Goal: Task Accomplishment & Management: Use online tool/utility

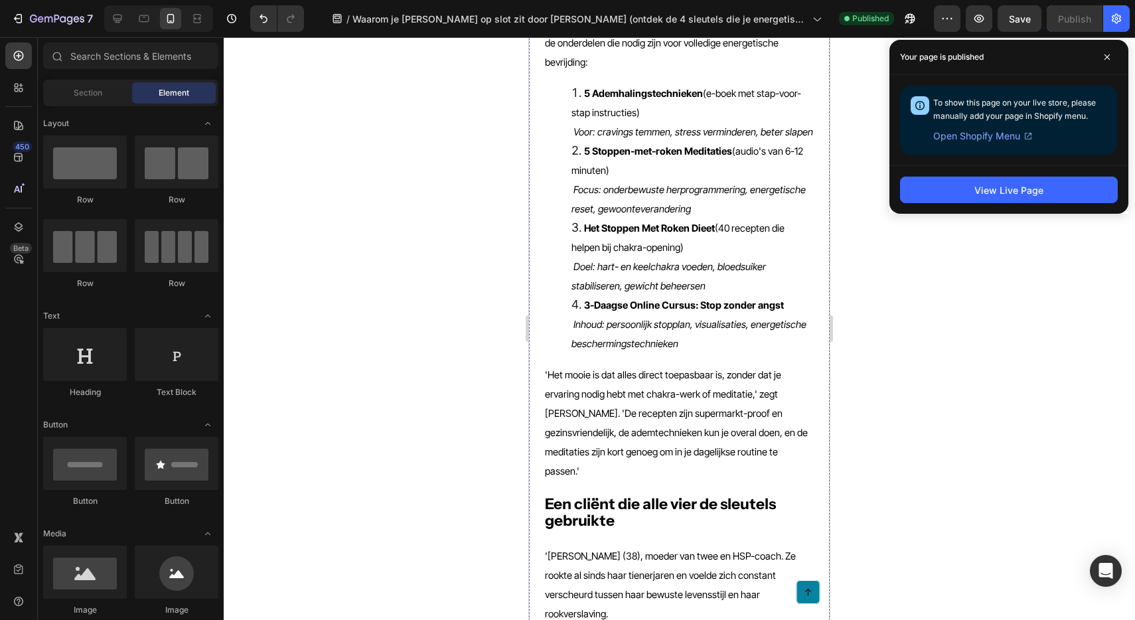
scroll to position [4658, 0]
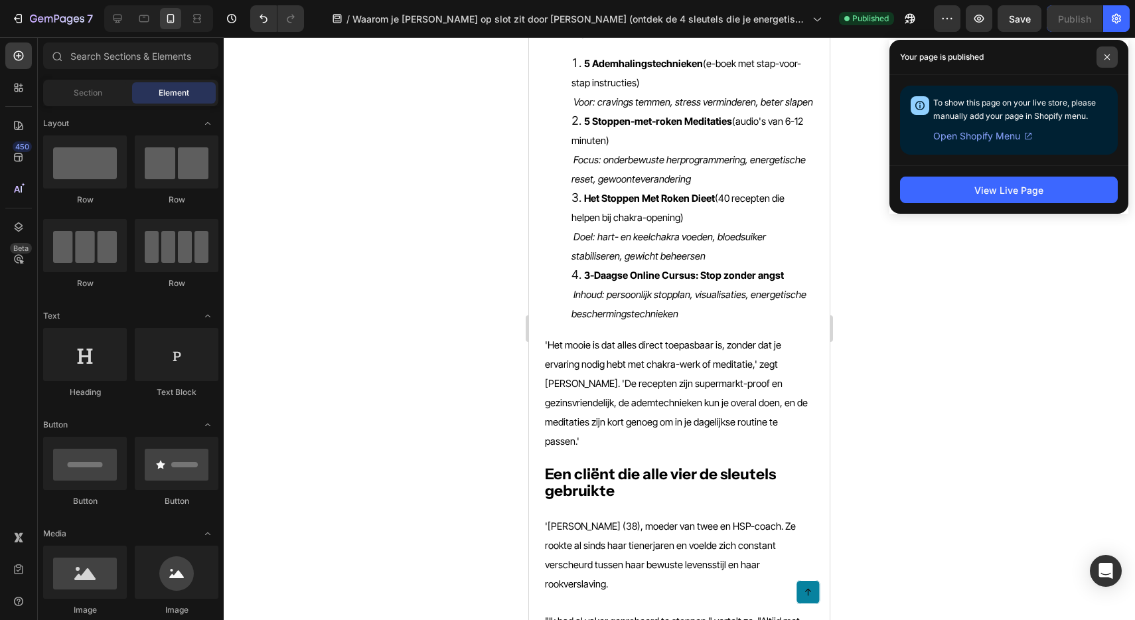
click at [1104, 56] on icon at bounding box center [1107, 57] width 7 height 7
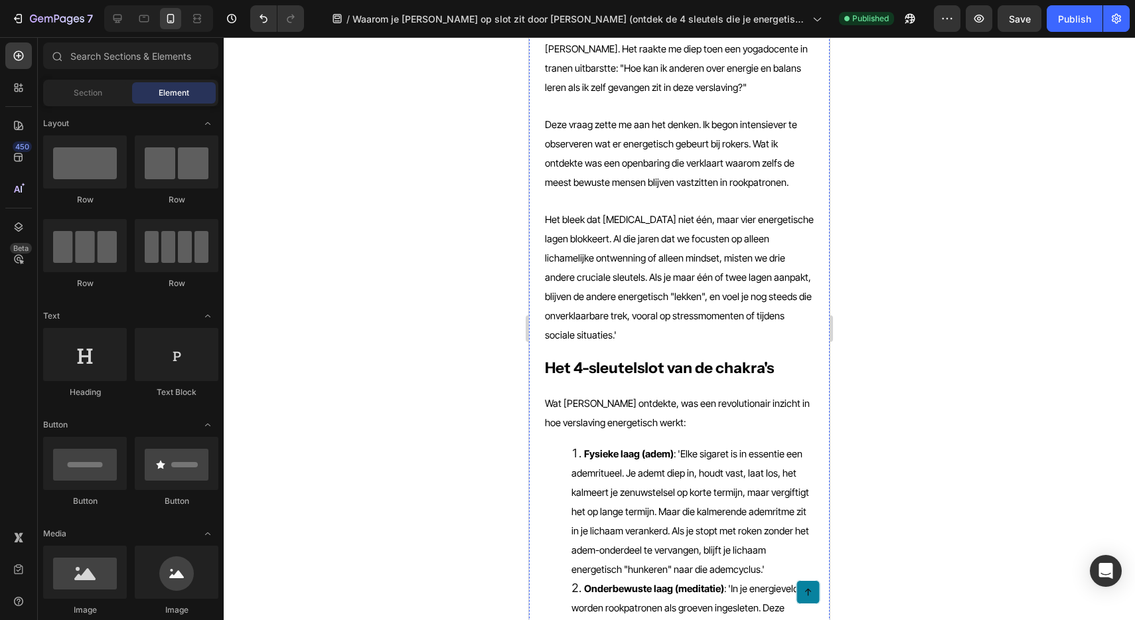
scroll to position [0, 0]
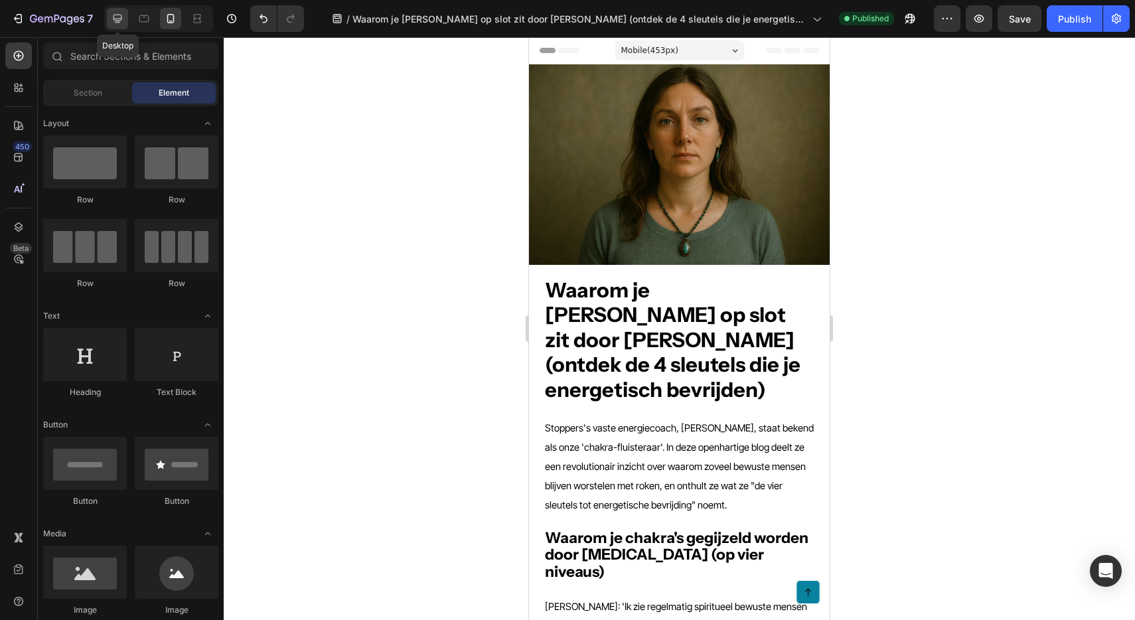
click at [109, 17] on div at bounding box center [117, 18] width 21 height 21
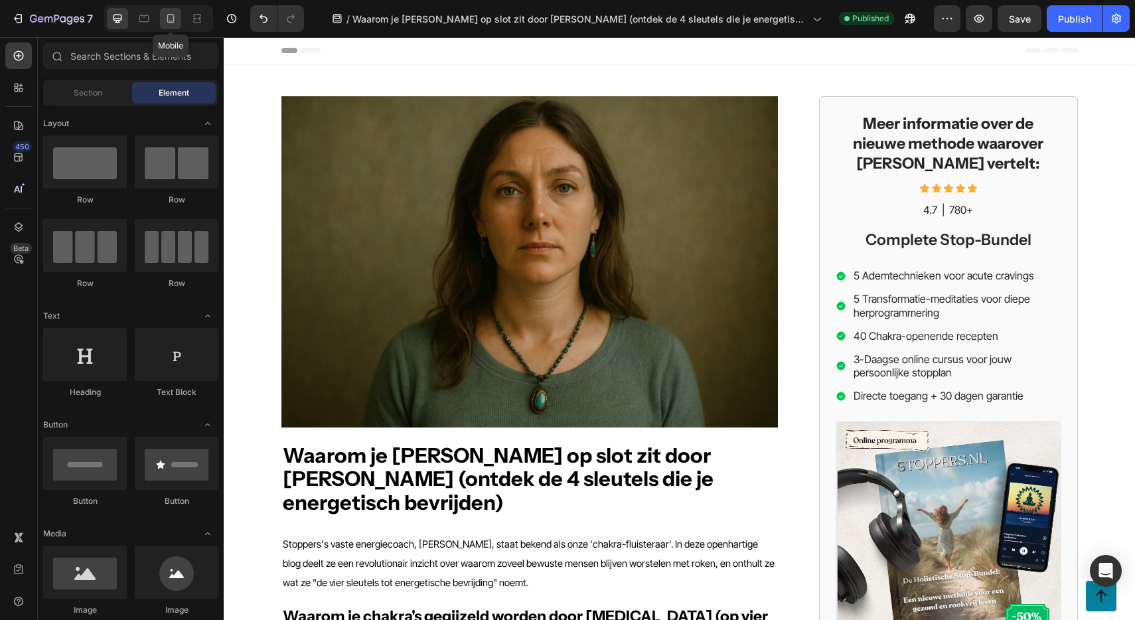
click at [167, 21] on icon at bounding box center [170, 18] width 13 height 13
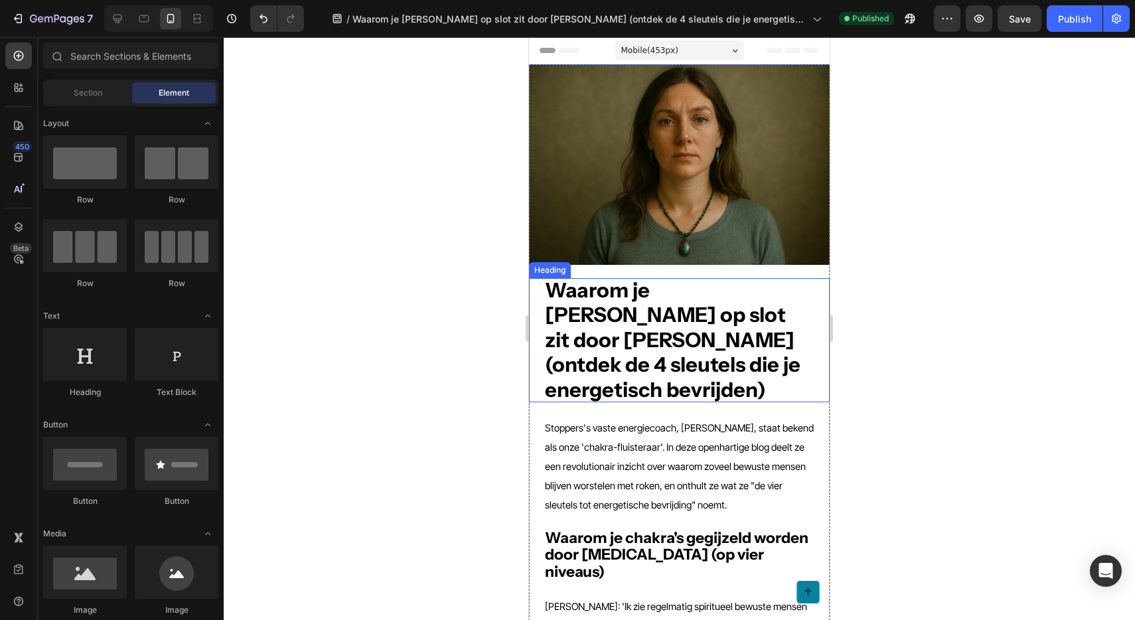
click at [700, 314] on strong "Waarom je [PERSON_NAME] op slot zit door [PERSON_NAME] (ontdek de 4 sleutels di…" at bounding box center [673, 339] width 256 height 125
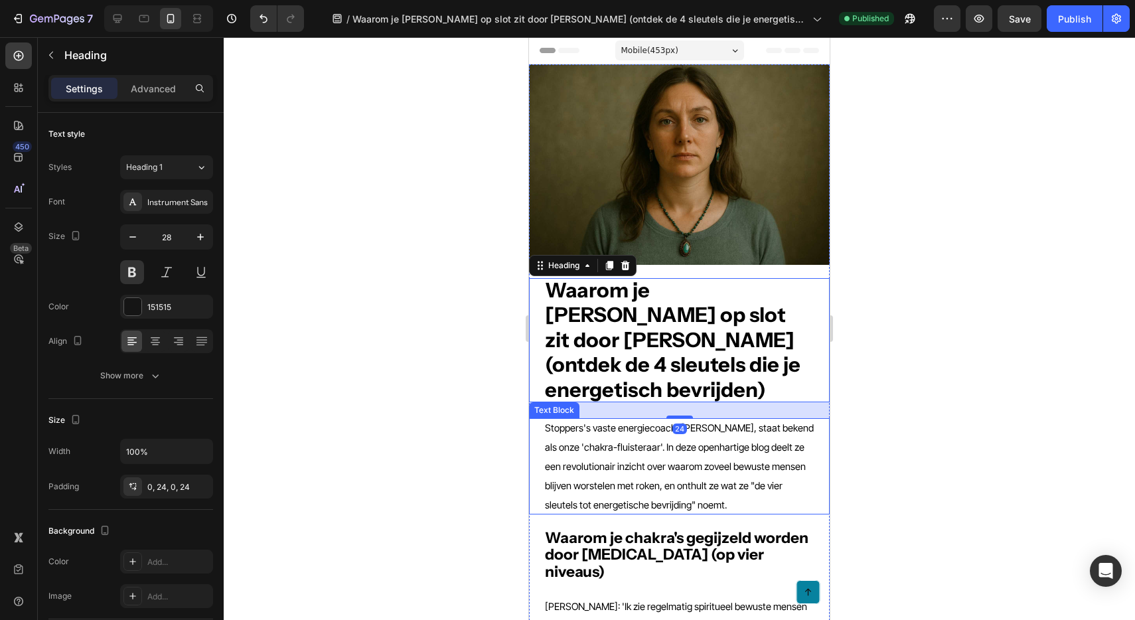
click at [748, 440] on span "Stoppers's vaste energiecoach, Luka Dijkhuis, staat bekend als onze 'chakra-flu…" at bounding box center [679, 466] width 269 height 89
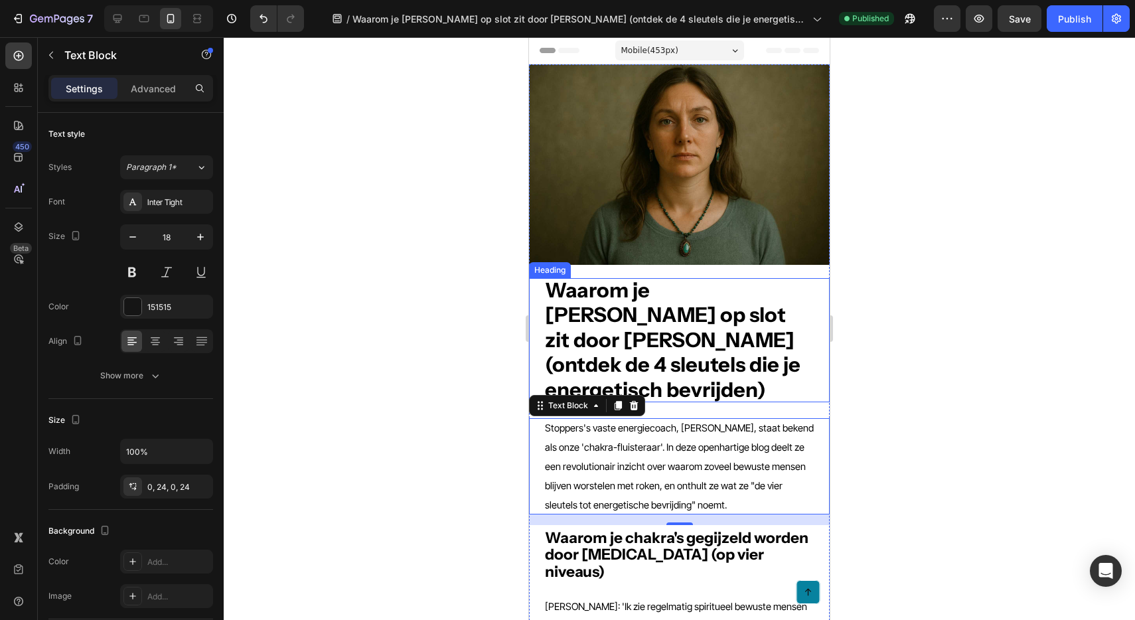
click at [684, 280] on strong "Waarom je [PERSON_NAME] op slot zit door [PERSON_NAME] (ontdek de 4 sleutels di…" at bounding box center [673, 339] width 256 height 125
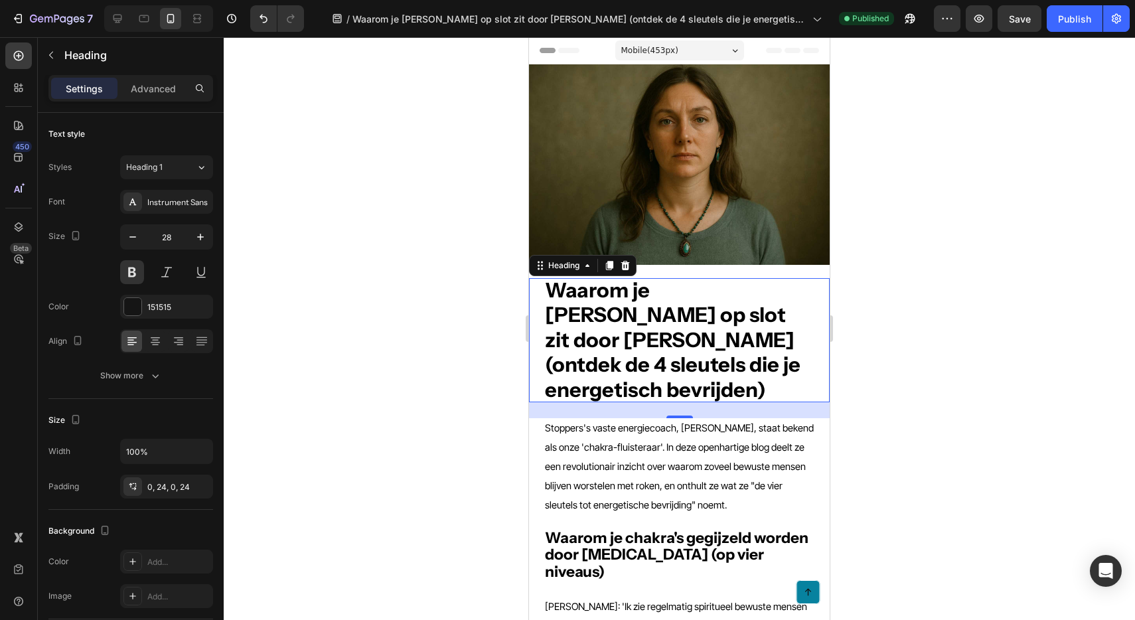
click at [921, 299] on div at bounding box center [679, 328] width 911 height 583
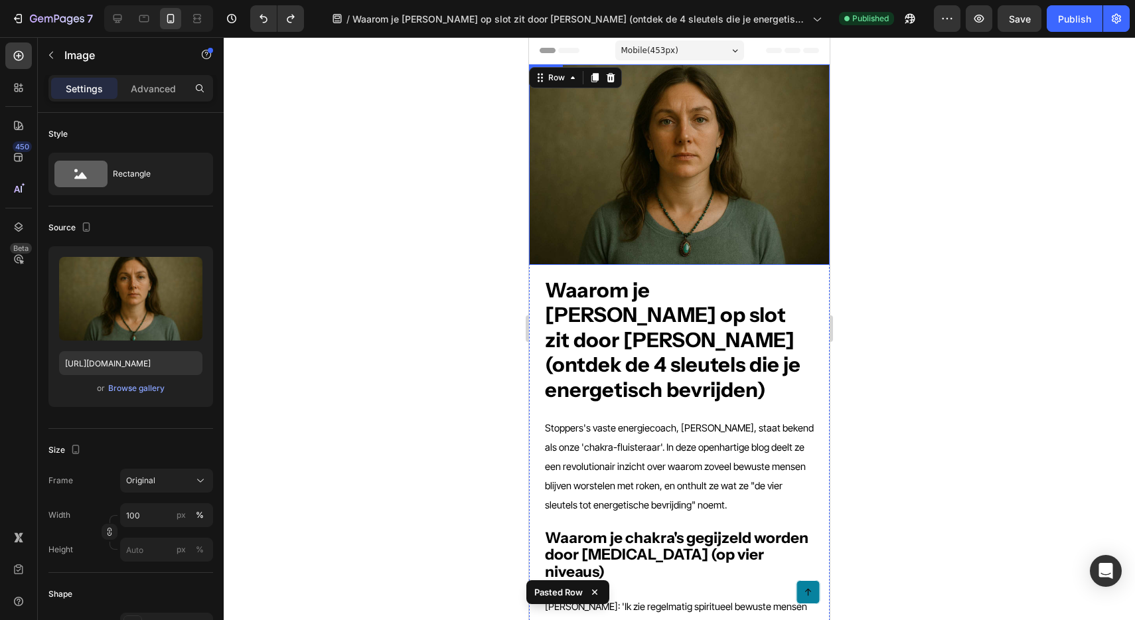
click at [631, 248] on img at bounding box center [679, 164] width 301 height 200
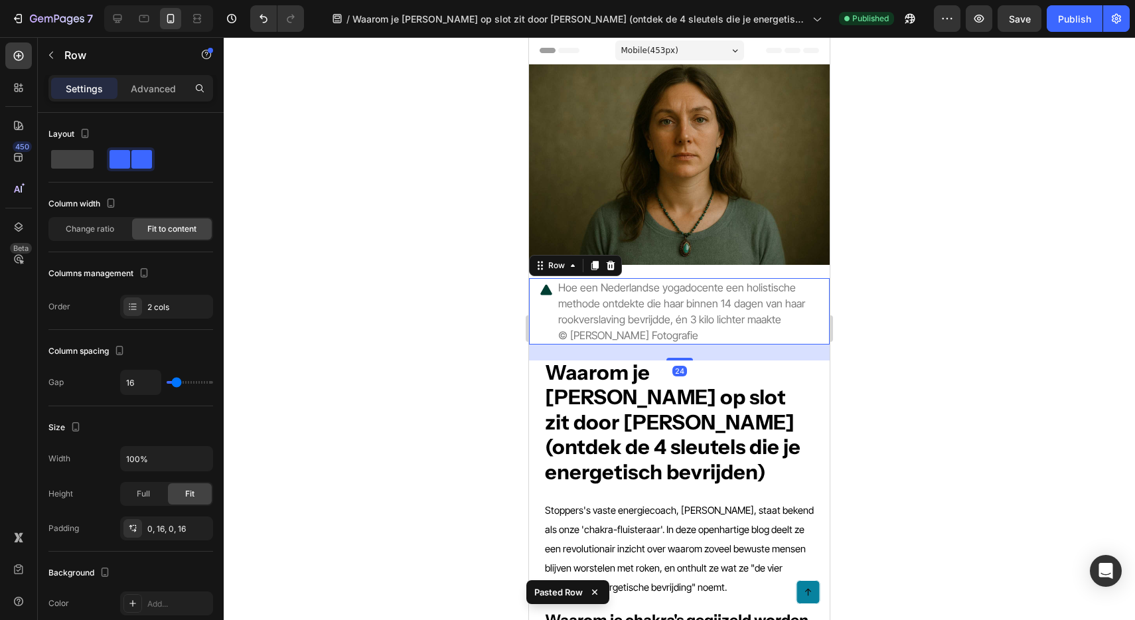
click at [980, 334] on div at bounding box center [679, 328] width 911 height 583
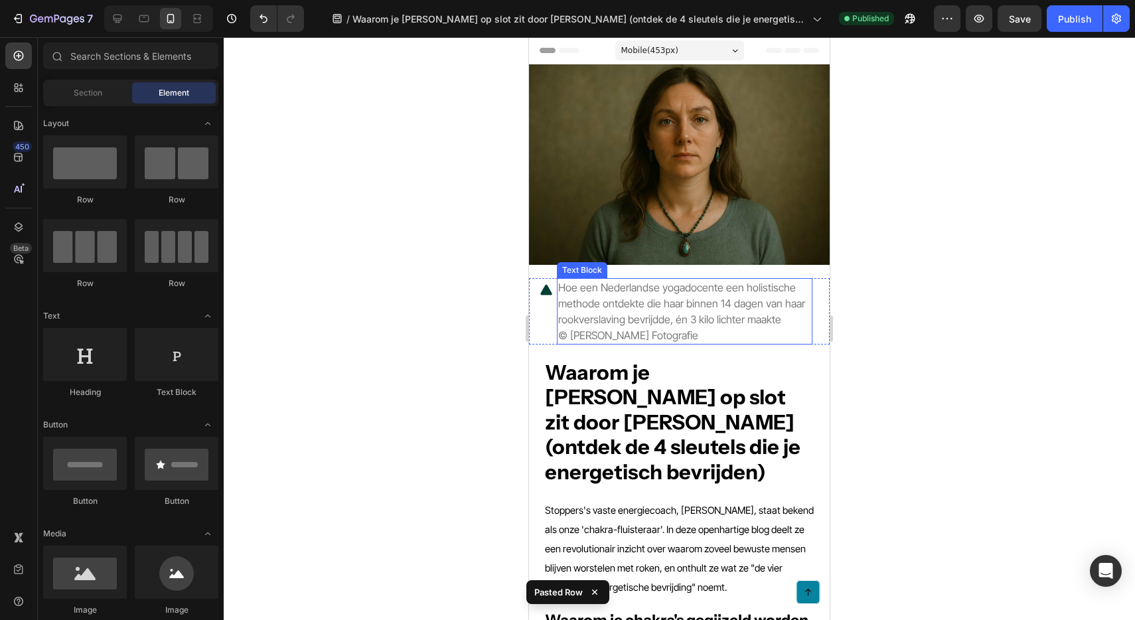
click at [663, 321] on span "Hoe een Nederlandse yogadocente een holistische methode ontdekte die haar binne…" at bounding box center [681, 303] width 247 height 45
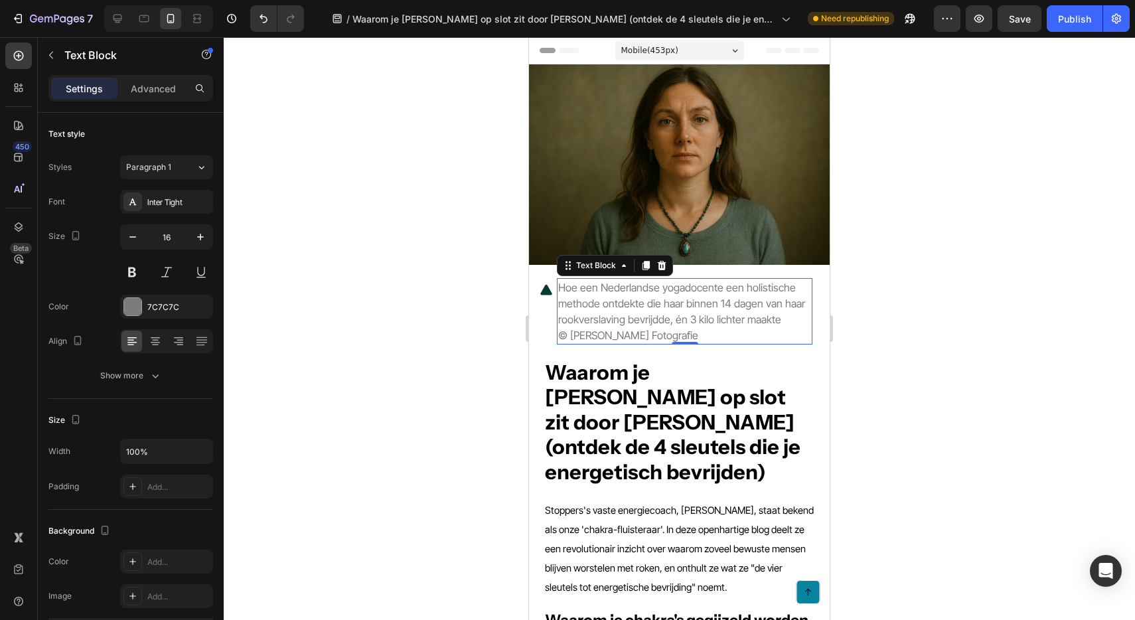
click at [671, 304] on span "Hoe een Nederlandse yogadocente een holistische methode ontdekte die haar binne…" at bounding box center [681, 303] width 247 height 45
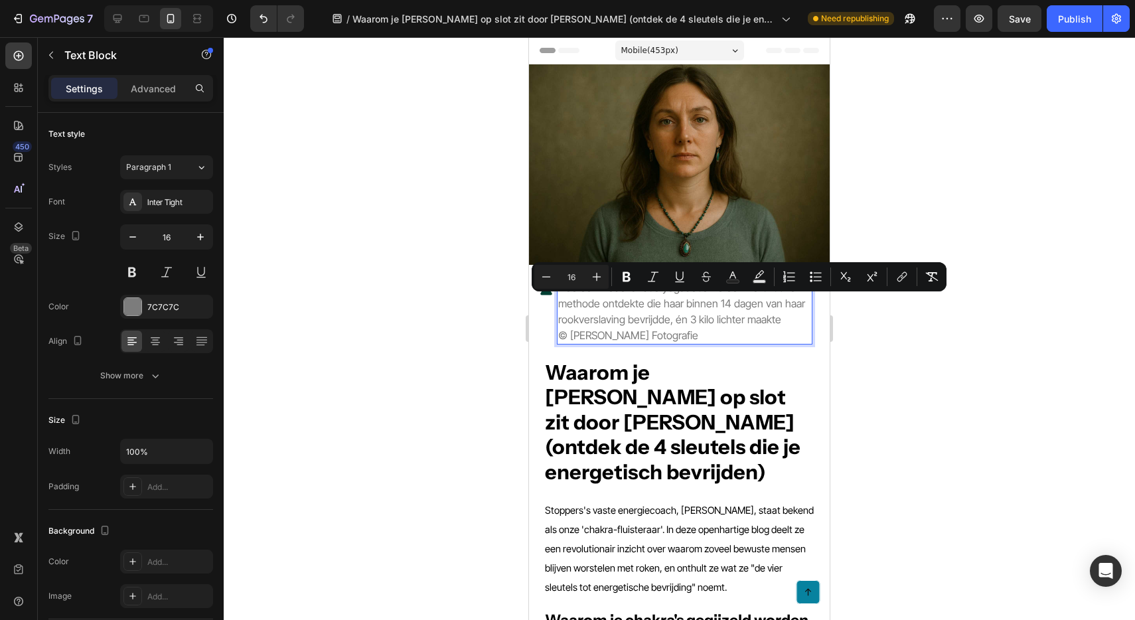
click at [782, 320] on p "Hoe een Nederlandse yogadocente een holistische methode ontdekte die haar binne…" at bounding box center [684, 311] width 253 height 64
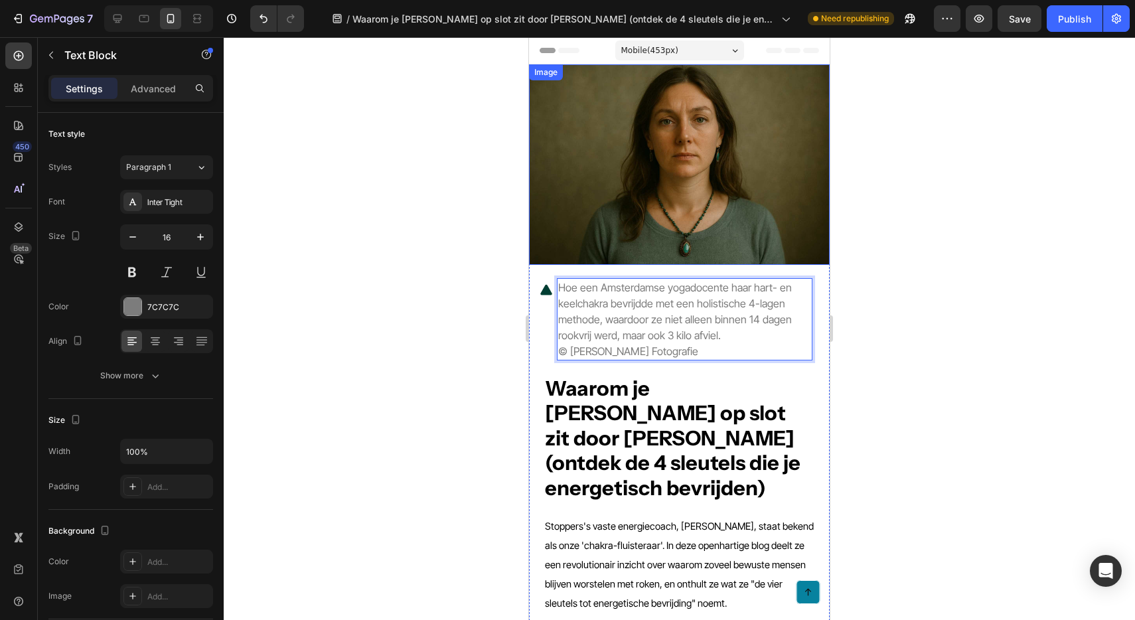
click at [877, 278] on div at bounding box center [679, 328] width 911 height 583
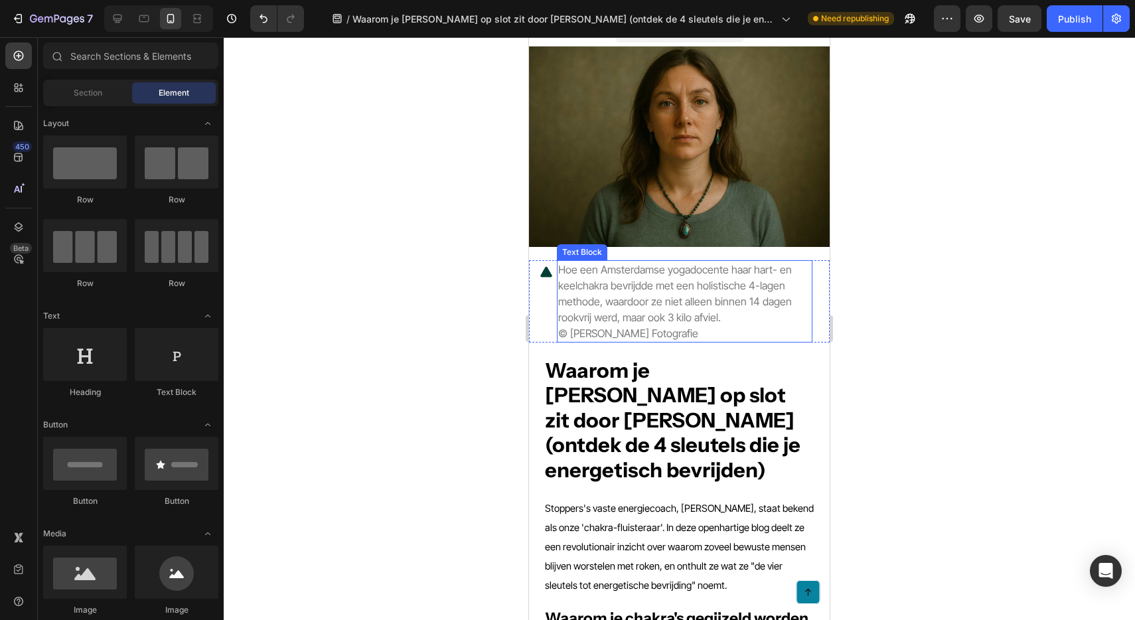
scroll to position [16, 0]
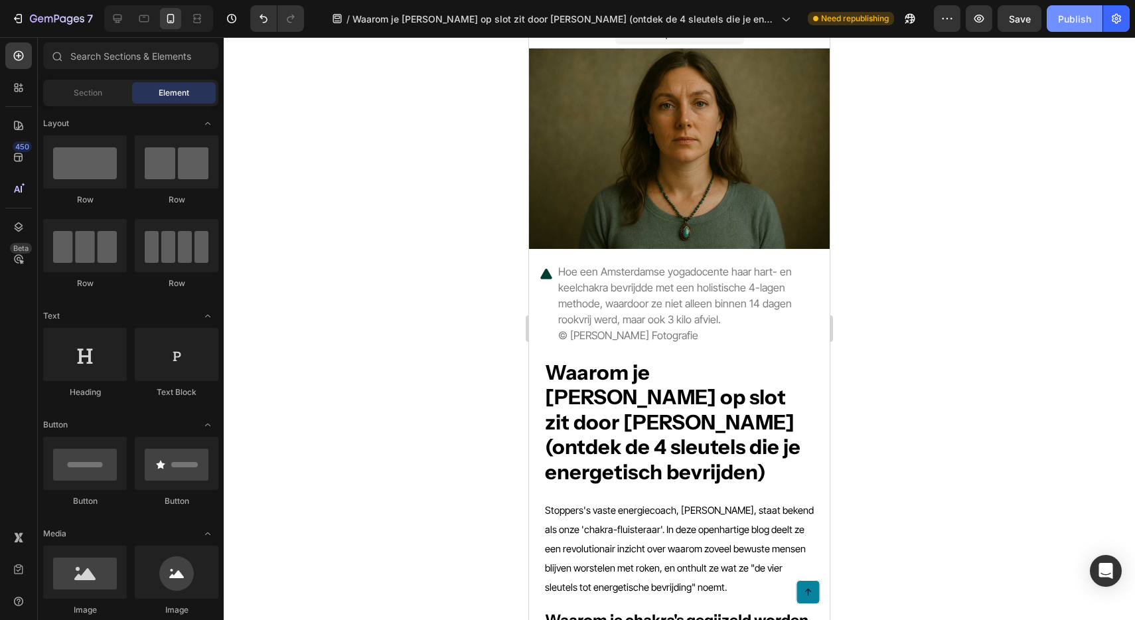
click at [1066, 19] on div "Publish" at bounding box center [1074, 19] width 33 height 14
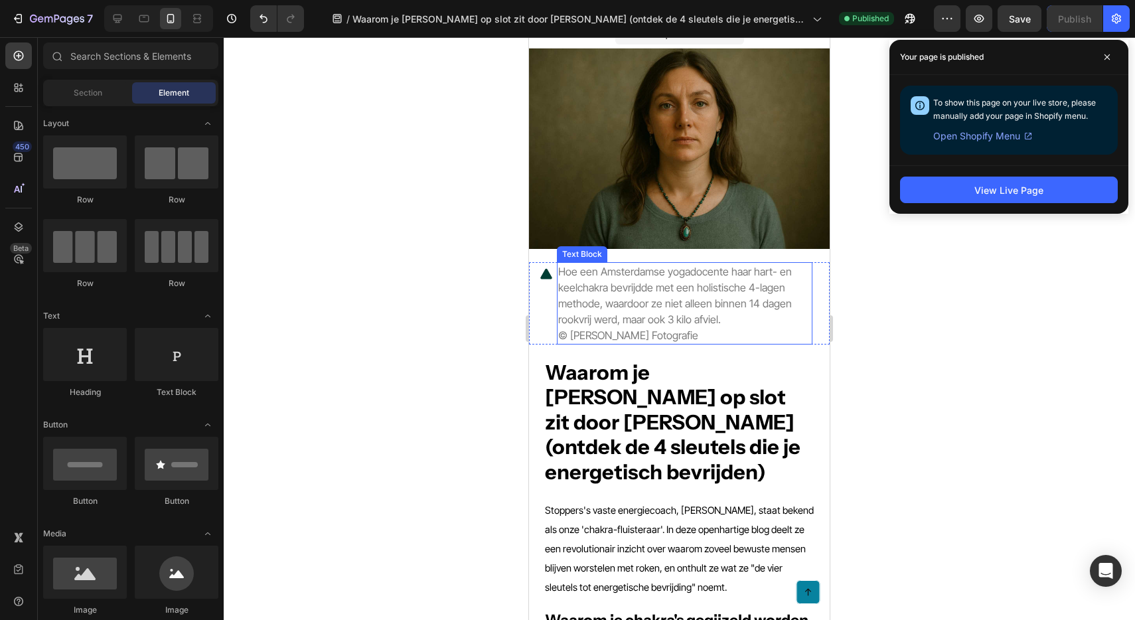
click at [689, 296] on p "Hoe een Amsterdamse yogadocente haar hart- en keelchakra bevrijdde met een holi…" at bounding box center [684, 303] width 253 height 80
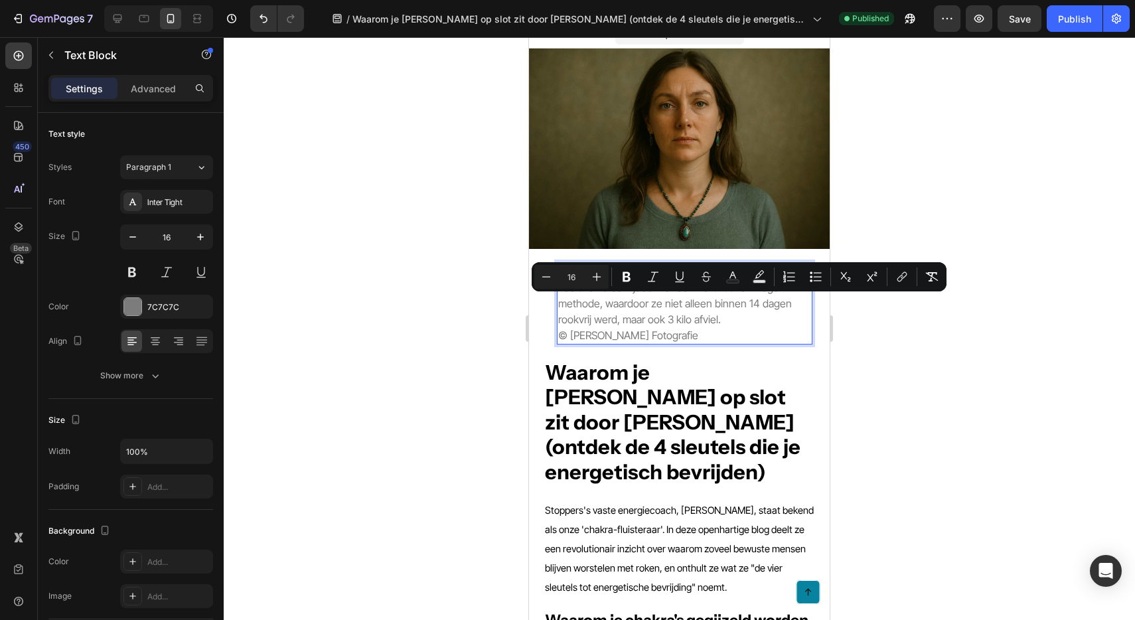
click at [714, 306] on span "Hoe een Amsterdamse yogadocente haar hart- en keelchakra bevrijdde met een holi…" at bounding box center [675, 295] width 234 height 61
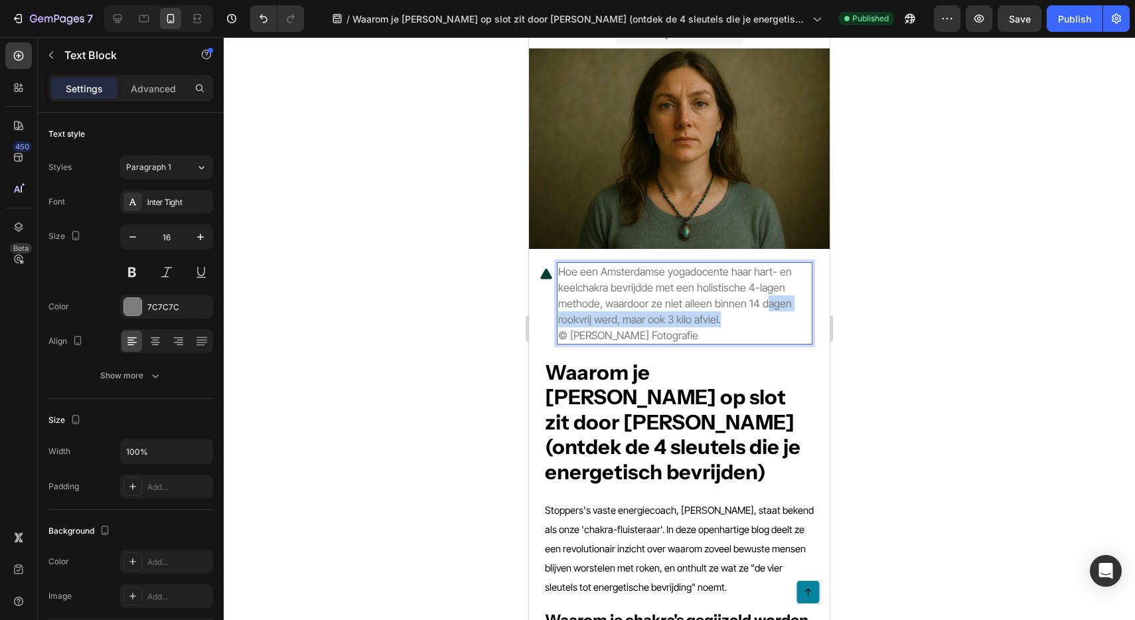
click at [765, 311] on p "Hoe een Amsterdamse yogadocente haar hart- en keelchakra bevrijdde met een holi…" at bounding box center [684, 303] width 253 height 80
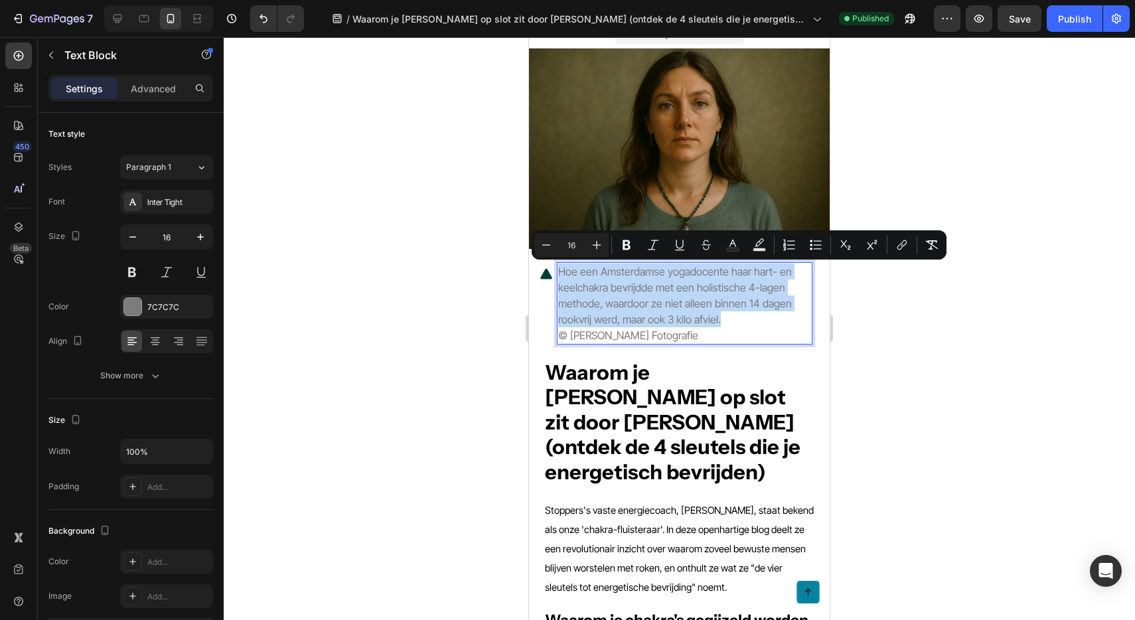
copy span "Hoe een Amsterdamse yogadocente haar hart- en keelchakra bevrijdde met een holi…"
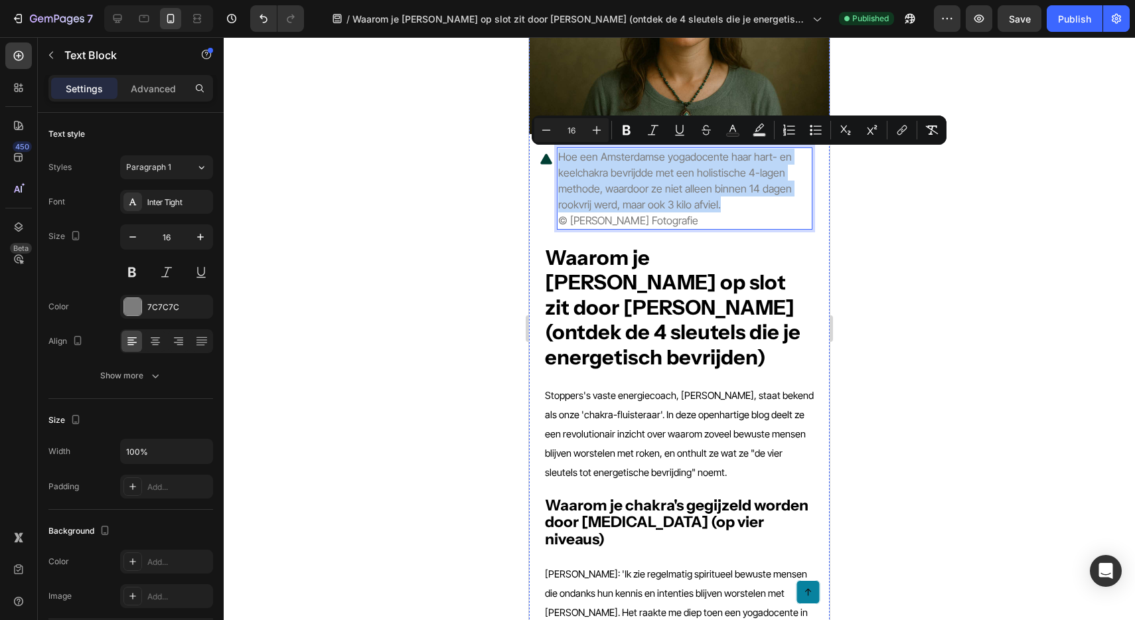
scroll to position [166, 0]
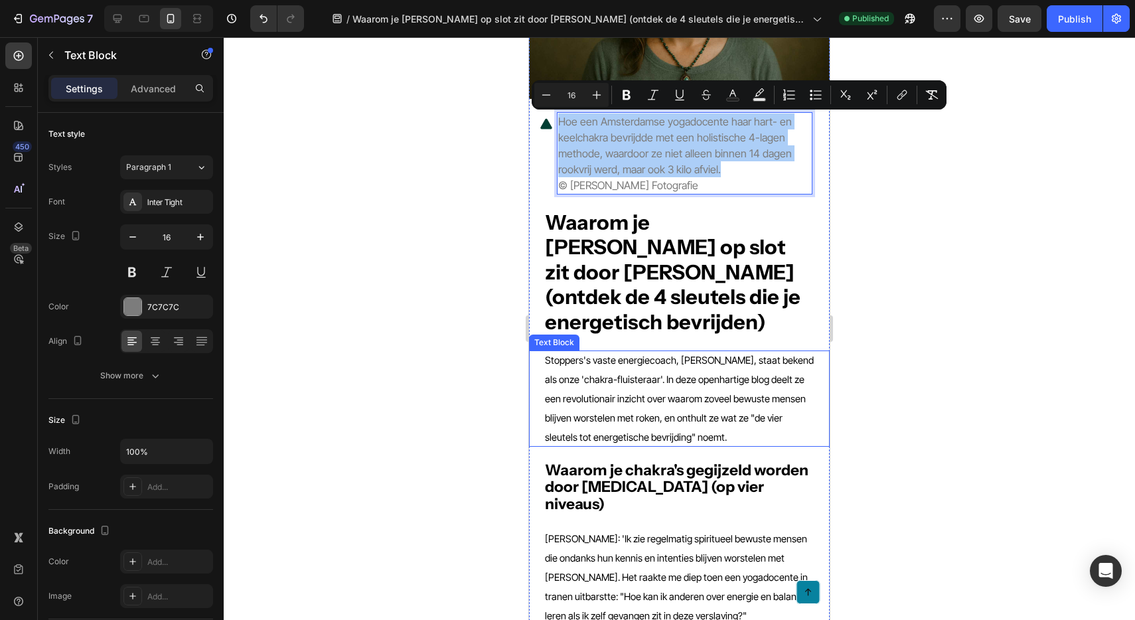
click at [956, 358] on div at bounding box center [679, 328] width 911 height 583
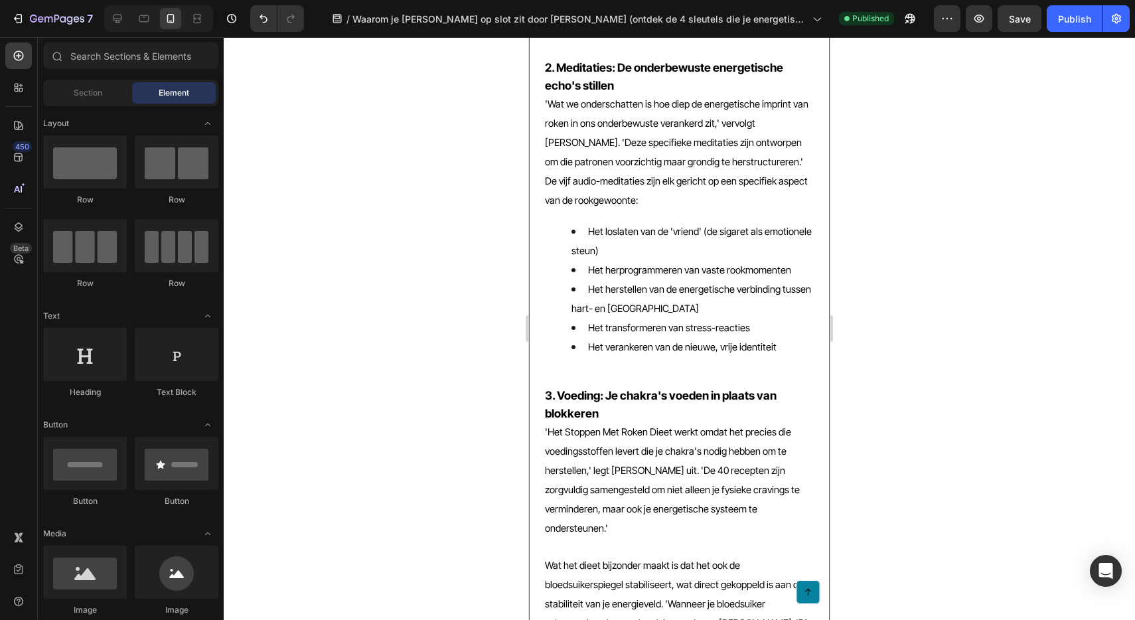
scroll to position [3218, 0]
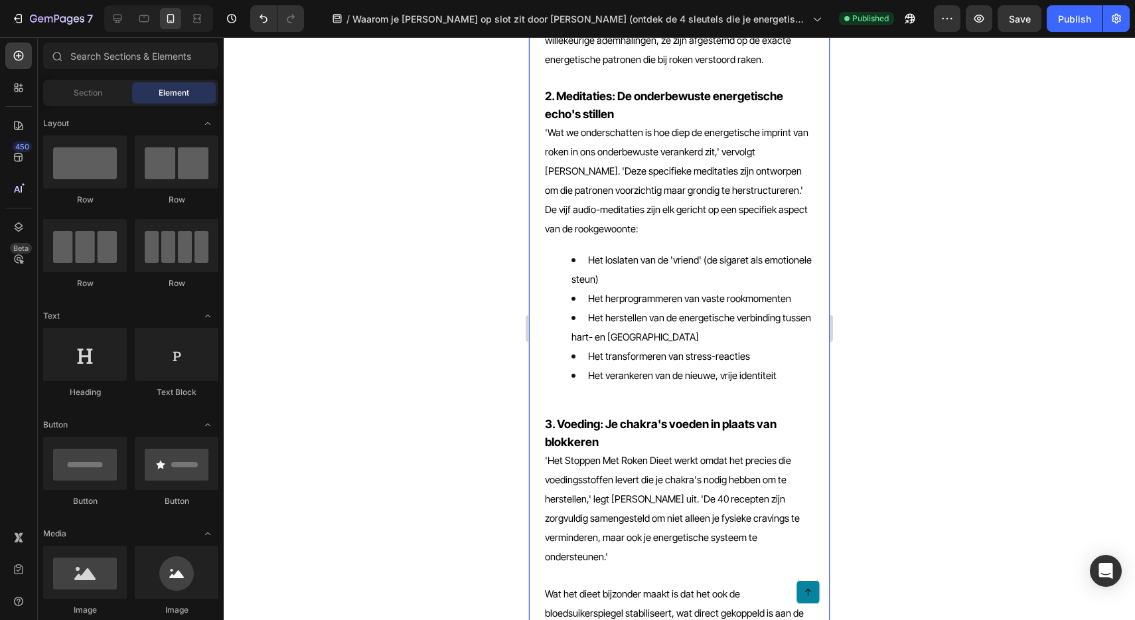
click at [636, 370] on span "Het verankeren van de nieuwe, vrije identiteit" at bounding box center [682, 376] width 188 height 12
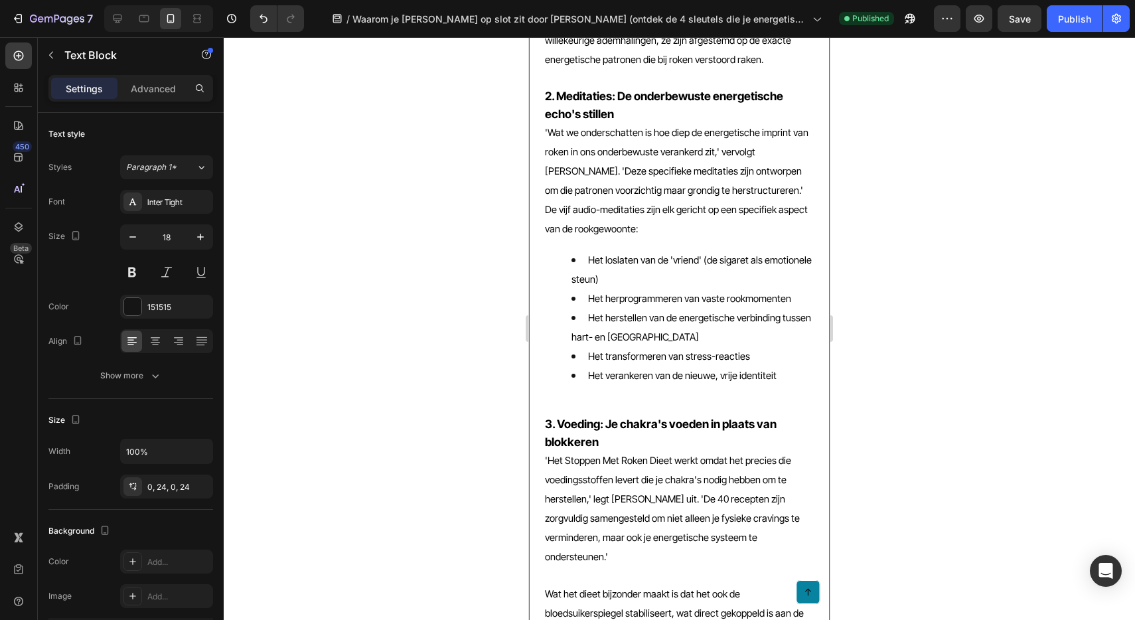
click at [636, 370] on span "Het verankeren van de nieuwe, vrije identiteit" at bounding box center [682, 376] width 188 height 12
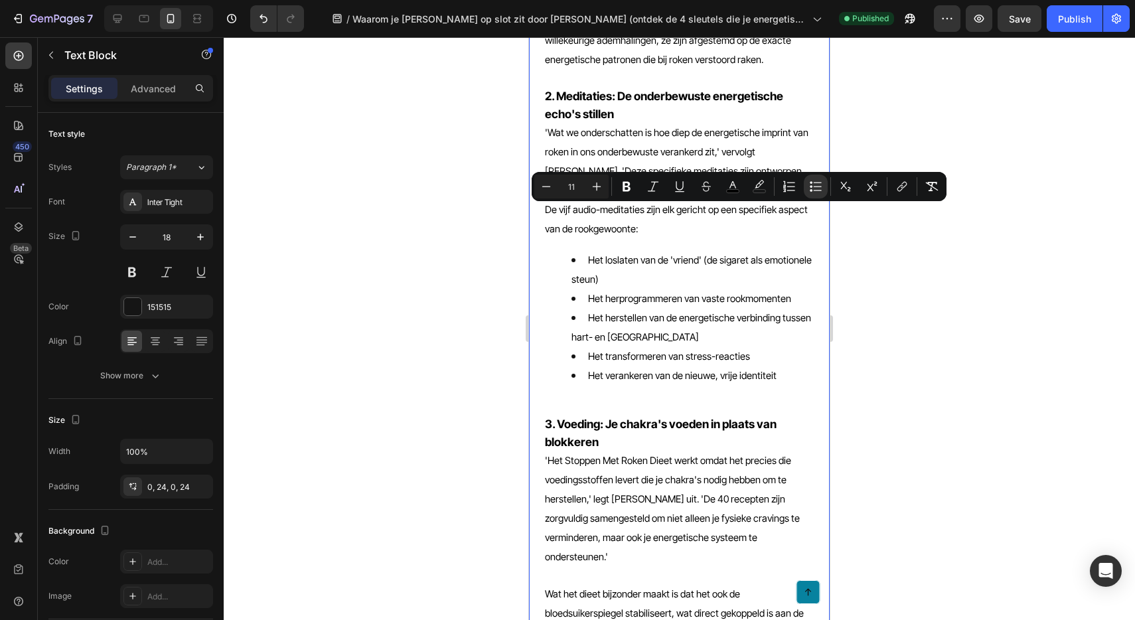
click at [695, 370] on span "Het verankeren van de nieuwe, vrije identiteit" at bounding box center [682, 376] width 188 height 12
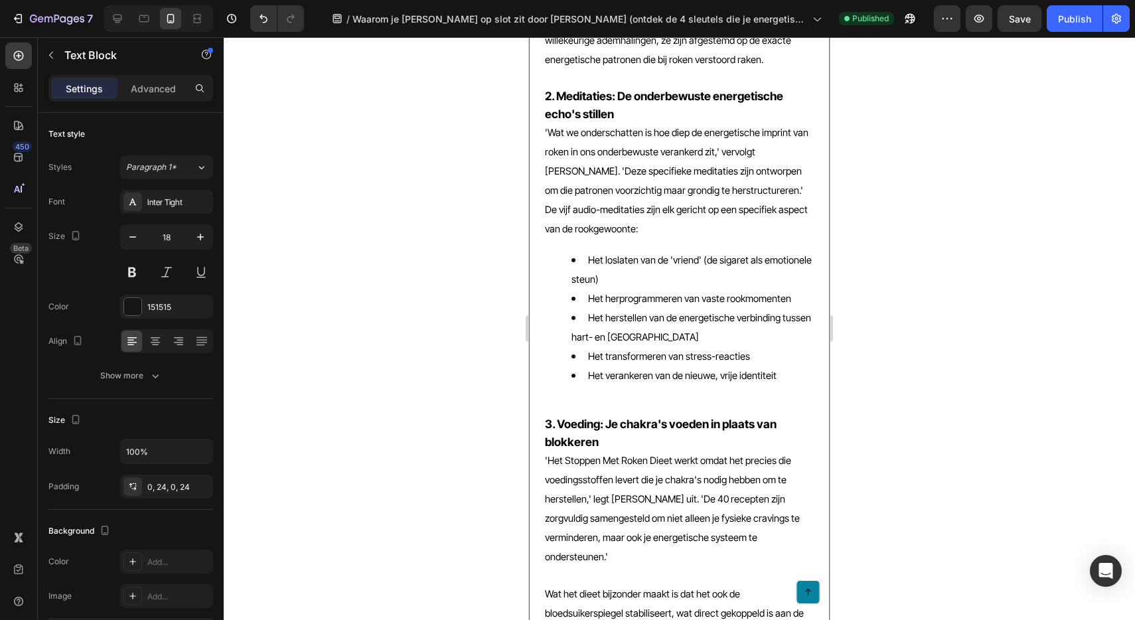
click at [694, 397] on p "Rich Text Editor. Editing area: main" at bounding box center [679, 406] width 269 height 18
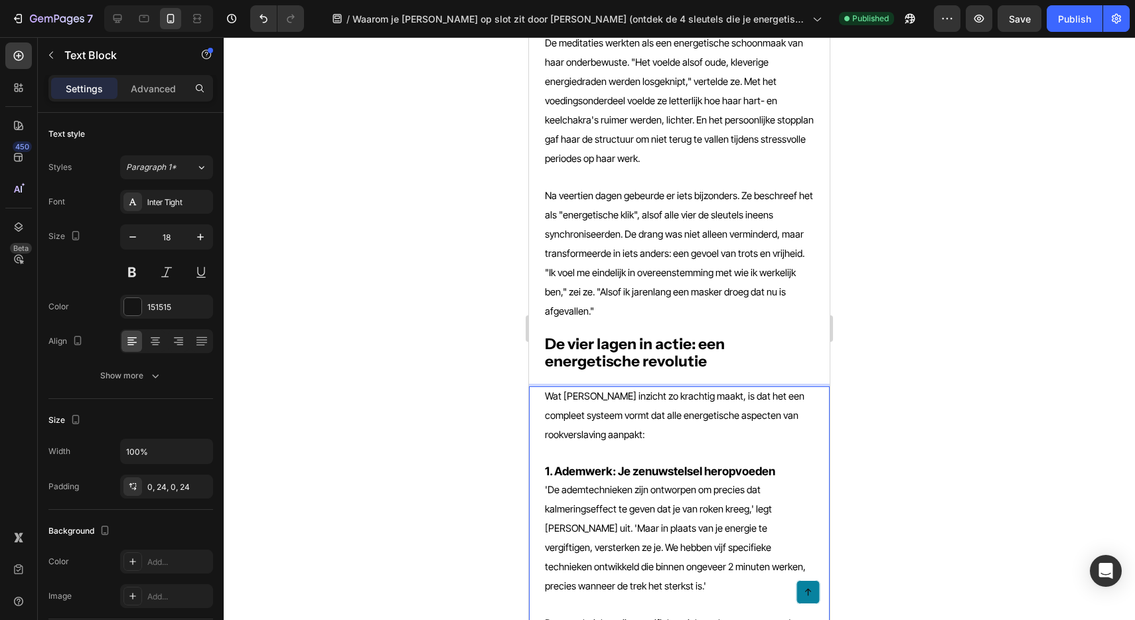
scroll to position [2536, 0]
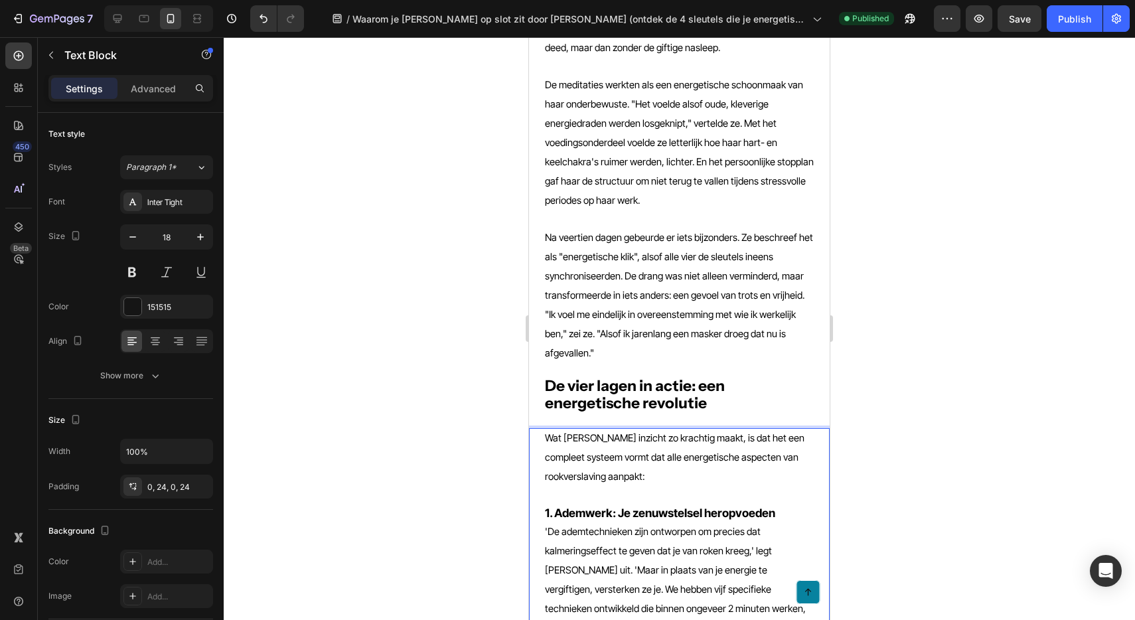
click at [959, 210] on div at bounding box center [679, 328] width 911 height 583
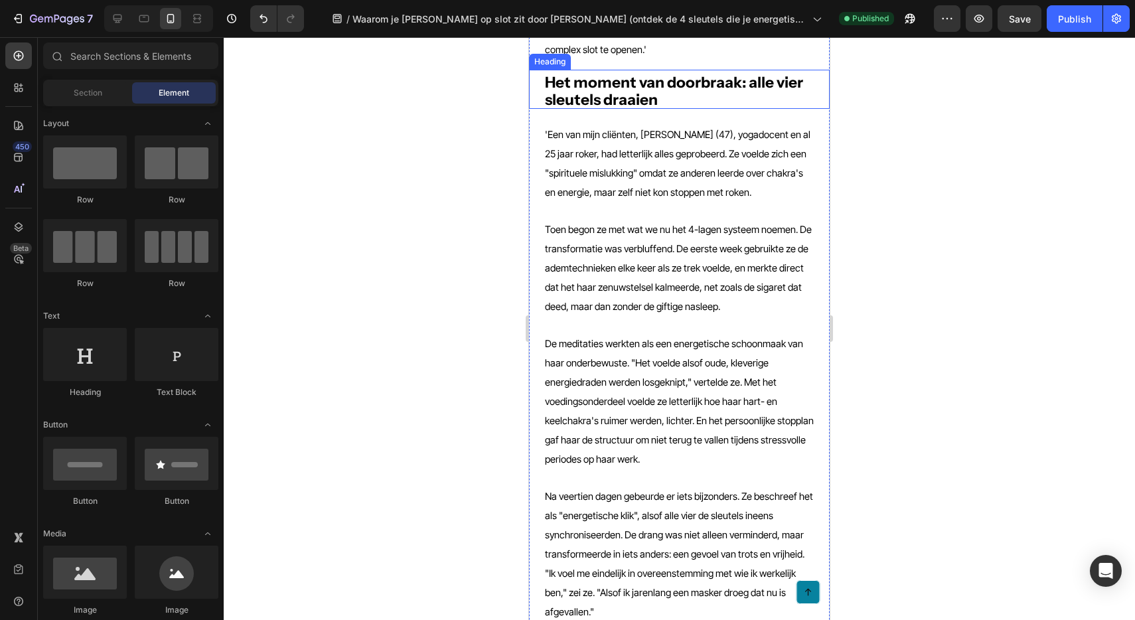
scroll to position [2285, 0]
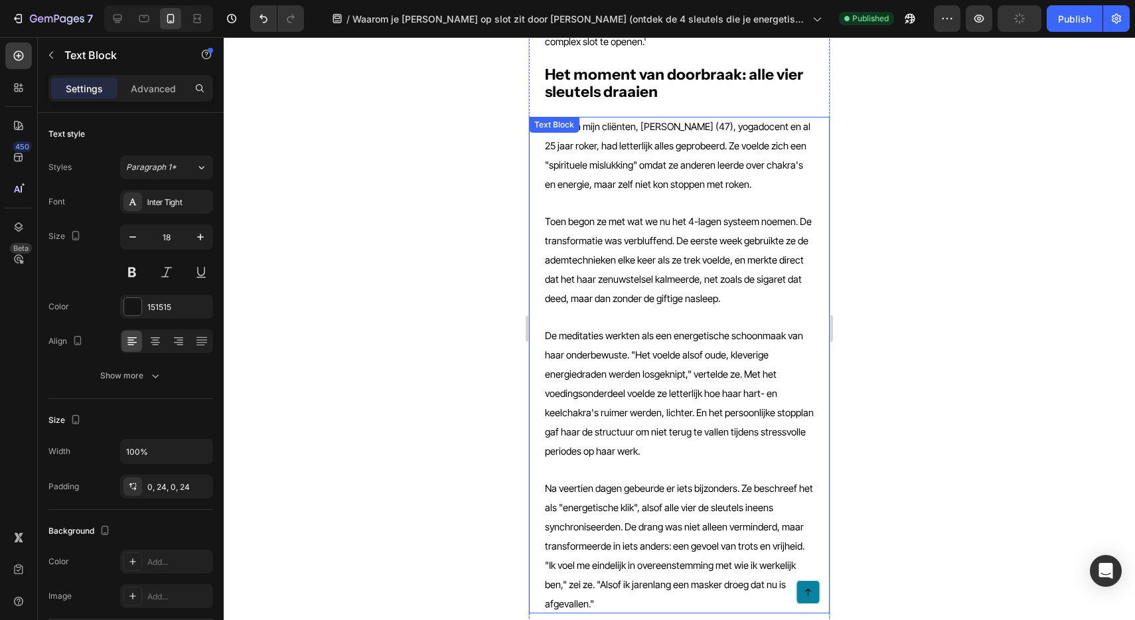
click at [646, 482] on span "Na veertien dagen gebeurde er iets bijzonders. Ze beschreef het als "energetisc…" at bounding box center [679, 545] width 268 height 127
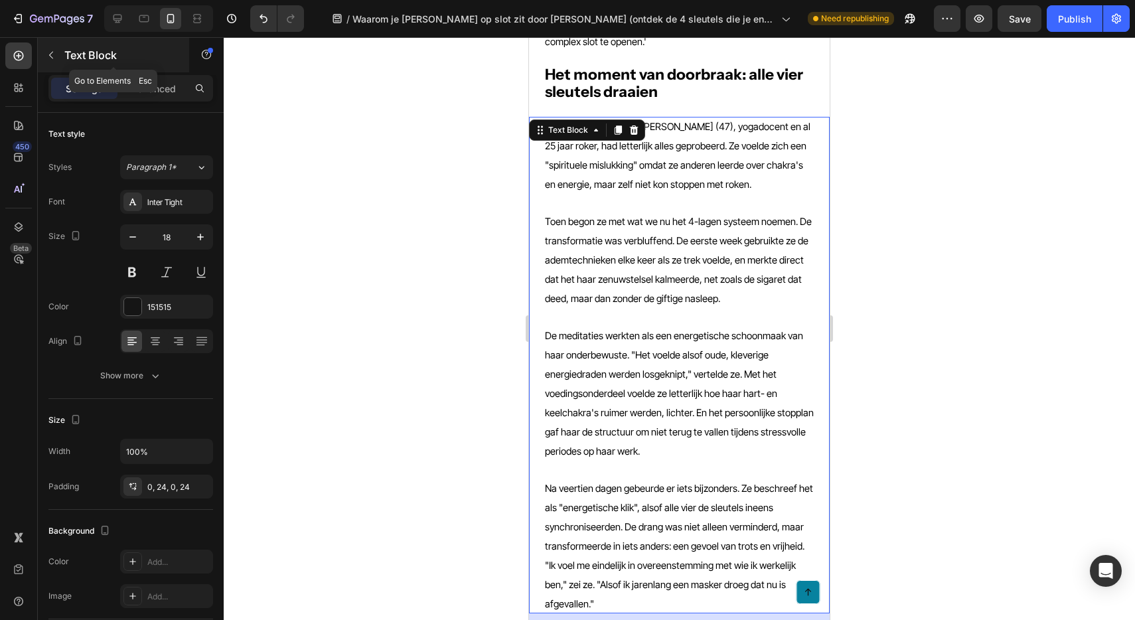
click at [50, 57] on icon "button" at bounding box center [51, 55] width 11 height 11
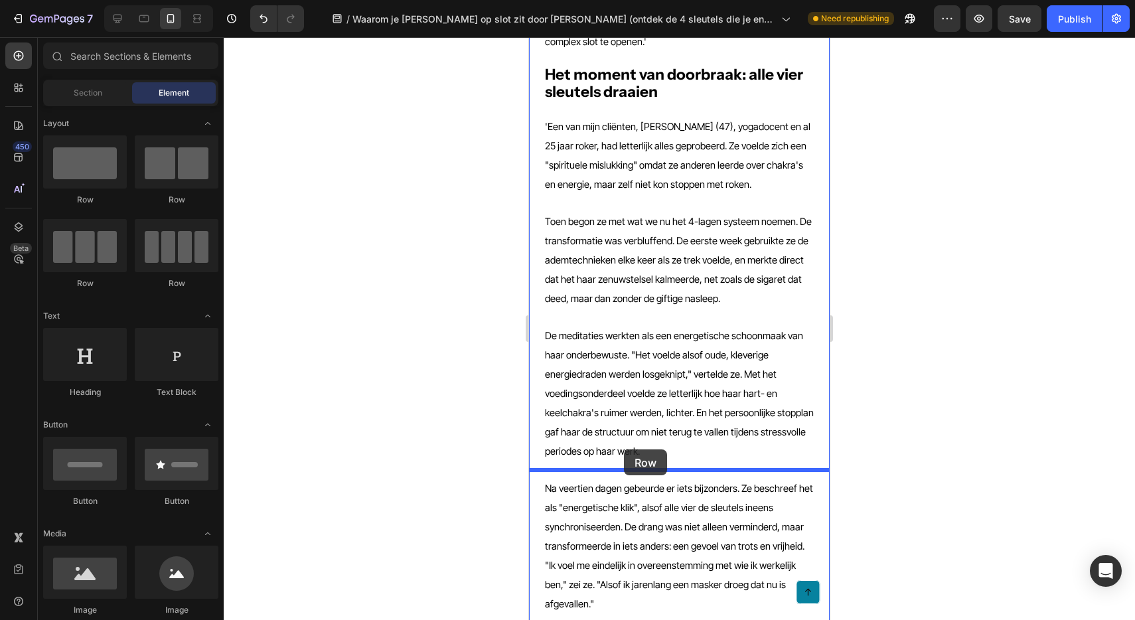
drag, startPoint x: 615, startPoint y: 228, endPoint x: 624, endPoint y: 449, distance: 221.2
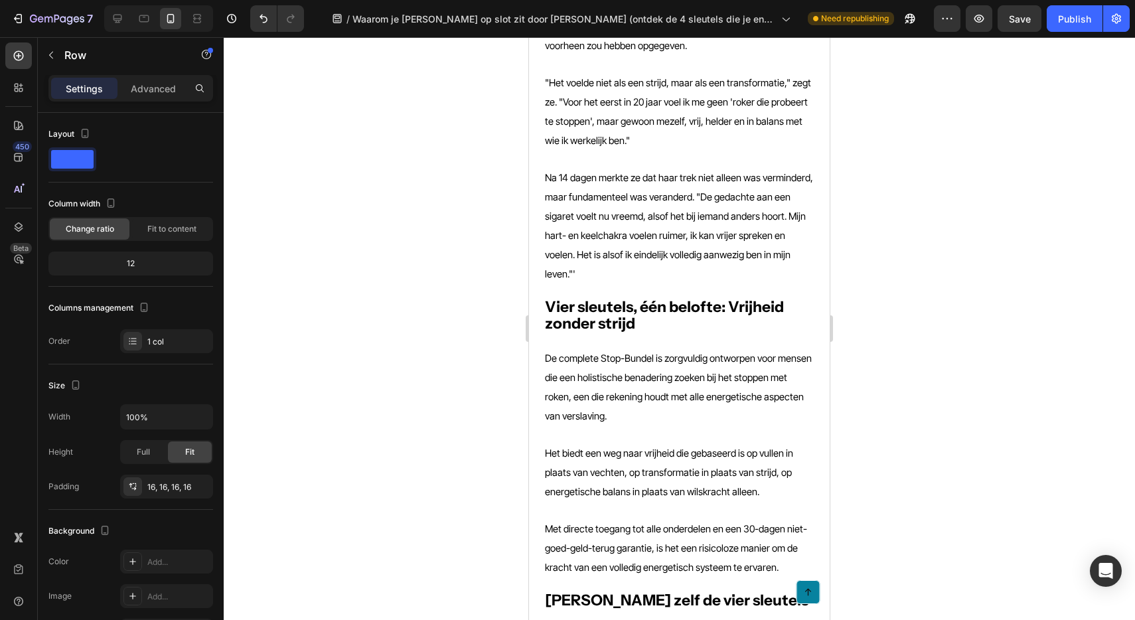
scroll to position [6631, 0]
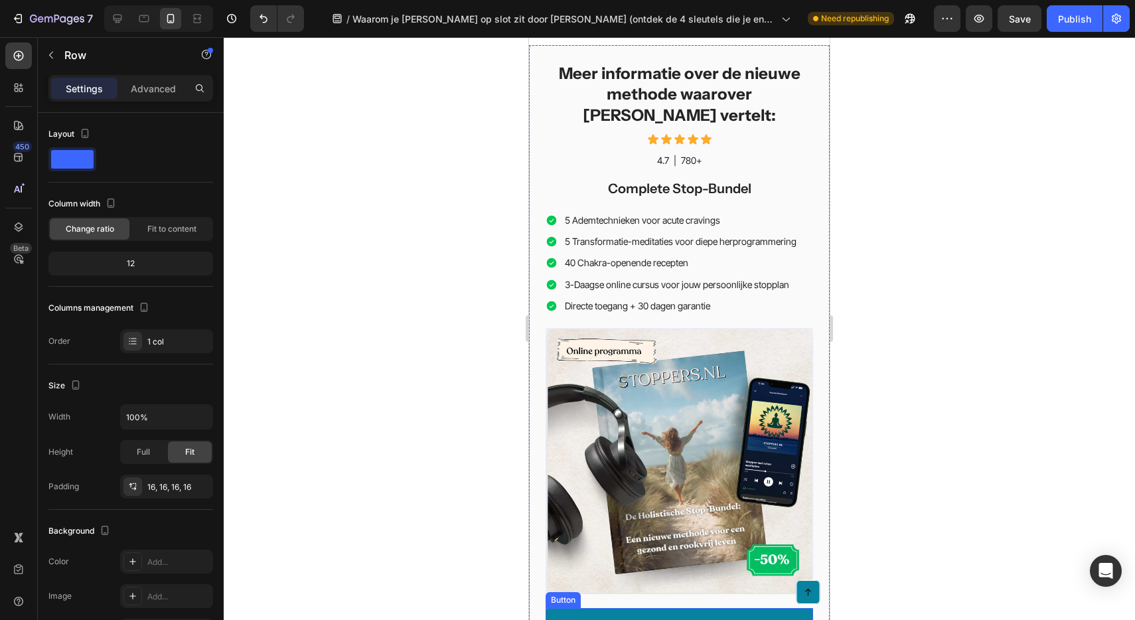
click at [557, 608] on link "Meer informatie over de bundel" at bounding box center [679, 627] width 267 height 38
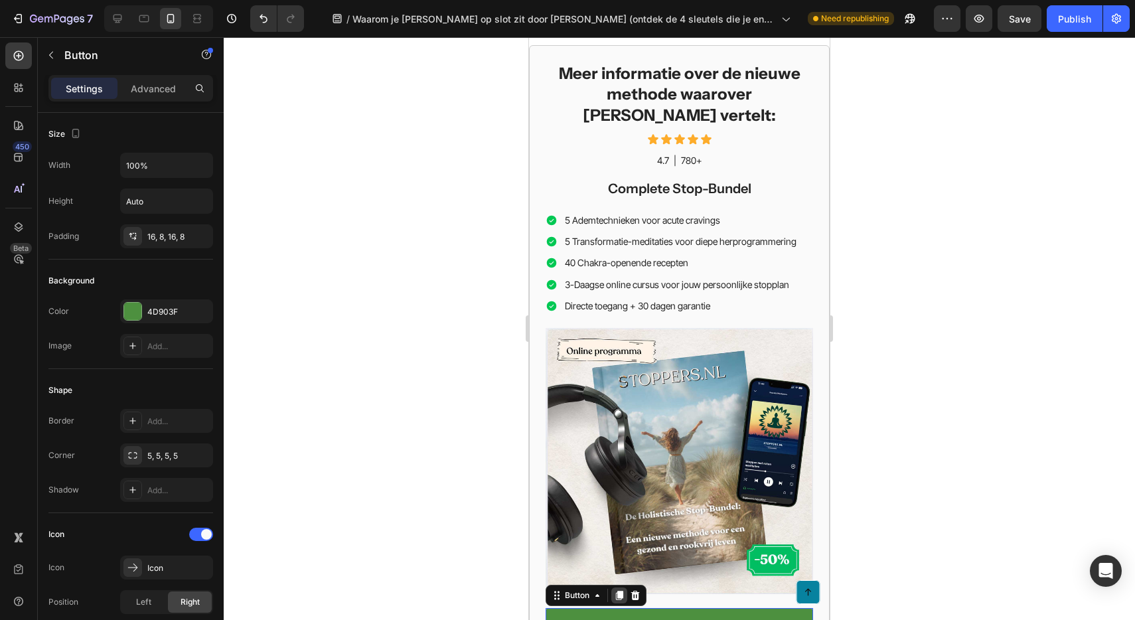
click at [618, 591] on icon at bounding box center [619, 595] width 7 height 9
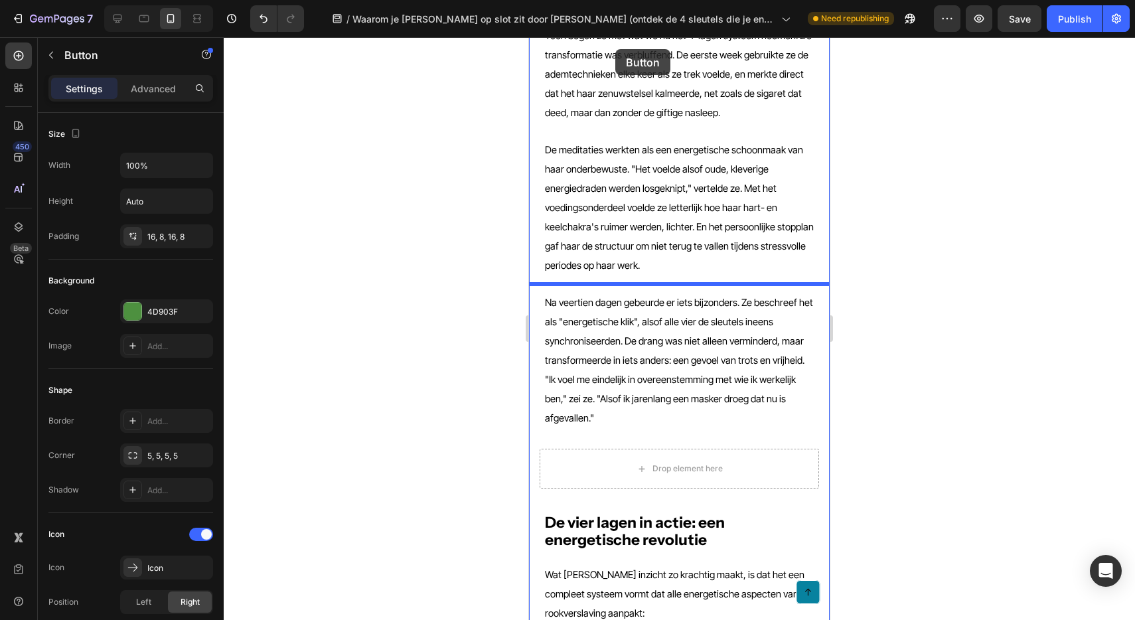
scroll to position [2440, 0]
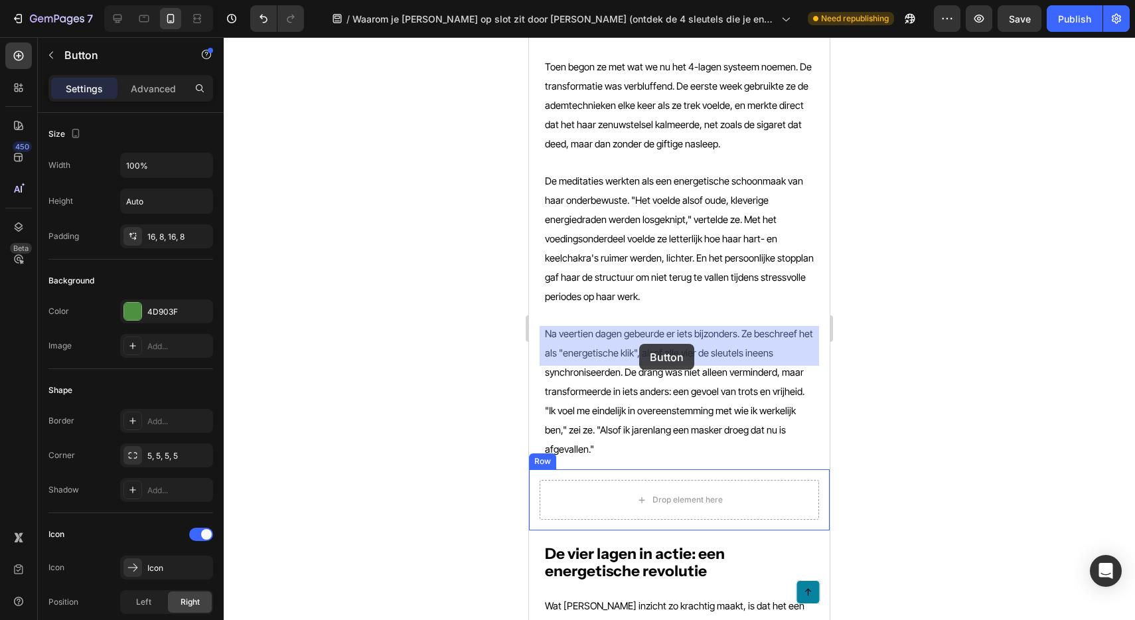
drag, startPoint x: 563, startPoint y: 347, endPoint x: 639, endPoint y: 342, distance: 75.8
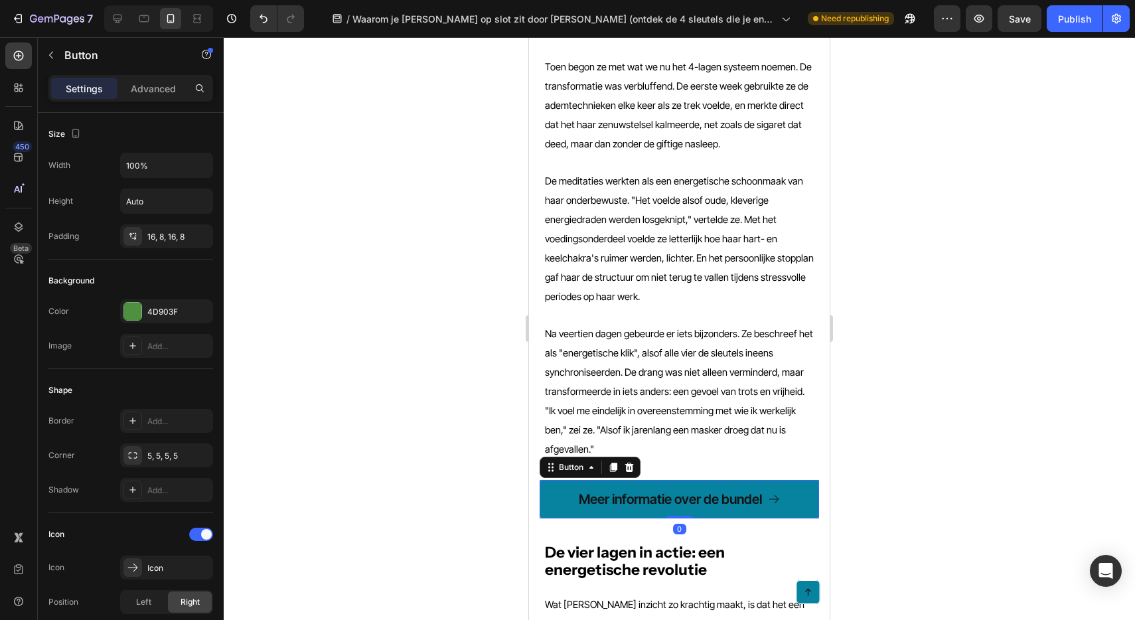
click at [554, 480] on link "Meer informatie over de bundel" at bounding box center [679, 499] width 279 height 38
click at [624, 490] on p "Meer informatie over de bundel" at bounding box center [670, 498] width 183 height 17
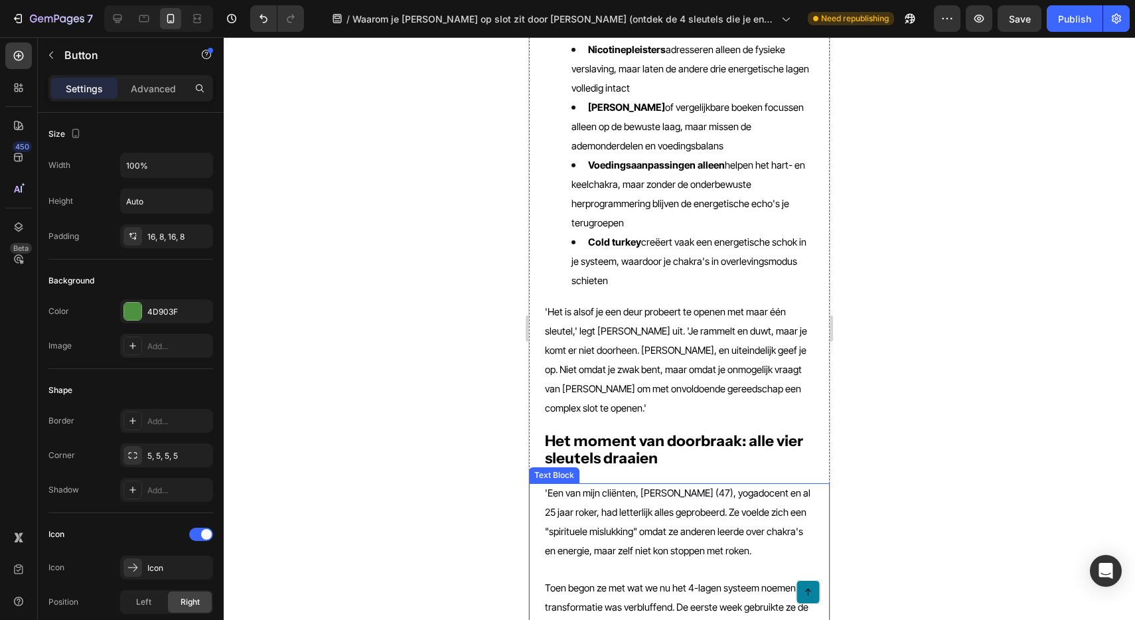
scroll to position [1935, 0]
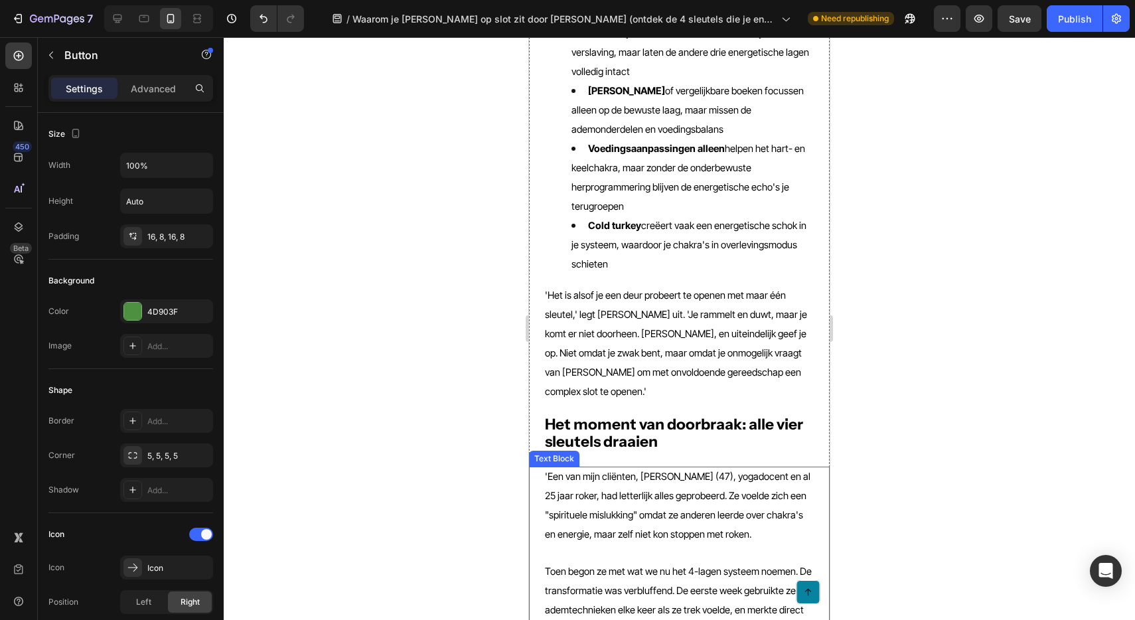
click at [722, 565] on span "Toen begon ze met wat we nu het 4-lagen systeem noemen. De transformatie was ve…" at bounding box center [678, 609] width 267 height 89
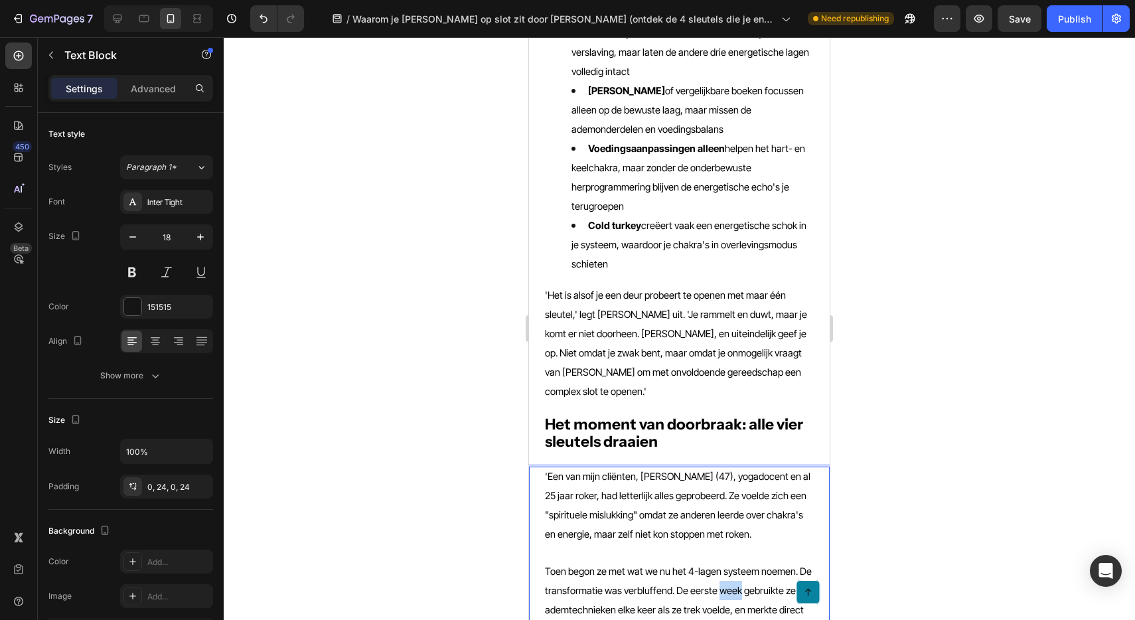
click at [722, 565] on span "Toen begon ze met wat we nu het 4-lagen systeem noemen. De transformatie was ve…" at bounding box center [678, 609] width 267 height 89
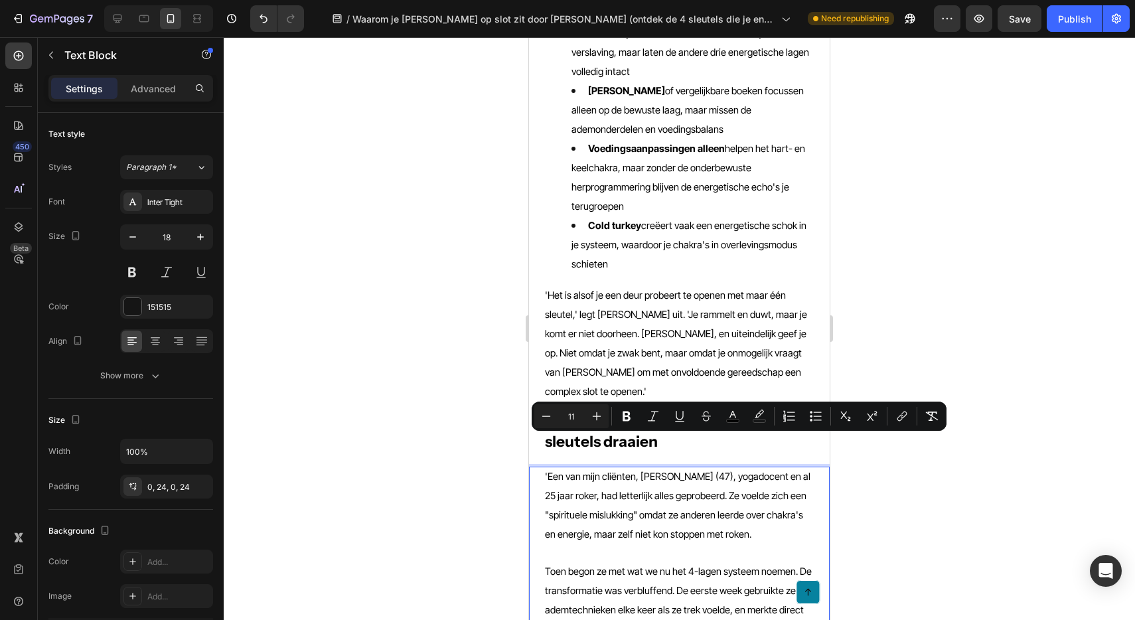
click at [685, 565] on span "Toen begon ze met wat we nu het 4-lagen systeem noemen. De transformatie was ve…" at bounding box center [678, 609] width 267 height 89
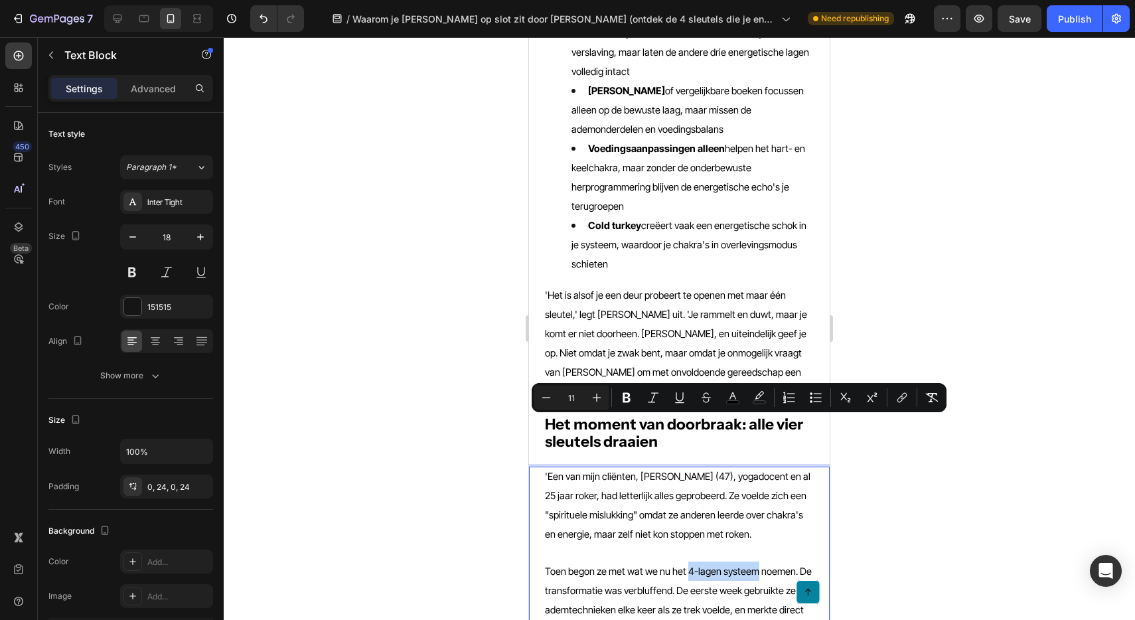
drag, startPoint x: 690, startPoint y: 424, endPoint x: 757, endPoint y: 425, distance: 67.7
click at [757, 565] on span "Toen begon ze met wat we nu het 4-lagen systeem noemen. De transformatie was ve…" at bounding box center [678, 609] width 267 height 89
copy span "4-lagen systeem"
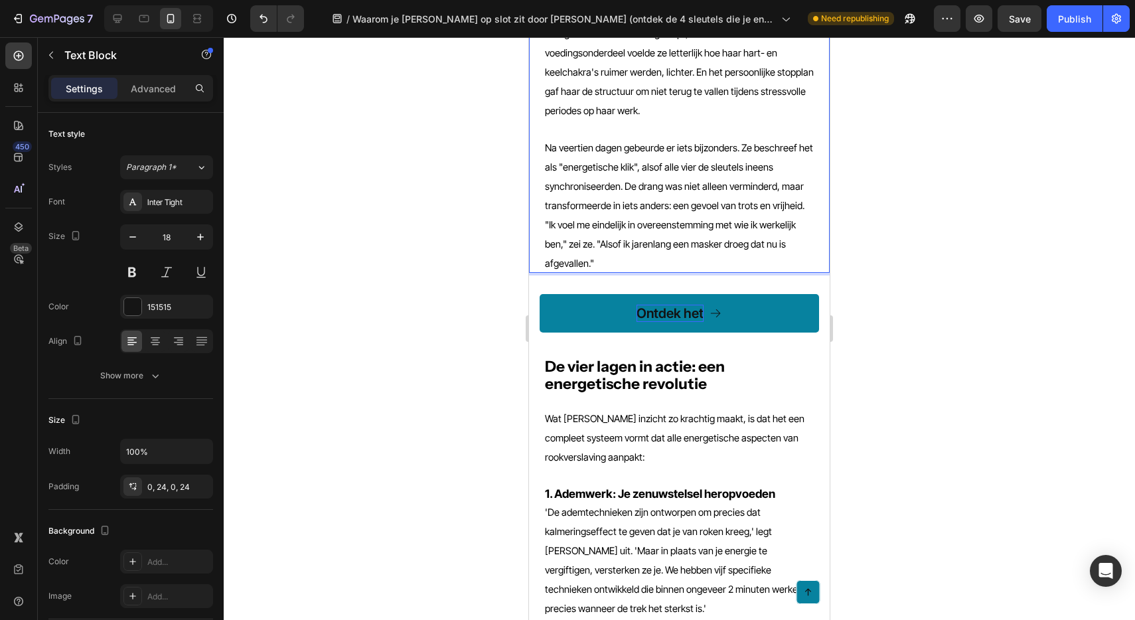
scroll to position [2627, 0]
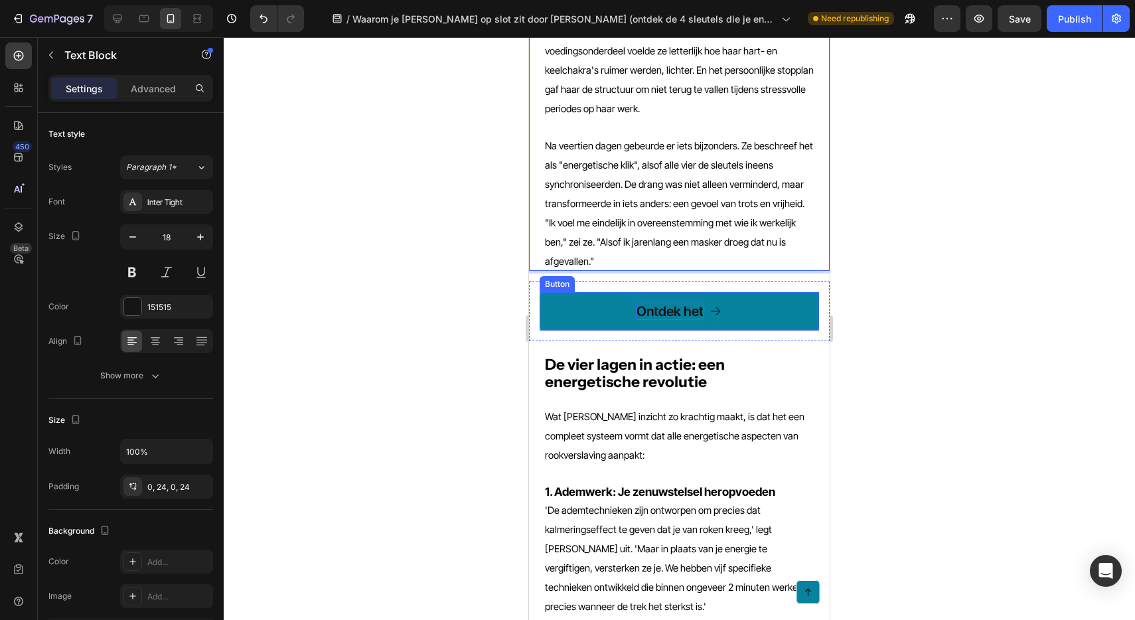
click at [674, 303] on p "Ontdek het" at bounding box center [669, 311] width 67 height 17
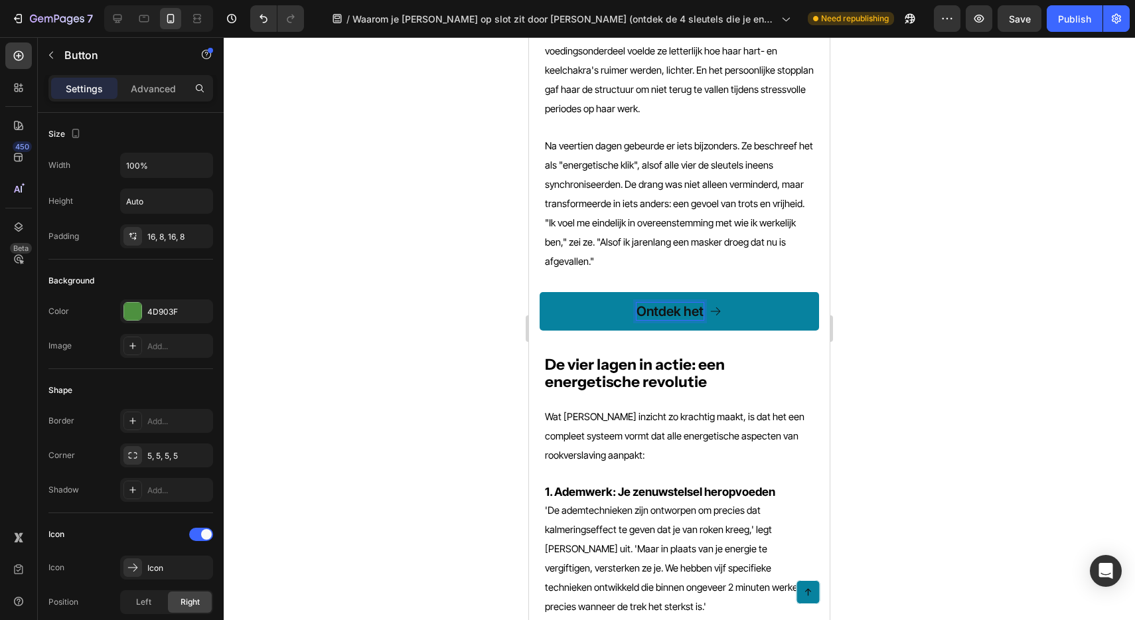
click at [698, 303] on p "Ontdek het" at bounding box center [669, 311] width 67 height 17
click at [934, 181] on div at bounding box center [679, 328] width 911 height 583
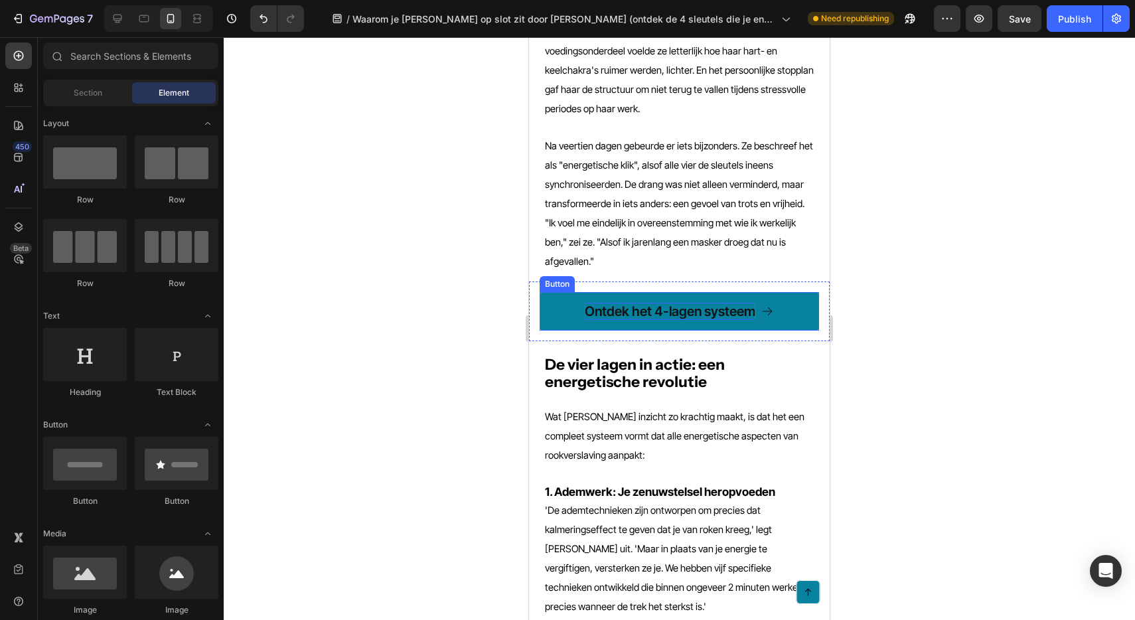
click at [569, 292] on link "Ontdek het 4-lagen systeem" at bounding box center [679, 311] width 279 height 38
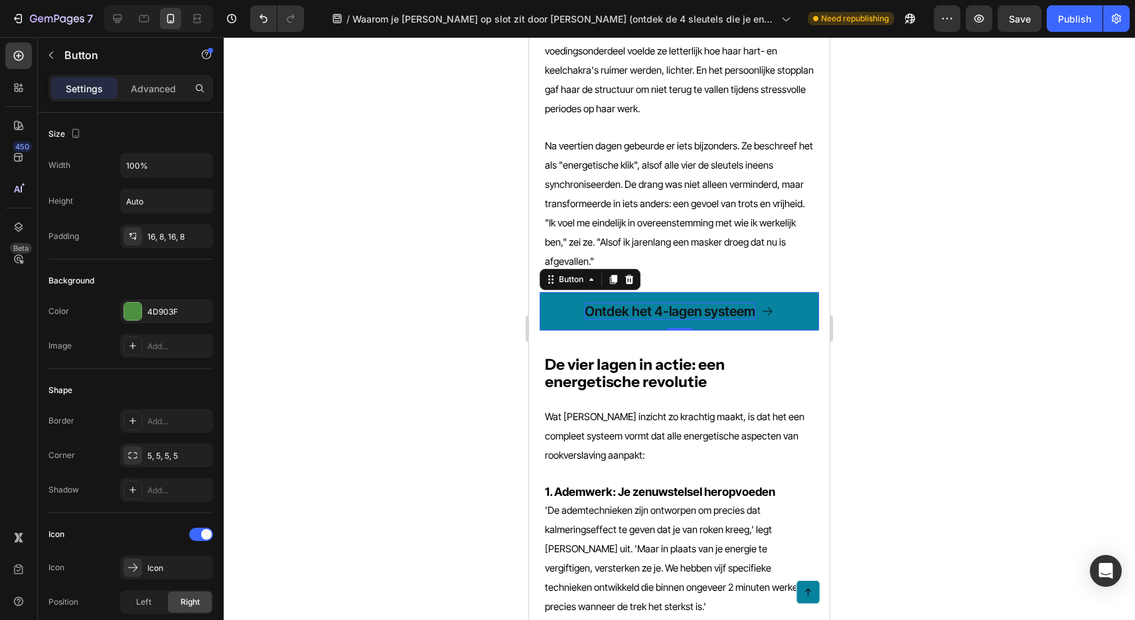
click at [555, 292] on link "Ontdek het 4-lagen systeem" at bounding box center [679, 311] width 279 height 38
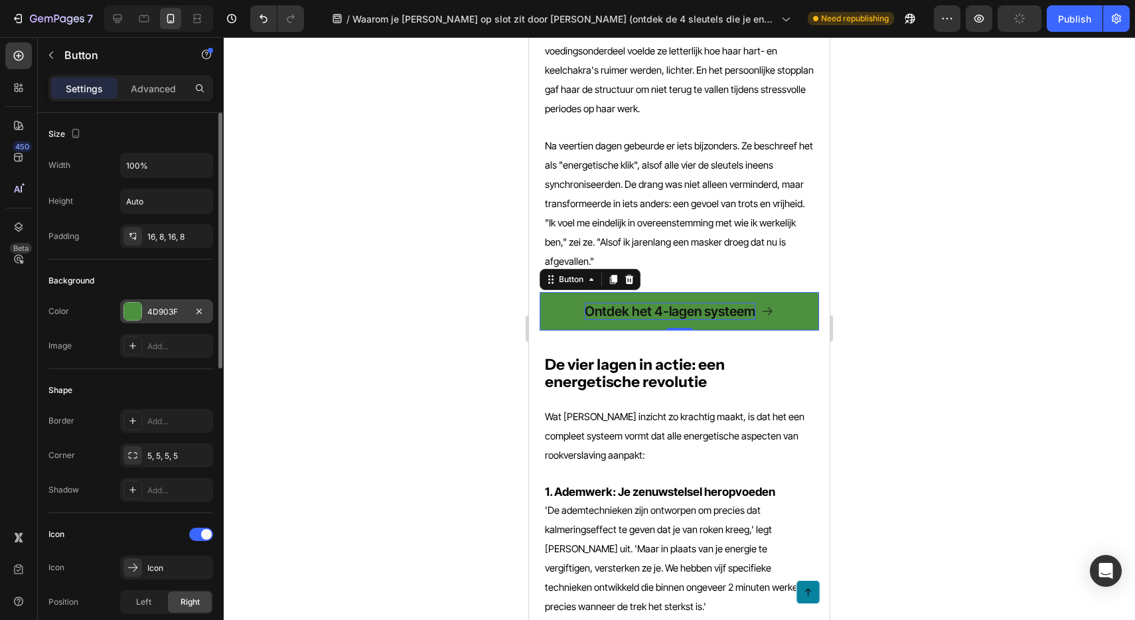
click at [133, 309] on div at bounding box center [132, 311] width 17 height 17
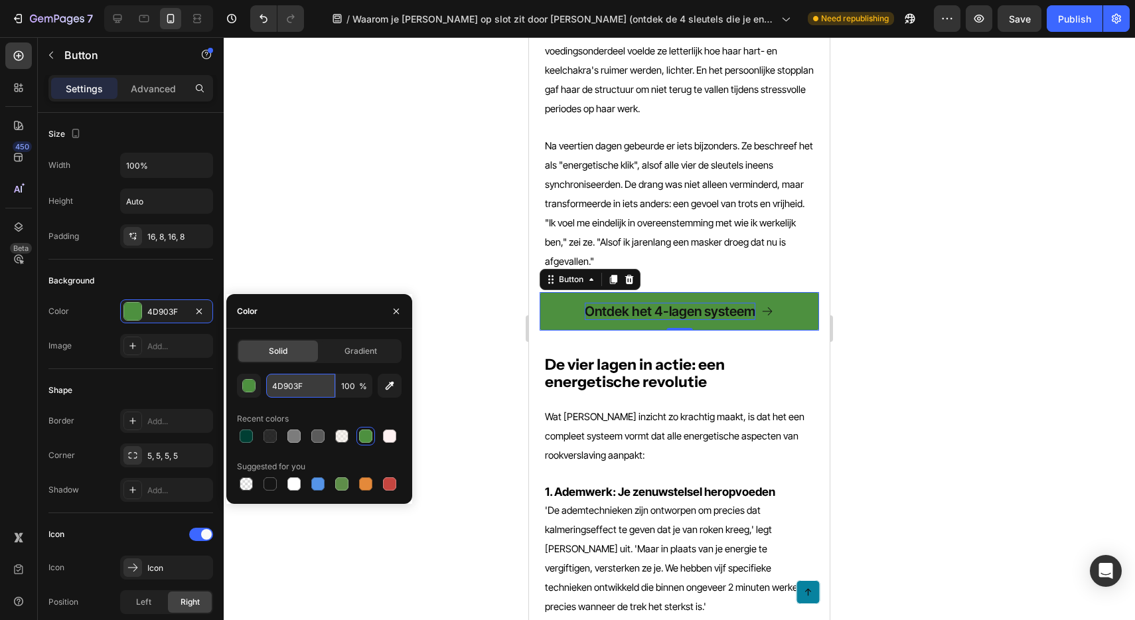
click at [305, 390] on input "4D903F" at bounding box center [300, 386] width 69 height 24
paste input "#4EF0B0"
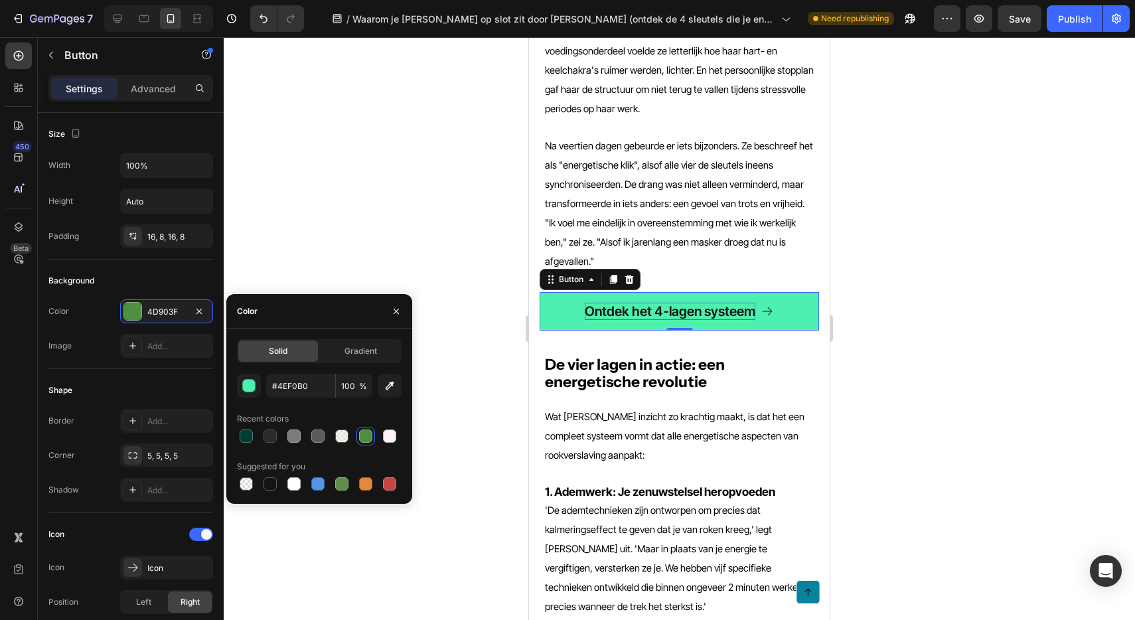
click at [347, 325] on div "Color" at bounding box center [319, 311] width 186 height 35
type input "4EF0B0"
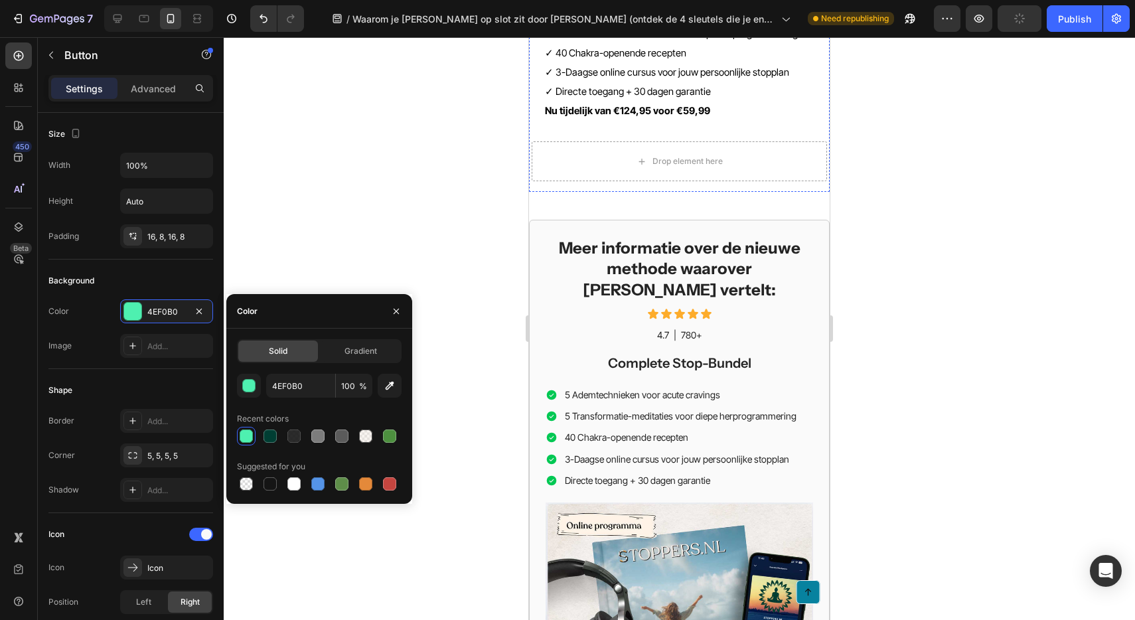
scroll to position [6498, 0]
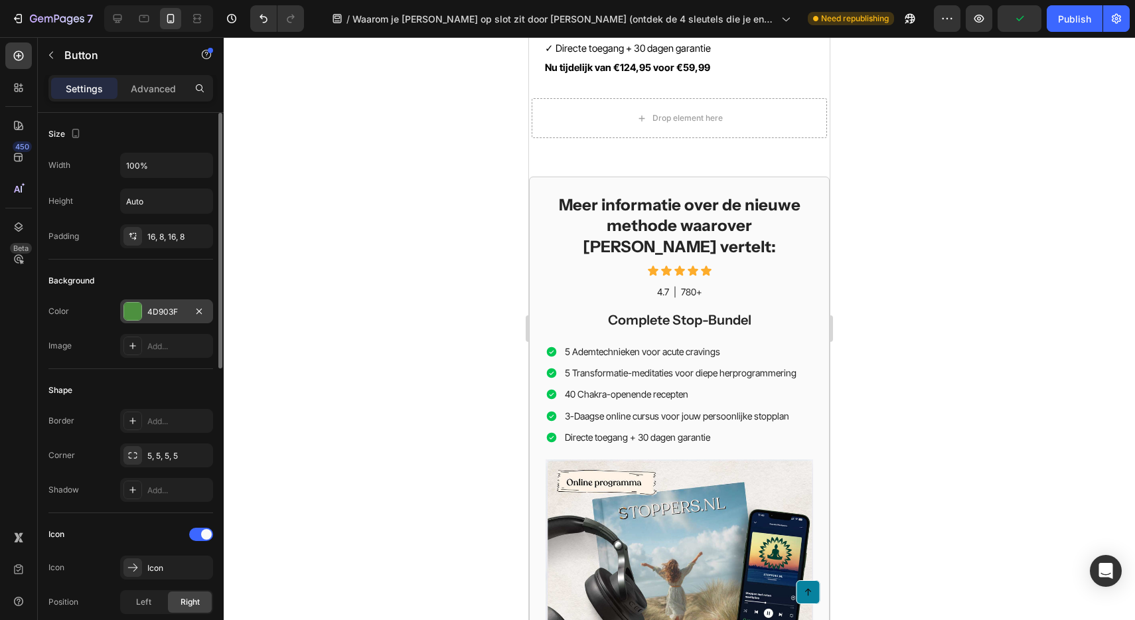
click at [126, 315] on div at bounding box center [132, 311] width 17 height 17
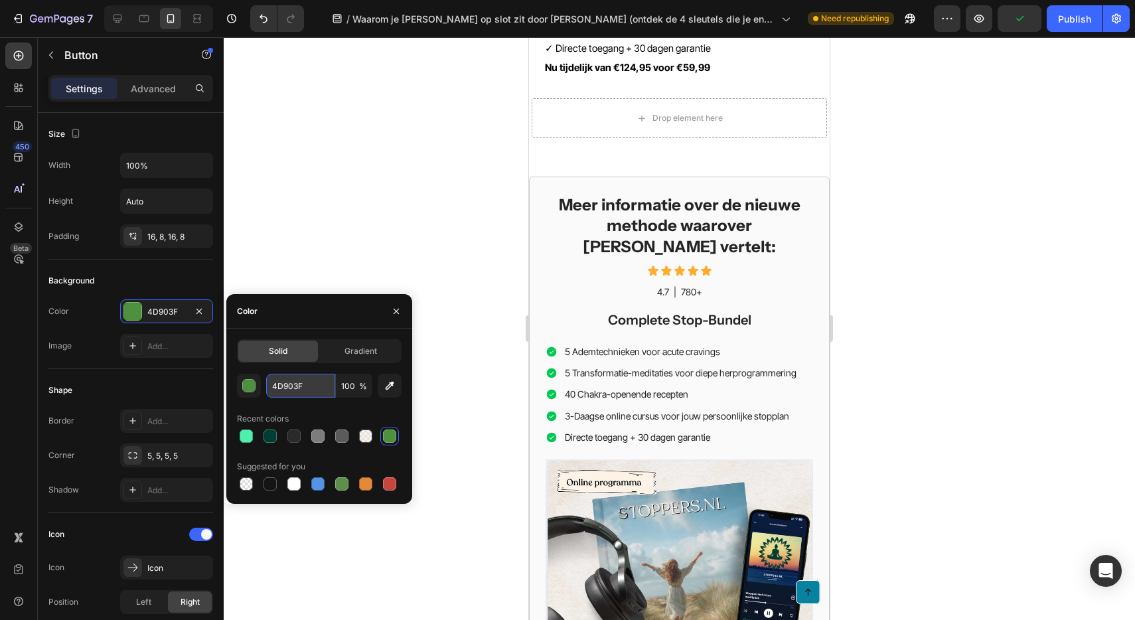
click at [292, 382] on input "4D903F" at bounding box center [300, 386] width 69 height 24
paste input "#4EF0B0"
type input "#4EF0B0"
click at [350, 235] on div at bounding box center [679, 328] width 911 height 583
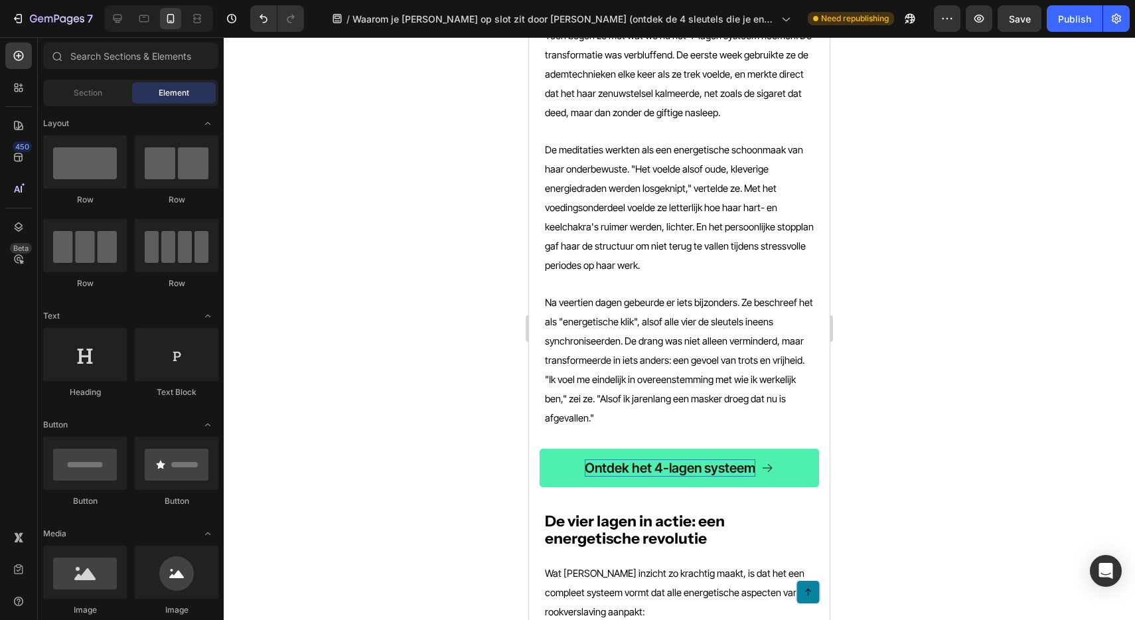
scroll to position [2457, 0]
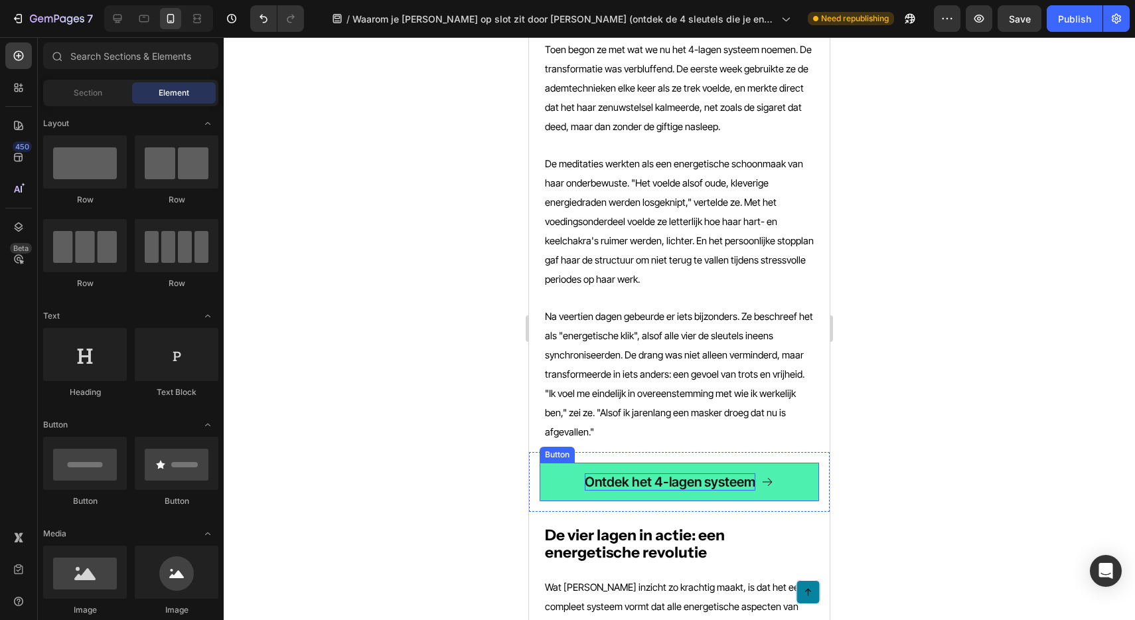
click at [591, 473] on p "Ontdek het 4-lagen systeem" at bounding box center [670, 481] width 171 height 17
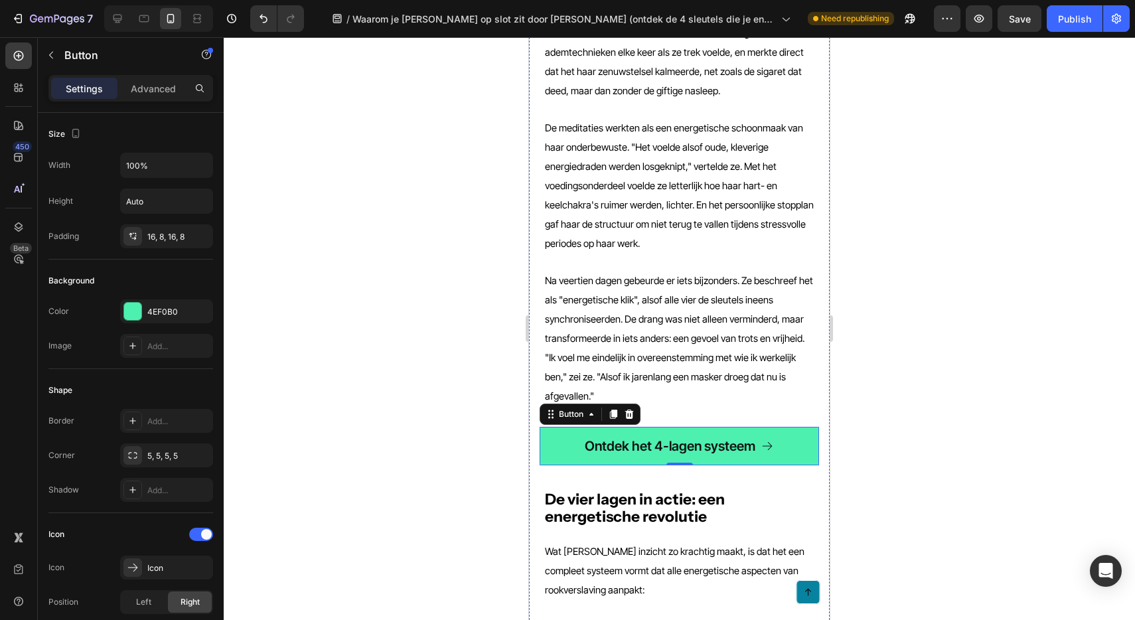
scroll to position [2512, 0]
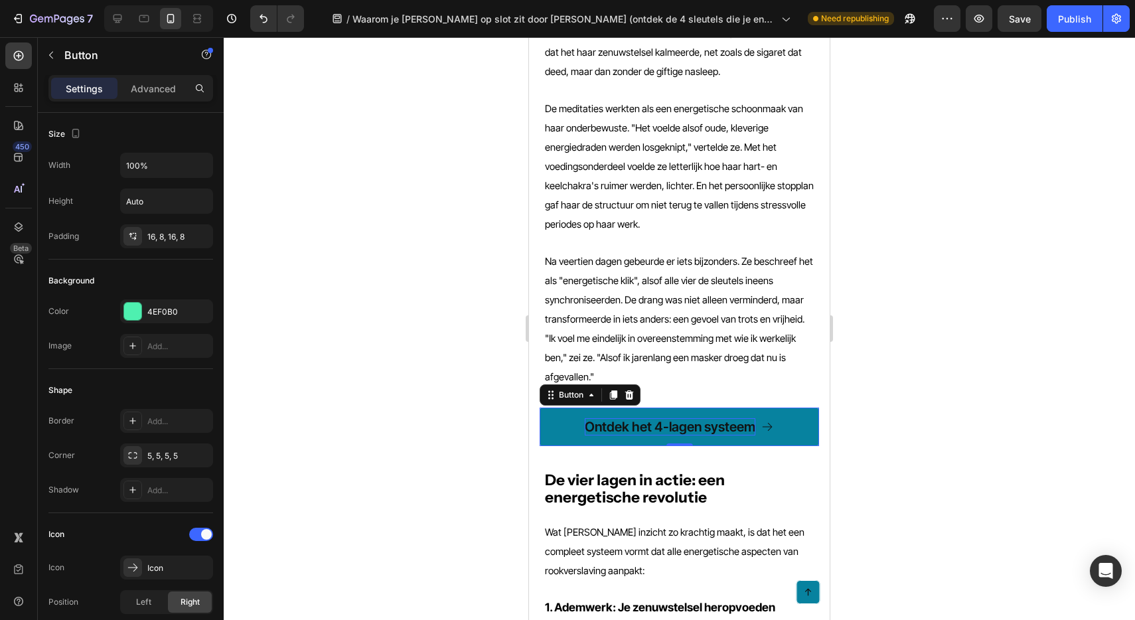
click at [441, 277] on div at bounding box center [679, 328] width 911 height 583
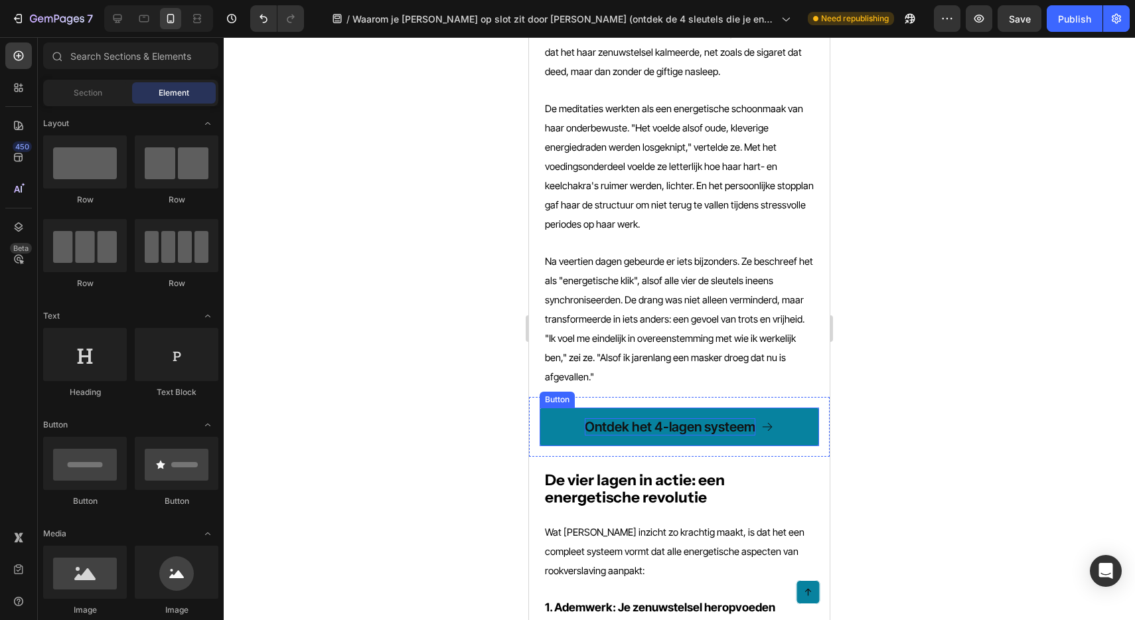
click at [557, 407] on link "Ontdek het 4-lagen systeem" at bounding box center [679, 426] width 279 height 38
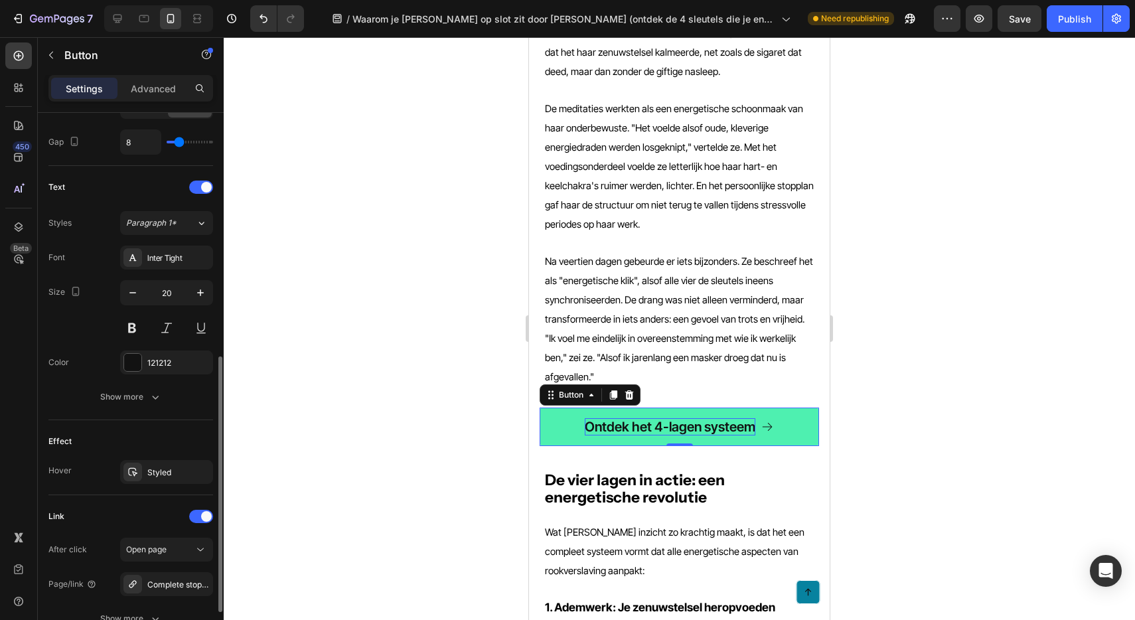
scroll to position [523, 0]
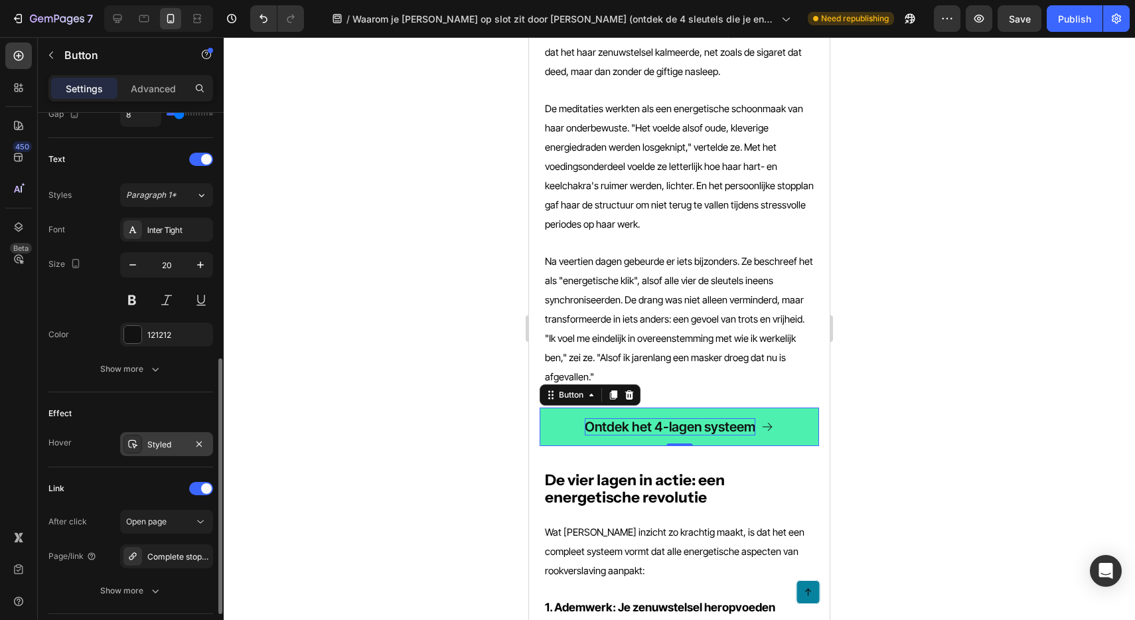
click at [174, 444] on div "Styled" at bounding box center [166, 445] width 38 height 12
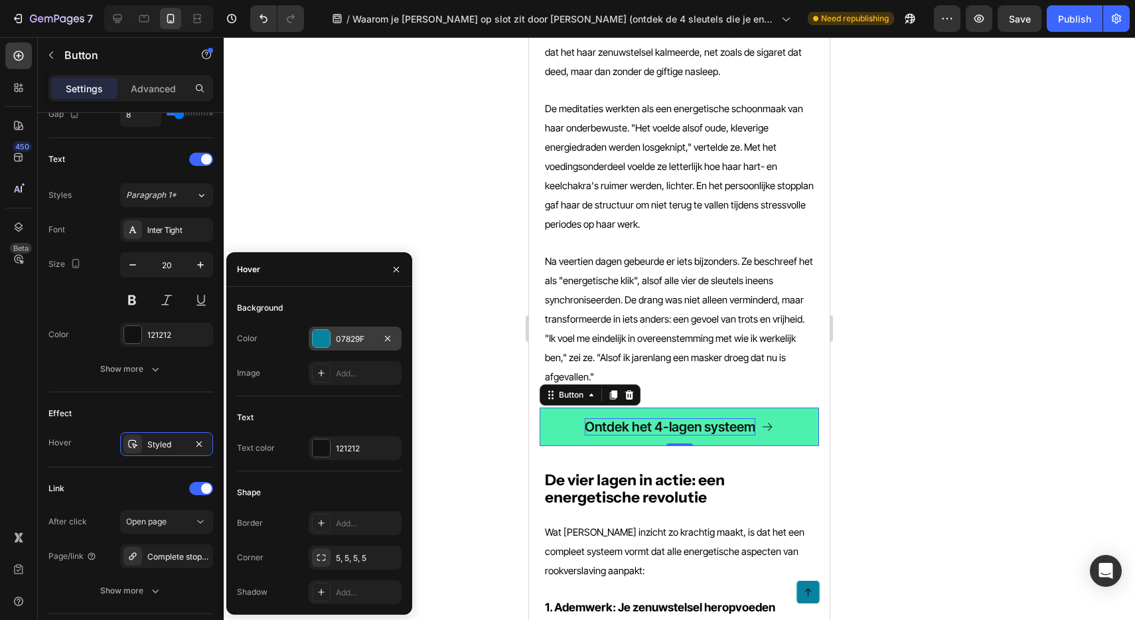
click at [341, 336] on div "07829F" at bounding box center [355, 339] width 38 height 12
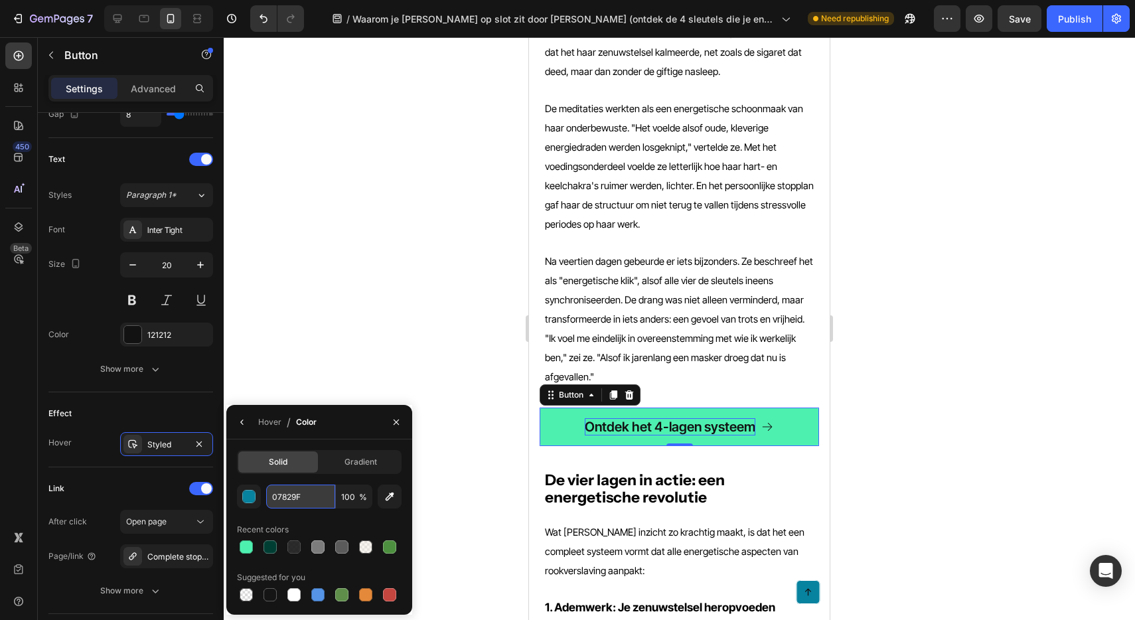
click at [299, 494] on input "07829F" at bounding box center [300, 496] width 69 height 24
paste input "#4EF0B0"
type input "4EF0B0"
click at [350, 500] on input "100" at bounding box center [354, 496] width 37 height 24
type input "1"
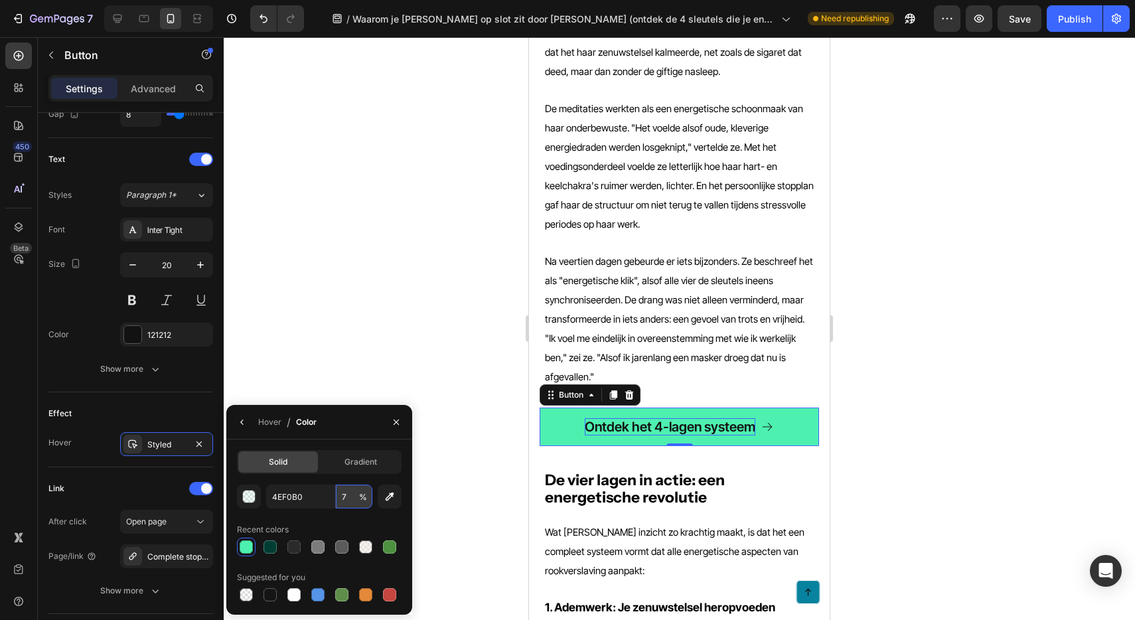
type input "70"
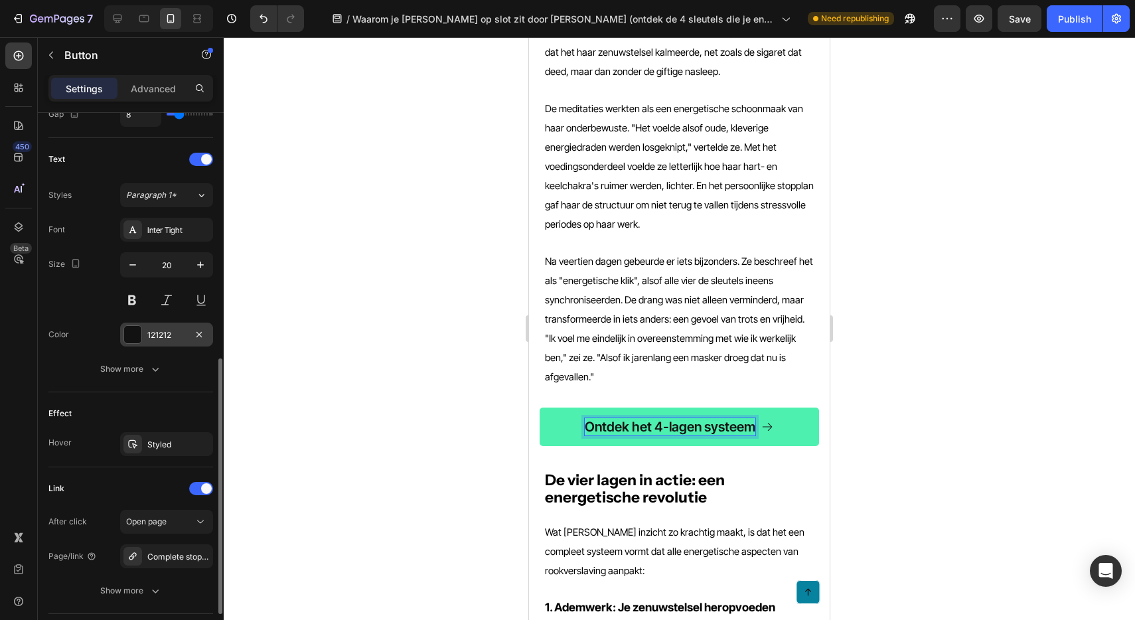
click at [128, 335] on div at bounding box center [132, 334] width 17 height 17
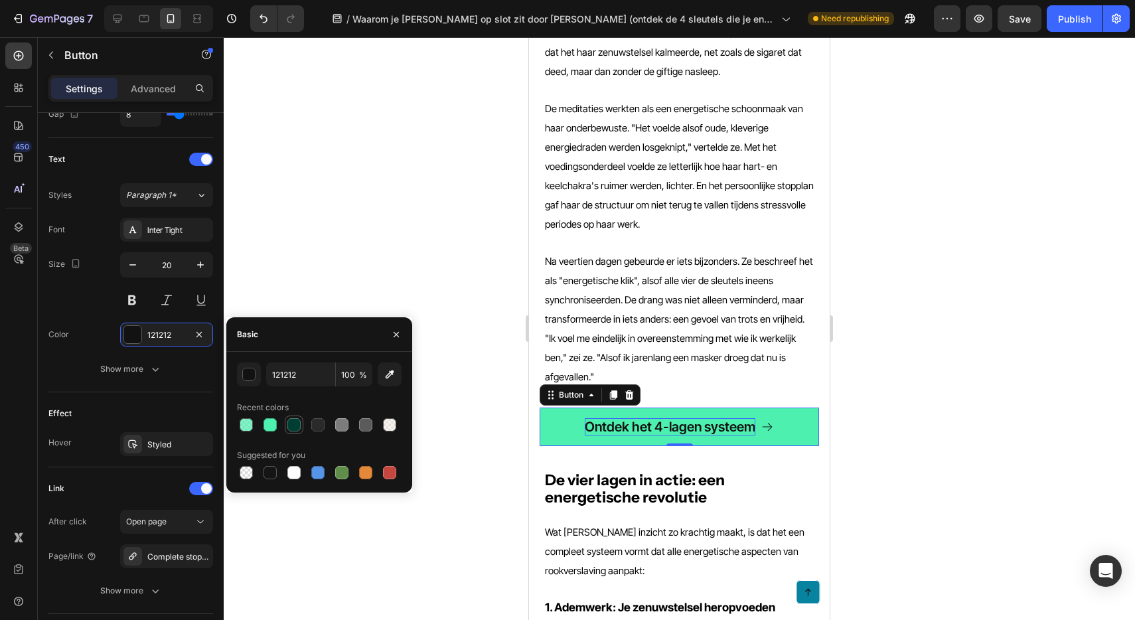
click at [295, 419] on div at bounding box center [293, 424] width 13 height 13
type input "003E33"
click at [423, 317] on div at bounding box center [679, 328] width 911 height 583
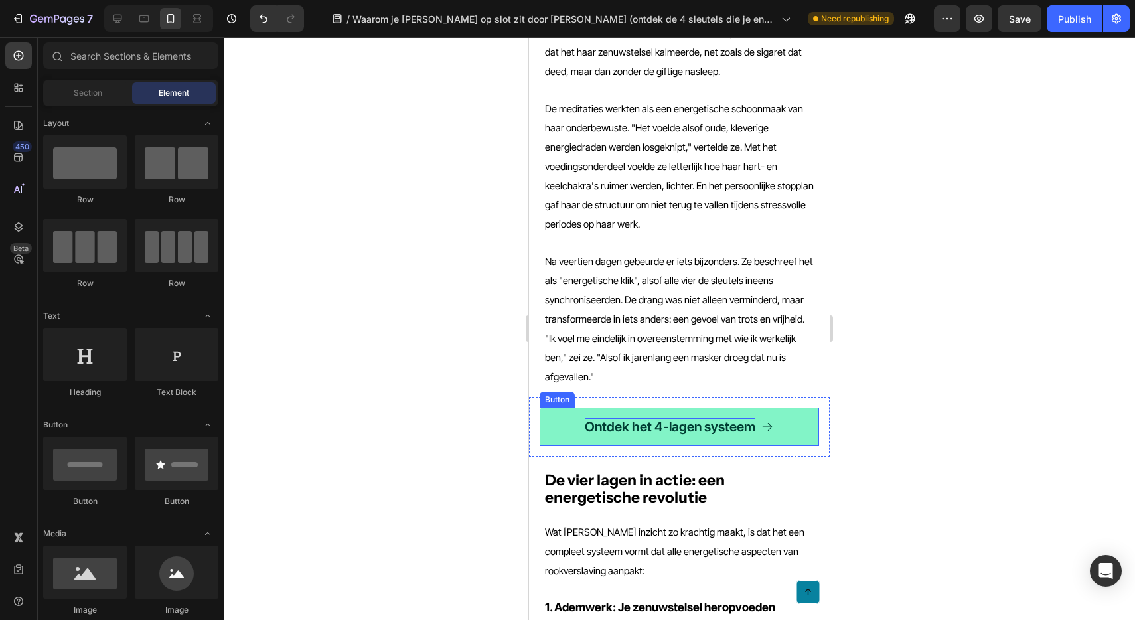
click at [557, 407] on link "Ontdek het 4-lagen systeem" at bounding box center [679, 426] width 279 height 38
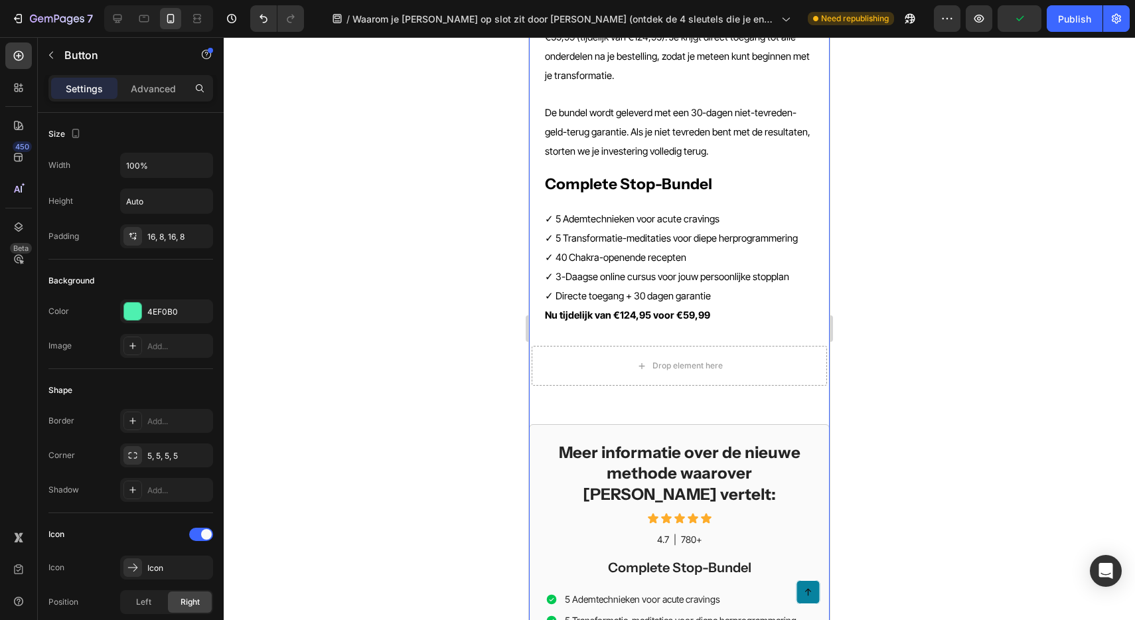
scroll to position [6629, 0]
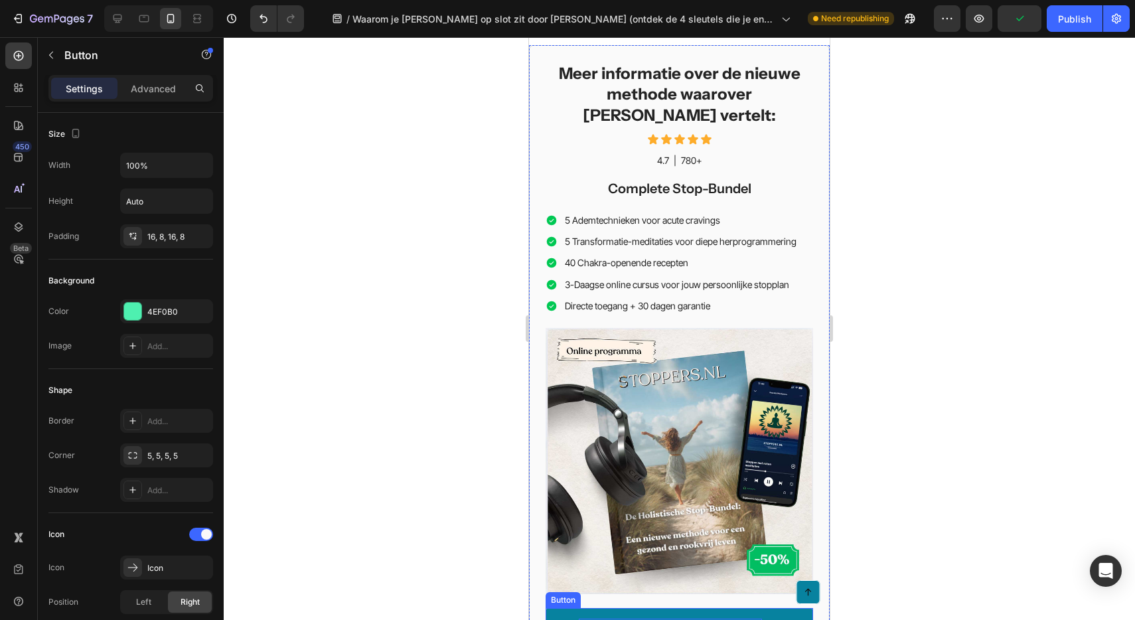
click at [617, 619] on p "Meer informatie over de bundel" at bounding box center [670, 627] width 183 height 17
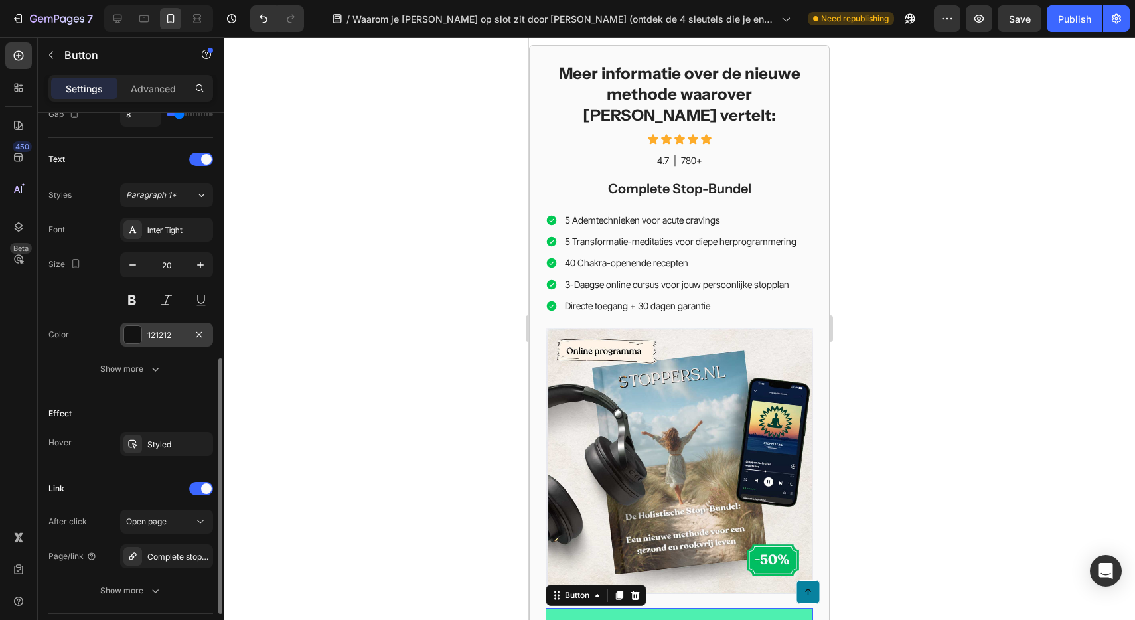
click at [135, 334] on div at bounding box center [132, 334] width 17 height 17
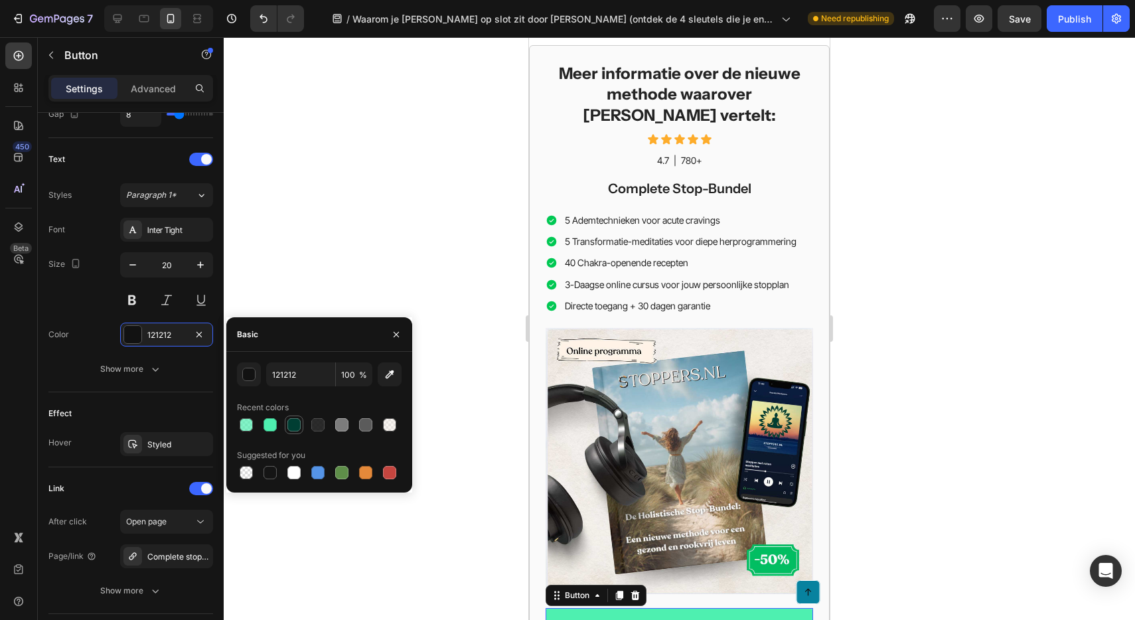
click at [291, 422] on div at bounding box center [293, 424] width 13 height 13
type input "003E33"
click at [554, 608] on link "Meer informatie over de bundel" at bounding box center [679, 627] width 267 height 38
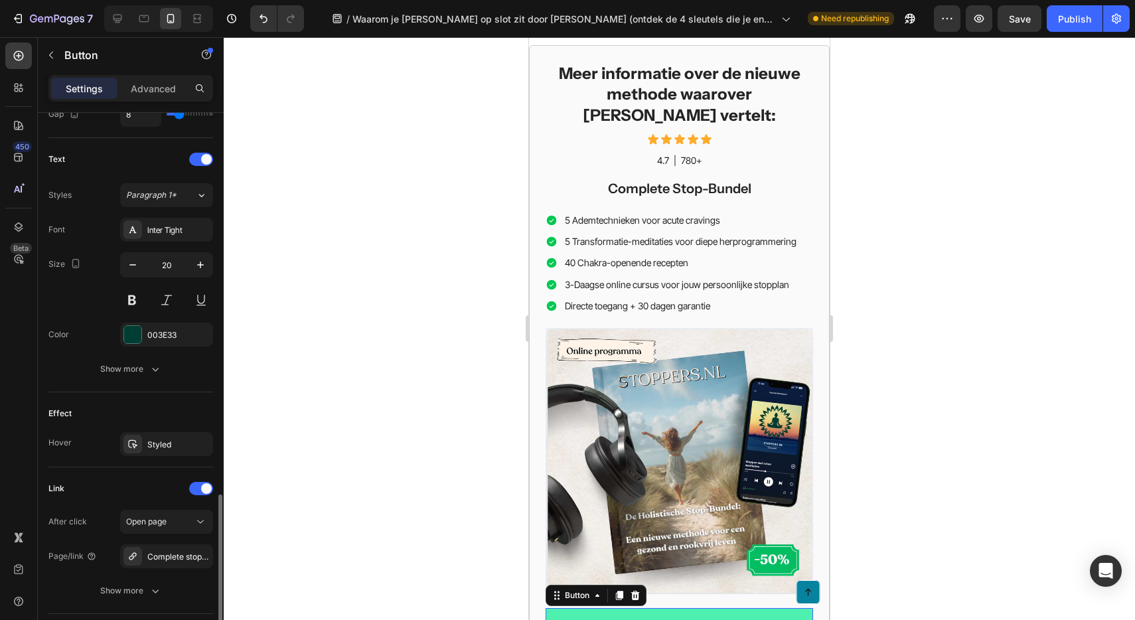
scroll to position [615, 0]
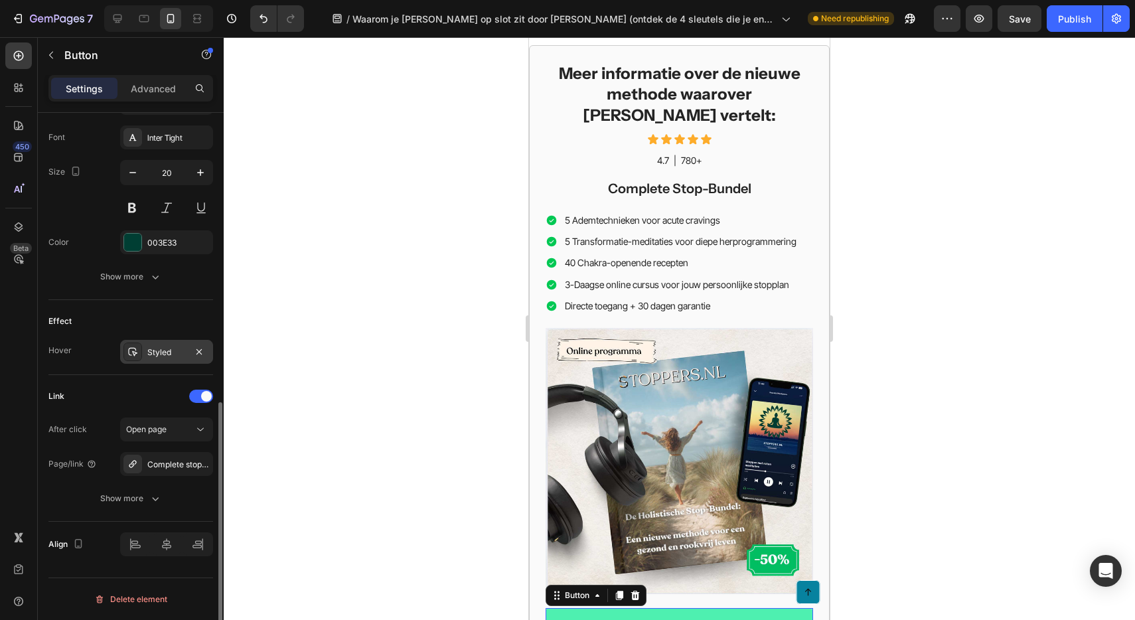
click at [130, 354] on icon at bounding box center [132, 351] width 11 height 11
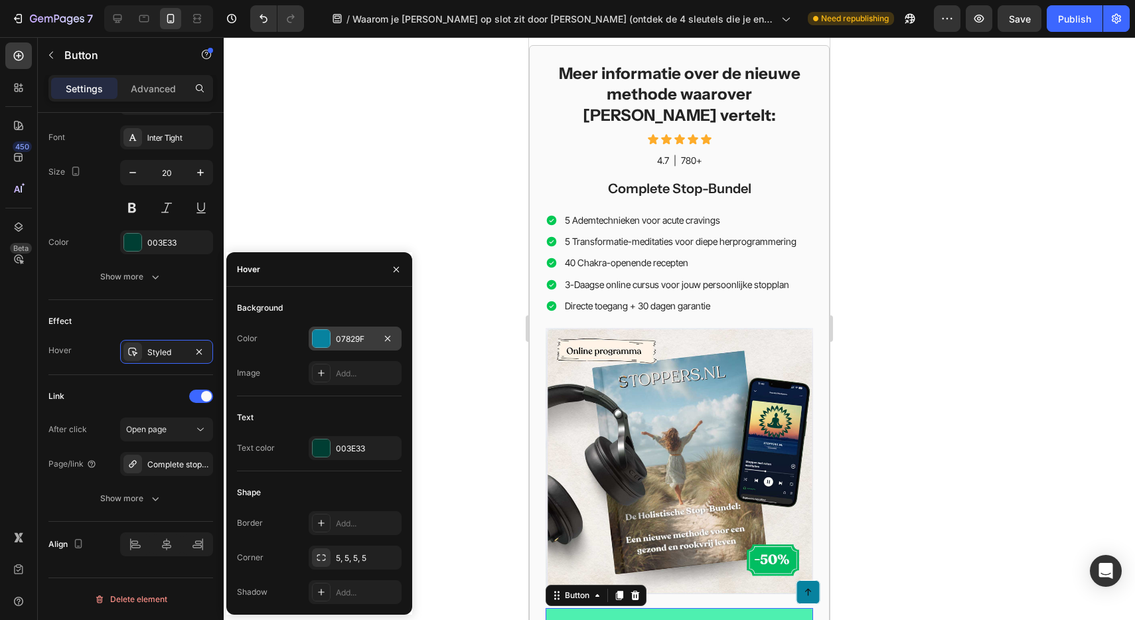
click at [350, 338] on div "07829F" at bounding box center [355, 339] width 38 height 12
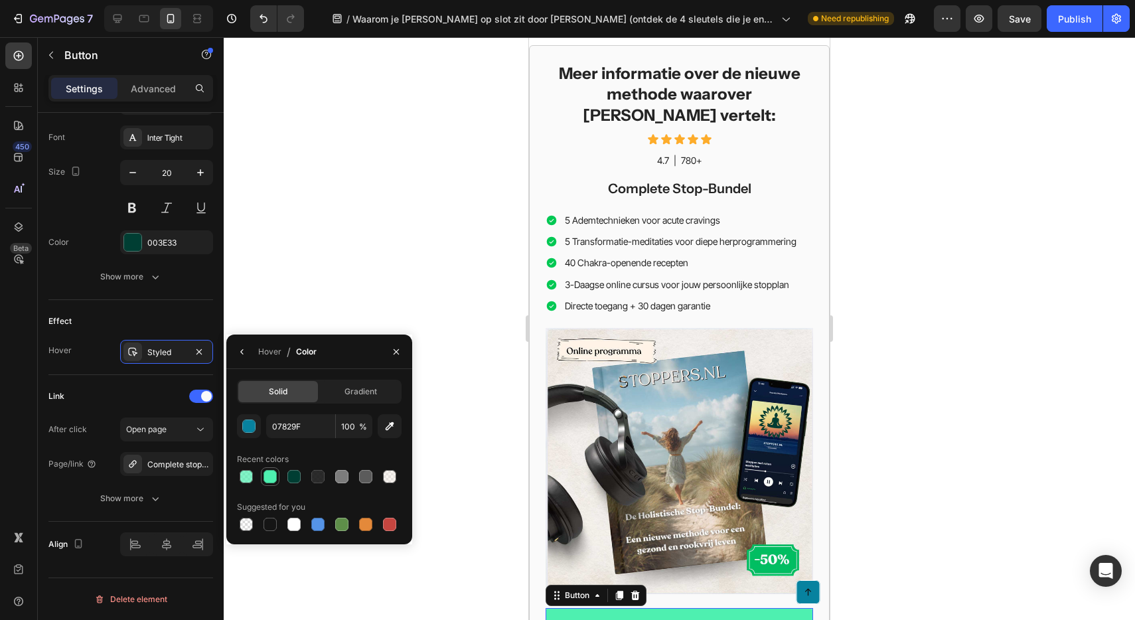
click at [269, 475] on div at bounding box center [269, 476] width 13 height 13
type input "4EF0B0"
click at [0, 0] on input "100" at bounding box center [0, 0] width 0 height 0
type input "70"
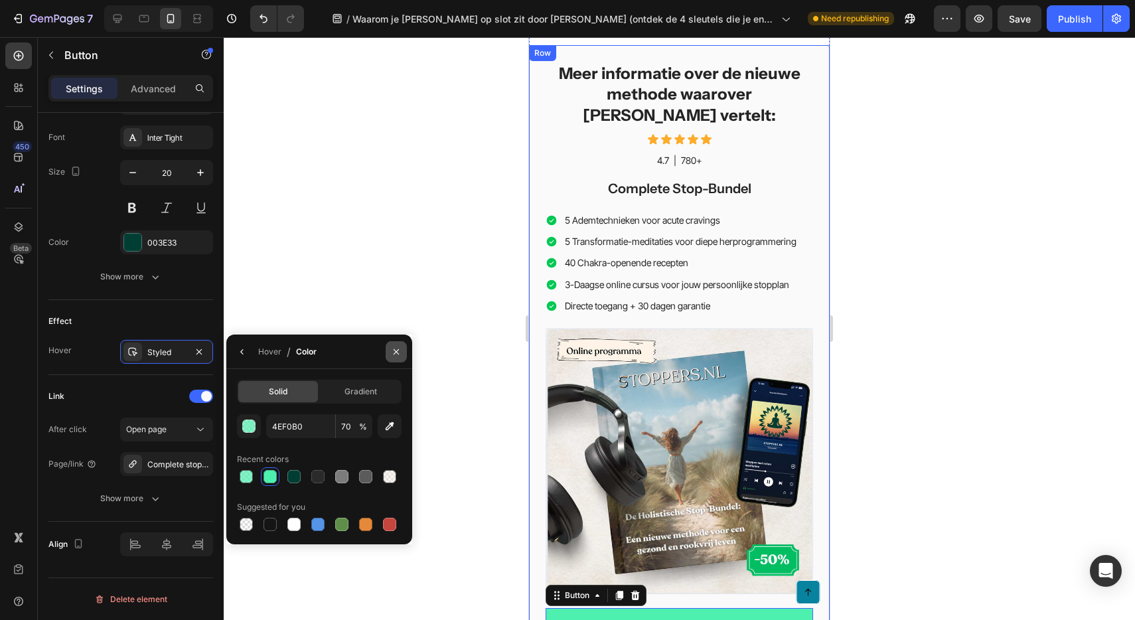
click at [398, 352] on icon "button" at bounding box center [396, 351] width 11 height 11
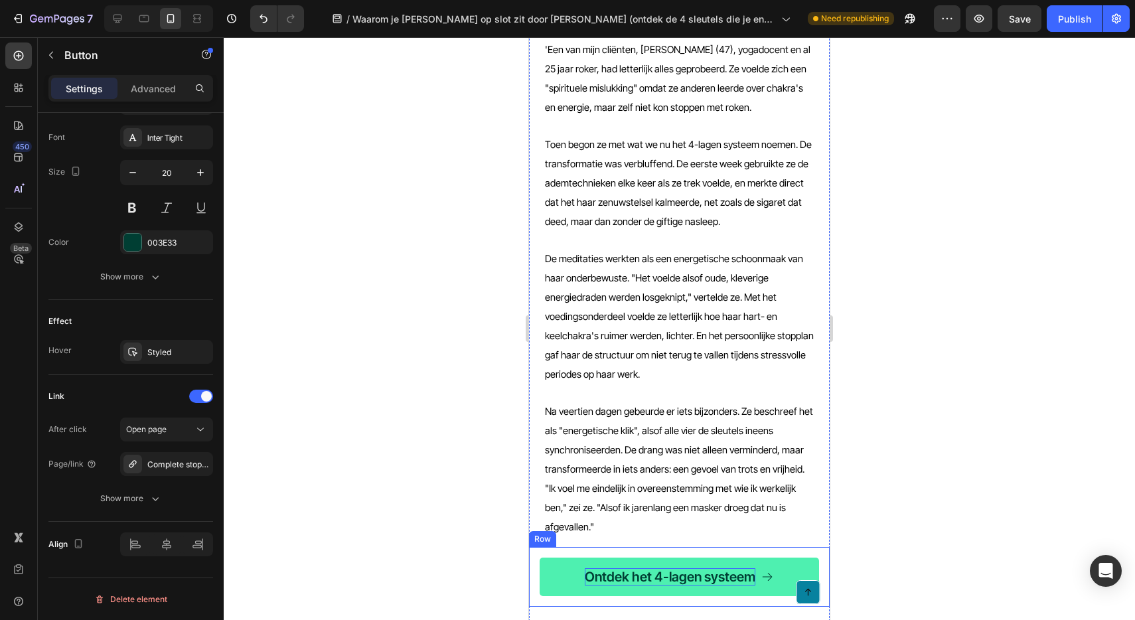
scroll to position [2365, 0]
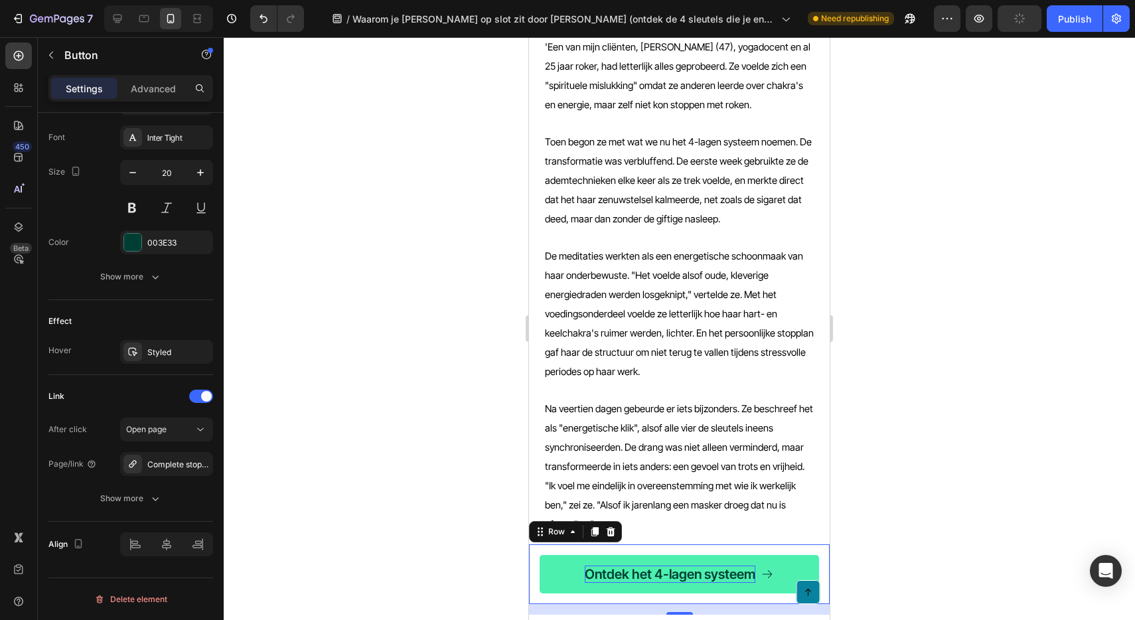
click at [592, 544] on div "Ontdek het 4-lagen systeem Button Row 16" at bounding box center [679, 574] width 301 height 60
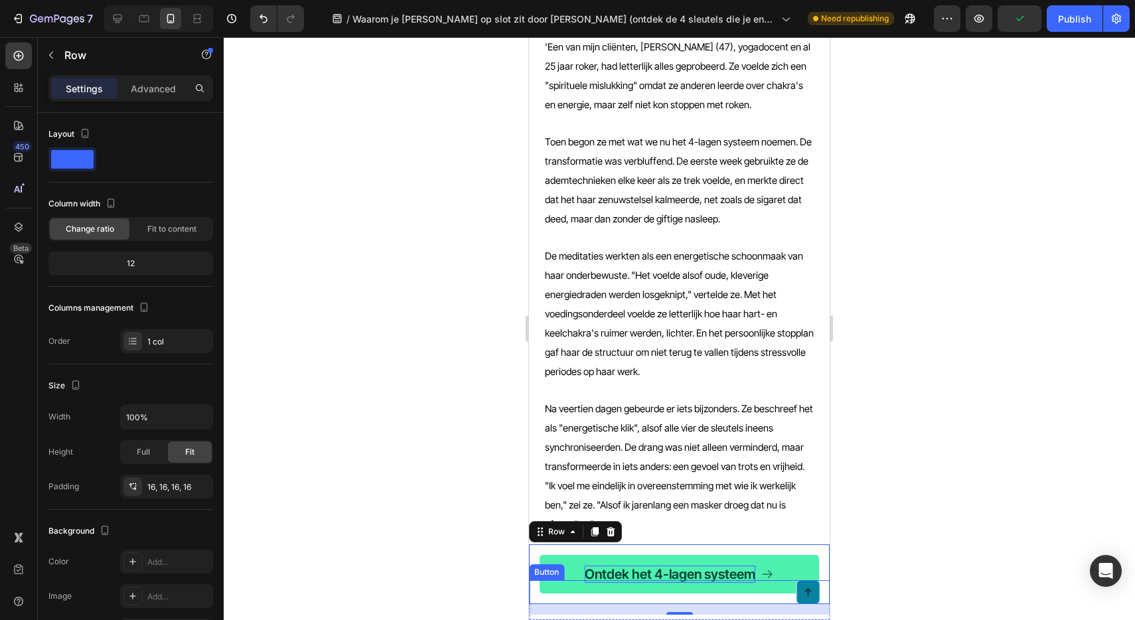
click at [583, 589] on div "Button" at bounding box center [679, 592] width 301 height 24
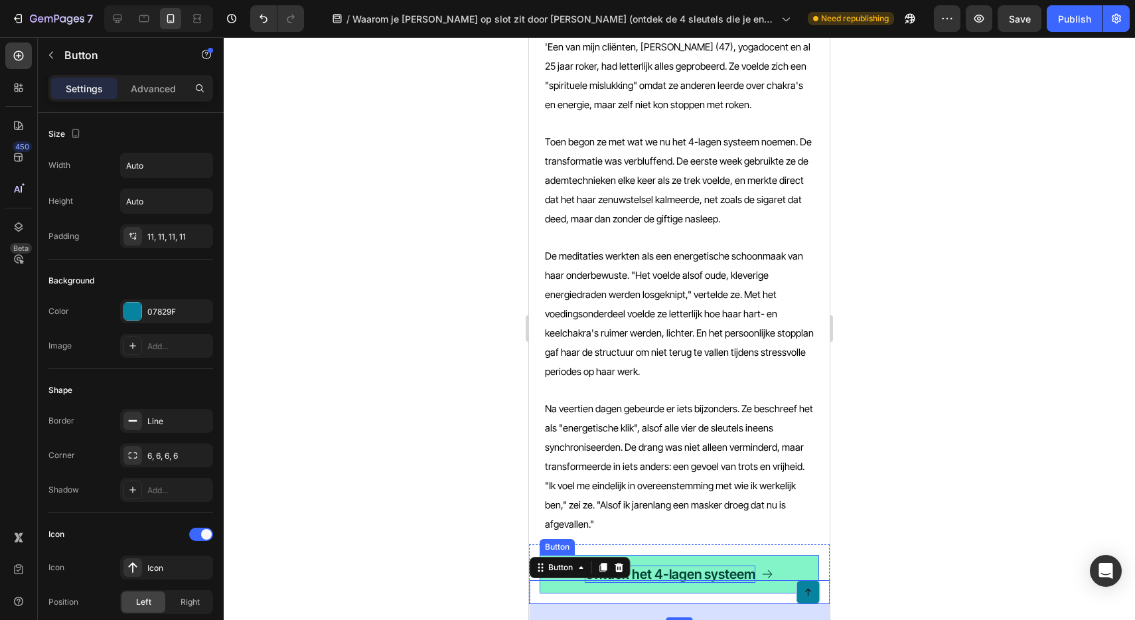
click at [553, 555] on link "Ontdek het 4-lagen systeem" at bounding box center [679, 574] width 279 height 38
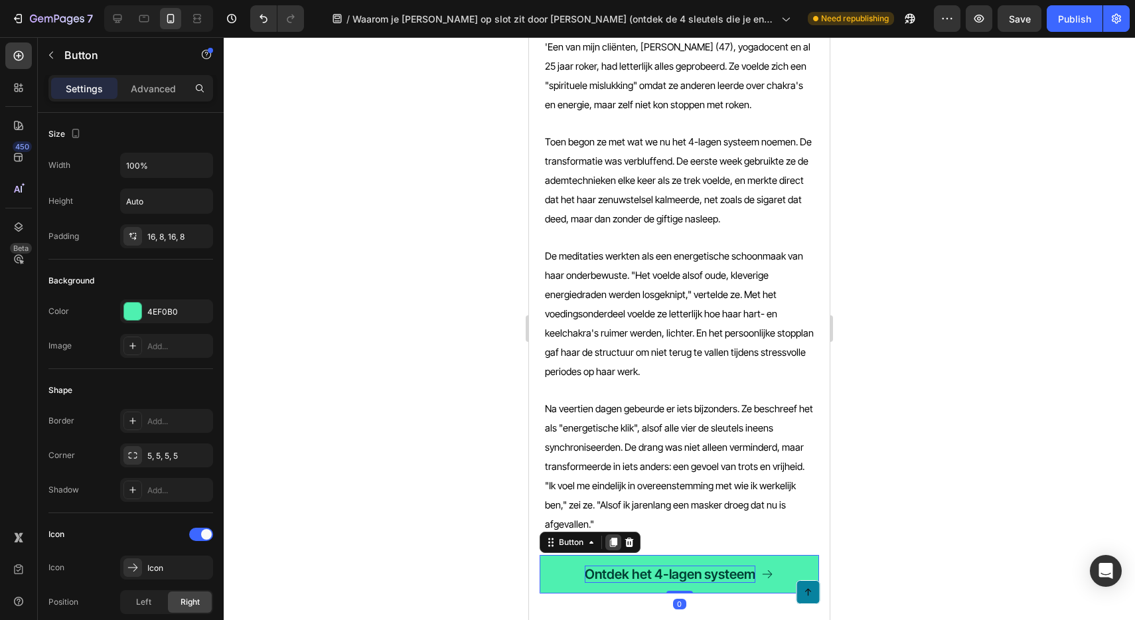
click at [613, 538] on icon at bounding box center [613, 542] width 7 height 9
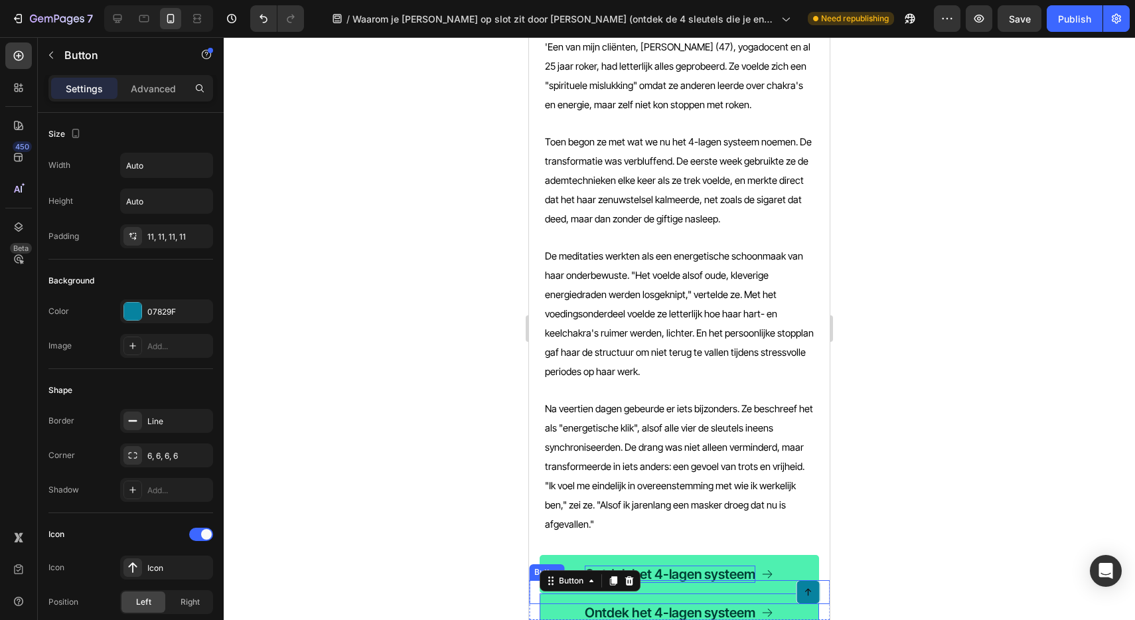
click at [823, 589] on div "Button" at bounding box center [679, 592] width 301 height 24
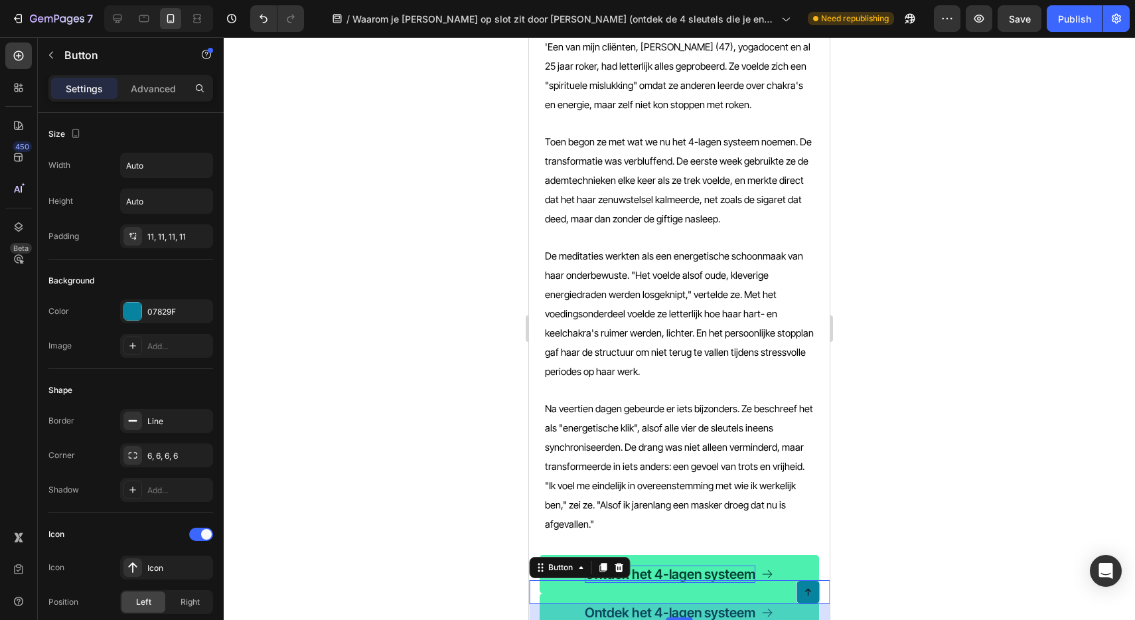
click at [812, 591] on link at bounding box center [808, 592] width 24 height 24
click at [623, 567] on icon at bounding box center [618, 567] width 11 height 11
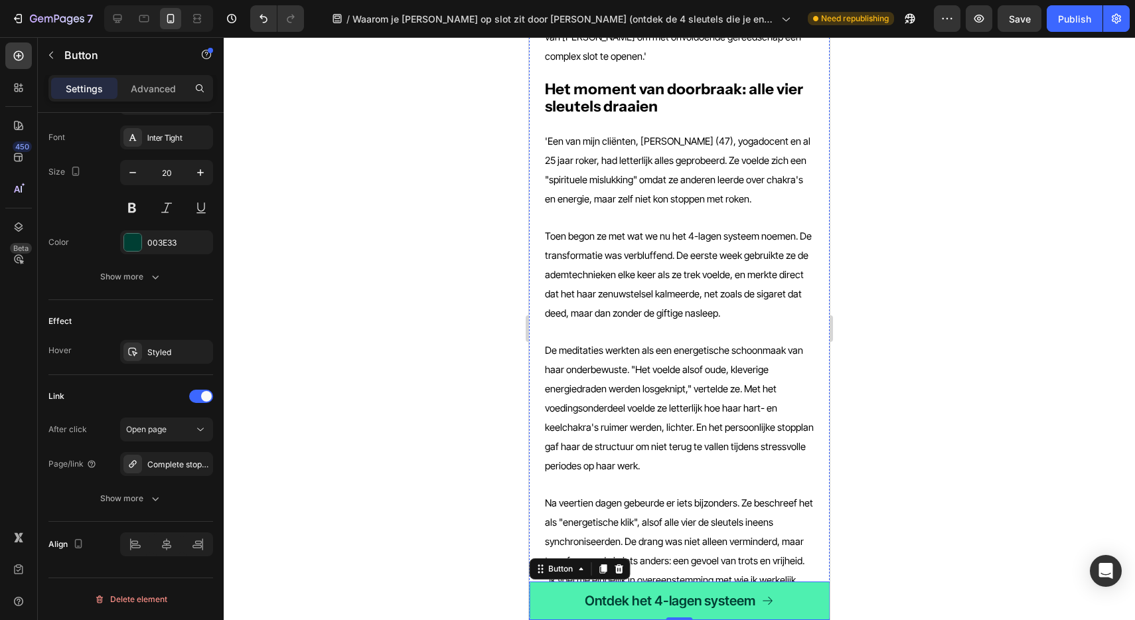
scroll to position [2253, 0]
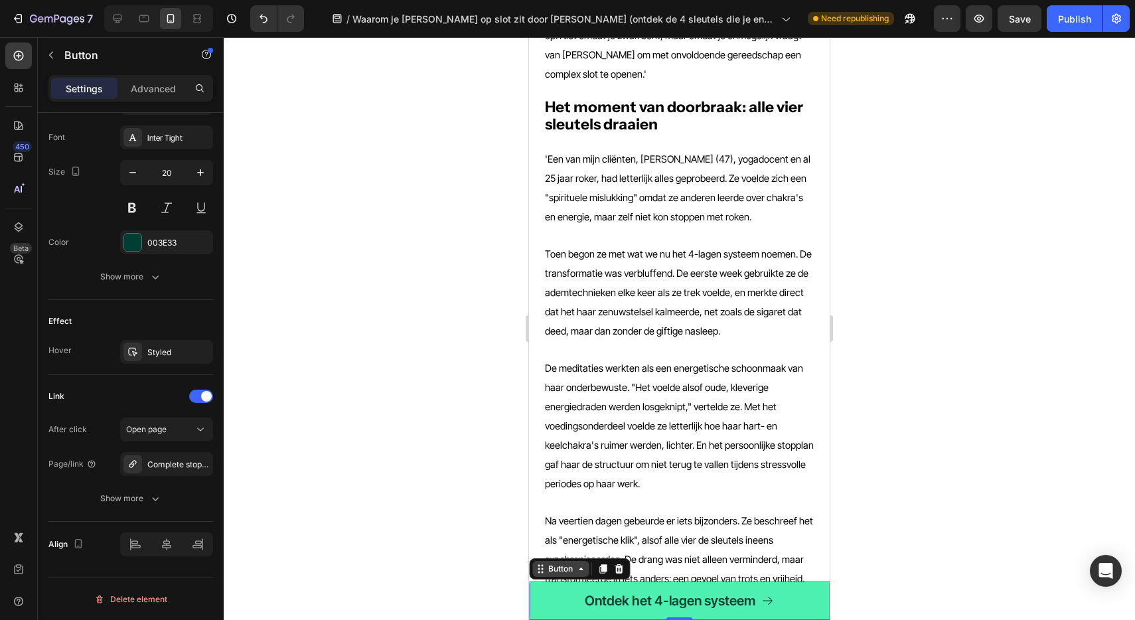
click at [571, 569] on div "Button" at bounding box center [561, 569] width 30 height 12
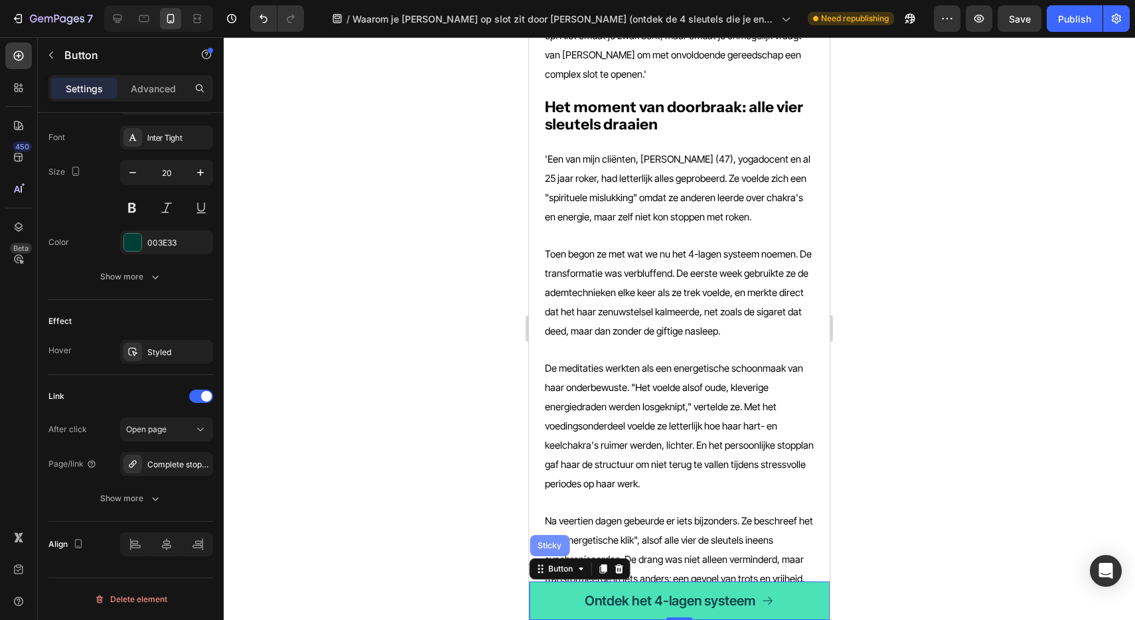
click at [554, 550] on div "Sticky" at bounding box center [550, 545] width 40 height 21
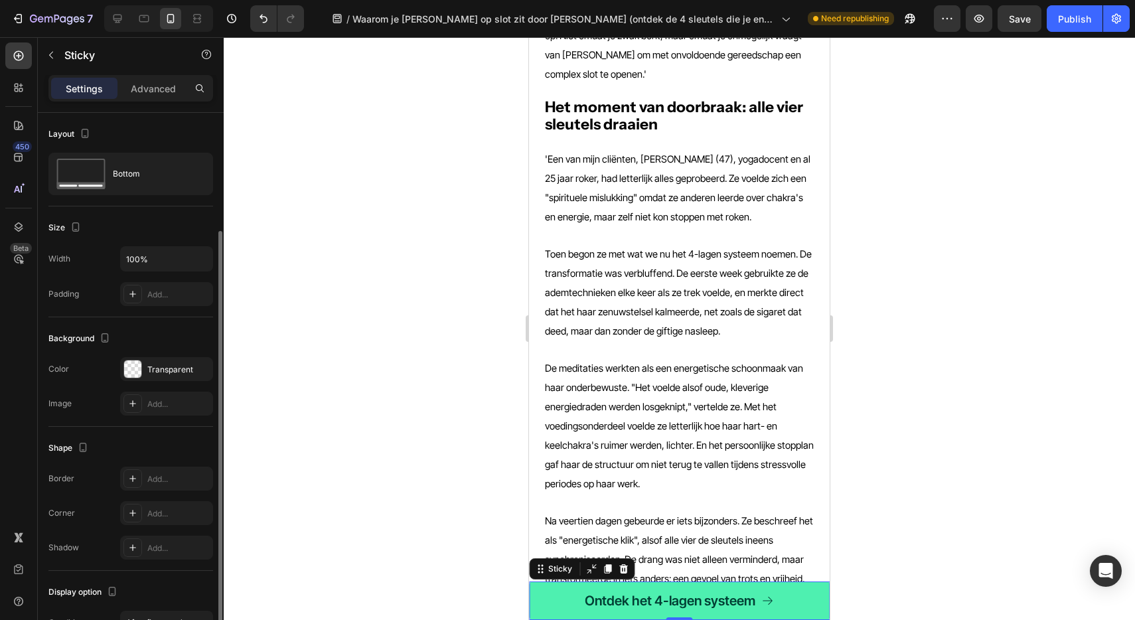
scroll to position [78, 0]
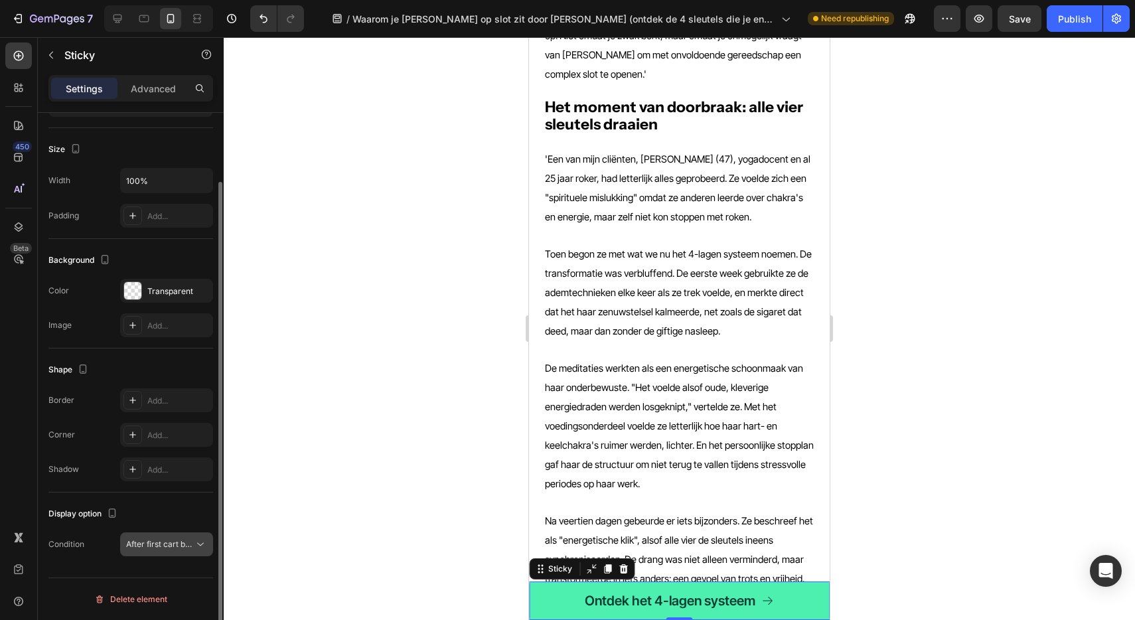
click at [159, 548] on span "After first cart button" at bounding box center [165, 544] width 78 height 10
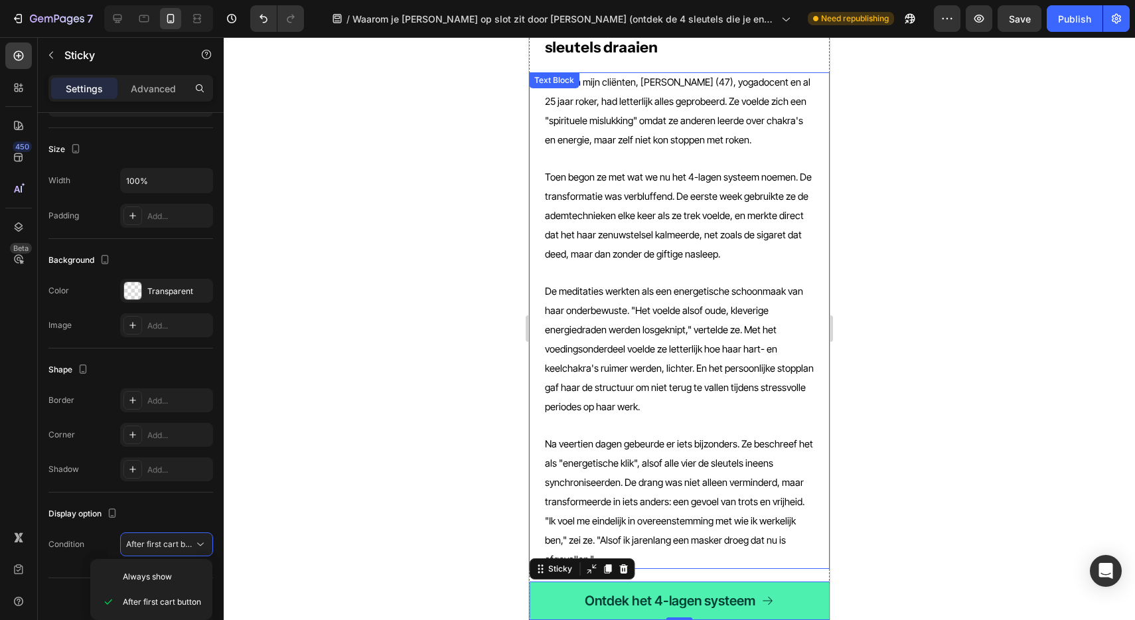
scroll to position [2337, 0]
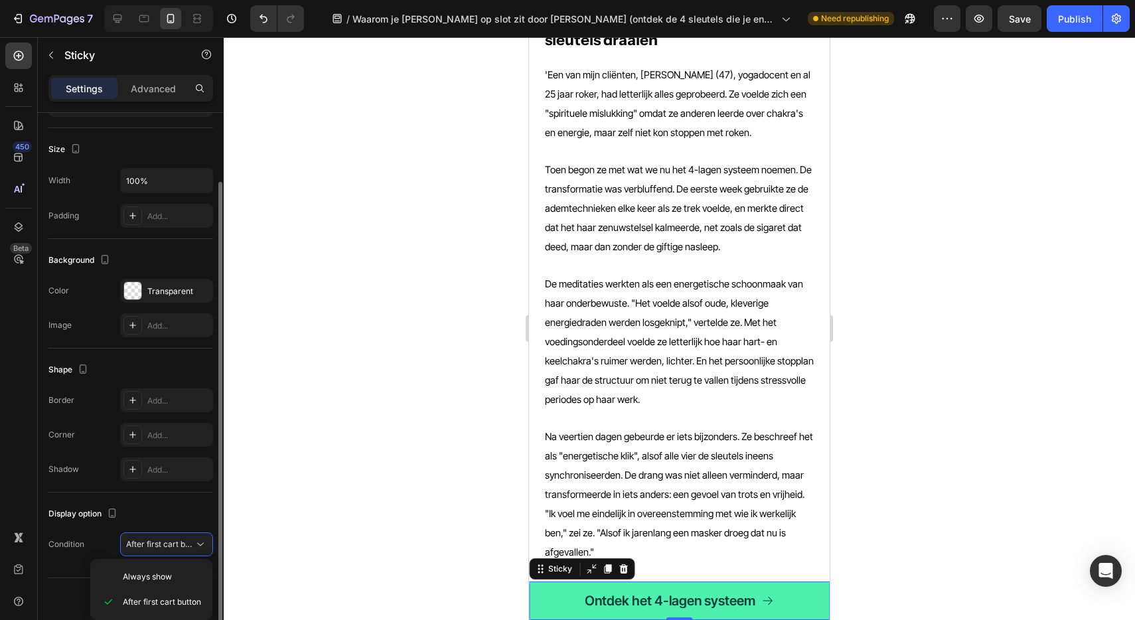
click at [95, 488] on div "Shape Border Add... Corner Add... Shadow Add..." at bounding box center [130, 420] width 165 height 144
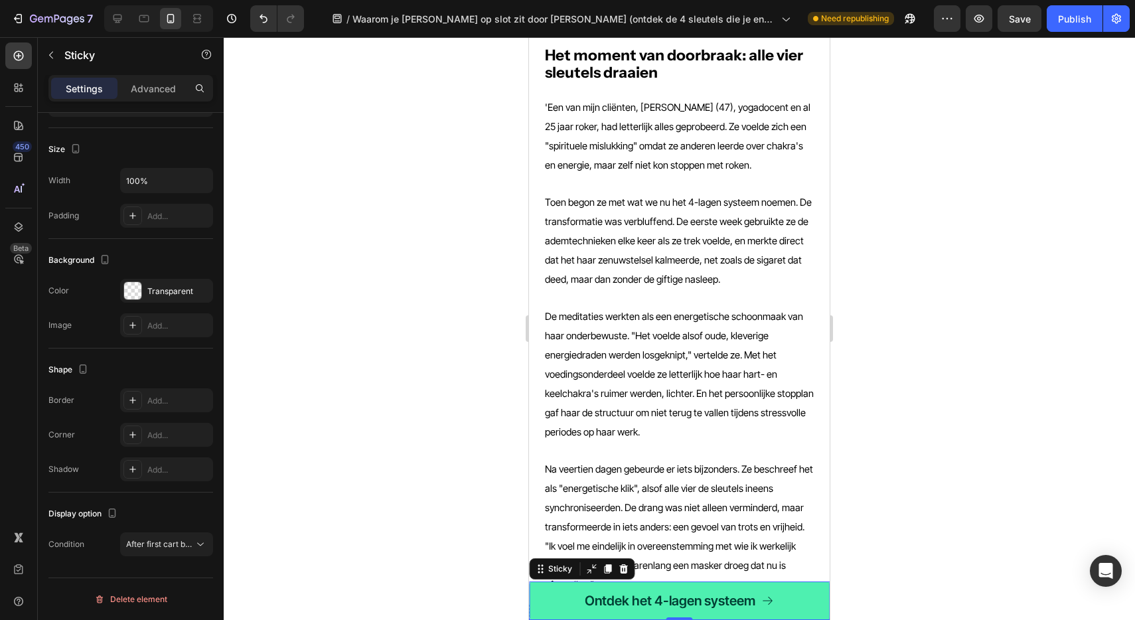
scroll to position [2298, 0]
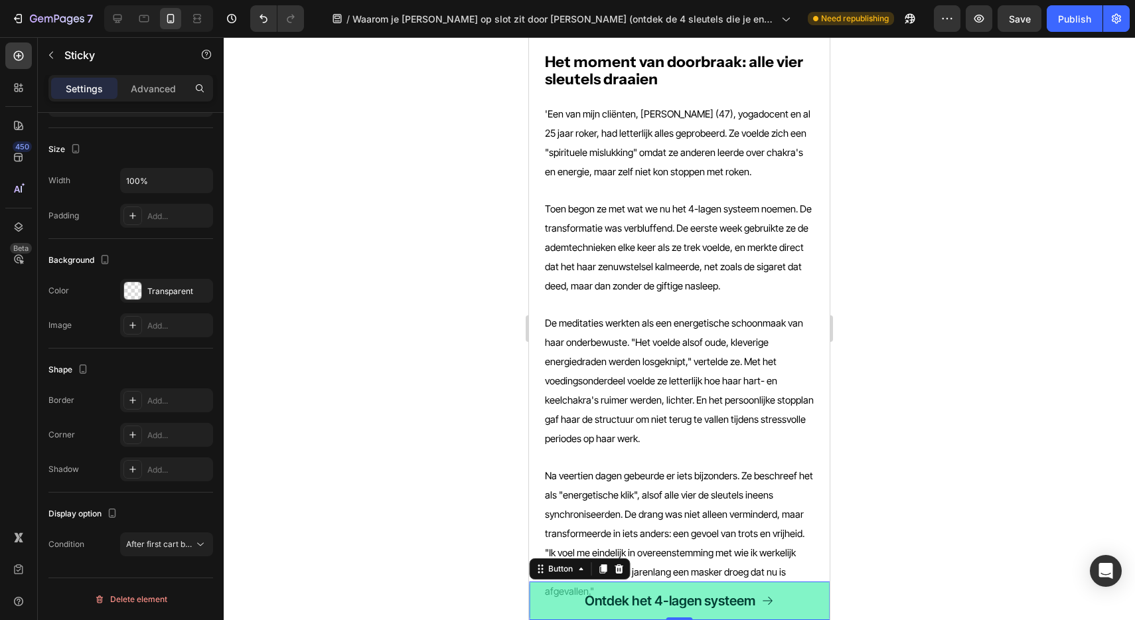
click at [539, 605] on link "Ontdek het 4-lagen systeem" at bounding box center [679, 600] width 301 height 38
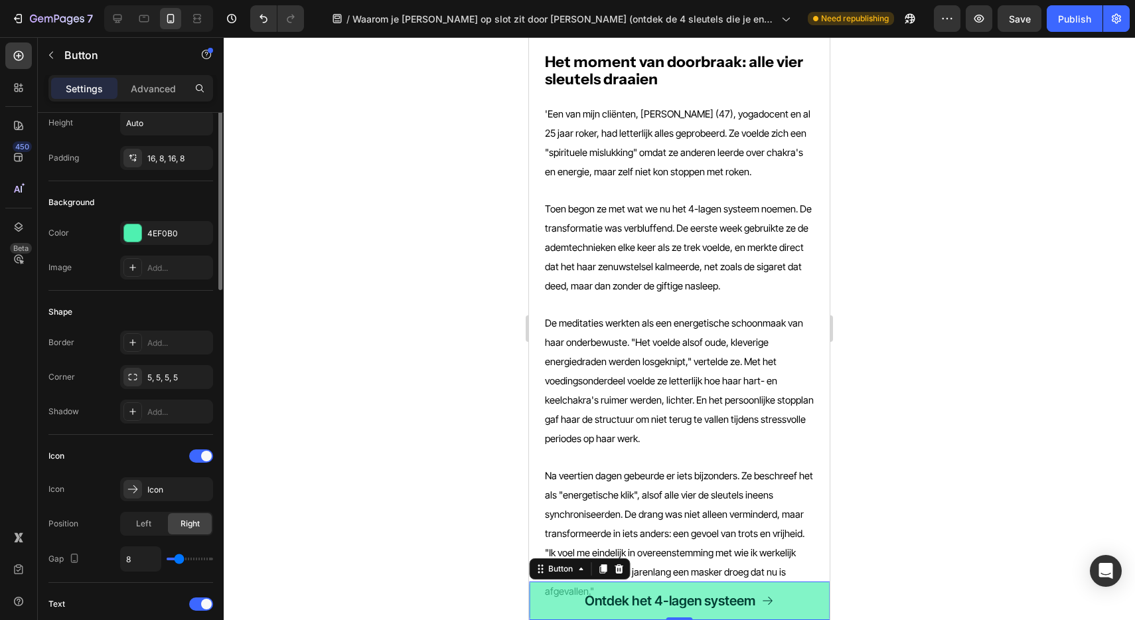
scroll to position [0, 0]
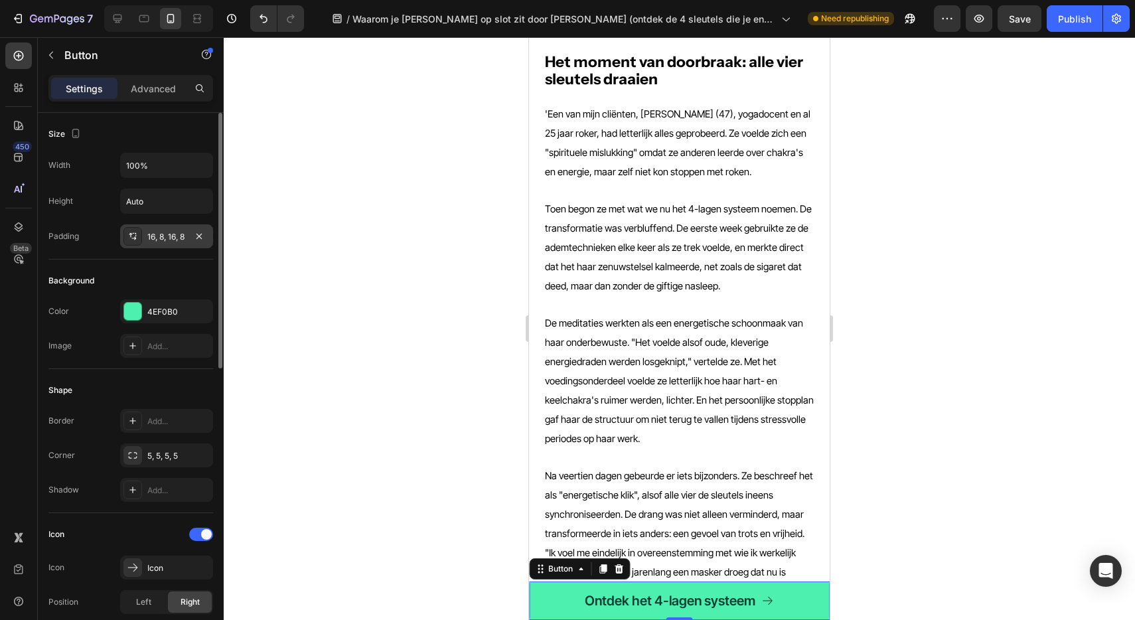
click at [157, 244] on div "16, 8, 16, 8" at bounding box center [166, 236] width 93 height 24
click at [118, 385] on div "Shape" at bounding box center [130, 390] width 165 height 21
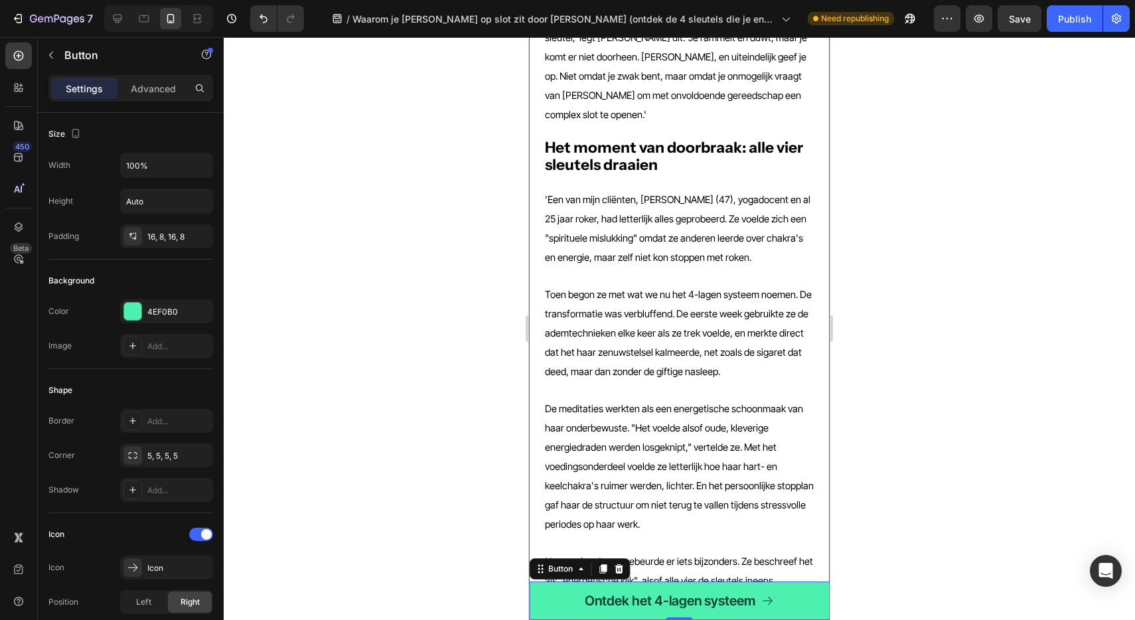
scroll to position [2214, 0]
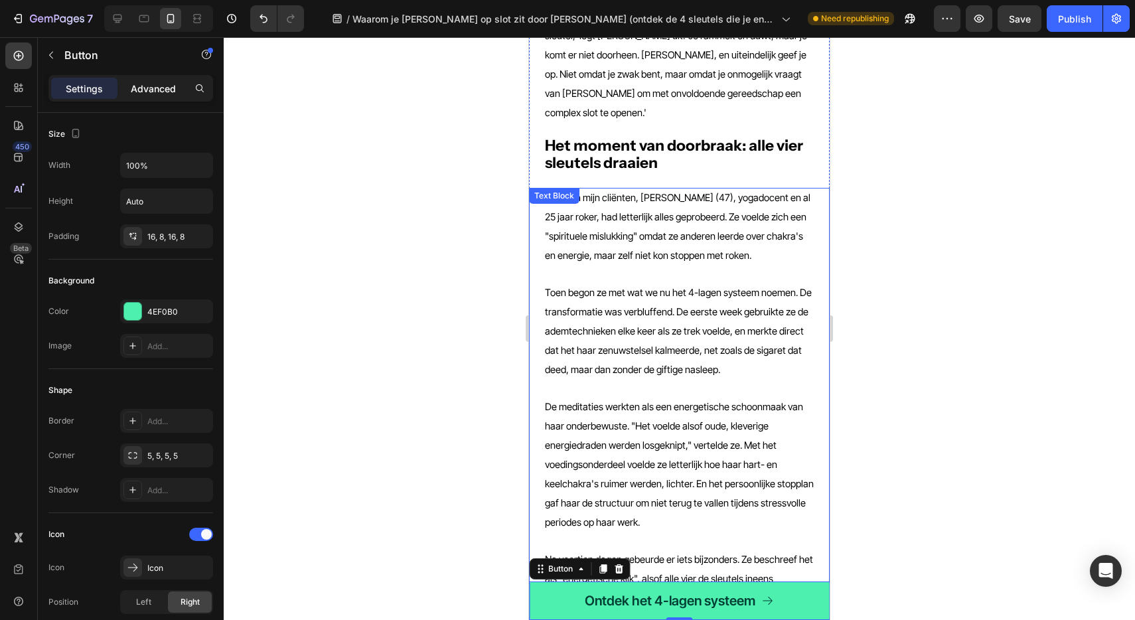
click at [132, 83] on p "Advanced" at bounding box center [153, 89] width 45 height 14
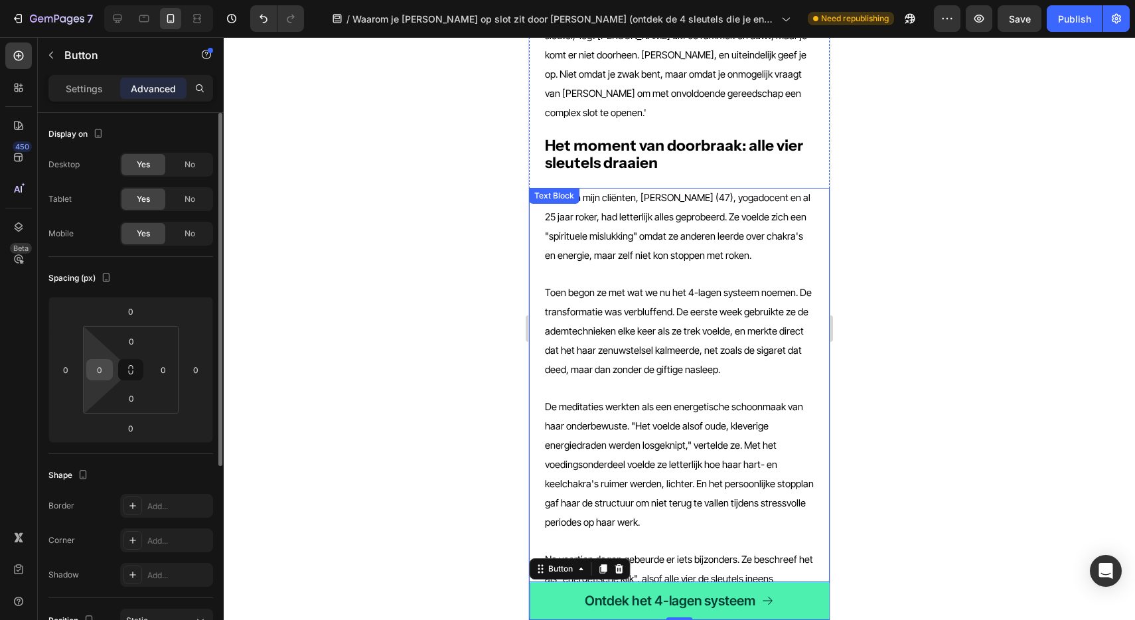
click at [102, 371] on input "0" at bounding box center [100, 370] width 20 height 20
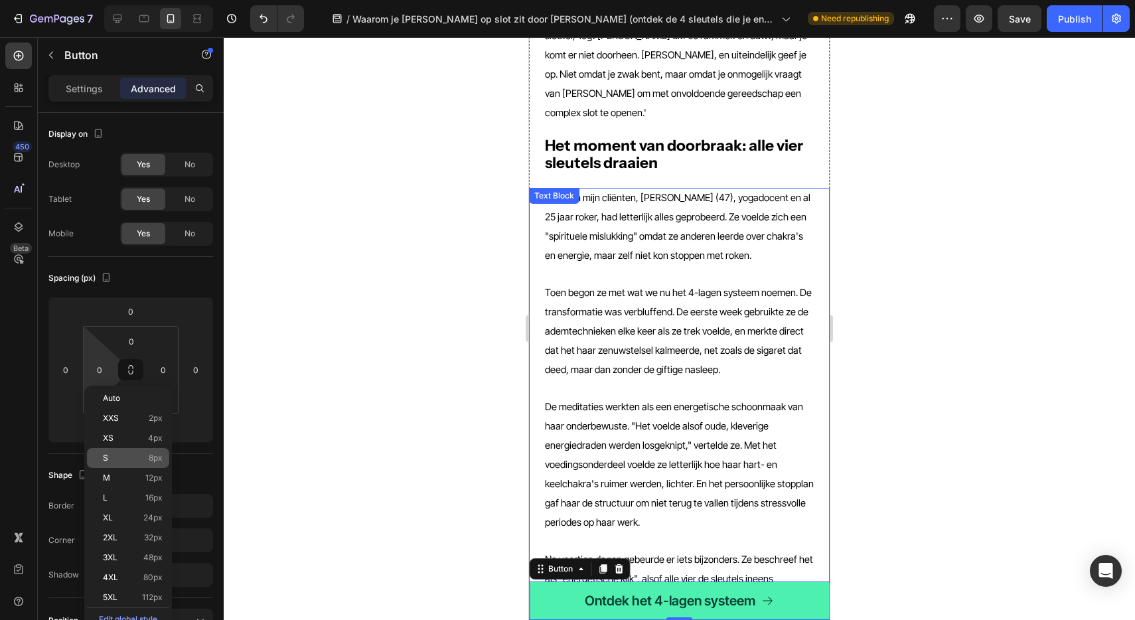
click at [125, 459] on p "S 8px" at bounding box center [133, 457] width 60 height 9
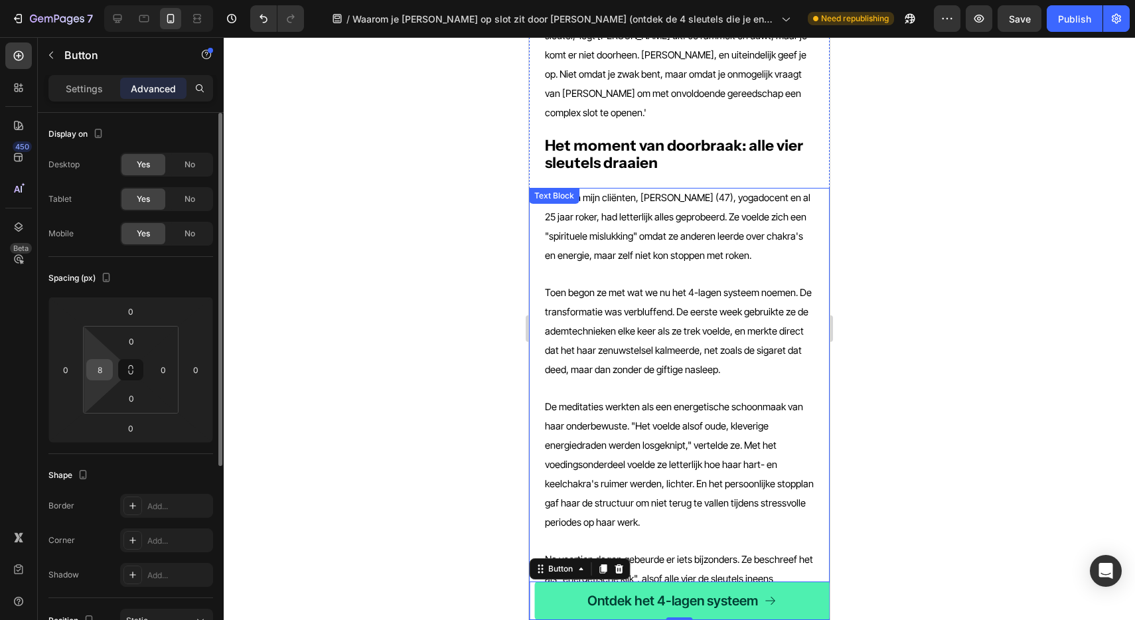
click at [106, 374] on input "8" at bounding box center [100, 370] width 20 height 20
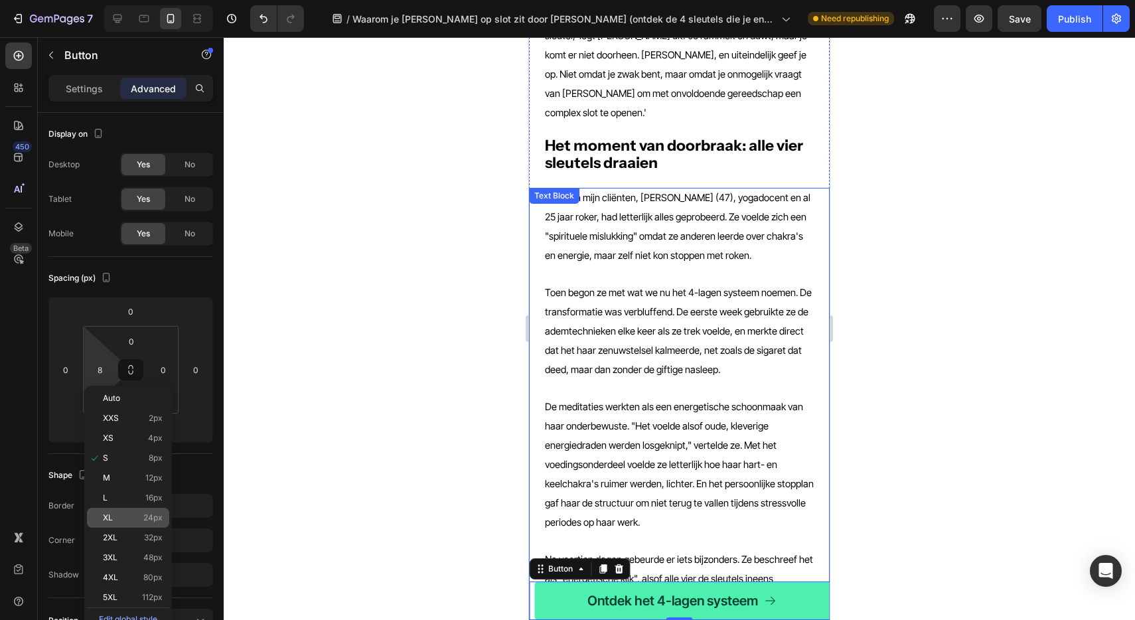
click at [124, 516] on p "XL 24px" at bounding box center [133, 517] width 60 height 9
type input "24"
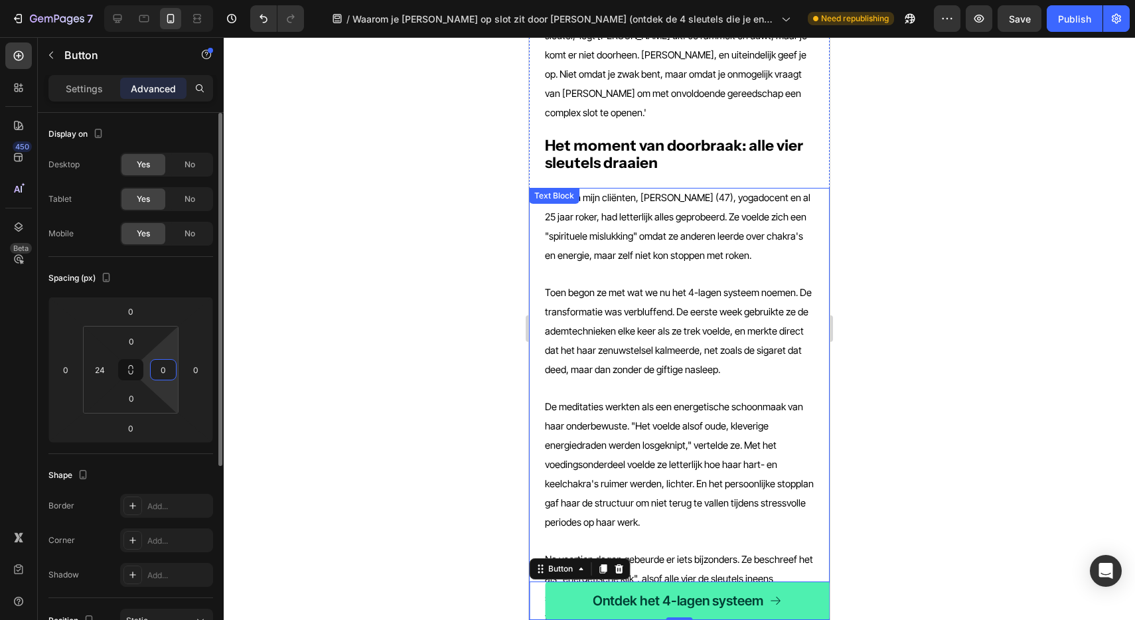
click at [161, 375] on input "0" at bounding box center [163, 370] width 20 height 20
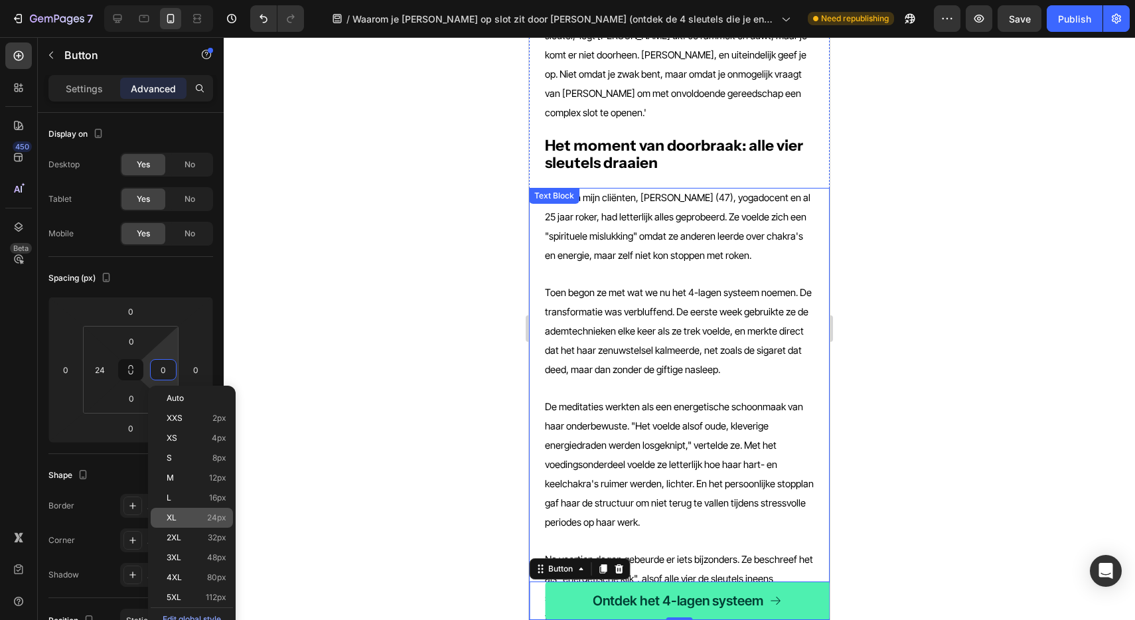
click at [172, 513] on span "XL" at bounding box center [172, 517] width 10 height 9
type input "24"
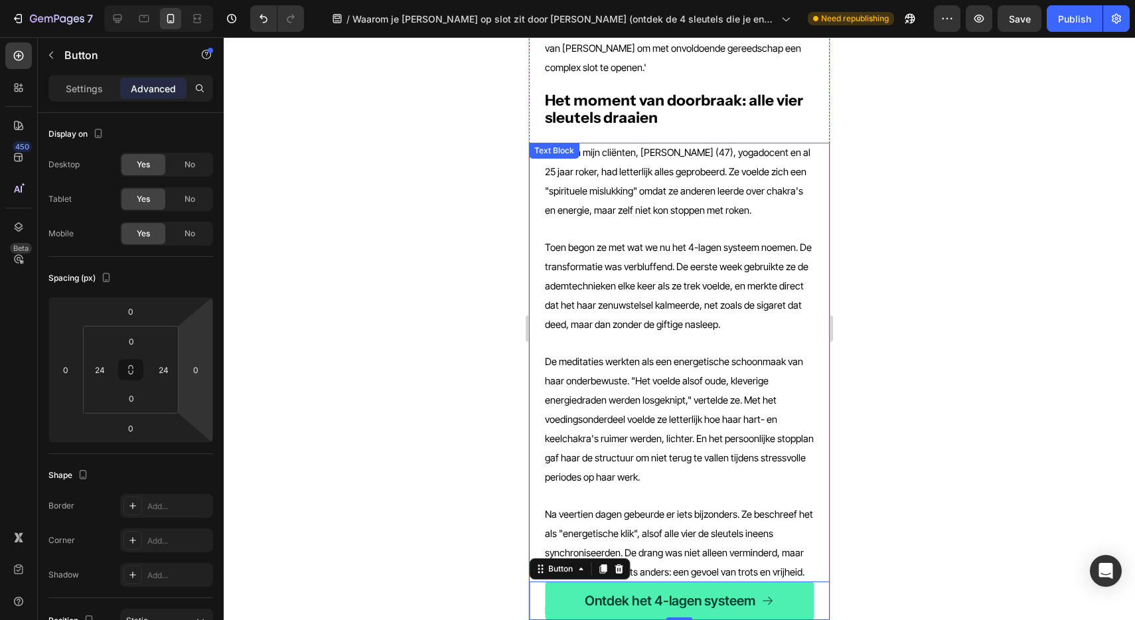
scroll to position [2260, 0]
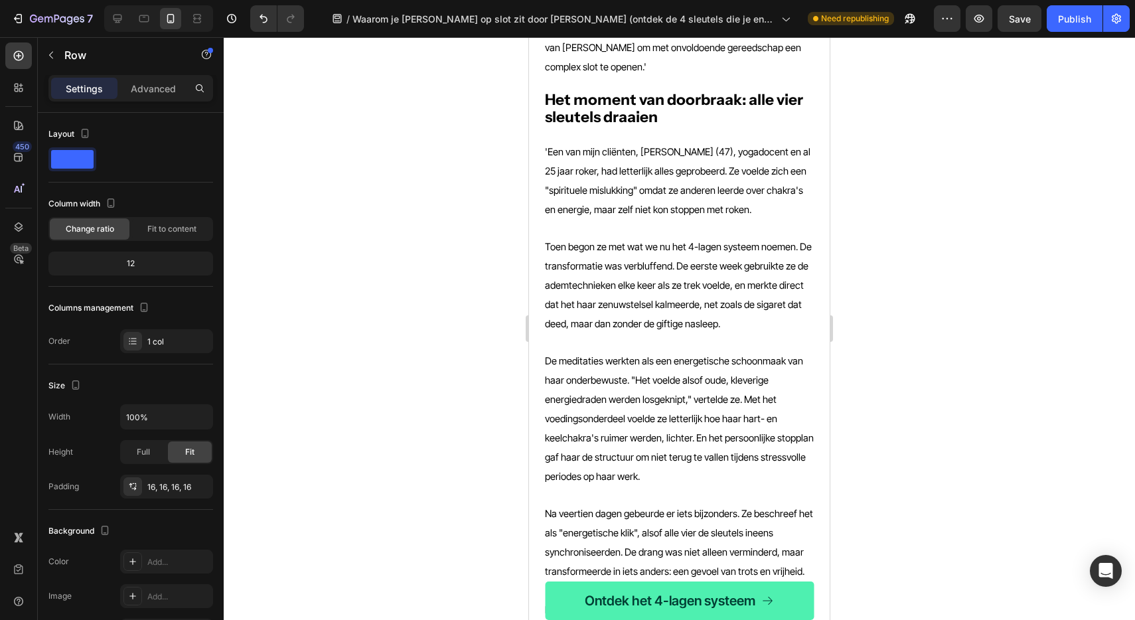
click at [147, 95] on div "Advanced" at bounding box center [153, 88] width 66 height 21
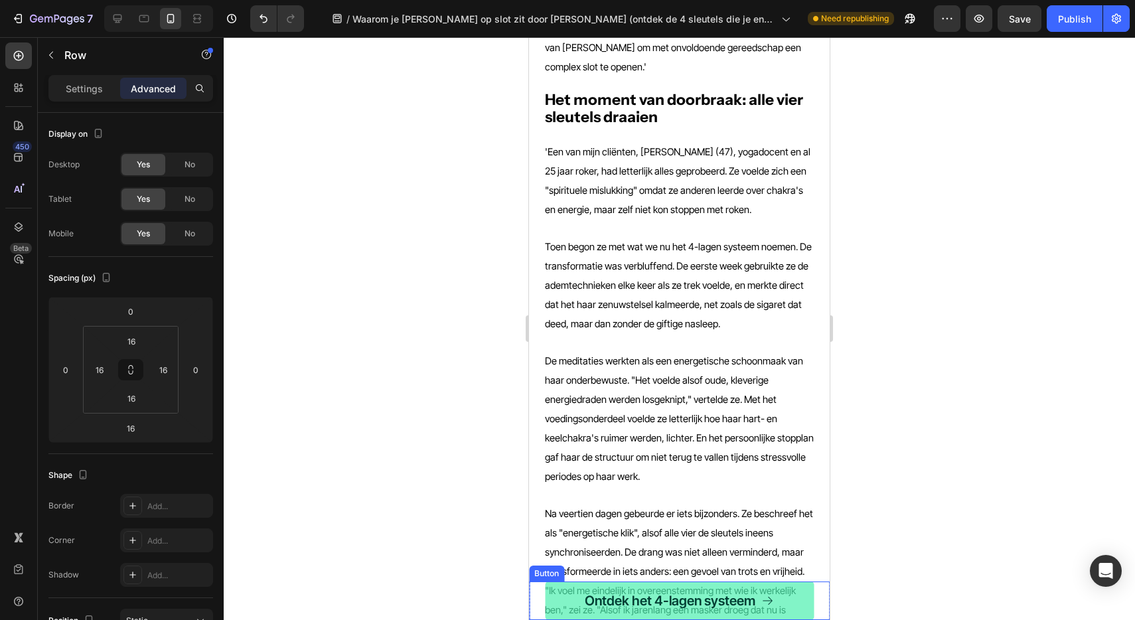
click at [810, 591] on link "Ontdek het 4-lagen systeem" at bounding box center [679, 600] width 269 height 38
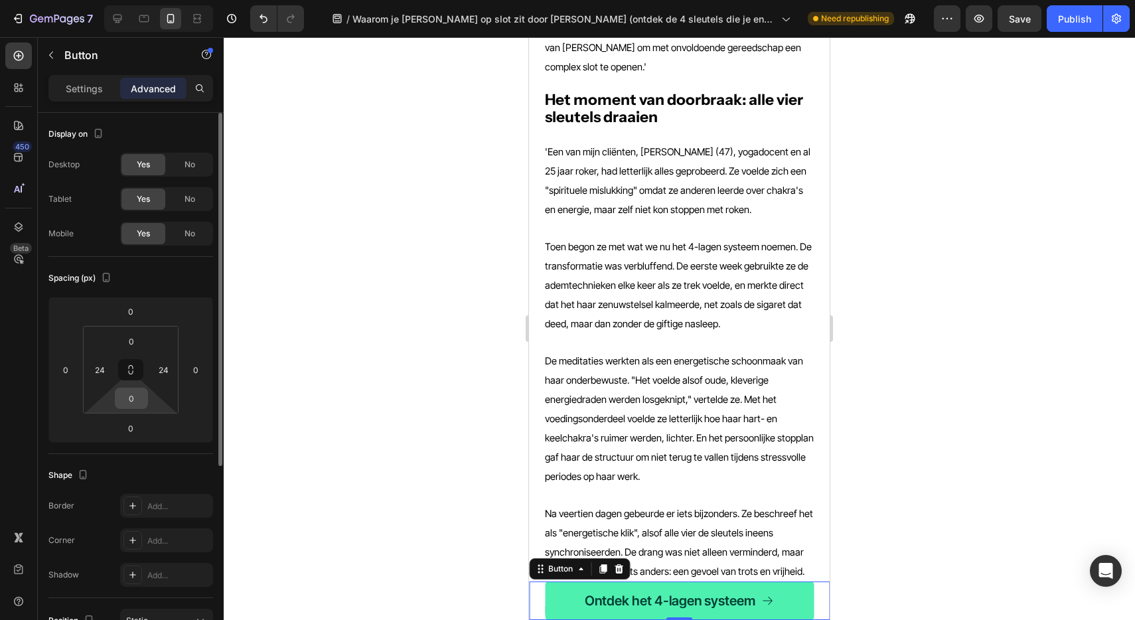
click at [135, 392] on input "0" at bounding box center [131, 398] width 27 height 20
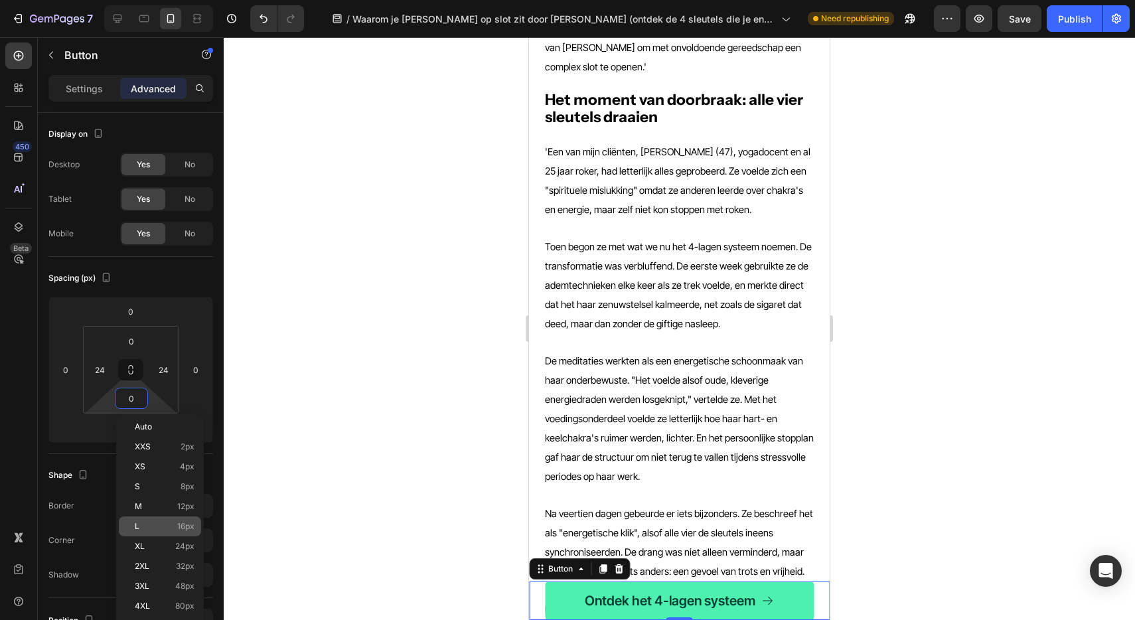
click at [163, 525] on p "L 16px" at bounding box center [165, 526] width 60 height 9
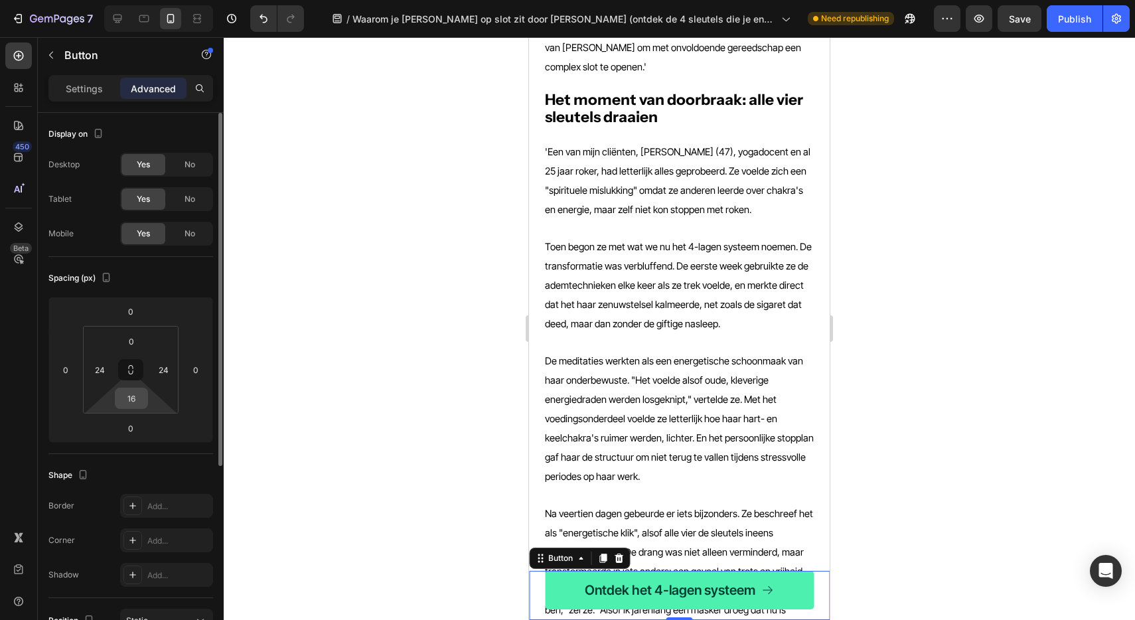
click at [129, 400] on input "16" at bounding box center [131, 398] width 27 height 20
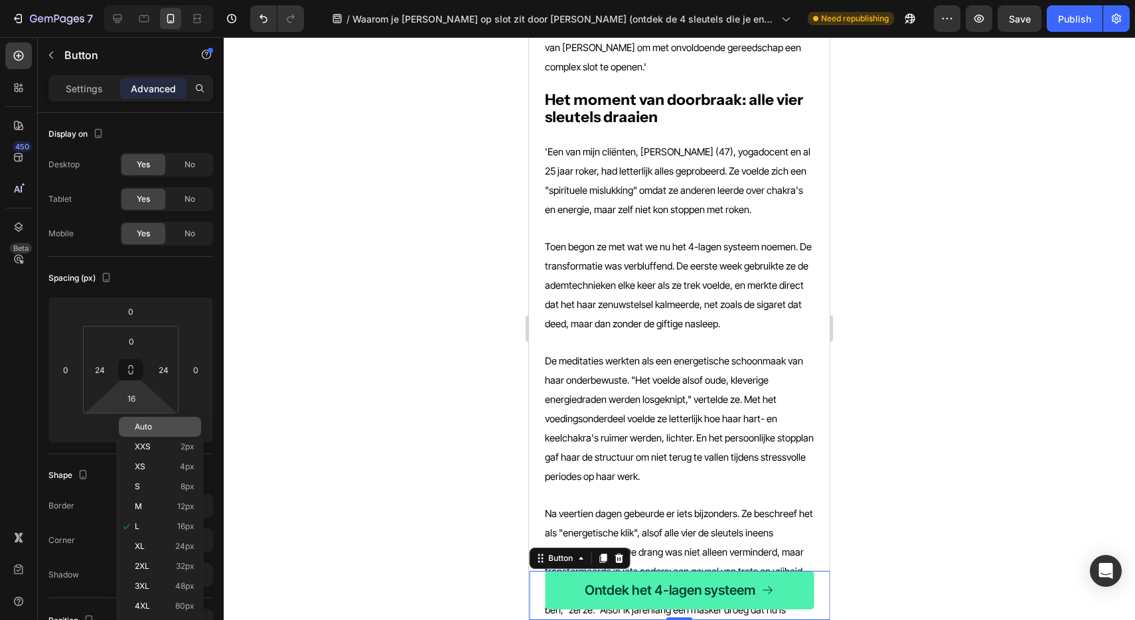
click at [149, 425] on span "Auto" at bounding box center [143, 426] width 17 height 9
type input "Auto"
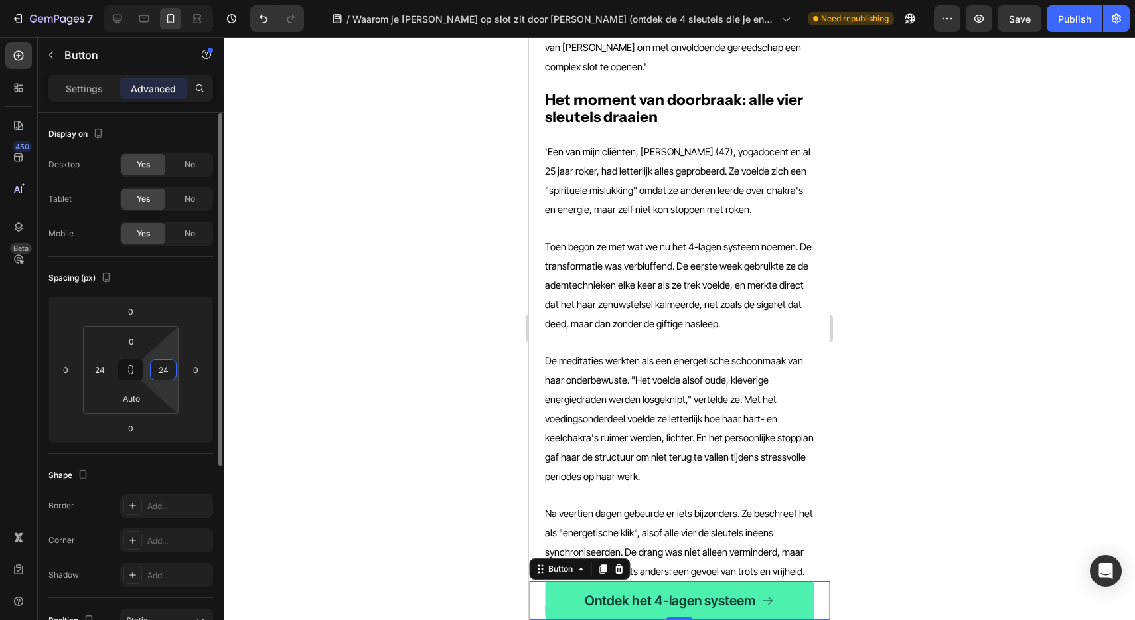
click at [164, 372] on input "24" at bounding box center [163, 370] width 20 height 20
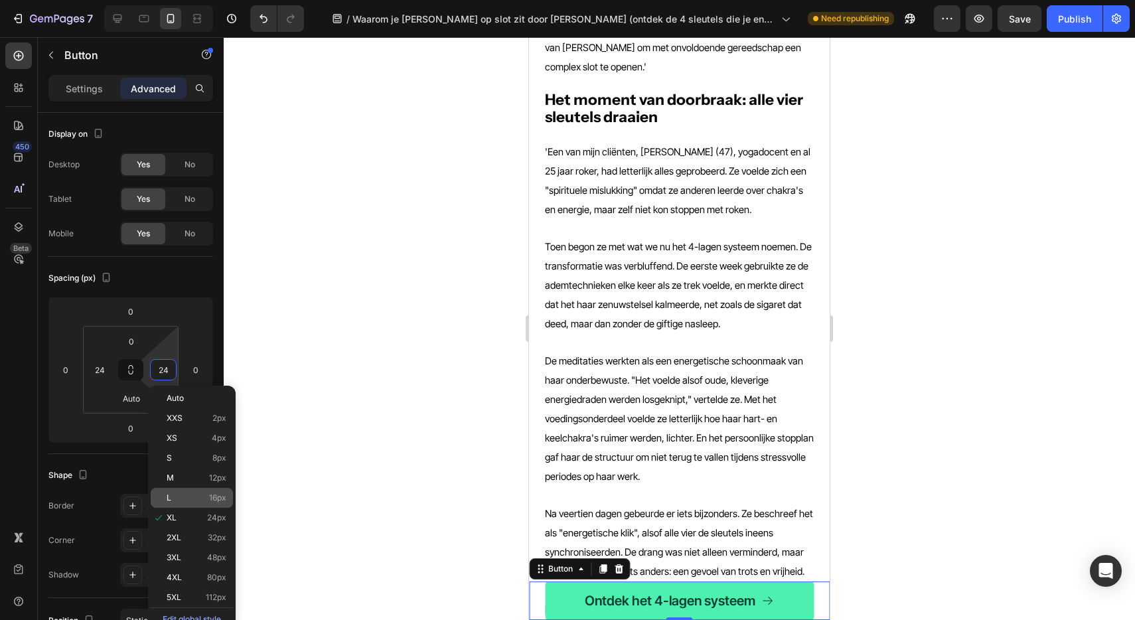
click at [193, 492] on div "L 16px" at bounding box center [192, 498] width 82 height 20
type input "16"
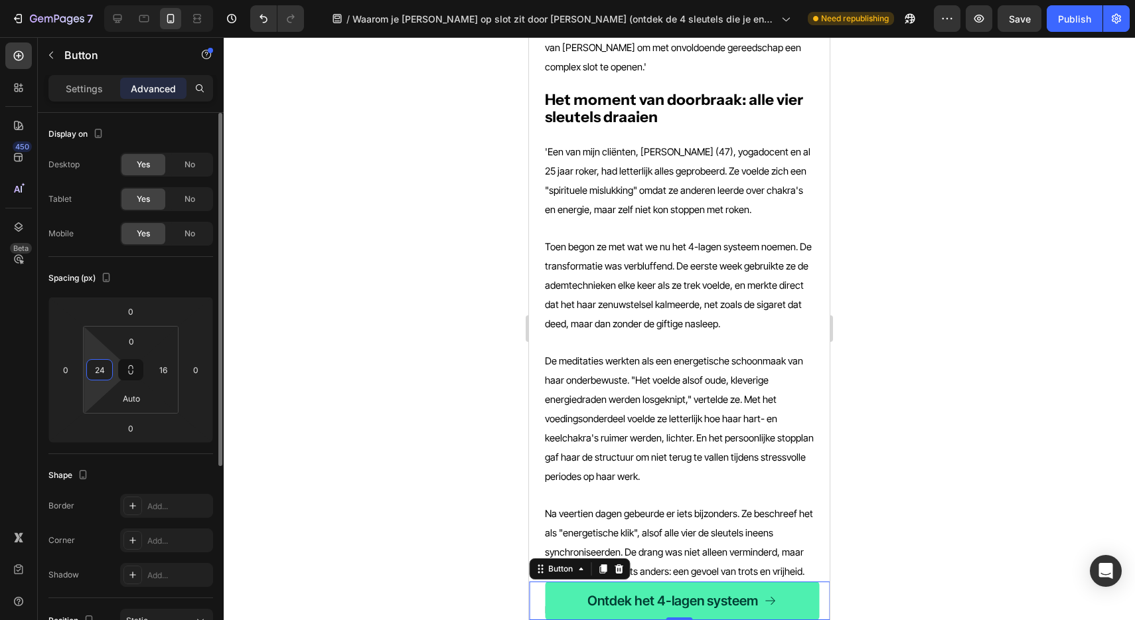
click at [99, 368] on input "24" at bounding box center [100, 370] width 20 height 20
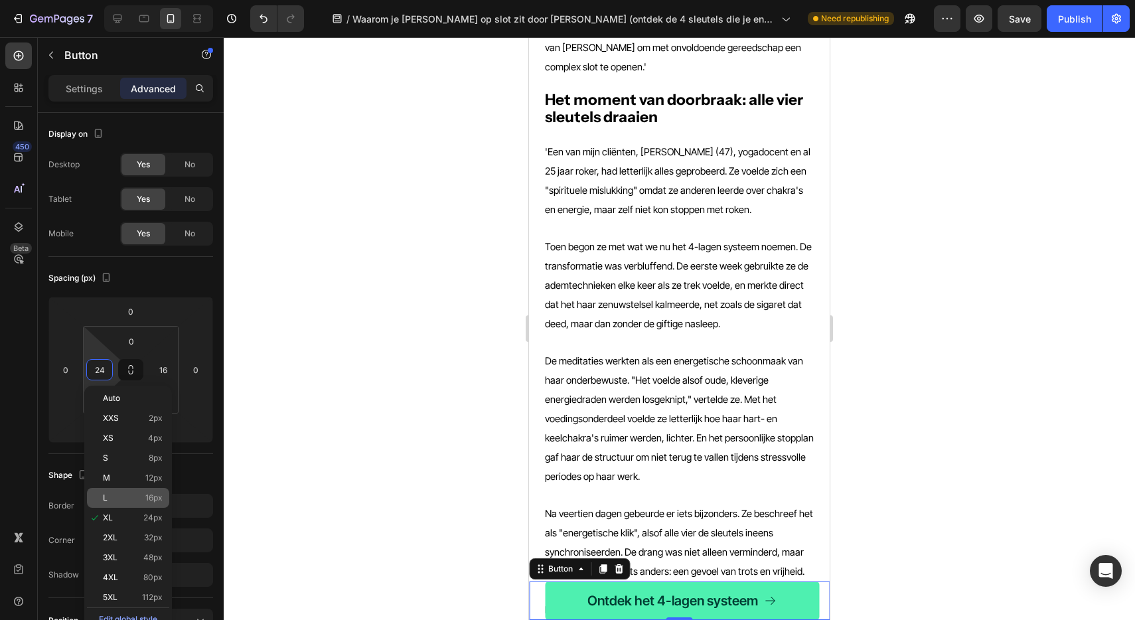
click at [125, 491] on div "L 16px" at bounding box center [128, 498] width 82 height 20
type input "16"
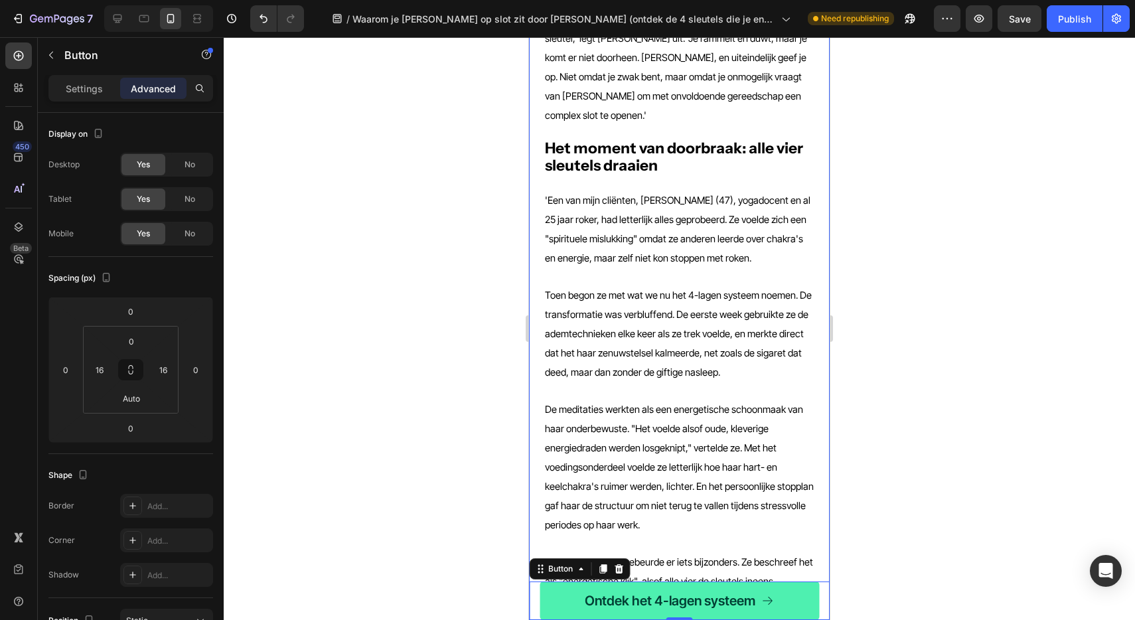
scroll to position [2309, 0]
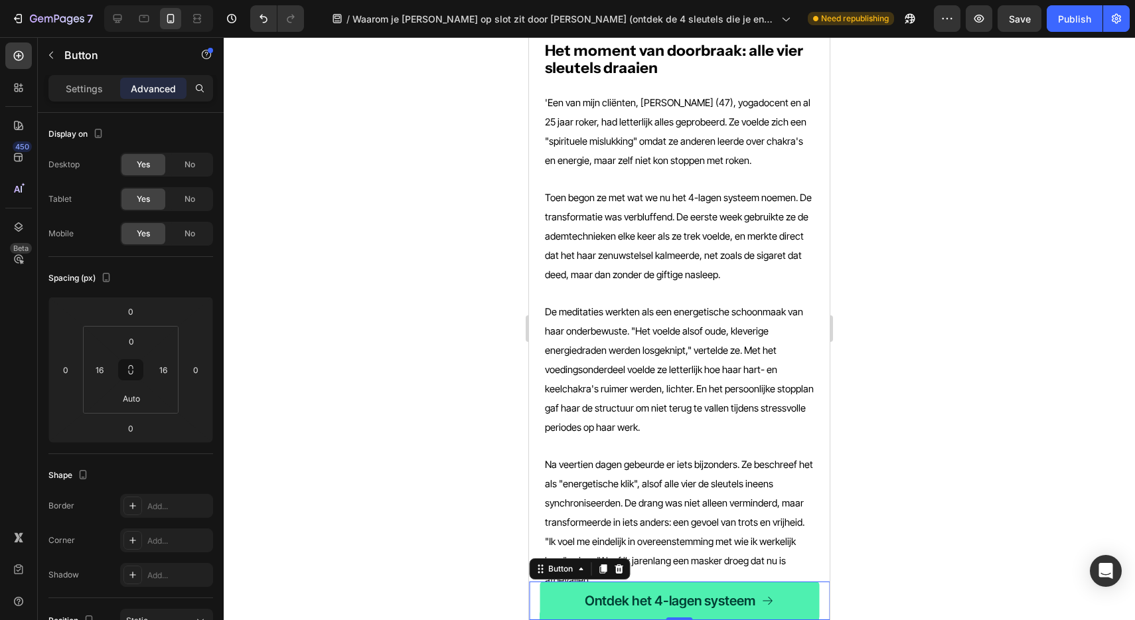
click at [914, 555] on div at bounding box center [679, 328] width 911 height 583
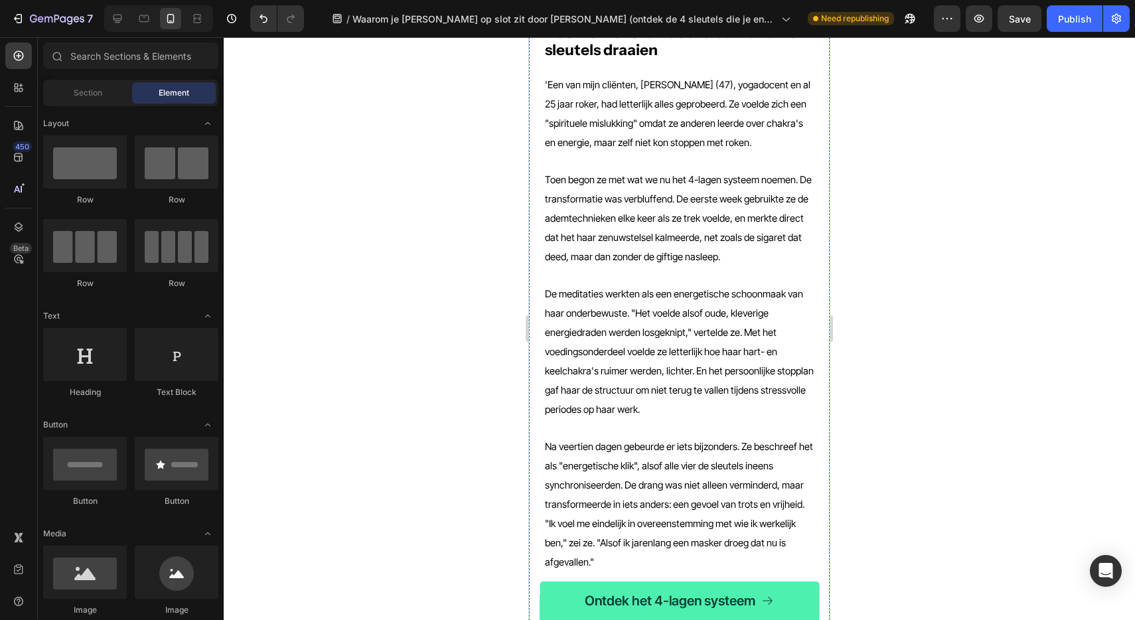
scroll to position [2326, 0]
click at [811, 601] on link "Ontdek het 4-lagen systeem" at bounding box center [679, 600] width 279 height 38
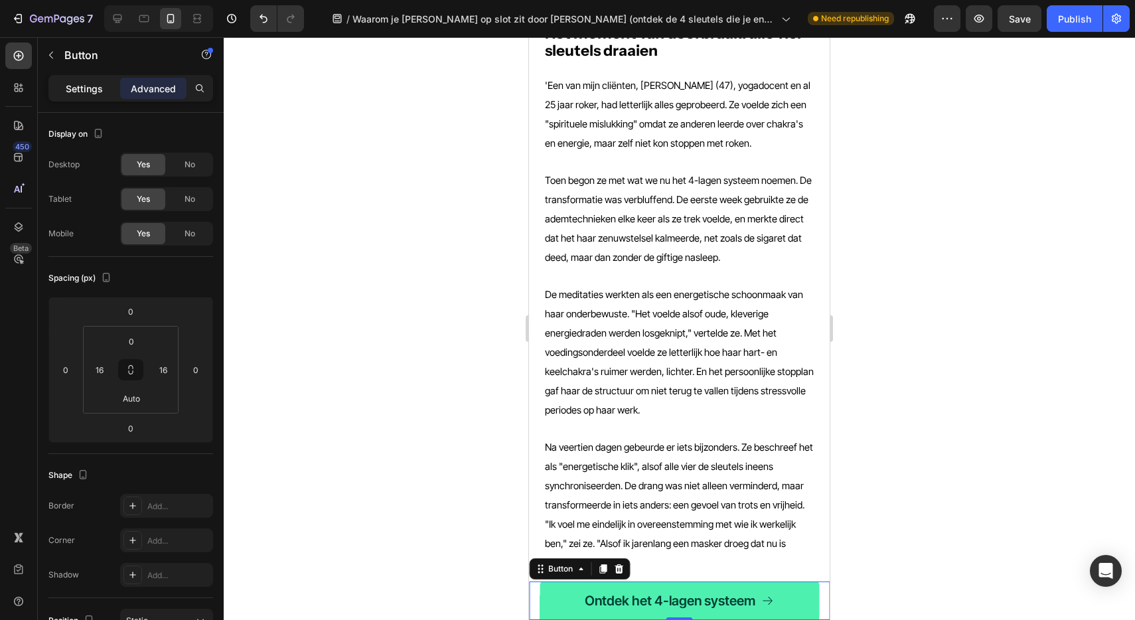
click at [92, 86] on p "Settings" at bounding box center [84, 89] width 37 height 14
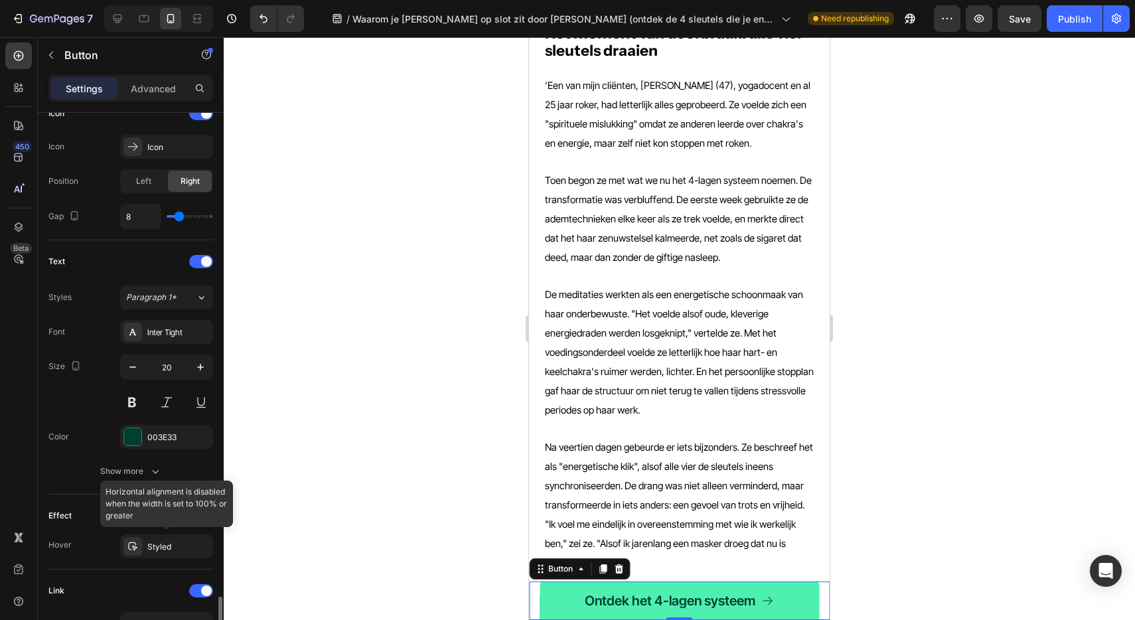
scroll to position [615, 0]
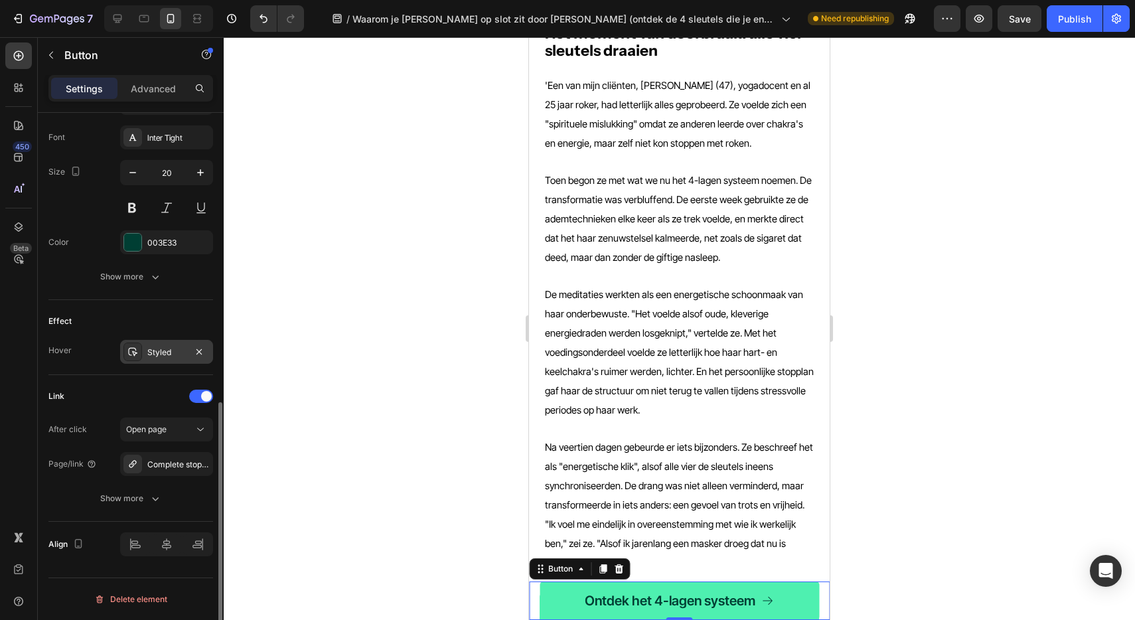
click at [141, 347] on div at bounding box center [132, 351] width 19 height 19
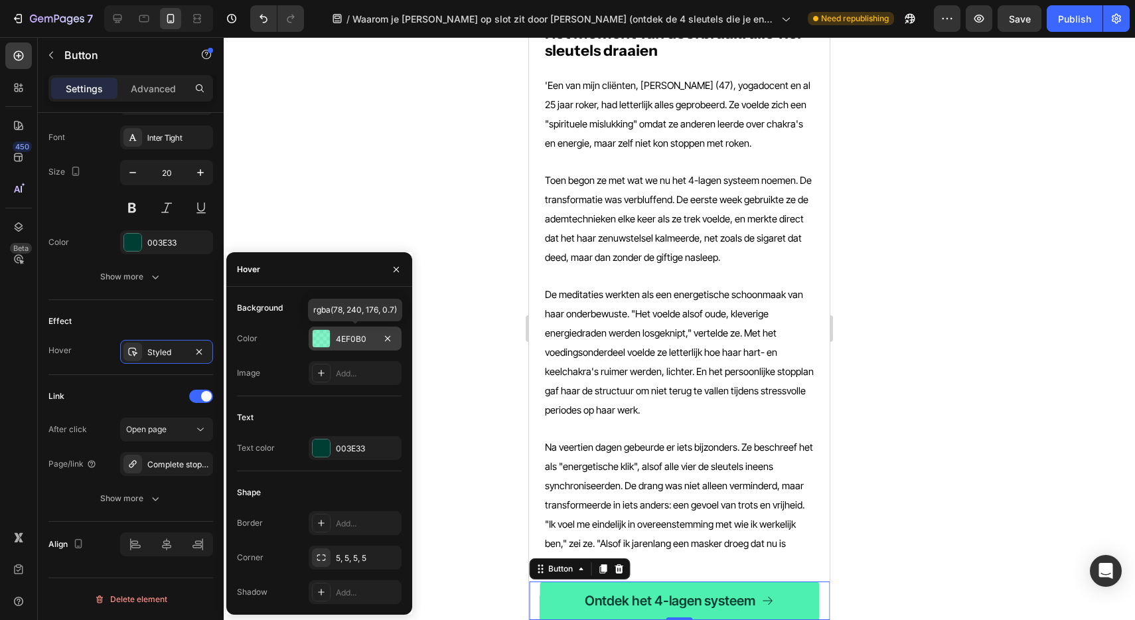
click at [337, 336] on div "4EF0B0" at bounding box center [355, 339] width 38 height 12
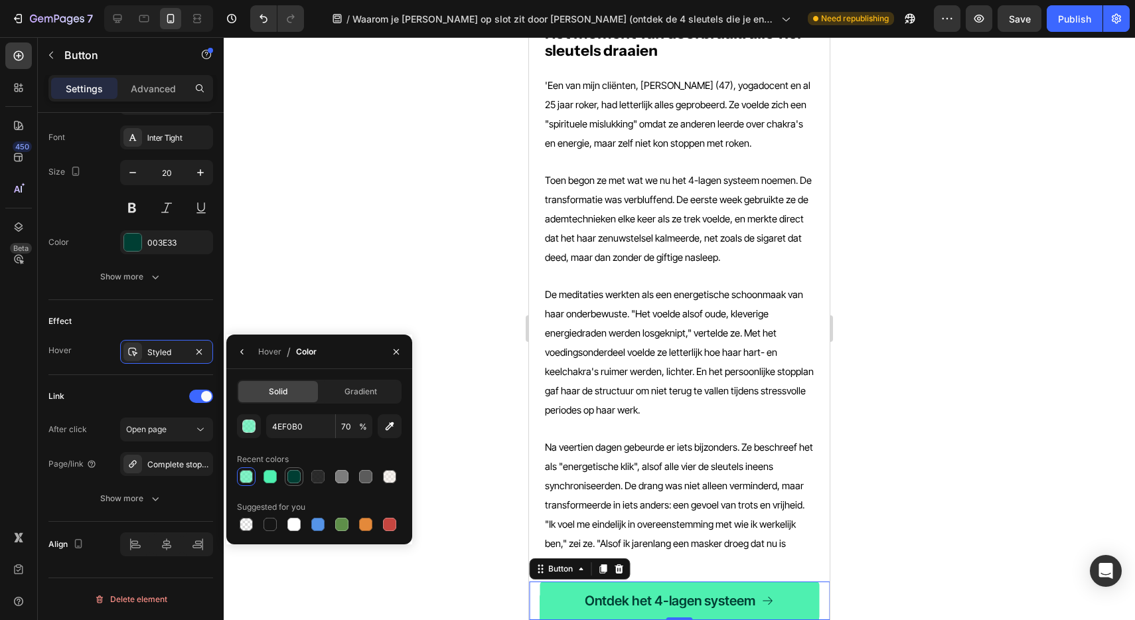
click at [298, 476] on div at bounding box center [293, 476] width 13 height 13
type input "003E33"
type input "100"
click at [271, 477] on div at bounding box center [269, 476] width 13 height 13
click at [150, 362] on div "Styled" at bounding box center [166, 352] width 93 height 24
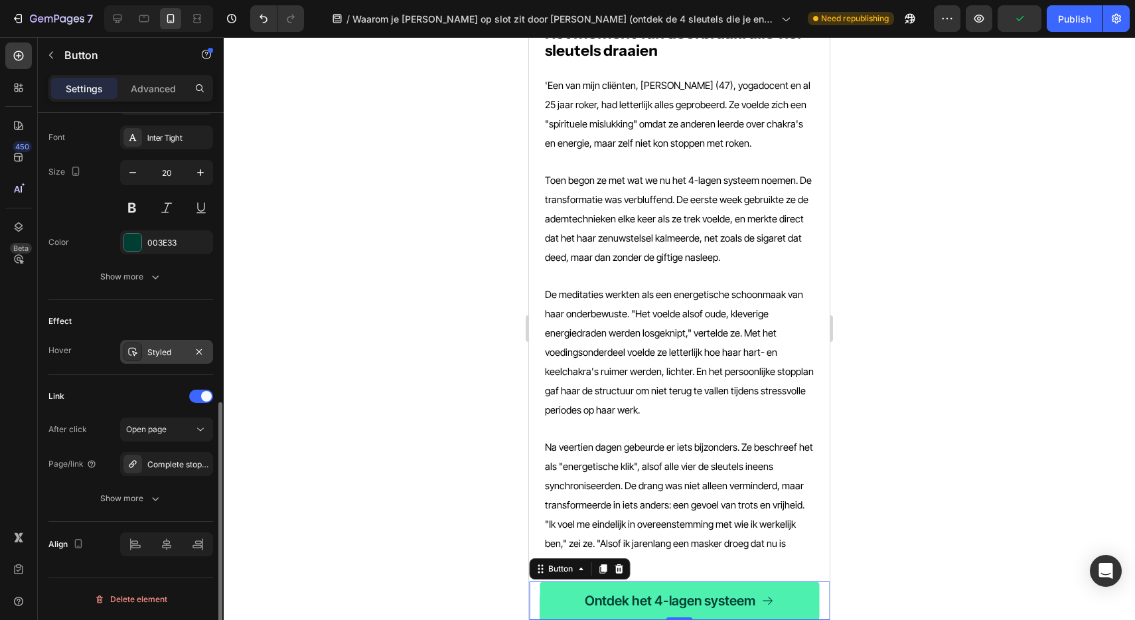
click at [136, 356] on icon at bounding box center [132, 351] width 11 height 11
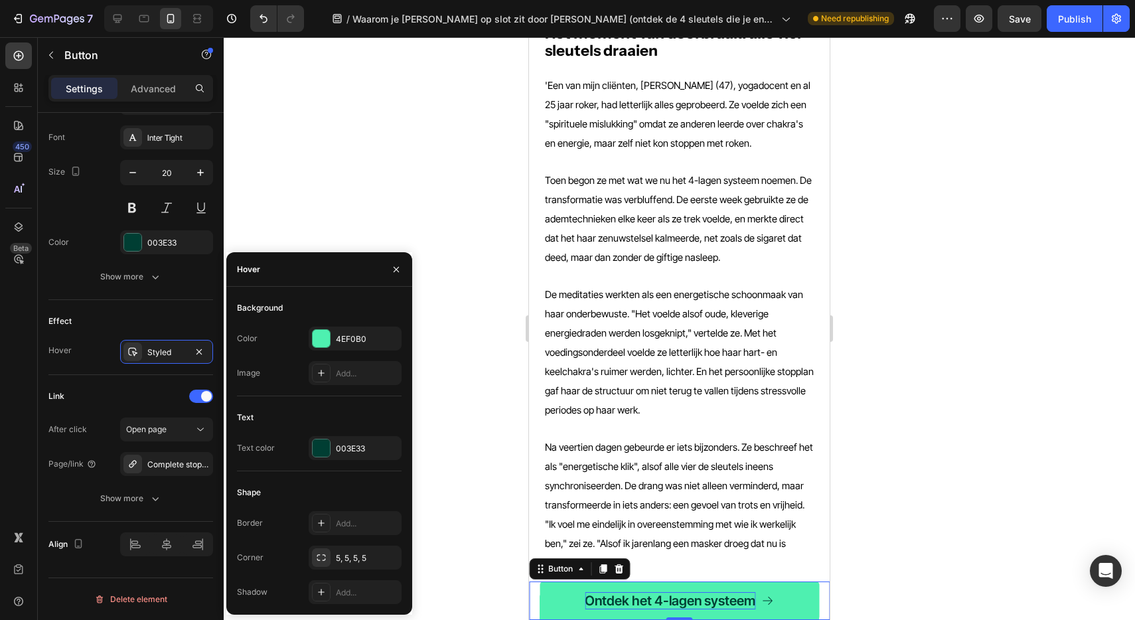
click at [605, 599] on p "Ontdek het 4-lagen systeem" at bounding box center [670, 600] width 171 height 17
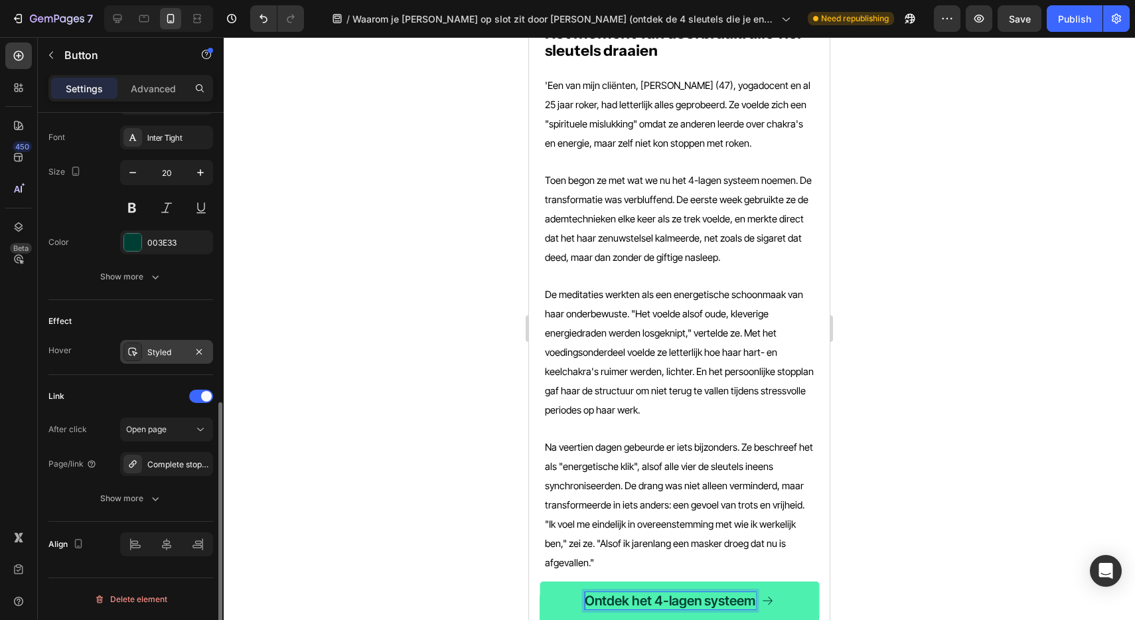
click at [167, 351] on div "Styled" at bounding box center [166, 352] width 38 height 12
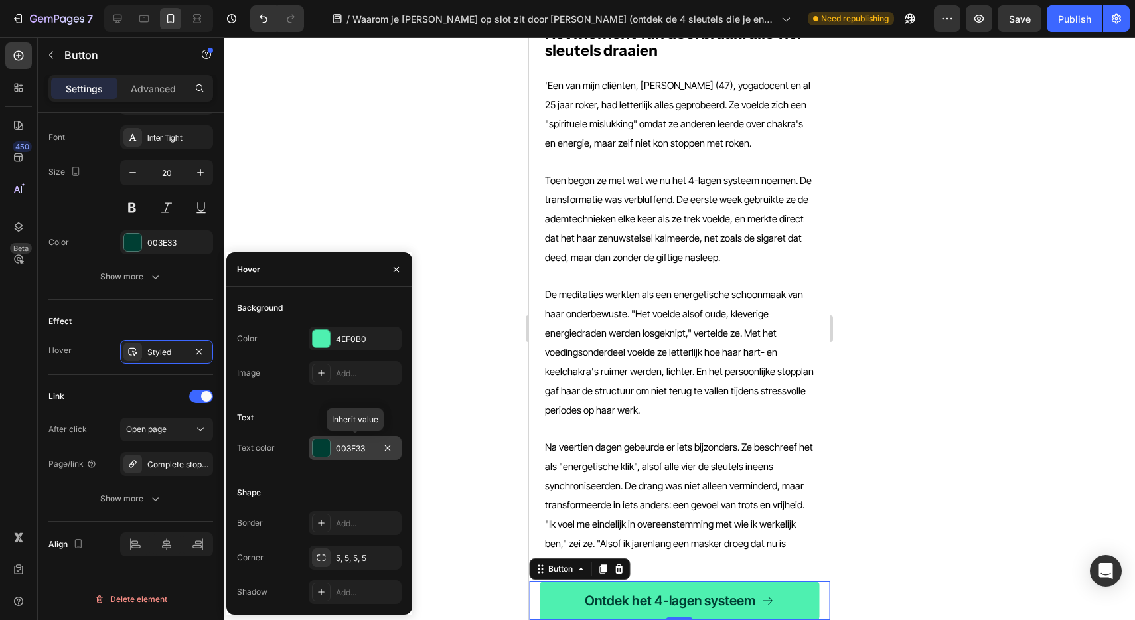
click at [346, 445] on div "003E33" at bounding box center [355, 449] width 38 height 12
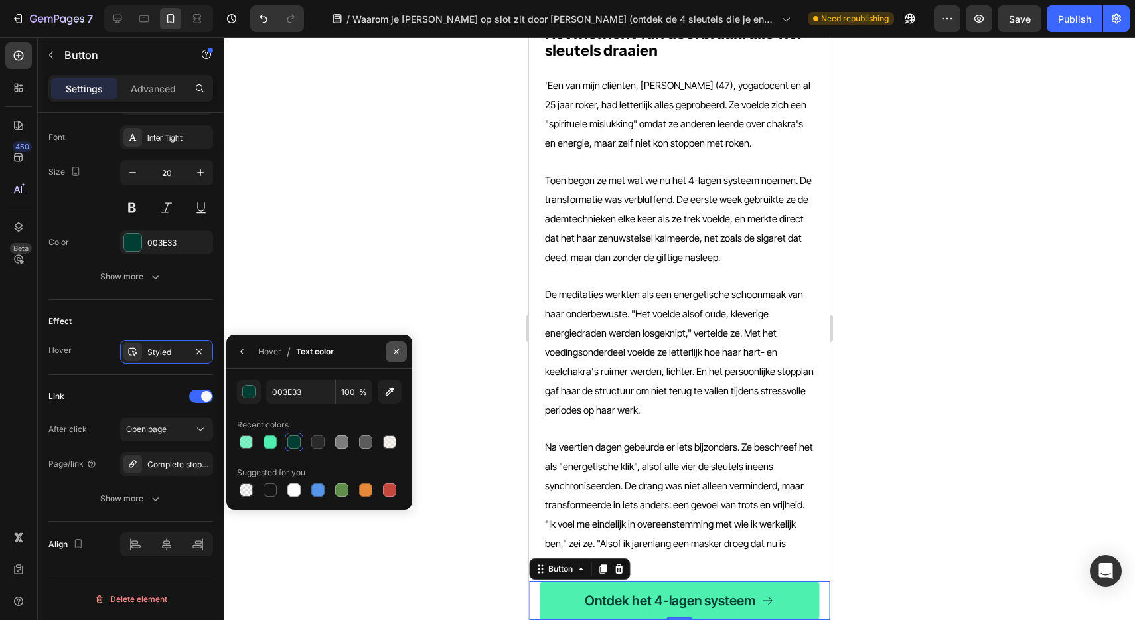
click at [396, 353] on icon "button" at bounding box center [396, 351] width 11 height 11
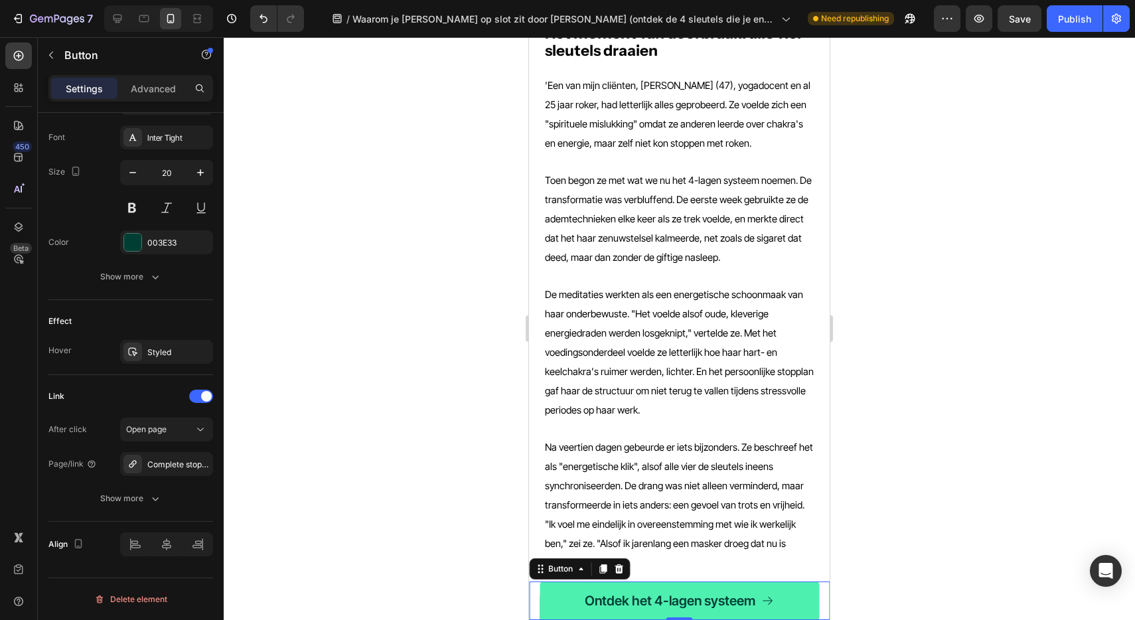
click at [573, 599] on link "Ontdek het 4-lagen systeem" at bounding box center [679, 600] width 279 height 38
click at [161, 350] on div "Styled" at bounding box center [166, 352] width 38 height 12
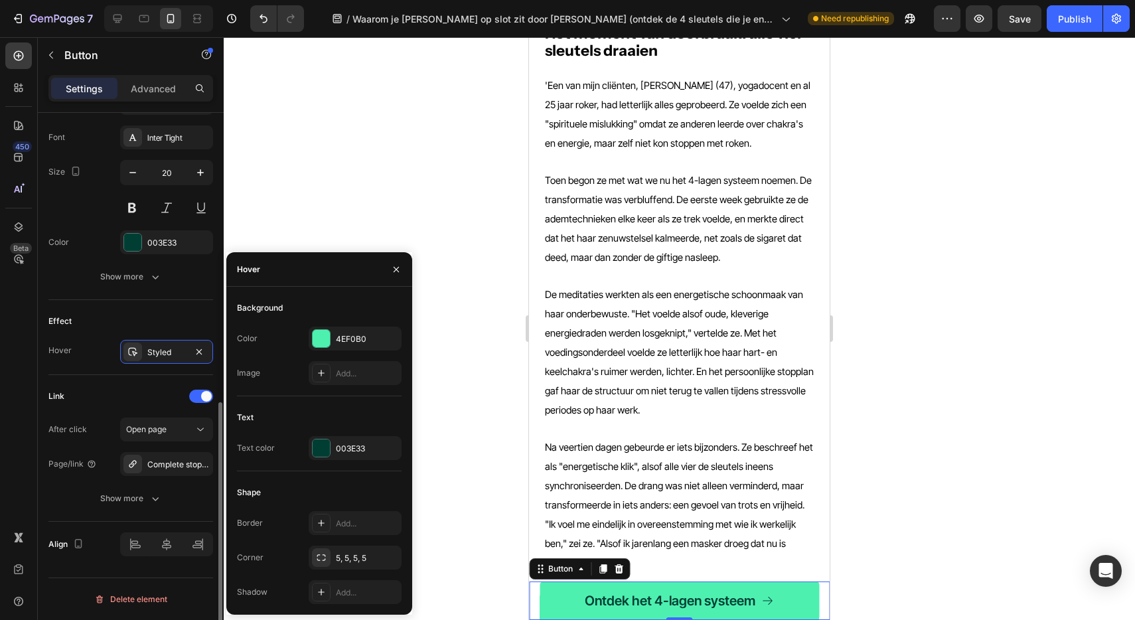
click at [108, 360] on div "Hover Styled" at bounding box center [130, 352] width 165 height 24
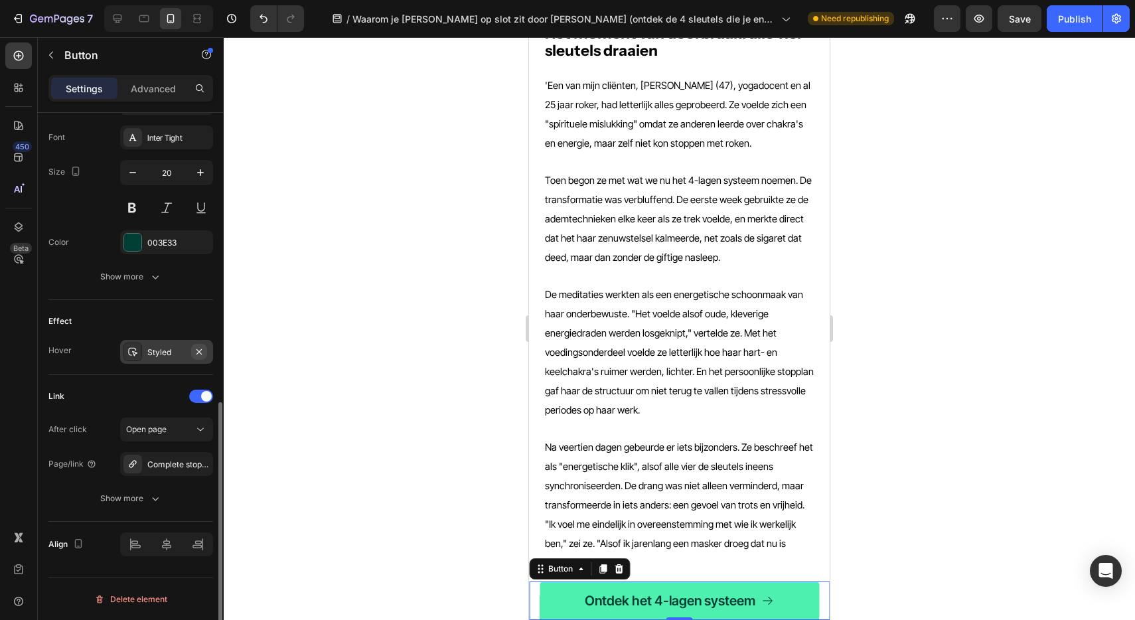
click at [196, 351] on icon "button" at bounding box center [199, 351] width 11 height 11
click at [183, 351] on div "Add..." at bounding box center [178, 352] width 62 height 12
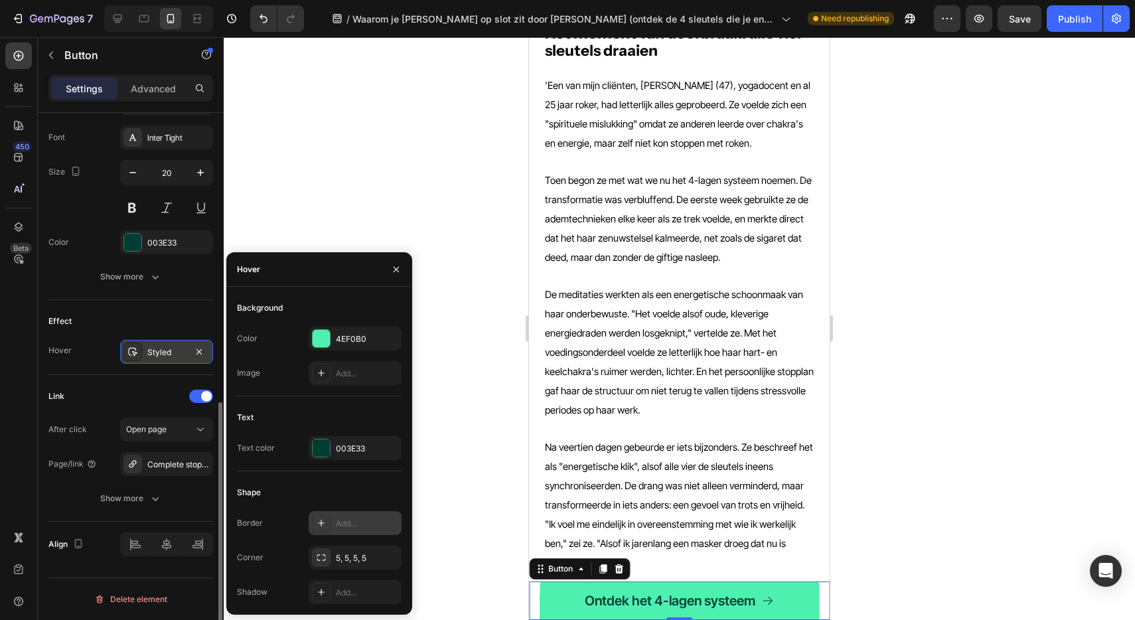
click at [320, 531] on div at bounding box center [321, 523] width 19 height 19
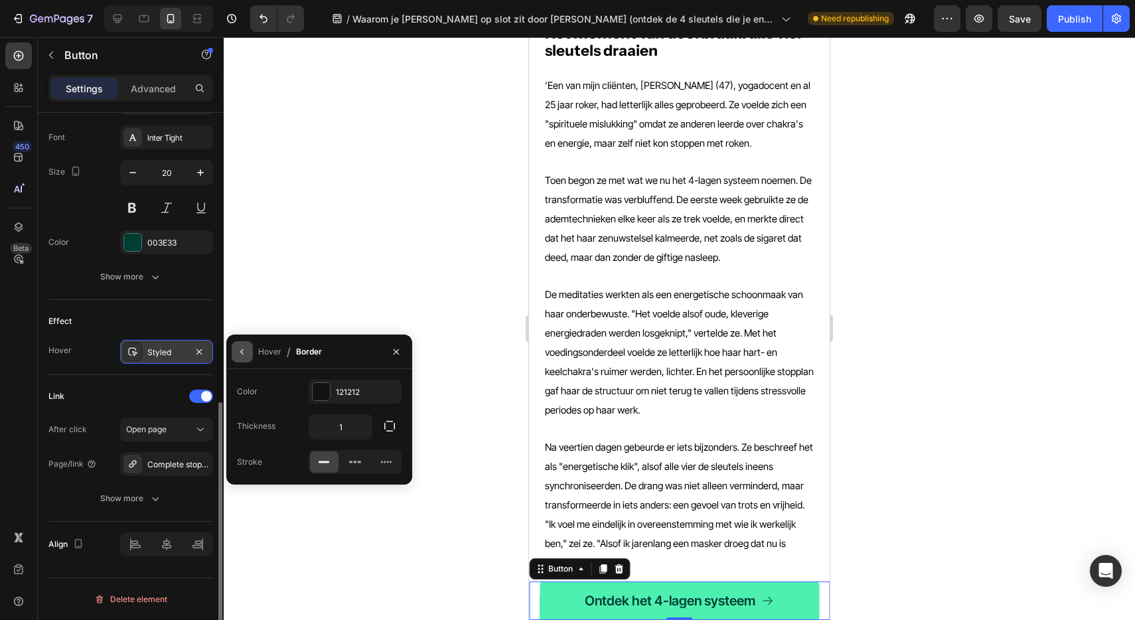
click at [242, 352] on icon "button" at bounding box center [242, 351] width 11 height 11
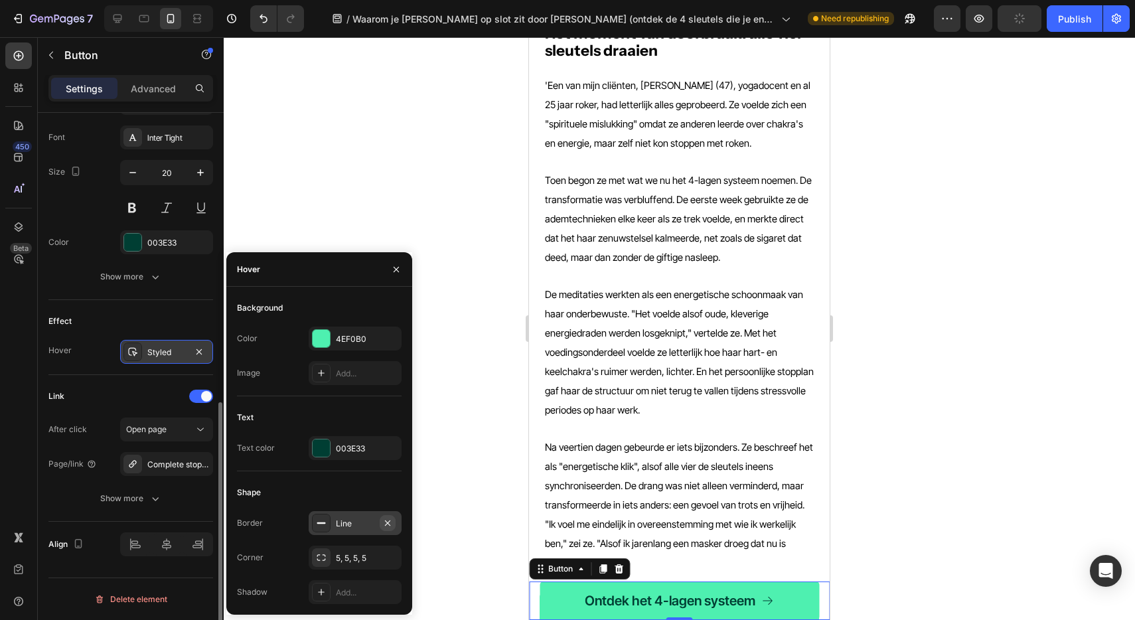
click at [388, 520] on icon "button" at bounding box center [387, 523] width 11 height 11
click at [354, 589] on div "Add..." at bounding box center [367, 593] width 62 height 12
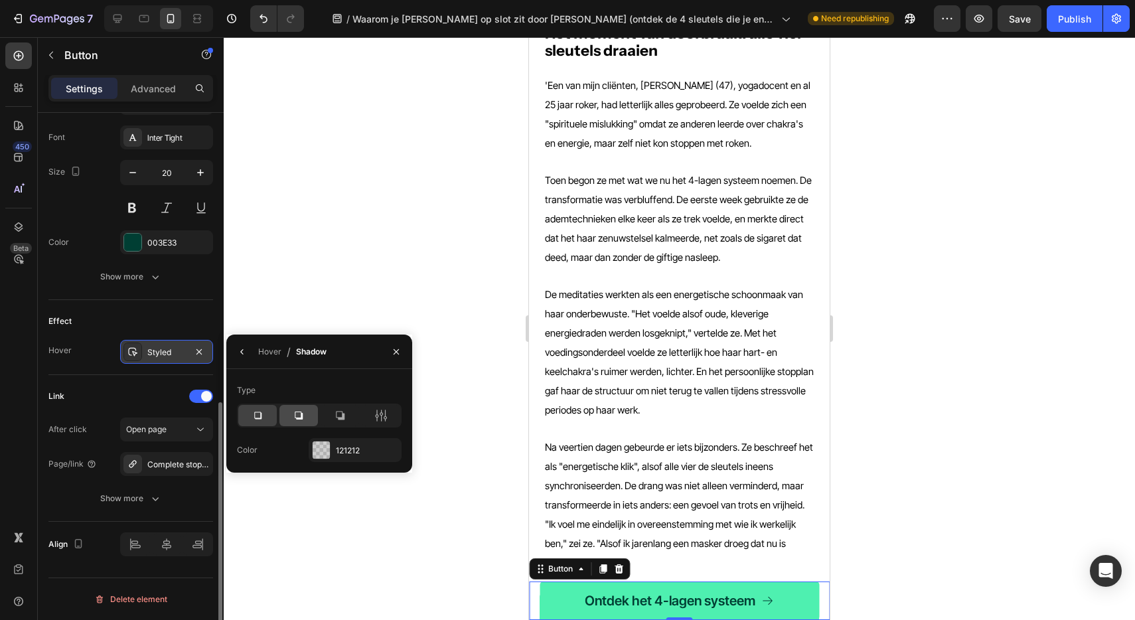
click at [303, 419] on icon at bounding box center [298, 415] width 13 height 13
click at [243, 351] on icon "button" at bounding box center [242, 351] width 11 height 11
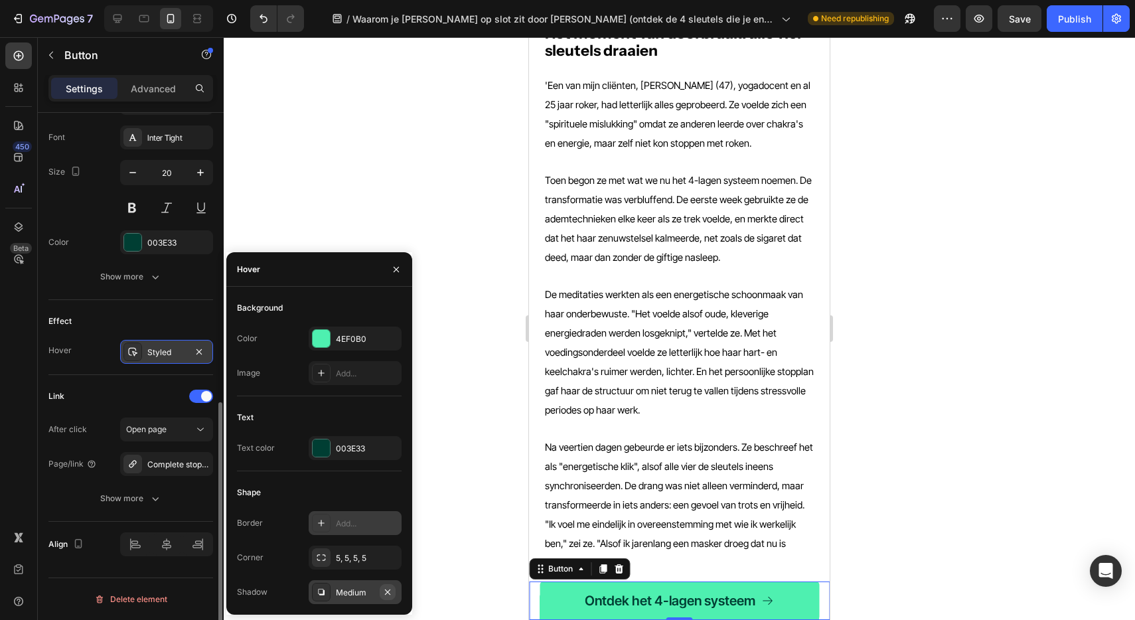
click at [388, 591] on icon "button" at bounding box center [387, 591] width 5 height 5
click at [348, 372] on div "Add..." at bounding box center [367, 374] width 62 height 12
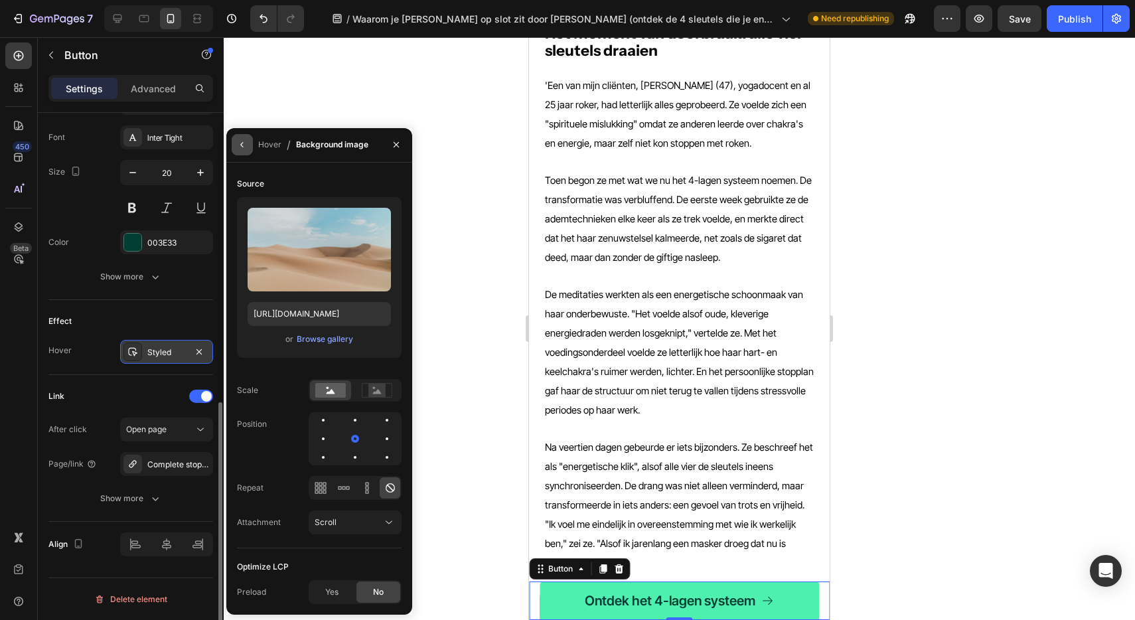
click at [244, 145] on icon "button" at bounding box center [242, 144] width 11 height 11
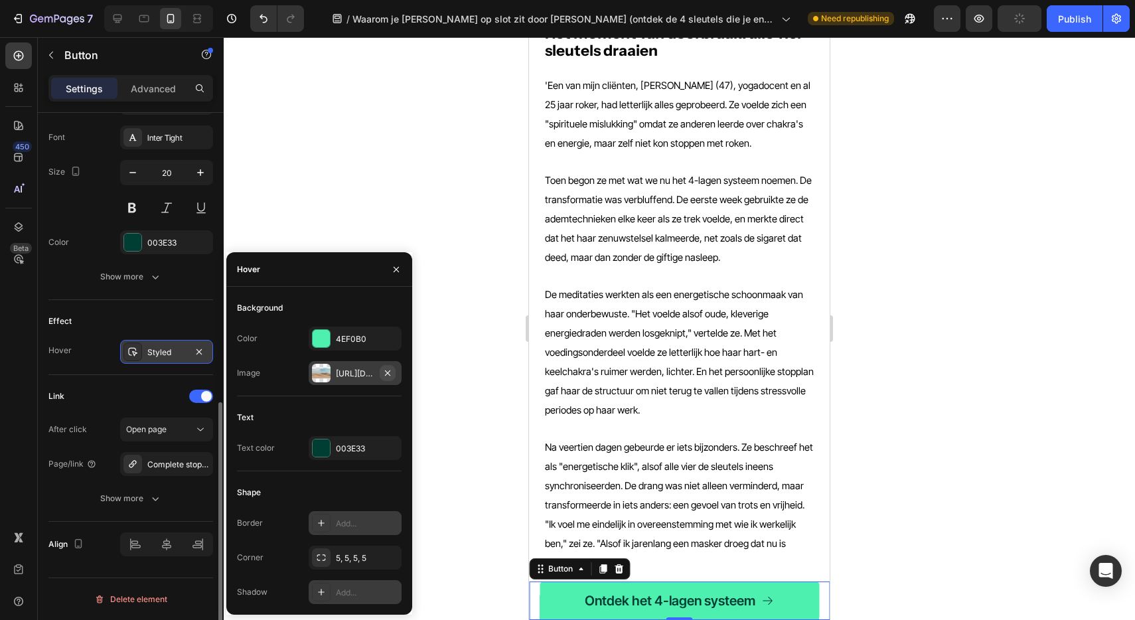
click at [388, 372] on icon "button" at bounding box center [387, 373] width 11 height 11
click at [362, 338] on div "4EF0B0" at bounding box center [355, 339] width 38 height 12
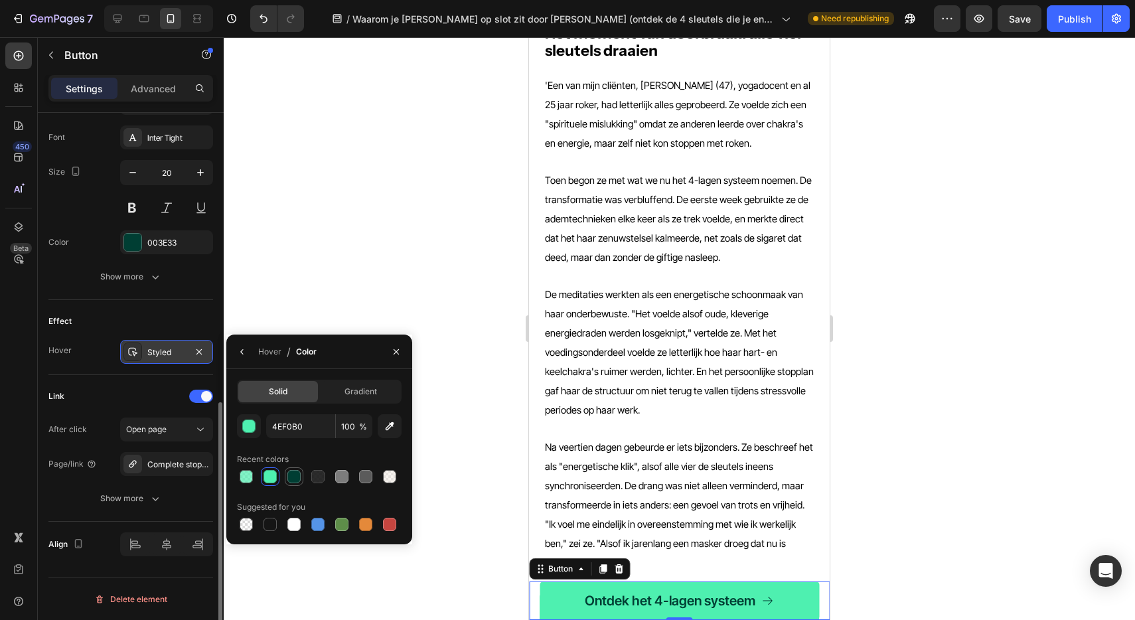
click at [295, 477] on div at bounding box center [293, 476] width 13 height 13
type input "003E33"
click at [348, 426] on input "100" at bounding box center [354, 426] width 37 height 24
click at [348, 425] on input "100" at bounding box center [354, 426] width 37 height 24
type input "1"
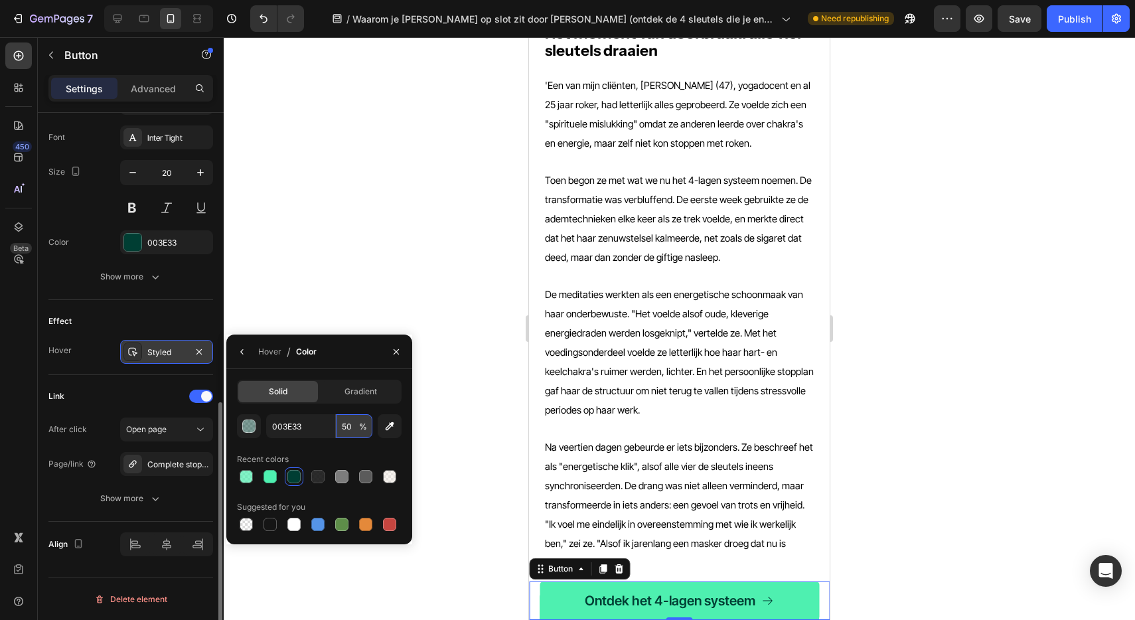
type input "5"
type input "100"
click at [273, 474] on div at bounding box center [269, 476] width 13 height 13
type input "4EF0B0"
click at [248, 478] on div at bounding box center [246, 476] width 13 height 13
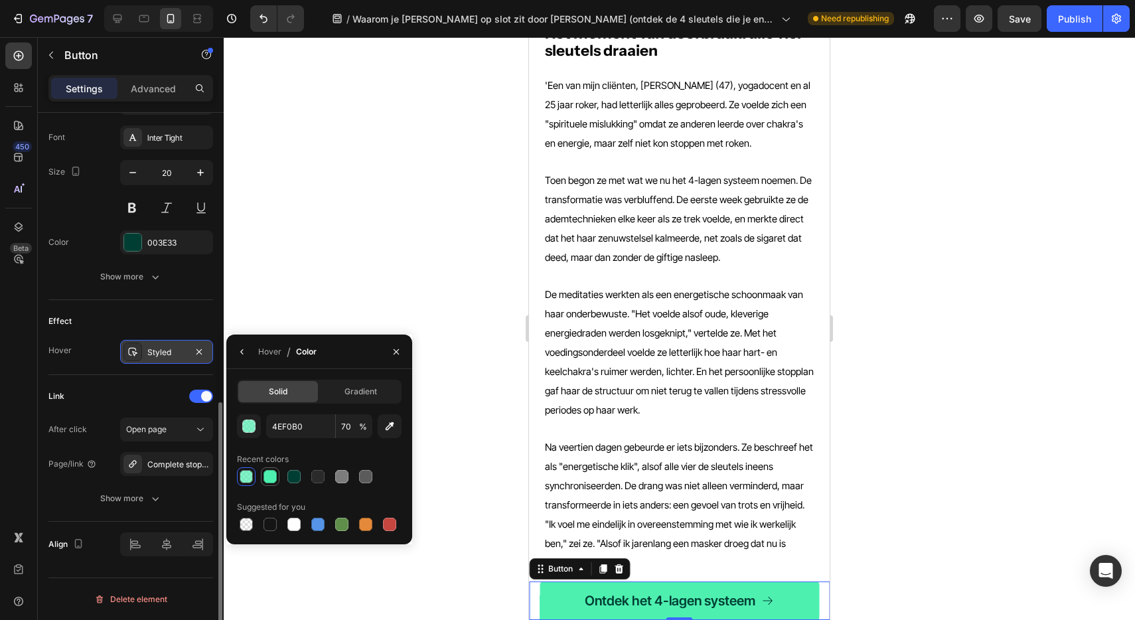
click at [266, 477] on div at bounding box center [269, 476] width 13 height 13
type input "100"
click at [251, 431] on div "button" at bounding box center [249, 426] width 13 height 13
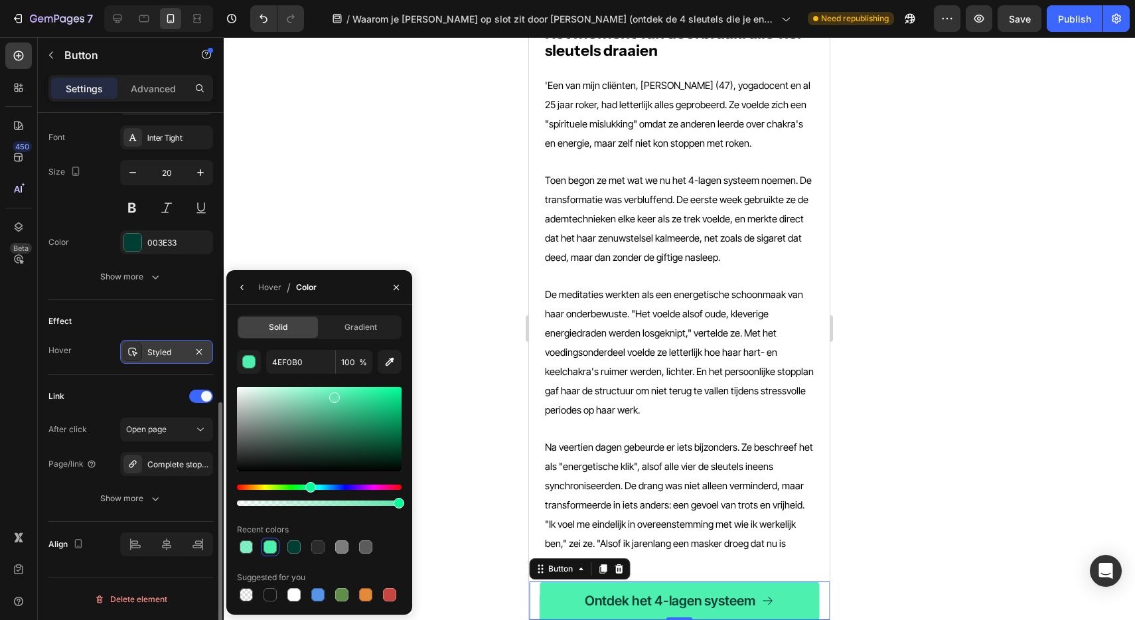
drag, startPoint x: 352, startPoint y: 396, endPoint x: 333, endPoint y: 395, distance: 18.6
click at [333, 395] on div at bounding box center [334, 397] width 11 height 11
click at [320, 394] on div at bounding box center [319, 429] width 165 height 84
drag, startPoint x: 321, startPoint y: 397, endPoint x: 308, endPoint y: 397, distance: 12.6
click at [308, 397] on div at bounding box center [310, 399] width 11 height 11
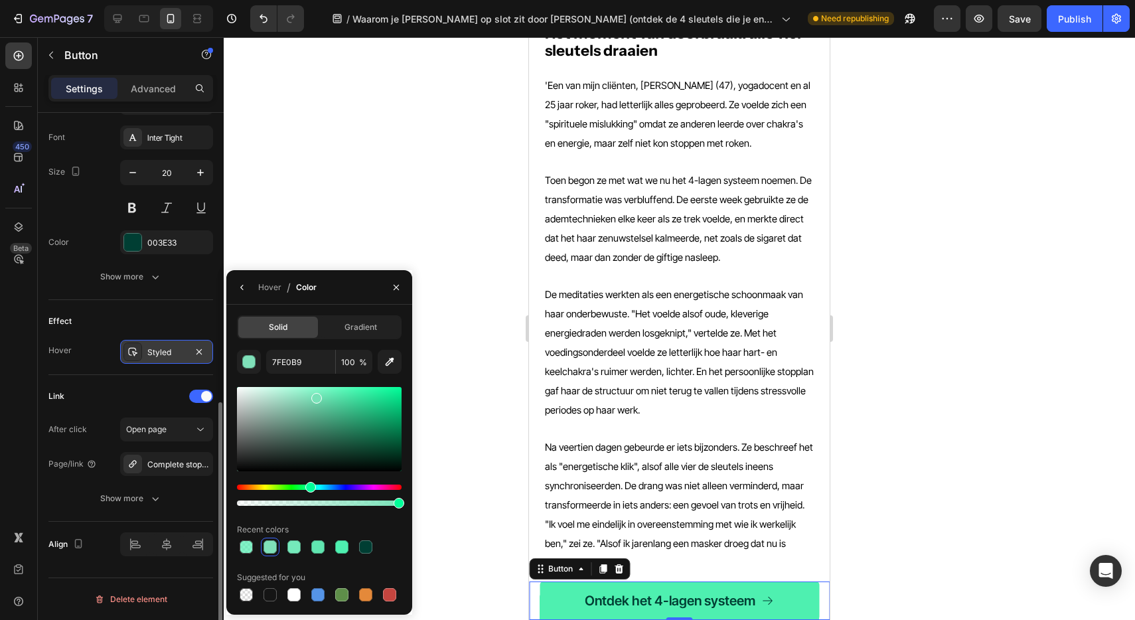
click at [316, 396] on div at bounding box center [316, 398] width 11 height 11
drag, startPoint x: 316, startPoint y: 396, endPoint x: 315, endPoint y: 390, distance: 6.8
click at [315, 390] on div at bounding box center [316, 393] width 11 height 11
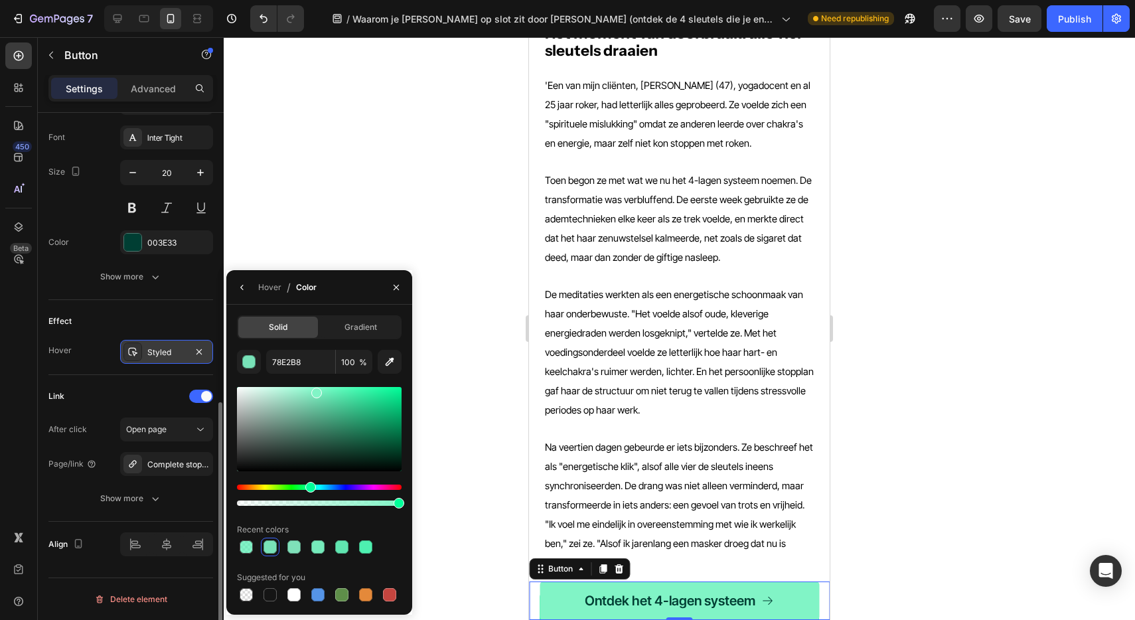
type input "81F4C6"
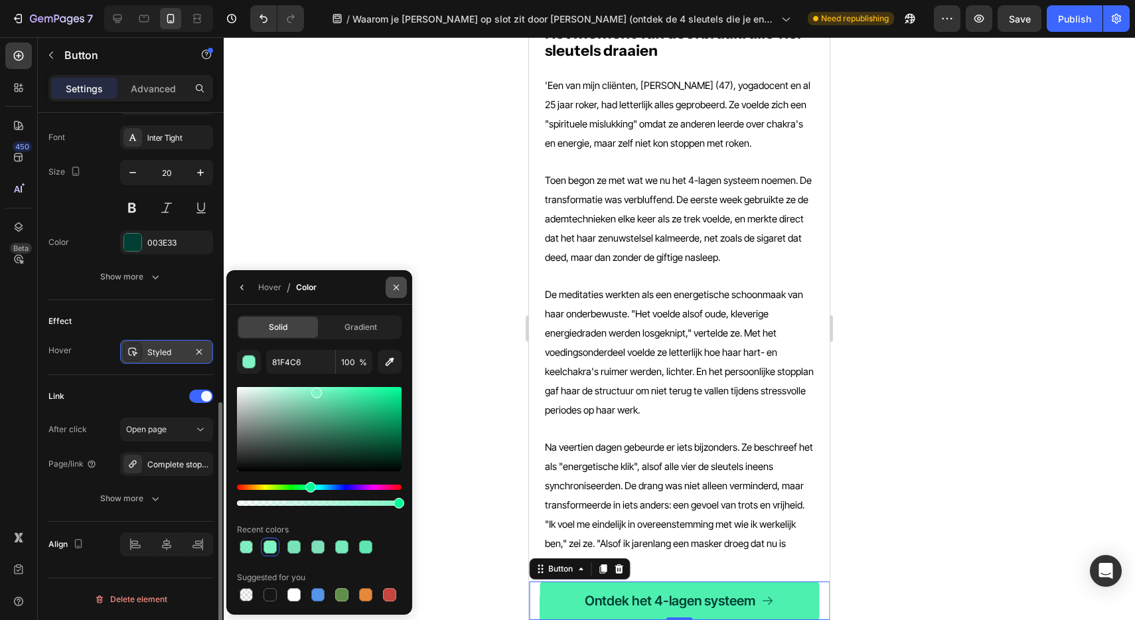
click at [392, 286] on icon "button" at bounding box center [396, 287] width 11 height 11
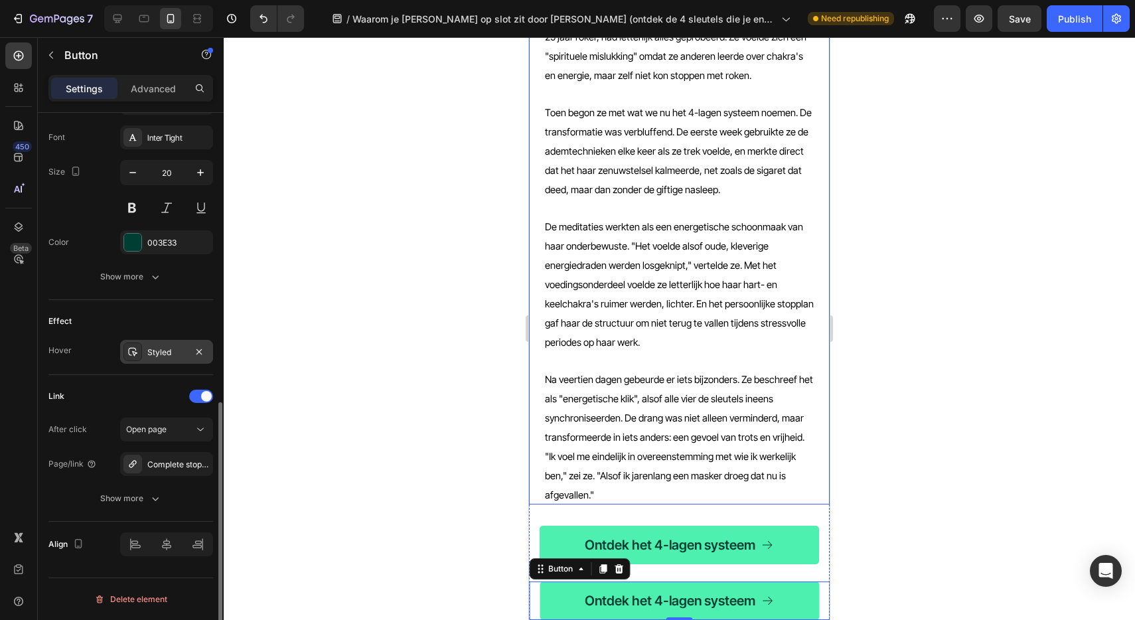
scroll to position [2403, 0]
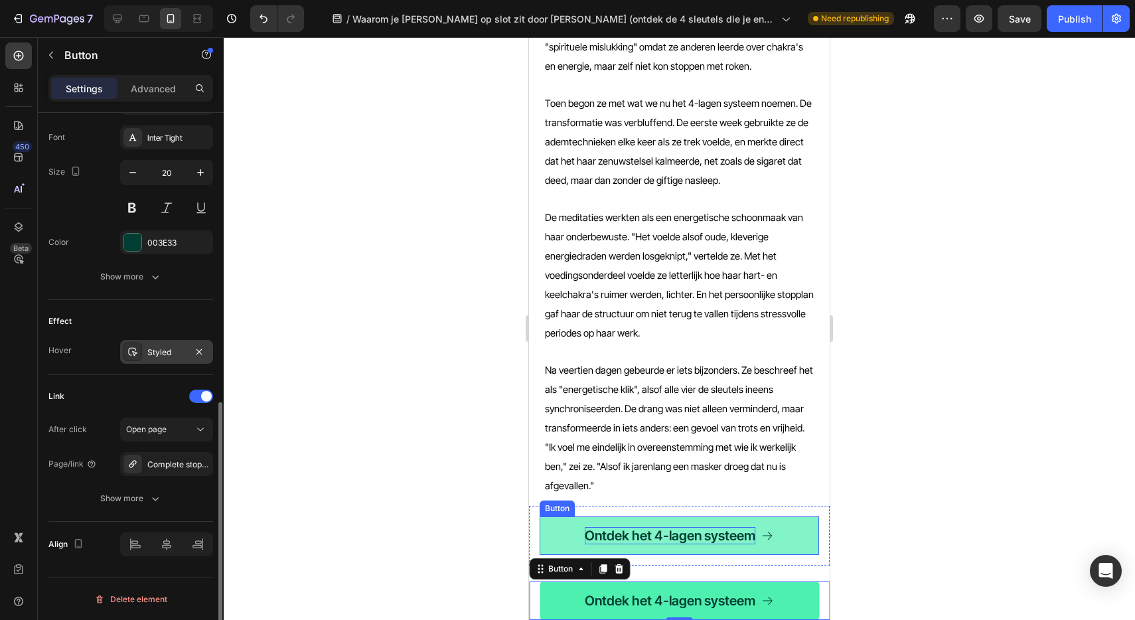
click at [699, 527] on p "Ontdek het 4-lagen systeem" at bounding box center [670, 535] width 171 height 17
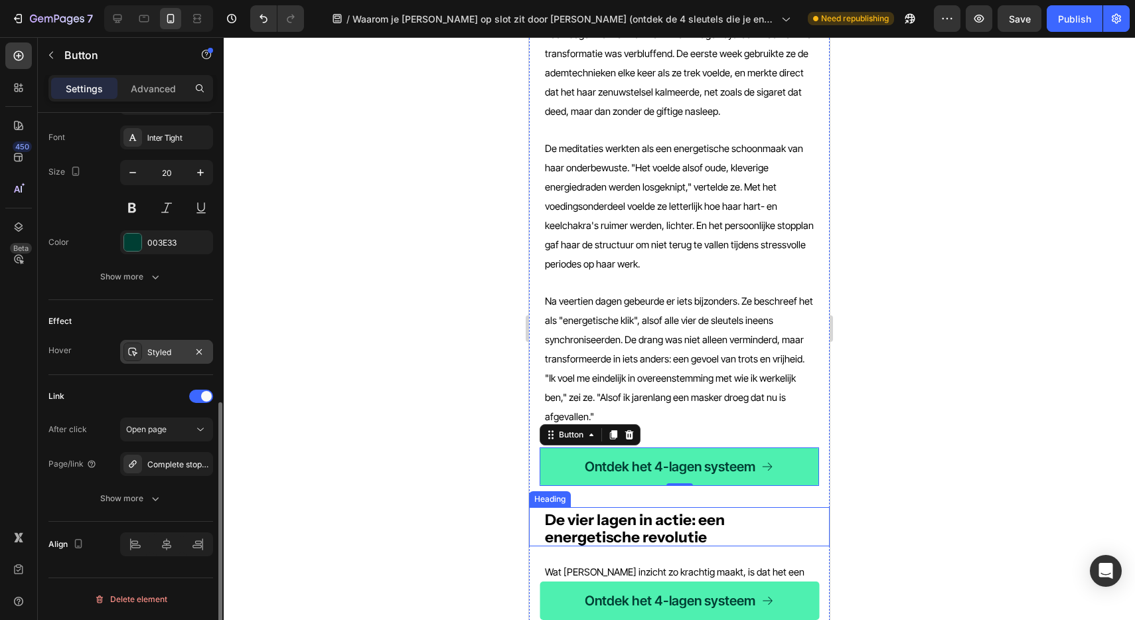
scroll to position [2389, 0]
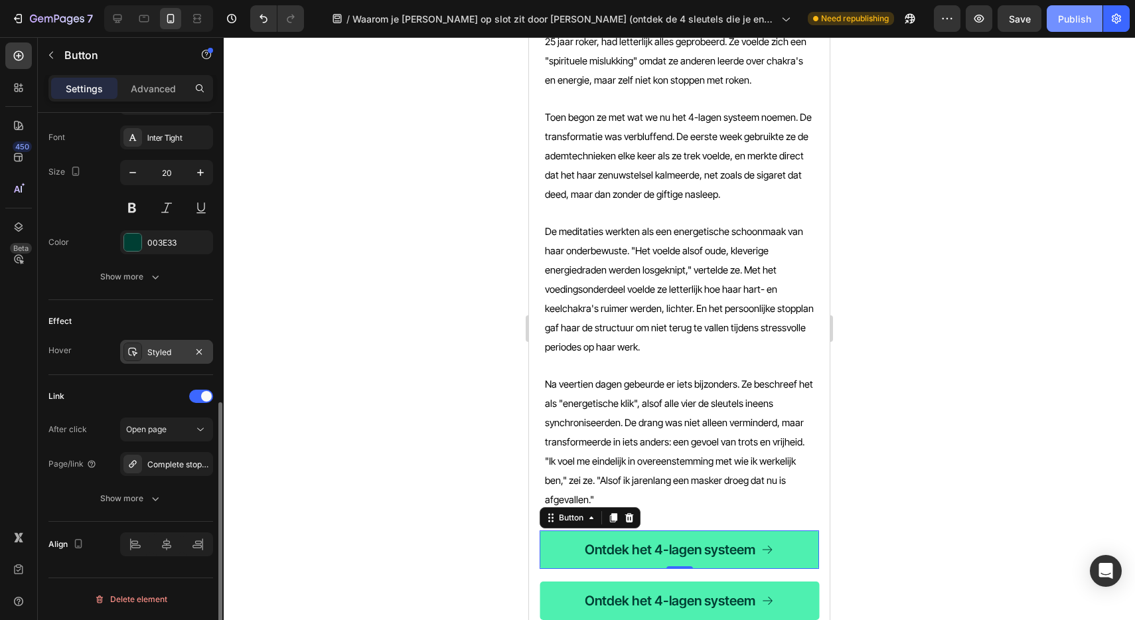
click at [1074, 21] on div "Publish" at bounding box center [1074, 19] width 33 height 14
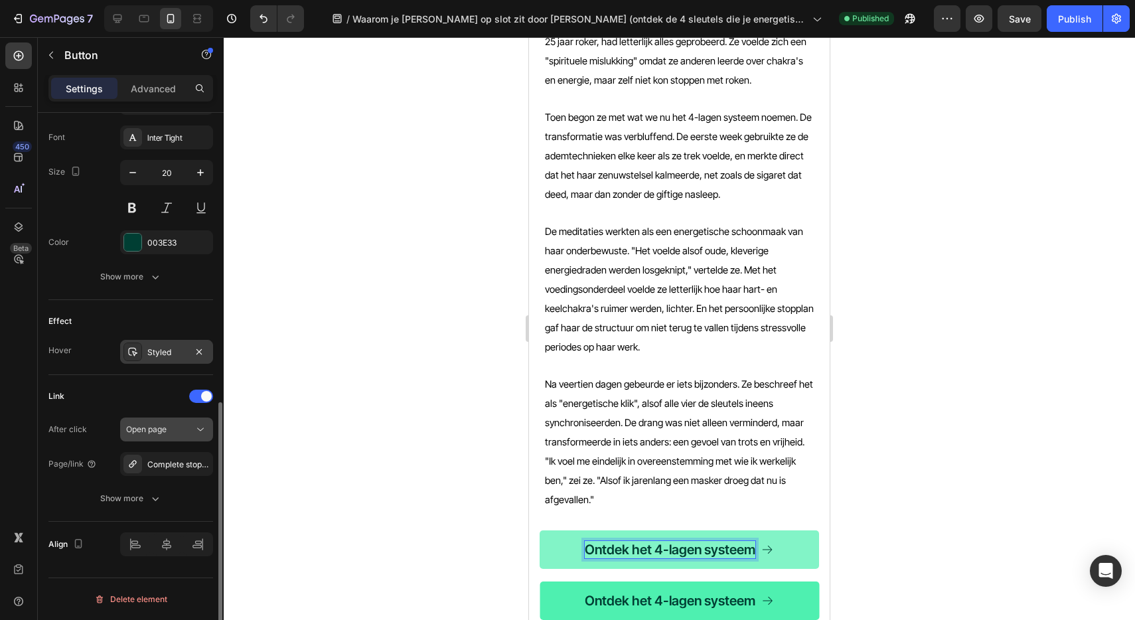
scroll to position [596, 0]
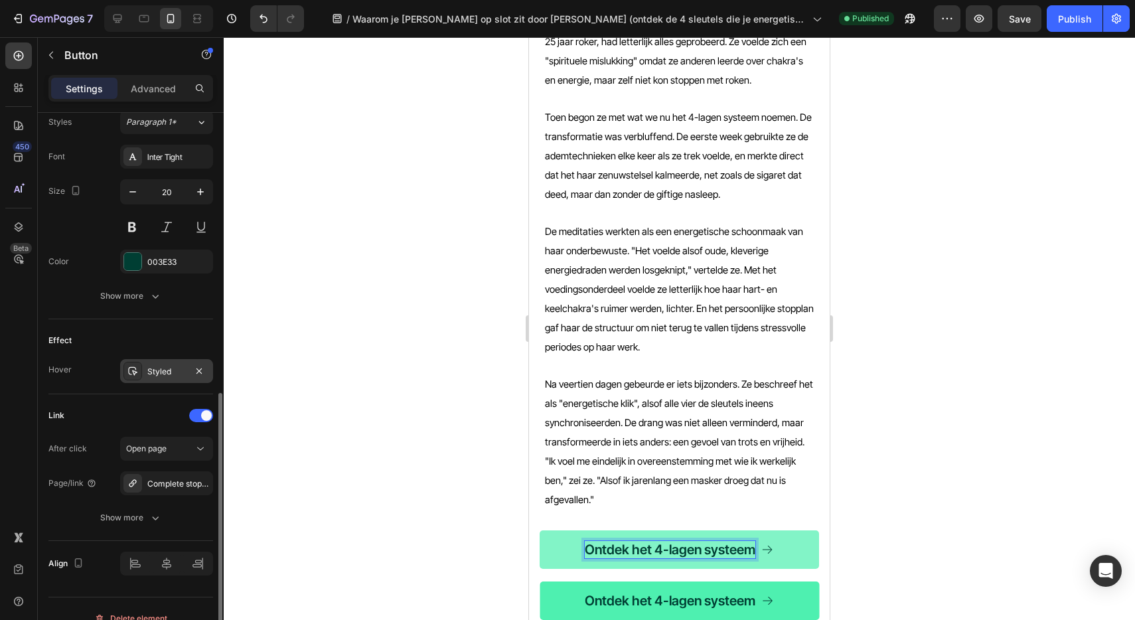
click at [149, 372] on div "Styled" at bounding box center [166, 372] width 38 height 12
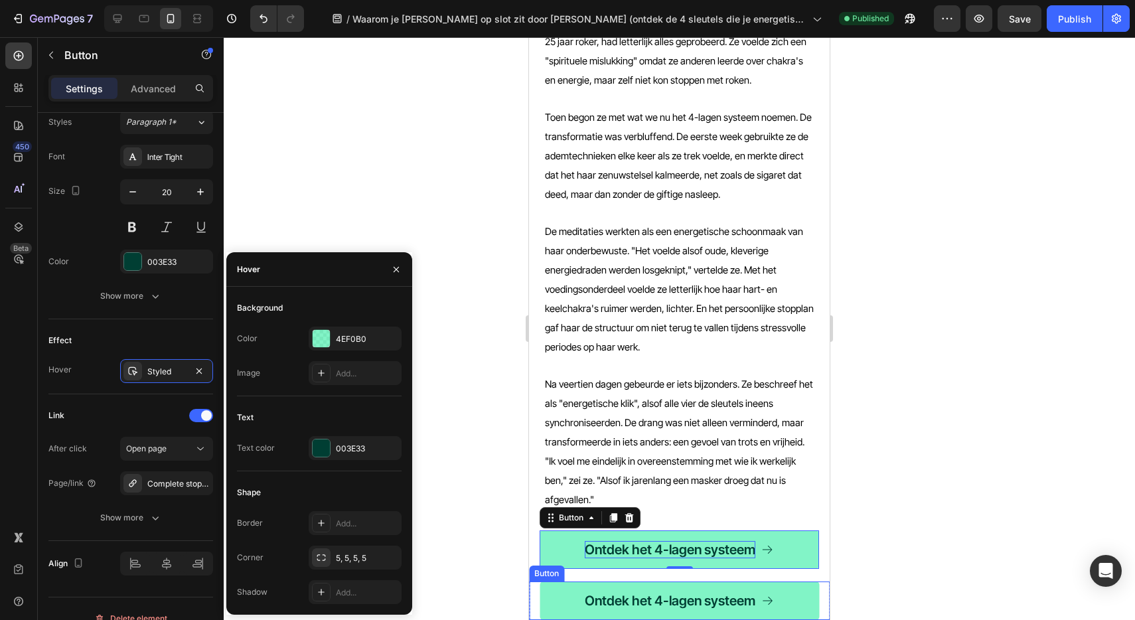
click at [565, 595] on link "Ontdek het 4-lagen systeem" at bounding box center [679, 600] width 279 height 38
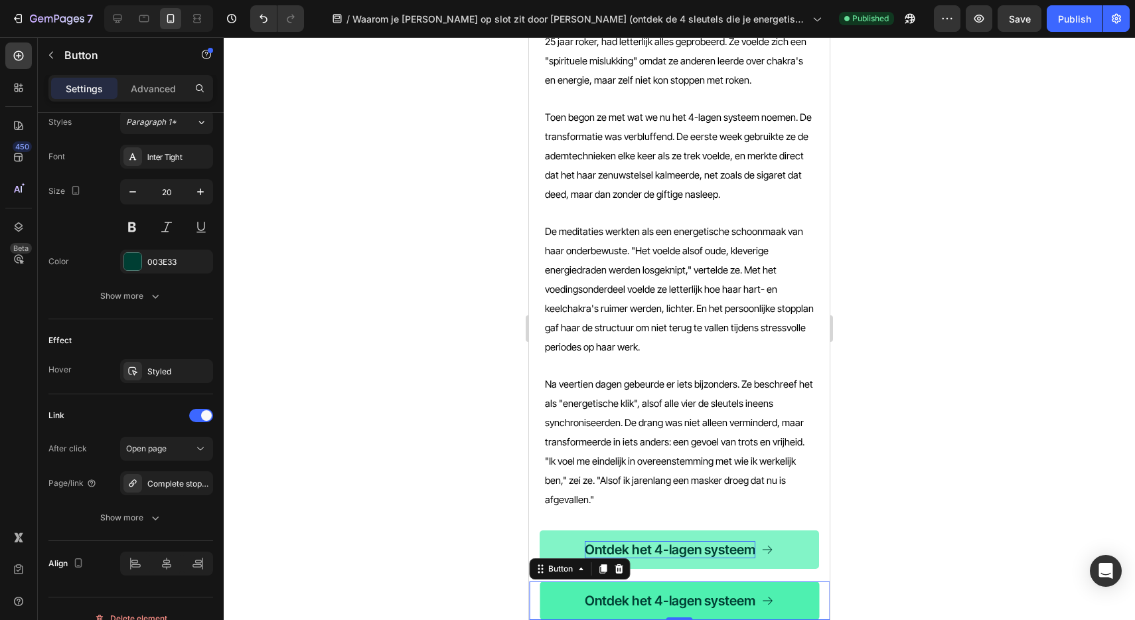
click at [533, 593] on div "Ontdek het 4-lagen systeem Button 0" at bounding box center [679, 600] width 301 height 38
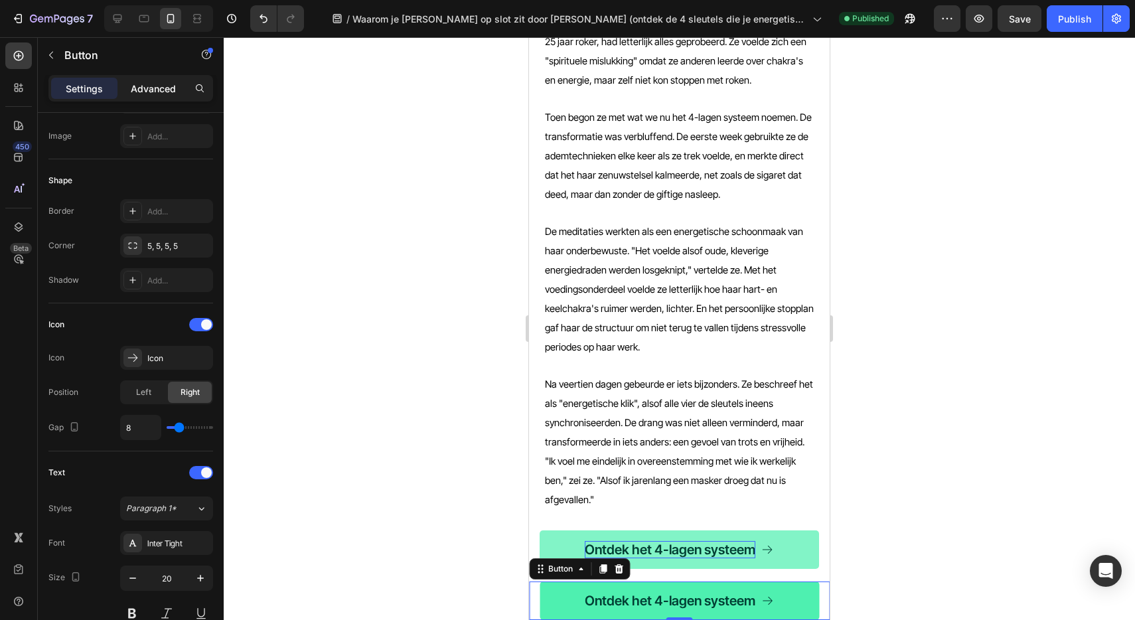
click at [151, 90] on p "Advanced" at bounding box center [153, 89] width 45 height 14
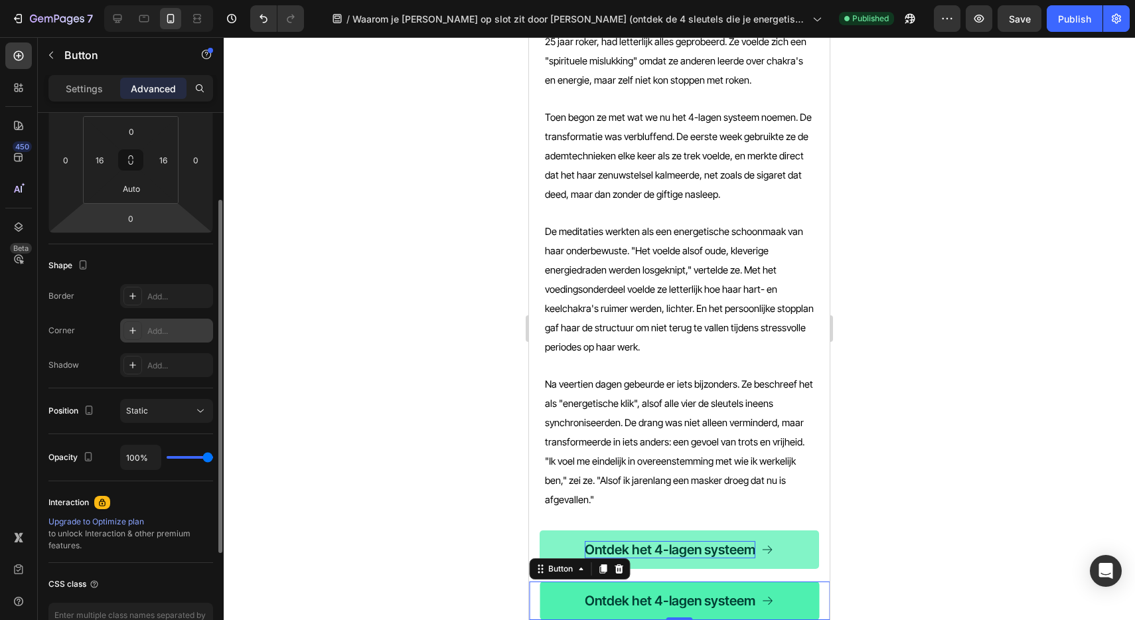
scroll to position [0, 0]
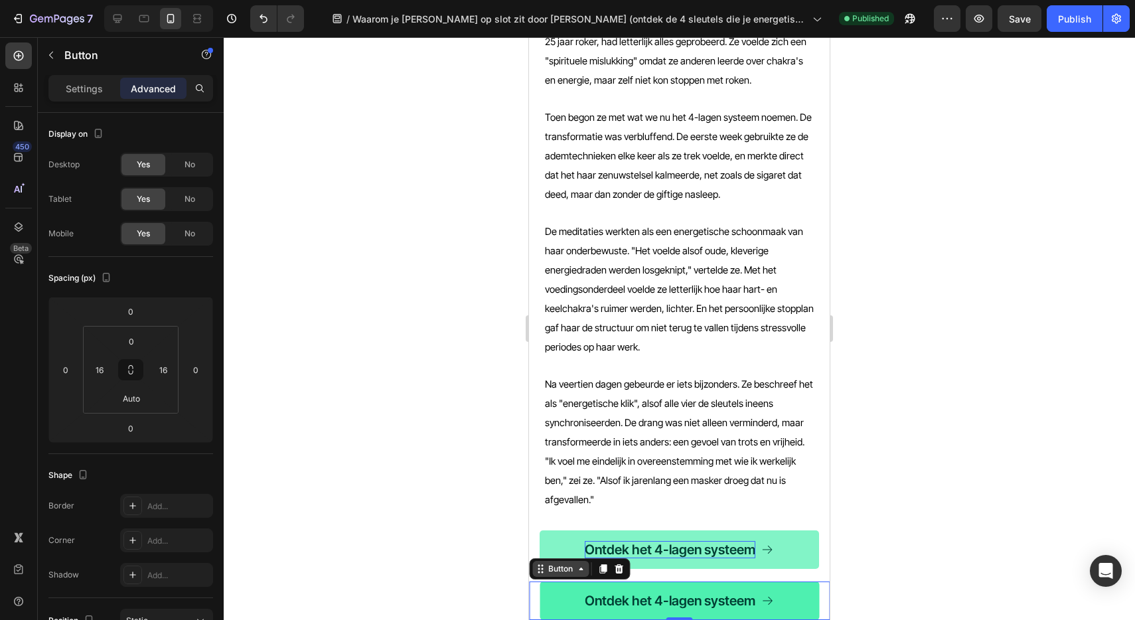
click at [559, 569] on div "Button" at bounding box center [561, 569] width 30 height 12
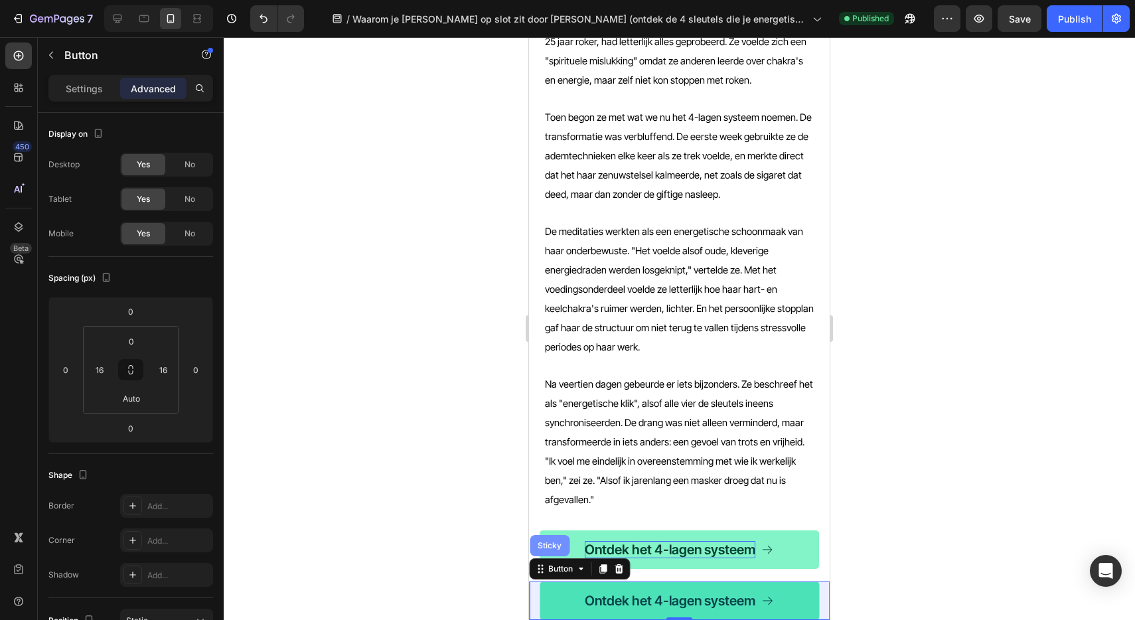
click at [548, 550] on div "Sticky" at bounding box center [550, 545] width 40 height 21
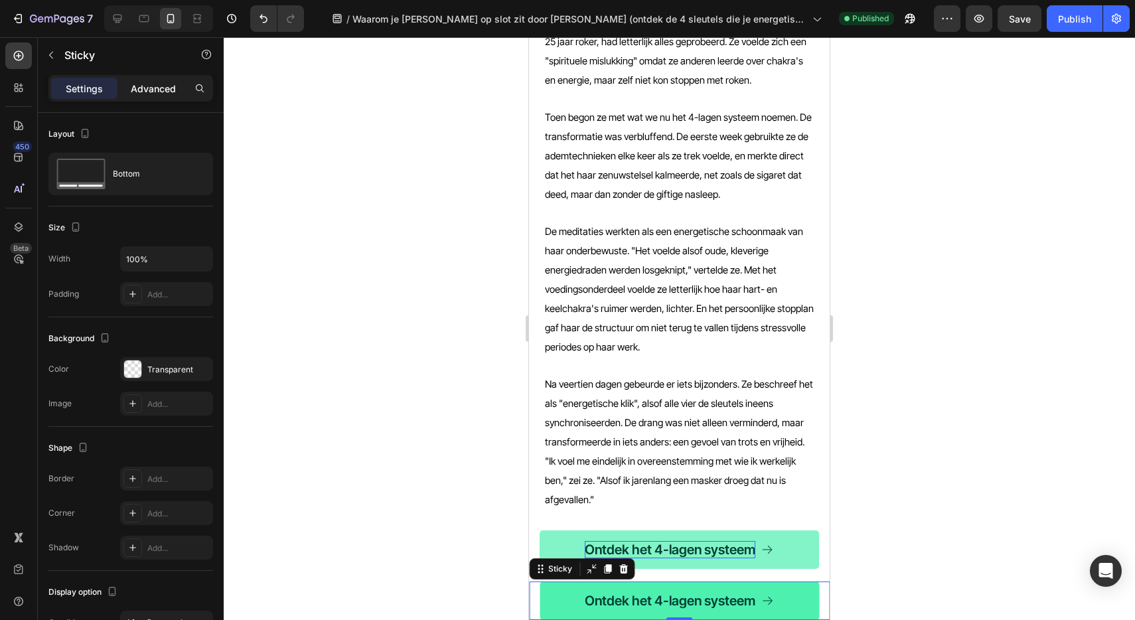
click at [139, 95] on div "Advanced" at bounding box center [153, 88] width 66 height 21
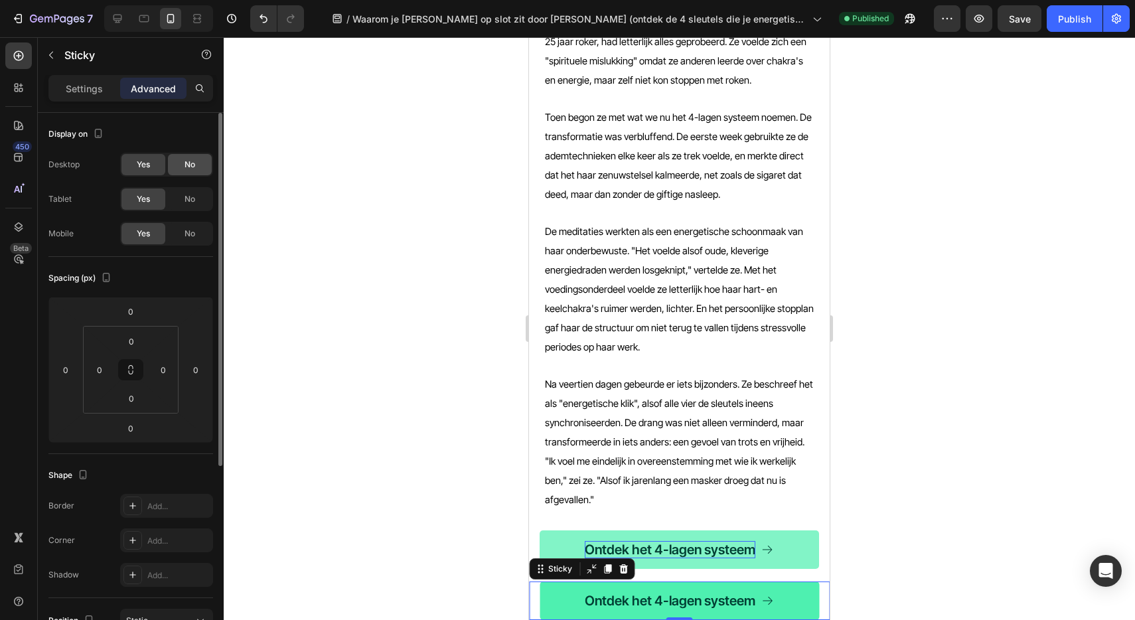
click at [198, 170] on div "No" at bounding box center [190, 164] width 44 height 21
click at [139, 168] on span "Yes" at bounding box center [143, 165] width 13 height 12
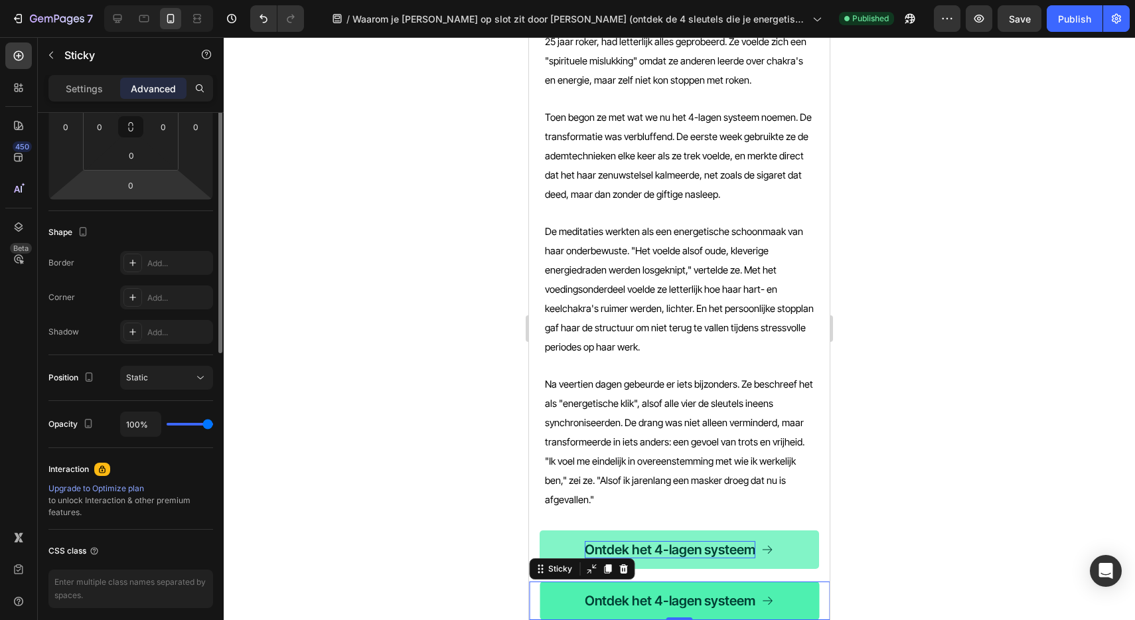
scroll to position [295, 0]
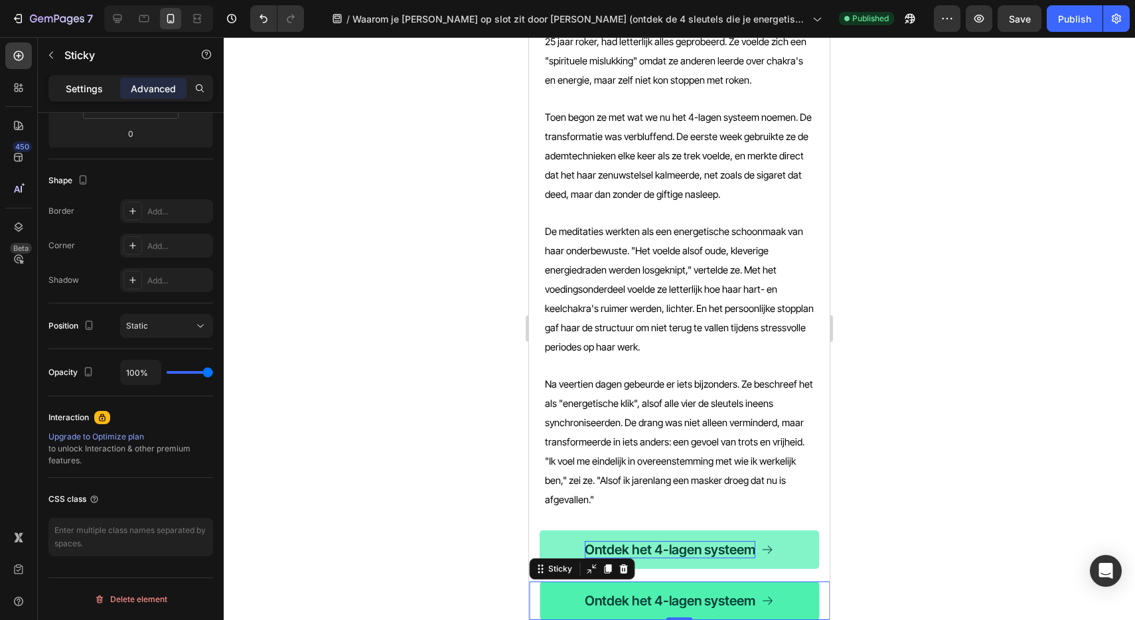
click at [52, 78] on div "Settings Advanced" at bounding box center [130, 88] width 159 height 21
click at [68, 85] on p "Settings" at bounding box center [84, 89] width 37 height 14
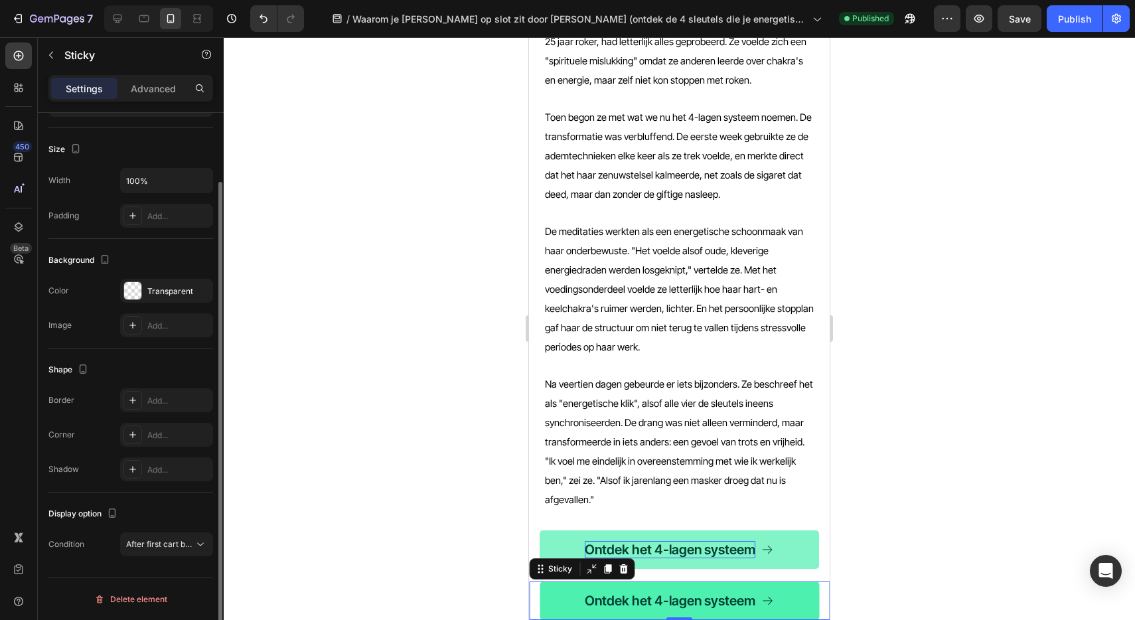
scroll to position [78, 0]
click at [185, 546] on span "After first cart button" at bounding box center [165, 544] width 78 height 10
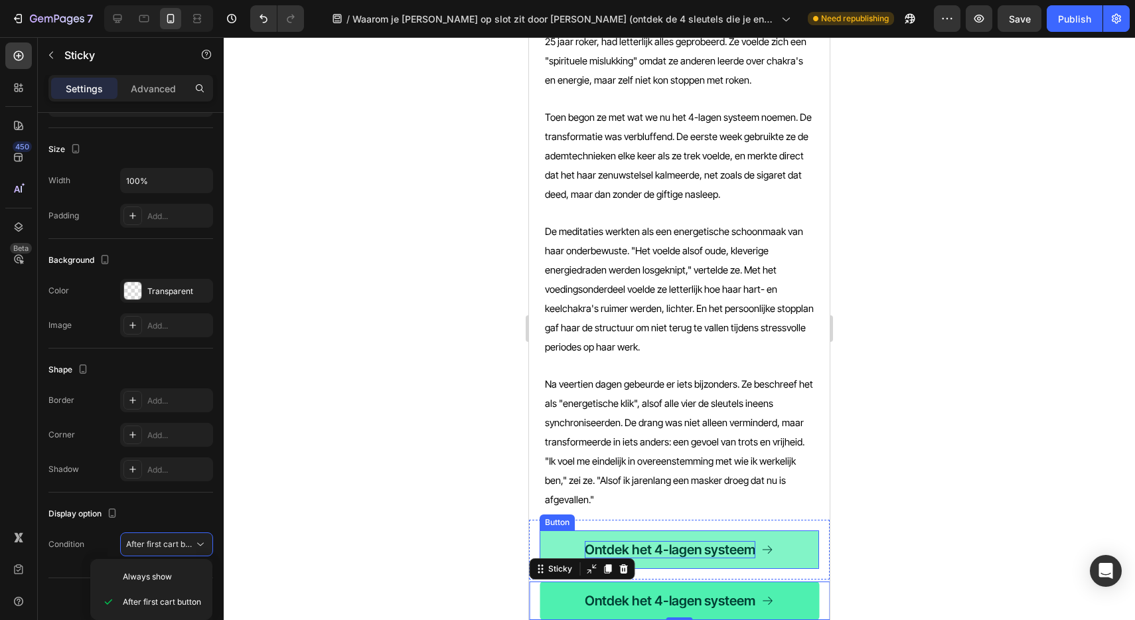
click at [566, 530] on link "Ontdek het 4-lagen systeem" at bounding box center [679, 549] width 279 height 38
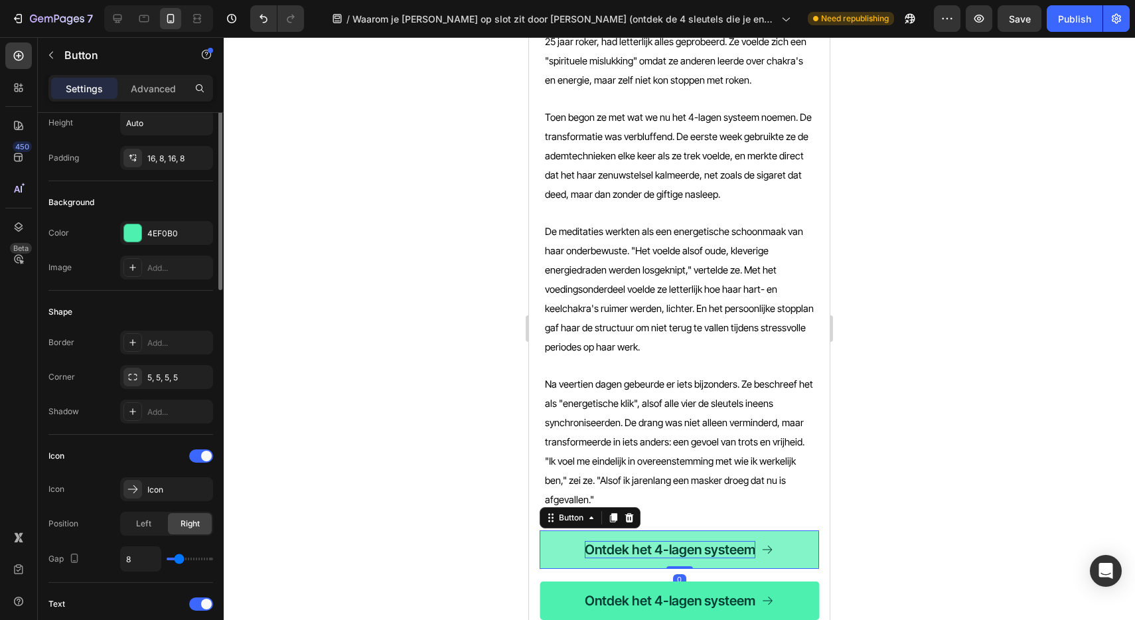
scroll to position [0, 0]
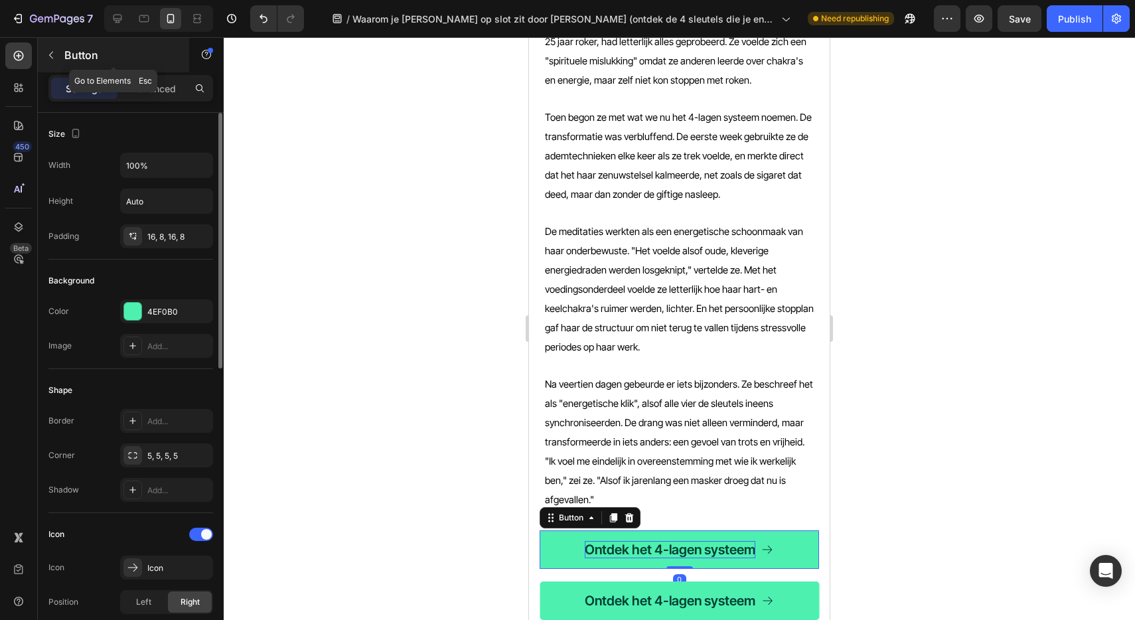
click at [44, 56] on button "button" at bounding box center [50, 54] width 21 height 21
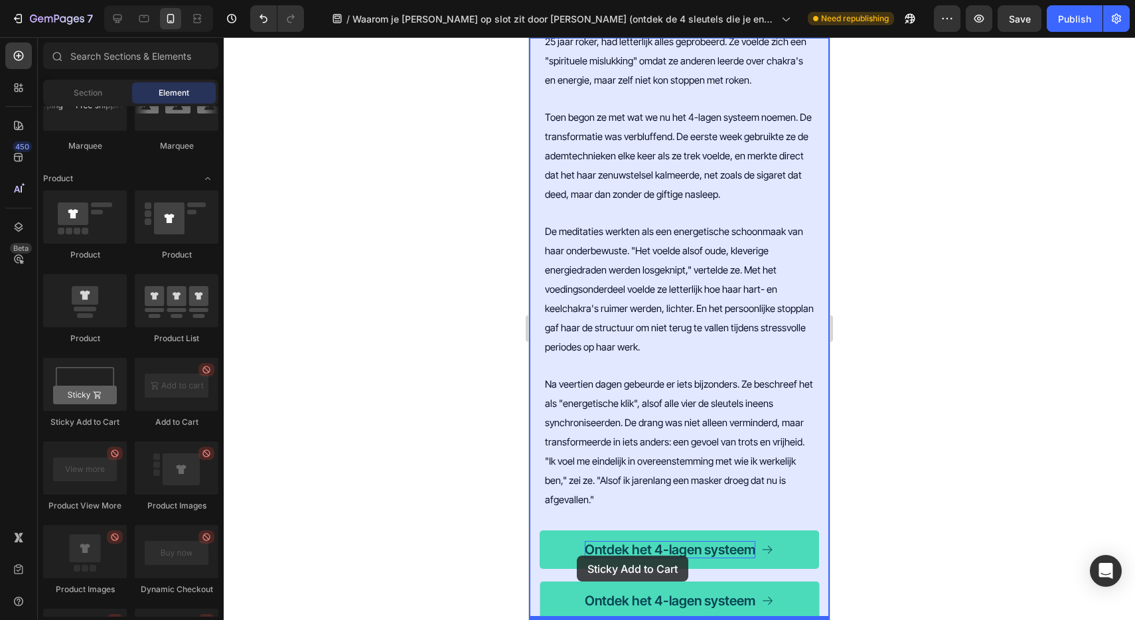
scroll to position [2396, 0]
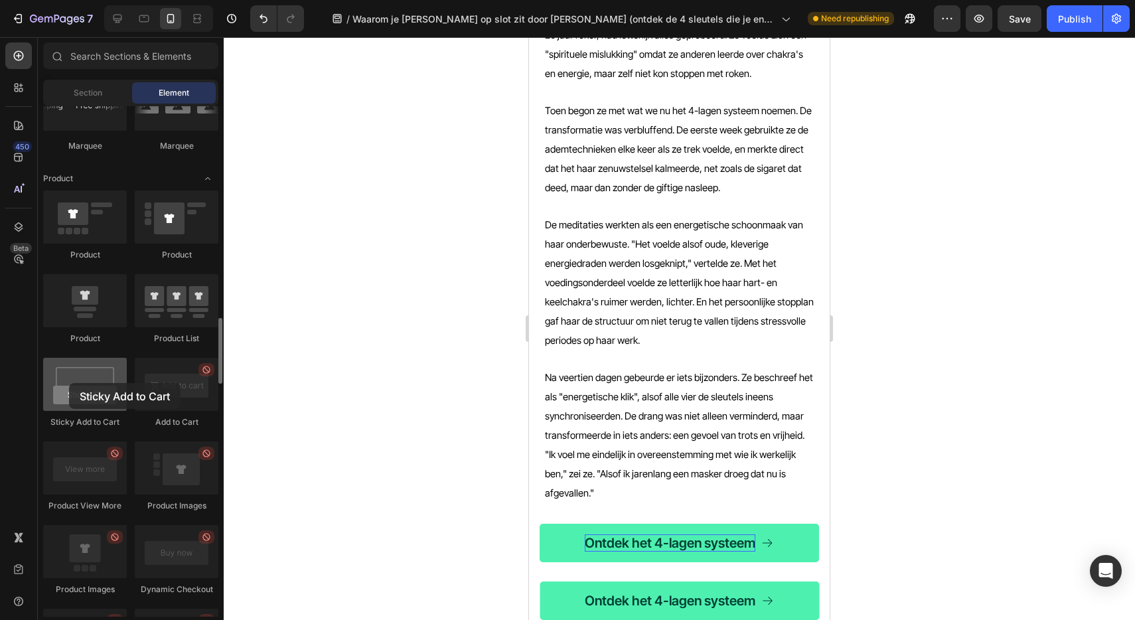
drag, startPoint x: 88, startPoint y: 378, endPoint x: 69, endPoint y: 383, distance: 20.0
click at [69, 383] on div at bounding box center [85, 384] width 84 height 53
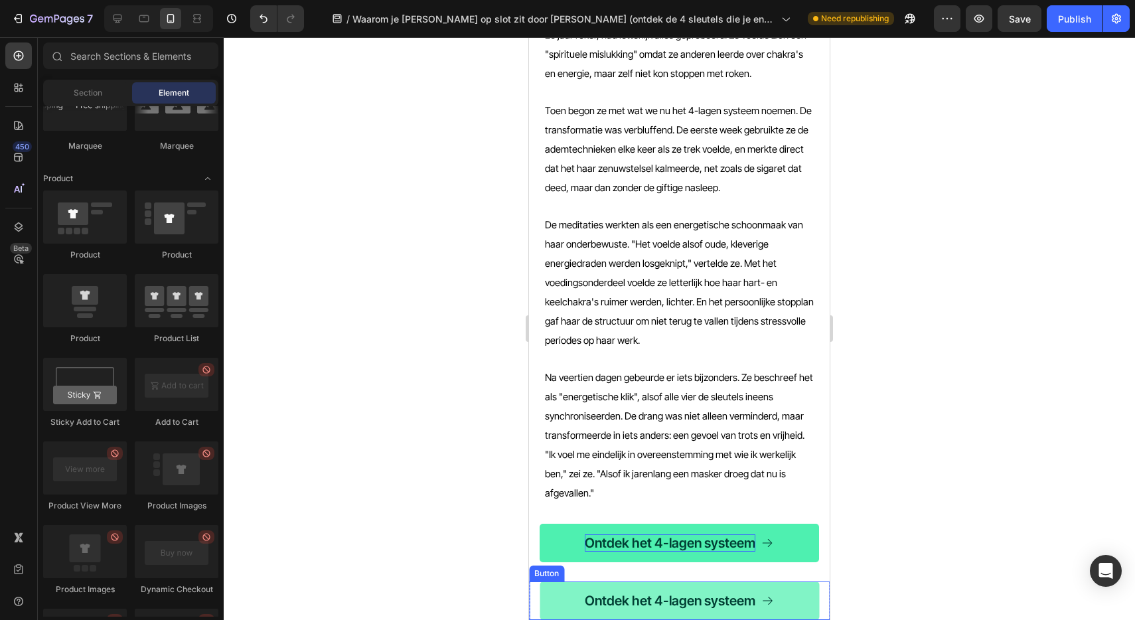
click at [557, 590] on link "Ontdek het 4-lagen systeem" at bounding box center [679, 600] width 279 height 38
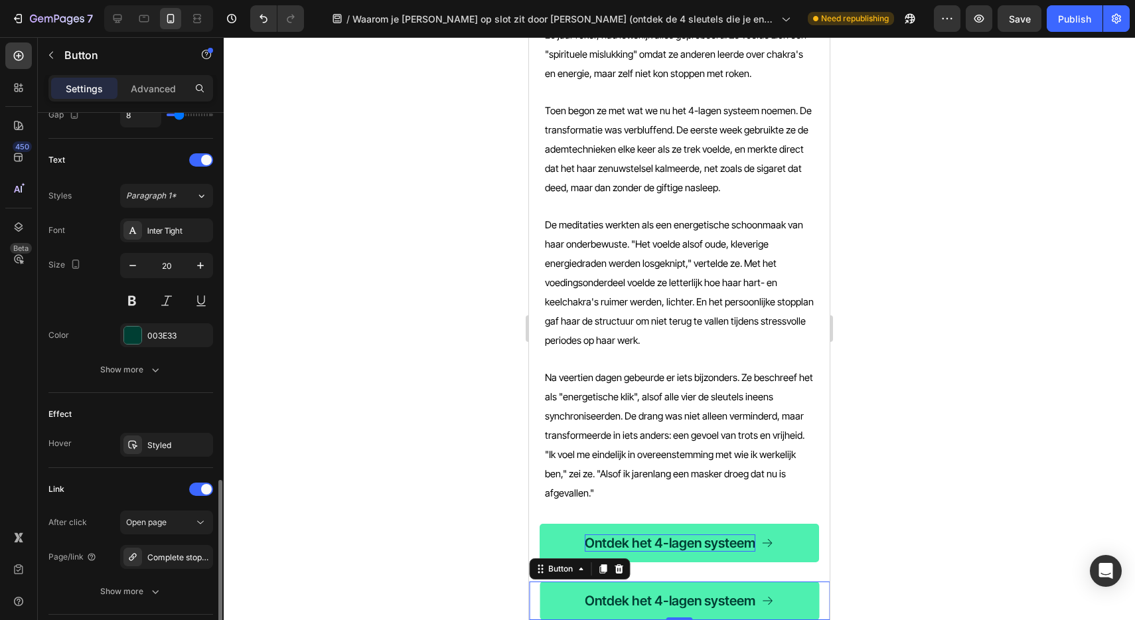
scroll to position [615, 0]
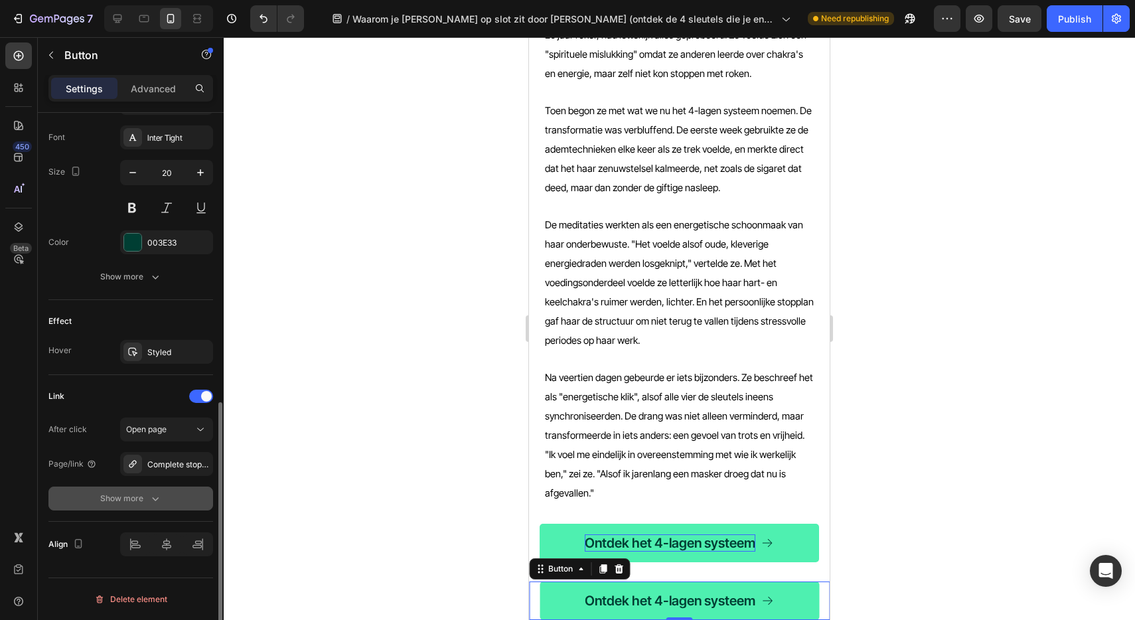
click at [159, 501] on icon "button" at bounding box center [155, 498] width 13 height 13
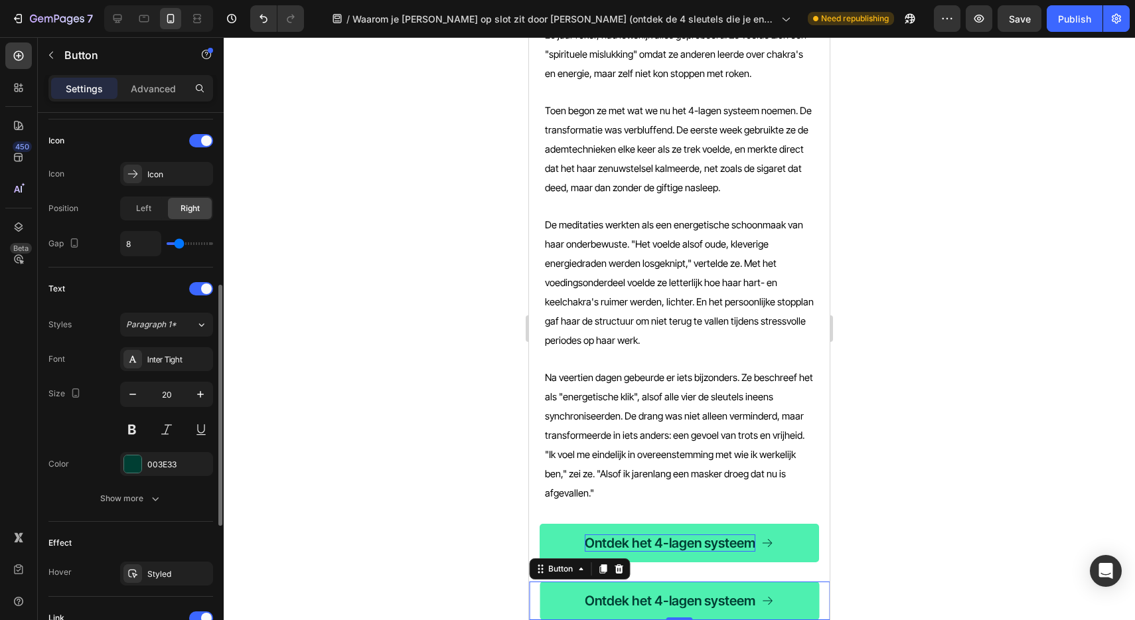
scroll to position [392, 0]
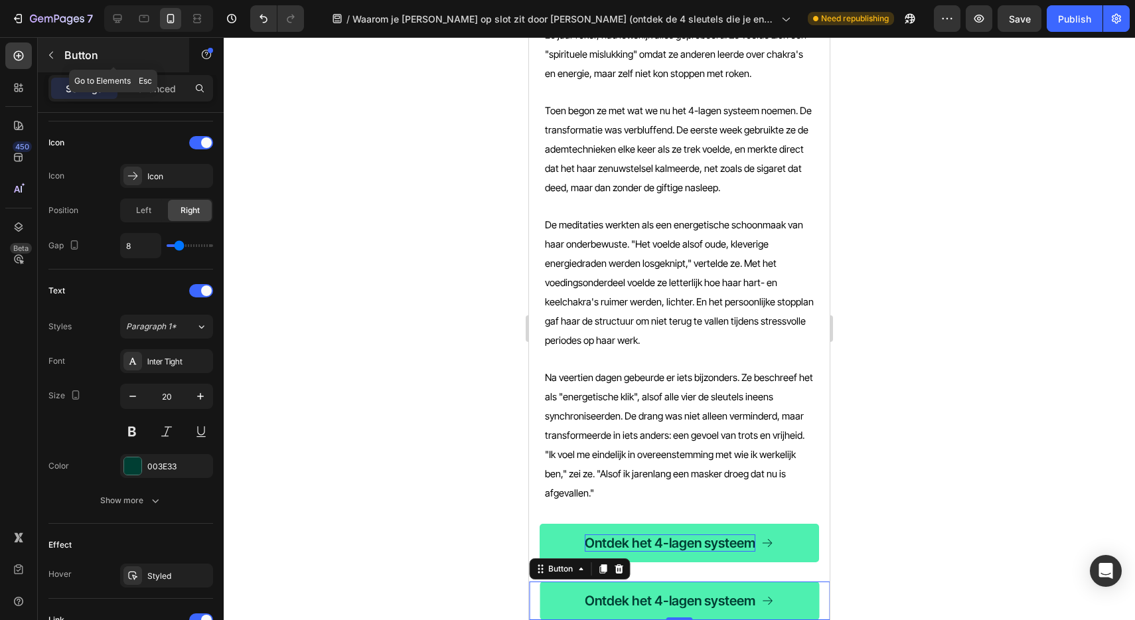
click at [68, 52] on p "Button" at bounding box center [120, 55] width 113 height 16
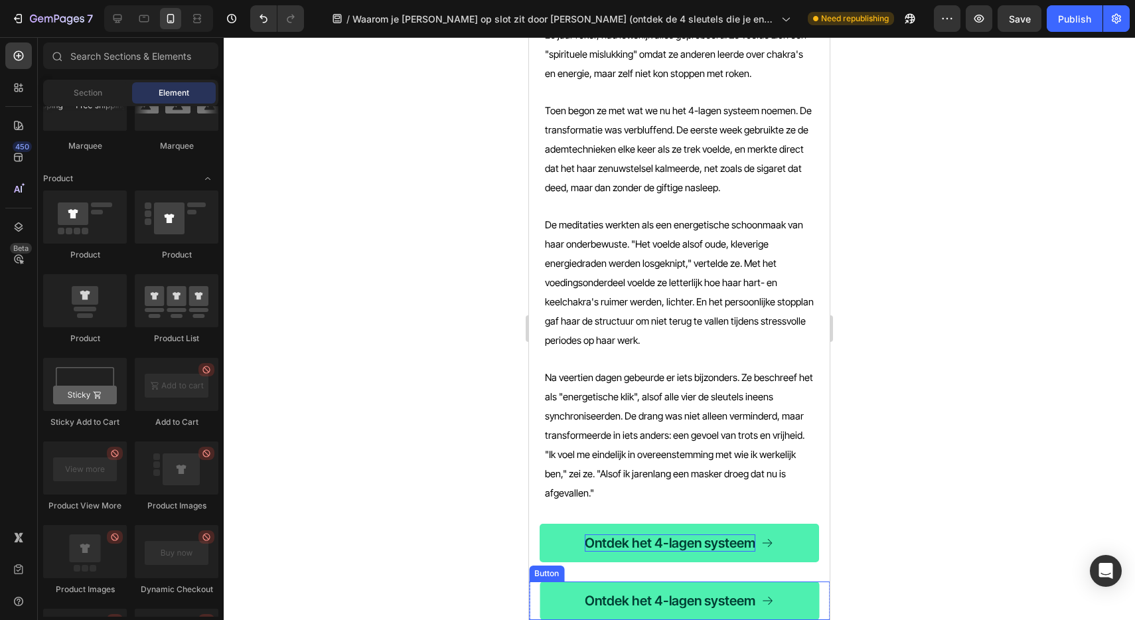
click at [538, 595] on div "Ontdek het 4-lagen systeem Button" at bounding box center [679, 600] width 301 height 38
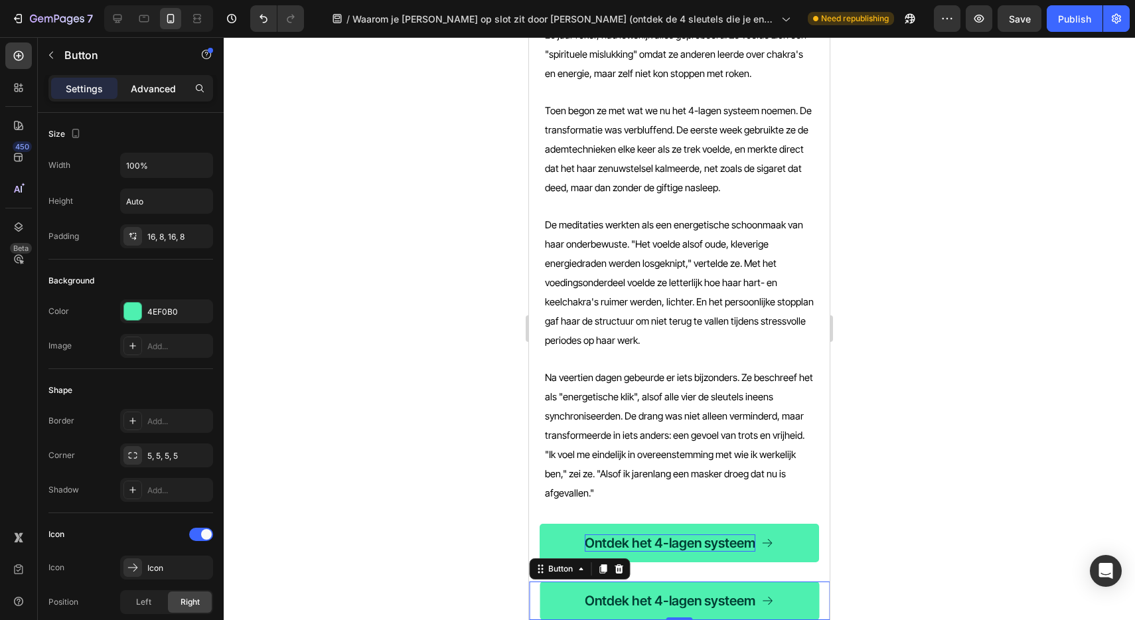
click at [147, 86] on p "Advanced" at bounding box center [153, 89] width 45 height 14
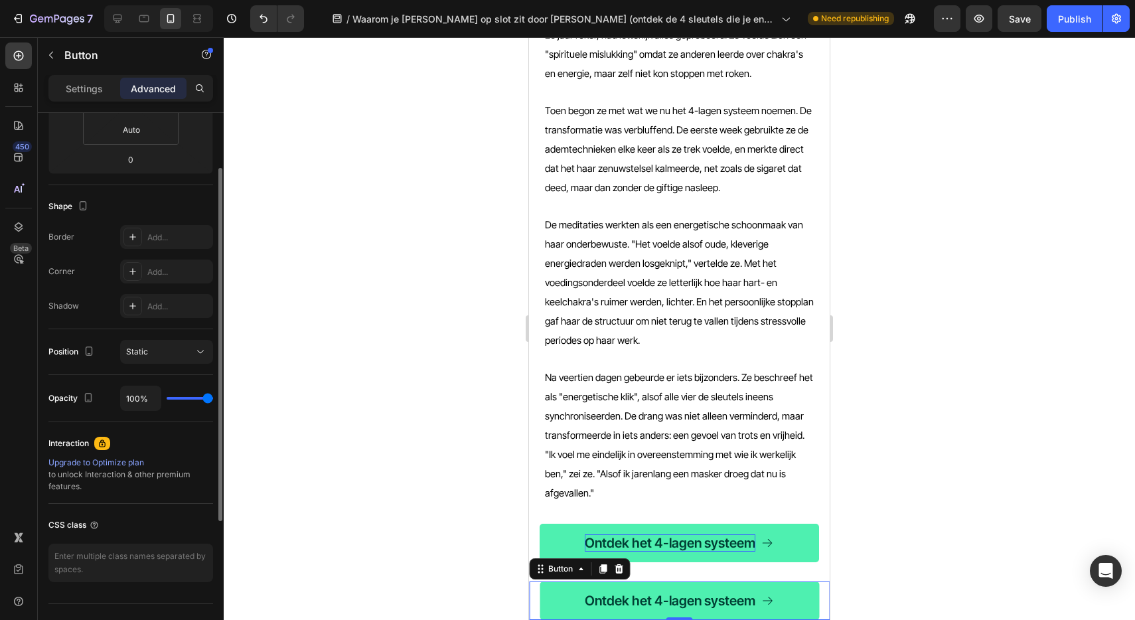
scroll to position [295, 0]
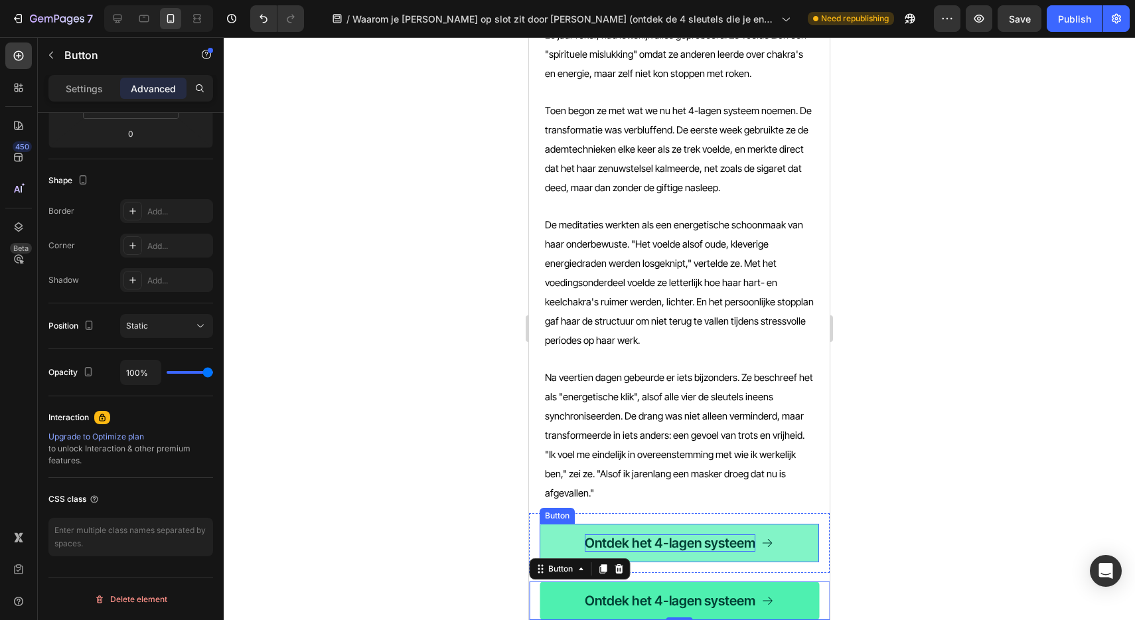
click at [796, 524] on link "Ontdek het 4-lagen systeem" at bounding box center [679, 543] width 279 height 38
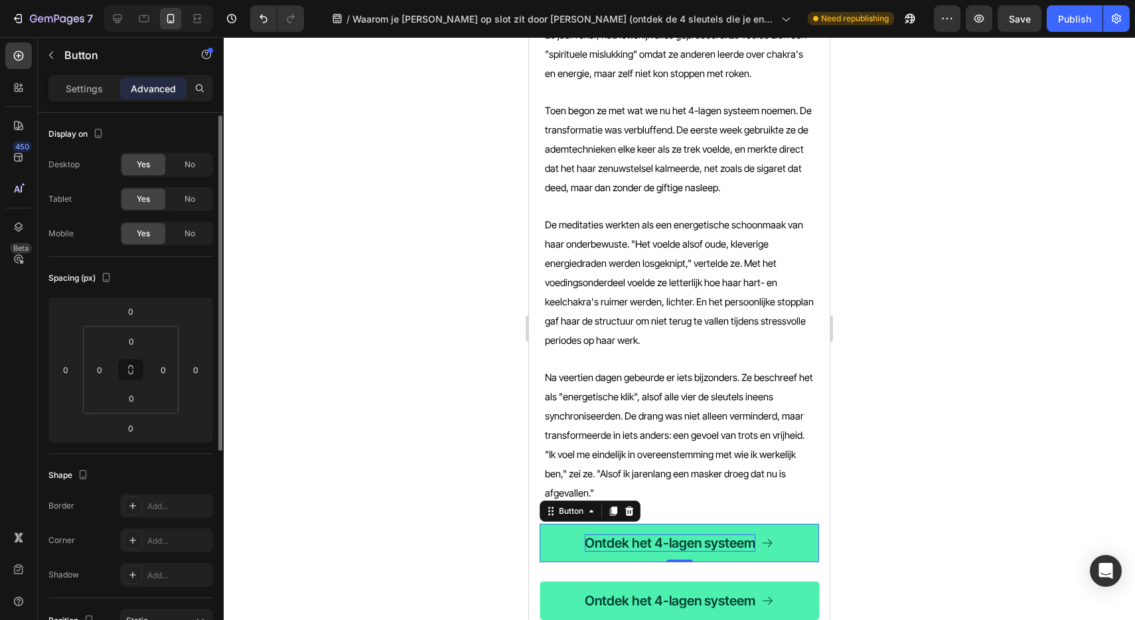
scroll to position [340, 0]
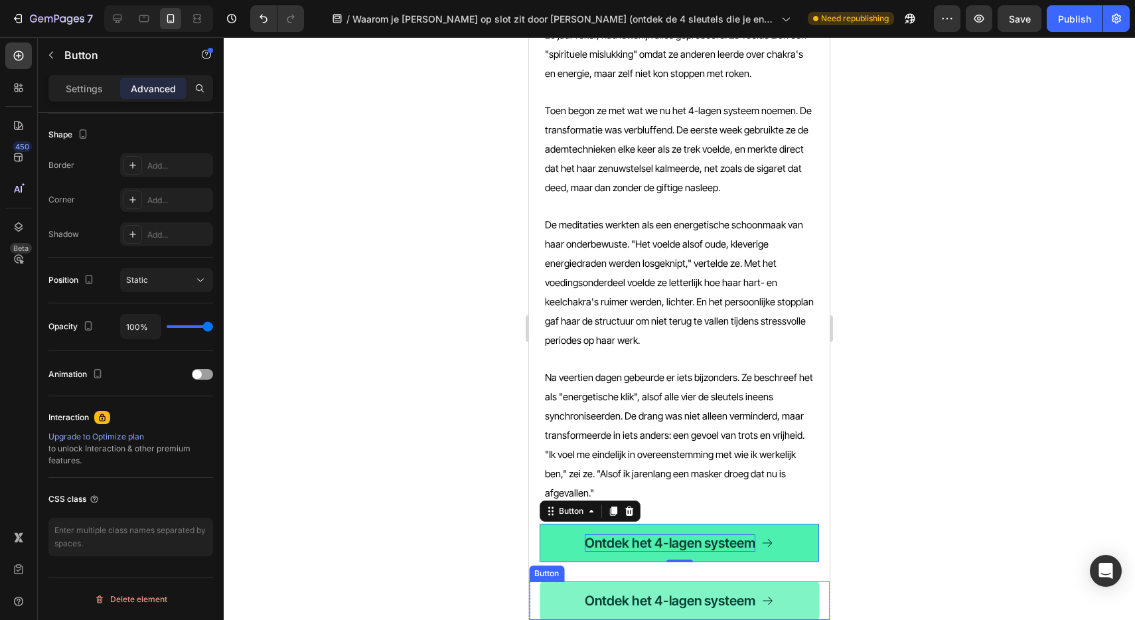
click at [547, 605] on link "Ontdek het 4-lagen systeem" at bounding box center [679, 600] width 279 height 38
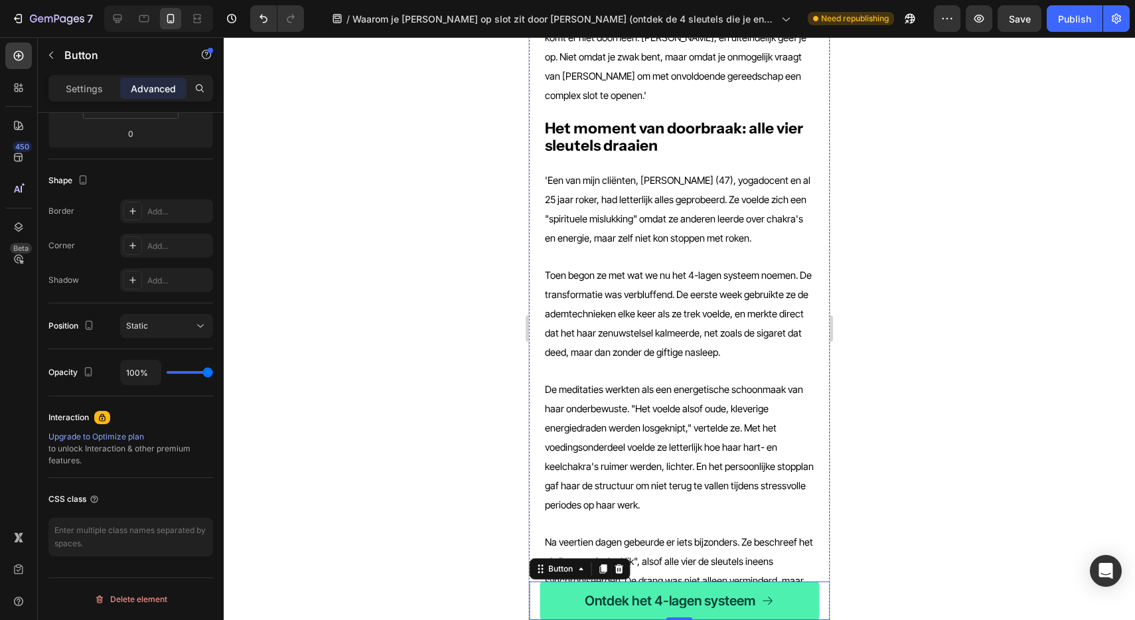
scroll to position [2239, 0]
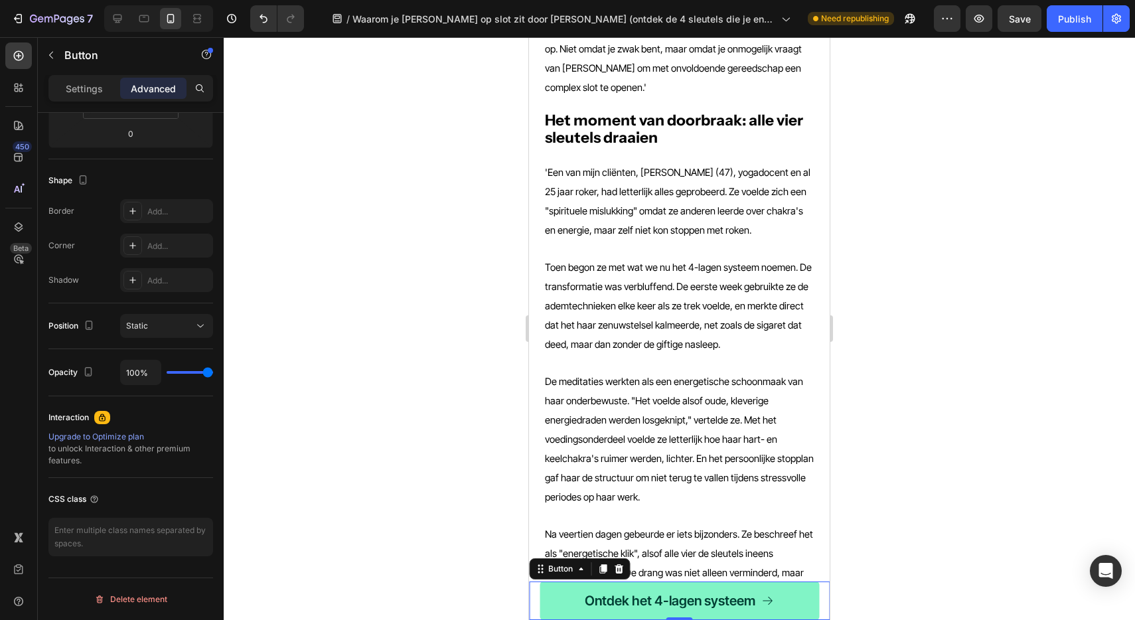
click at [548, 603] on link "Ontdek het 4-lagen systeem" at bounding box center [679, 600] width 279 height 38
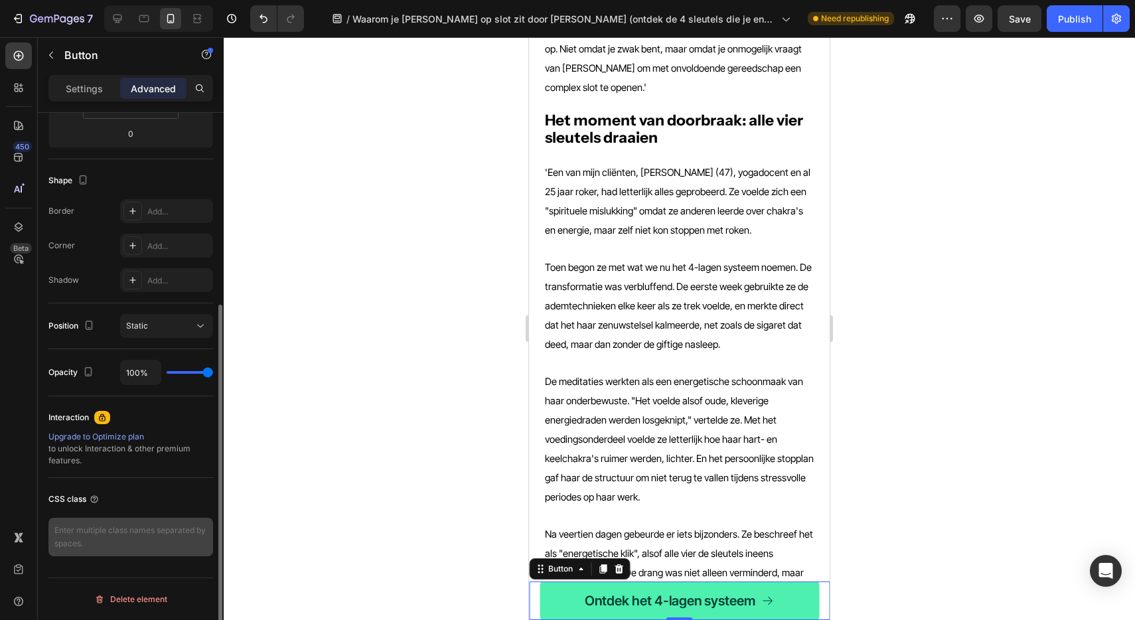
scroll to position [0, 0]
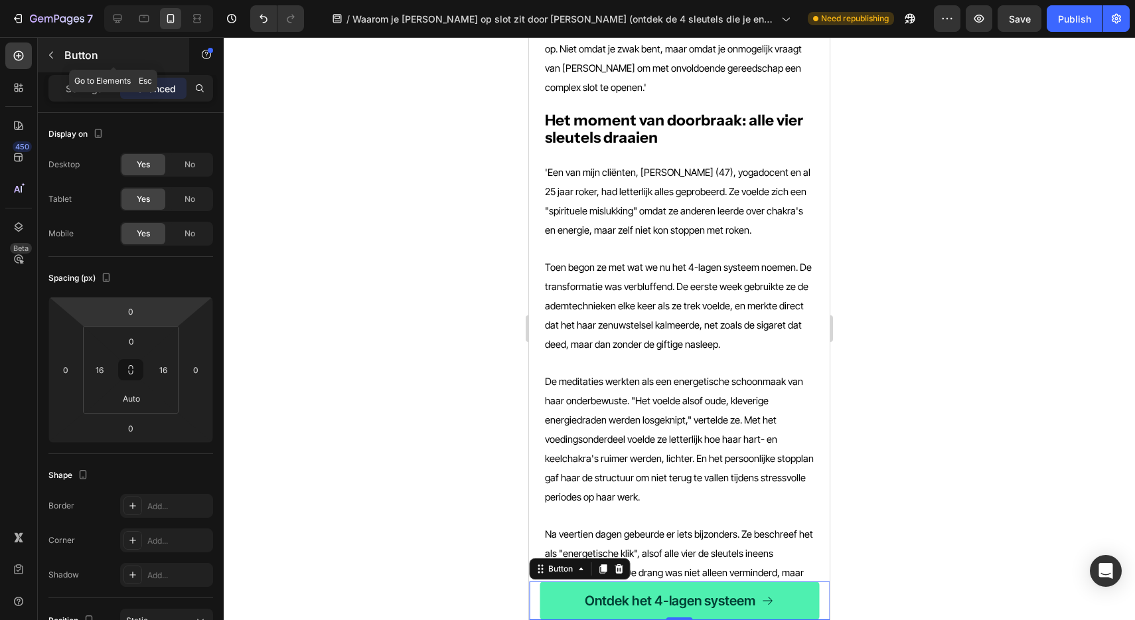
click at [80, 56] on p "Button" at bounding box center [120, 55] width 113 height 16
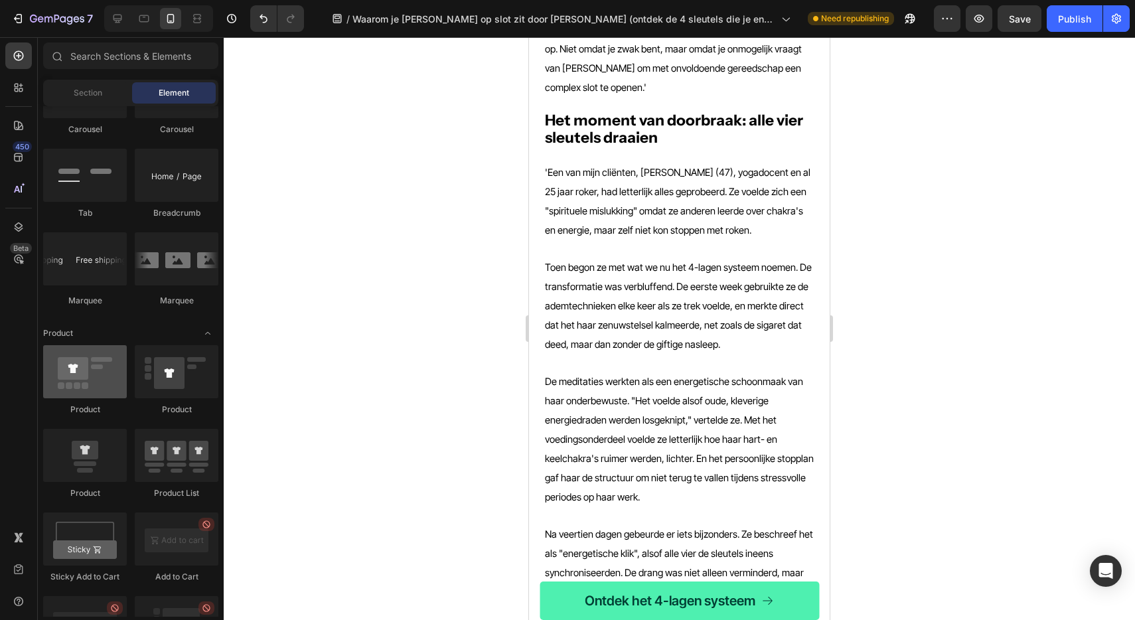
scroll to position [1096, 0]
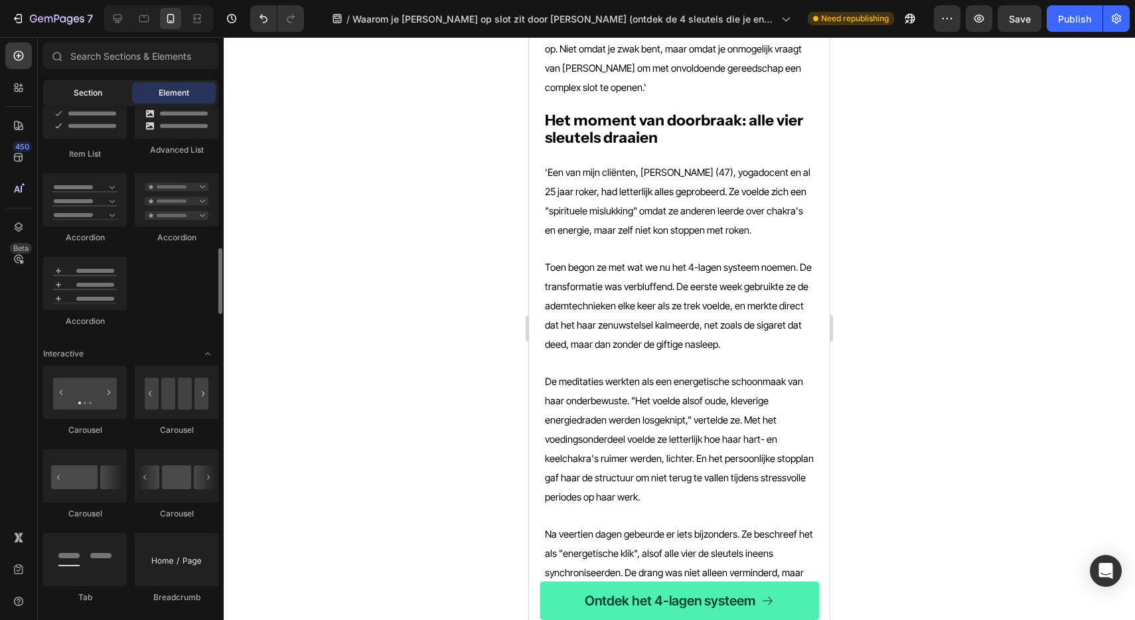
click at [85, 89] on span "Section" at bounding box center [88, 93] width 29 height 12
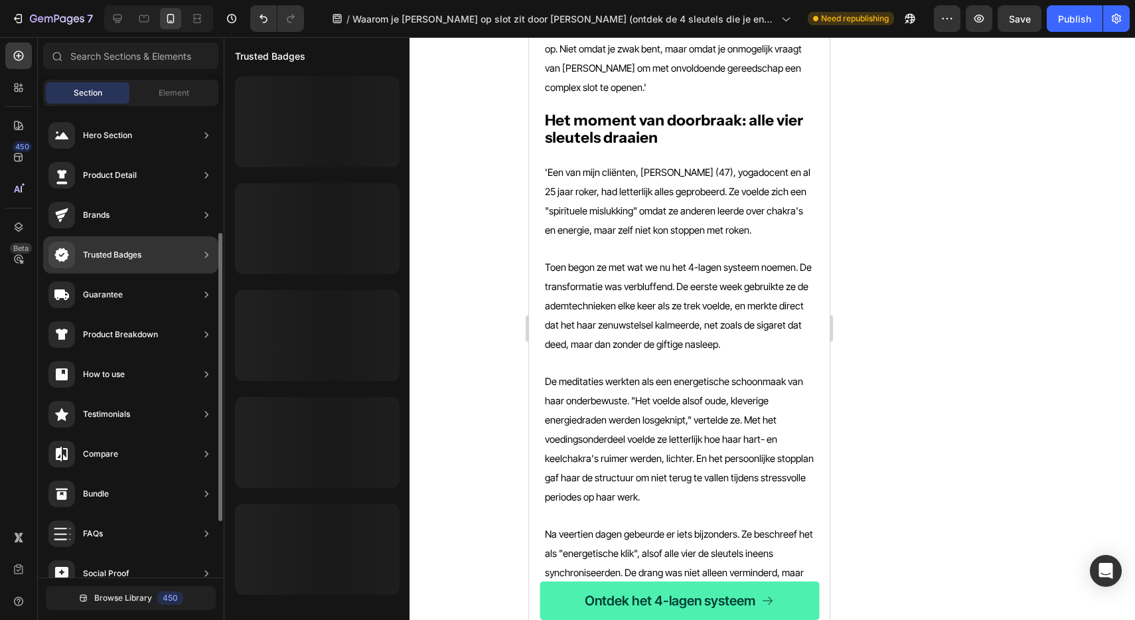
scroll to position [252, 0]
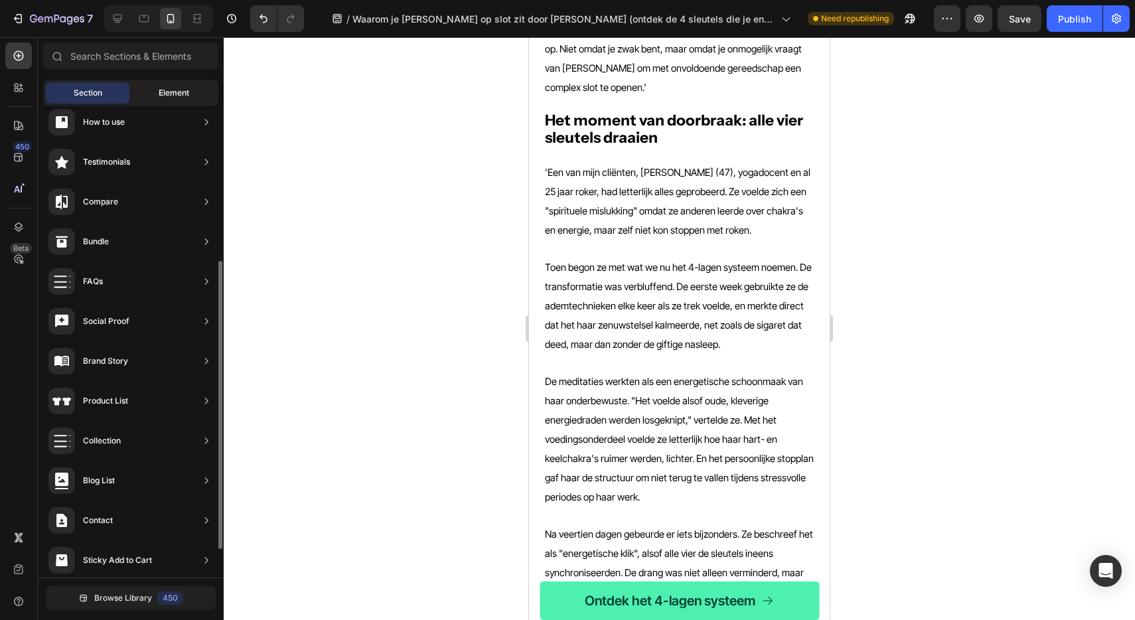
click at [166, 87] on span "Element" at bounding box center [174, 93] width 31 height 12
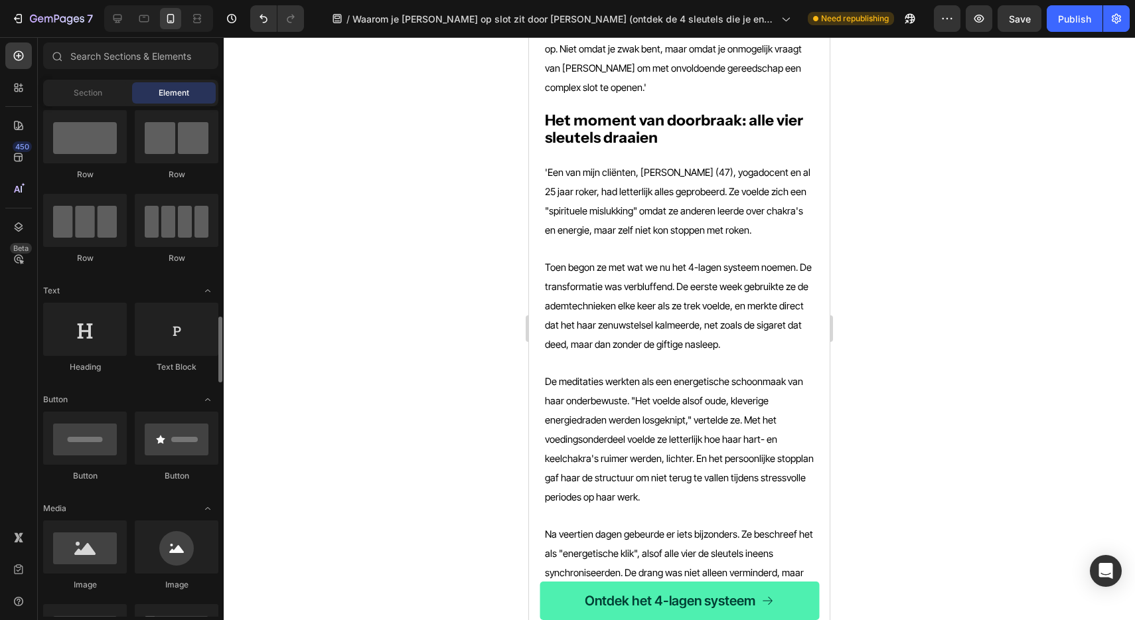
scroll to position [0, 0]
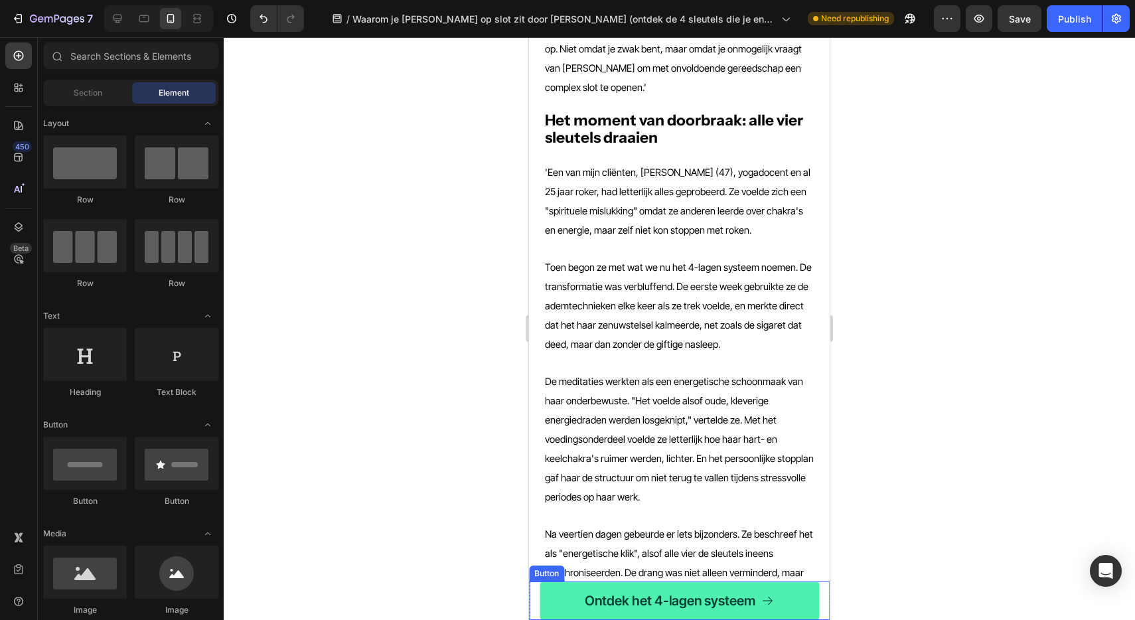
click at [536, 595] on div "Ontdek het 4-lagen systeem Button" at bounding box center [679, 600] width 301 height 38
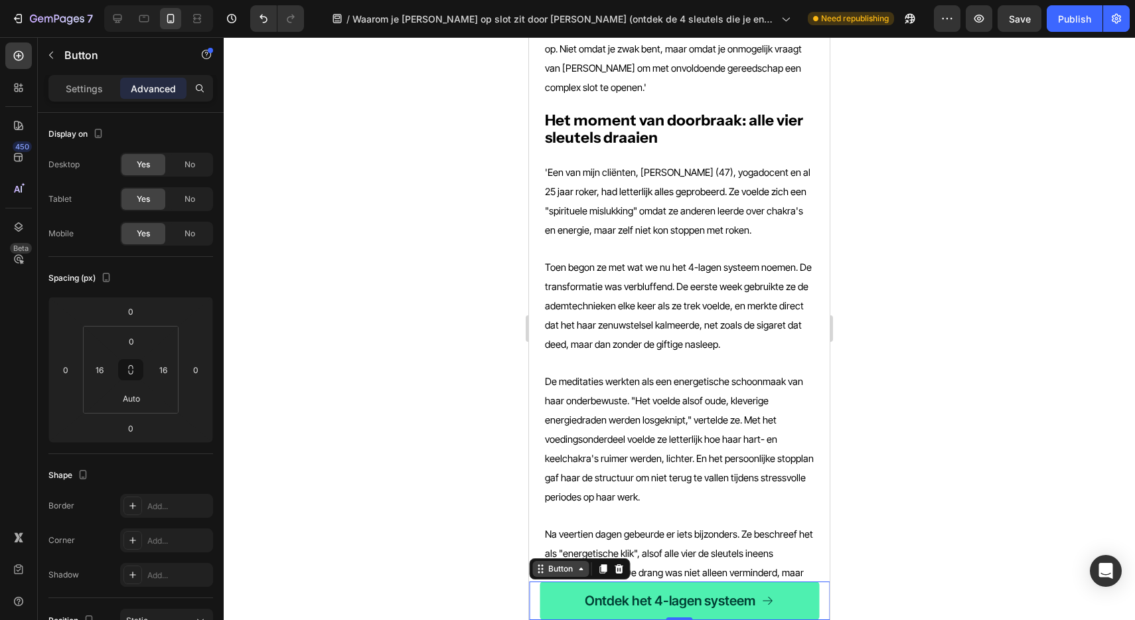
click at [557, 570] on div "Button" at bounding box center [561, 569] width 30 height 12
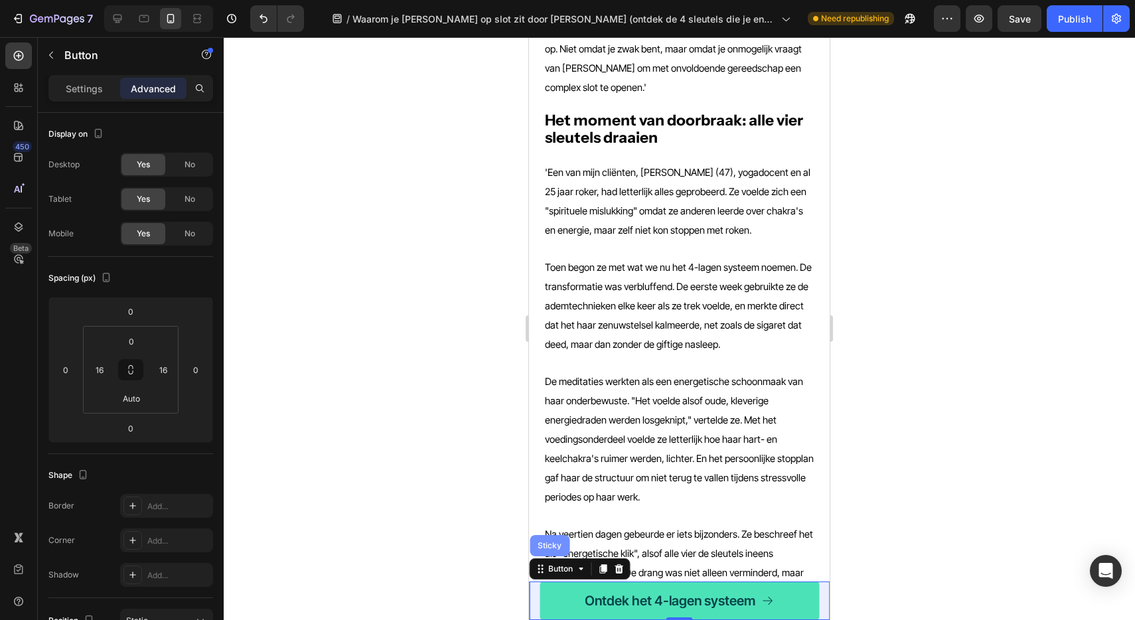
click at [557, 546] on div "Sticky" at bounding box center [549, 546] width 29 height 8
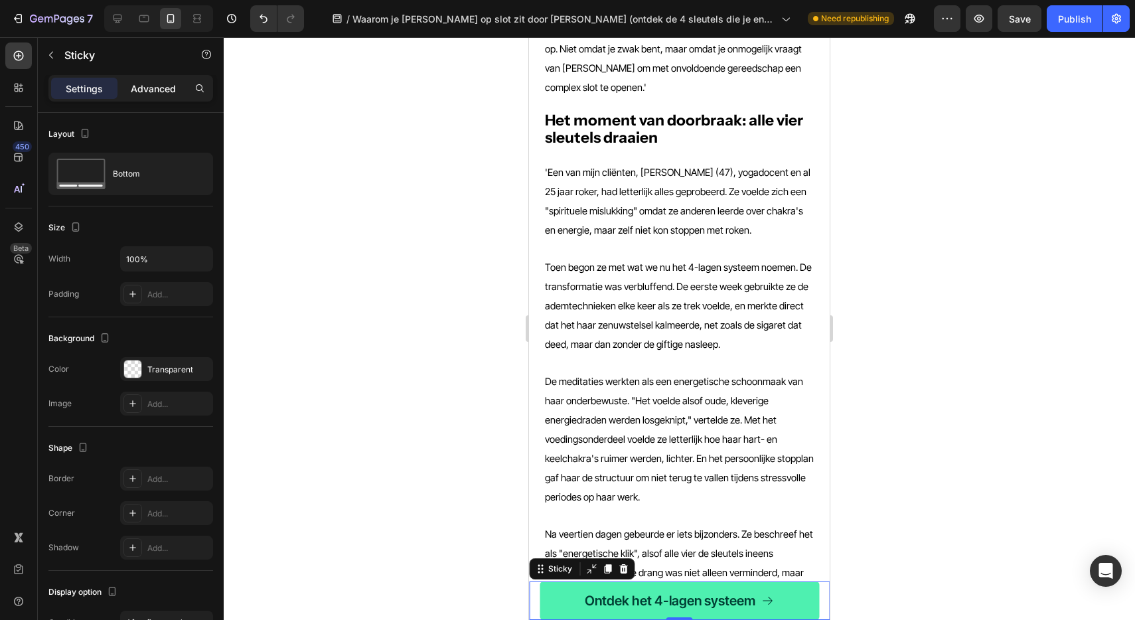
click at [151, 92] on p "Advanced" at bounding box center [153, 89] width 45 height 14
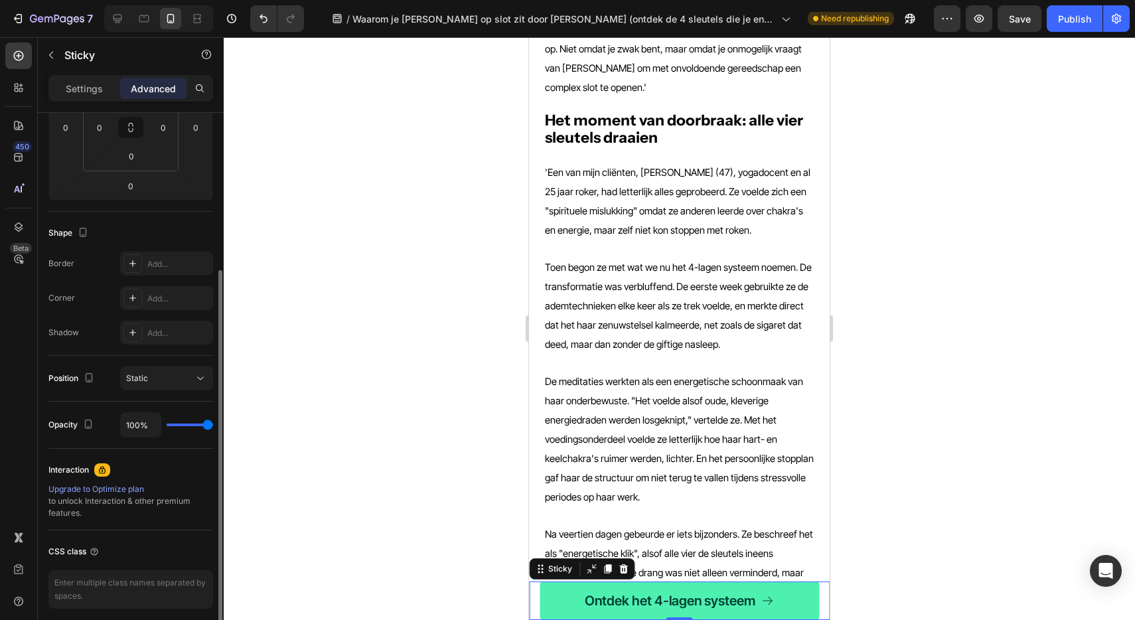
scroll to position [295, 0]
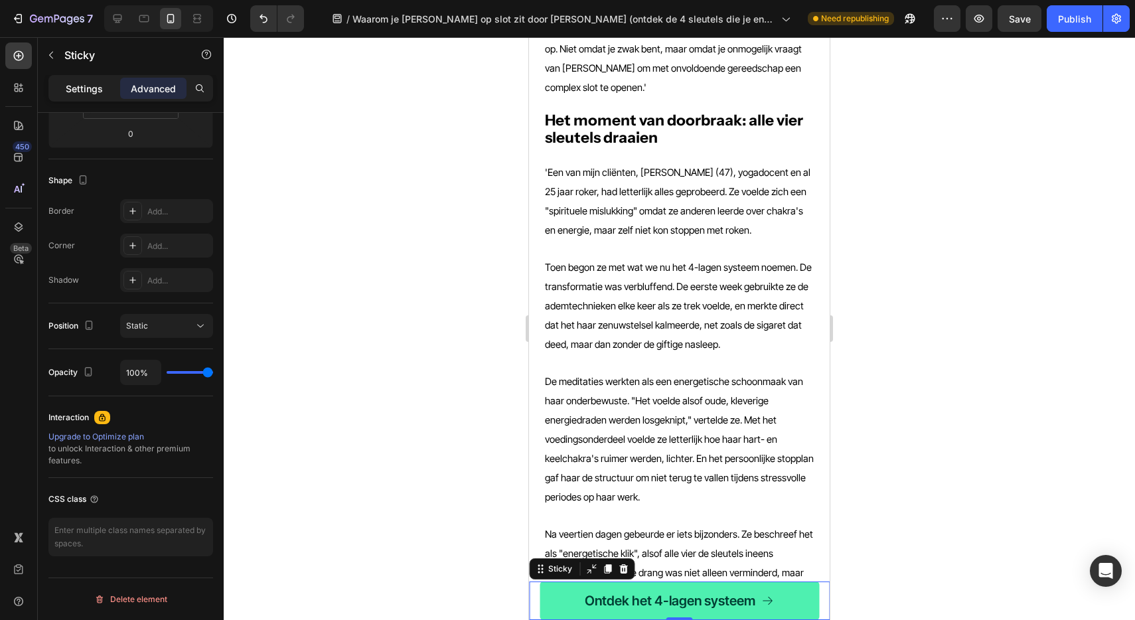
click at [79, 96] on div "Settings" at bounding box center [84, 88] width 66 height 21
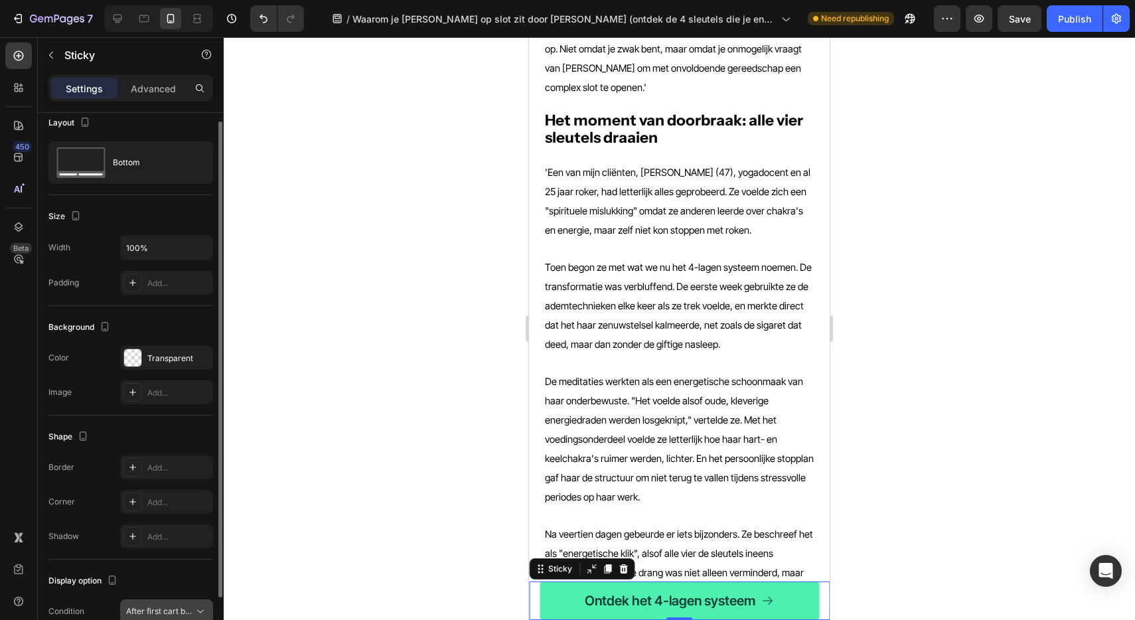
scroll to position [0, 0]
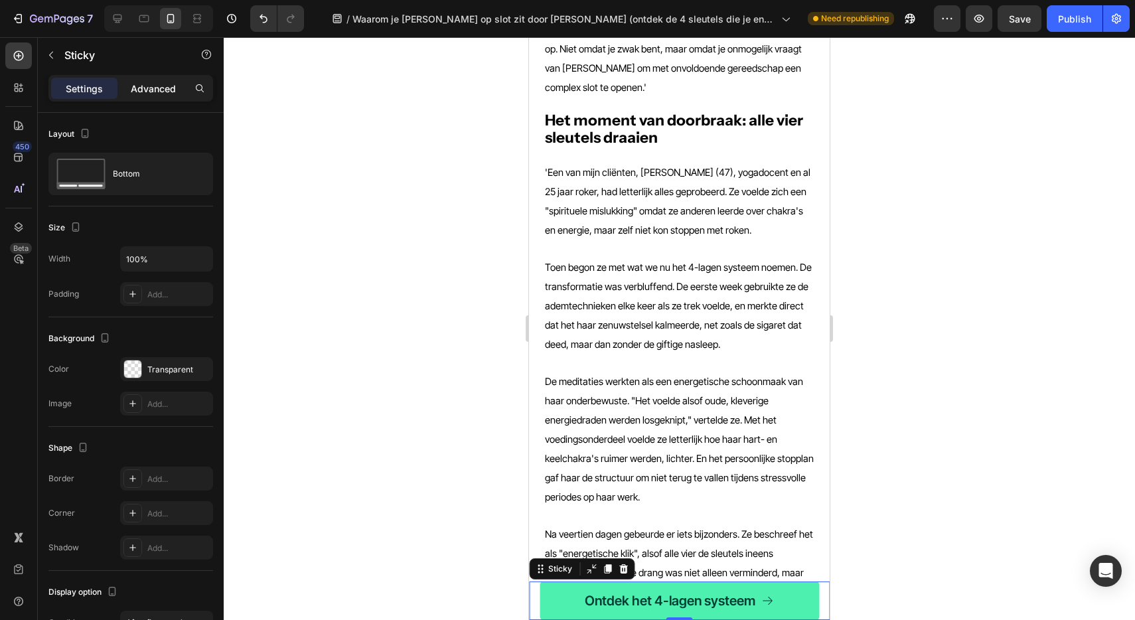
click at [153, 90] on p "Advanced" at bounding box center [153, 89] width 45 height 14
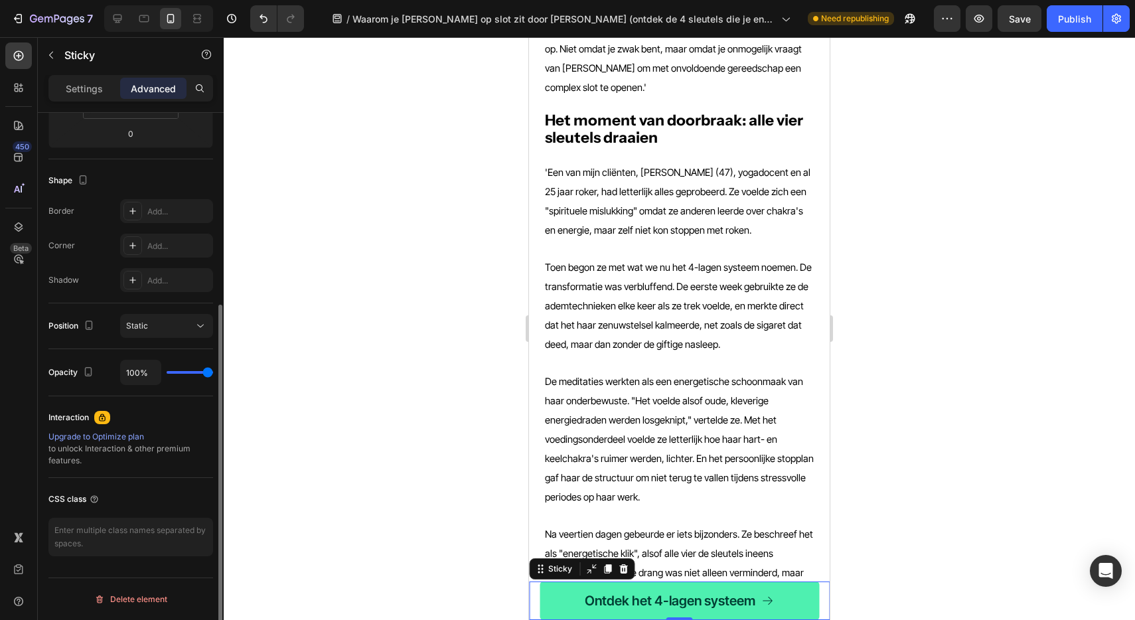
scroll to position [557, 0]
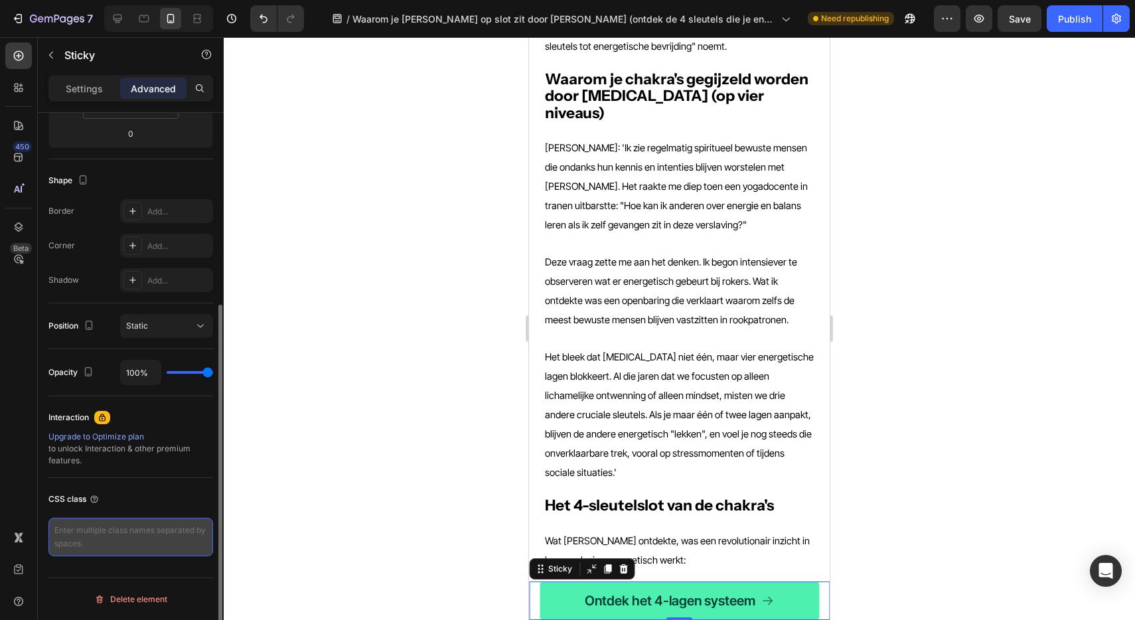
click at [135, 534] on textarea at bounding box center [130, 537] width 165 height 38
paste textarea "sticky-btn"
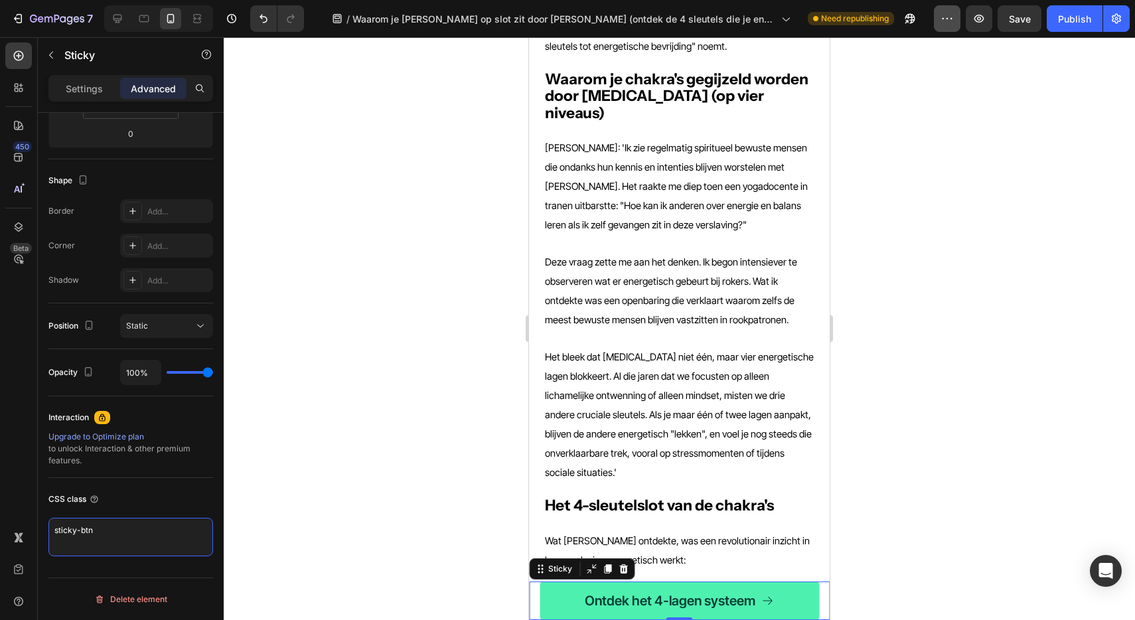
type textarea "sticky-btn"
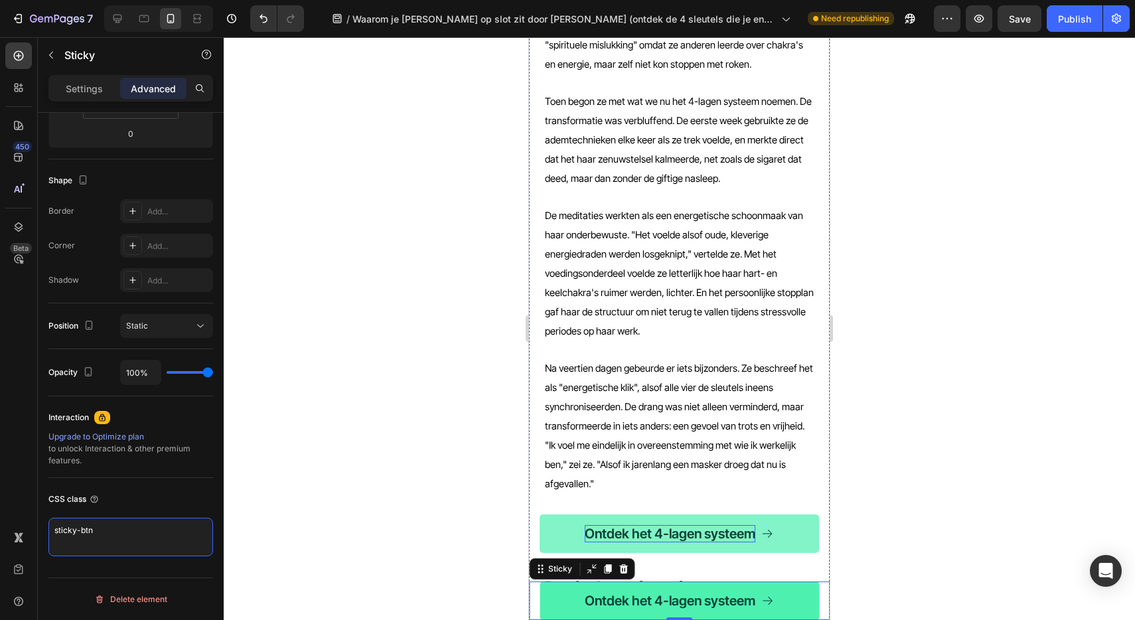
scroll to position [2404, 0]
click at [554, 516] on link "Ontdek het 4-lagen systeem" at bounding box center [679, 535] width 279 height 38
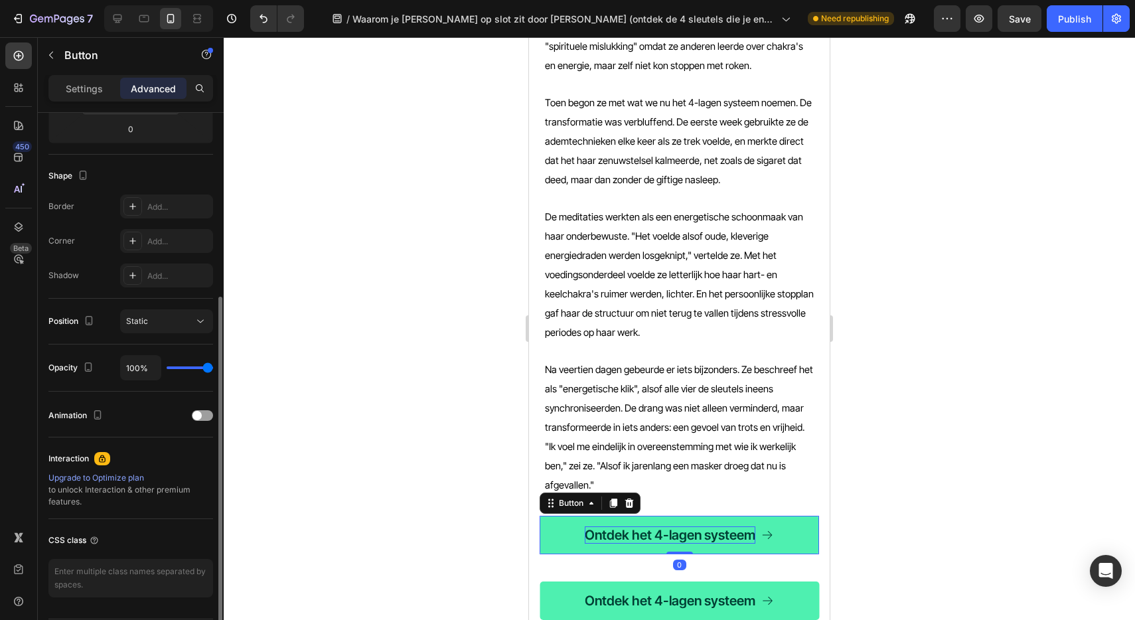
scroll to position [340, 0]
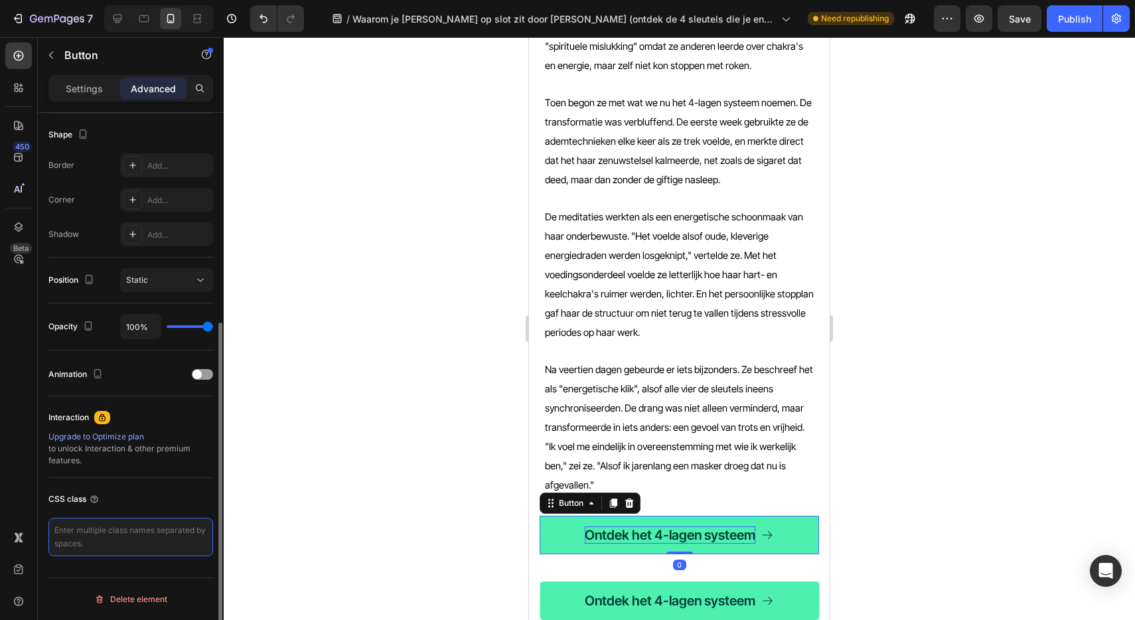
click at [137, 530] on textarea at bounding box center [130, 537] width 165 height 38
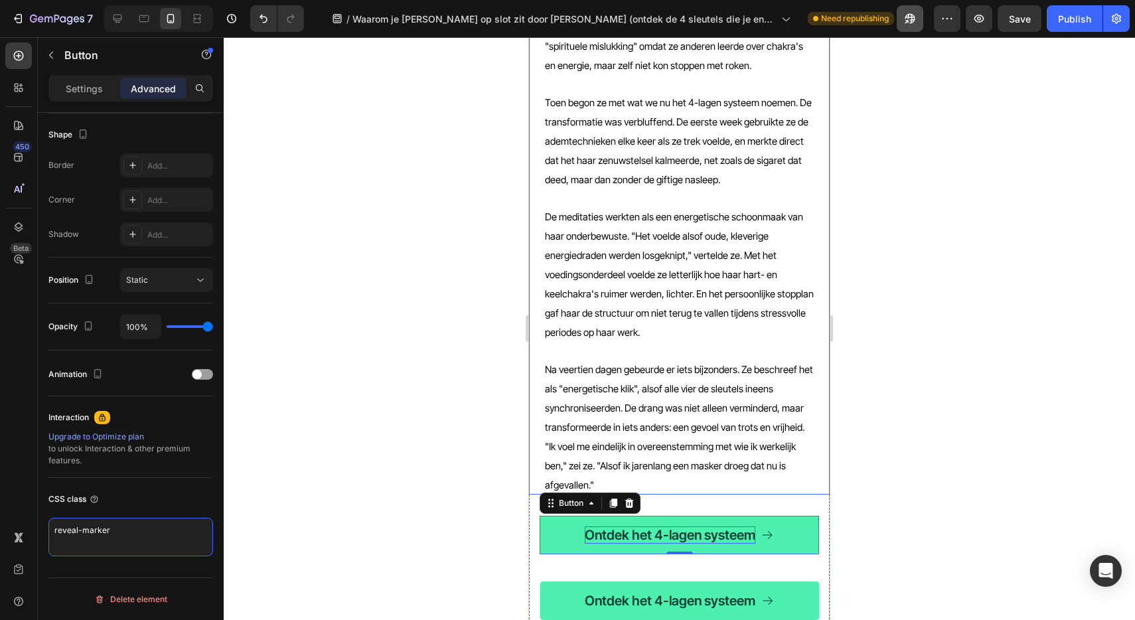
type textarea "reveal-marker"
click at [947, 26] on button "button" at bounding box center [947, 18] width 27 height 27
click at [926, 29] on div "/ Waarom je hartchakra op slot zit door roken (ontdek de 4 sleutels die je ener…" at bounding box center [624, 18] width 619 height 27
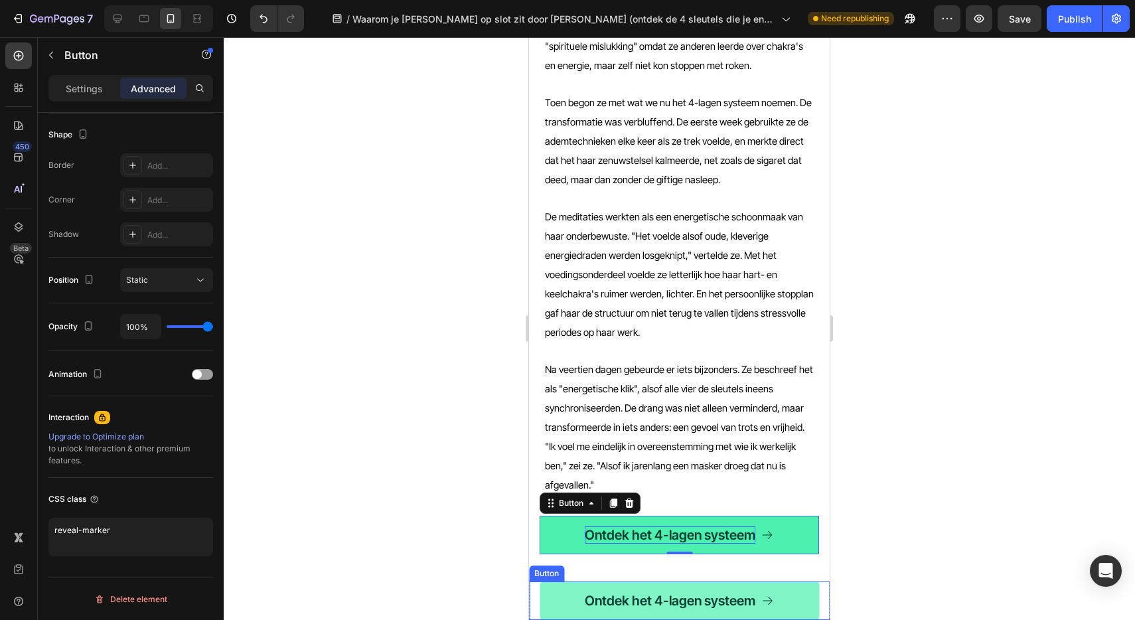
click at [570, 601] on link "Ontdek het 4-lagen systeem" at bounding box center [679, 600] width 279 height 38
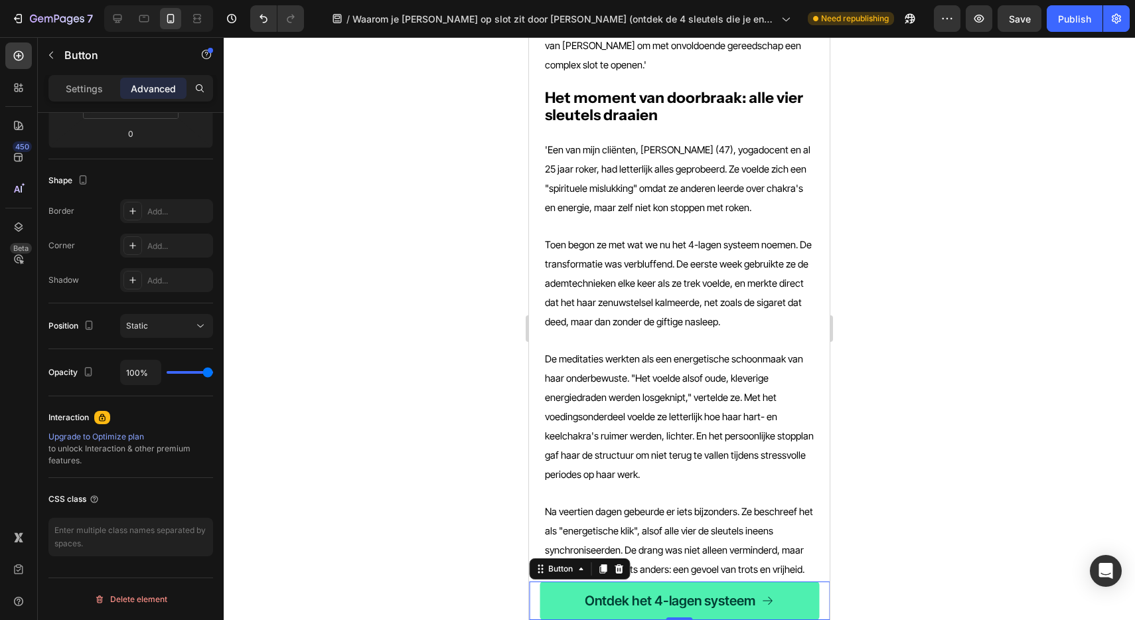
scroll to position [2255, 0]
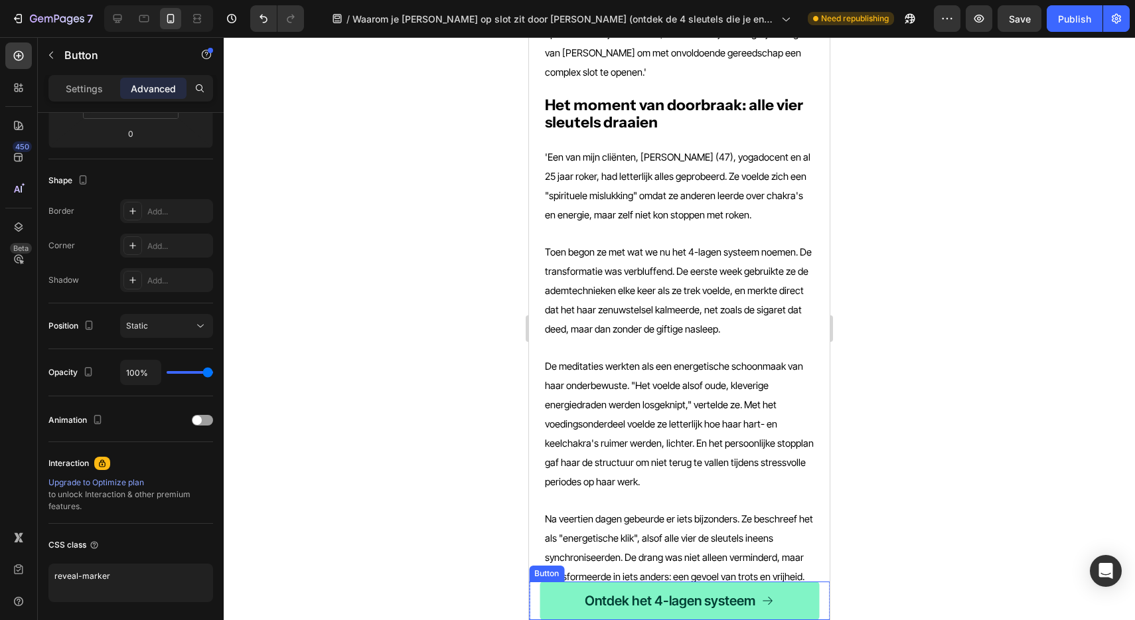
click at [561, 600] on link "Ontdek het 4-lagen systeem" at bounding box center [679, 600] width 279 height 38
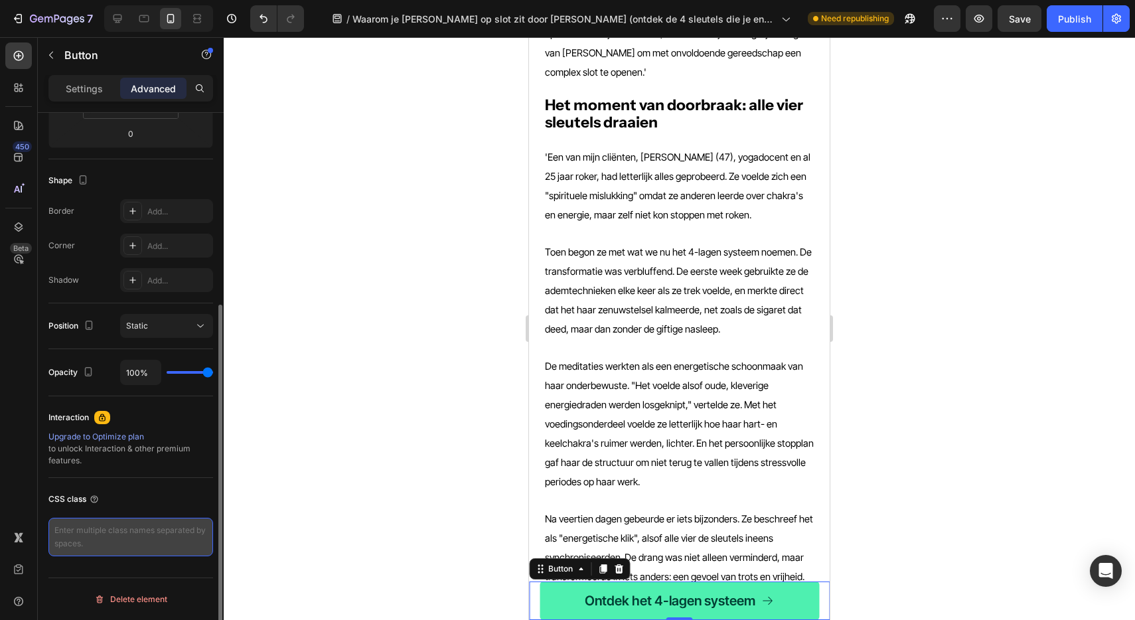
click at [148, 534] on textarea at bounding box center [130, 537] width 165 height 38
paste textarea "<style> .sticky-btn { position: fixed; bottom: 16px; left: 50%; transform: tran…"
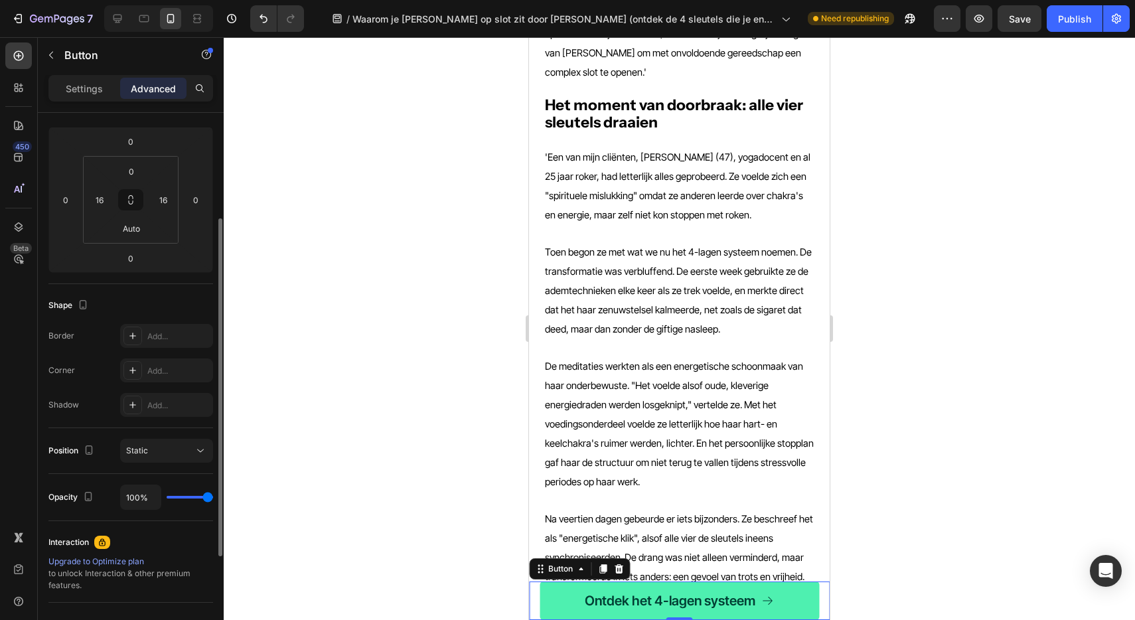
scroll to position [228, 0]
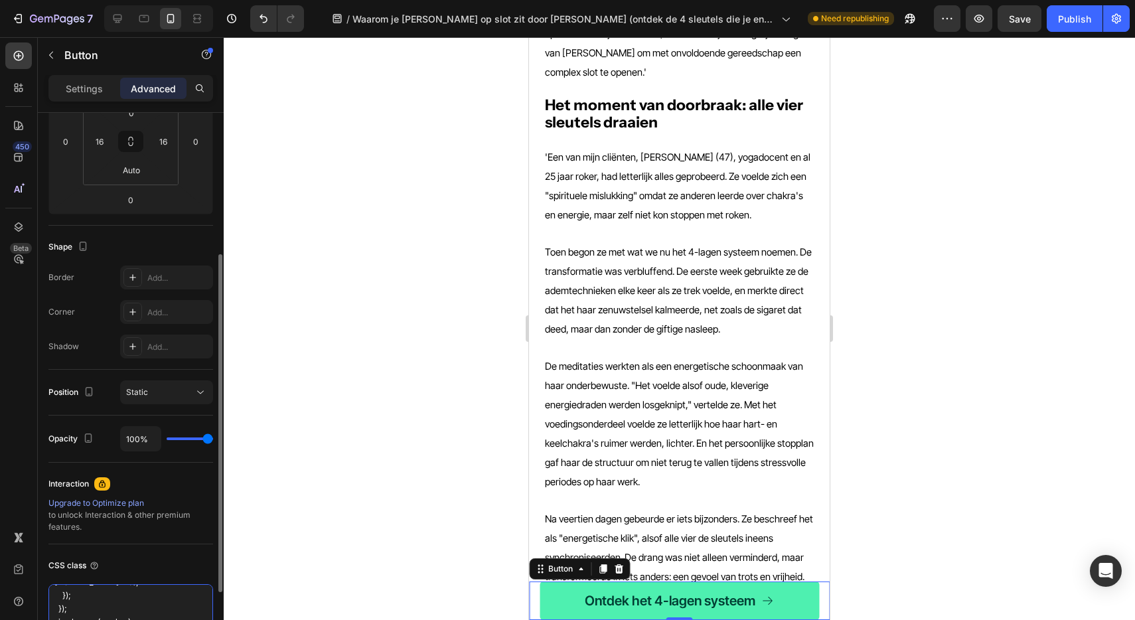
type textarea "<style> .sticky-btn { position: fixed; bottom: 16px; left: 50%; transform: tran…"
click at [9, 425] on div "450 Beta" at bounding box center [18, 283] width 27 height 482
click at [123, 605] on textarea "<style> .sticky-btn { position: fixed; bottom: 16px; left: 50%; transform: tran…" at bounding box center [130, 622] width 165 height 77
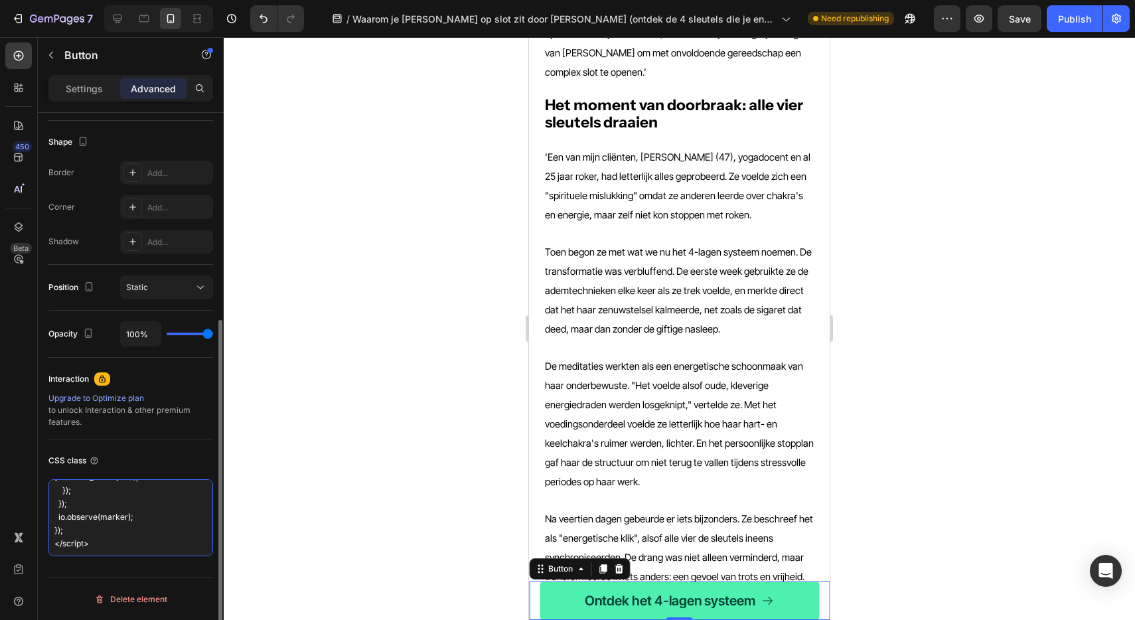
scroll to position [332, 0]
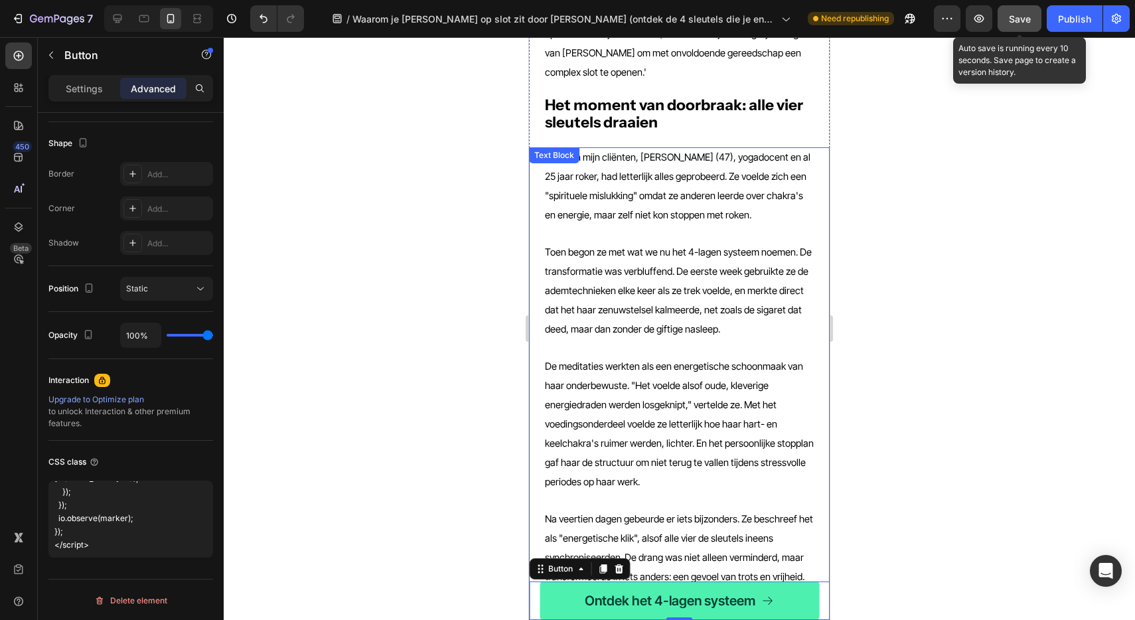
click at [1009, 31] on button "Save" at bounding box center [1020, 18] width 44 height 27
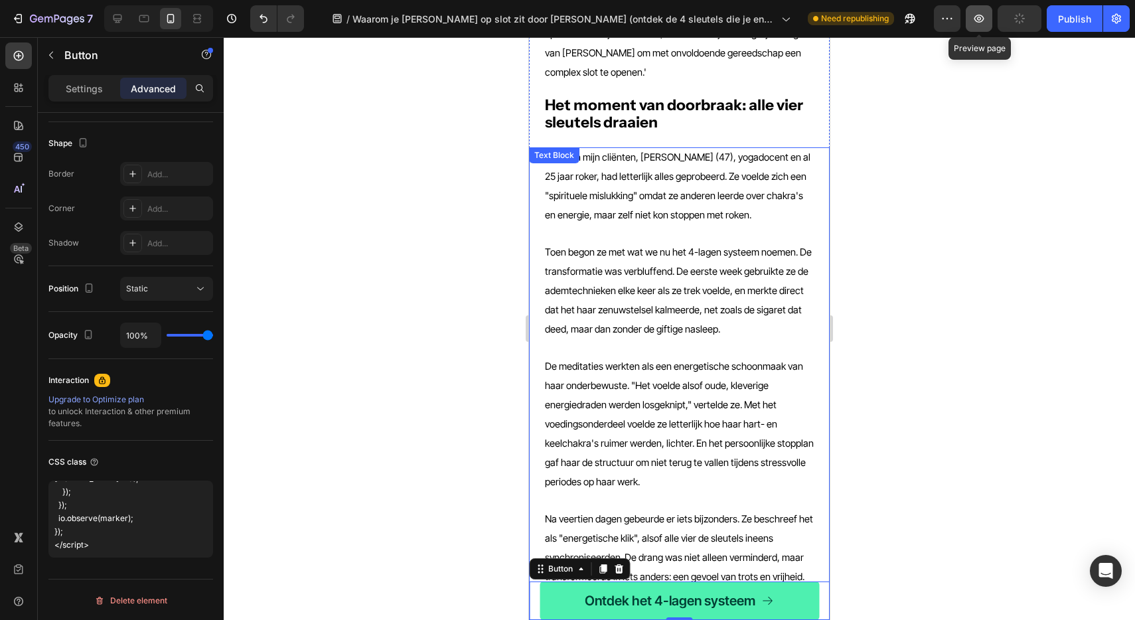
click at [977, 25] on icon "button" at bounding box center [978, 18] width 13 height 13
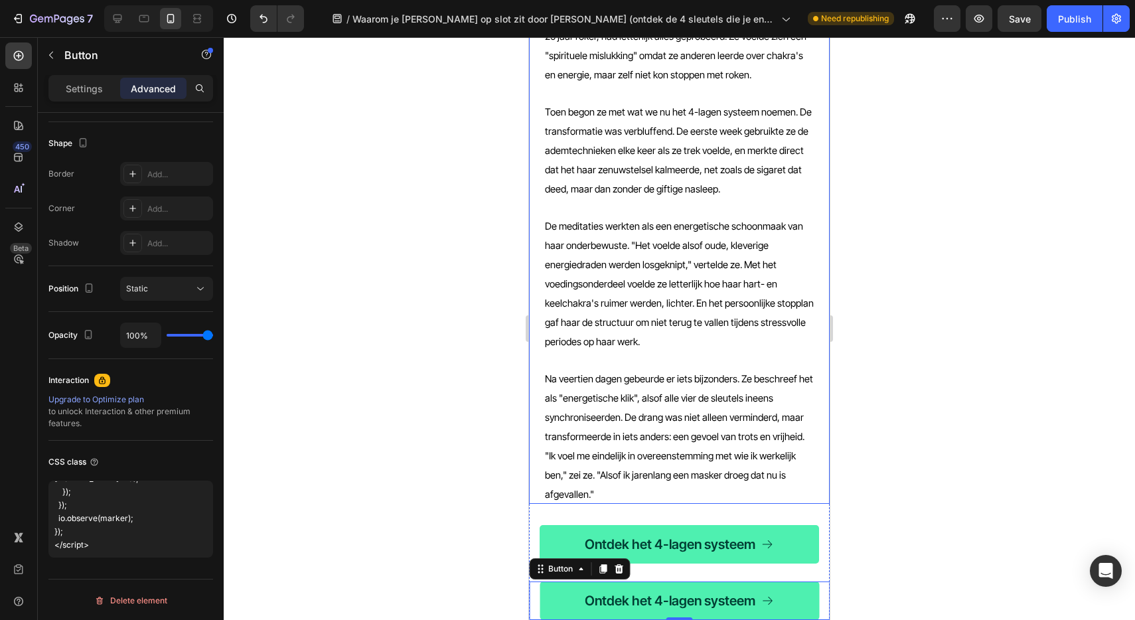
scroll to position [2426, 0]
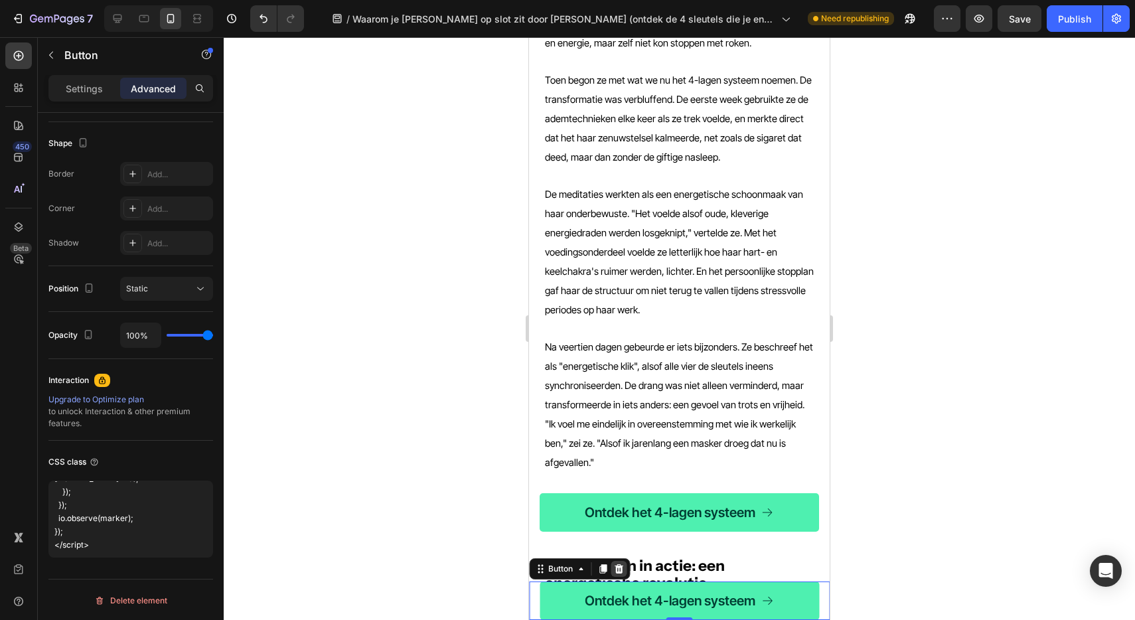
click at [622, 570] on icon at bounding box center [619, 568] width 9 height 9
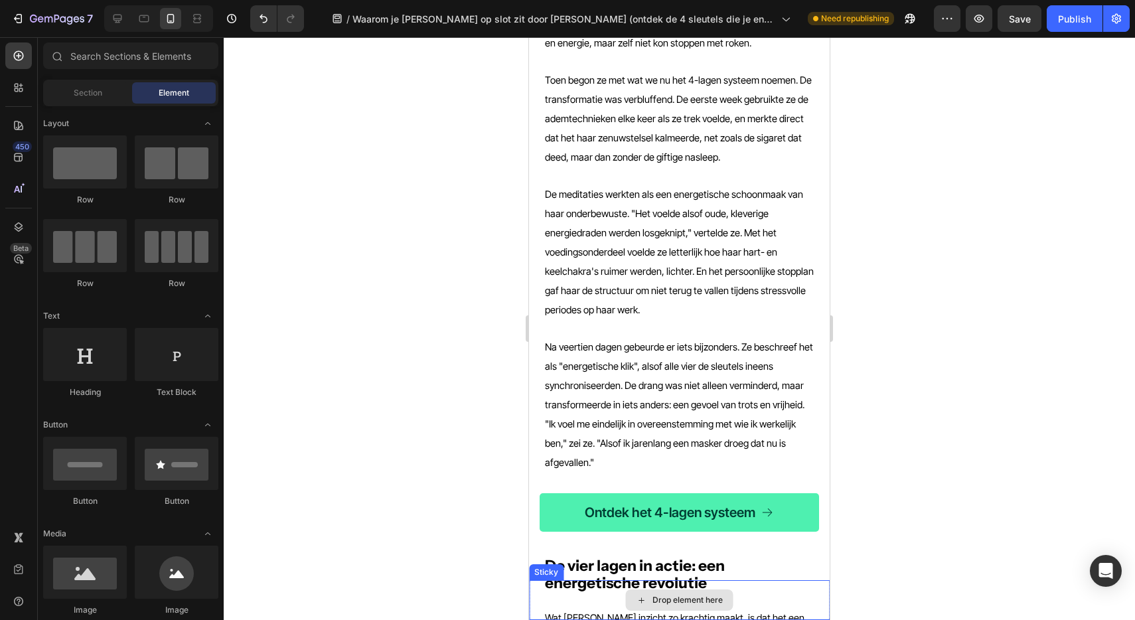
click at [536, 588] on div "Drop element here" at bounding box center [679, 600] width 301 height 40
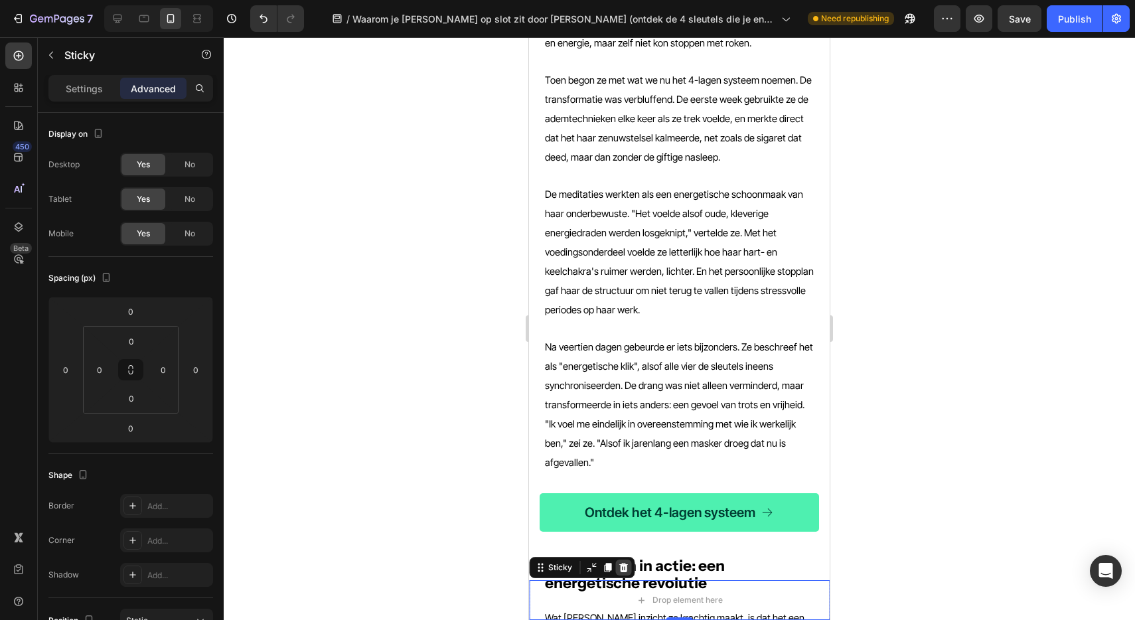
click at [624, 569] on icon at bounding box center [623, 567] width 11 height 11
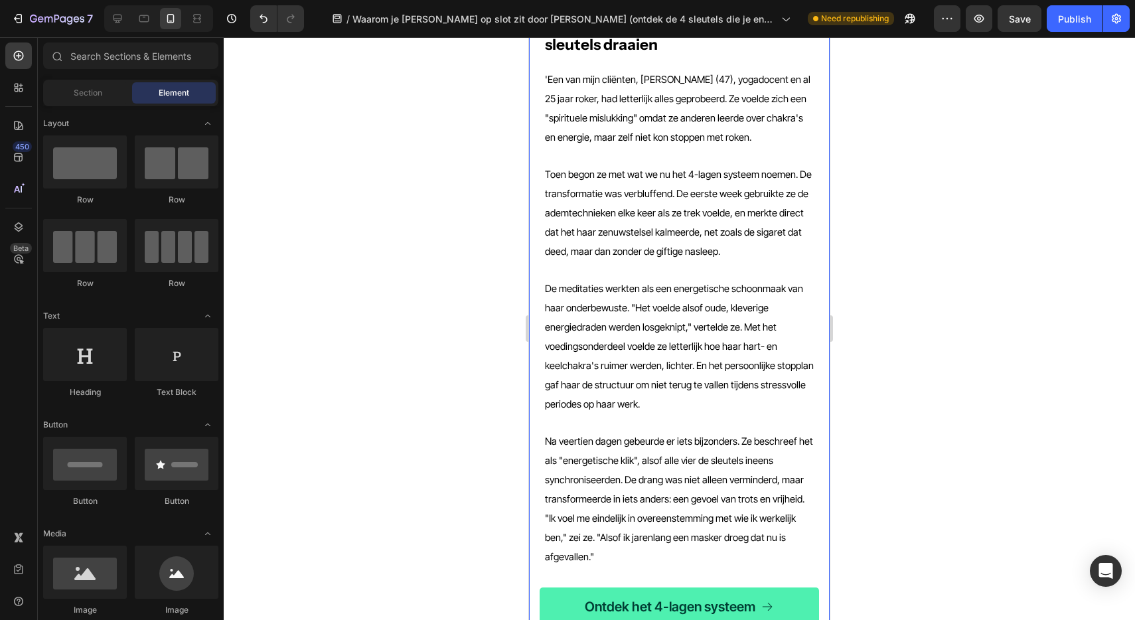
scroll to position [2329, 0]
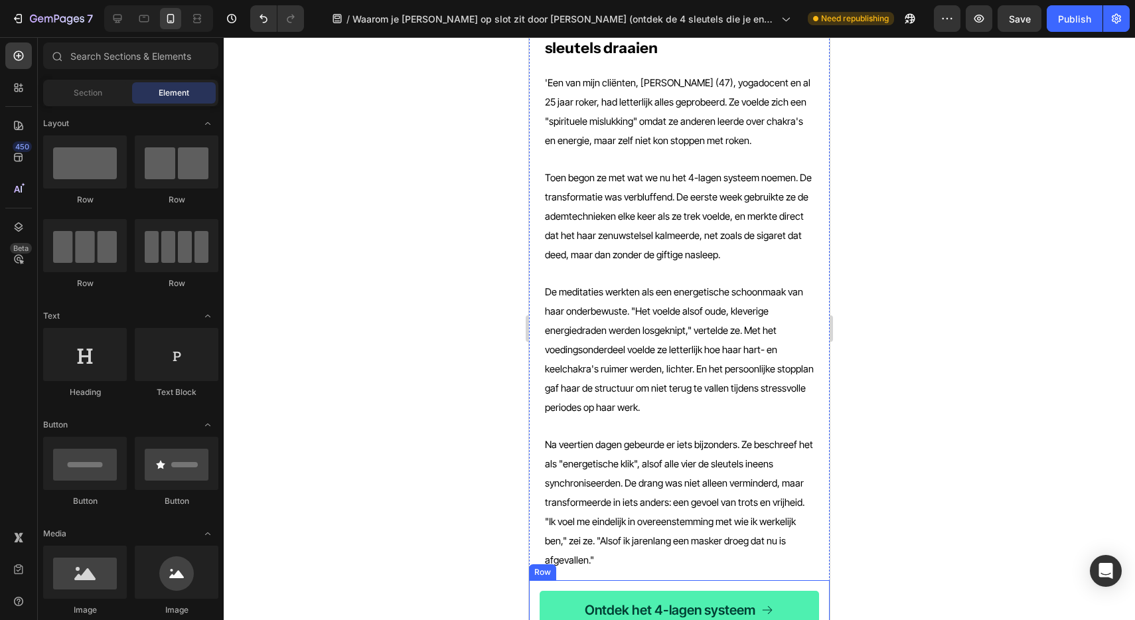
click at [537, 580] on div "Ontdek het 4-lagen systeem Button Row" at bounding box center [679, 610] width 301 height 60
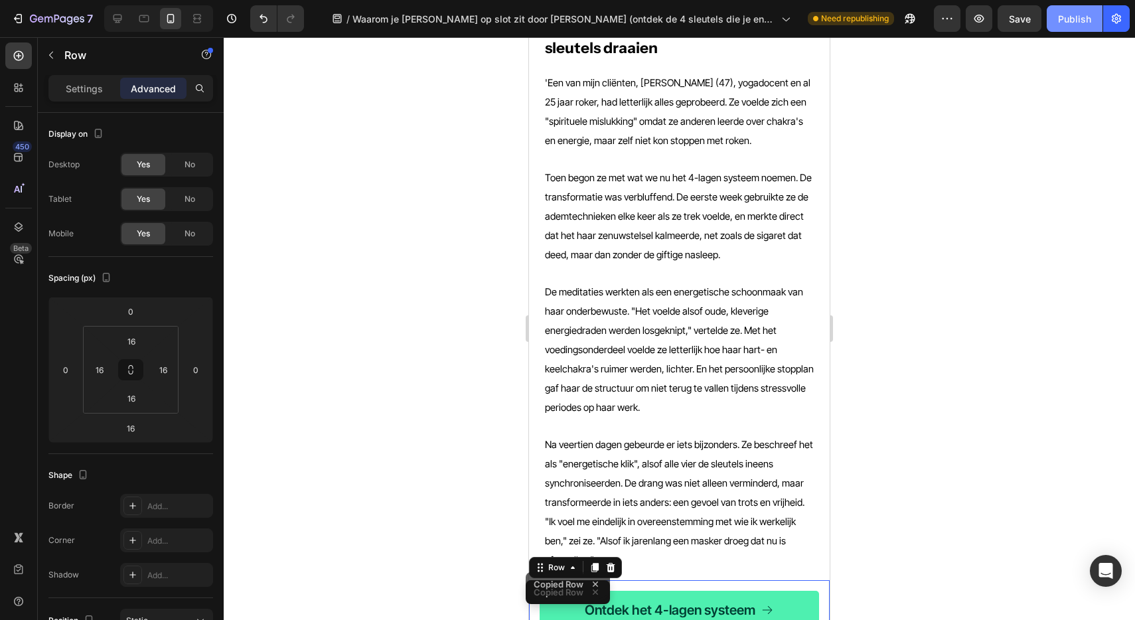
click at [1069, 21] on div "Publish" at bounding box center [1074, 19] width 33 height 14
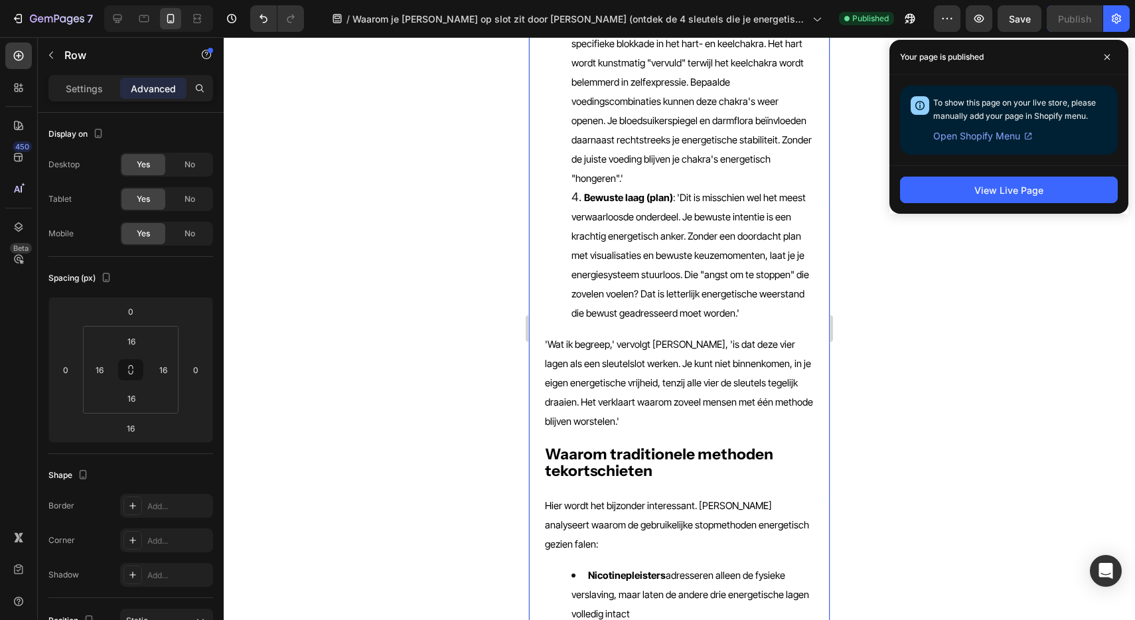
scroll to position [1381, 0]
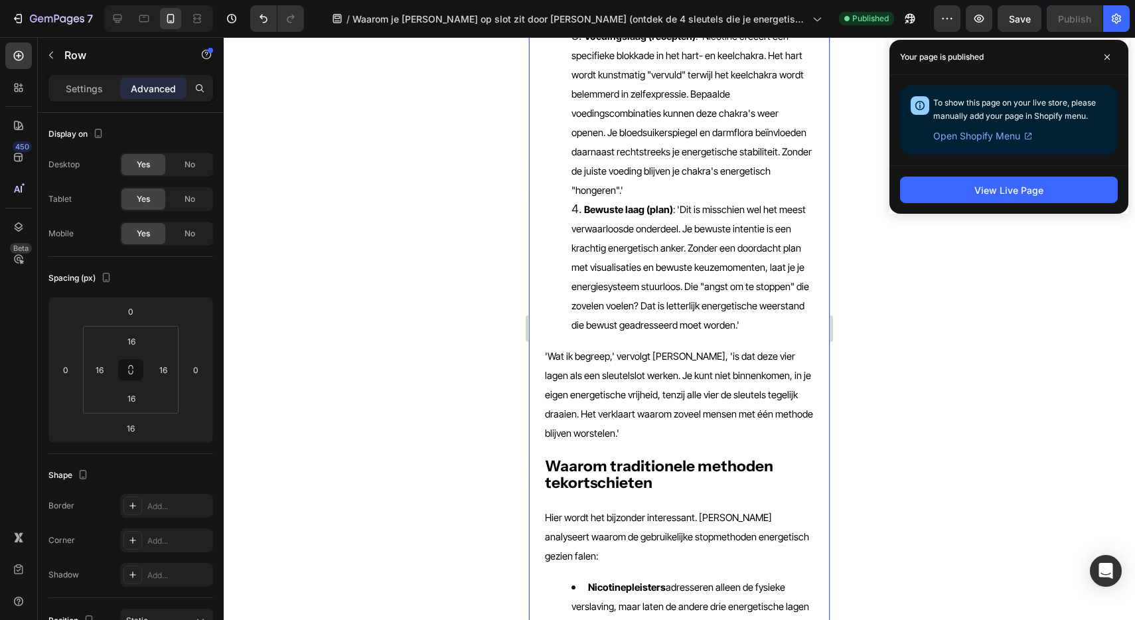
click at [587, 350] on span "'Wat ik begreep,' vervolgt Luka, 'is dat deze vier lagen als een sleutelslot we…" at bounding box center [679, 394] width 268 height 89
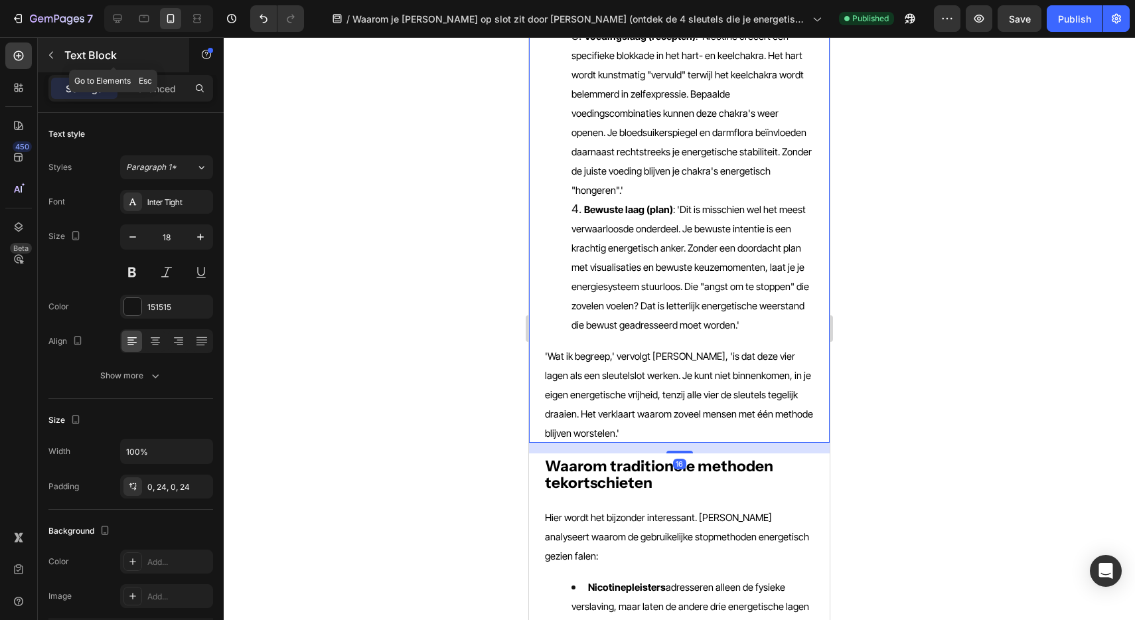
click at [46, 50] on icon "button" at bounding box center [51, 55] width 11 height 11
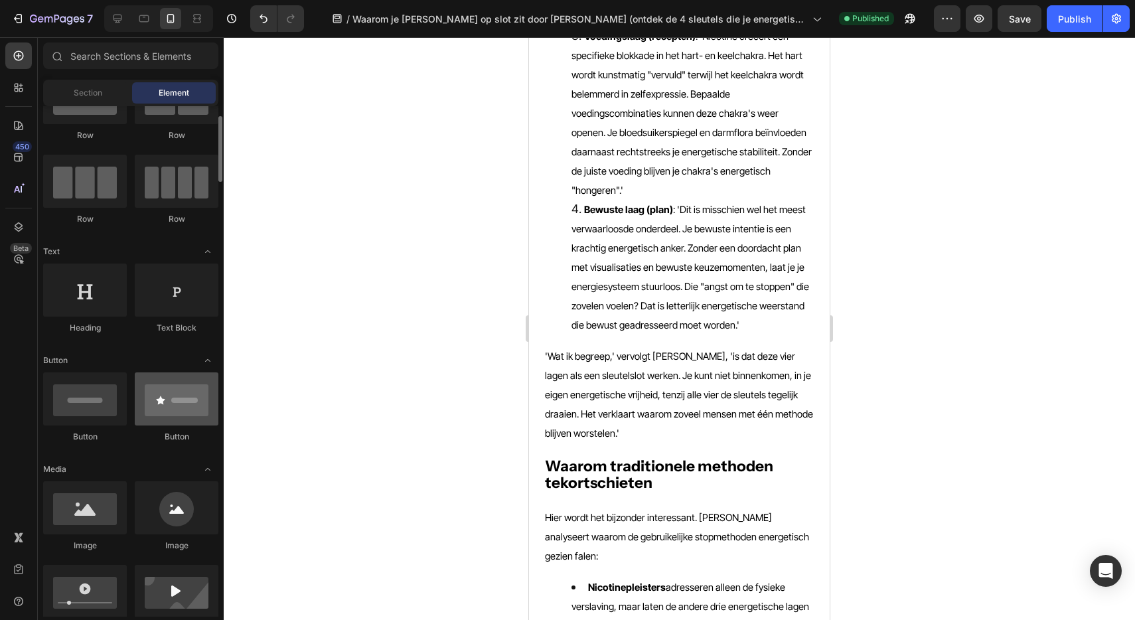
scroll to position [74, 0]
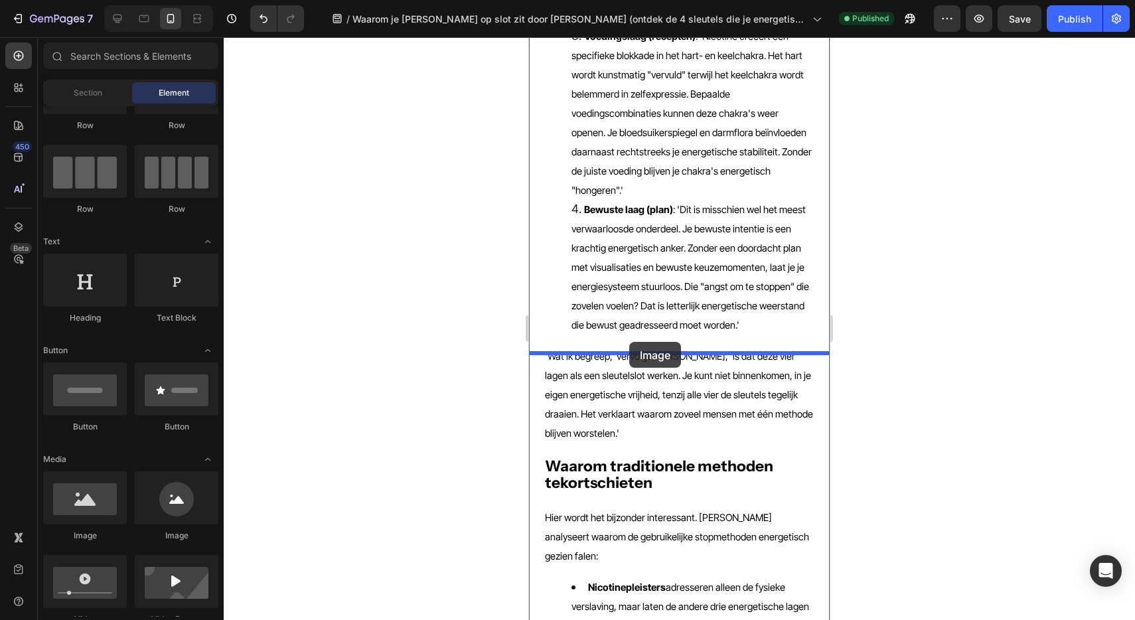
drag, startPoint x: 618, startPoint y: 526, endPoint x: 628, endPoint y: 341, distance: 184.8
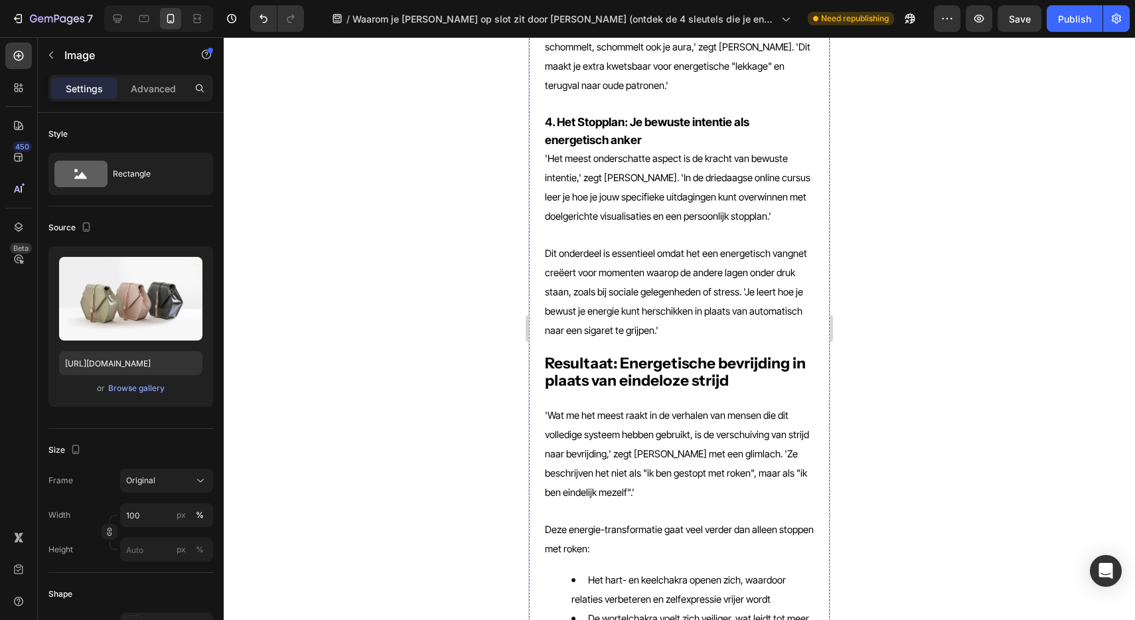
scroll to position [3900, 0]
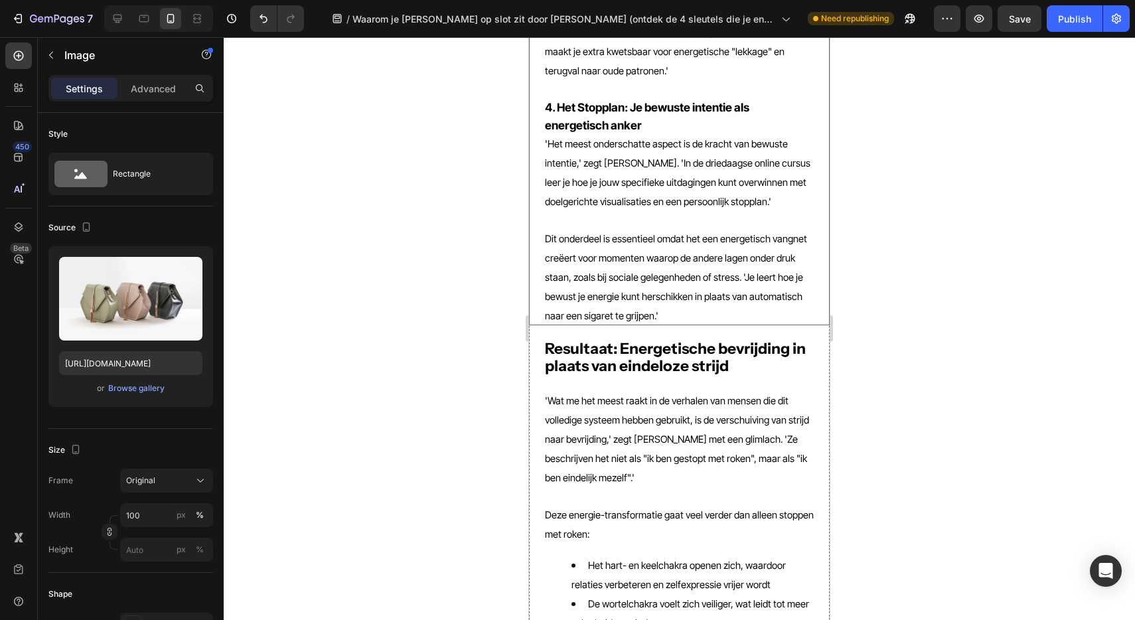
click at [681, 319] on span "Dit onderdeel is essentieel omdat het een energetisch vangnet creëert voor mome…" at bounding box center [676, 277] width 262 height 89
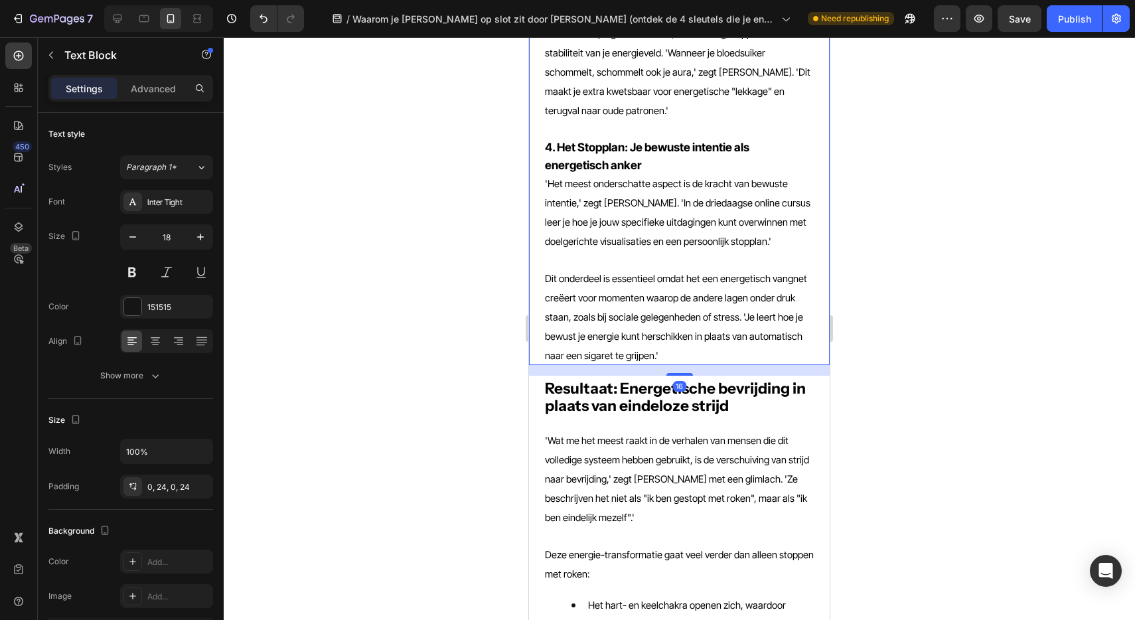
scroll to position [3863, 0]
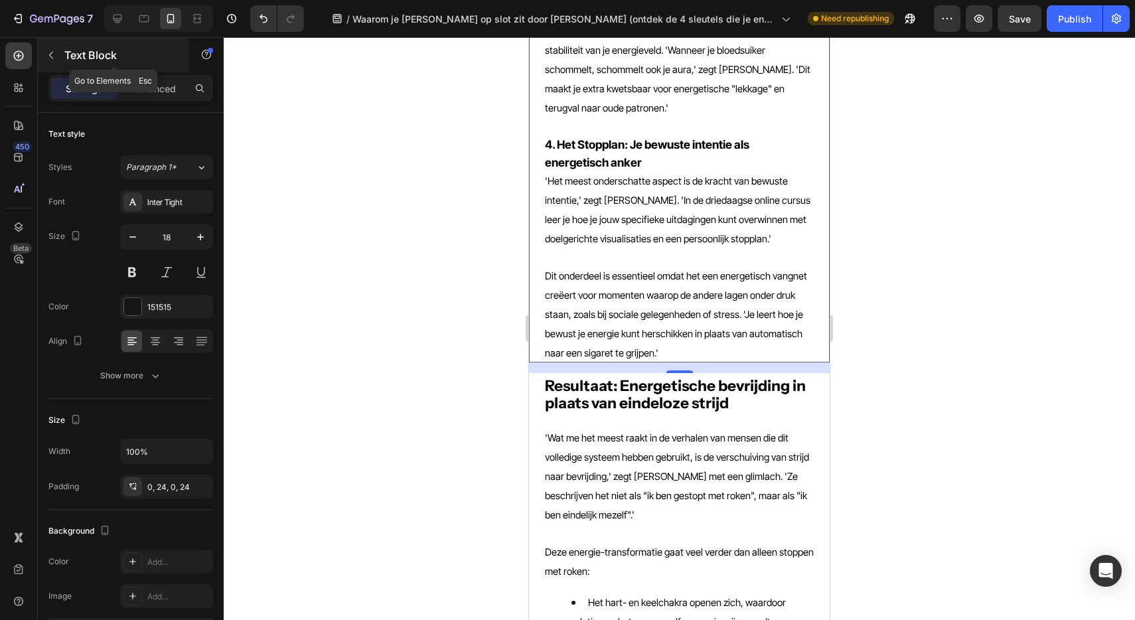
click at [53, 58] on icon "button" at bounding box center [51, 55] width 11 height 11
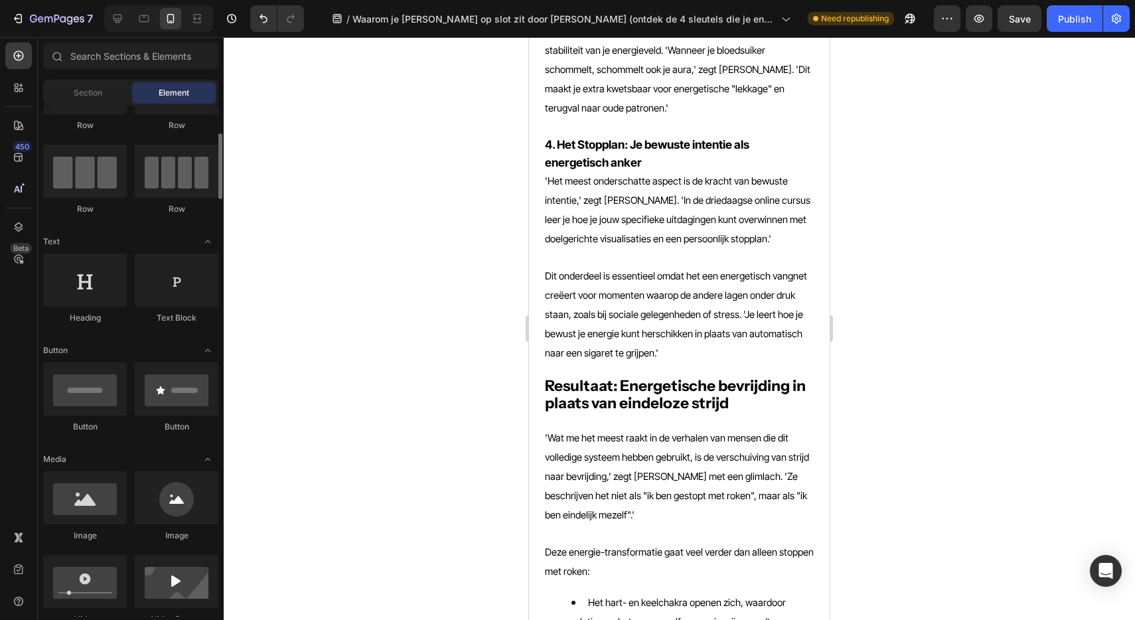
scroll to position [147, 0]
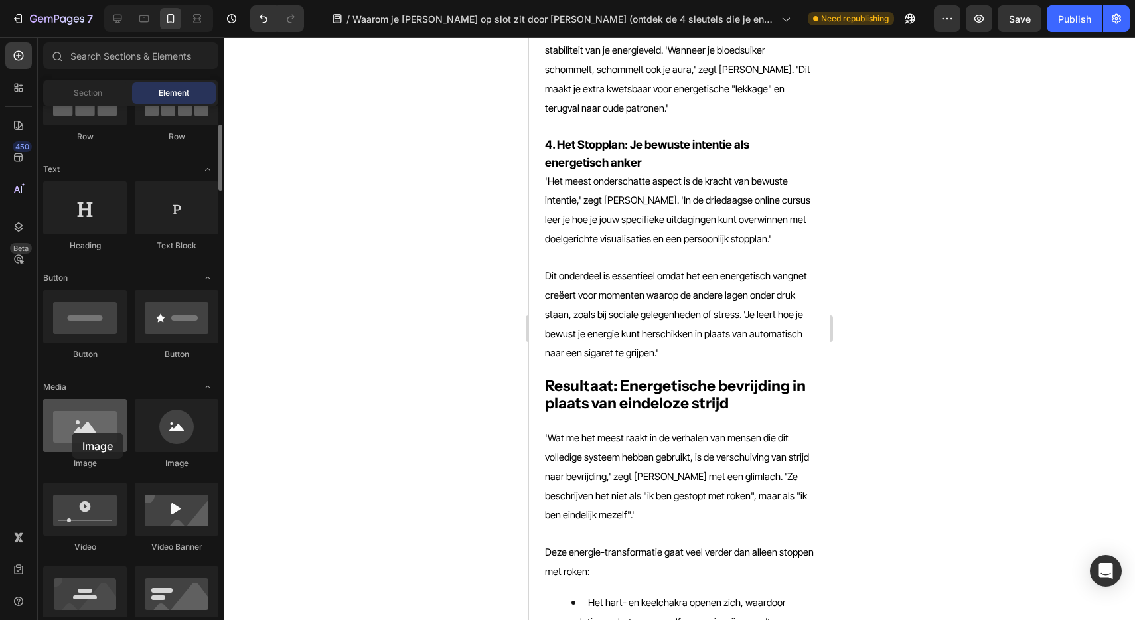
drag, startPoint x: 83, startPoint y: 444, endPoint x: 72, endPoint y: 433, distance: 16.0
click at [72, 433] on div at bounding box center [85, 425] width 84 height 53
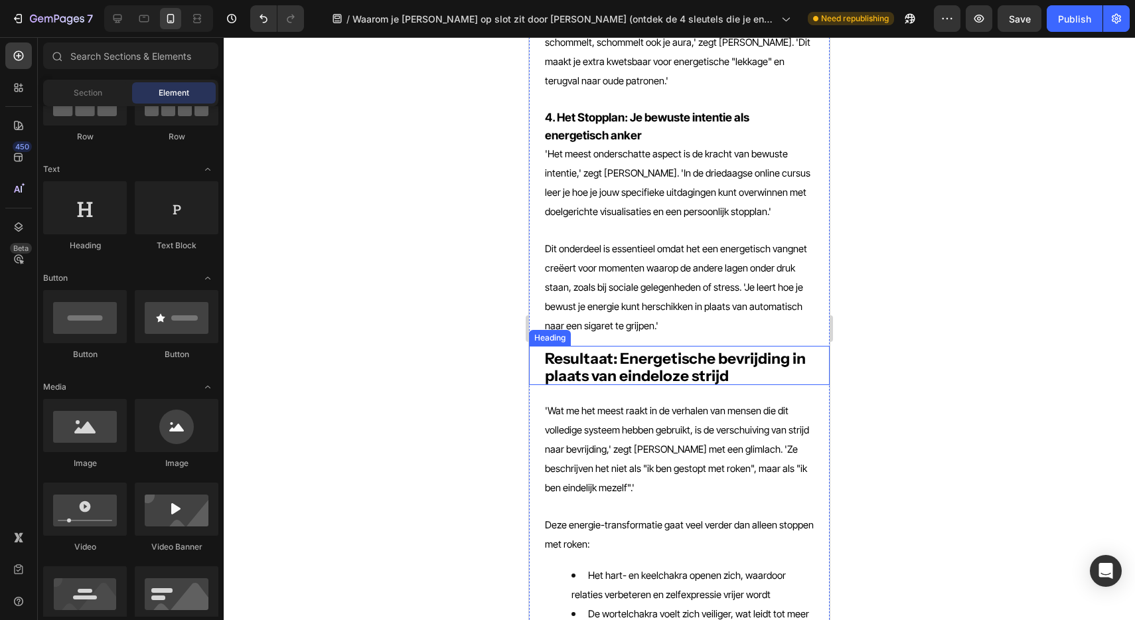
scroll to position [3874, 0]
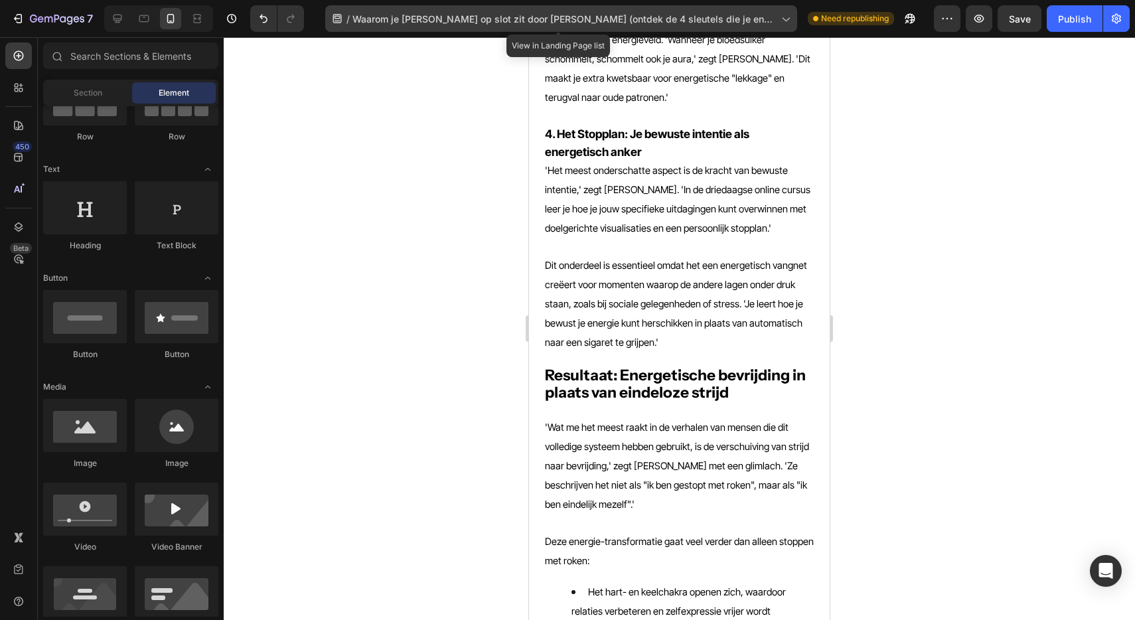
click at [389, 17] on span "Waarom je [PERSON_NAME] op slot zit door [PERSON_NAME] (ontdek de 4 sleutels di…" at bounding box center [563, 19] width 423 height 14
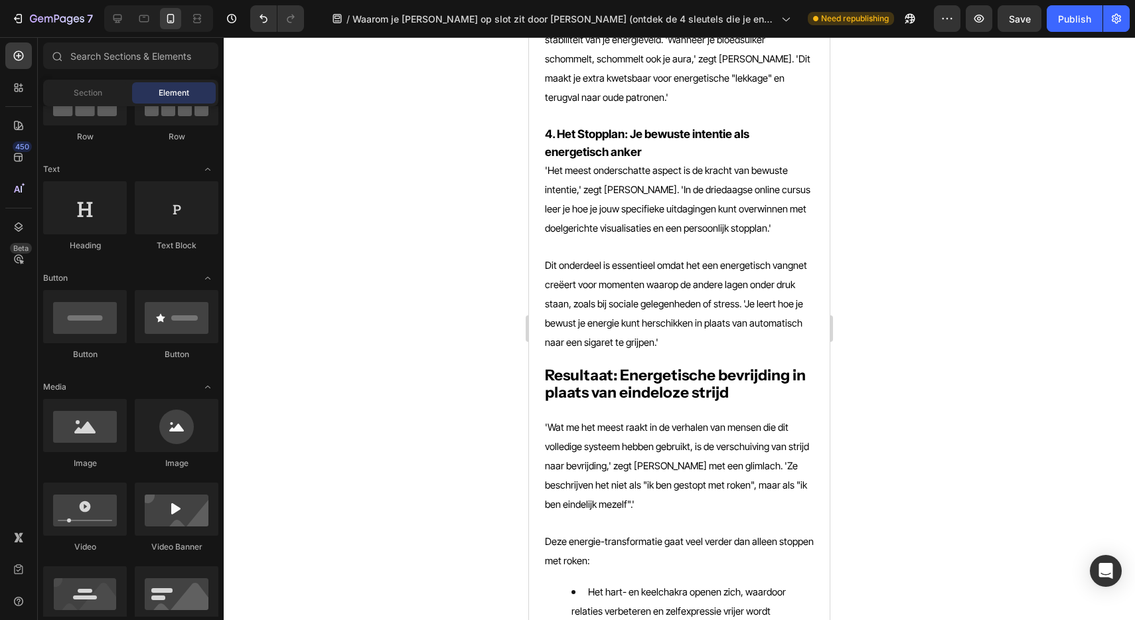
click at [899, 165] on div at bounding box center [679, 328] width 911 height 583
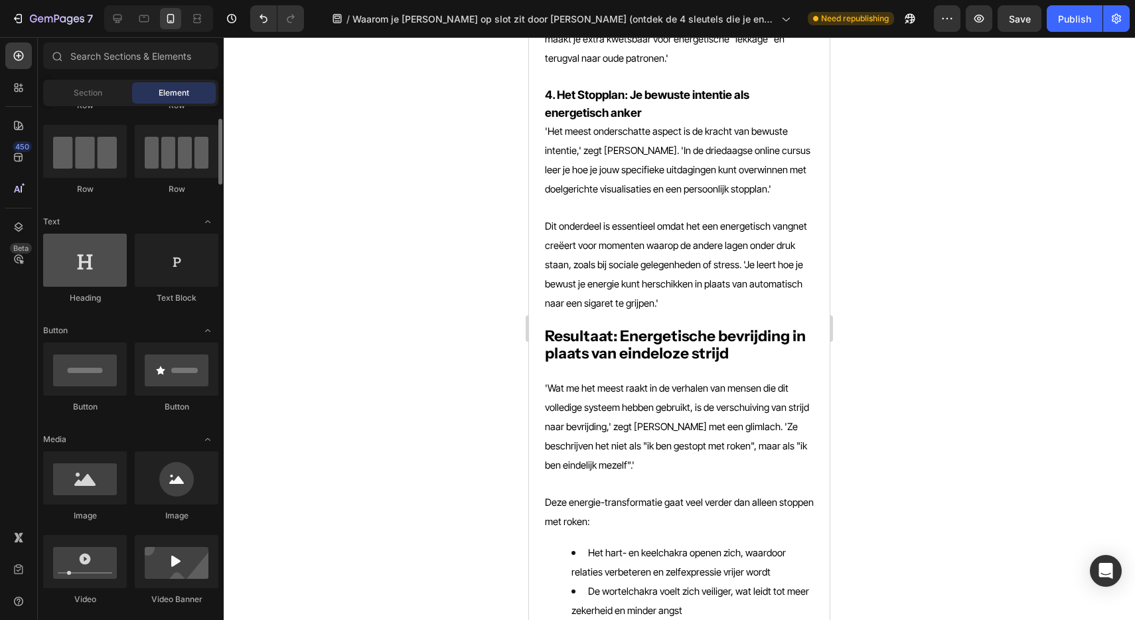
scroll to position [95, 0]
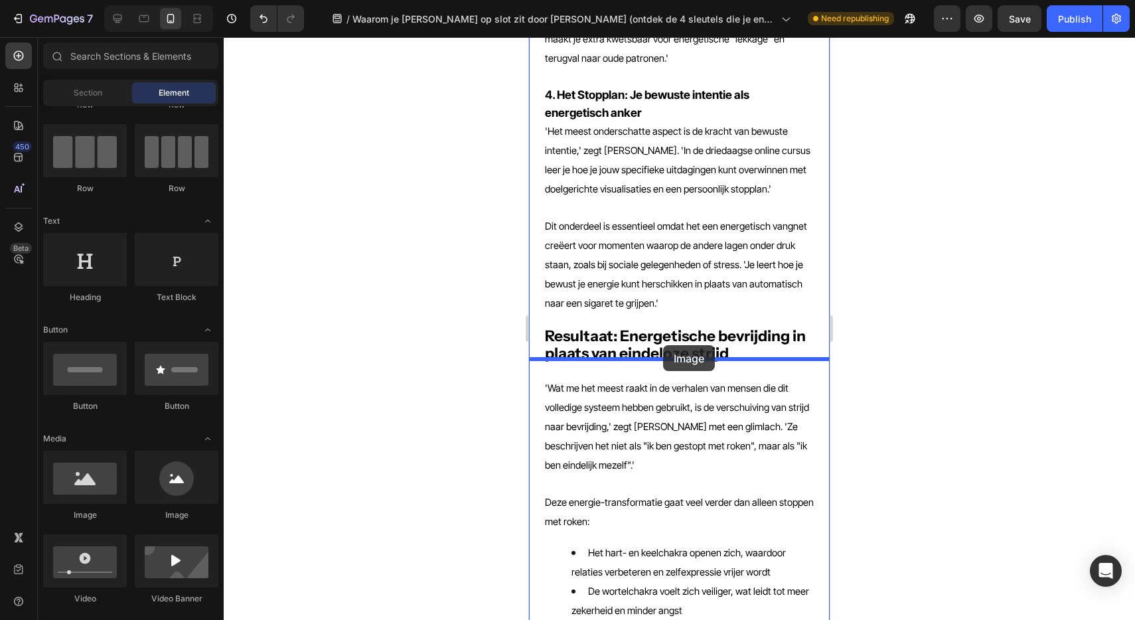
drag, startPoint x: 628, startPoint y: 509, endPoint x: 664, endPoint y: 349, distance: 164.1
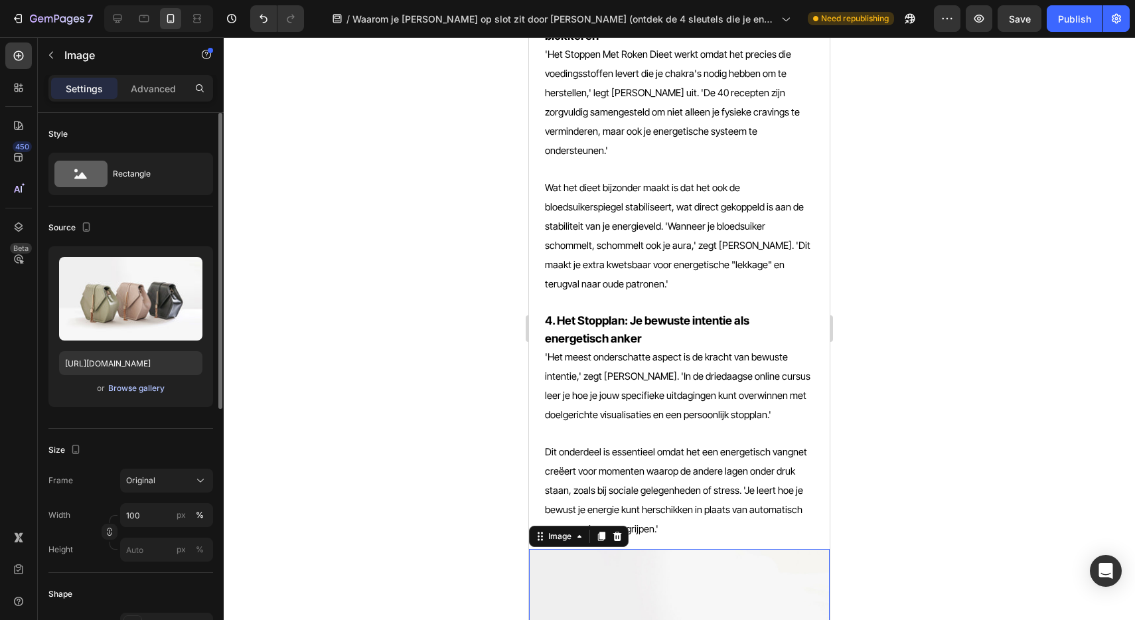
click at [149, 390] on div "Browse gallery" at bounding box center [136, 388] width 56 height 12
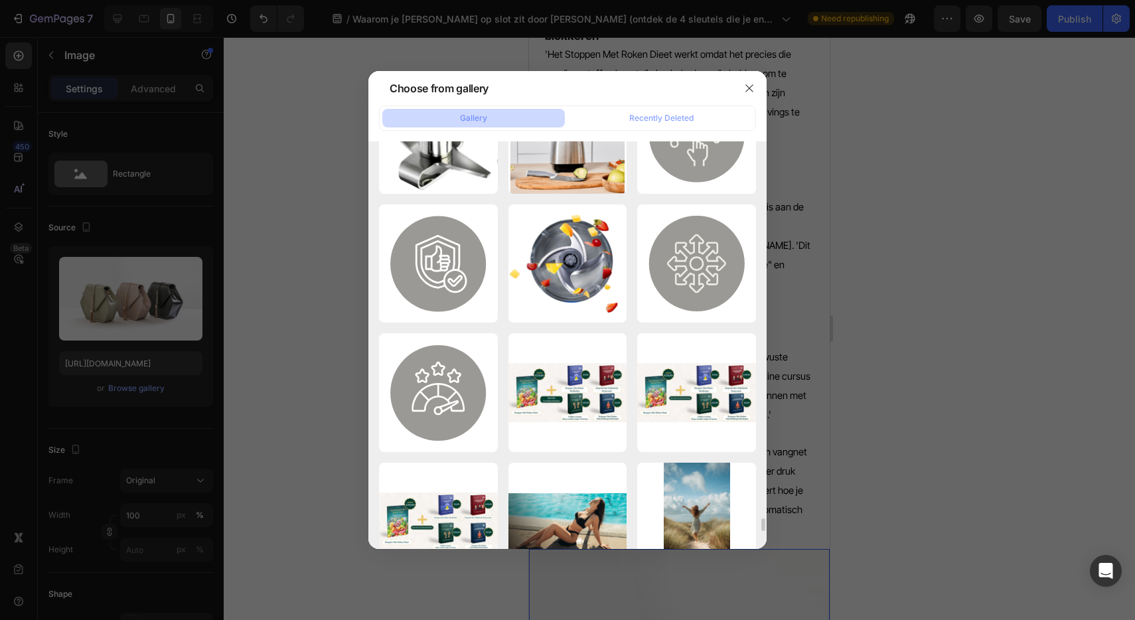
scroll to position [9199, 0]
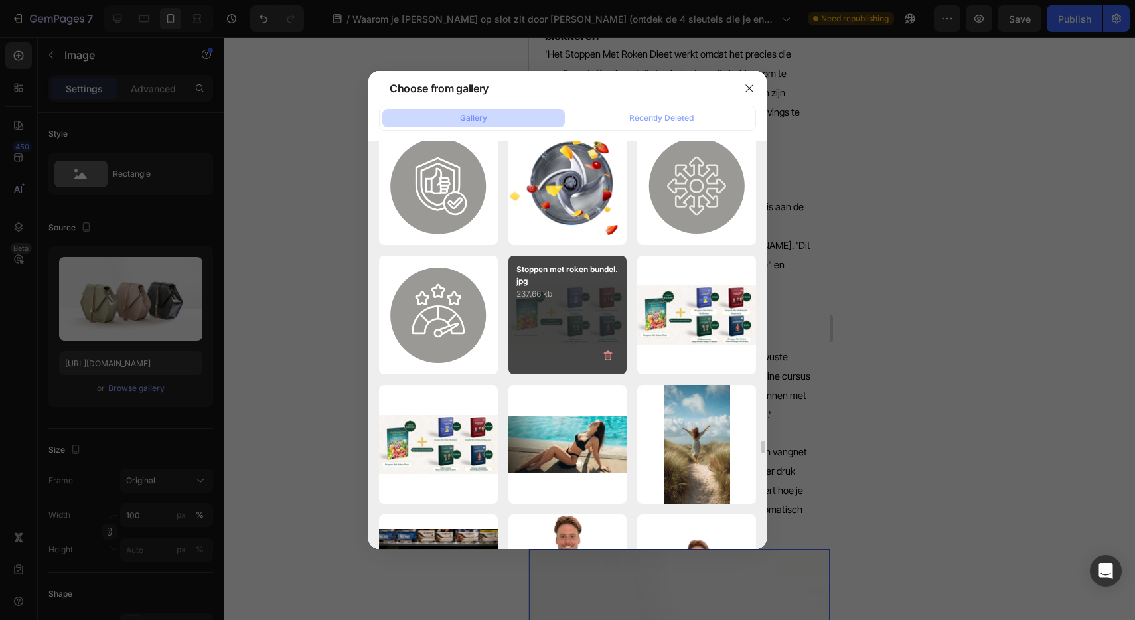
click at [556, 322] on div "Stoppen met roken bundel.jpg 237.66 kb" at bounding box center [567, 315] width 119 height 119
type input "https://cdn.shopify.com/s/files/1/0610/2636/9649/files/gempages_557986052183163…"
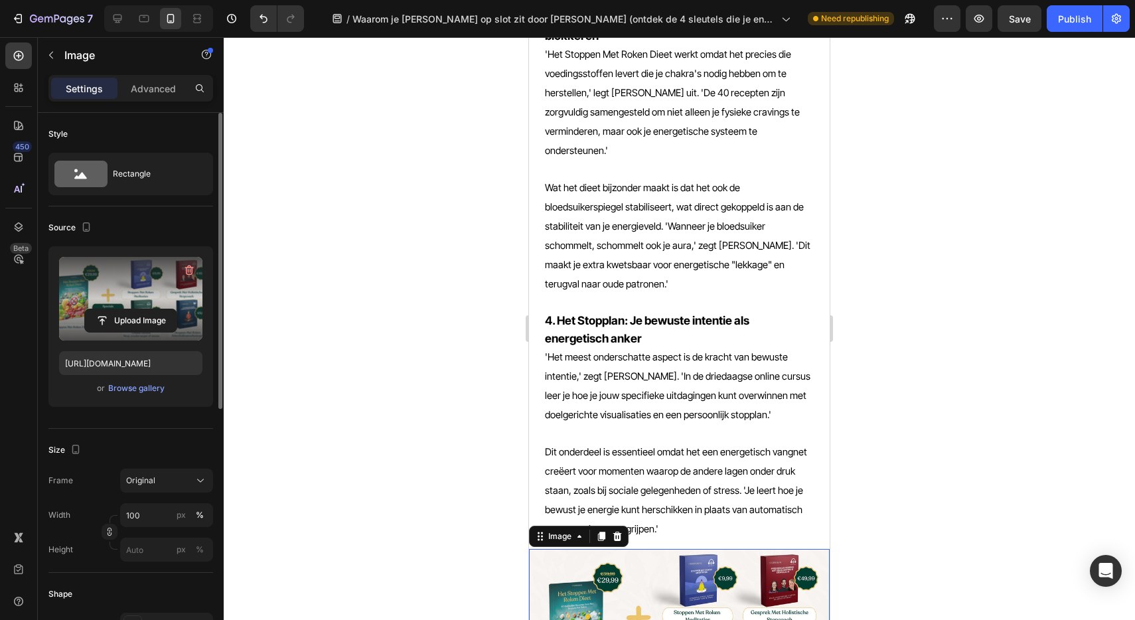
click at [125, 299] on label at bounding box center [130, 299] width 143 height 84
click at [125, 309] on input "file" at bounding box center [131, 320] width 92 height 23
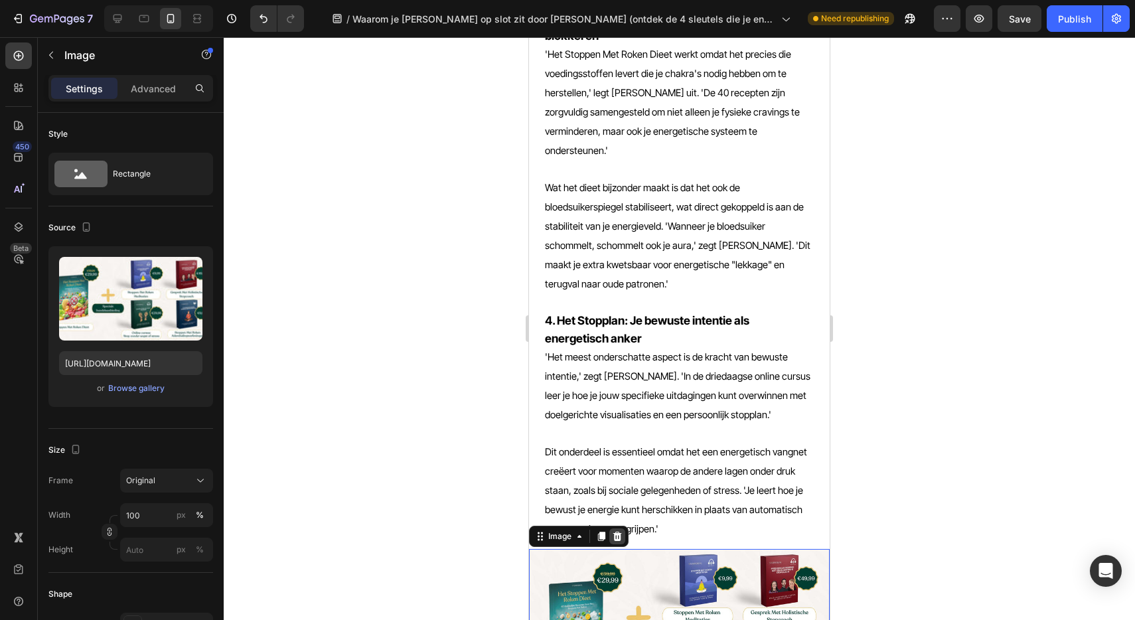
click at [617, 532] on icon at bounding box center [617, 536] width 9 height 9
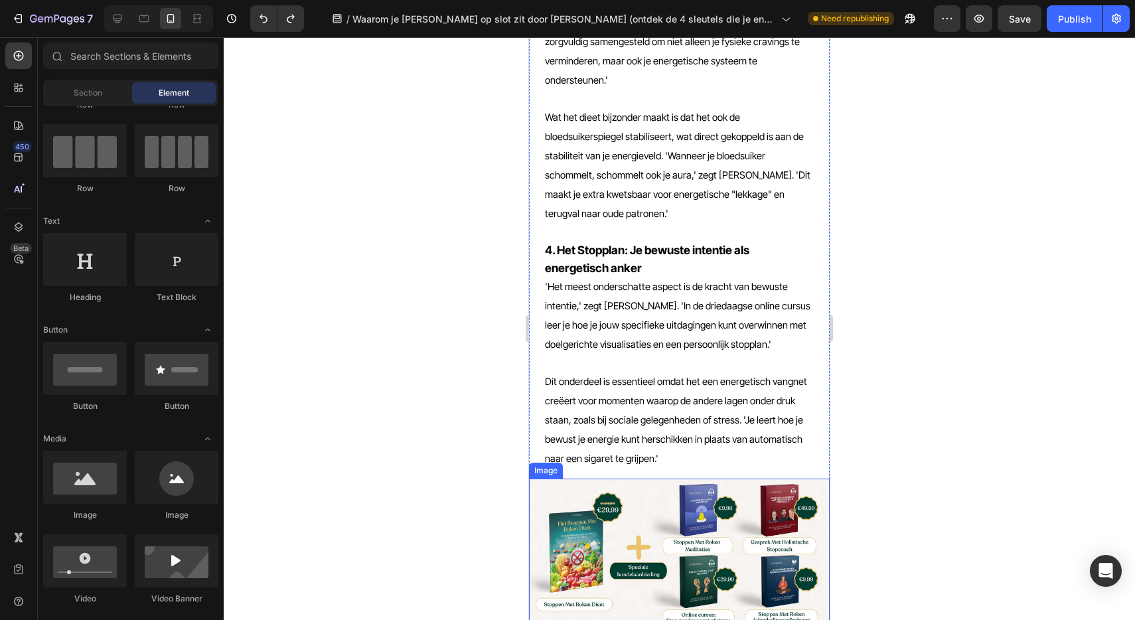
scroll to position [3993, 0]
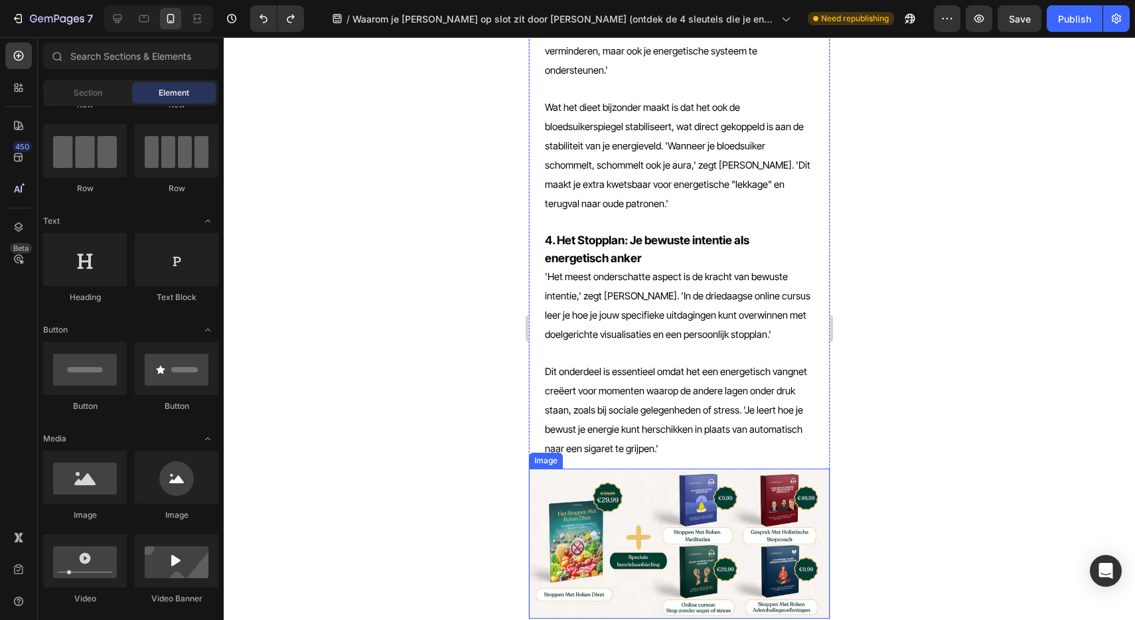
click at [685, 469] on img at bounding box center [679, 544] width 301 height 151
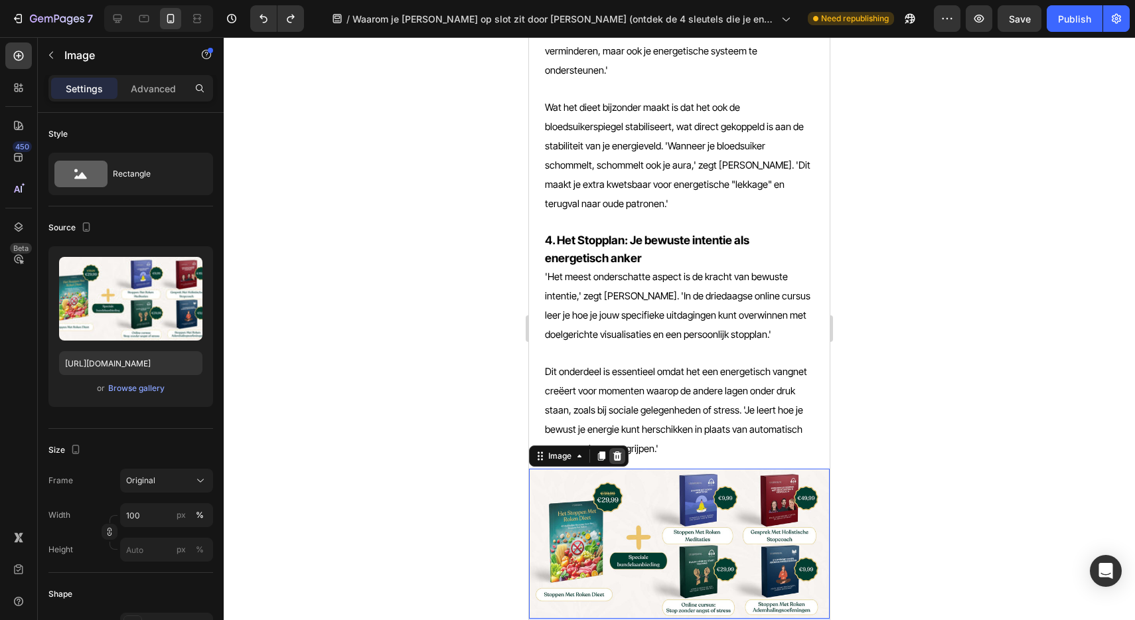
click at [618, 451] on icon at bounding box center [617, 455] width 9 height 9
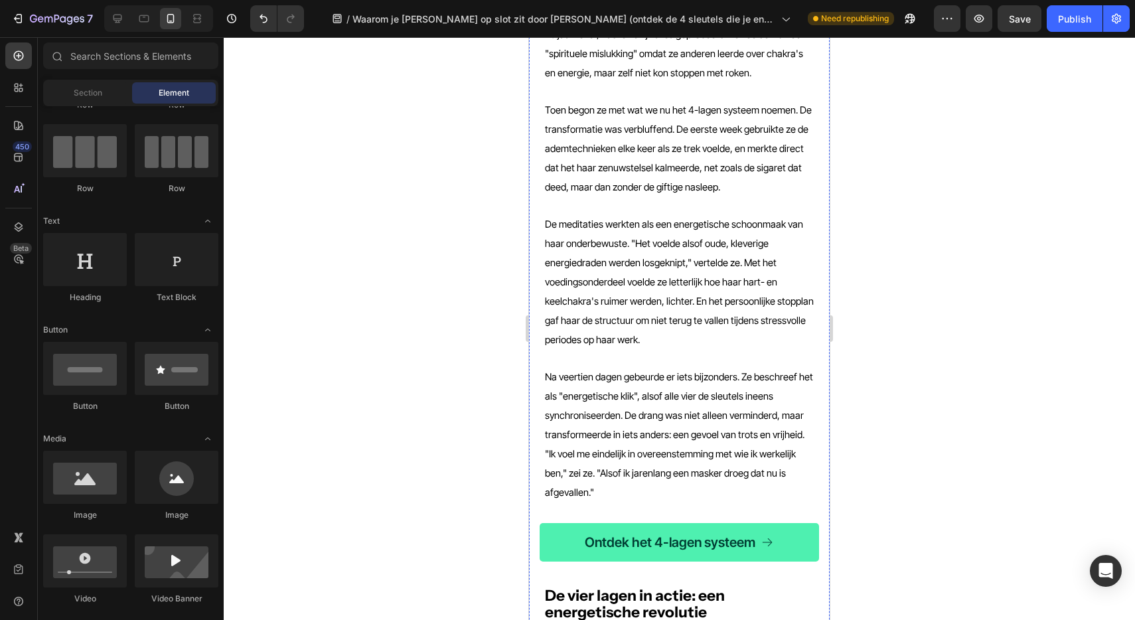
scroll to position [2652, 0]
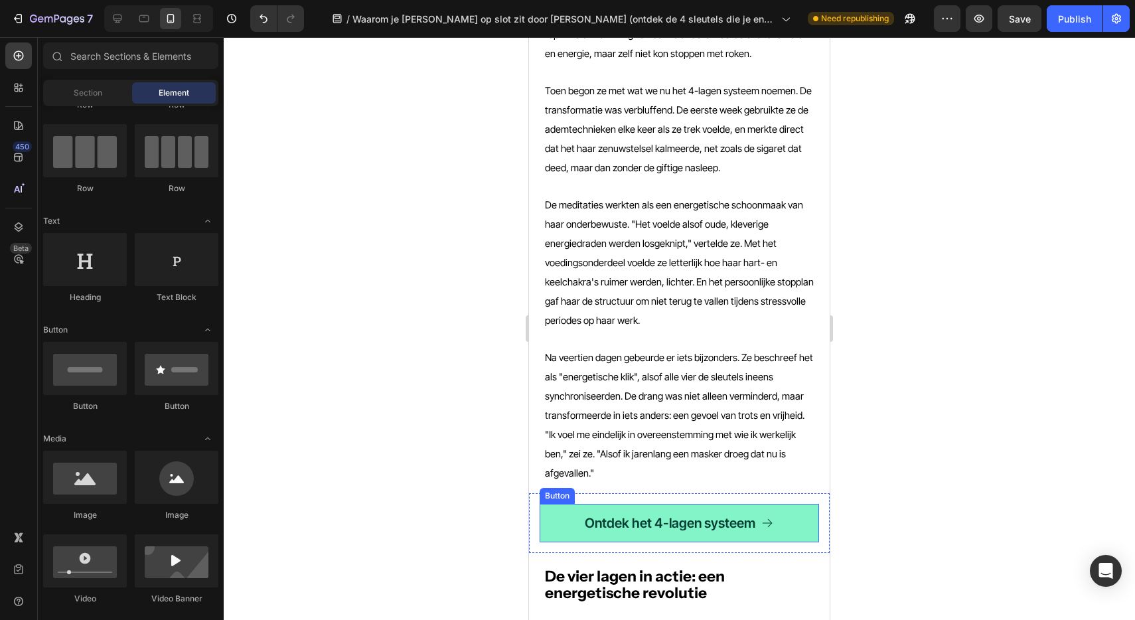
click at [551, 504] on link "Ontdek het 4-lagen systeem" at bounding box center [679, 523] width 279 height 38
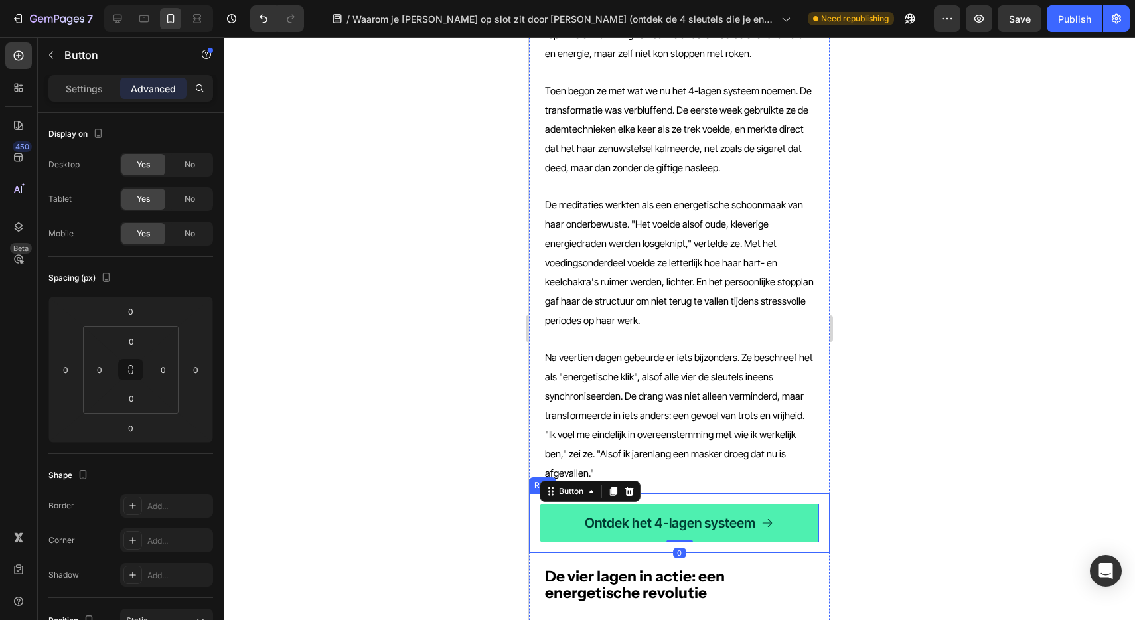
click at [534, 493] on div "Ontdek het 4-lagen systeem Button 0 Row" at bounding box center [679, 523] width 301 height 60
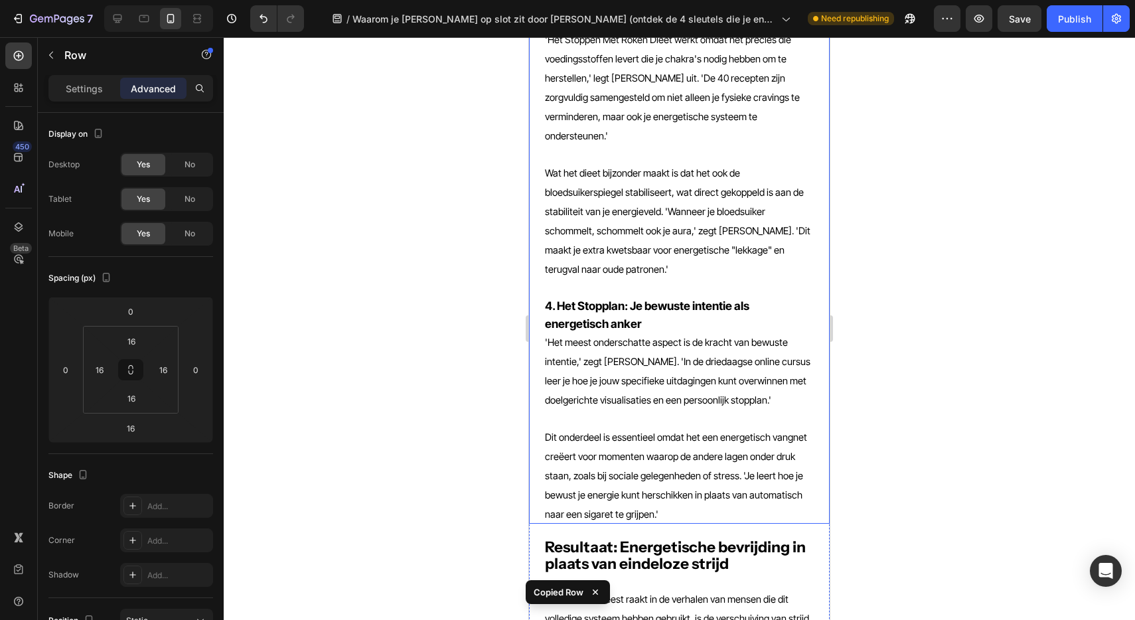
scroll to position [4005, 0]
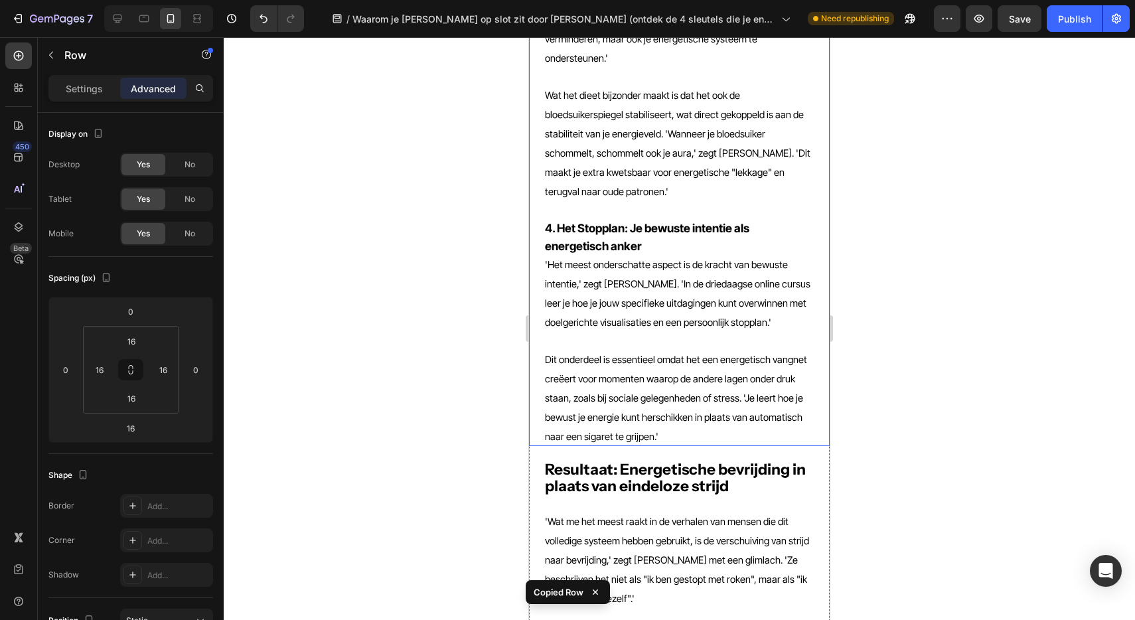
click at [638, 350] on p "Dit onderdeel is essentieel omdat het een energetisch vangnet creëert voor mome…" at bounding box center [679, 398] width 269 height 96
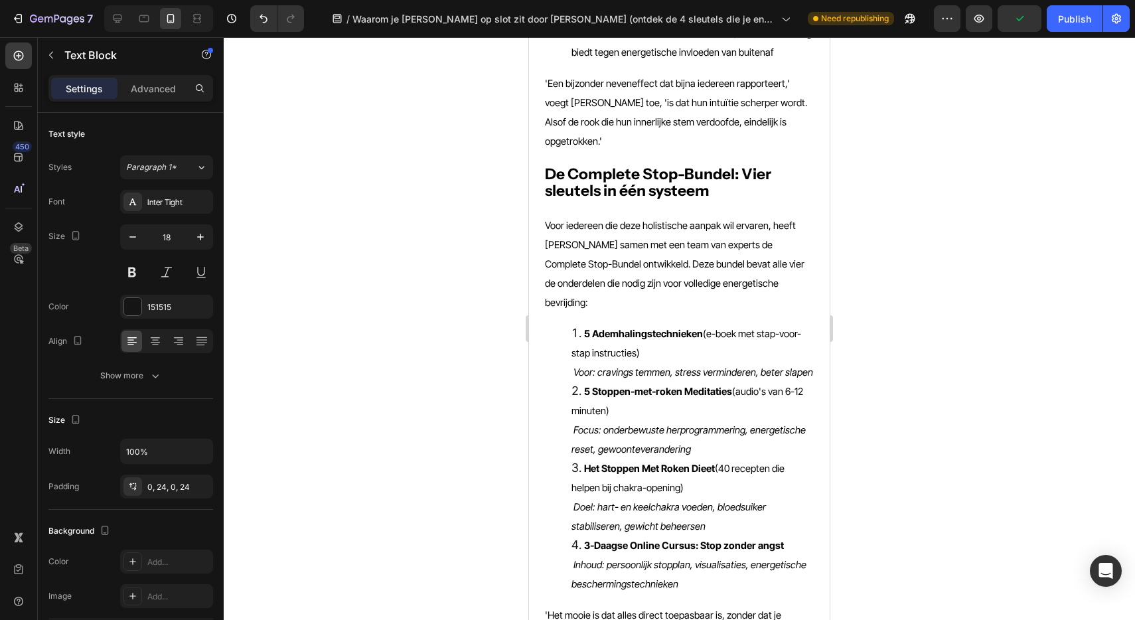
scroll to position [4749, 0]
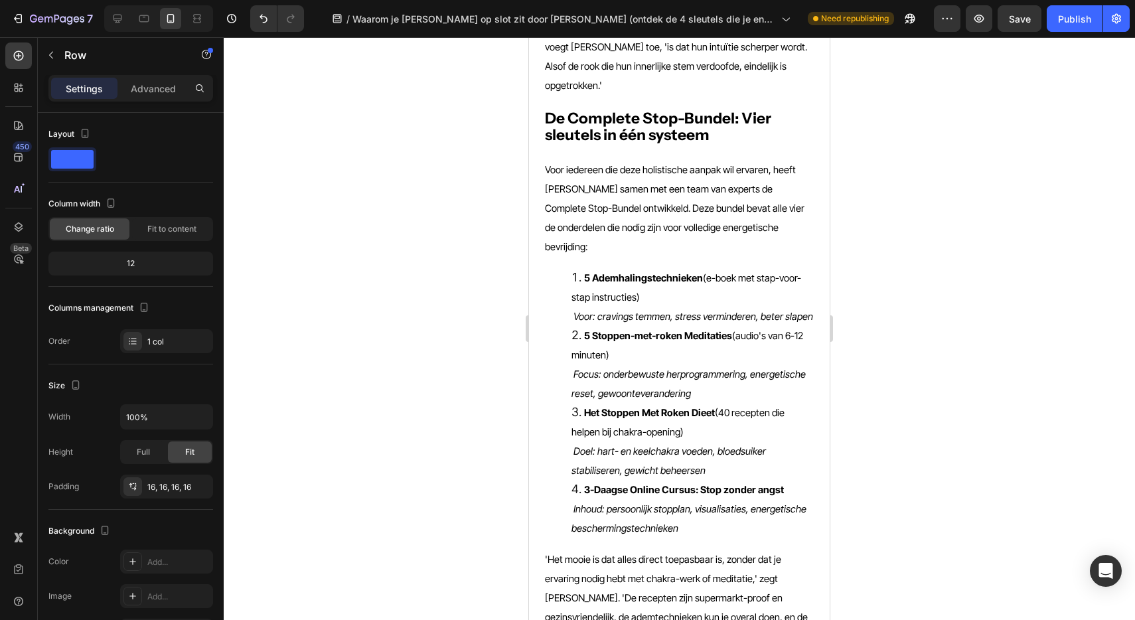
scroll to position [4866, 0]
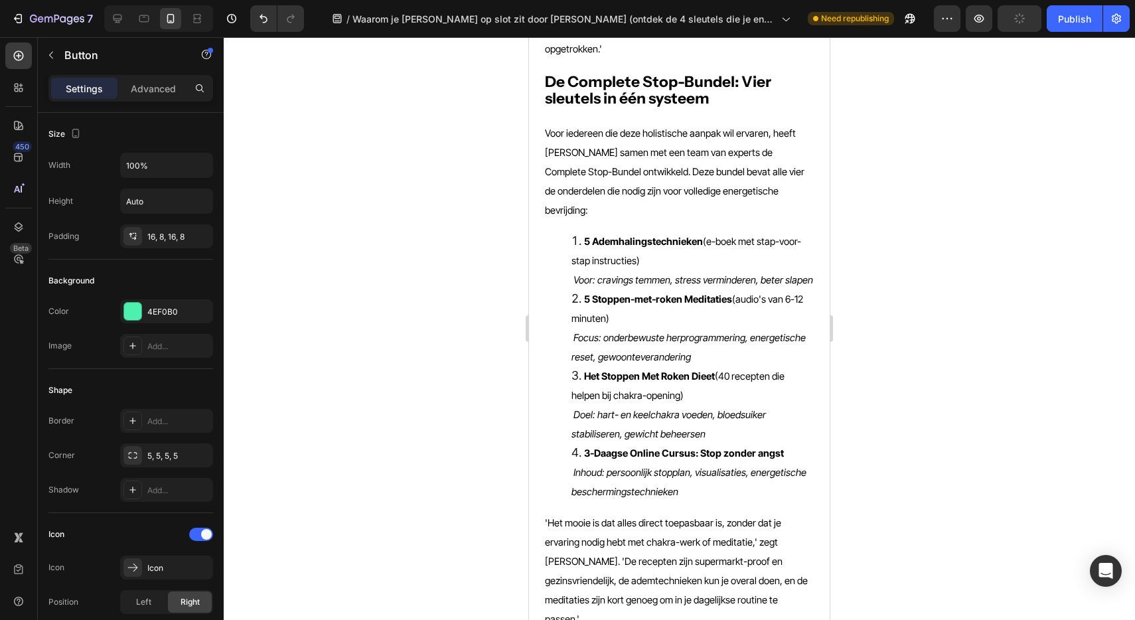
click at [947, 396] on div at bounding box center [679, 328] width 911 height 583
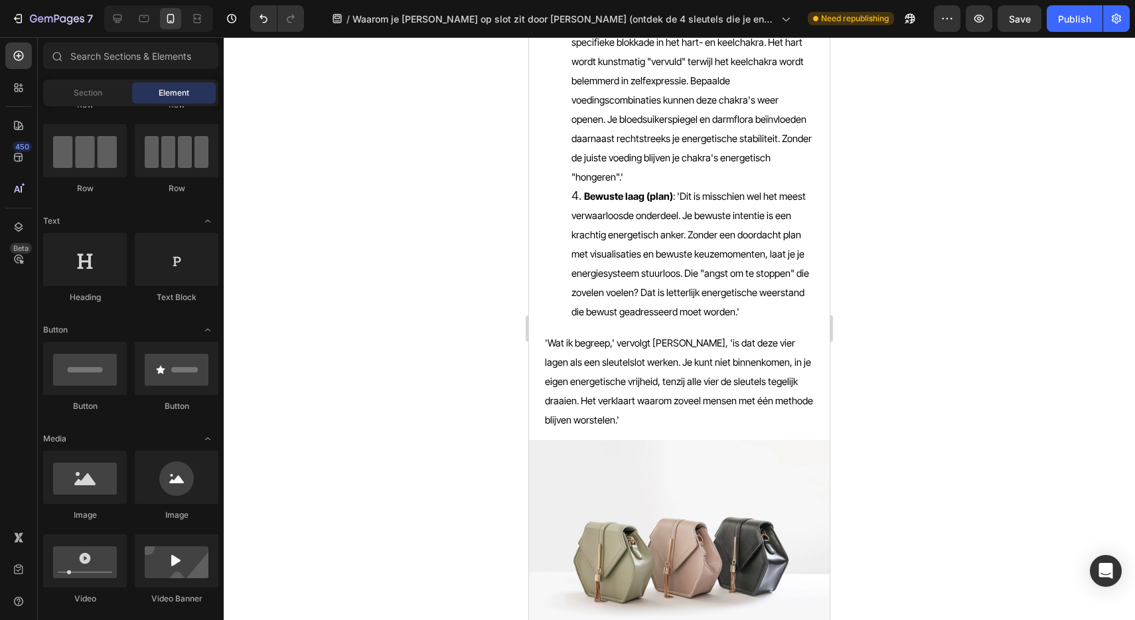
scroll to position [1394, 0]
click at [715, 441] on img at bounding box center [679, 554] width 301 height 226
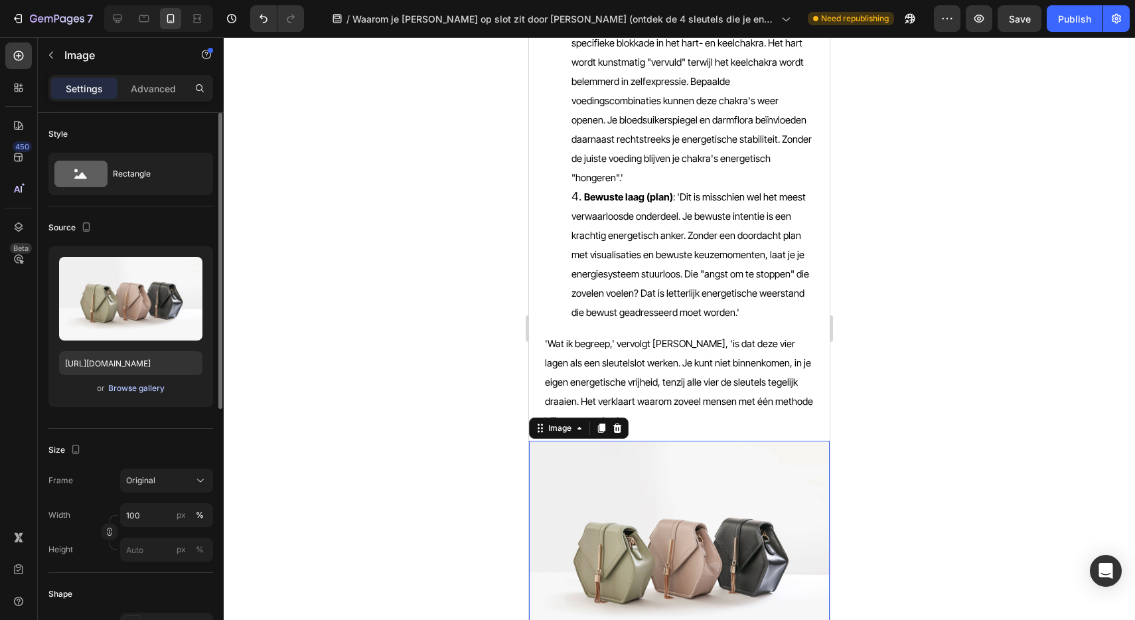
click at [145, 384] on div "Browse gallery" at bounding box center [136, 388] width 56 height 12
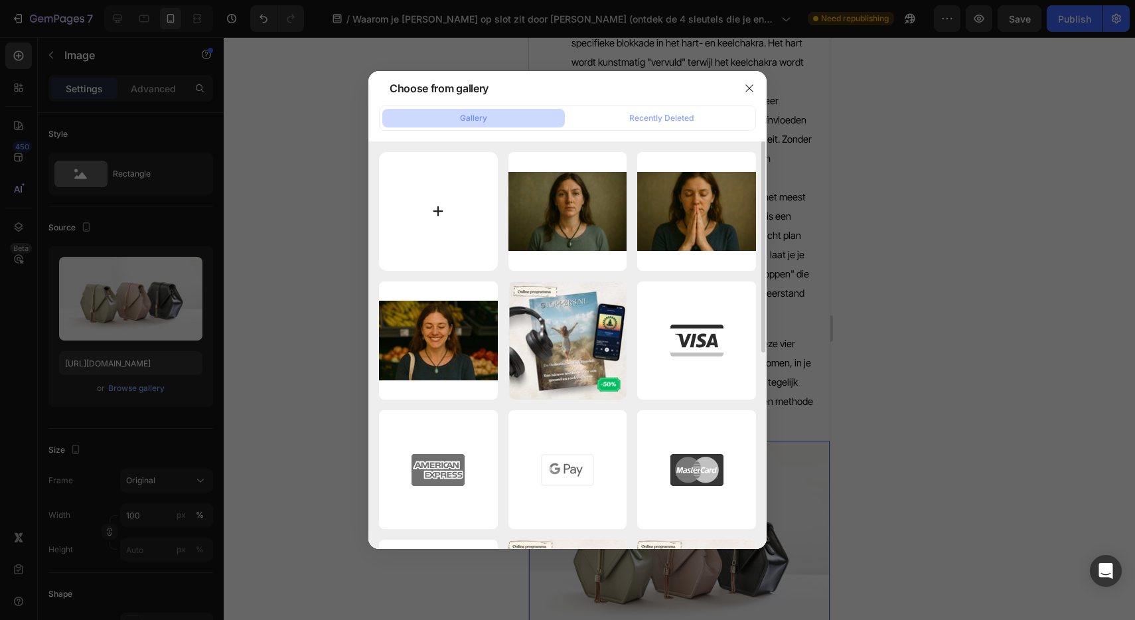
click at [475, 187] on input "file" at bounding box center [438, 211] width 119 height 119
type input "C:\fakepath\chakras.jpg"
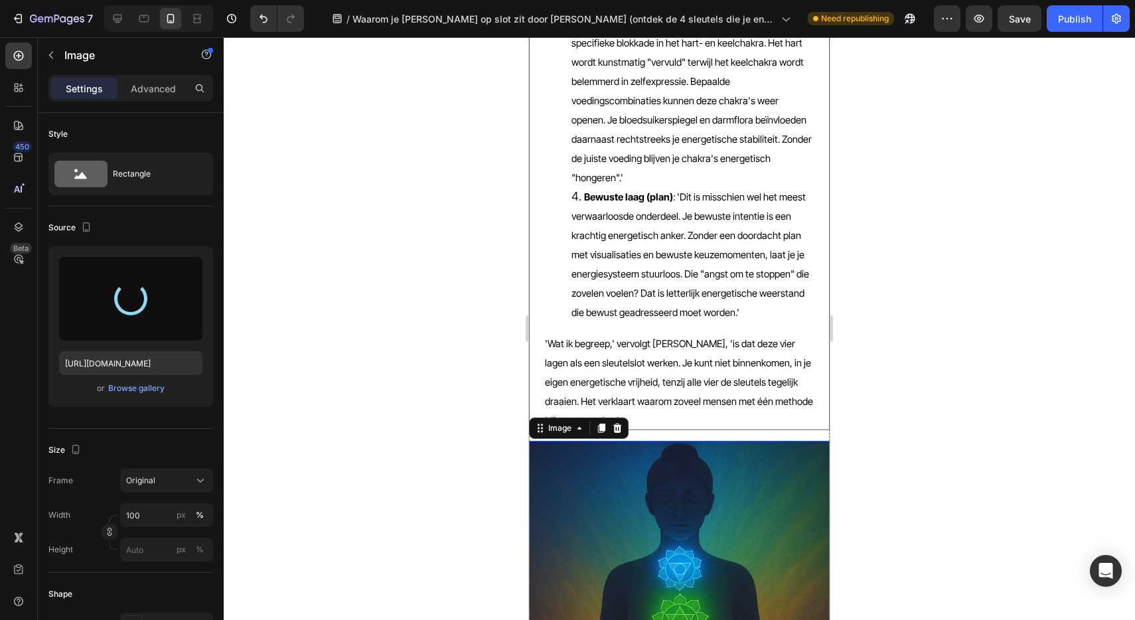
type input "https://cdn.shopify.com/s/files/1/0610/2636/9649/files/gempages_557986052183163…"
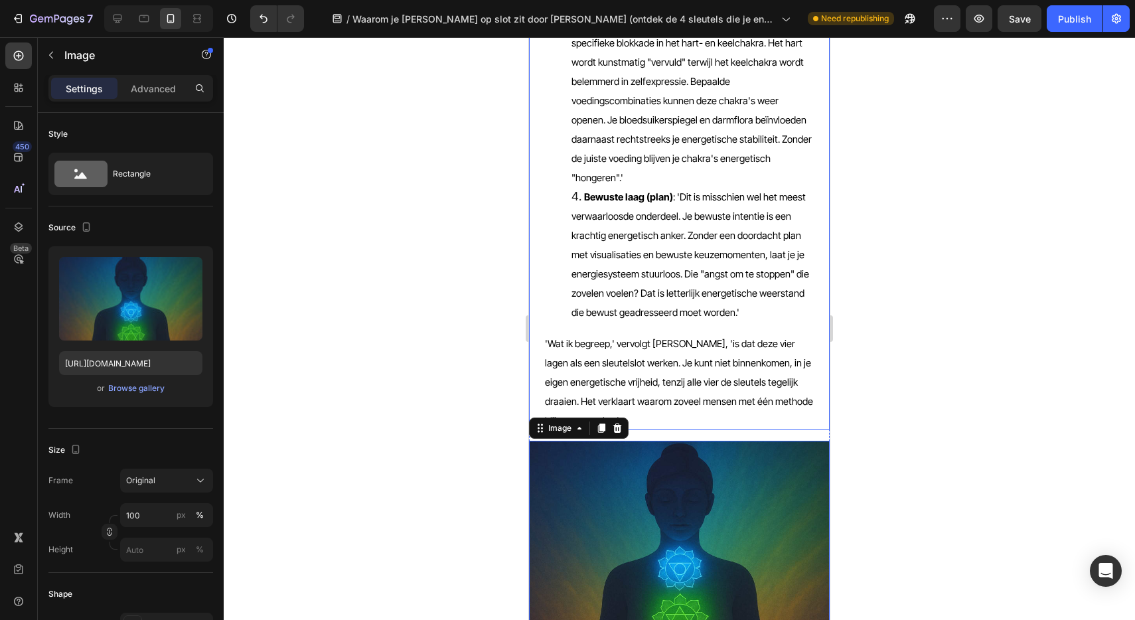
click at [938, 366] on div at bounding box center [679, 328] width 911 height 583
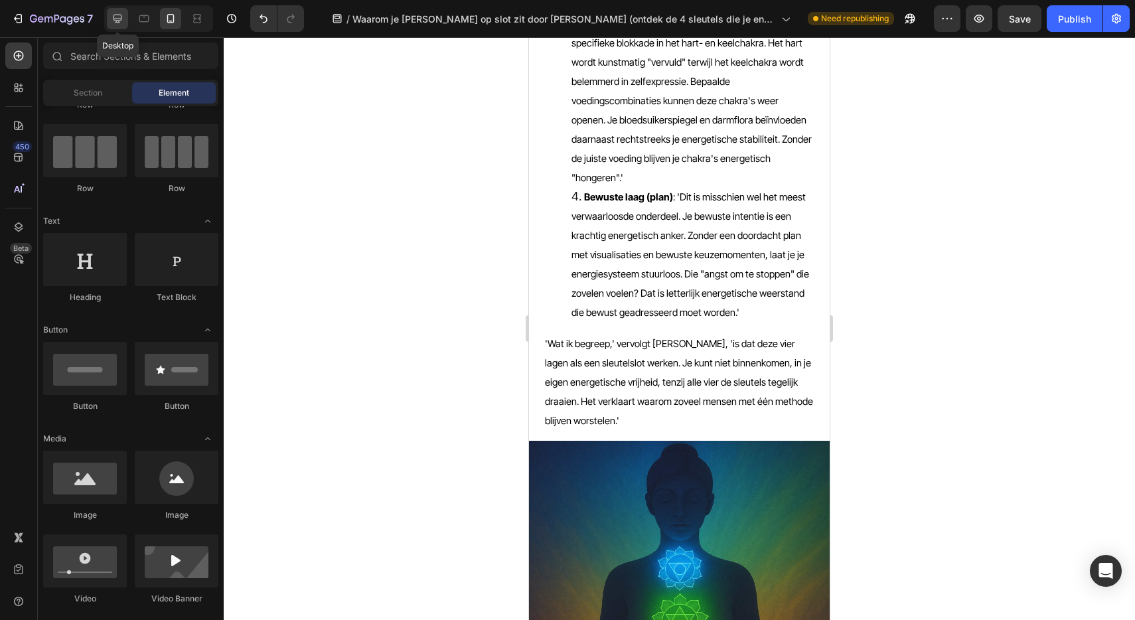
click at [115, 19] on icon at bounding box center [117, 19] width 9 height 9
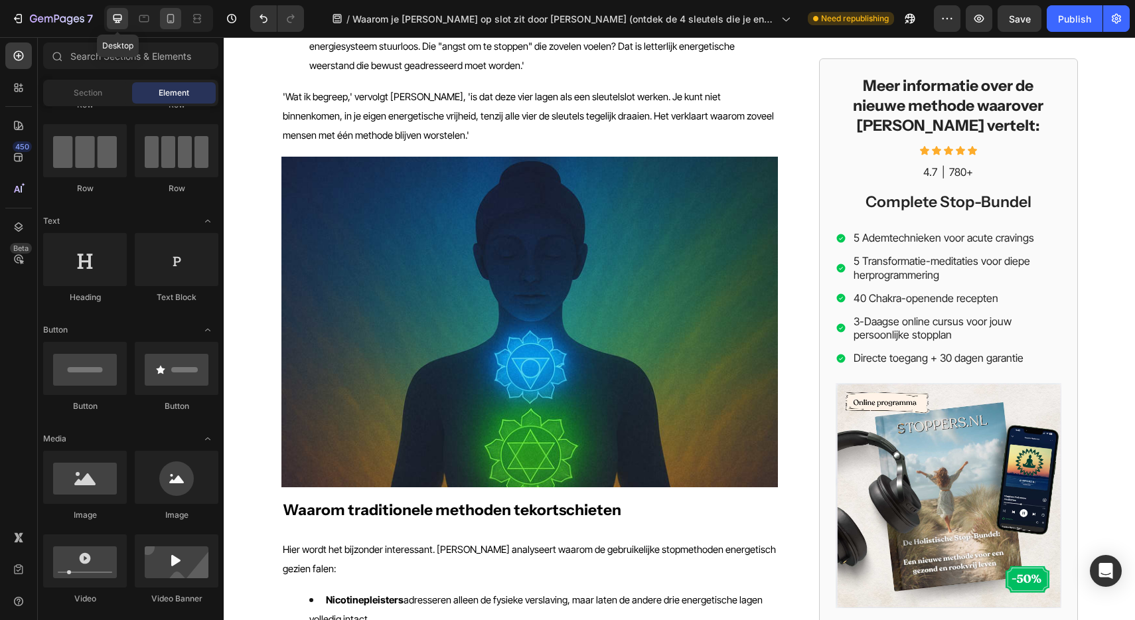
scroll to position [1246, 0]
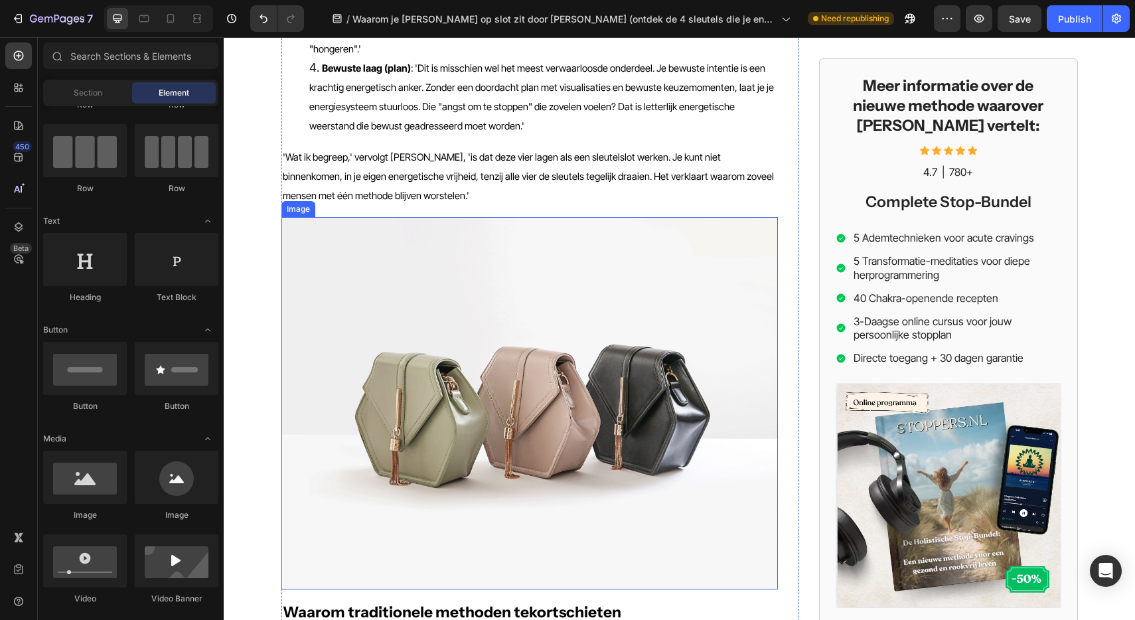
click at [374, 217] on img at bounding box center [529, 403] width 496 height 372
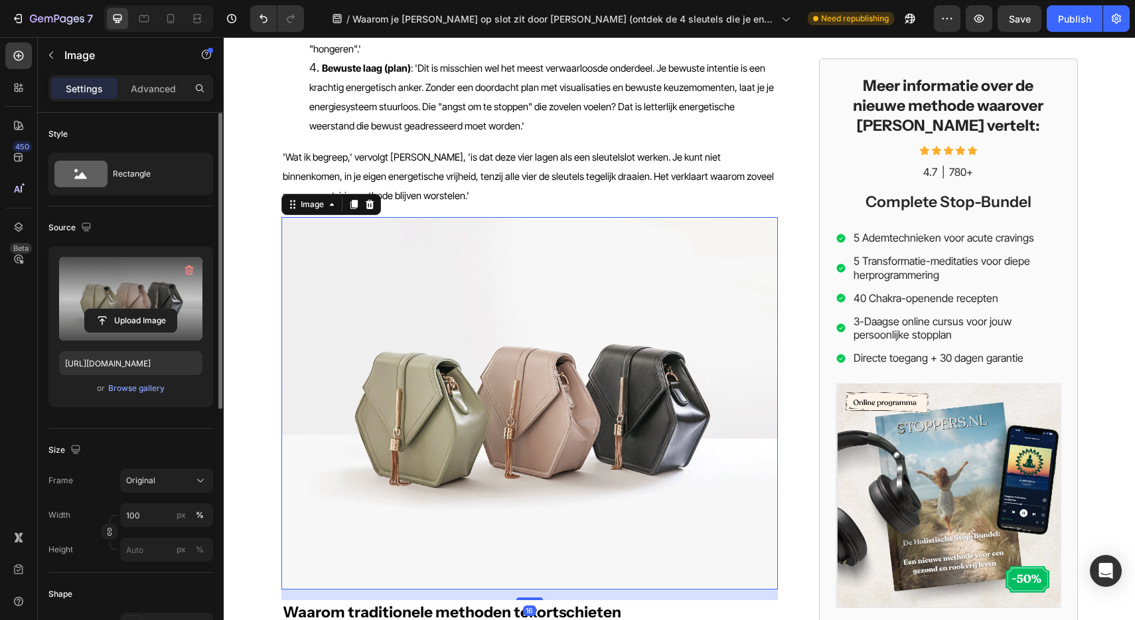
click at [141, 285] on label at bounding box center [130, 299] width 143 height 84
click at [141, 309] on input "file" at bounding box center [131, 320] width 92 height 23
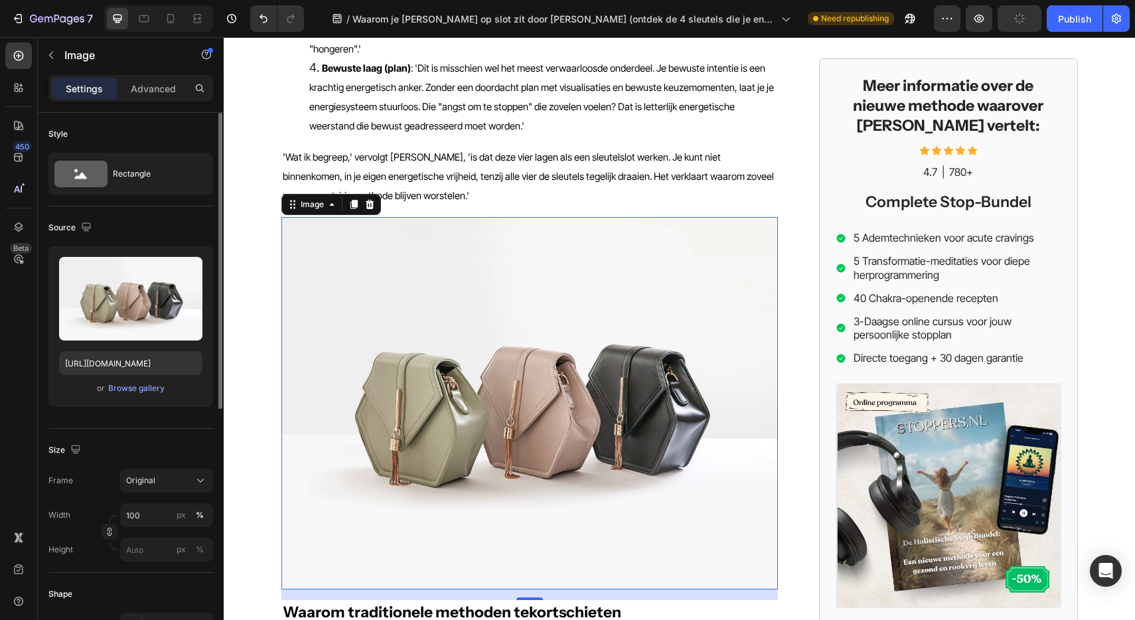
click at [118, 381] on div "or Browse gallery" at bounding box center [130, 388] width 143 height 16
click at [119, 388] on div "Browse gallery" at bounding box center [136, 388] width 56 height 12
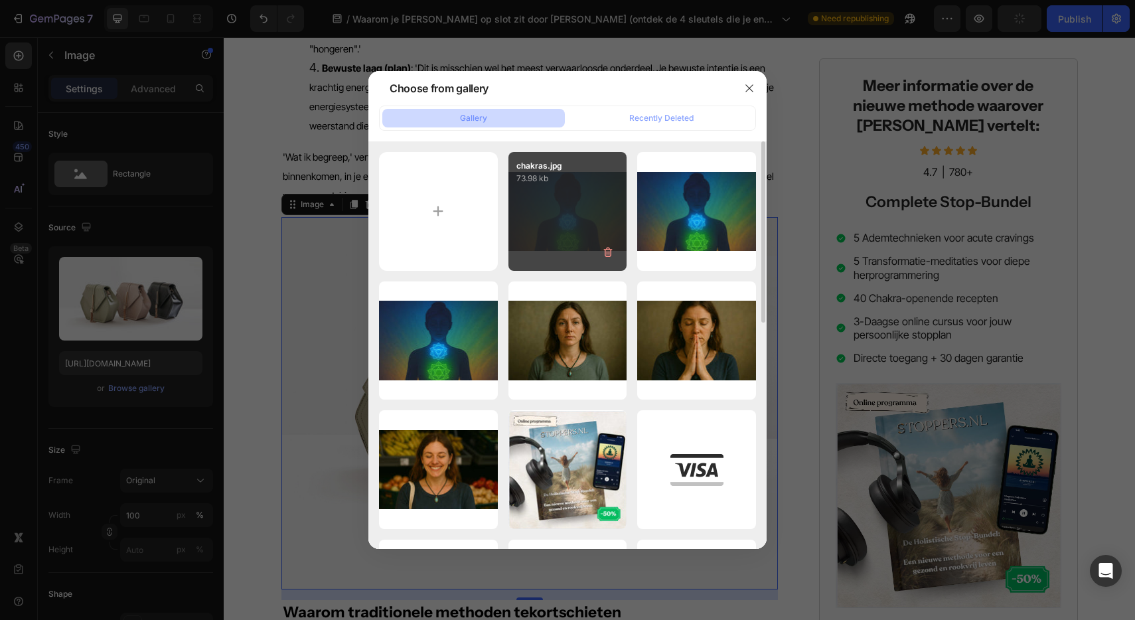
click at [579, 212] on div "chakras.jpg 73.98 kb" at bounding box center [567, 211] width 119 height 119
type input "https://cdn.shopify.com/s/files/1/0610/2636/9649/files/gempages_557986052183163…"
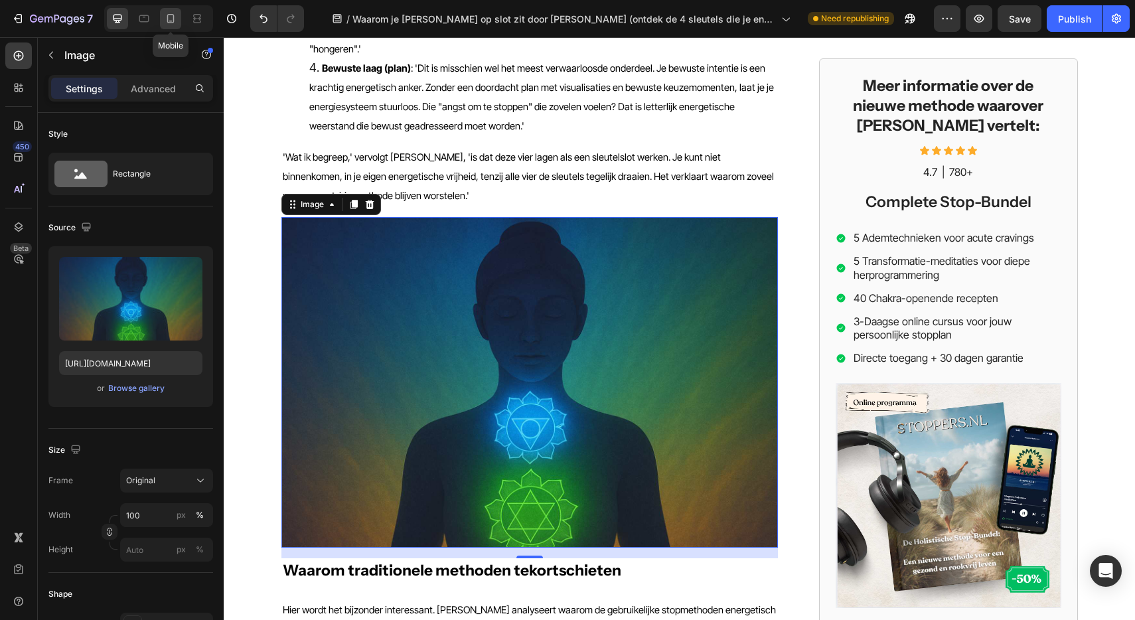
click at [173, 26] on div at bounding box center [170, 18] width 21 height 21
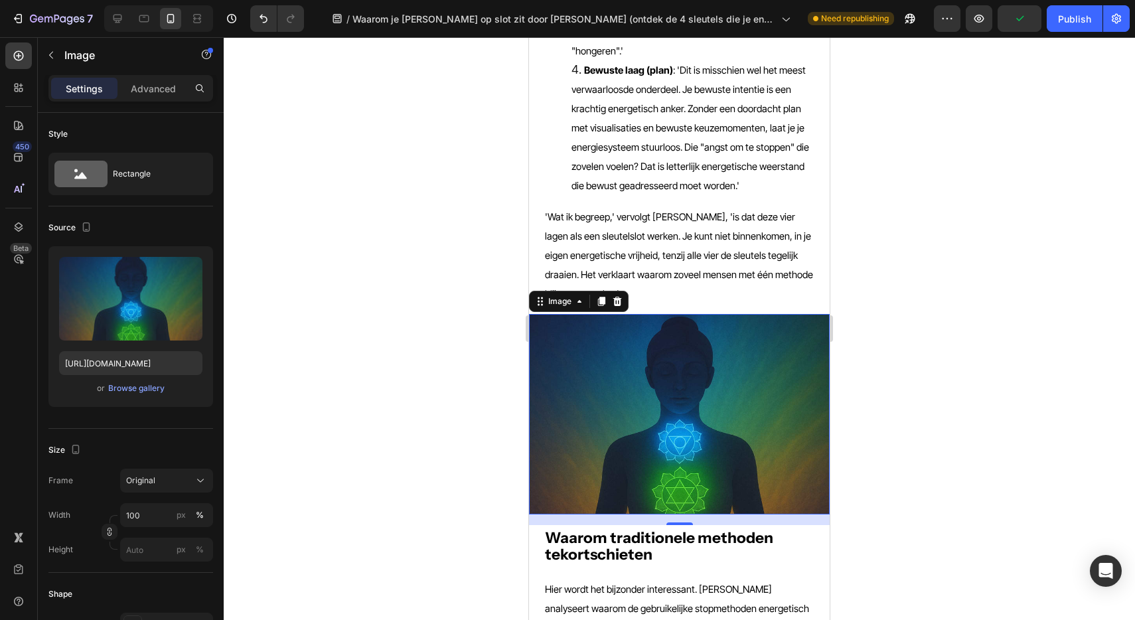
scroll to position [1521, 0]
click at [932, 200] on div at bounding box center [679, 328] width 911 height 583
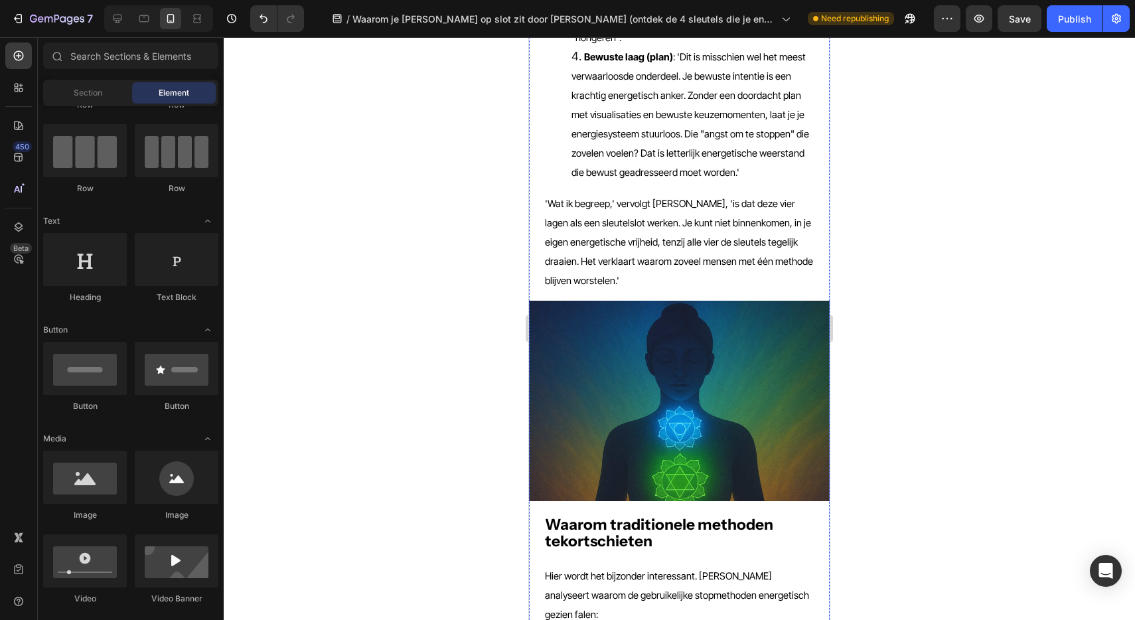
scroll to position [1527, 0]
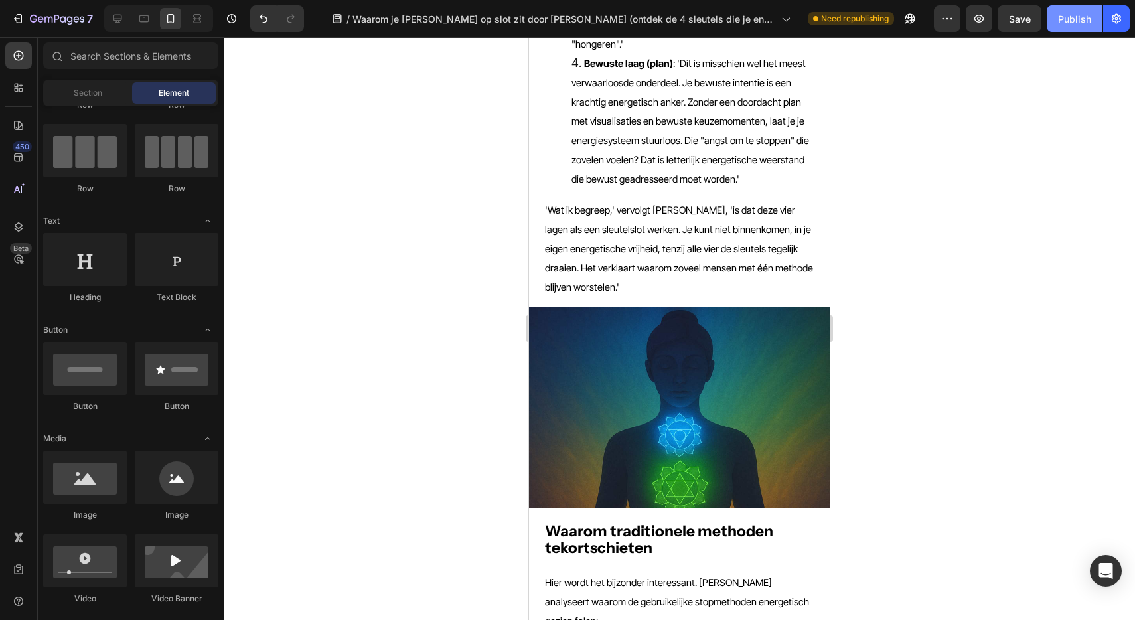
click at [1073, 20] on div "Publish" at bounding box center [1074, 19] width 33 height 14
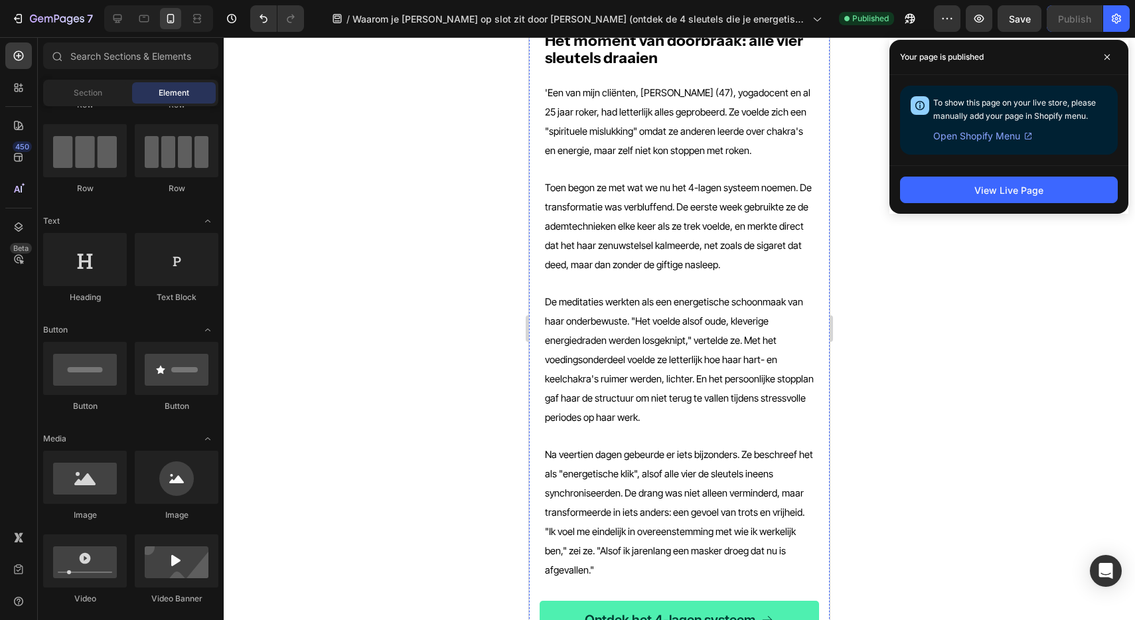
scroll to position [2532, 0]
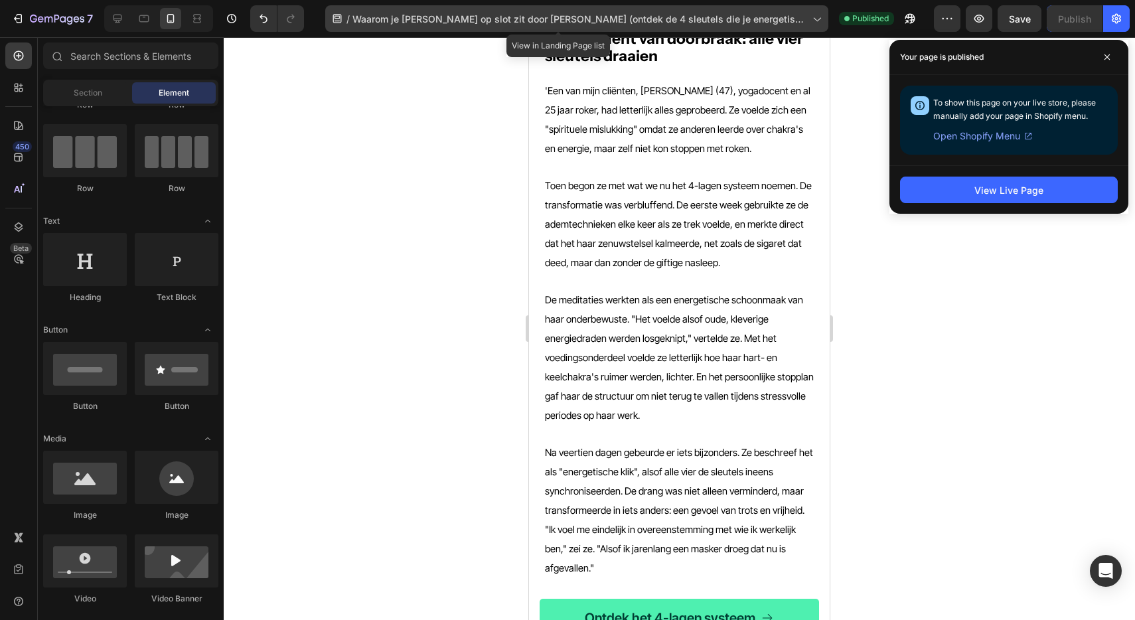
click at [459, 25] on span "Waarom je hartchakra op slot zit door roken (ontdek de 4 sleutels die je energe…" at bounding box center [579, 19] width 455 height 14
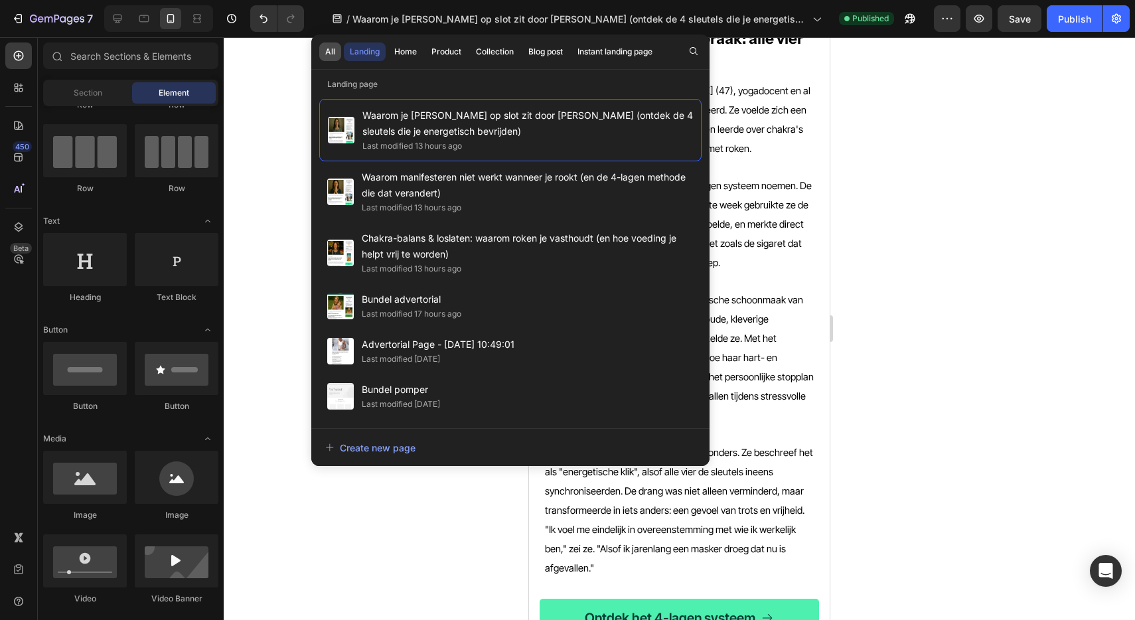
click at [326, 52] on div "All" at bounding box center [330, 52] width 10 height 12
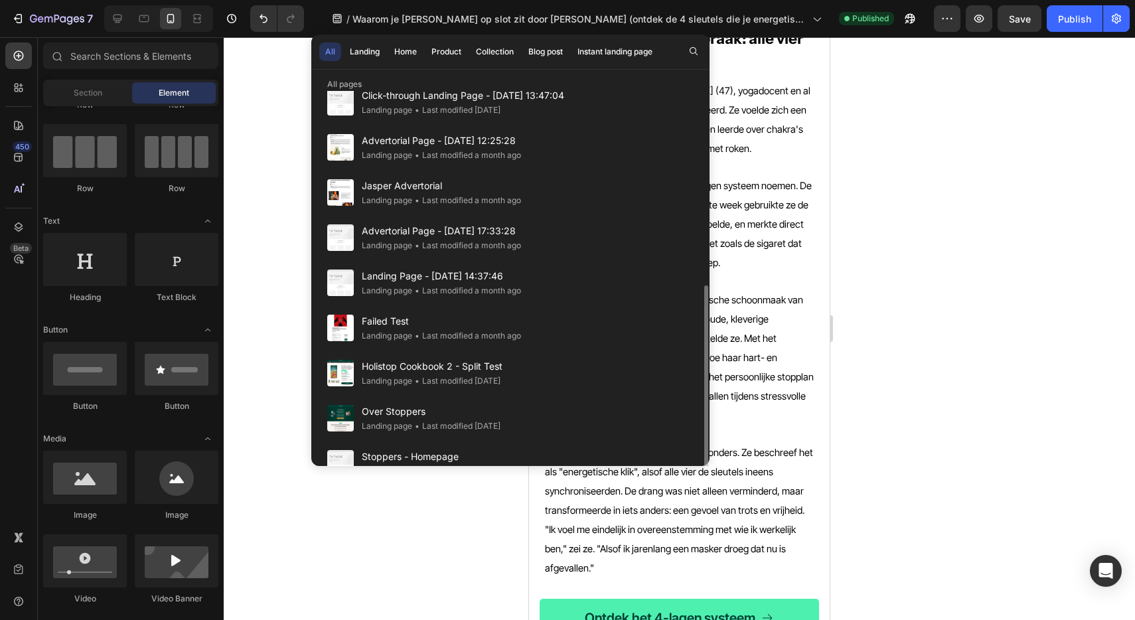
scroll to position [359, 0]
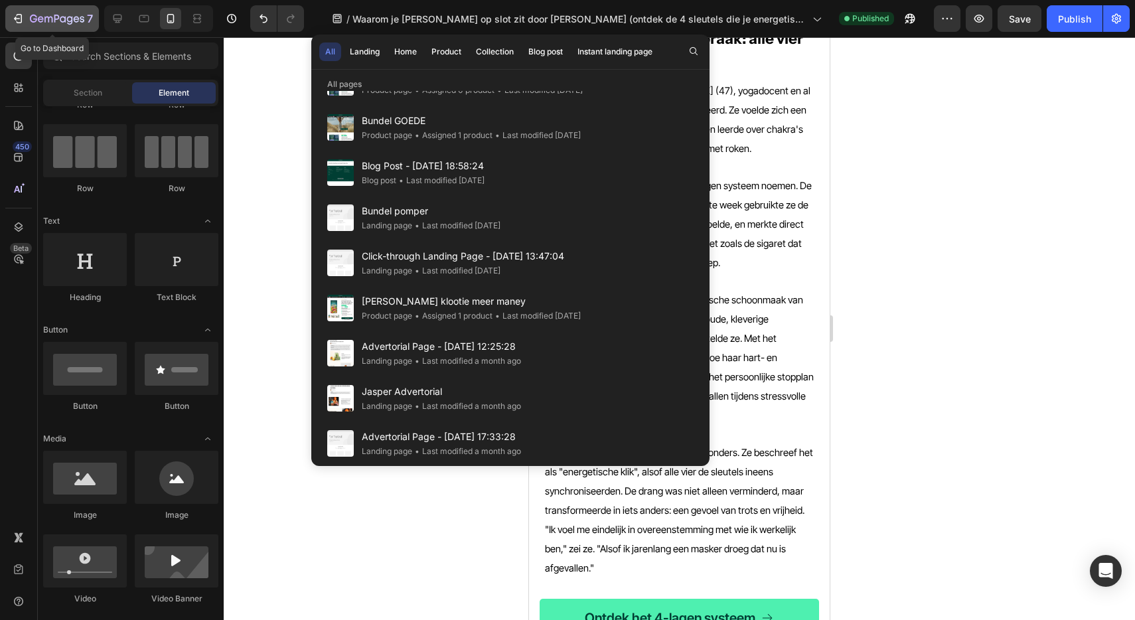
click at [35, 23] on icon "button" at bounding box center [57, 19] width 54 height 11
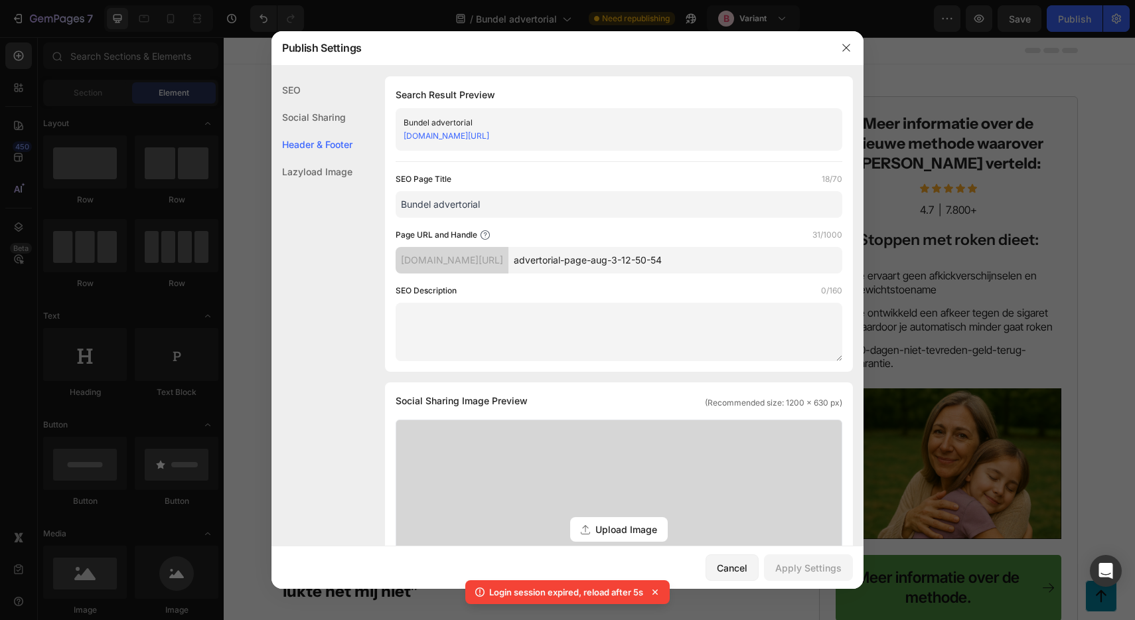
scroll to position [572, 0]
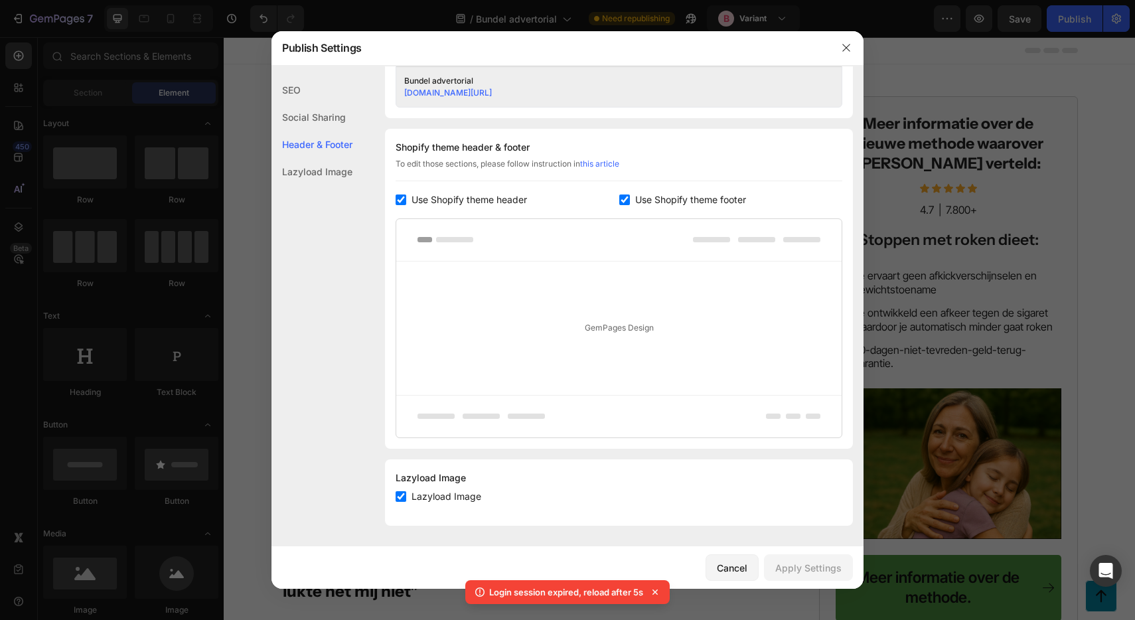
click at [1102, 348] on div at bounding box center [567, 310] width 1135 height 620
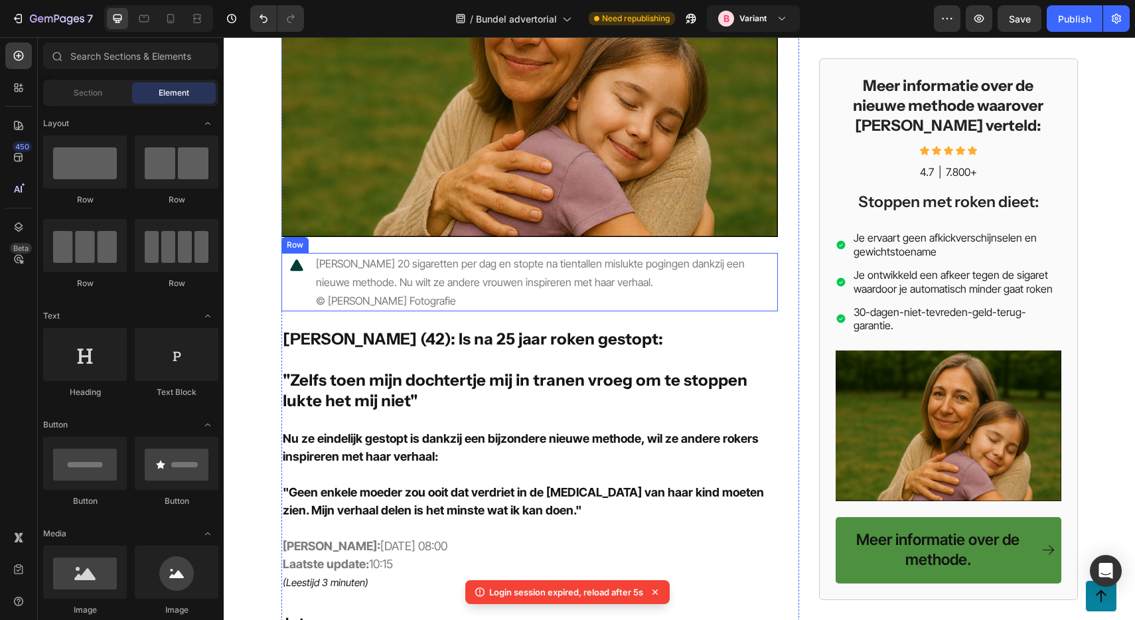
scroll to position [220, 0]
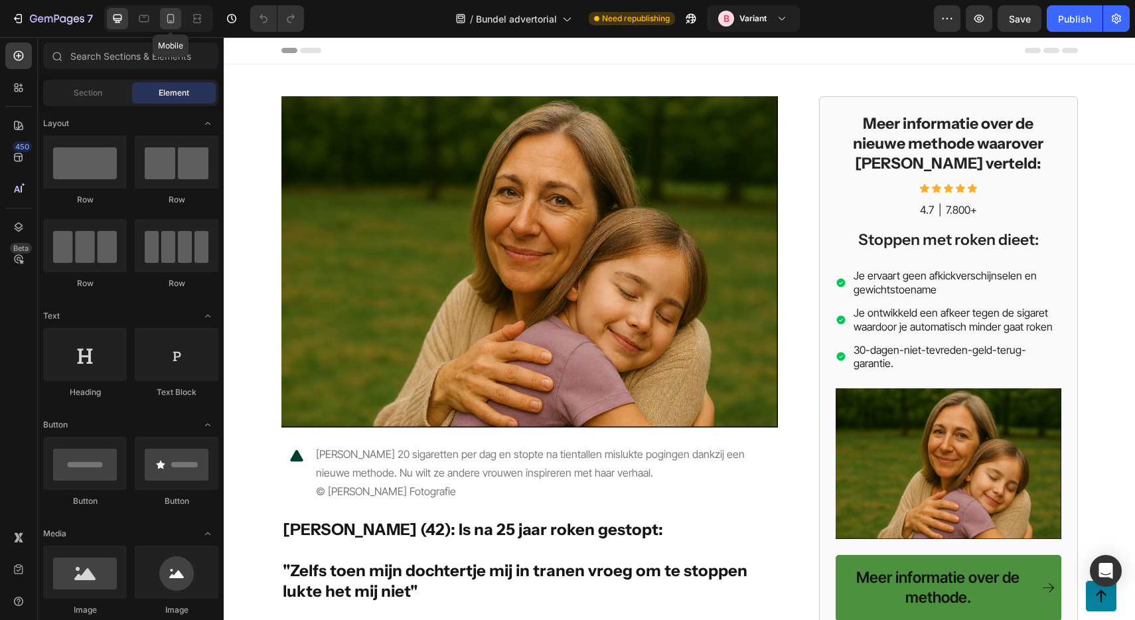
click at [169, 23] on icon at bounding box center [170, 18] width 13 height 13
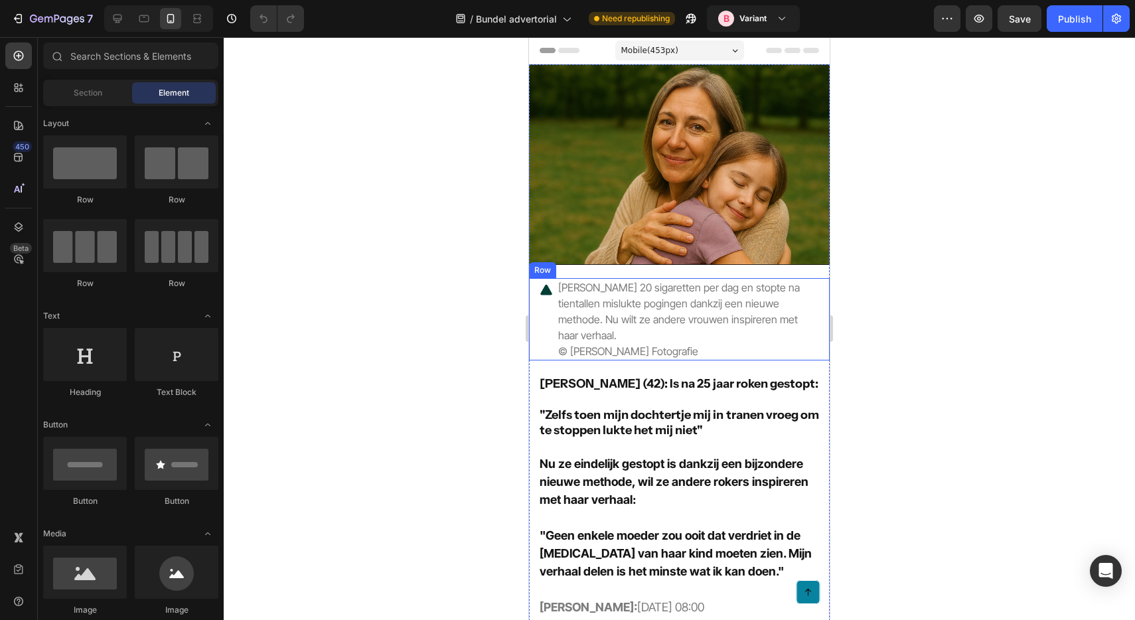
click at [540, 315] on div "Icon" at bounding box center [546, 319] width 13 height 82
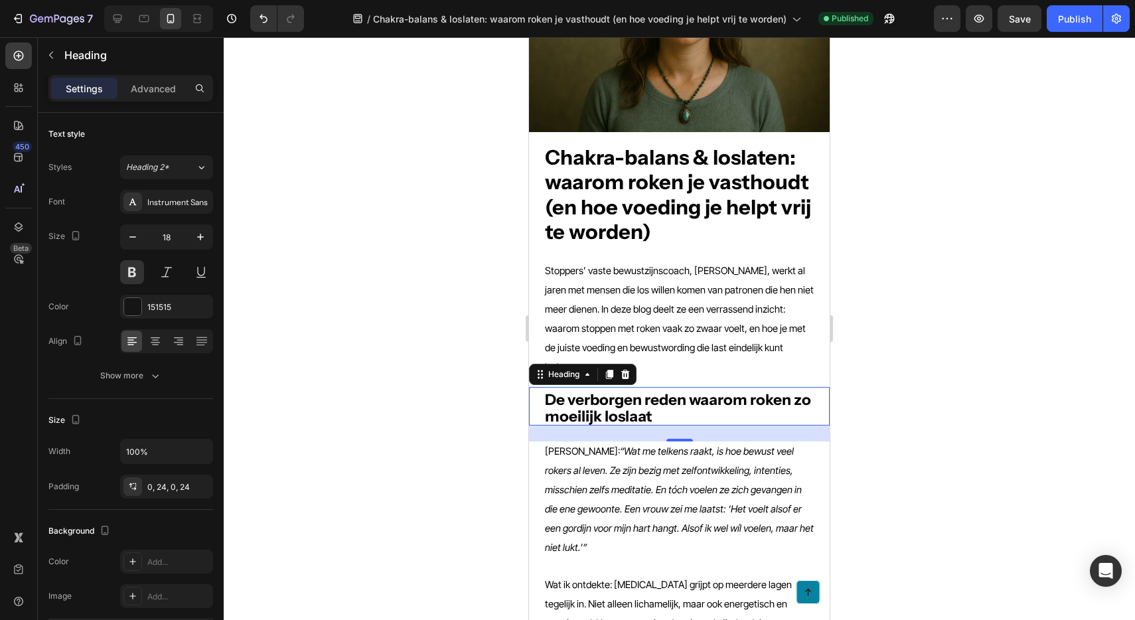
scroll to position [149, 0]
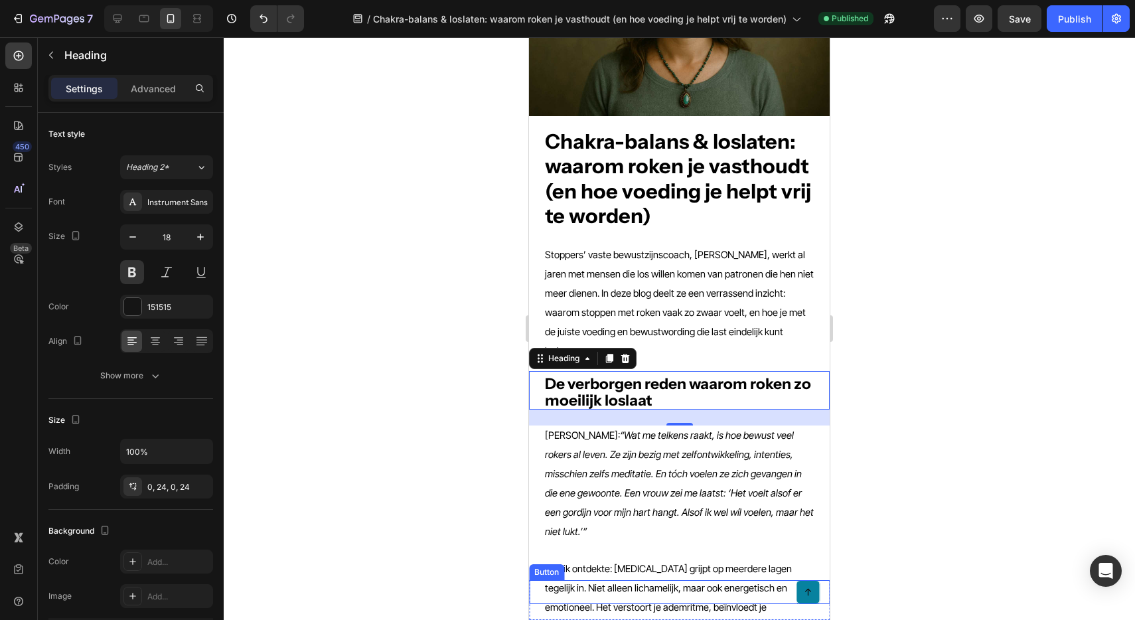
click at [777, 590] on div "Button" at bounding box center [679, 592] width 301 height 24
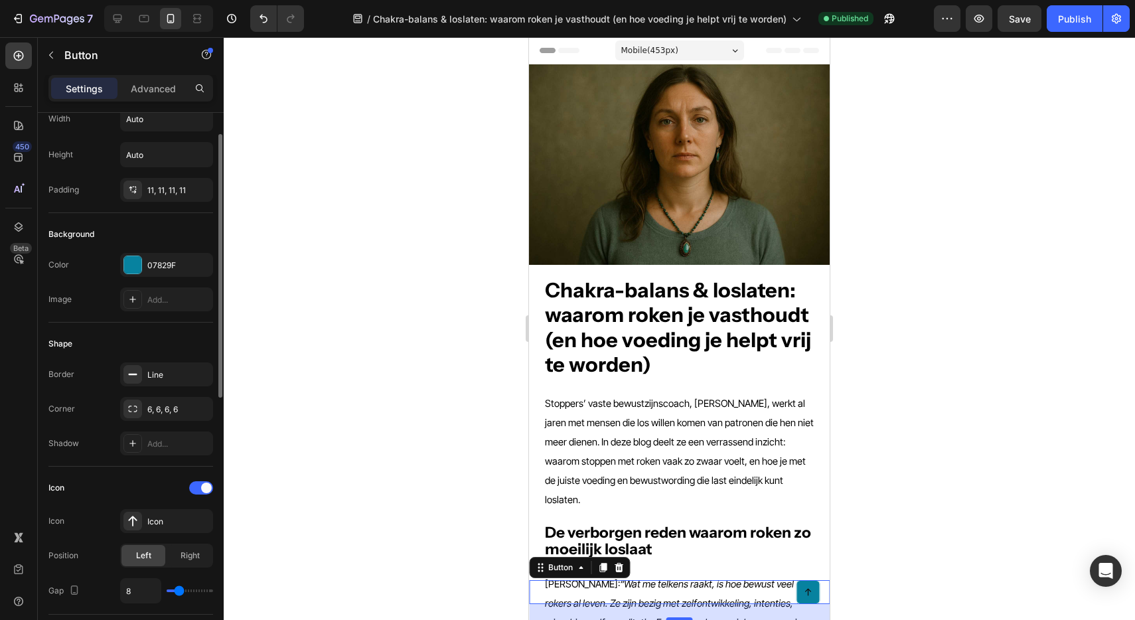
scroll to position [0, 0]
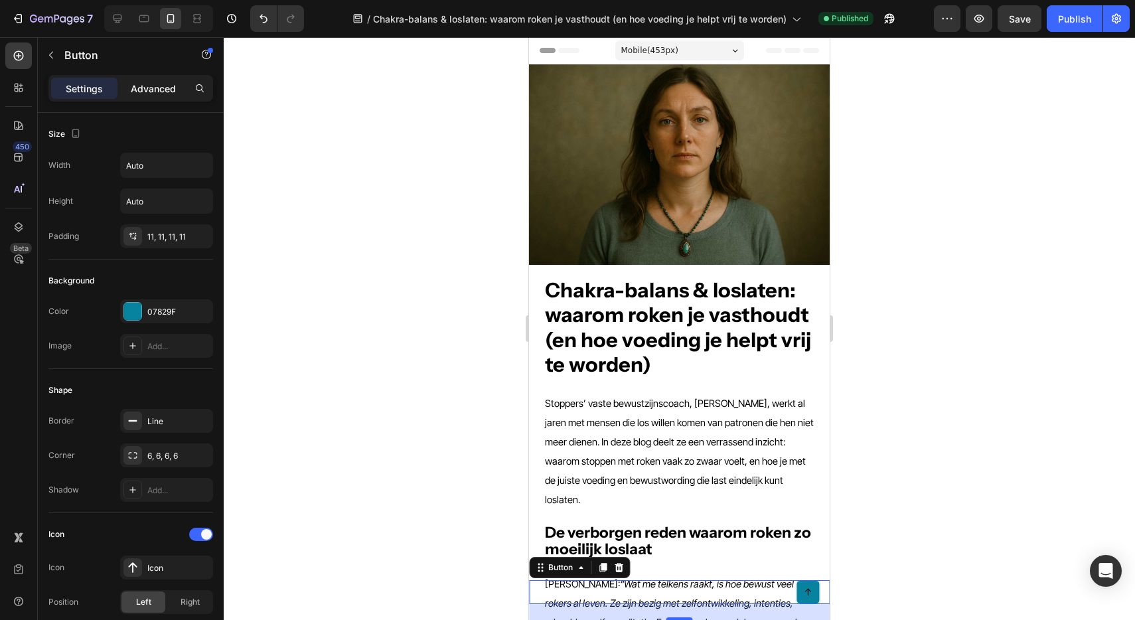
click at [143, 96] on div "Advanced" at bounding box center [153, 88] width 66 height 21
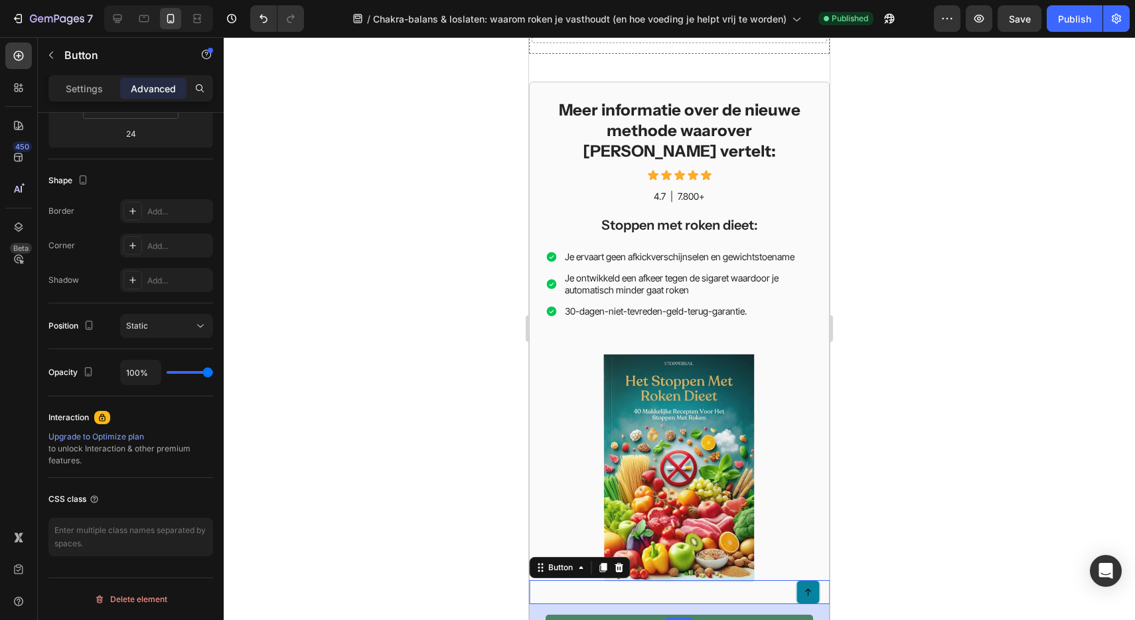
scroll to position [2681, 0]
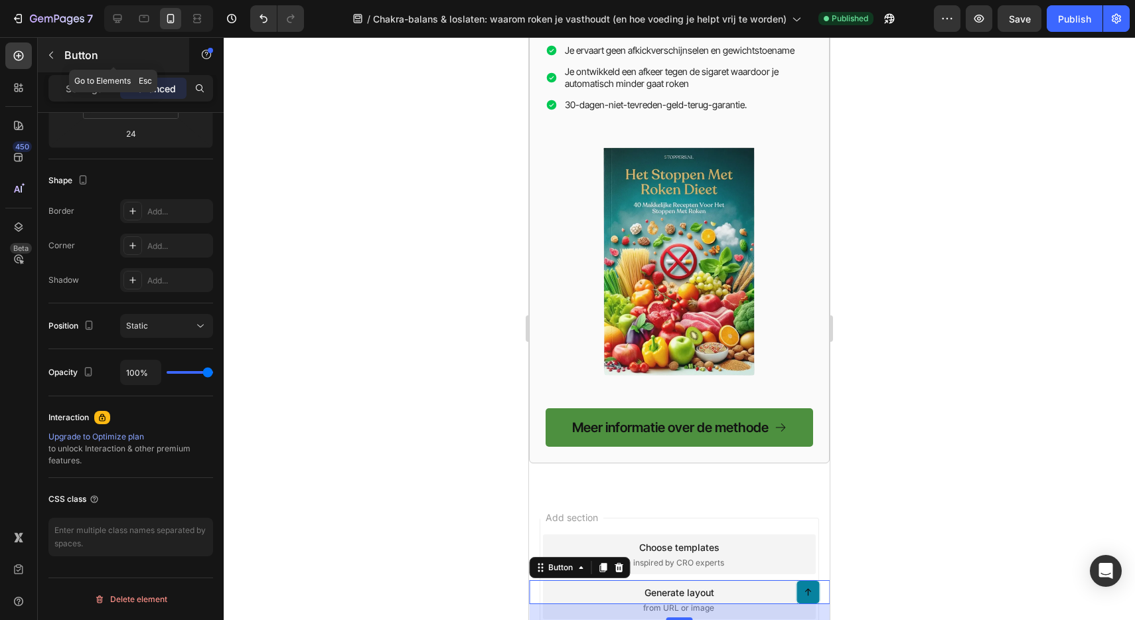
click at [59, 60] on button "button" at bounding box center [50, 54] width 21 height 21
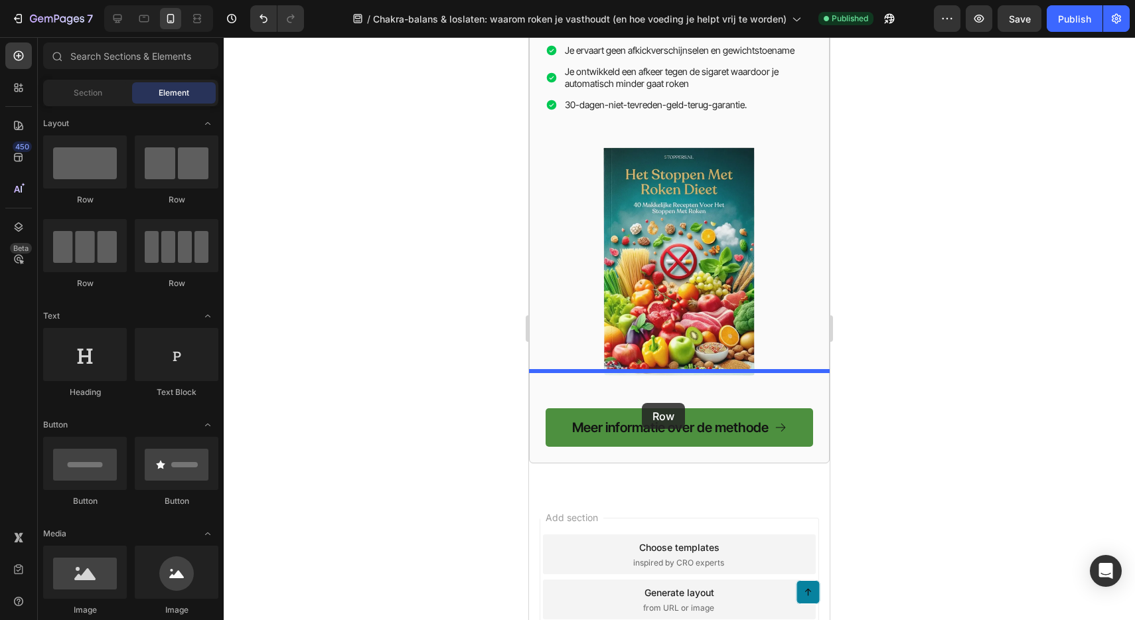
drag, startPoint x: 621, startPoint y: 198, endPoint x: 642, endPoint y: 406, distance: 208.2
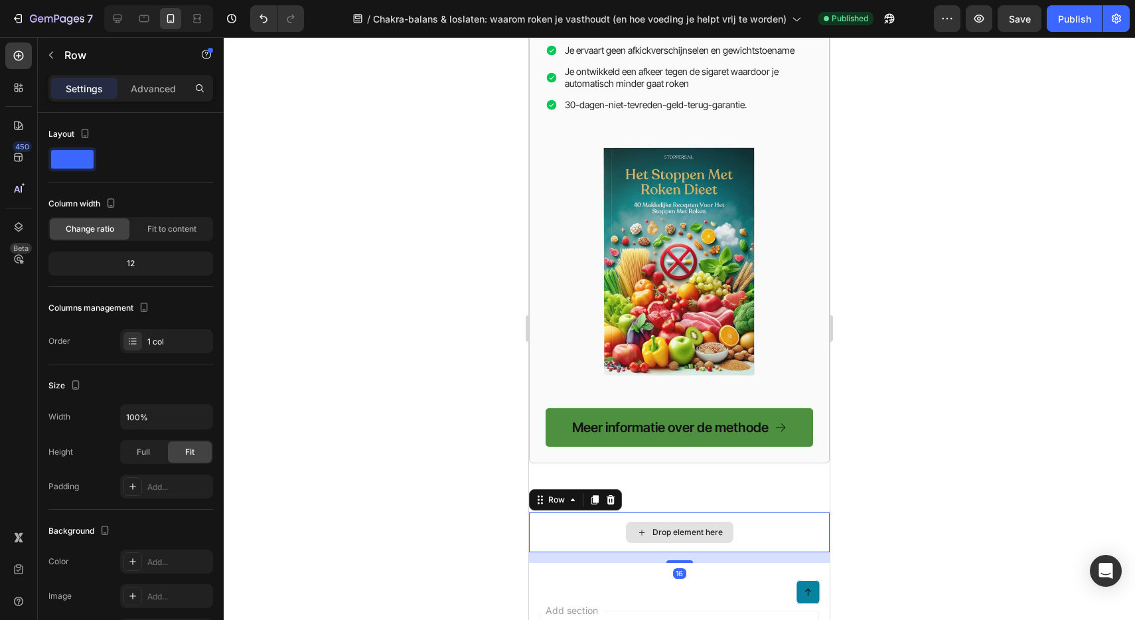
click at [563, 512] on div "Drop element here" at bounding box center [679, 532] width 301 height 40
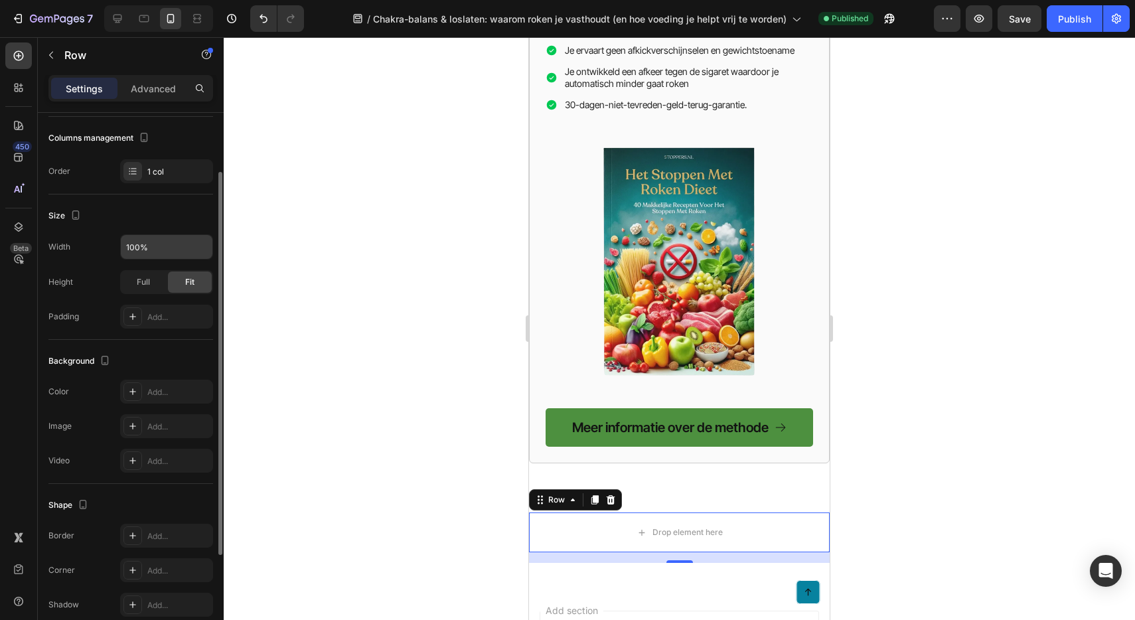
scroll to position [230, 0]
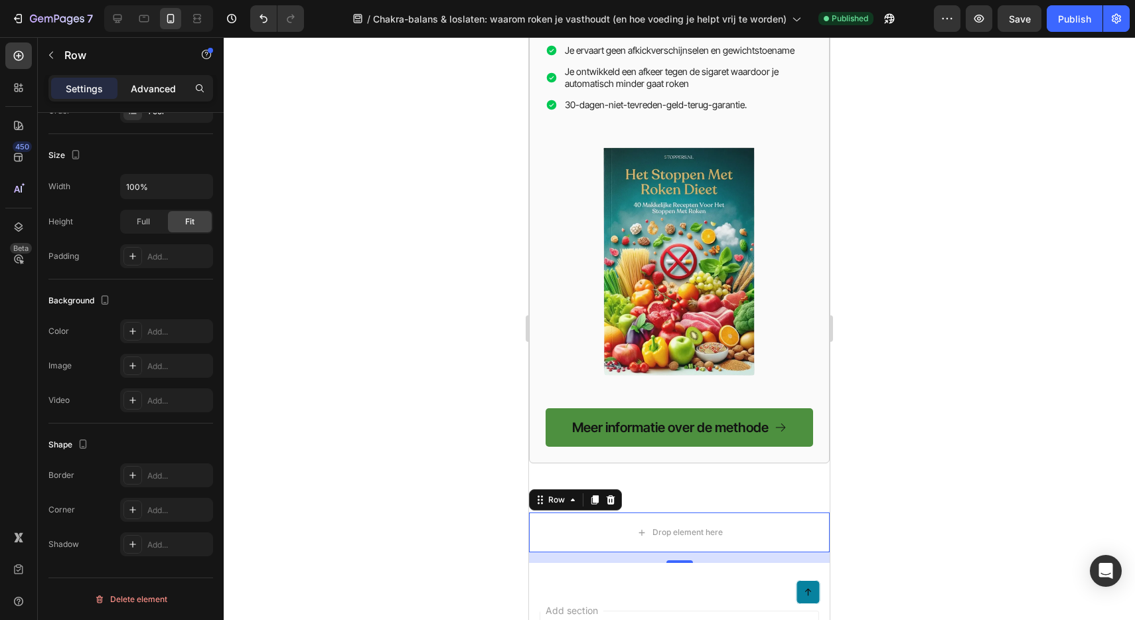
click at [153, 86] on p "Advanced" at bounding box center [153, 89] width 45 height 14
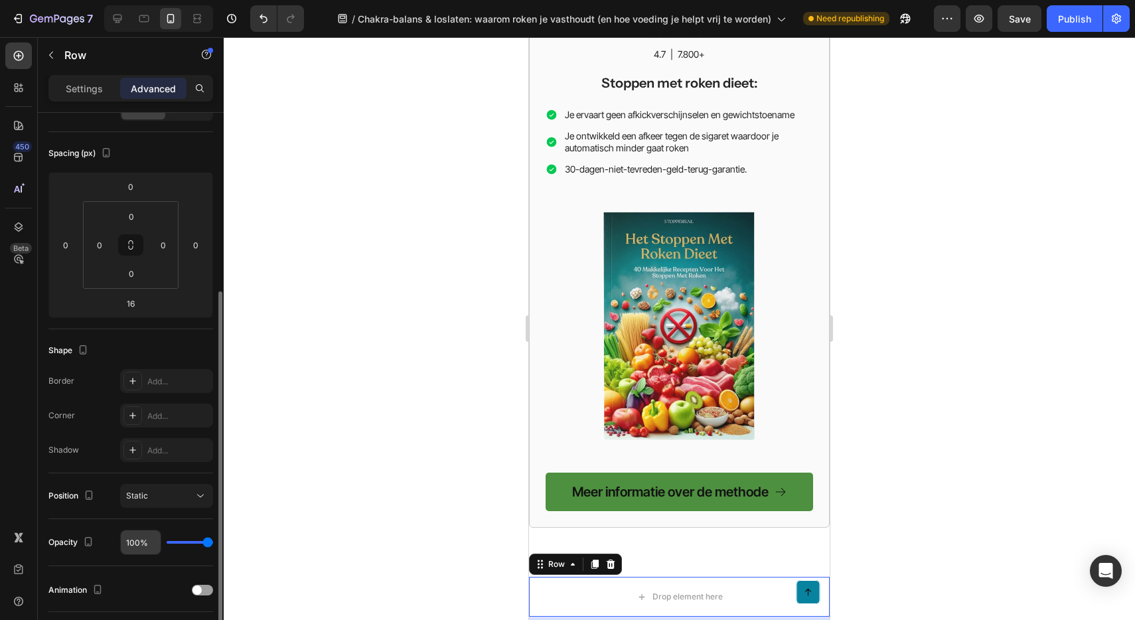
scroll to position [188, 0]
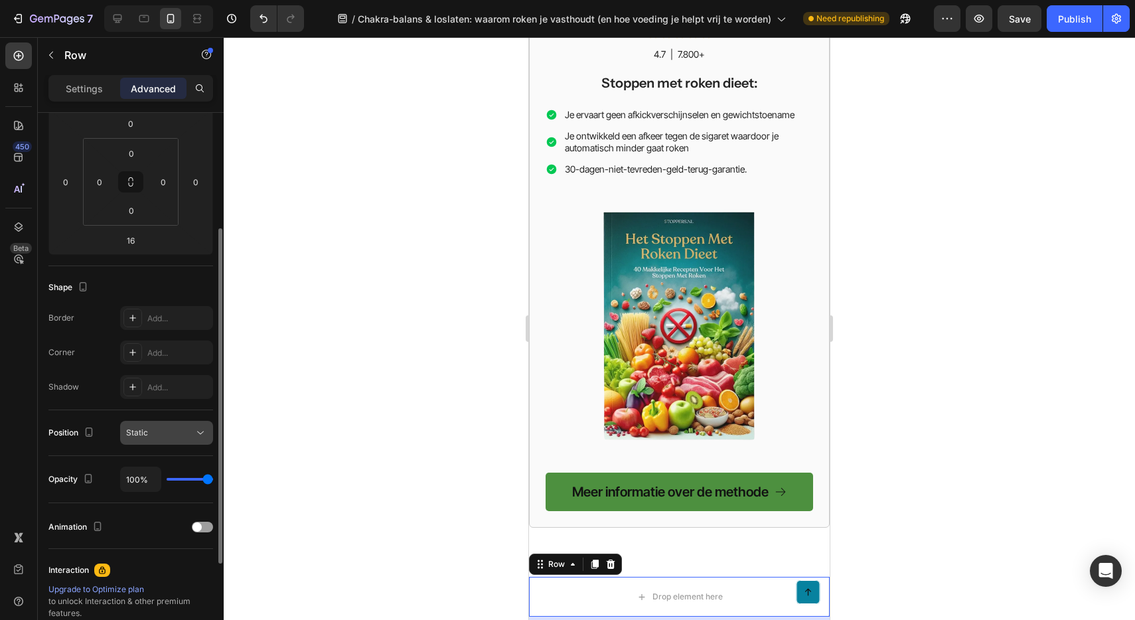
click at [172, 439] on button "Static" at bounding box center [166, 433] width 93 height 24
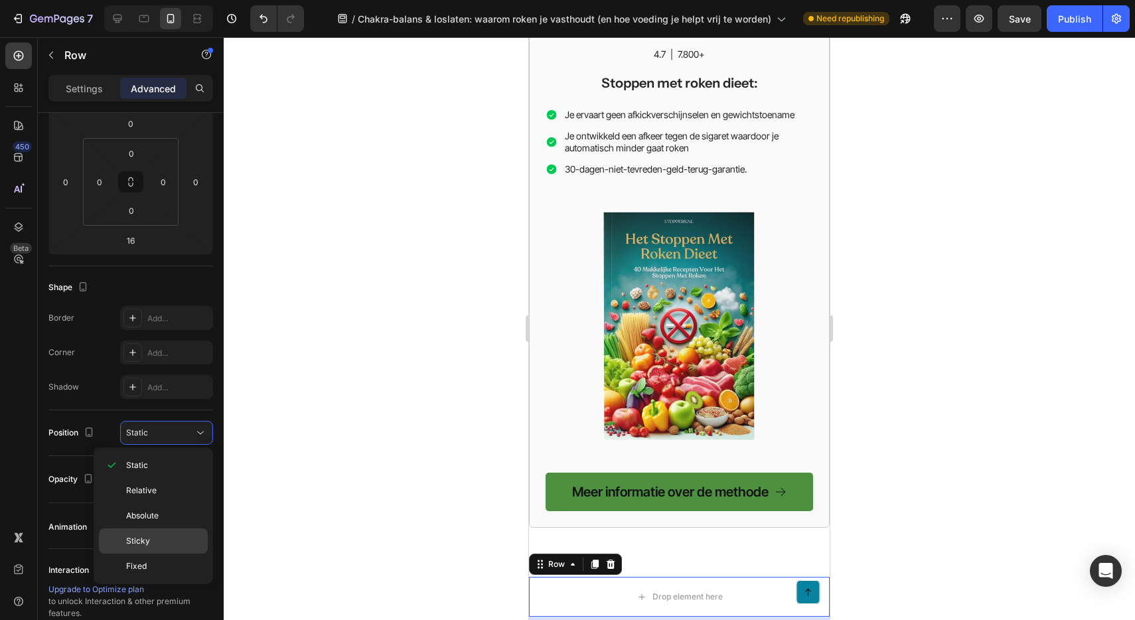
click at [175, 554] on div "Sticky" at bounding box center [153, 566] width 109 height 25
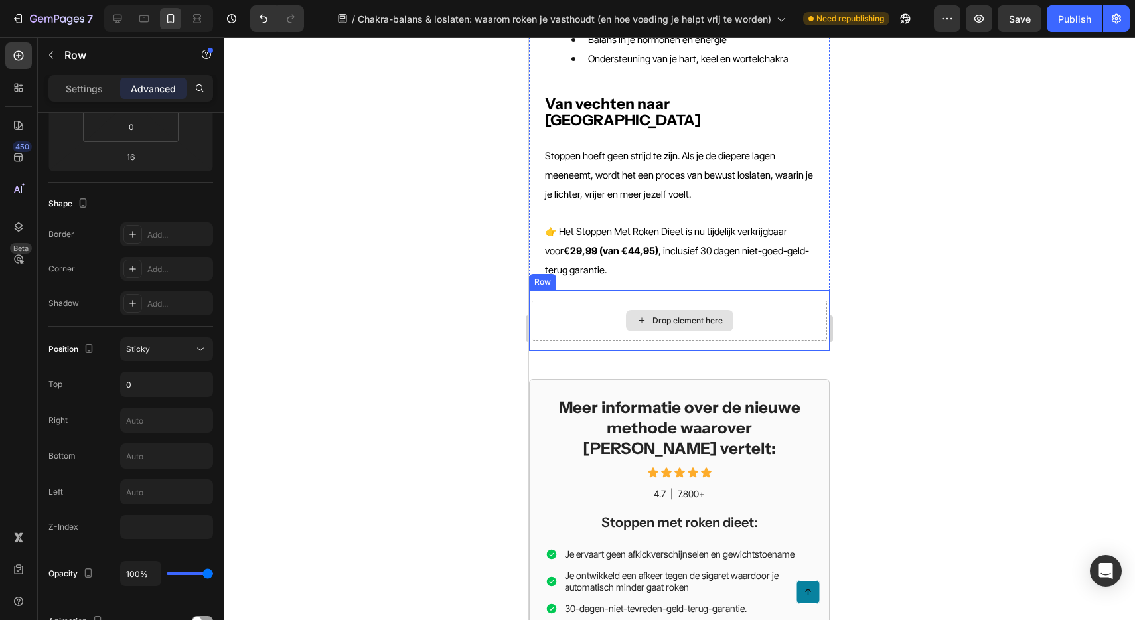
scroll to position [2134, 0]
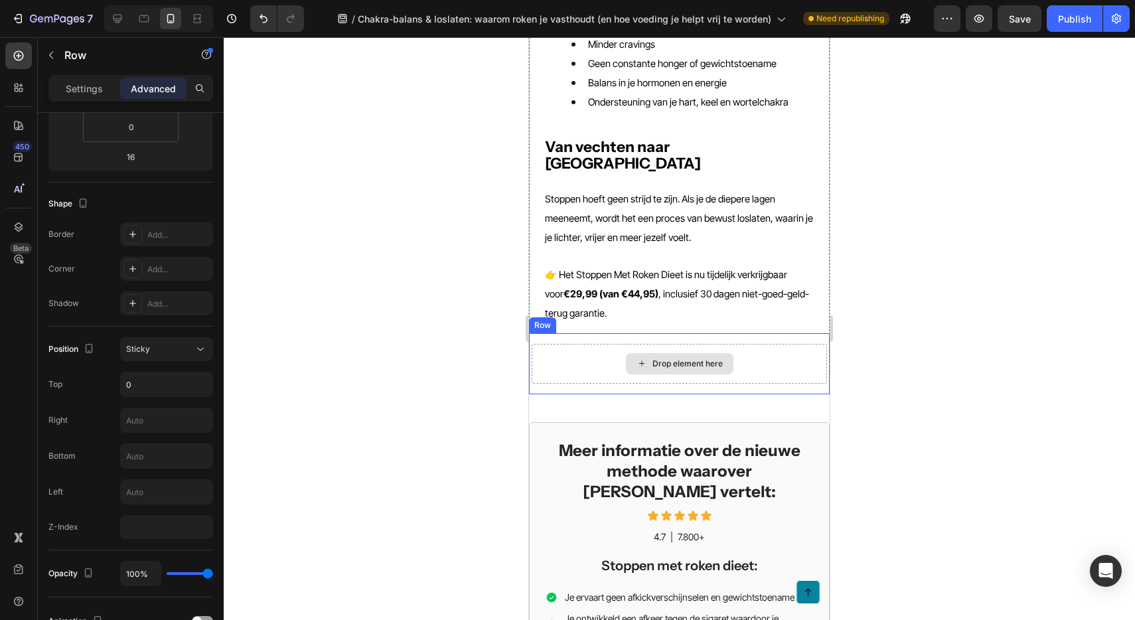
click at [586, 344] on div "Drop element here" at bounding box center [679, 364] width 295 height 40
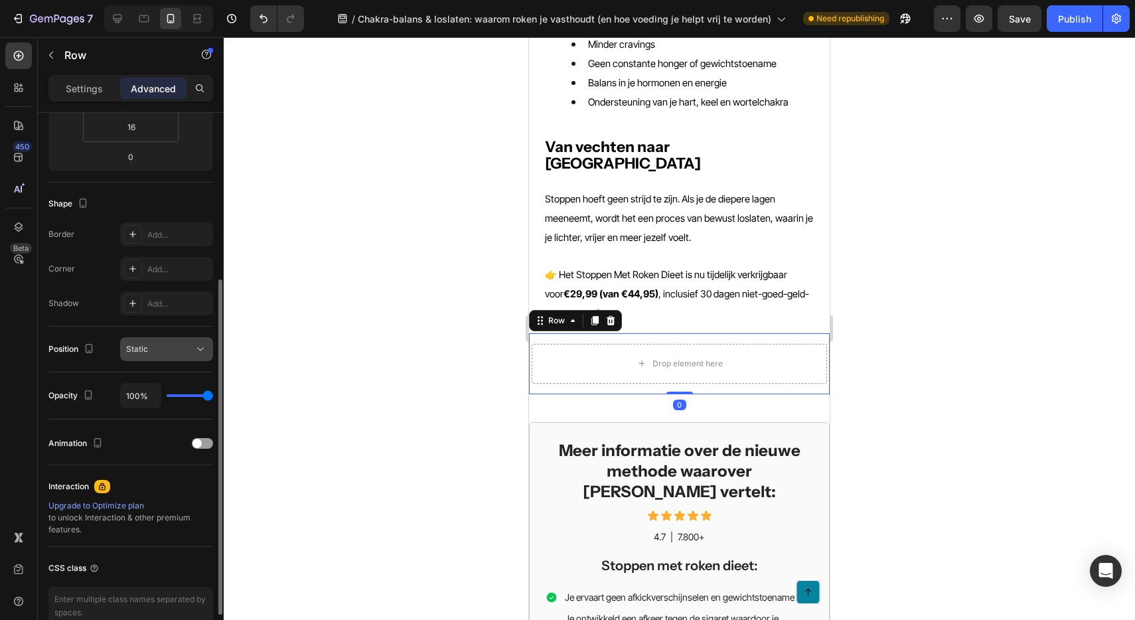
click at [163, 355] on div "Static" at bounding box center [166, 348] width 81 height 13
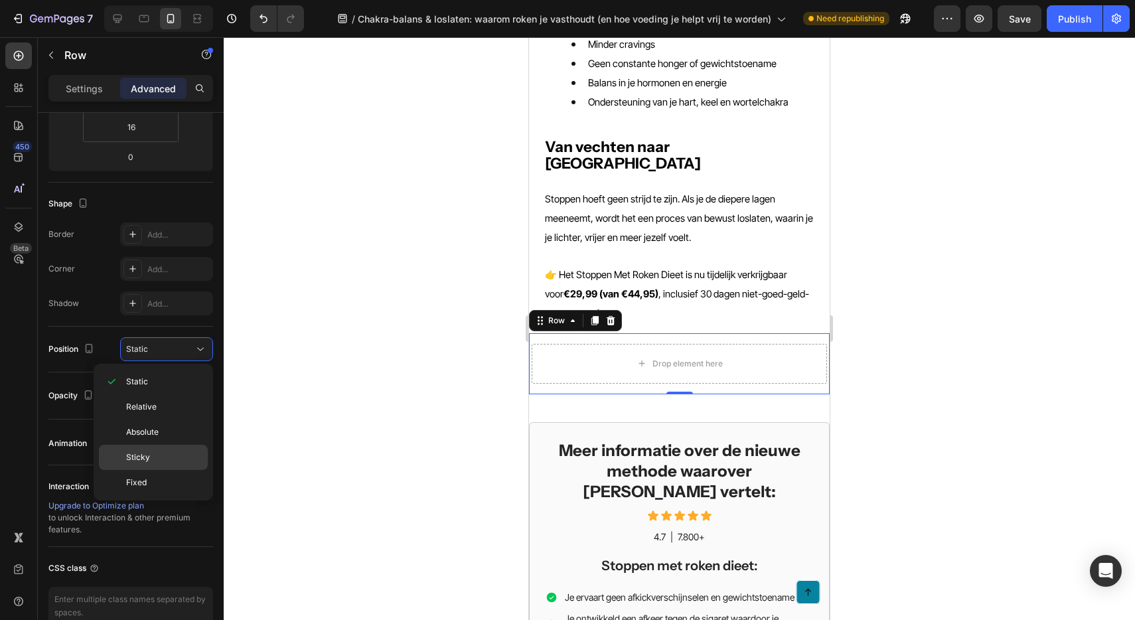
click at [159, 458] on p "Sticky" at bounding box center [164, 457] width 76 height 12
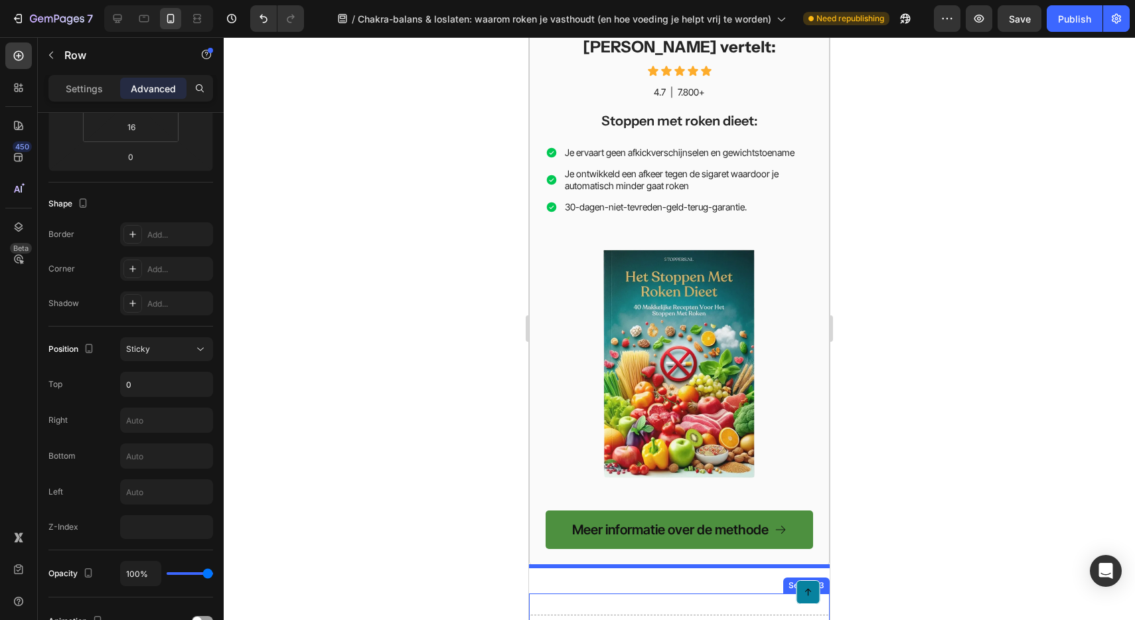
scroll to position [2675, 0]
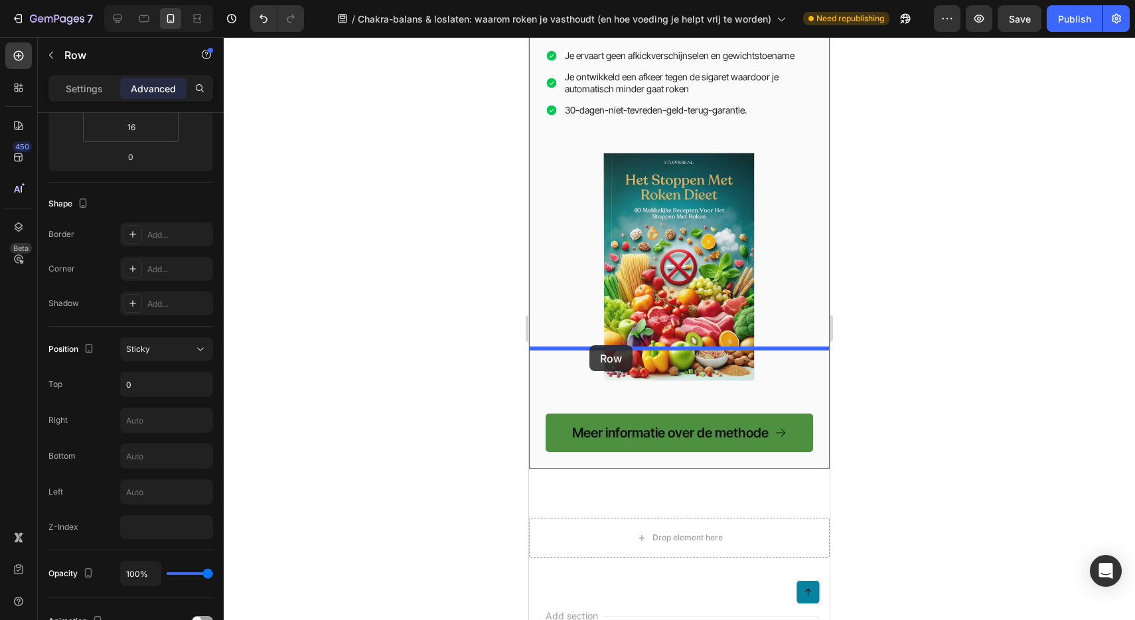
drag, startPoint x: 584, startPoint y: 327, endPoint x: 589, endPoint y: 346, distance: 20.0
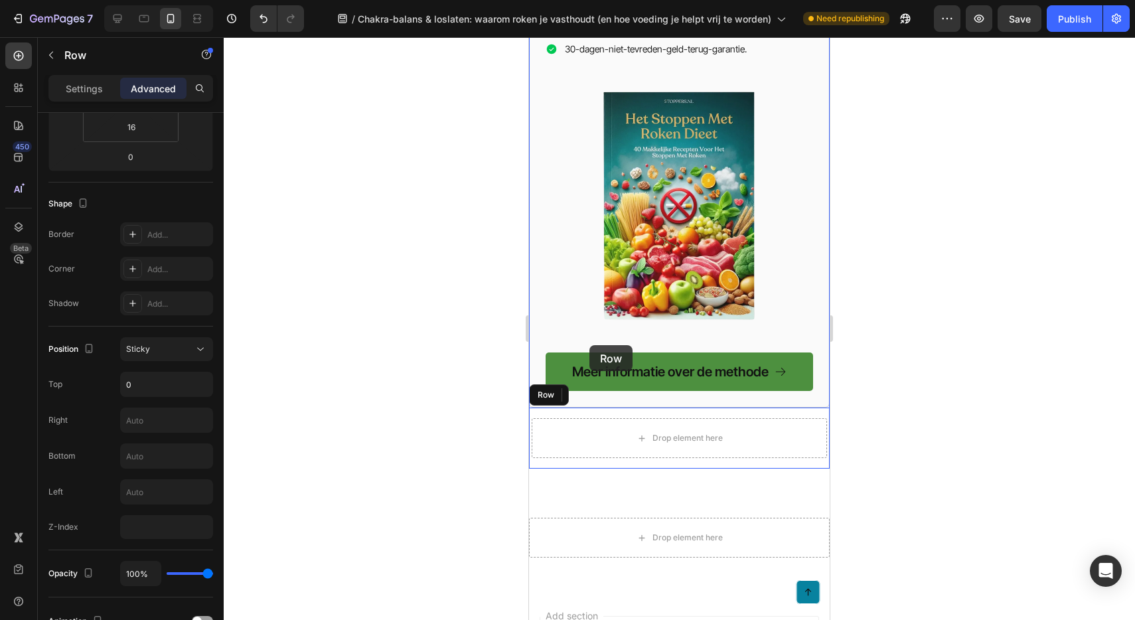
scroll to position [2614, 0]
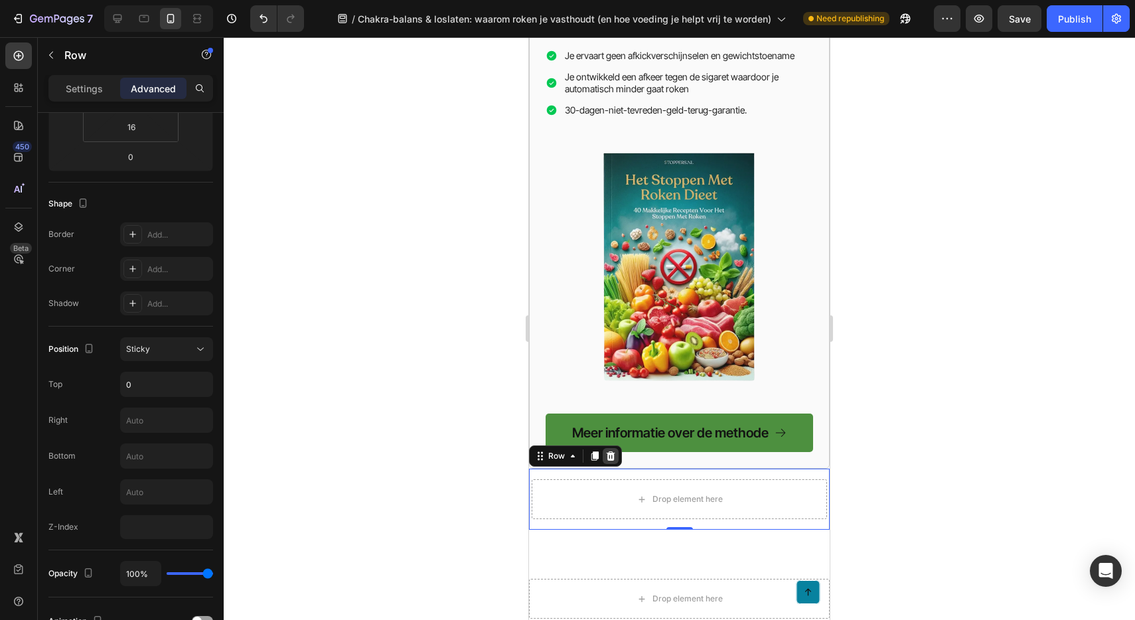
click at [613, 451] on icon at bounding box center [611, 455] width 9 height 9
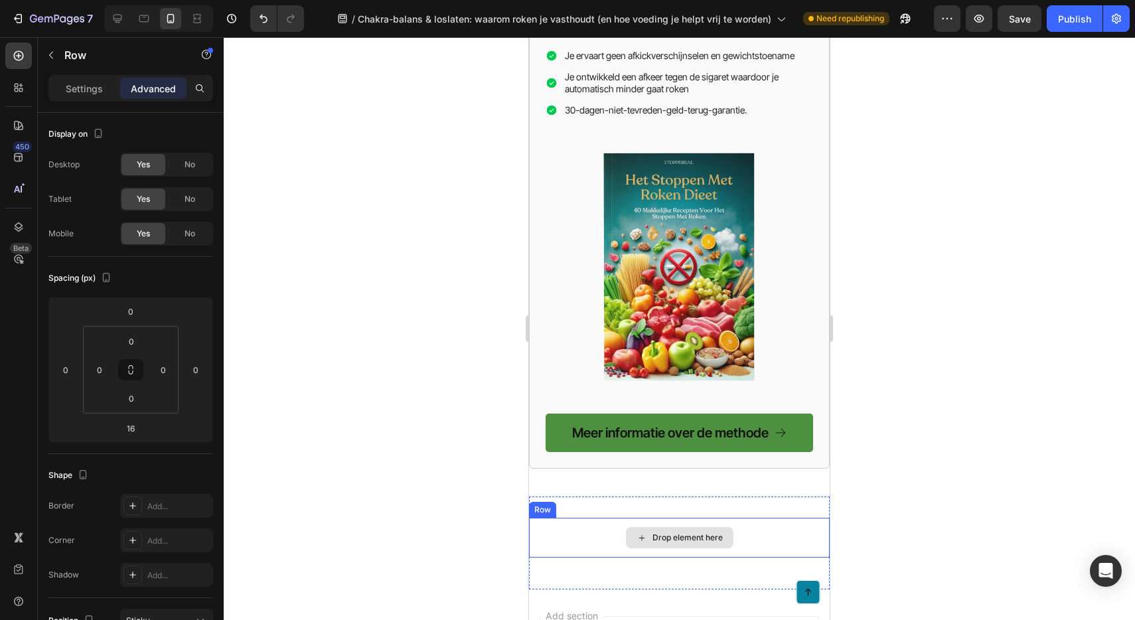
click at [613, 518] on div "Drop element here" at bounding box center [679, 538] width 301 height 40
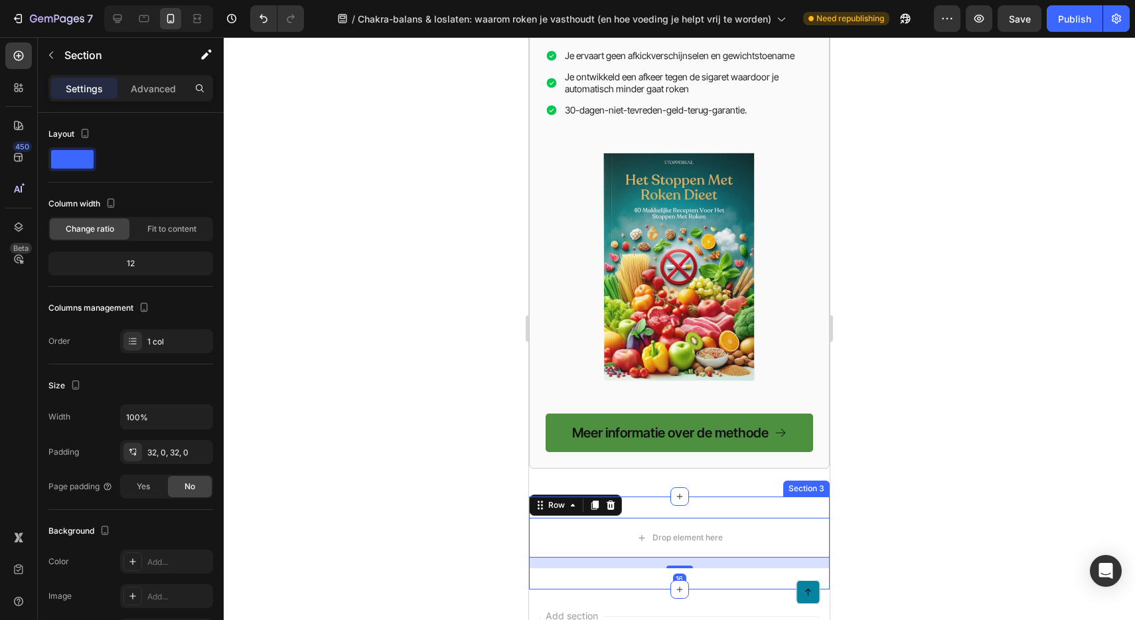
click at [641, 496] on div "Drop element here Row 16 Section 3" at bounding box center [679, 542] width 301 height 93
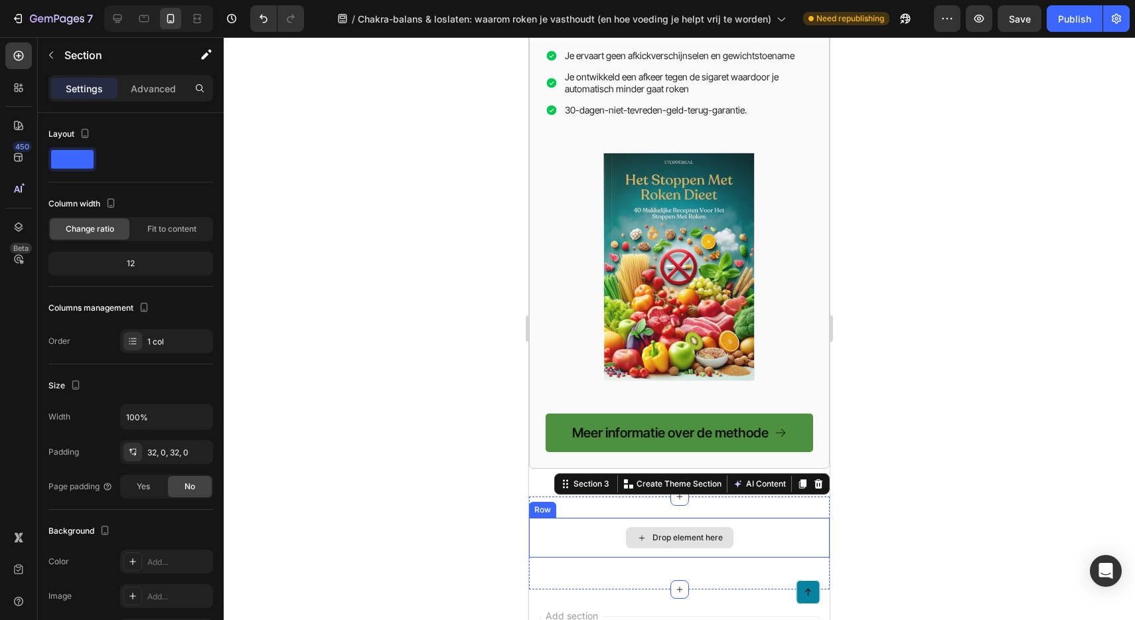
click at [615, 518] on div "Drop element here" at bounding box center [679, 538] width 301 height 40
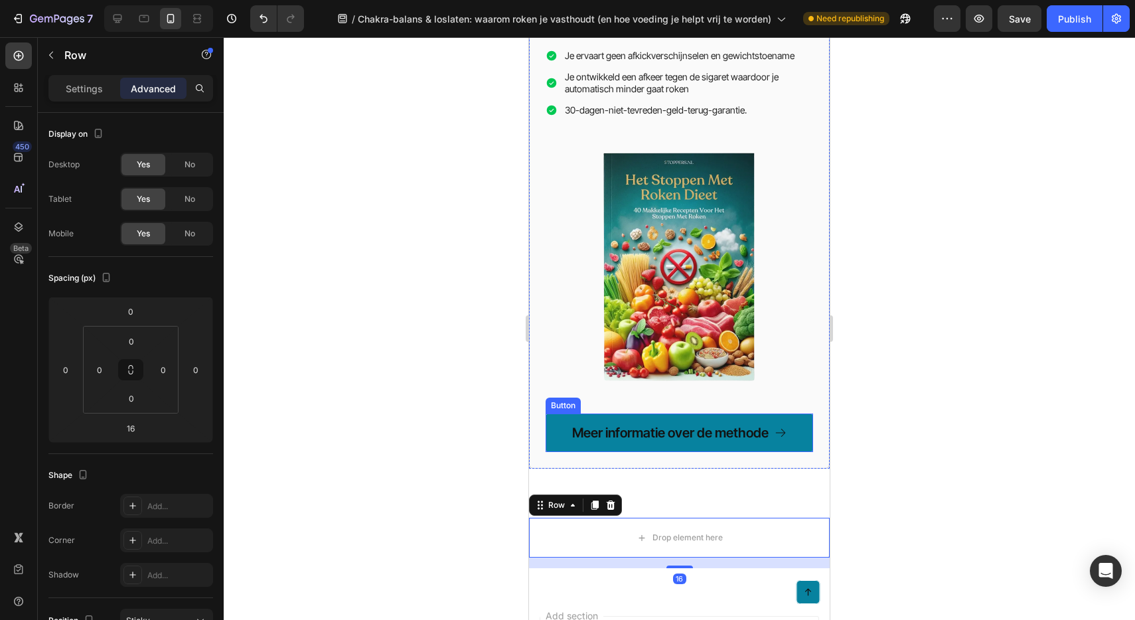
click at [552, 413] on link "Meer informatie over de methode" at bounding box center [679, 432] width 267 height 38
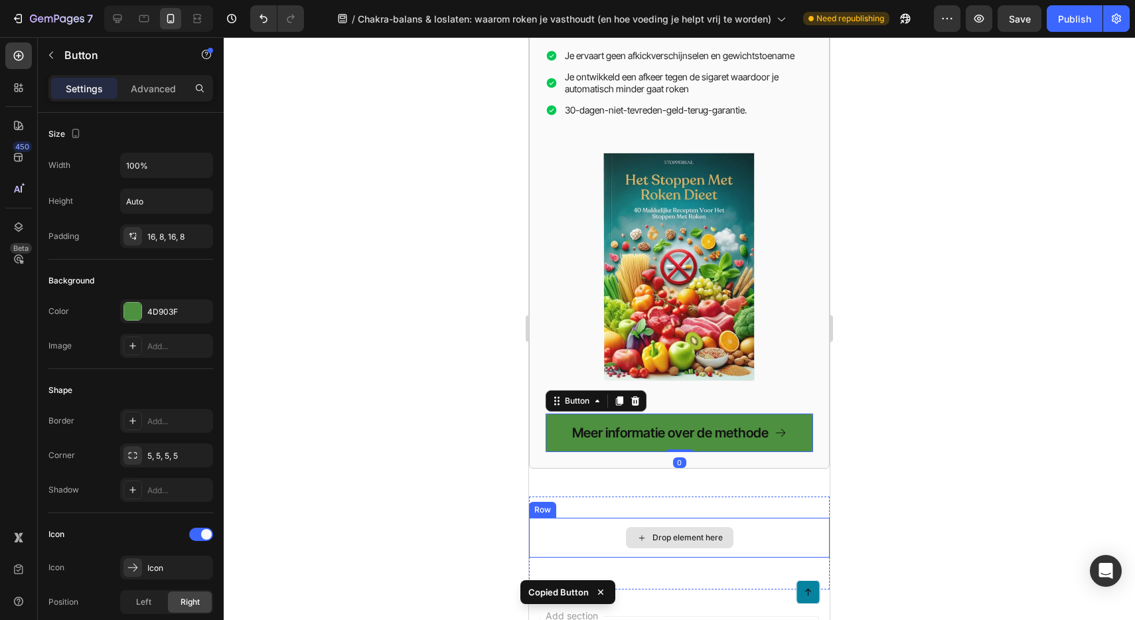
click at [549, 518] on div "Drop element here" at bounding box center [679, 538] width 301 height 40
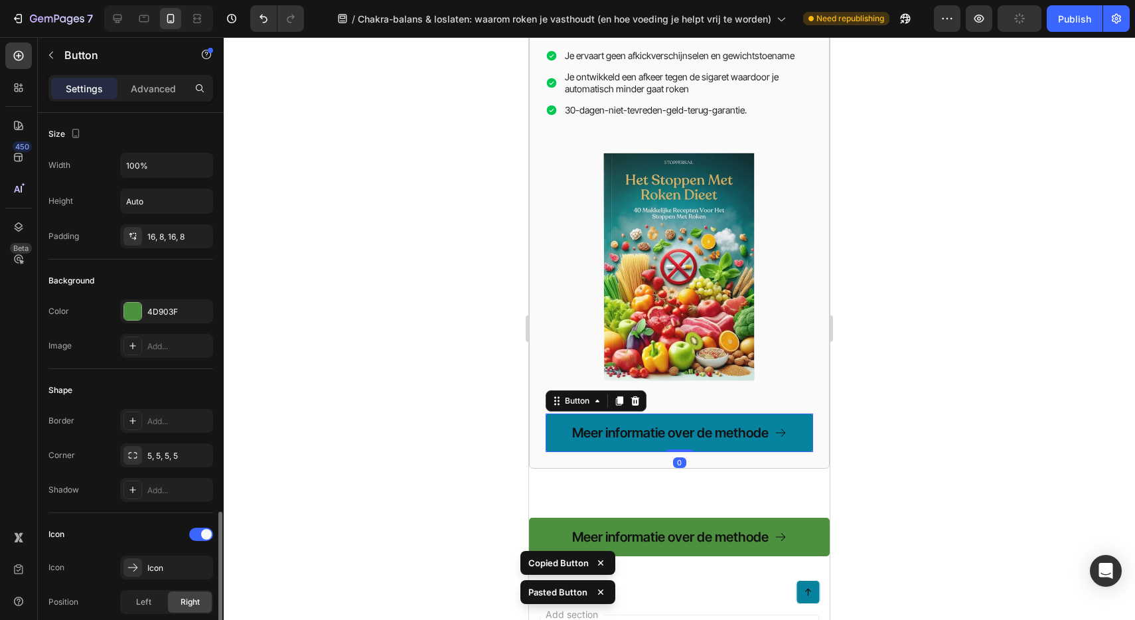
scroll to position [271, 0]
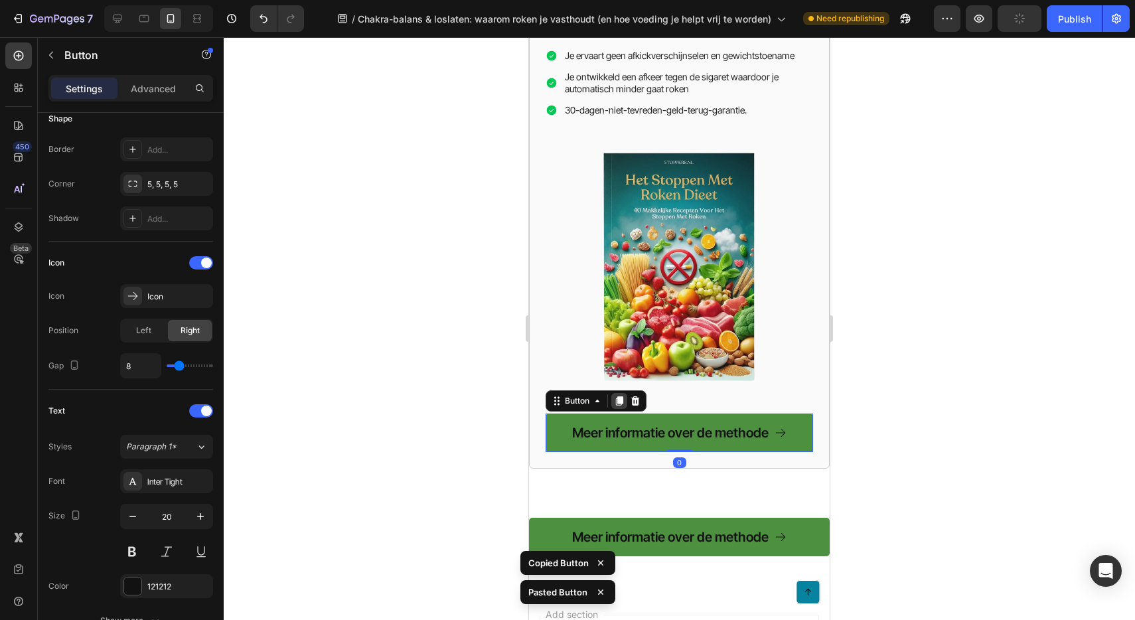
click at [621, 397] on icon at bounding box center [619, 401] width 7 height 9
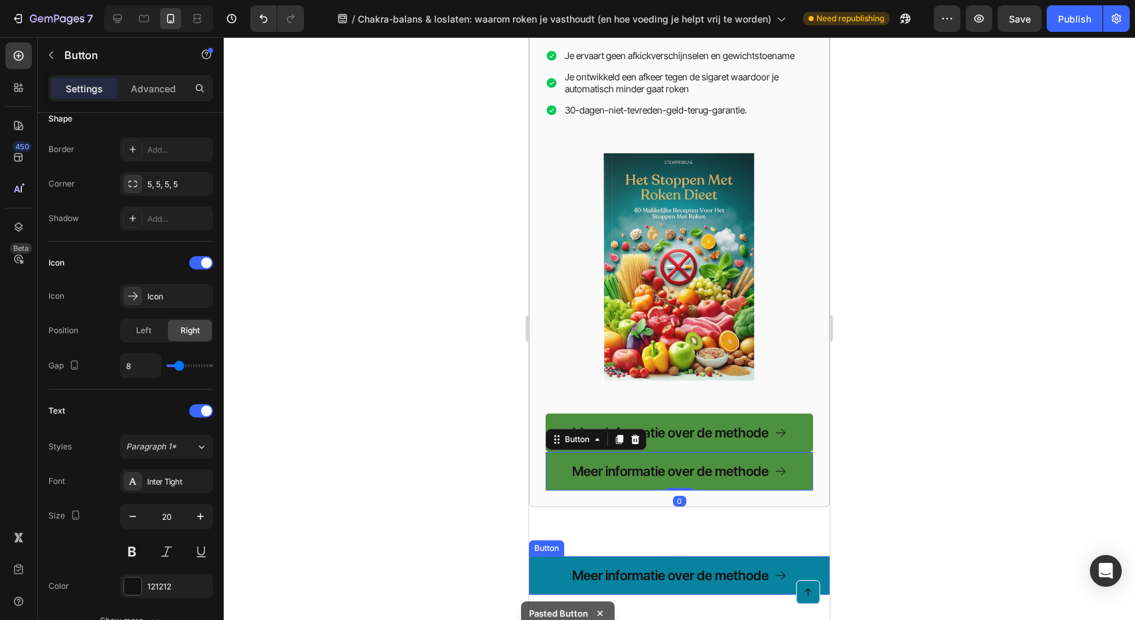
click at [554, 556] on link "Meer informatie over de methode" at bounding box center [679, 575] width 301 height 38
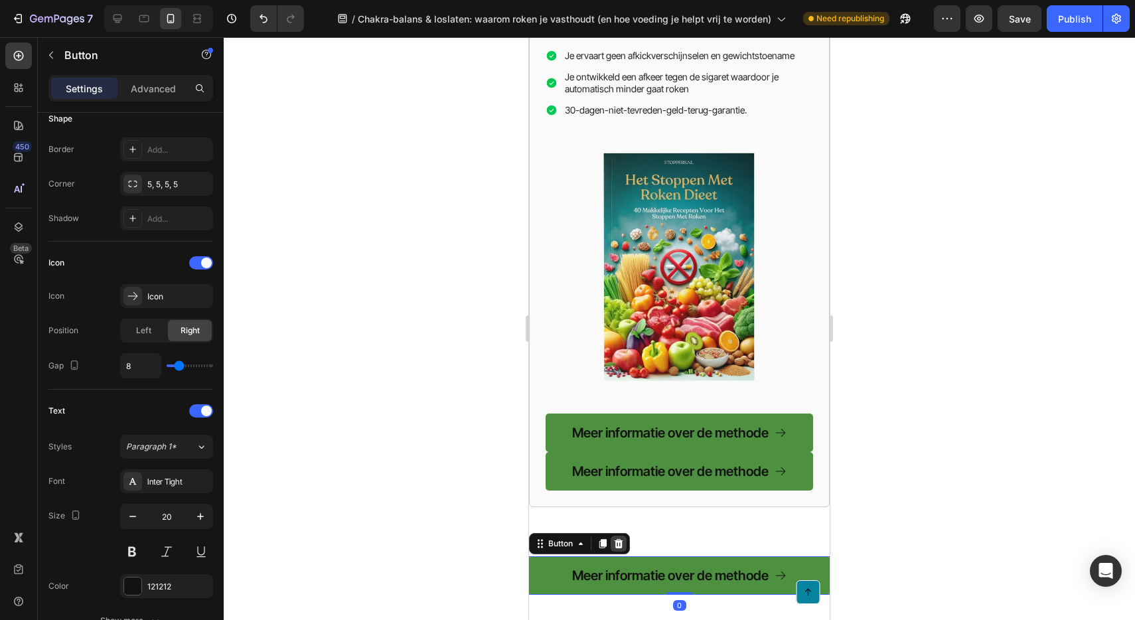
click at [617, 538] on icon at bounding box center [618, 543] width 11 height 11
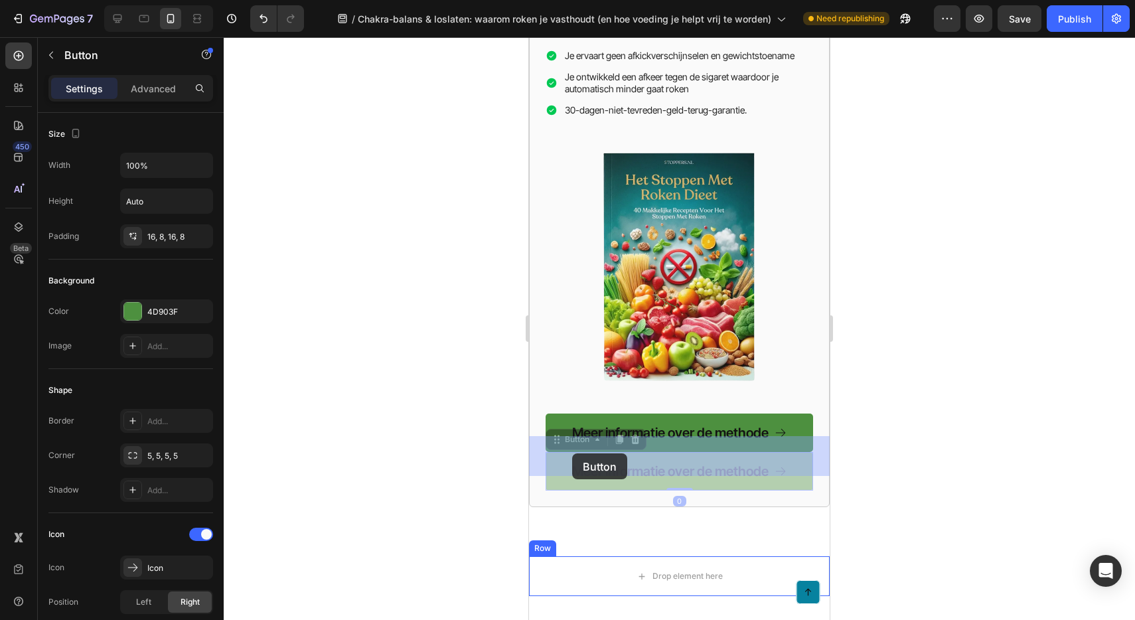
drag, startPoint x: 555, startPoint y: 348, endPoint x: 572, endPoint y: 451, distance: 103.7
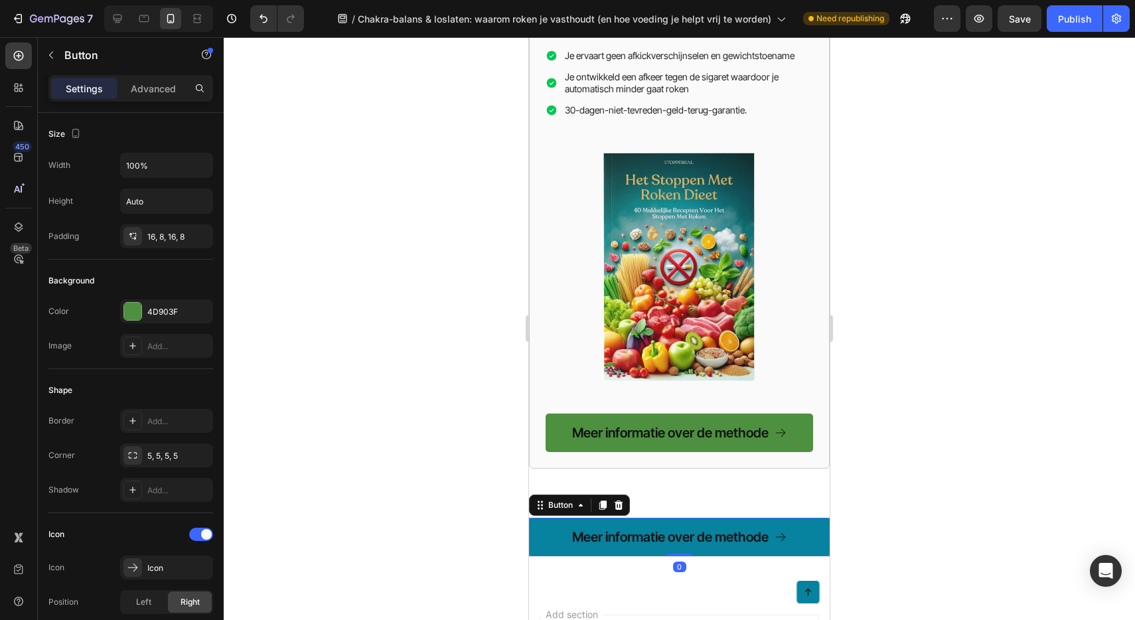
click at [558, 518] on link "Meer informatie over de methode" at bounding box center [679, 537] width 301 height 38
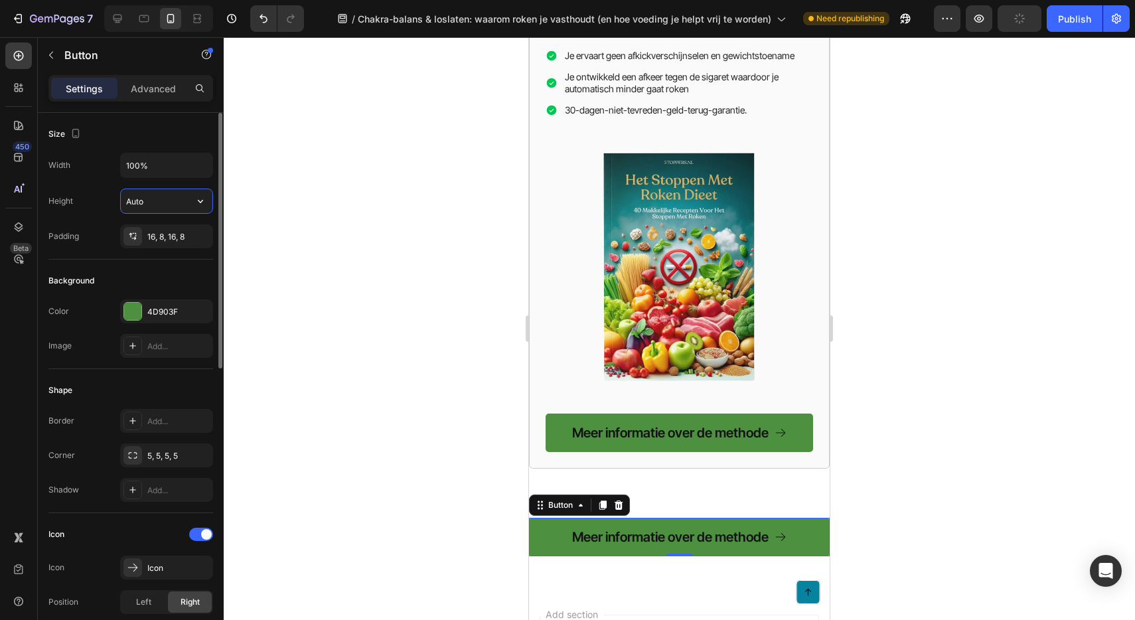
click at [167, 205] on input "Auto" at bounding box center [167, 201] width 92 height 24
click at [206, 205] on icon "button" at bounding box center [200, 200] width 13 height 13
click at [103, 196] on div "Height Auto" at bounding box center [130, 200] width 165 height 25
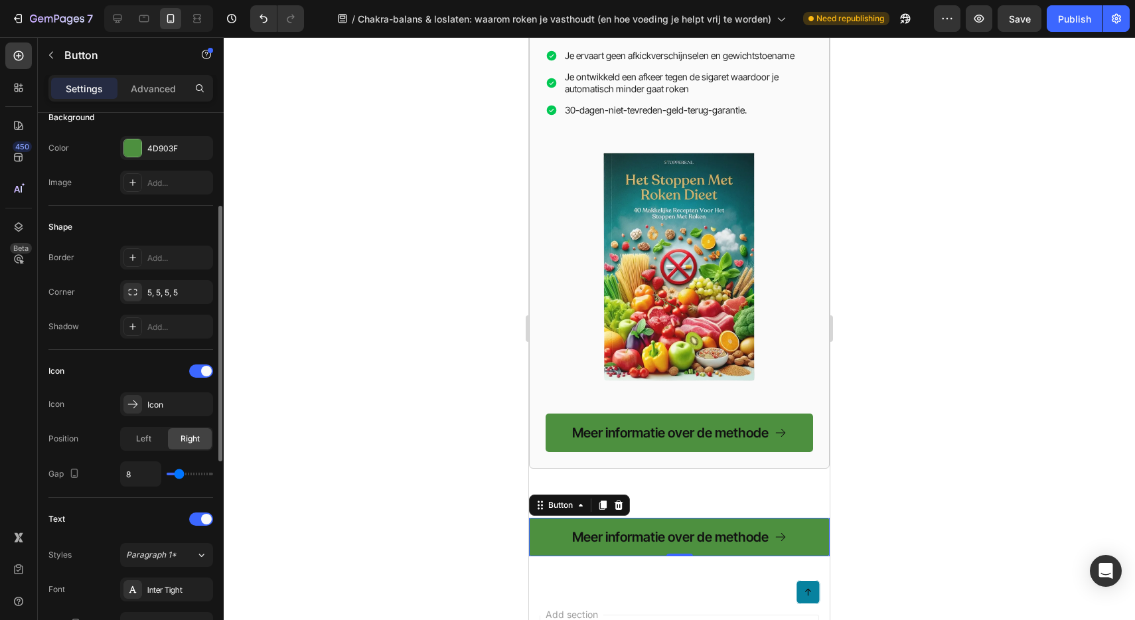
scroll to position [177, 0]
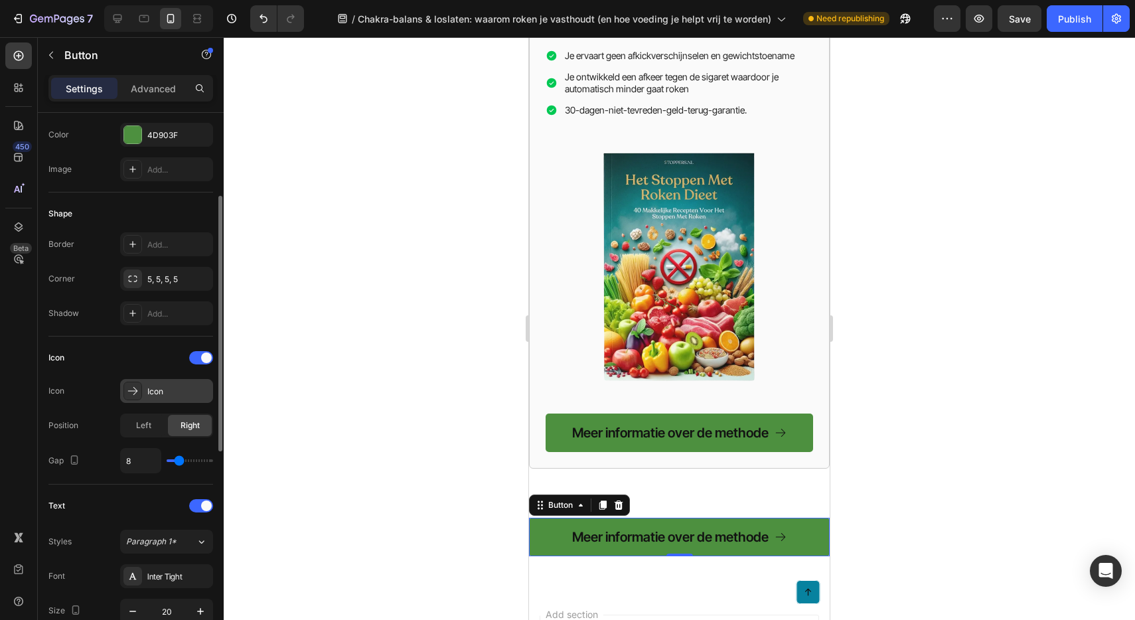
click at [169, 390] on div "Icon" at bounding box center [178, 392] width 62 height 12
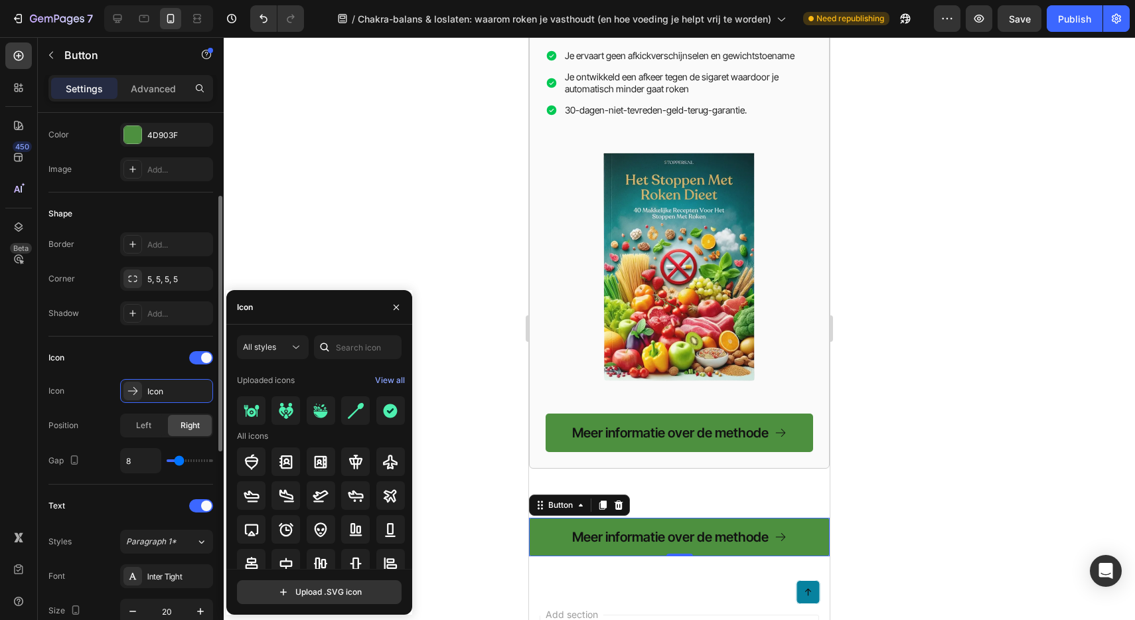
click at [106, 403] on div "Icon Icon Icon Position Left Right Gap 8" at bounding box center [130, 410] width 165 height 126
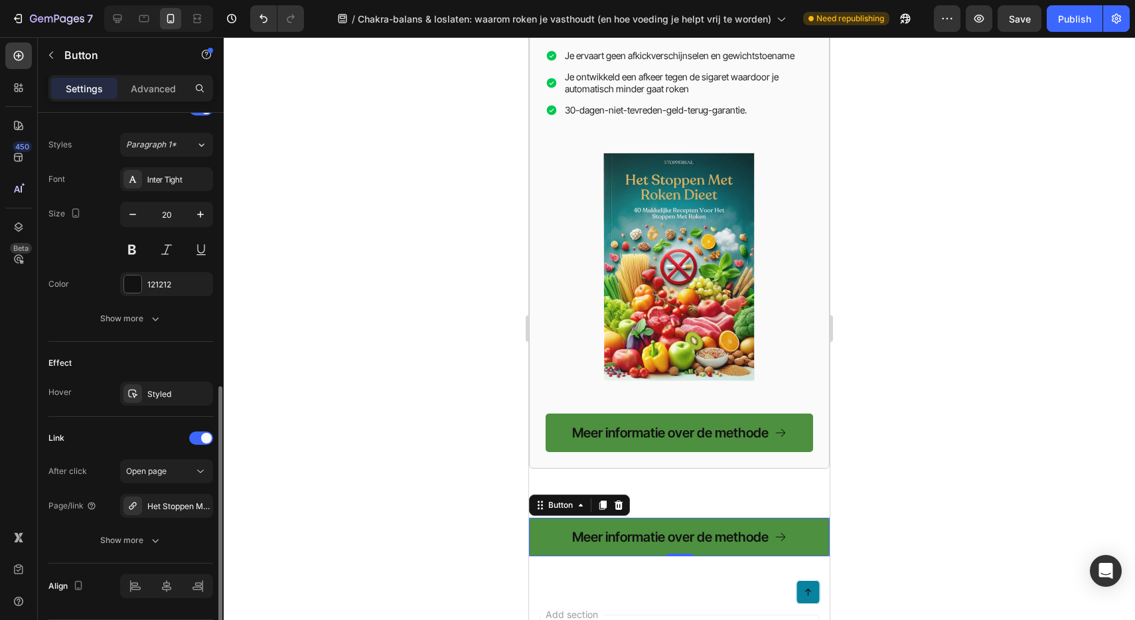
scroll to position [576, 0]
click at [168, 494] on div "Het Stoppen Met Roken Dieet" at bounding box center [166, 503] width 93 height 24
click at [92, 487] on div "After click Open page Page/link Het Stoppen Met Roken Dieet Show more" at bounding box center [130, 503] width 165 height 93
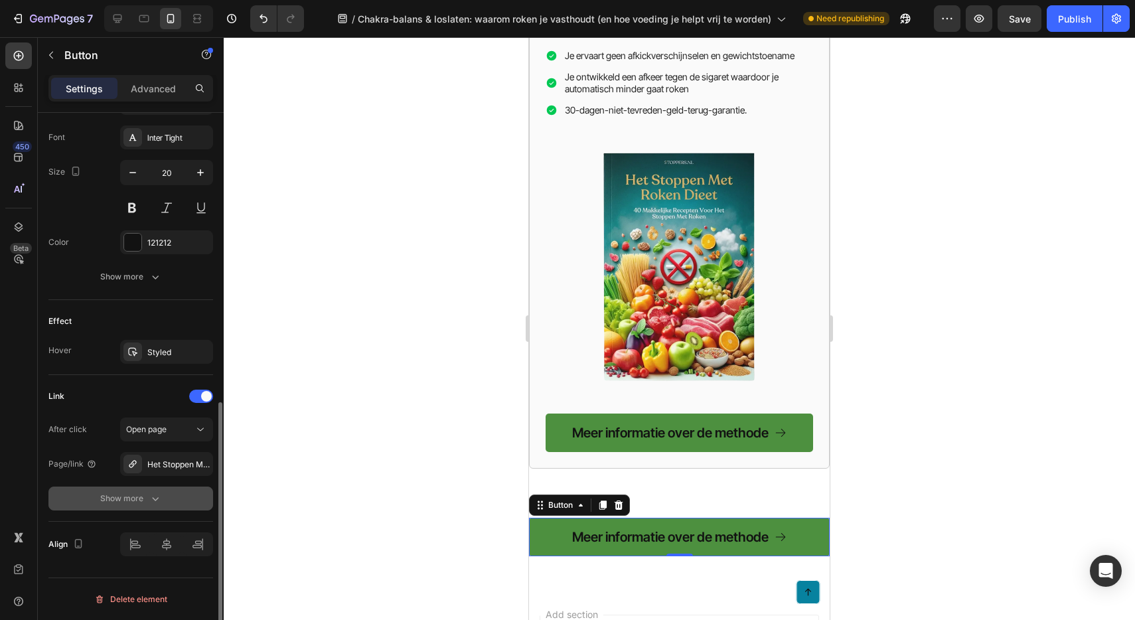
click at [101, 493] on div "Show more" at bounding box center [131, 498] width 62 height 13
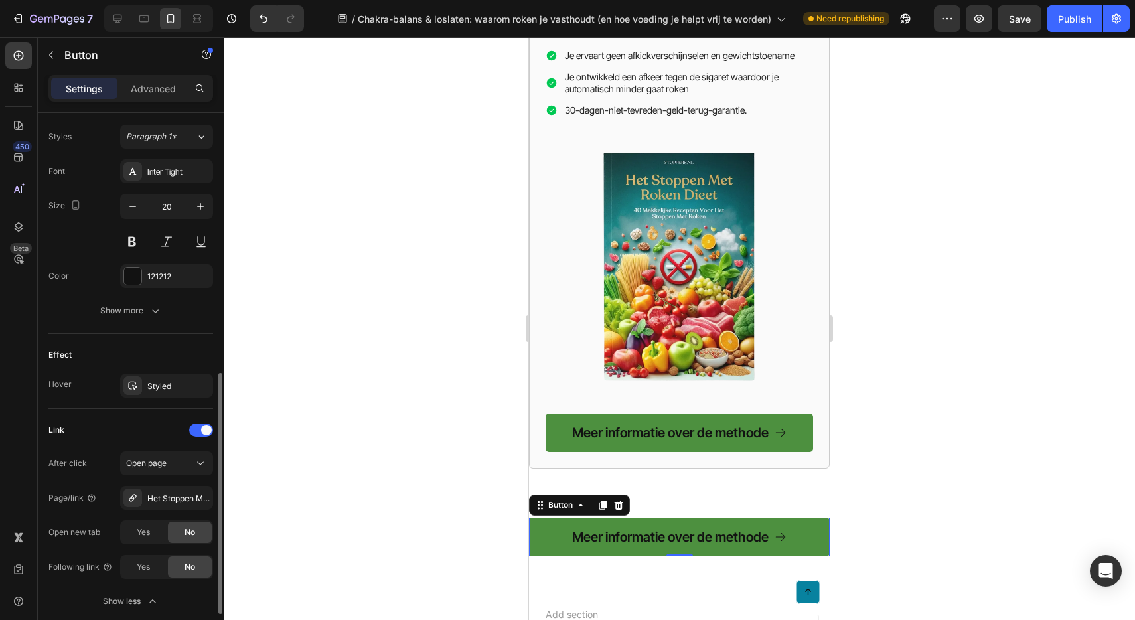
scroll to position [581, 0]
click at [145, 305] on div "Show more" at bounding box center [131, 311] width 62 height 13
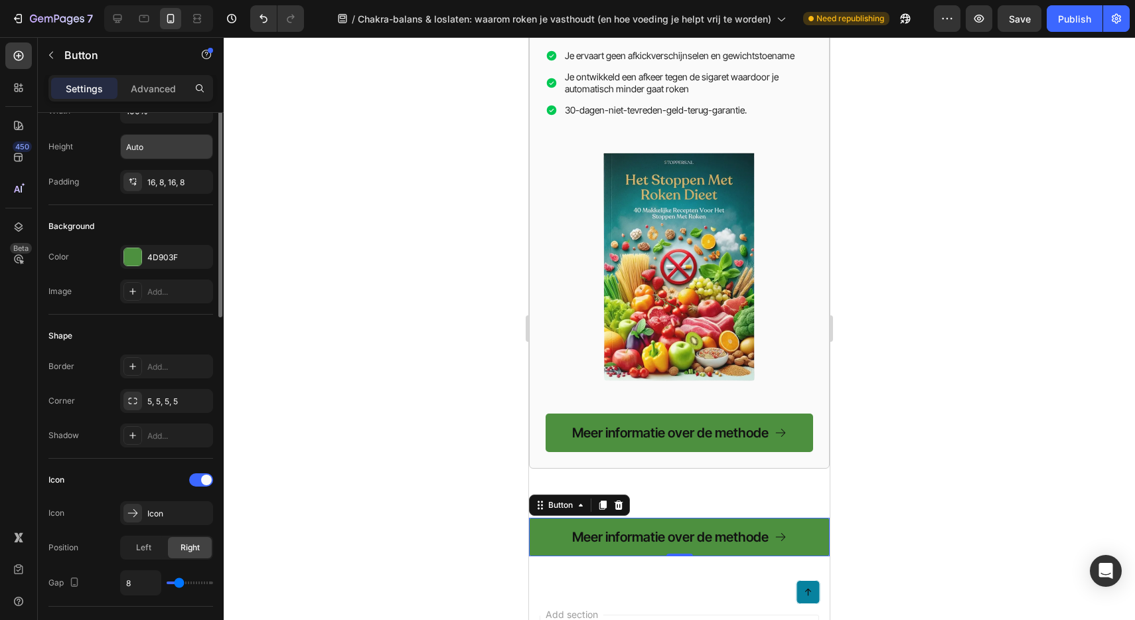
scroll to position [35, 0]
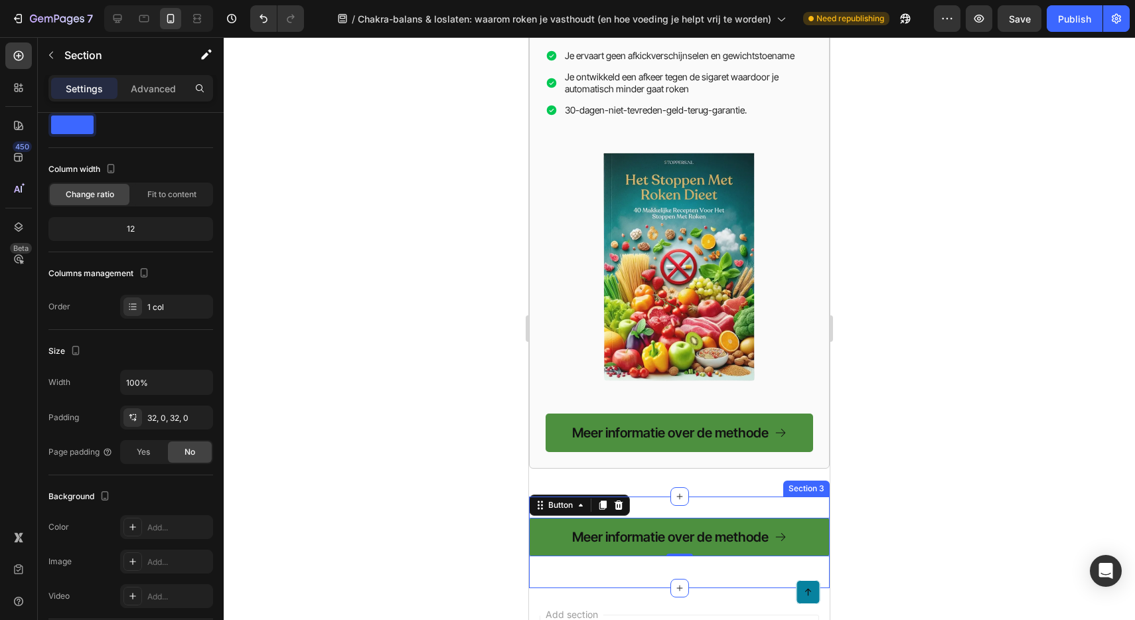
click at [710, 496] on div "Meer informatie over de methode Button 0 Row Section 3" at bounding box center [679, 542] width 301 height 92
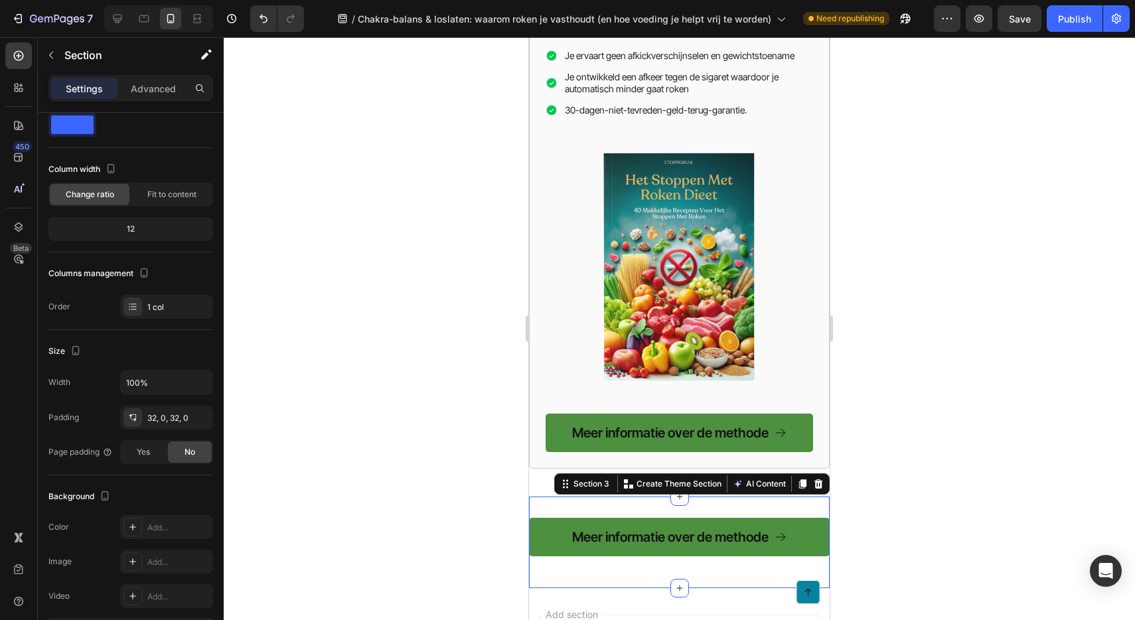
scroll to position [0, 0]
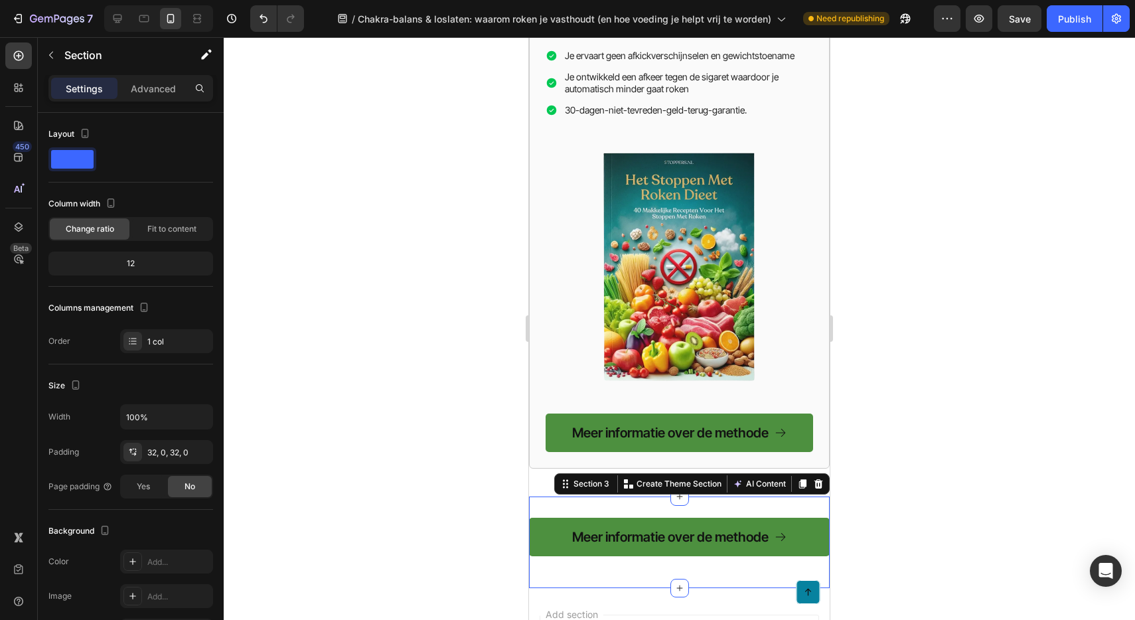
click at [588, 518] on div "Meer informatie over de methode Button Row" at bounding box center [679, 542] width 301 height 49
click at [61, 63] on div at bounding box center [50, 54] width 21 height 21
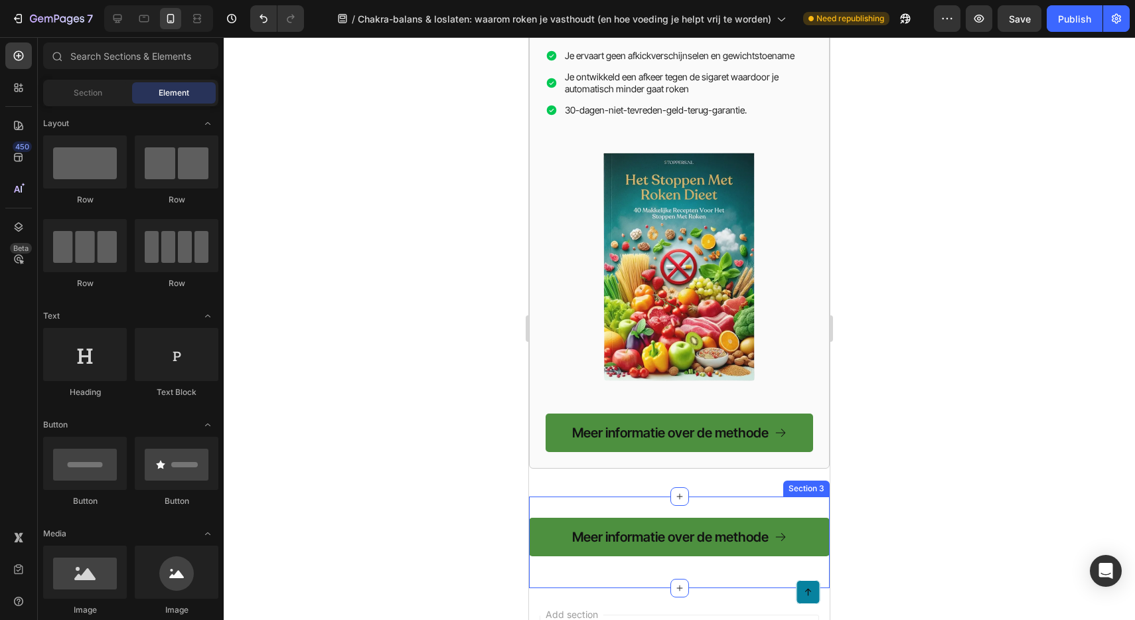
click at [812, 496] on div "Meer informatie over de methode Button Row Section 3" at bounding box center [679, 542] width 301 height 92
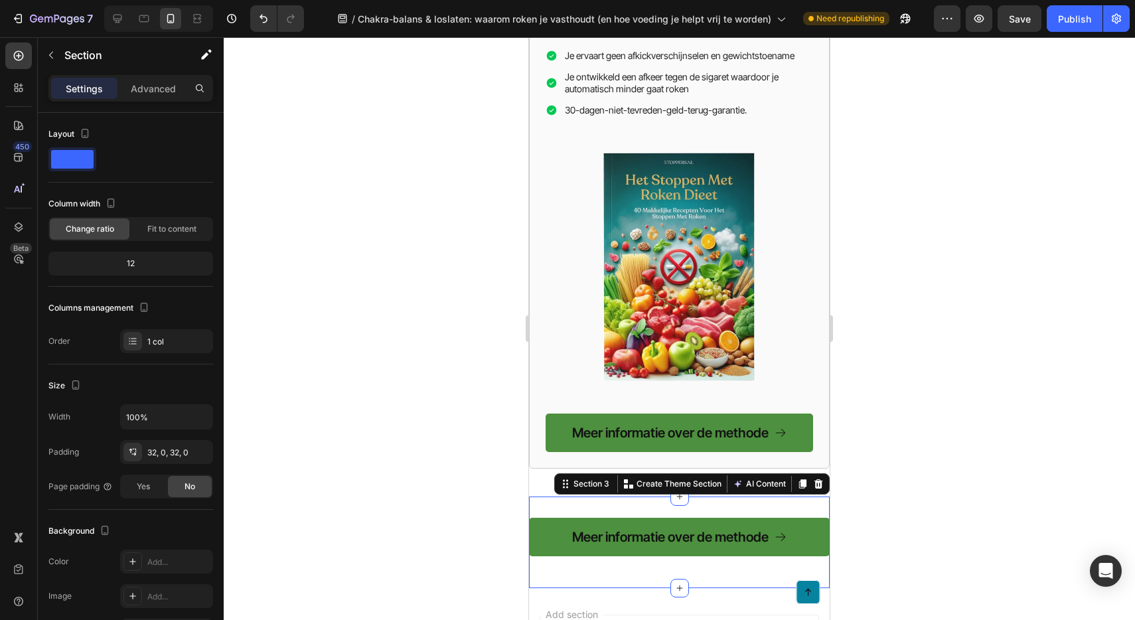
click at [812, 496] on div "Meer informatie over de methode Button Row Section 3 Create Theme Section AI Co…" at bounding box center [679, 542] width 301 height 92
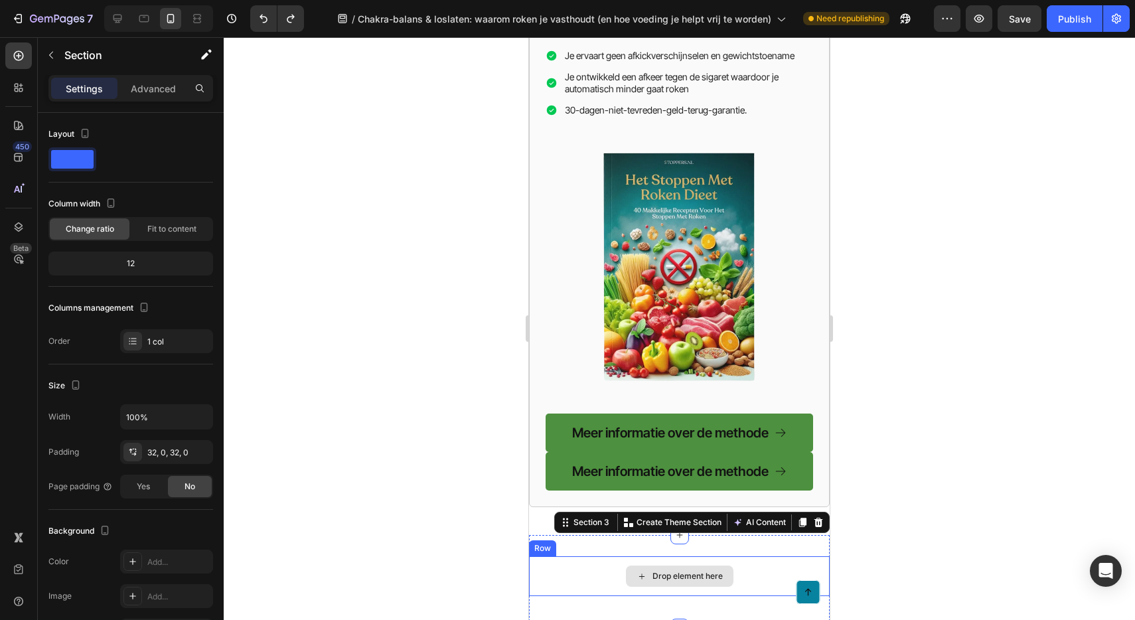
click at [593, 556] on div "Drop element here" at bounding box center [679, 576] width 301 height 40
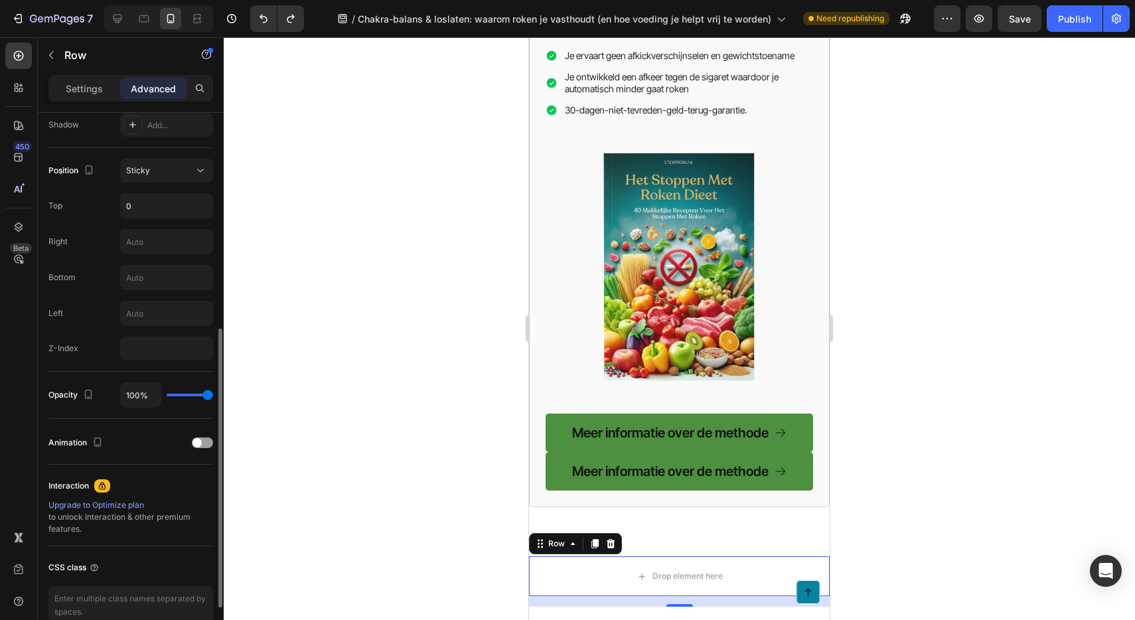
scroll to position [453, 0]
click at [147, 353] on input "number" at bounding box center [166, 345] width 93 height 24
click at [79, 350] on div "Z-Index" at bounding box center [130, 345] width 165 height 24
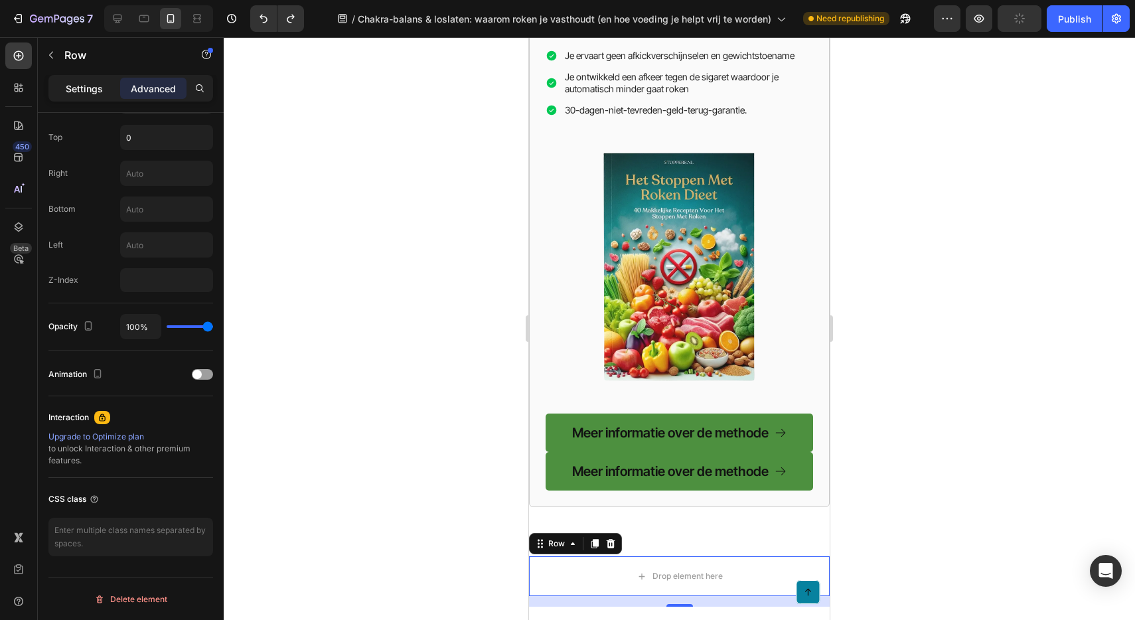
click at [73, 86] on p "Settings" at bounding box center [84, 89] width 37 height 14
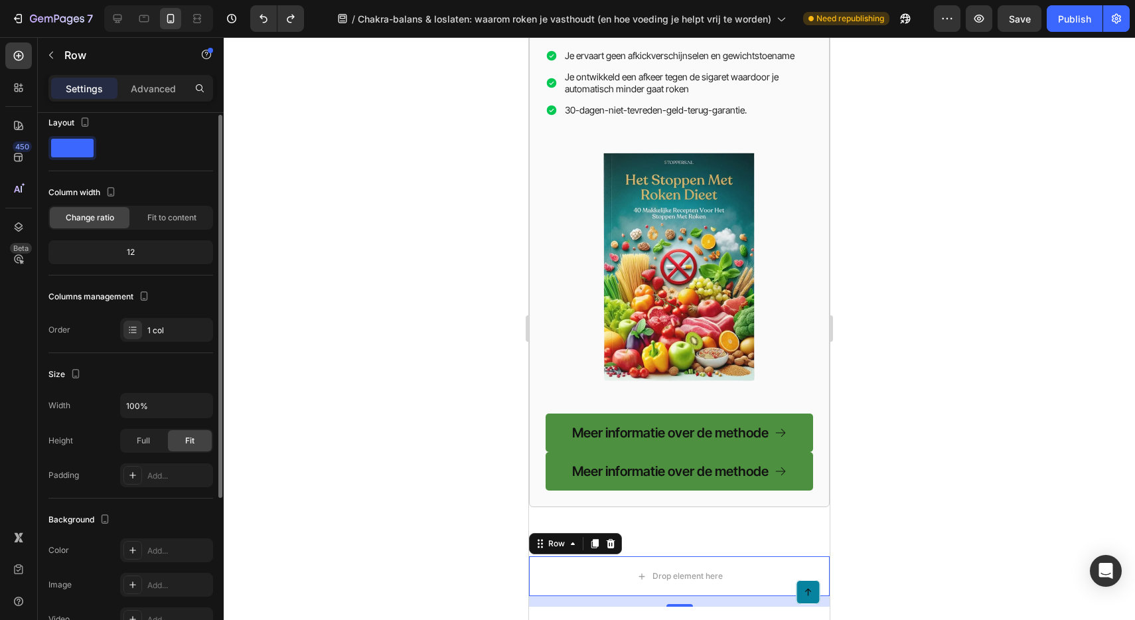
scroll to position [0, 0]
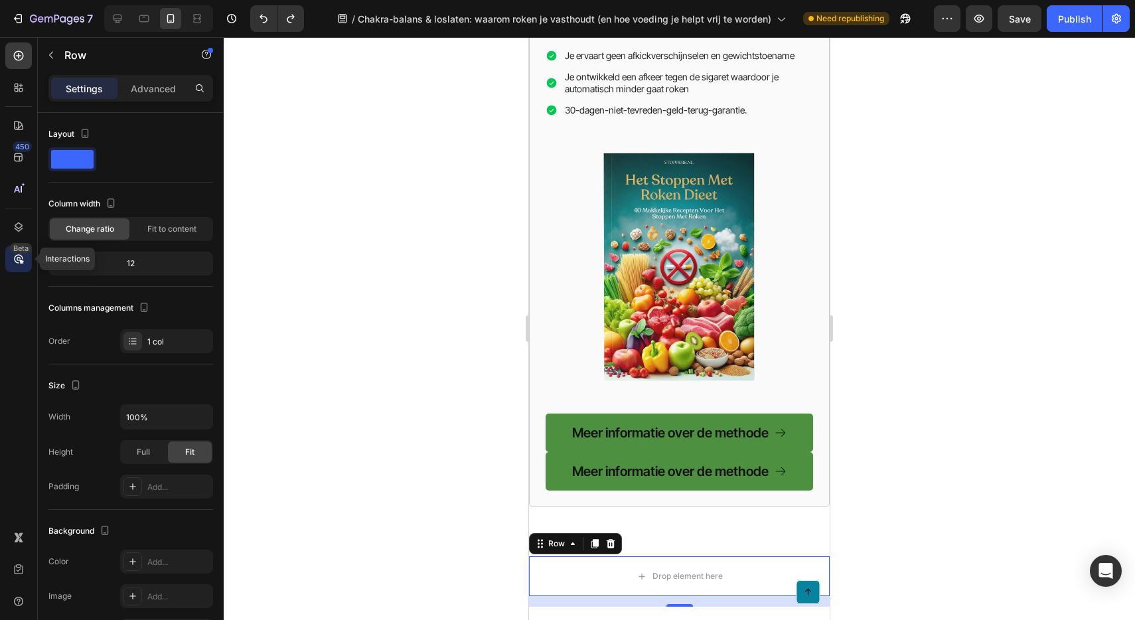
click at [23, 259] on icon at bounding box center [18, 258] width 13 height 13
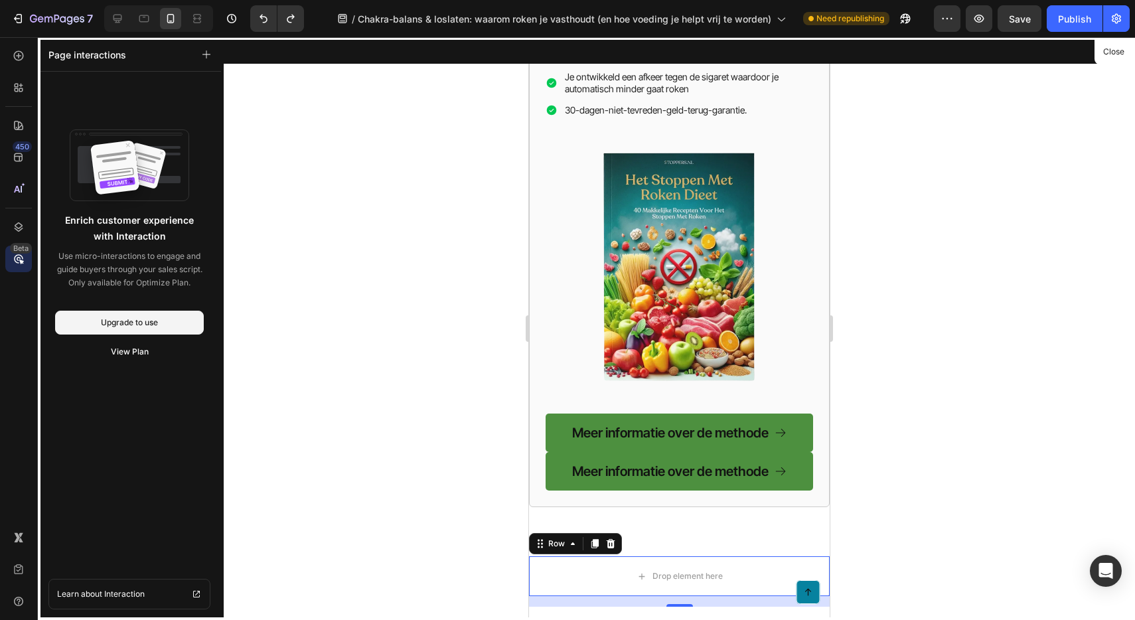
click at [17, 266] on div "Beta" at bounding box center [18, 259] width 27 height 27
click at [1107, 46] on button "Close" at bounding box center [1113, 51] width 33 height 19
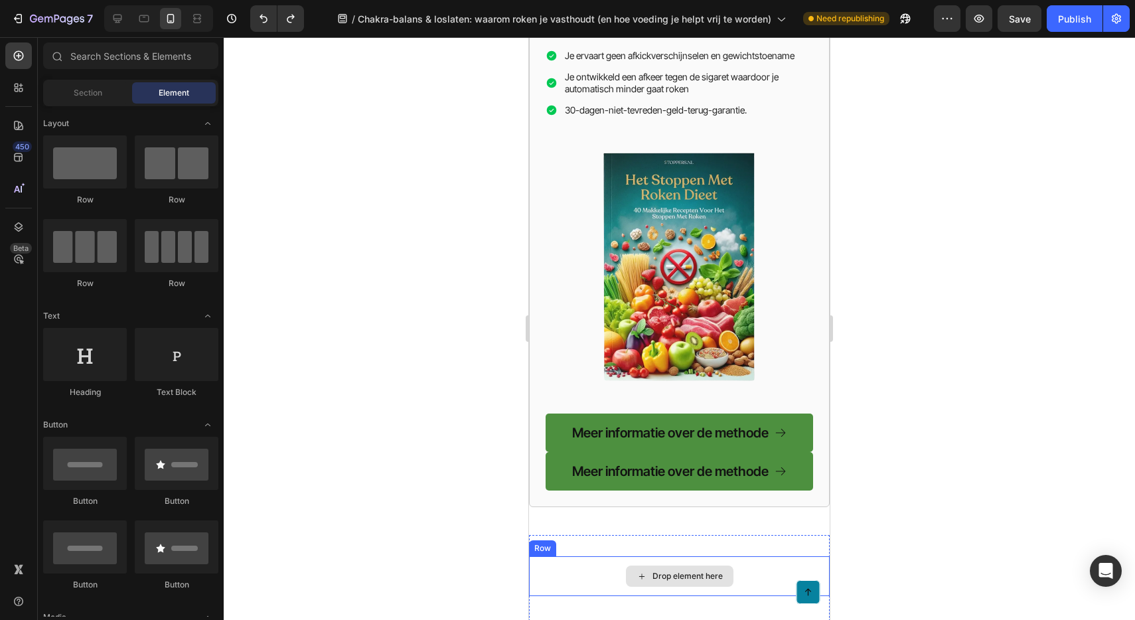
click at [569, 556] on div "Drop element here" at bounding box center [679, 576] width 301 height 40
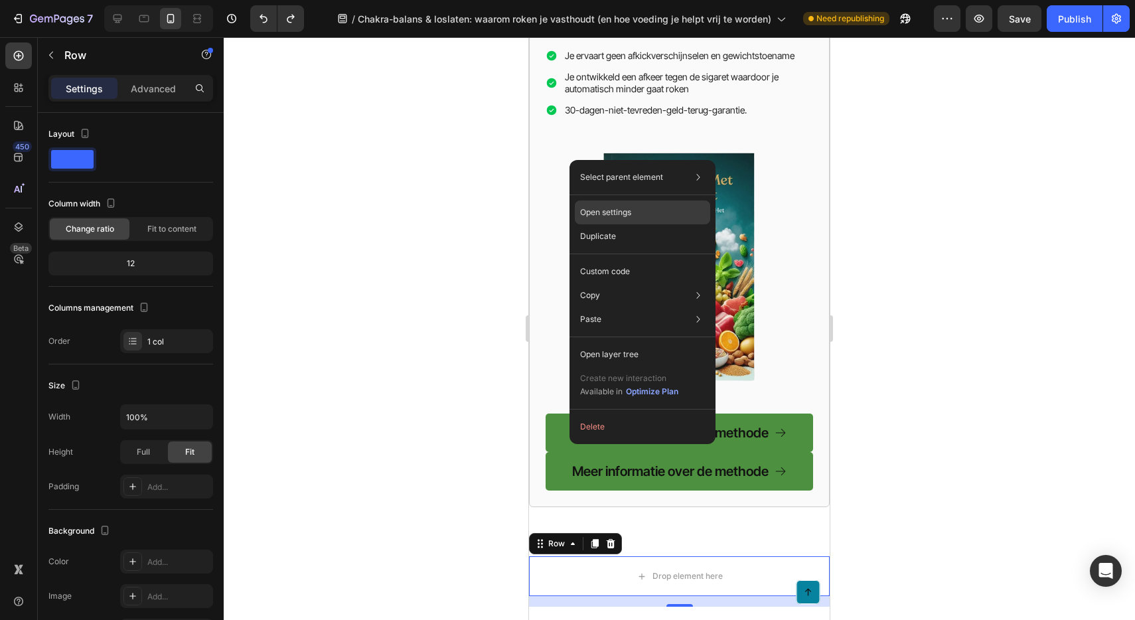
click at [637, 216] on div "Open settings" at bounding box center [642, 212] width 135 height 24
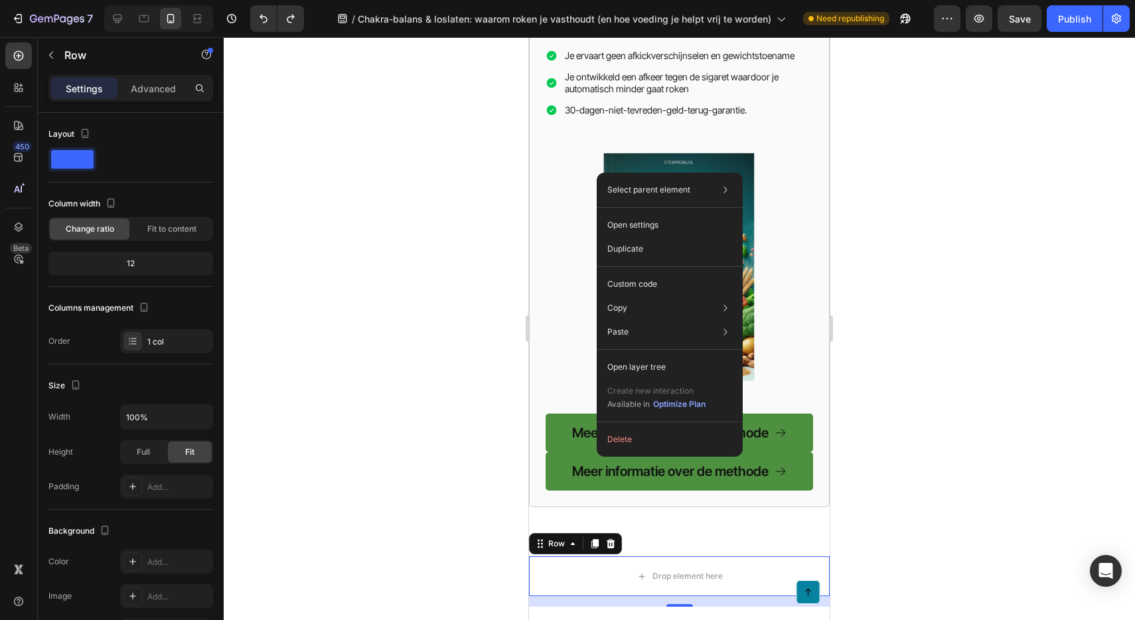
click at [484, 390] on div at bounding box center [679, 328] width 911 height 583
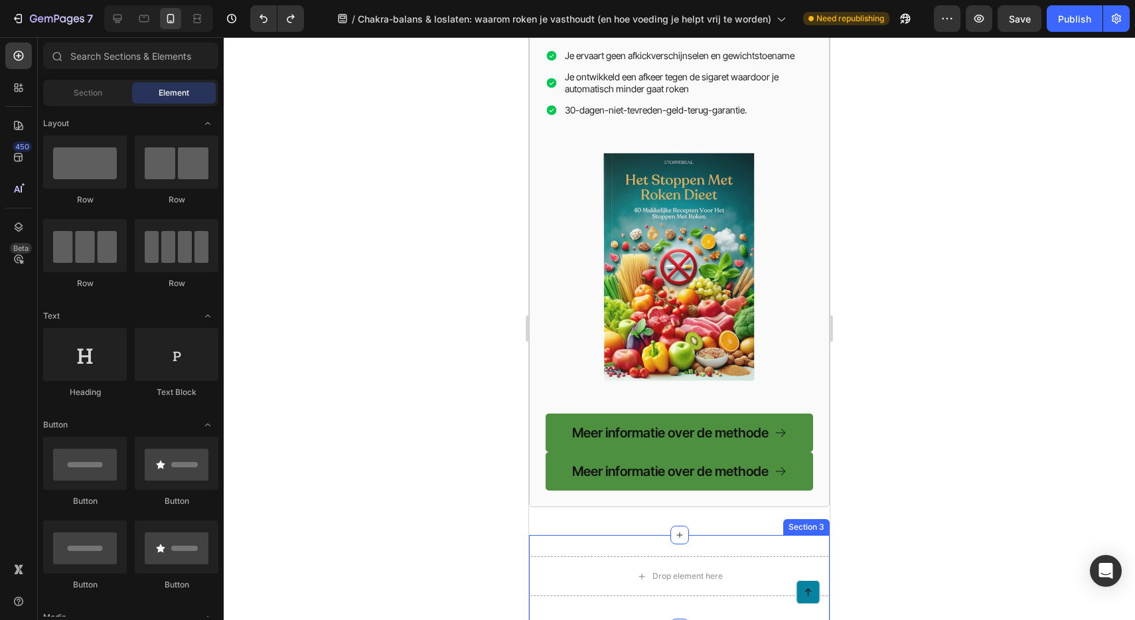
click at [703, 535] on div "Drop element here Row Section 3" at bounding box center [679, 581] width 301 height 93
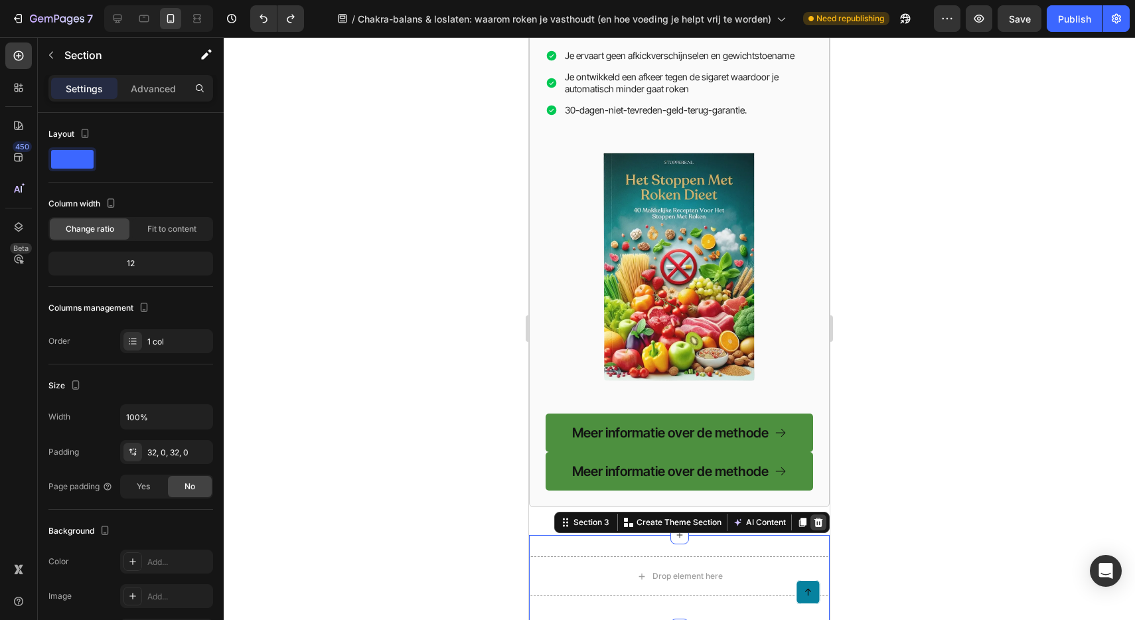
click at [818, 518] on icon at bounding box center [818, 522] width 9 height 9
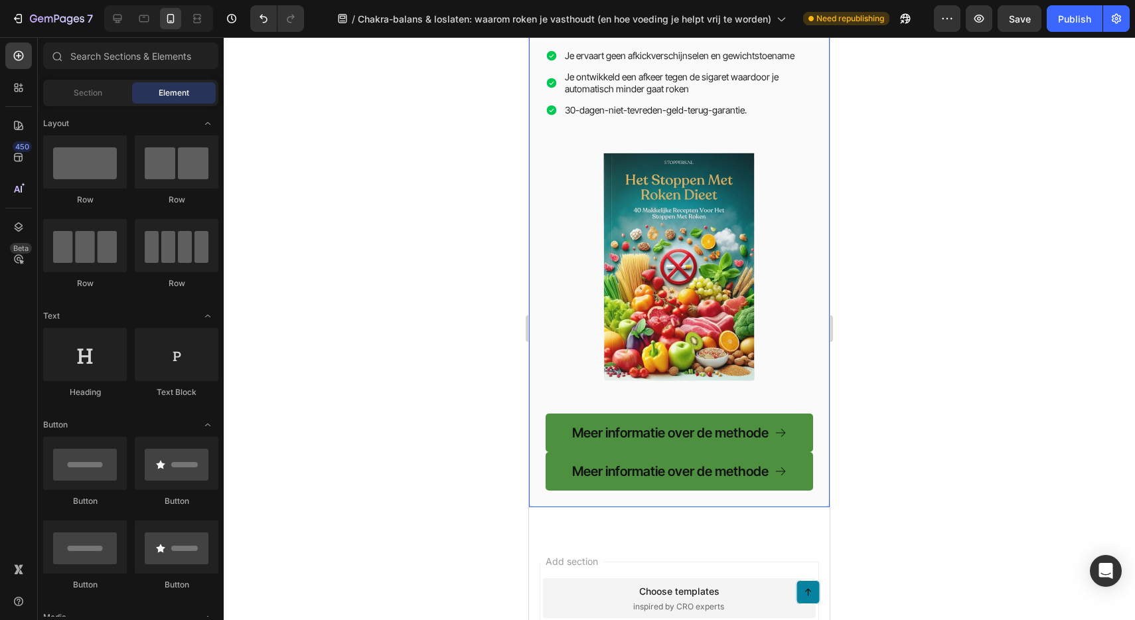
click at [816, 355] on div "Meer informatie over de nieuwe methode waarover Luka vertelt: Heading Icon Icon…" at bounding box center [679, 194] width 301 height 627
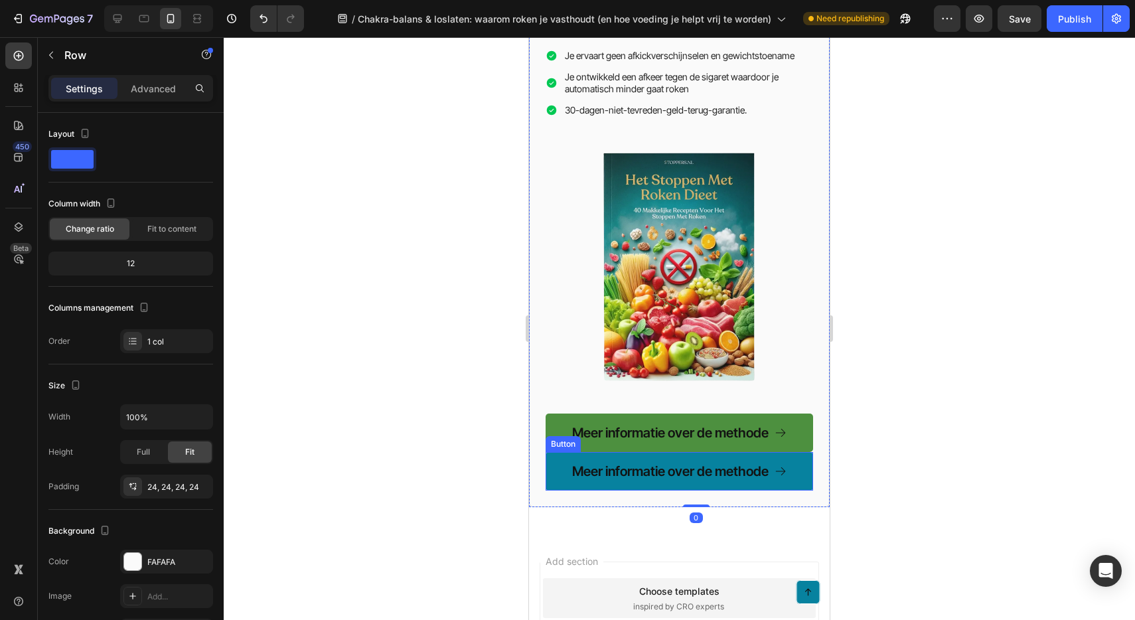
click at [788, 452] on link "Meer informatie over de methode" at bounding box center [679, 471] width 267 height 38
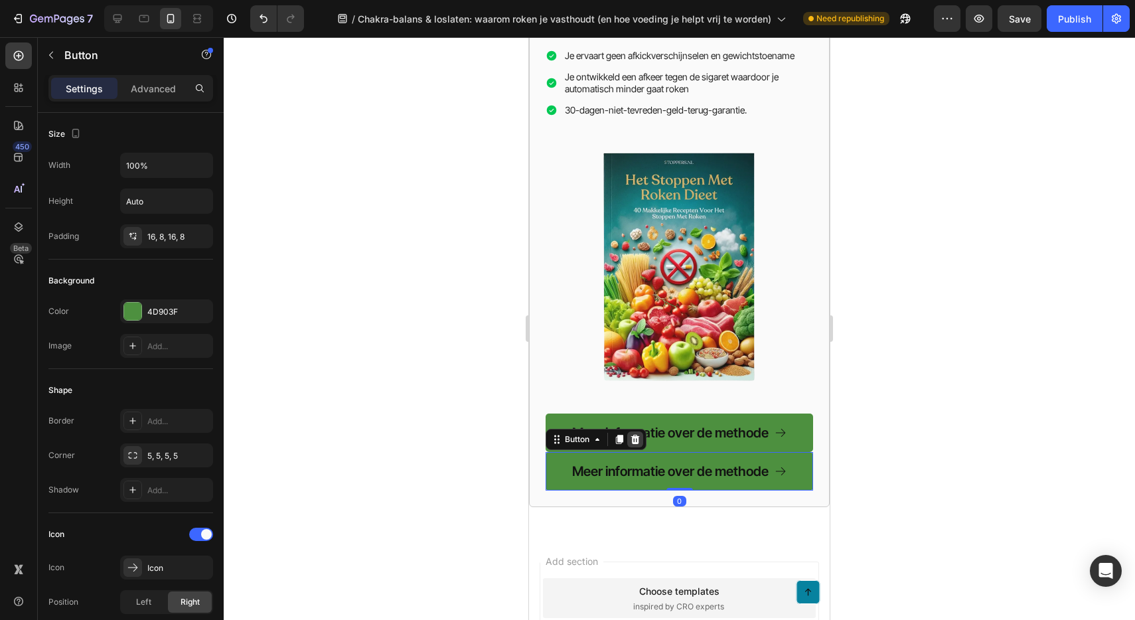
click at [636, 434] on icon at bounding box center [635, 439] width 11 height 11
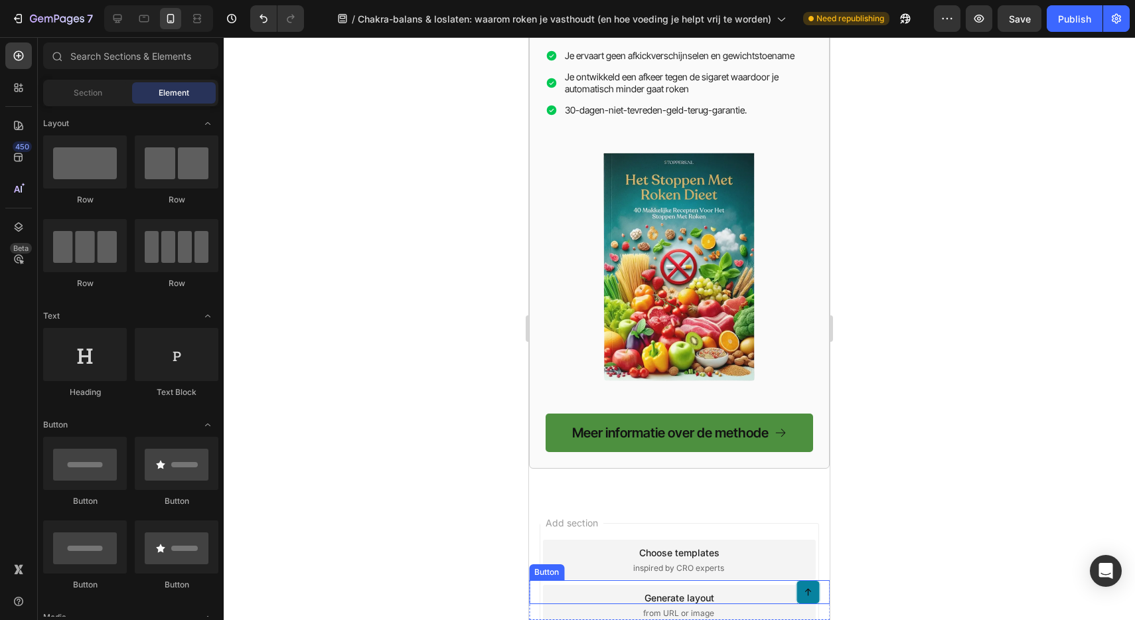
scroll to position [2620, 0]
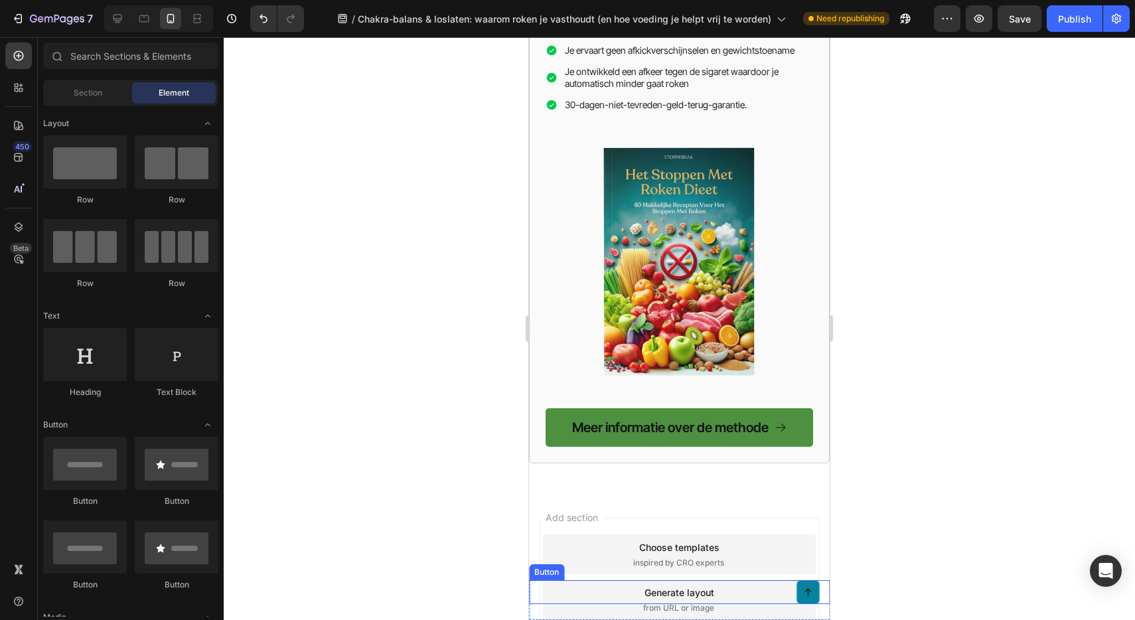
click at [630, 588] on div "Button" at bounding box center [679, 592] width 301 height 24
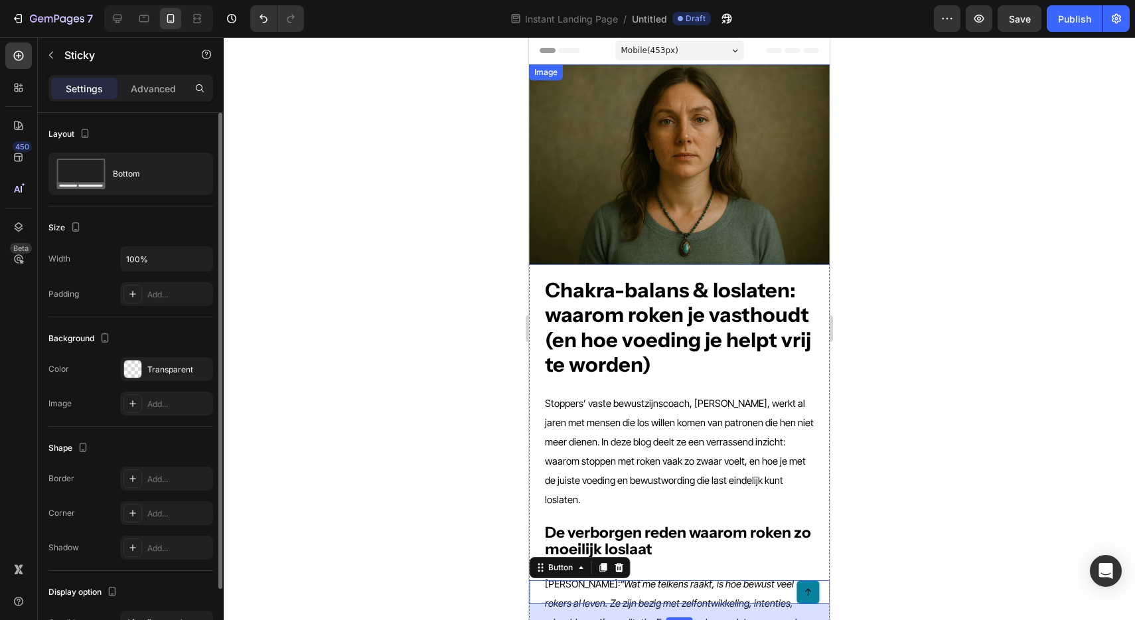
scroll to position [78, 0]
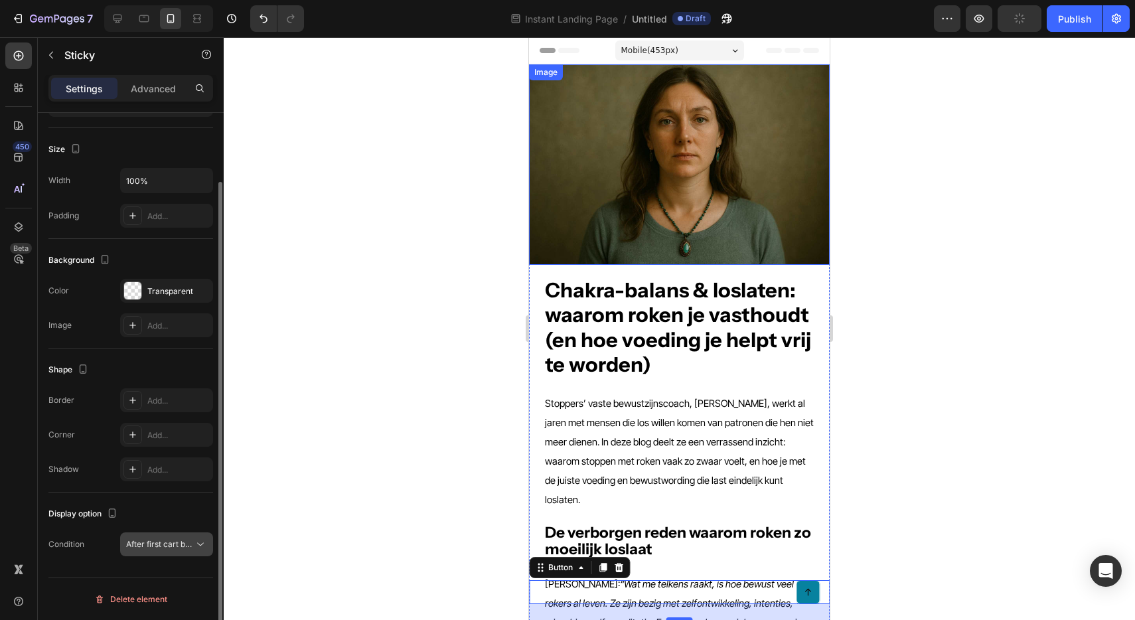
click at [163, 546] on span "After first cart button" at bounding box center [165, 544] width 78 height 10
click at [155, 511] on div "Display option" at bounding box center [130, 513] width 165 height 21
click at [177, 543] on span "After first cart button" at bounding box center [165, 544] width 78 height 10
click at [142, 510] on div "Display option" at bounding box center [130, 513] width 165 height 21
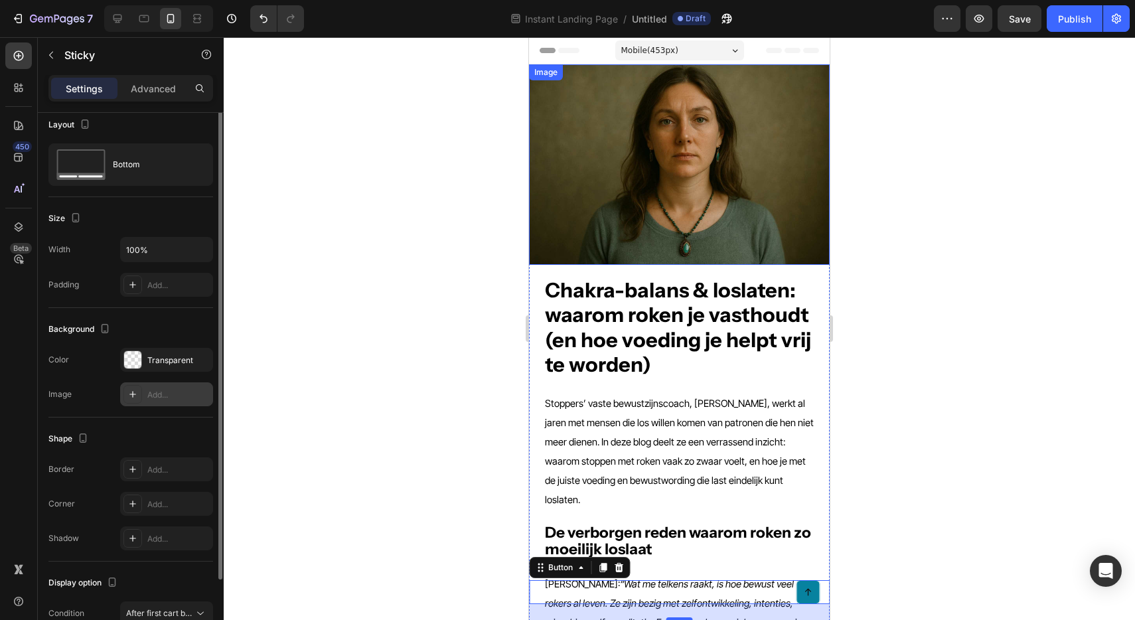
scroll to position [0, 0]
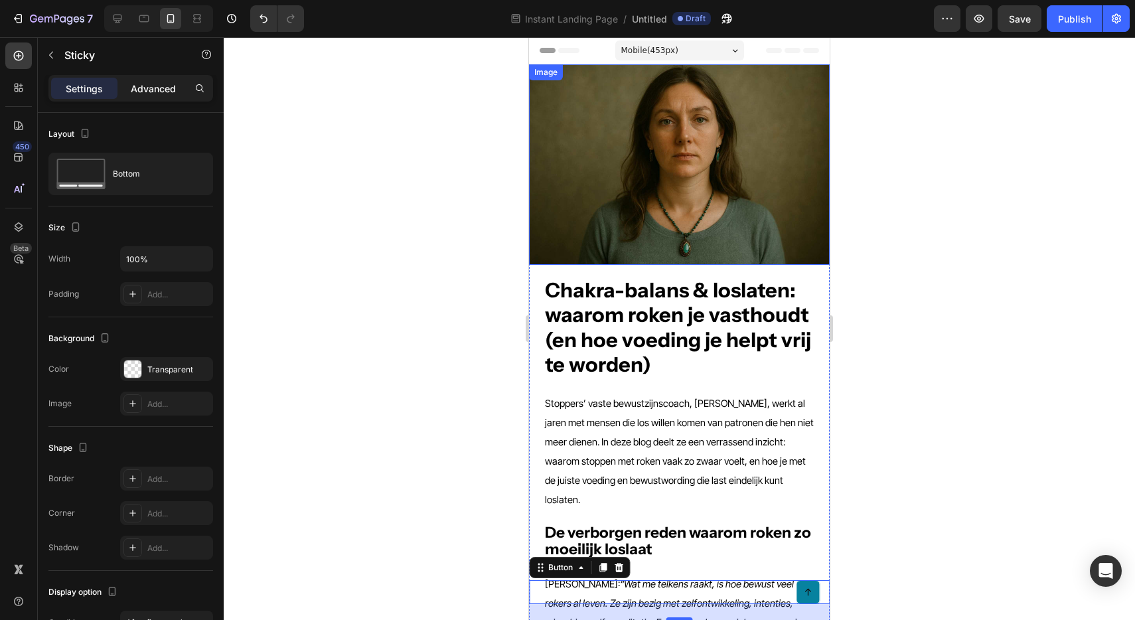
click at [148, 93] on p "Advanced" at bounding box center [153, 89] width 45 height 14
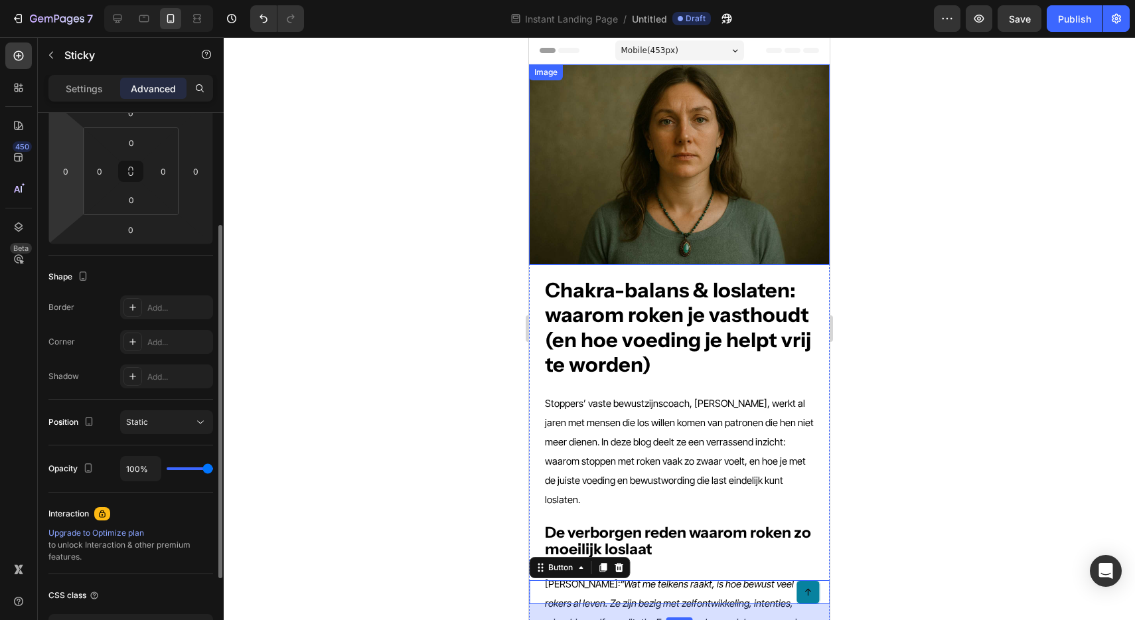
scroll to position [295, 0]
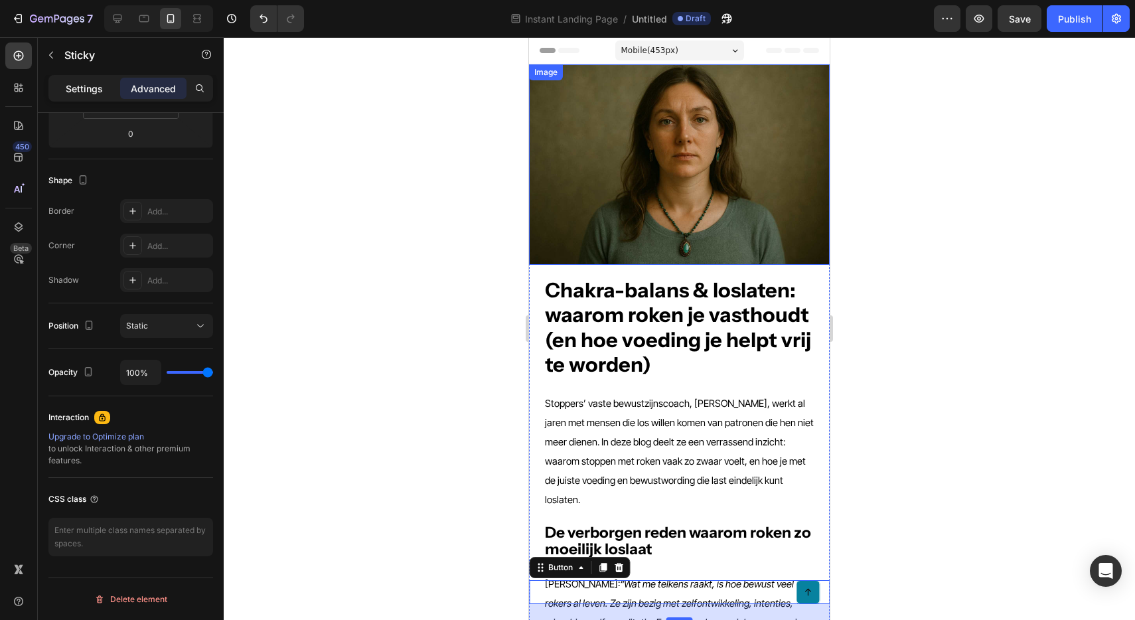
click at [78, 88] on p "Settings" at bounding box center [84, 89] width 37 height 14
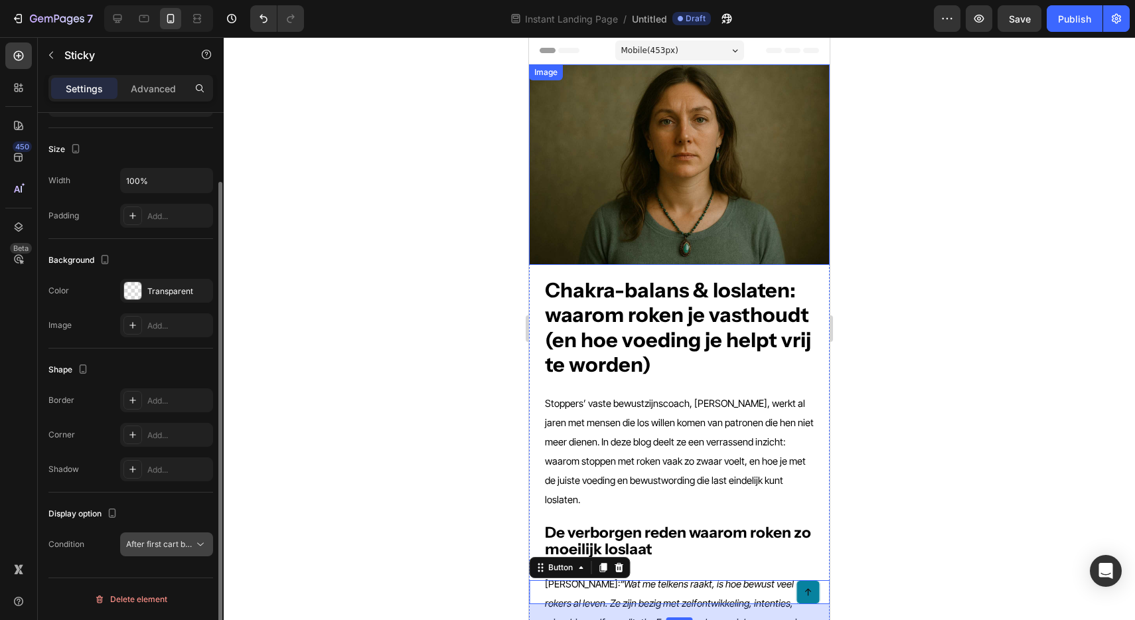
click at [163, 555] on button "After first cart button" at bounding box center [166, 544] width 93 height 24
click at [175, 517] on div "Display option" at bounding box center [130, 513] width 165 height 21
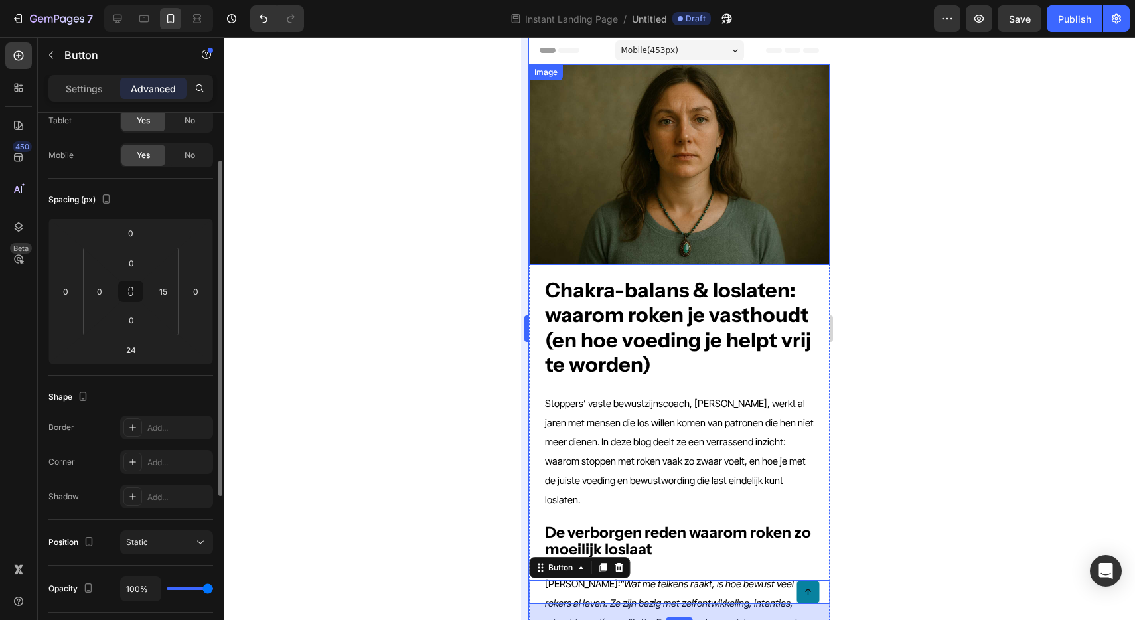
scroll to position [0, 0]
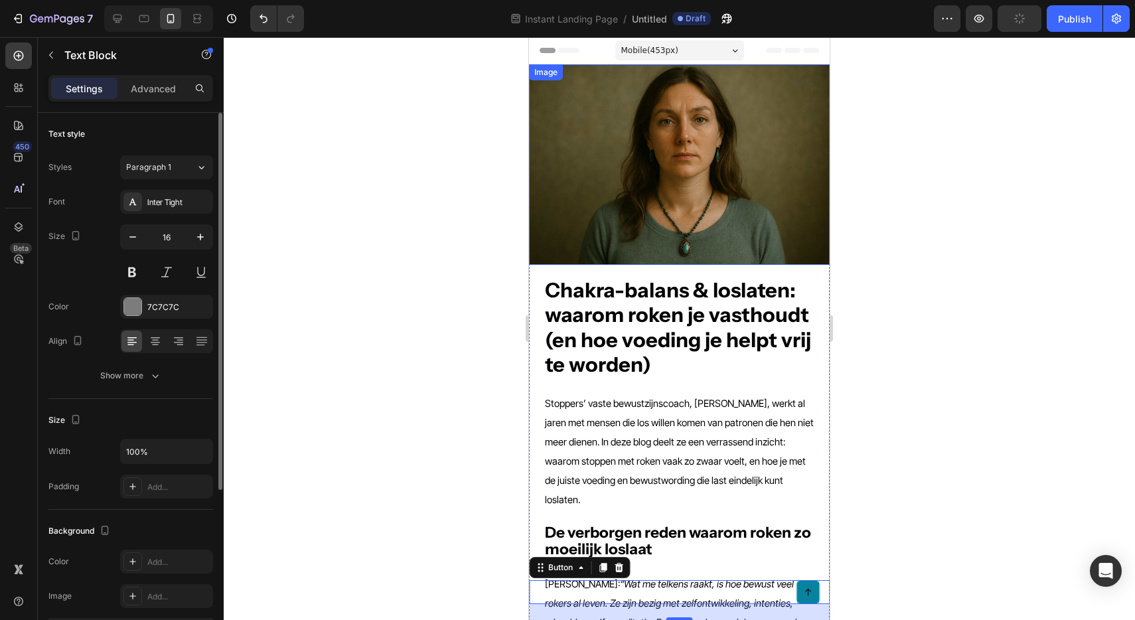
click at [1015, 325] on div at bounding box center [679, 328] width 911 height 583
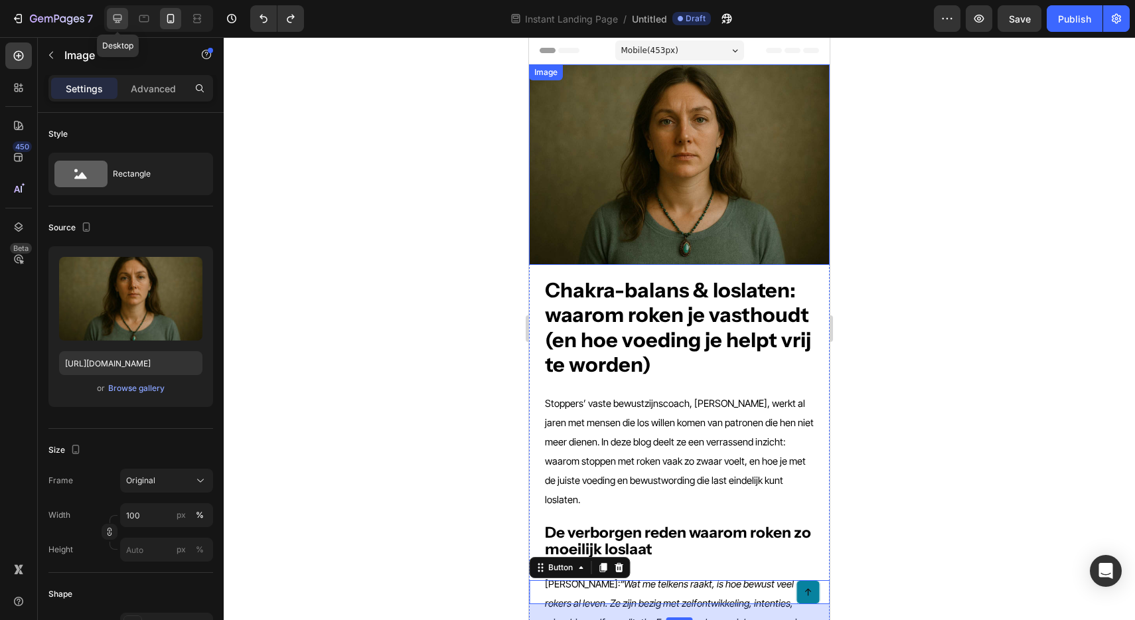
click at [123, 17] on icon at bounding box center [117, 18] width 13 height 13
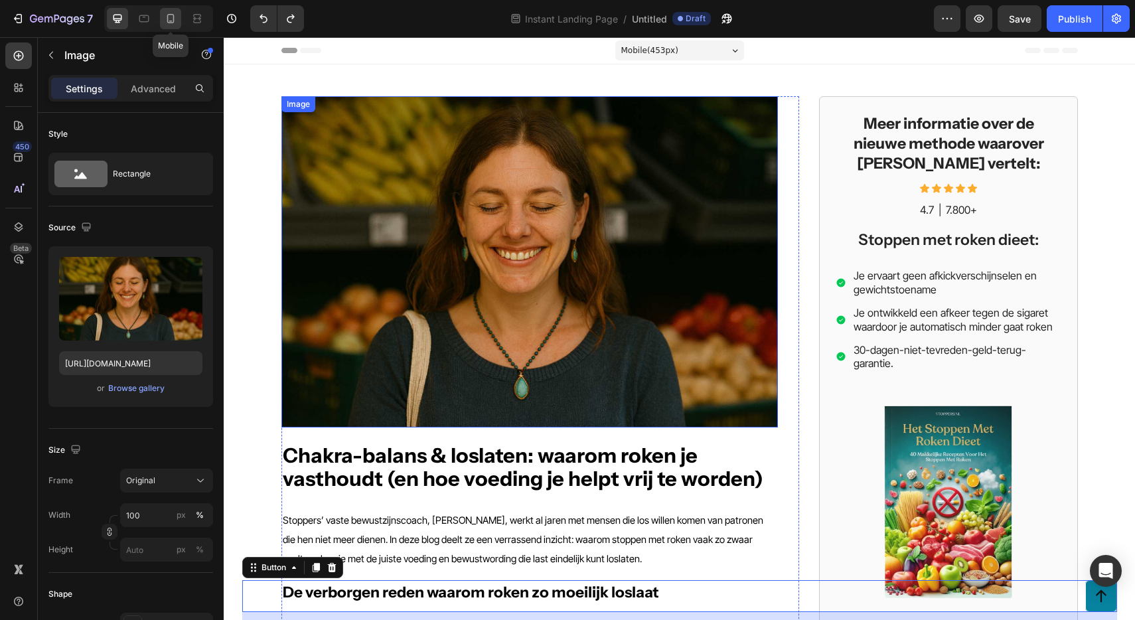
click at [165, 21] on icon at bounding box center [170, 18] width 13 height 13
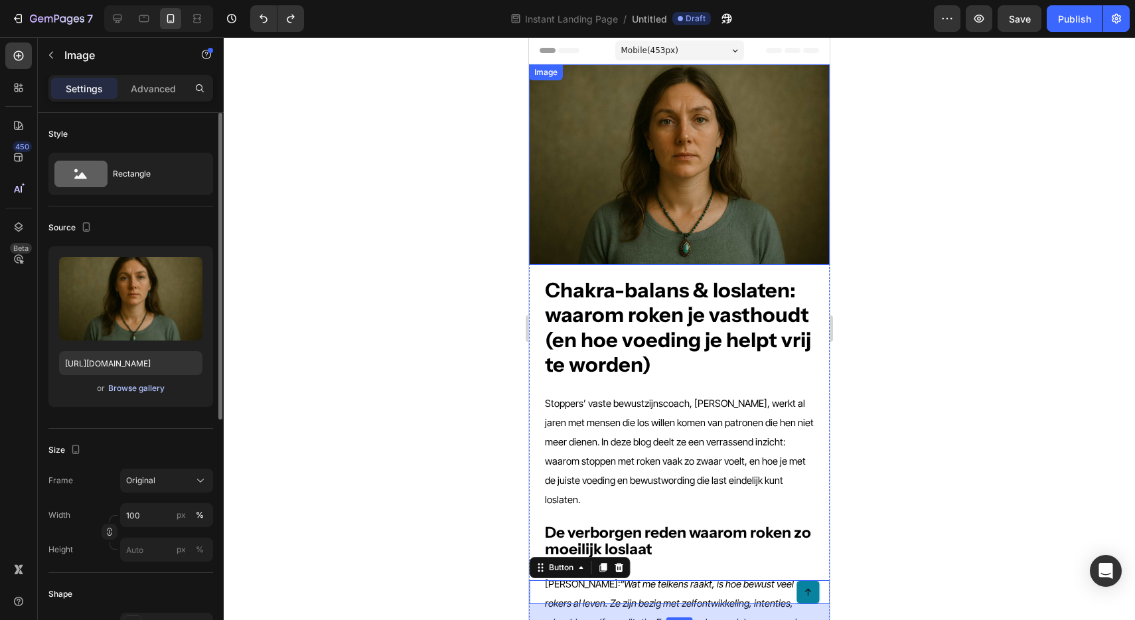
click at [139, 388] on div "Browse gallery" at bounding box center [136, 388] width 56 height 12
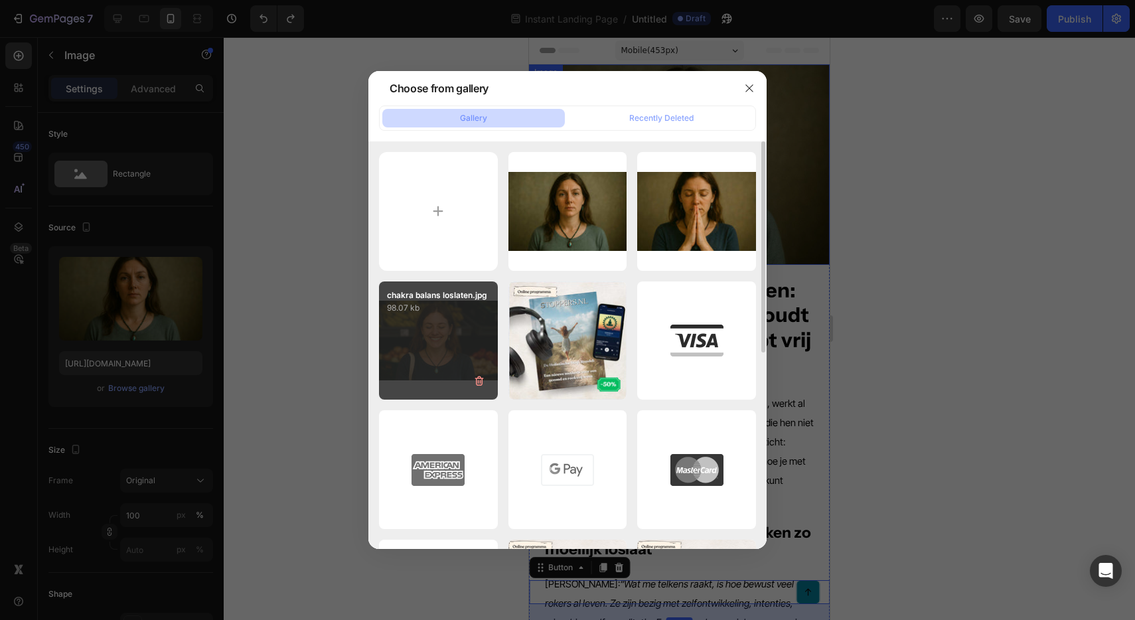
click at [441, 338] on div "chakra balans loslaten.jpg 98.07 kb" at bounding box center [438, 340] width 119 height 119
type input "https://cdn.shopify.com/s/files/1/0610/2636/9649/files/gempages_557986052183163…"
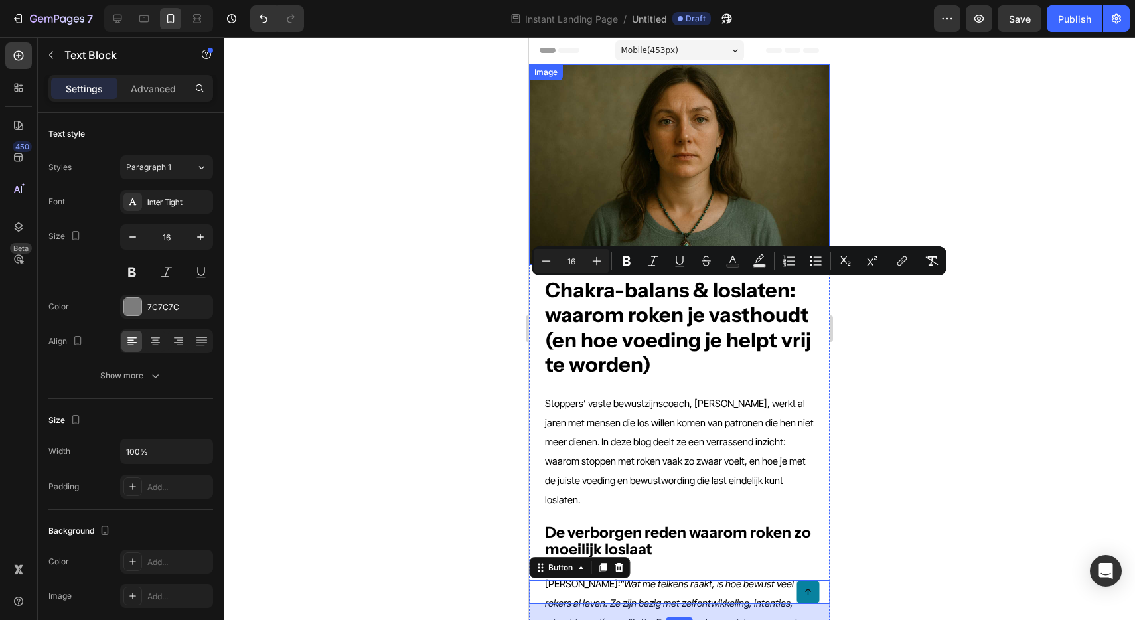
click at [1010, 313] on div at bounding box center [679, 328] width 911 height 583
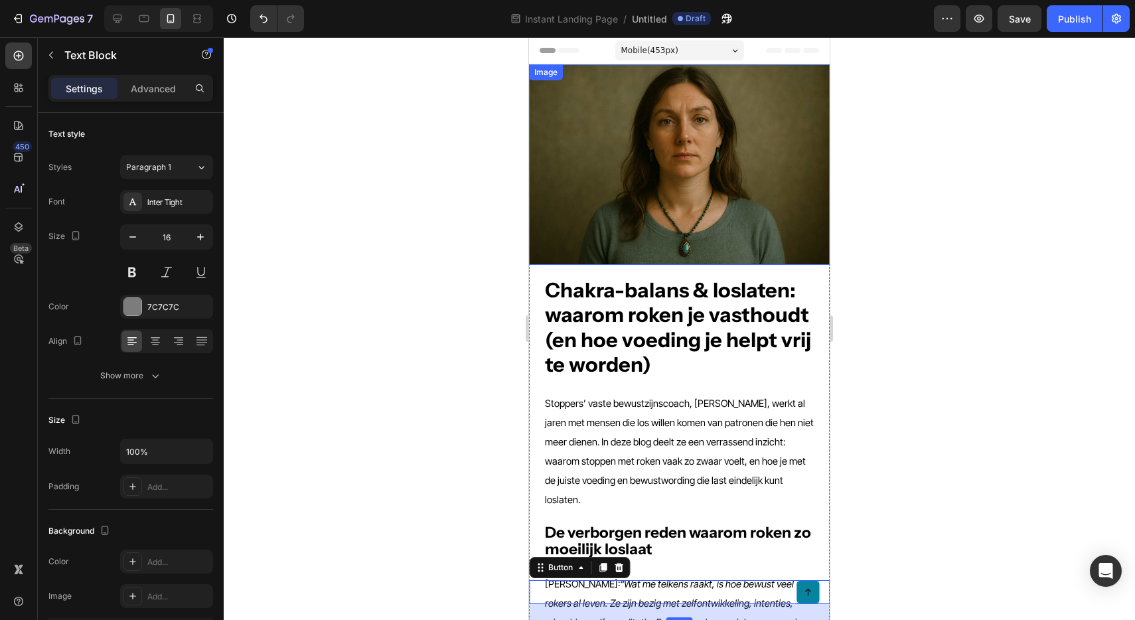
click at [981, 203] on div at bounding box center [679, 328] width 911 height 583
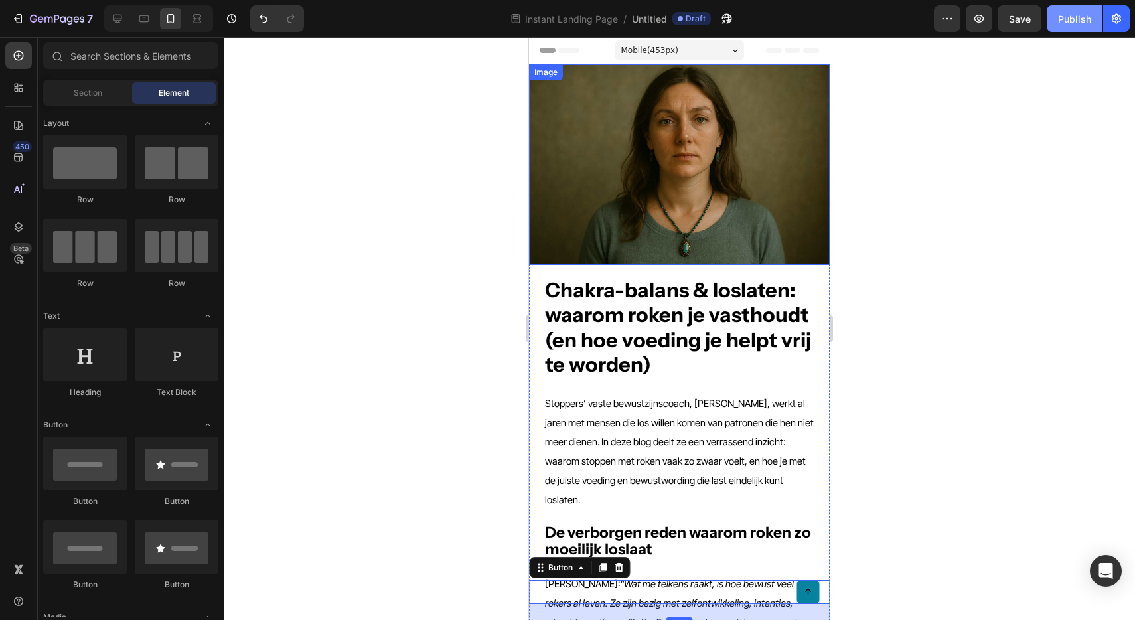
click at [1065, 17] on div "Publish" at bounding box center [1074, 19] width 33 height 14
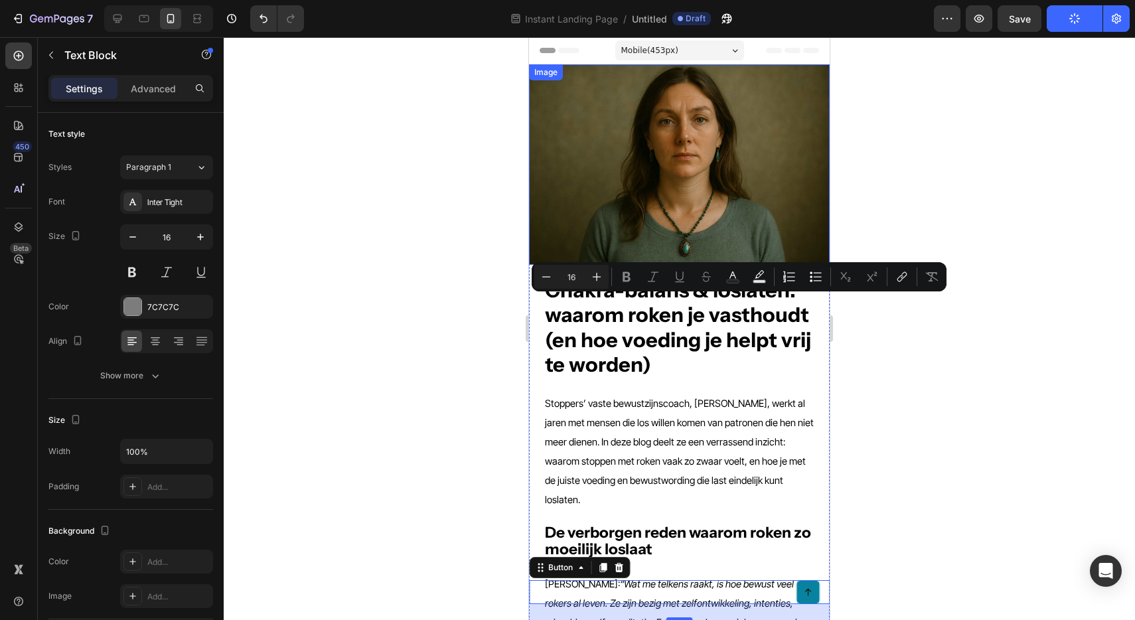
click at [1077, 27] on button "Publish" at bounding box center [1075, 18] width 56 height 27
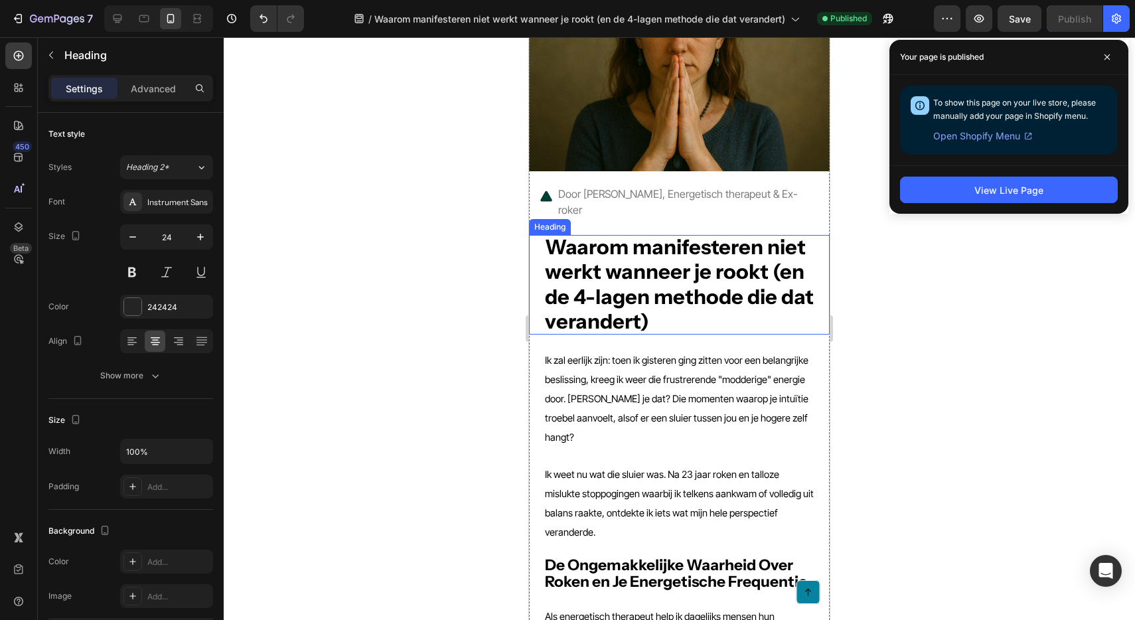
scroll to position [96, 0]
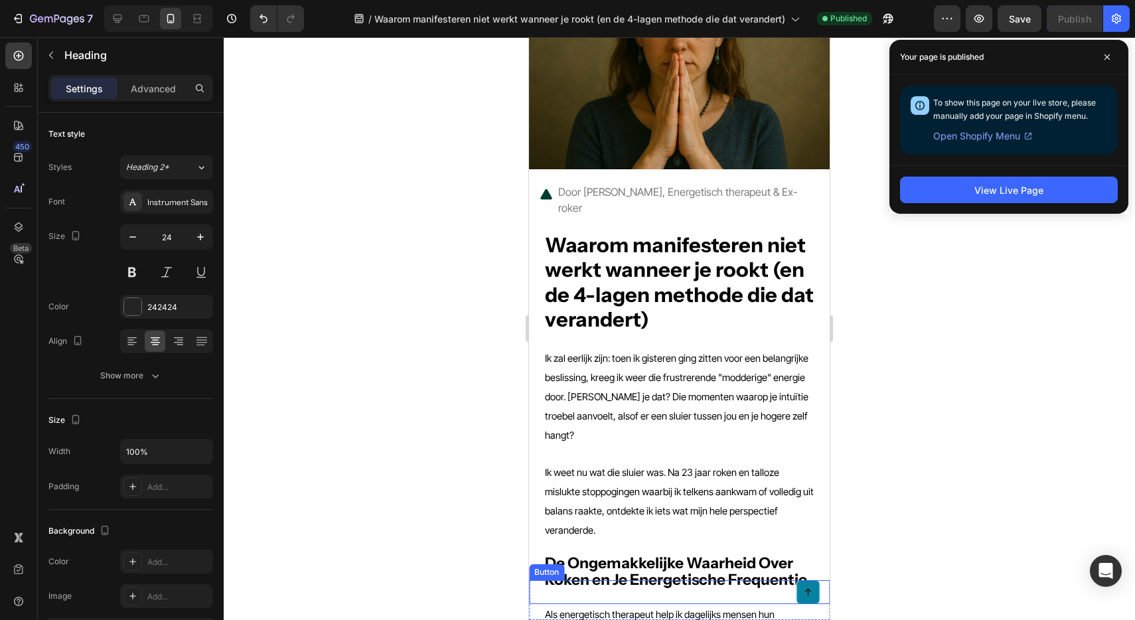
click at [773, 585] on div "Button" at bounding box center [679, 592] width 301 height 24
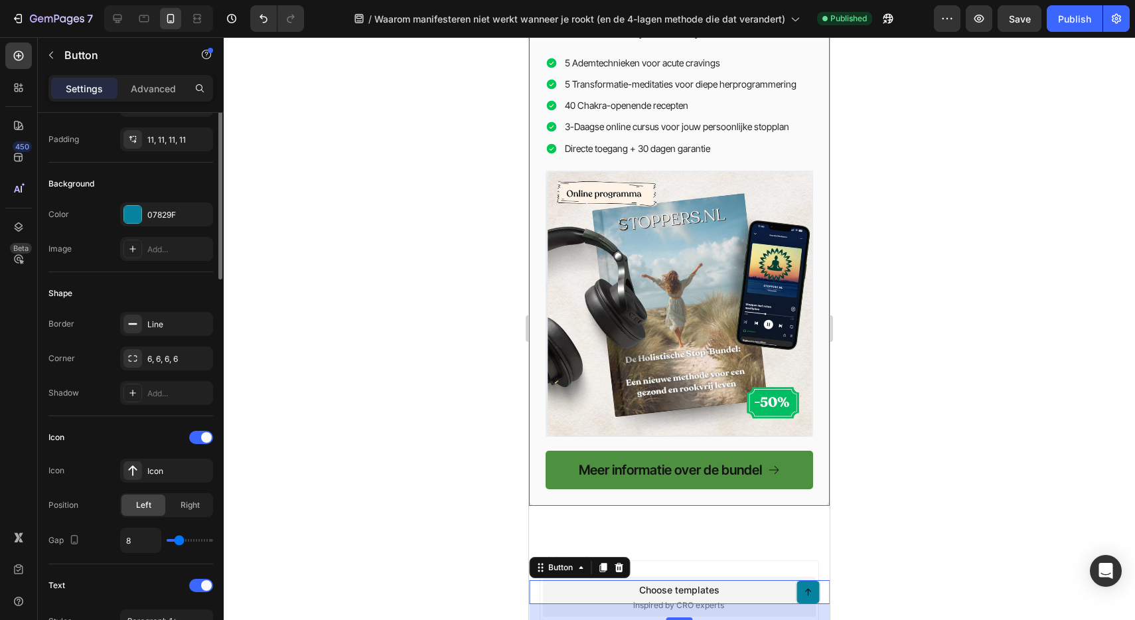
scroll to position [0, 0]
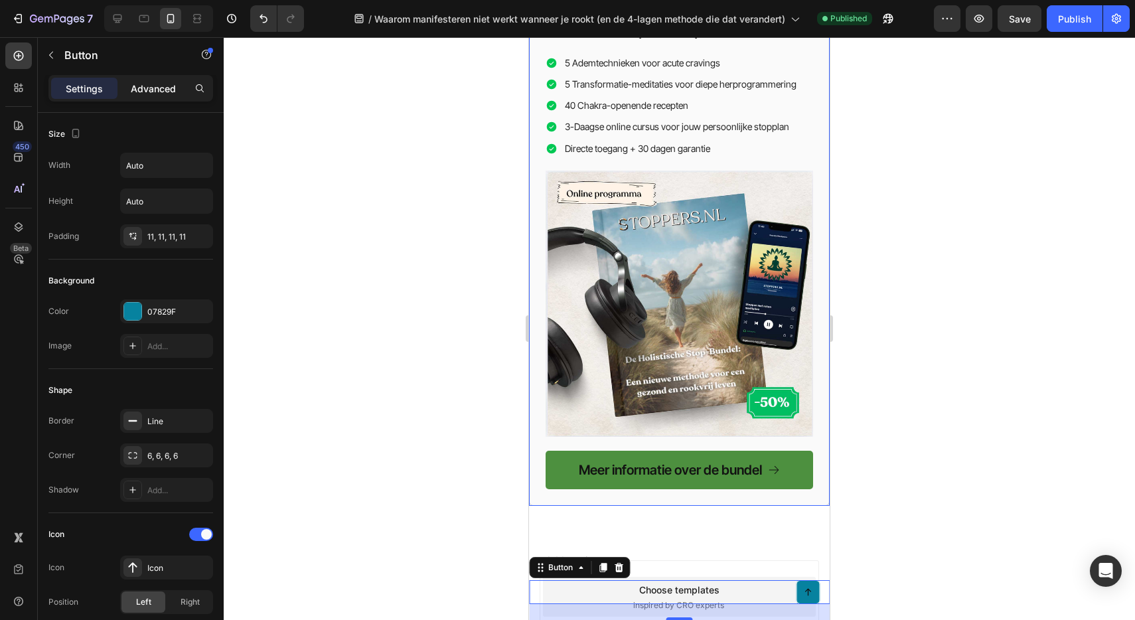
click at [128, 86] on div "Advanced" at bounding box center [153, 88] width 66 height 21
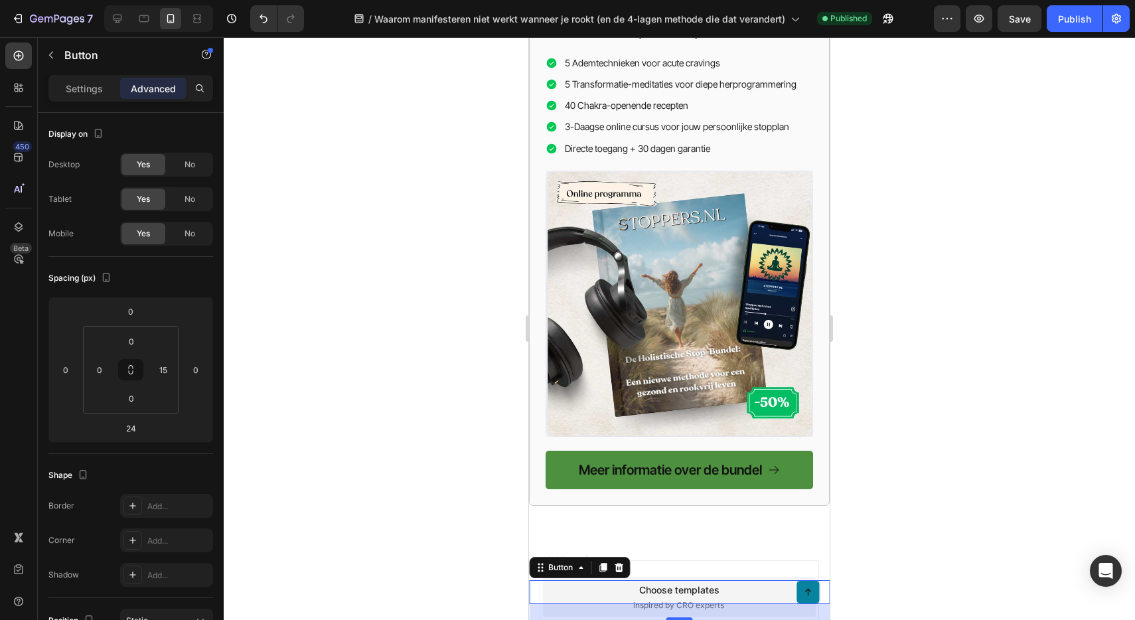
click at [581, 587] on div "Button 24" at bounding box center [679, 592] width 301 height 24
click at [571, 569] on div "Button" at bounding box center [561, 567] width 30 height 12
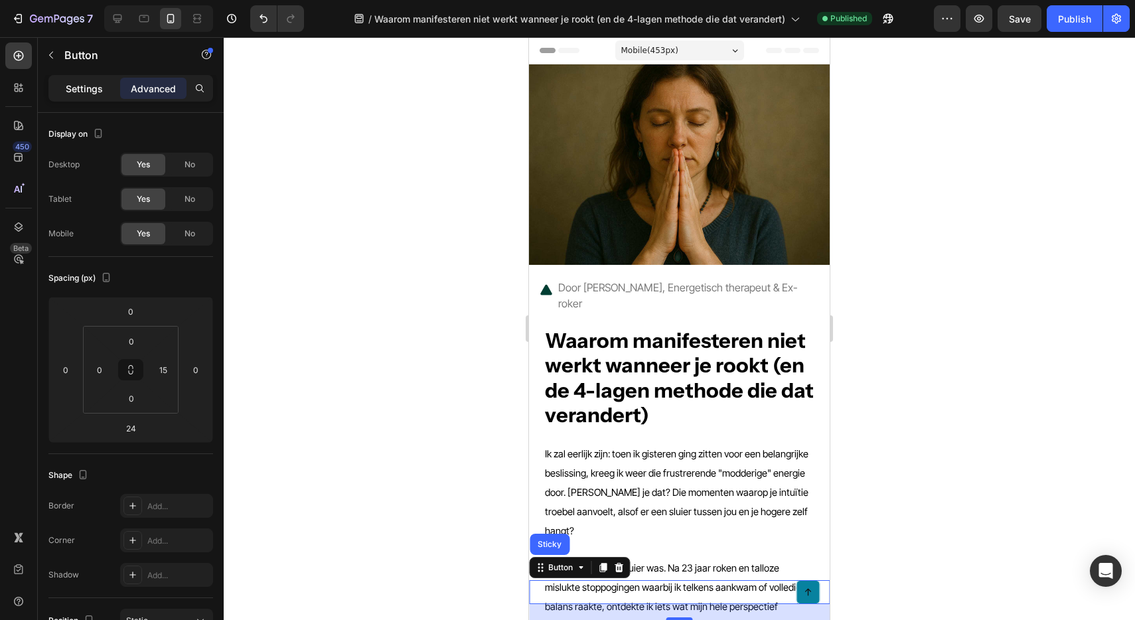
click at [80, 94] on p "Settings" at bounding box center [84, 89] width 37 height 14
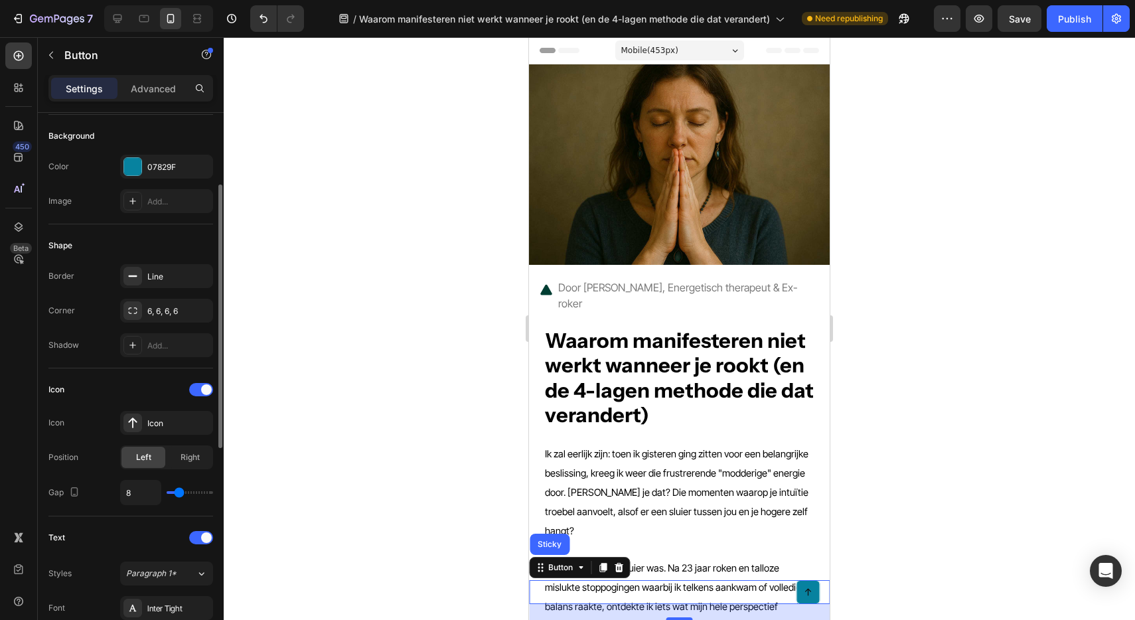
scroll to position [146, 0]
click at [177, 456] on div "Right" at bounding box center [190, 455] width 44 height 21
click at [140, 455] on span "Left" at bounding box center [143, 456] width 15 height 12
click at [163, 423] on div "Icon" at bounding box center [178, 422] width 62 height 12
click at [99, 424] on div "Icon Icon" at bounding box center [130, 421] width 165 height 24
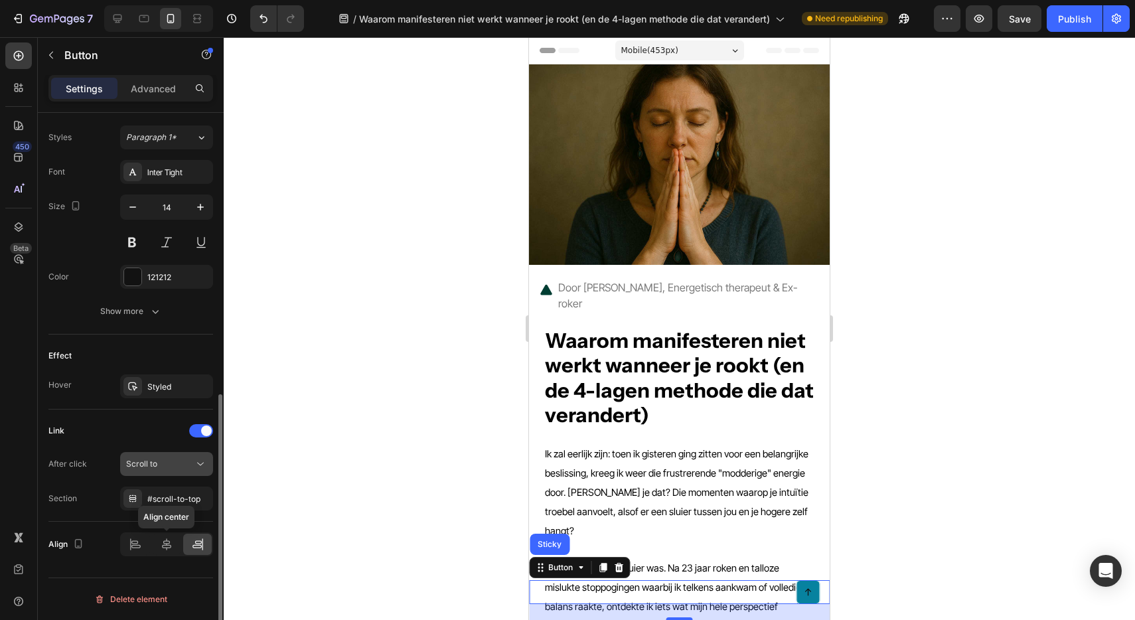
scroll to position [580, 0]
click at [152, 475] on button "Scroll to" at bounding box center [166, 465] width 93 height 24
click at [106, 461] on div "After click Scroll to" at bounding box center [130, 465] width 165 height 24
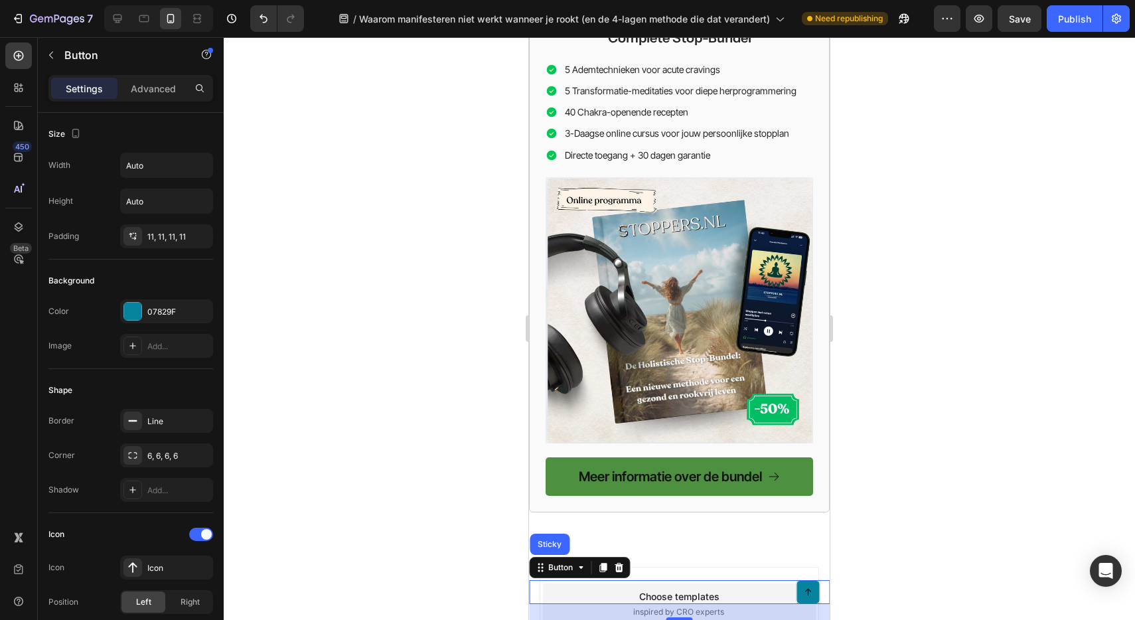
scroll to position [4265, 0]
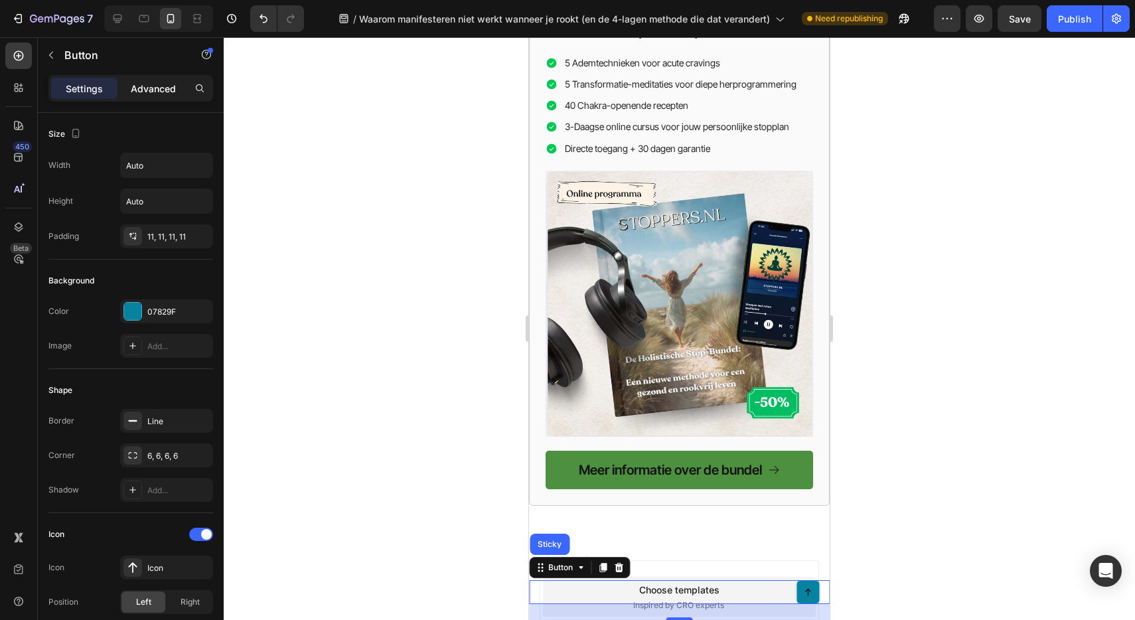
click at [148, 98] on div "Advanced" at bounding box center [153, 88] width 66 height 21
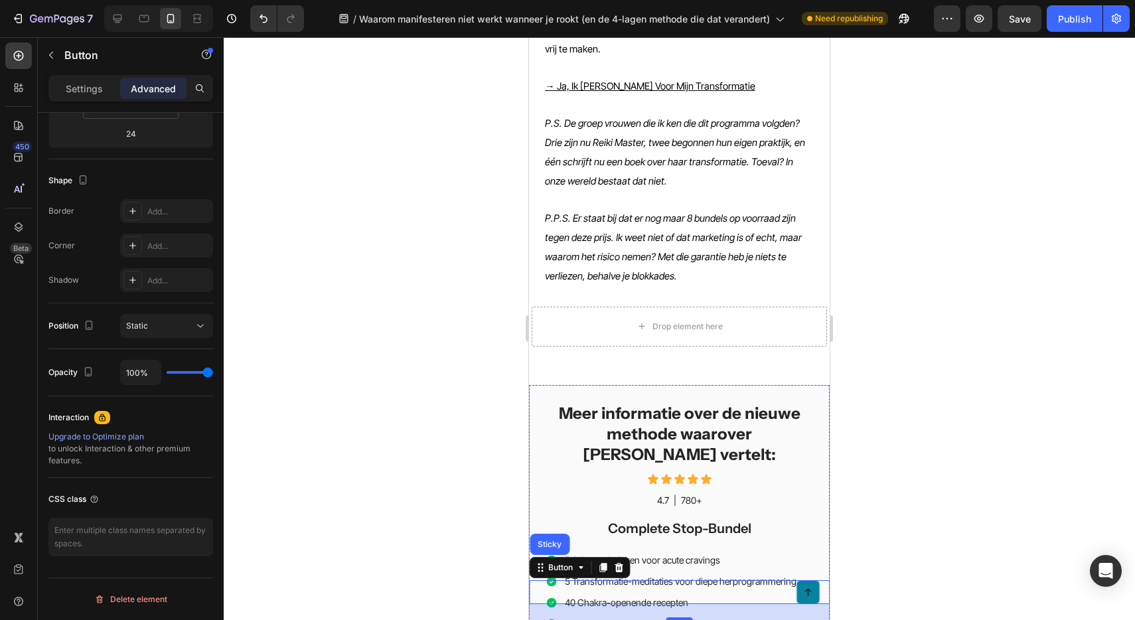
scroll to position [3660, 0]
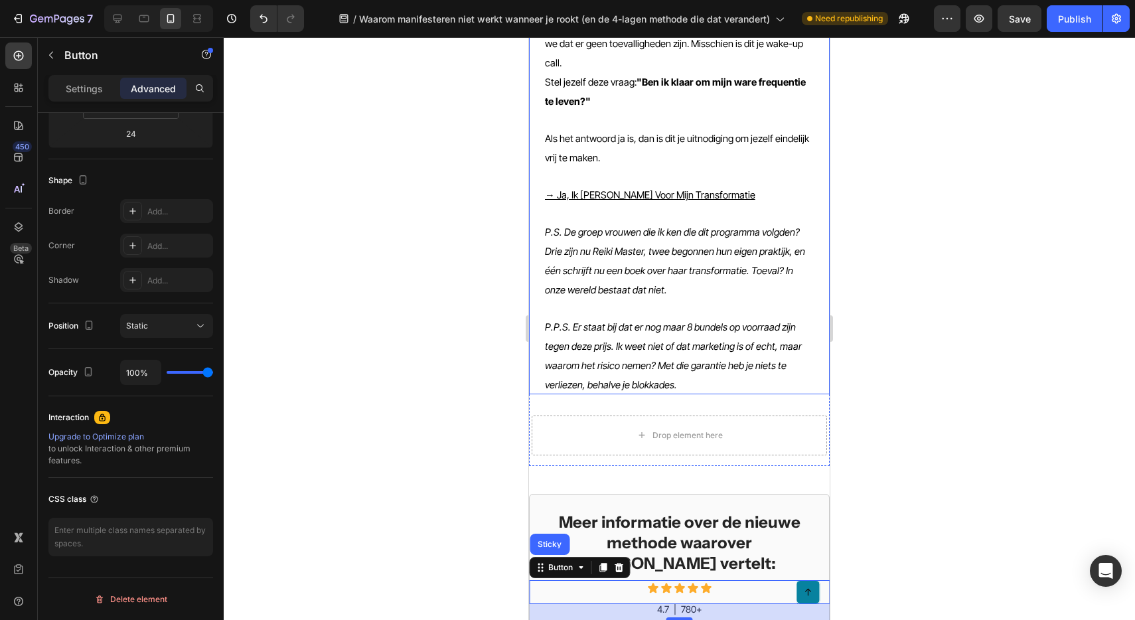
click at [648, 321] on icon "P.P.S. Er staat bij dat er nog maar 8 bundels op voorraad zijn tegen deze prijs…" at bounding box center [673, 356] width 257 height 70
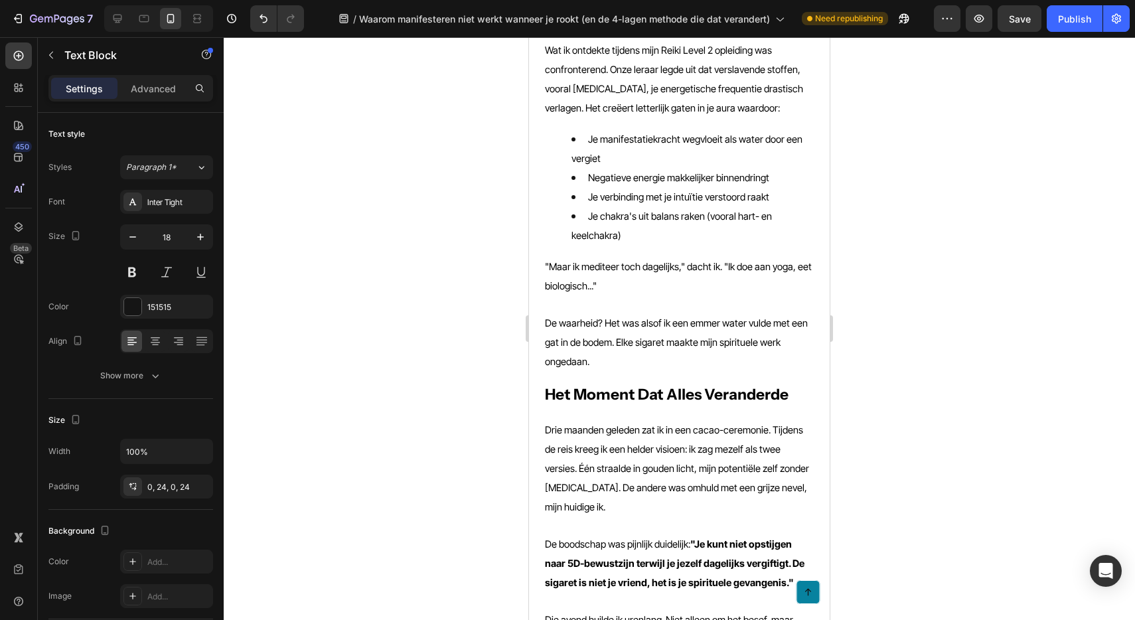
scroll to position [0, 0]
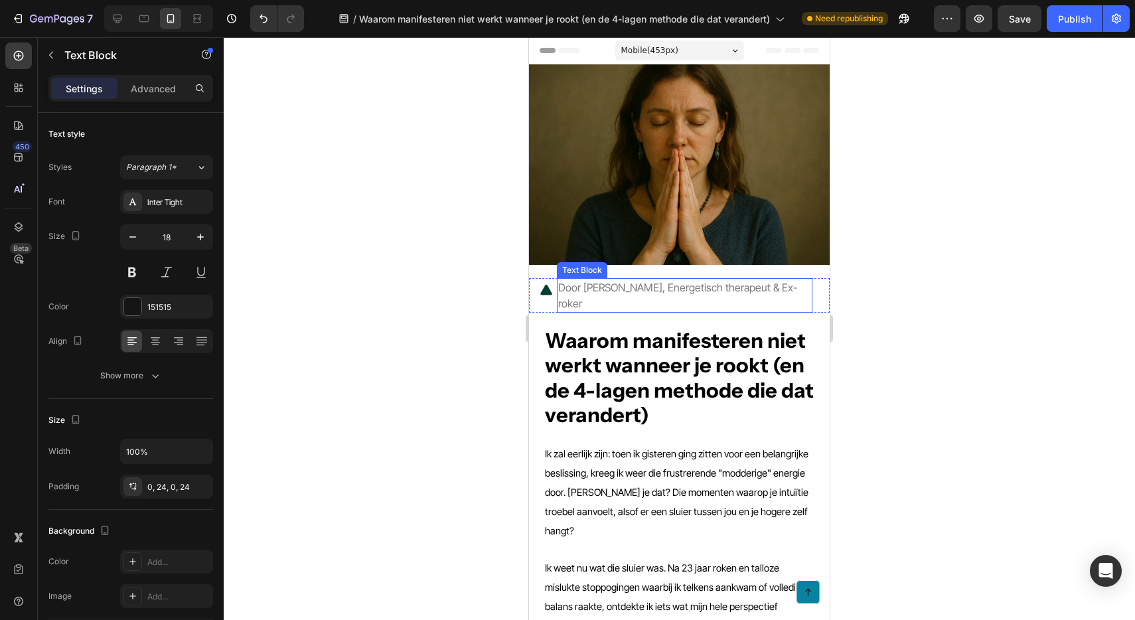
click at [636, 289] on span "Door Petra Schuurman, Energetisch therapeut & Ex-roker" at bounding box center [678, 295] width 240 height 29
click at [558, 288] on span "Door Petra Schuurman, Energetisch therapeut & Ex-roker" at bounding box center [678, 295] width 240 height 29
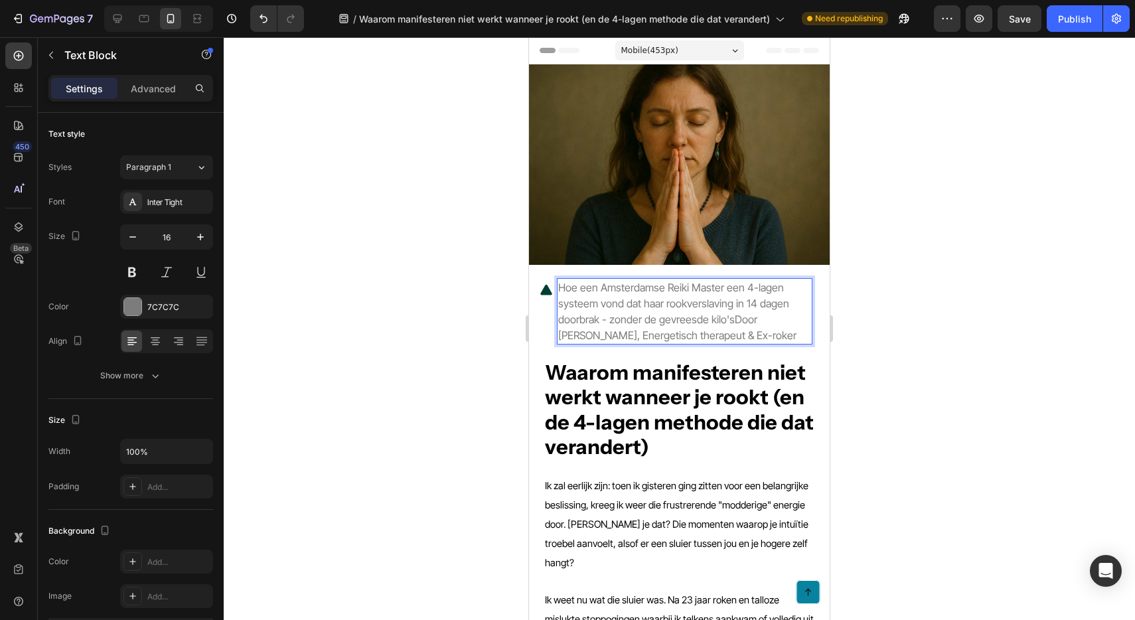
click at [700, 329] on span "Hoe een Amsterdamse Reiki Master een 4-lagen systeem vond dat haar rookverslavi…" at bounding box center [677, 311] width 238 height 61
click at [733, 334] on span "Hoe een Amsterdamse Reiki Master een 4-lagen systeem vond dat haar rookverslavi…" at bounding box center [677, 311] width 238 height 61
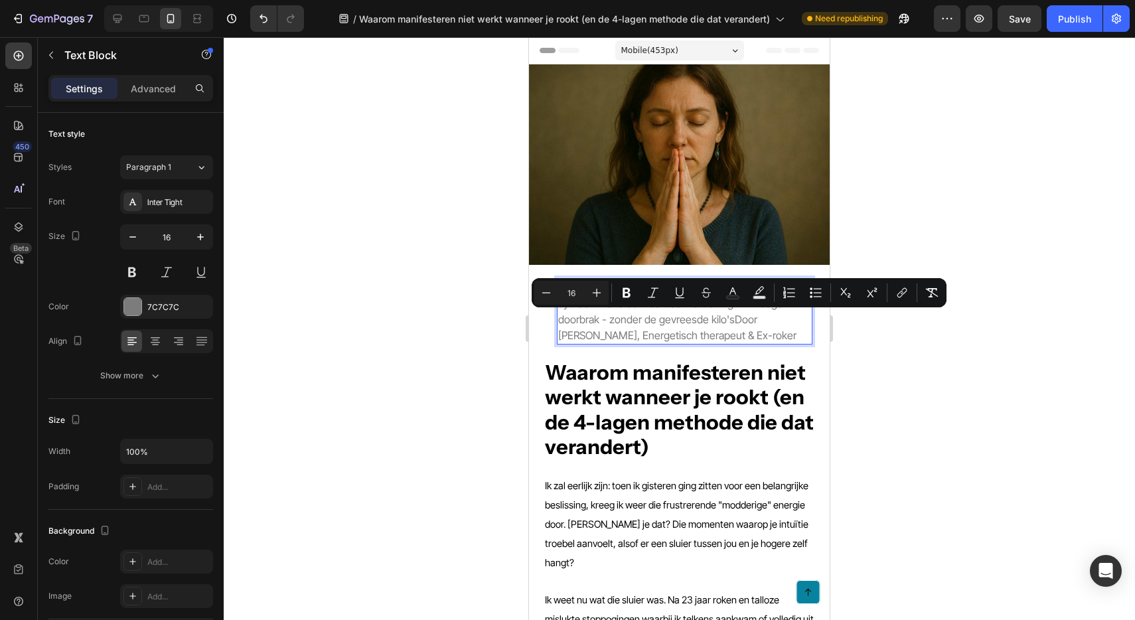
drag, startPoint x: 731, startPoint y: 319, endPoint x: 784, endPoint y: 333, distance: 54.3
click at [784, 333] on p "Hoe een Amsterdamse Reiki Master een 4-lagen systeem vond dat haar rookverslavi…" at bounding box center [684, 311] width 253 height 64
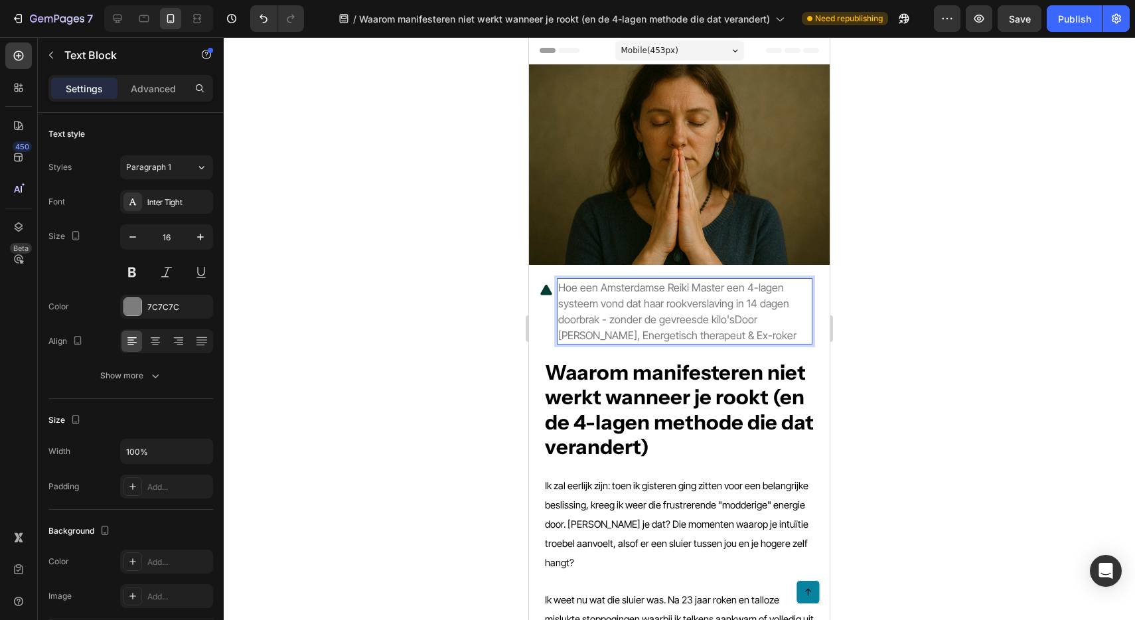
click at [733, 321] on span "Hoe een Amsterdamse Reiki Master een 4-lagen systeem vond dat haar rookverslavi…" at bounding box center [677, 311] width 238 height 61
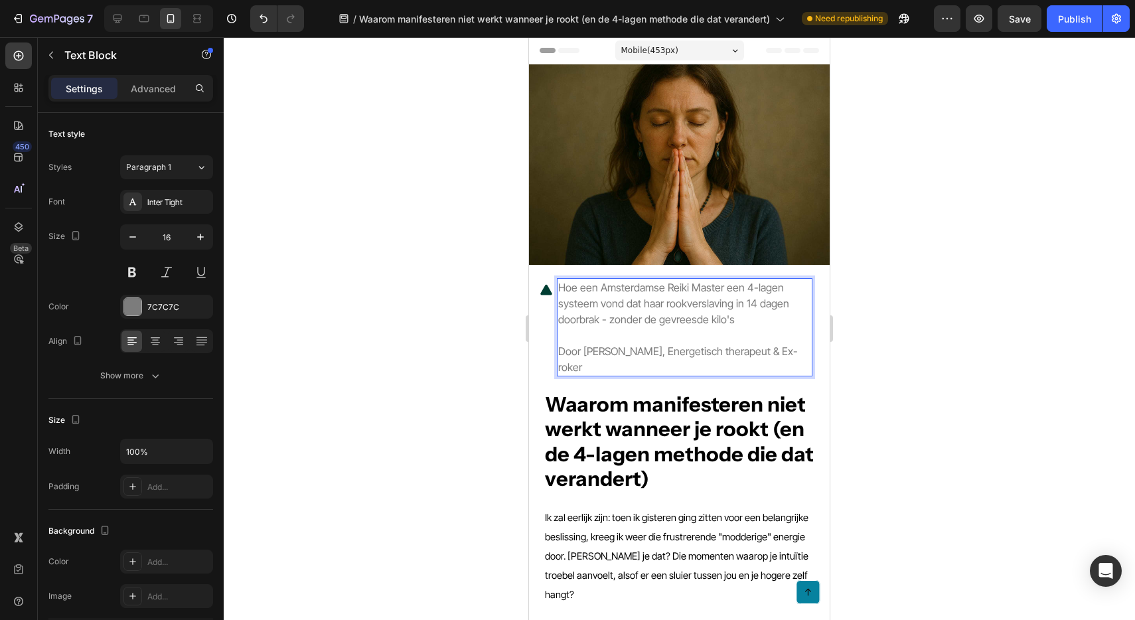
click at [982, 362] on div at bounding box center [679, 328] width 911 height 583
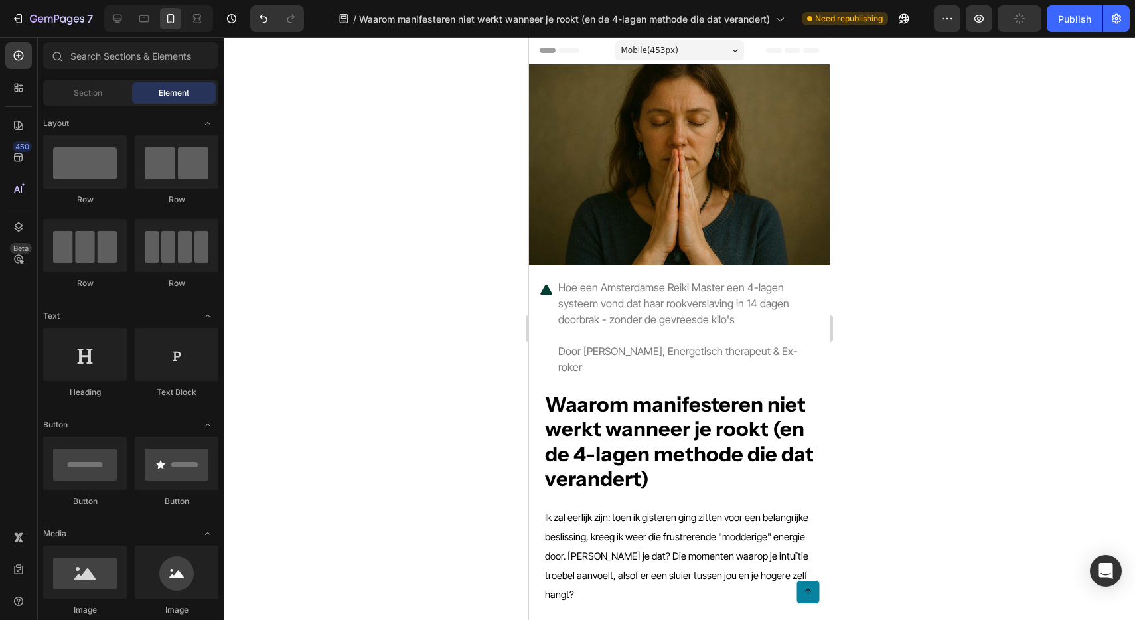
click at [908, 369] on div at bounding box center [679, 328] width 911 height 583
click at [751, 354] on span "Door Petra Schuurman, Energetisch therapeut & Ex-roker" at bounding box center [678, 358] width 240 height 29
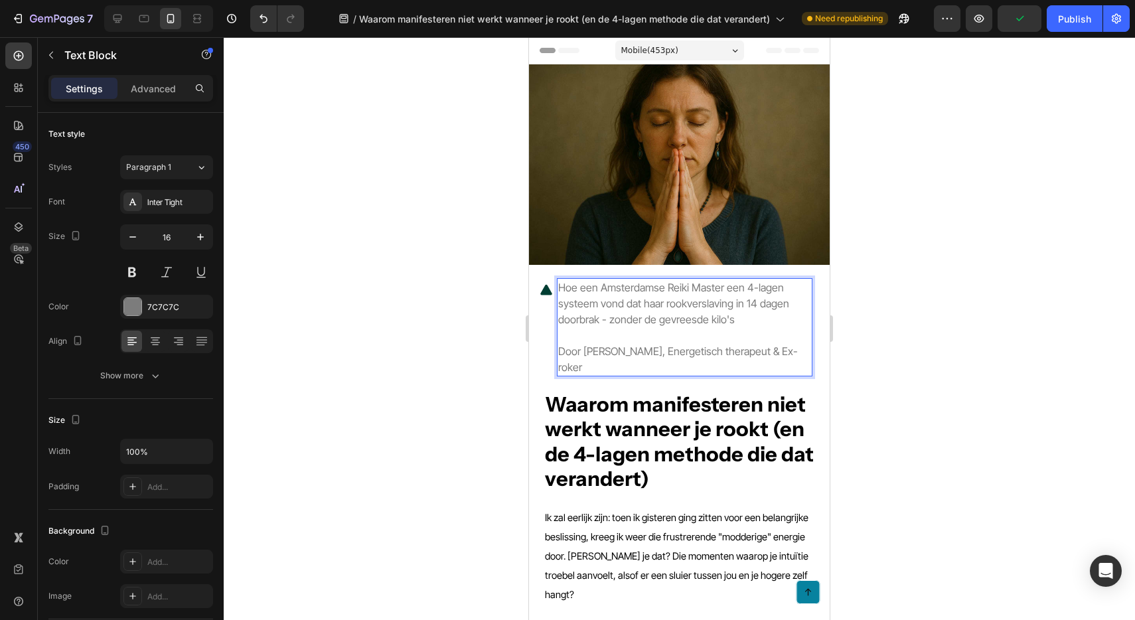
click at [605, 323] on span "Hoe een Amsterdamse Reiki Master een 4-lagen systeem vond dat haar rookverslavi…" at bounding box center [673, 303] width 231 height 45
click at [585, 286] on span "Hoe een Amsterdamse Reiki Master een 4-lagen systeem vond dat haar rookverslavi…" at bounding box center [673, 303] width 231 height 45
drag, startPoint x: 585, startPoint y: 354, endPoint x: 660, endPoint y: 353, distance: 75.0
click at [660, 353] on span "Door Petra Schuurman, Energetisch therapeut & Ex-roker" at bounding box center [678, 358] width 240 height 29
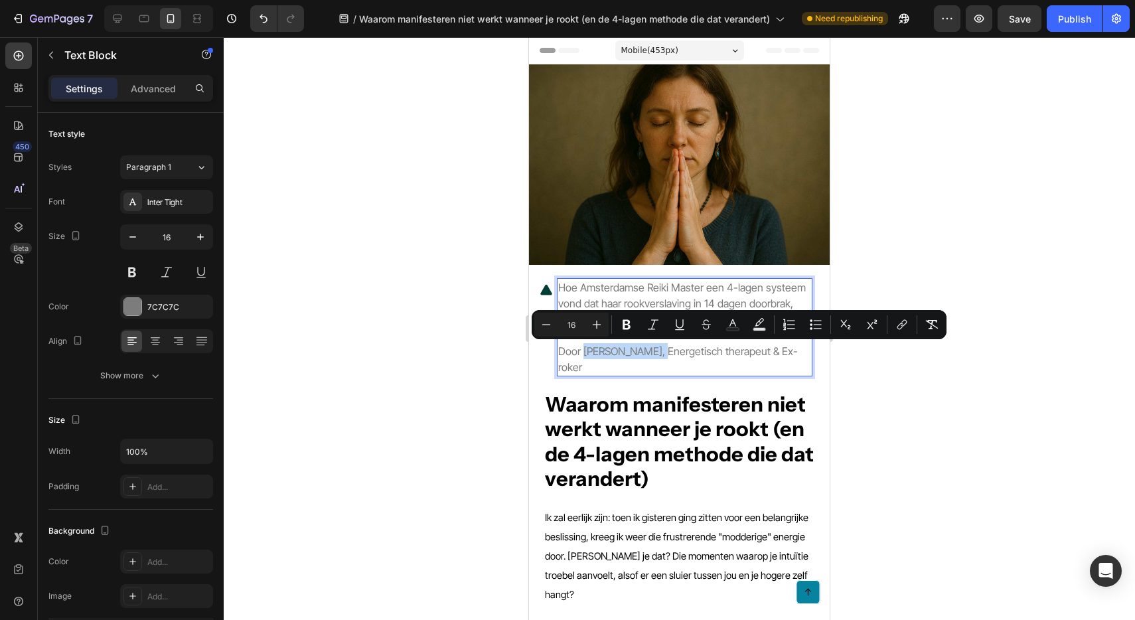
copy span "Petra Schuurman"
click at [579, 287] on span "Hoe Amsterdamse Reiki Master een 4-lagen systeem vond dat haar rookverslaving i…" at bounding box center [682, 303] width 248 height 45
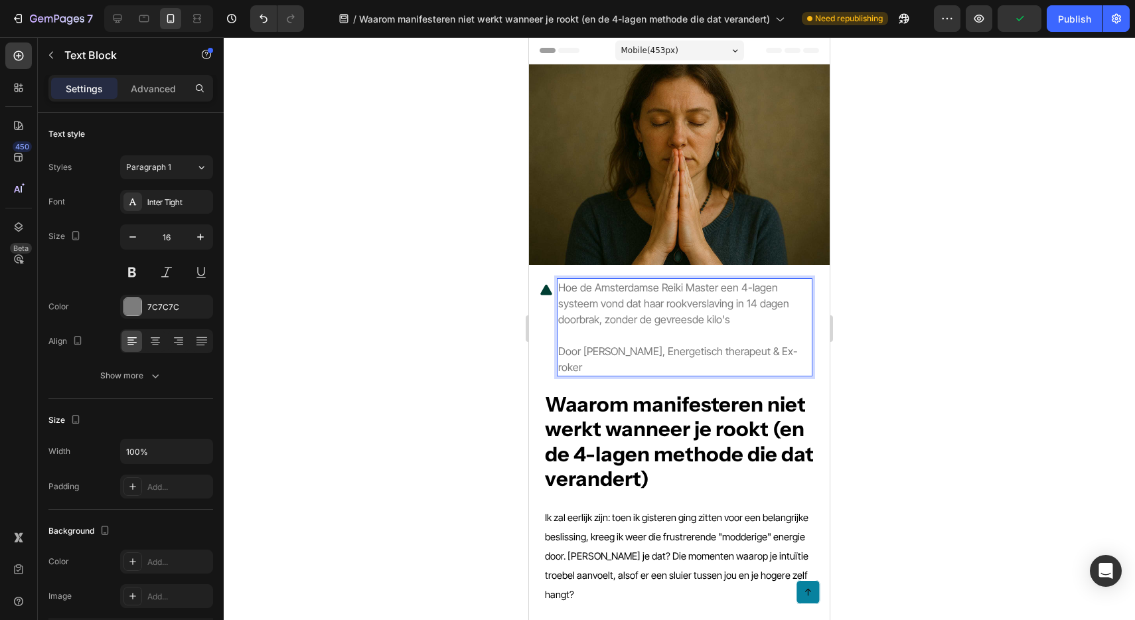
click at [659, 287] on span "Hoe de Amsterdamse Reiki Master een 4-lagen systeem vond dat haar rookverslavin…" at bounding box center [673, 303] width 231 height 45
drag, startPoint x: 669, startPoint y: 352, endPoint x: 767, endPoint y: 352, distance: 97.6
click at [767, 352] on span "Door Petra Schuurman, Energetisch therapeut & Ex-roker" at bounding box center [678, 358] width 240 height 29
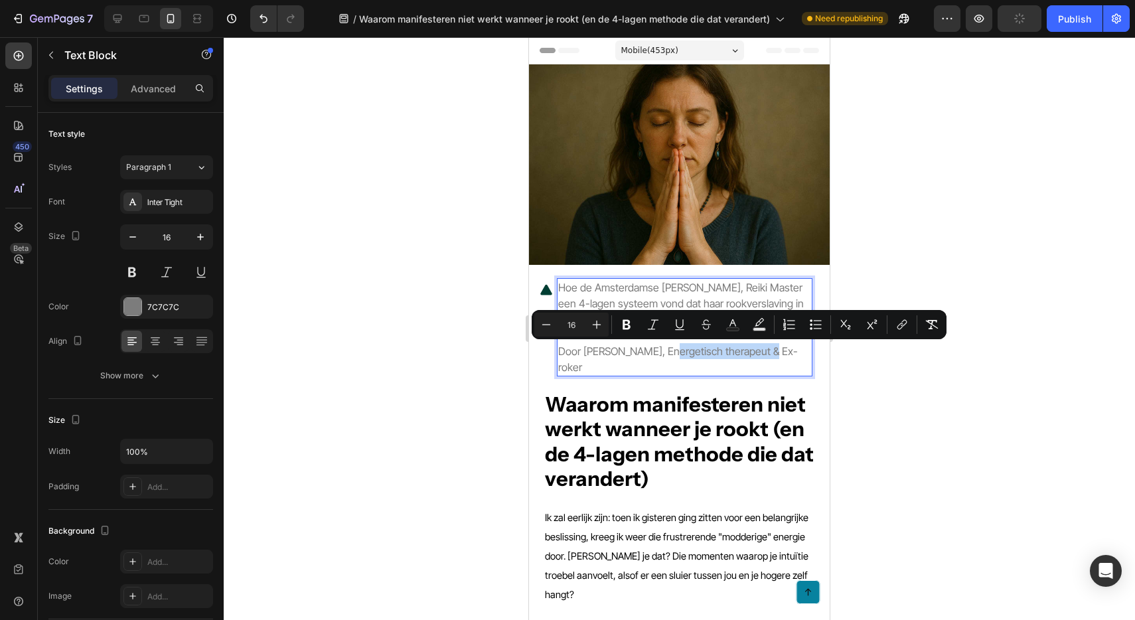
copy span "Energetisch therapeut"
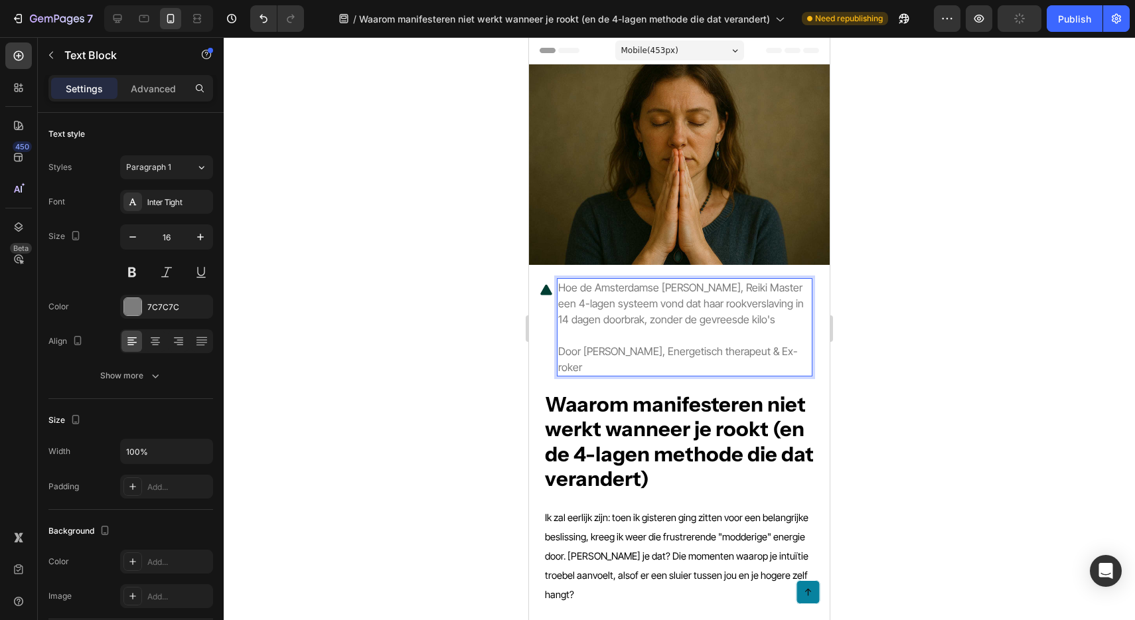
click at [743, 289] on span "Hoe de Amsterdamse Petra Schuurman, Reiki Master een 4-lagen systeem vond dat h…" at bounding box center [681, 303] width 246 height 45
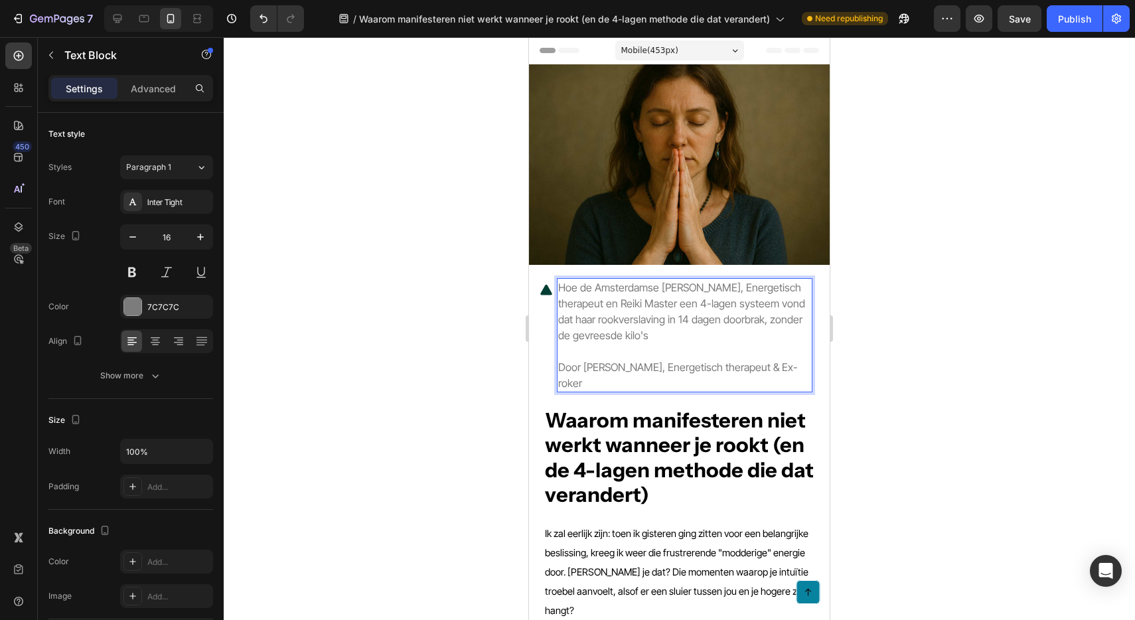
click at [674, 303] on span "Hoe de Amsterdamse Petra Schuurman, Energetisch therapeut en Reiki Master een 4…" at bounding box center [681, 311] width 247 height 61
click at [753, 291] on span "Hoe de Amsterdamse Petra Schuurman, Energetisch therapeut en Reiki Master, een …" at bounding box center [682, 311] width 249 height 61
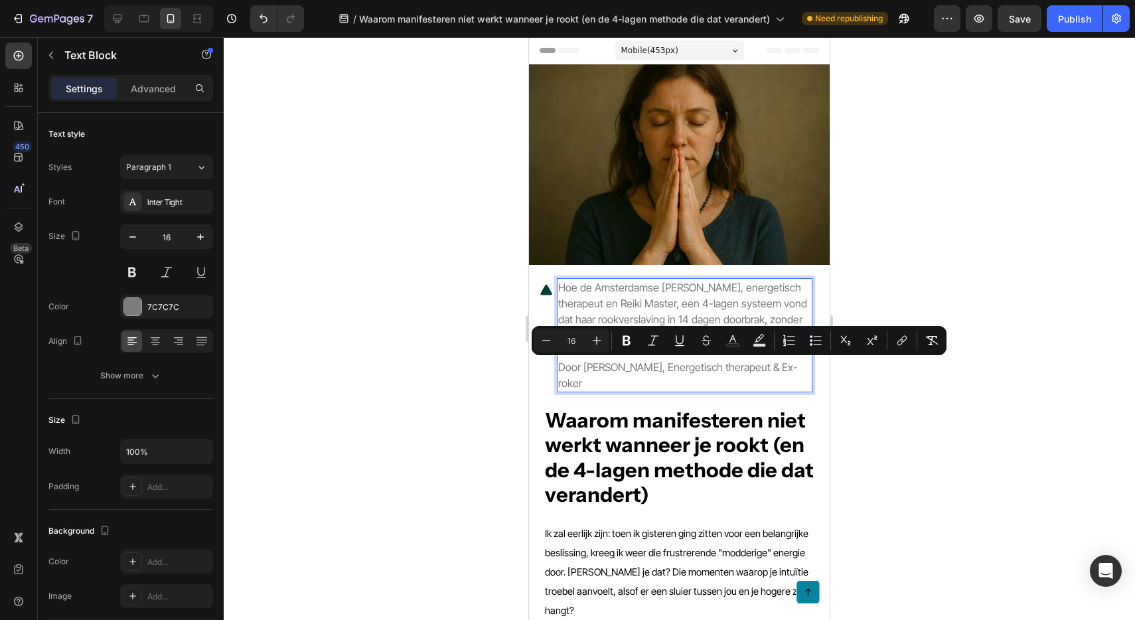
drag, startPoint x: 629, startPoint y: 382, endPoint x: 560, endPoint y: 360, distance: 72.2
click at [560, 360] on p "Door Petra Schuurman, Energetisch therapeut & Ex-roker" at bounding box center [684, 375] width 253 height 32
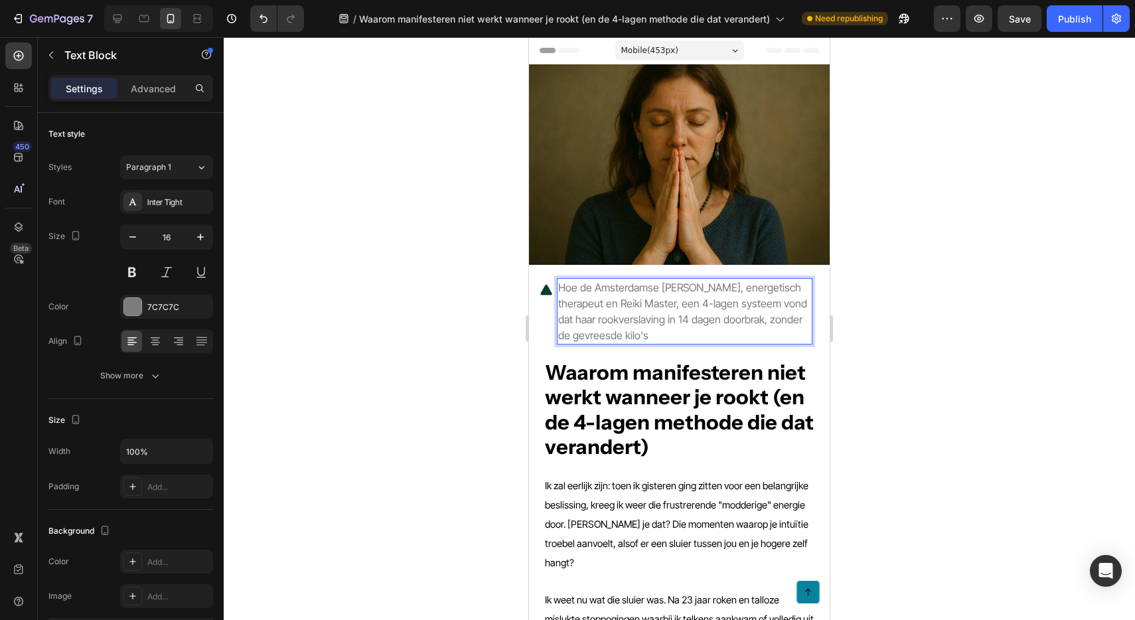
click at [895, 328] on div at bounding box center [679, 328] width 911 height 583
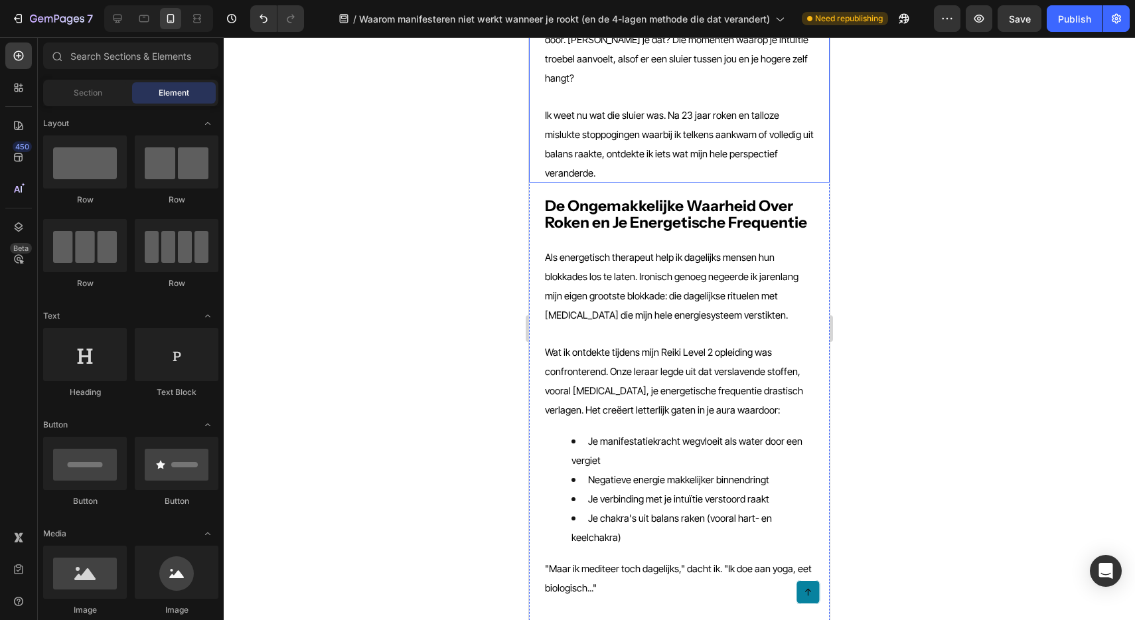
scroll to position [2535, 0]
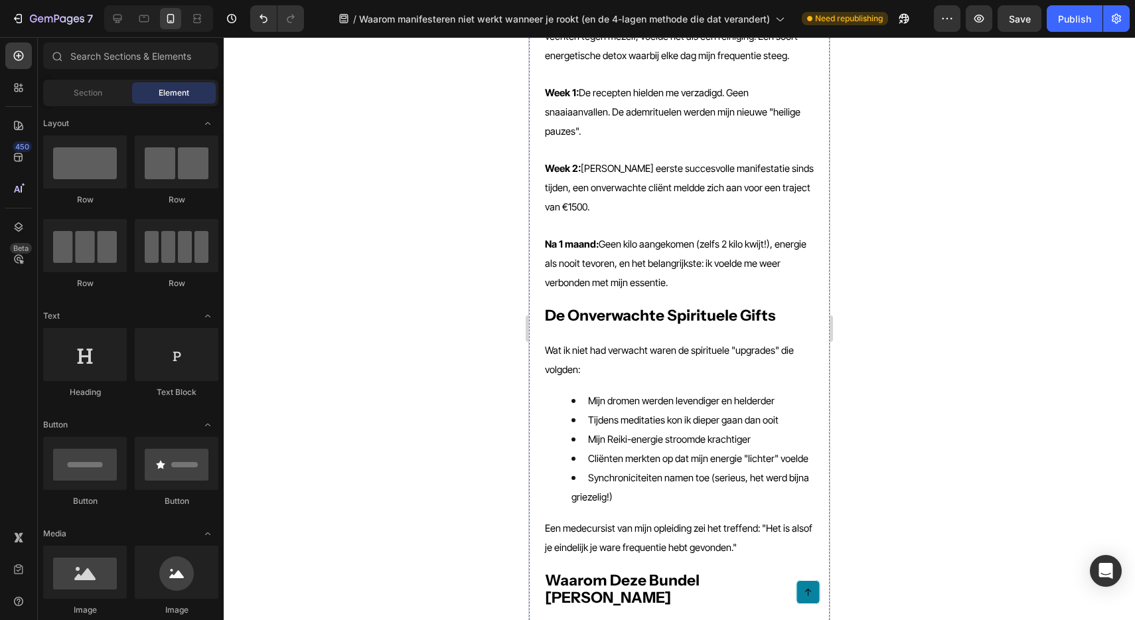
click at [812, 468] on li "Synchroniciteiten namen toe (serieus, het werd bijna griezelig!)" at bounding box center [692, 487] width 242 height 38
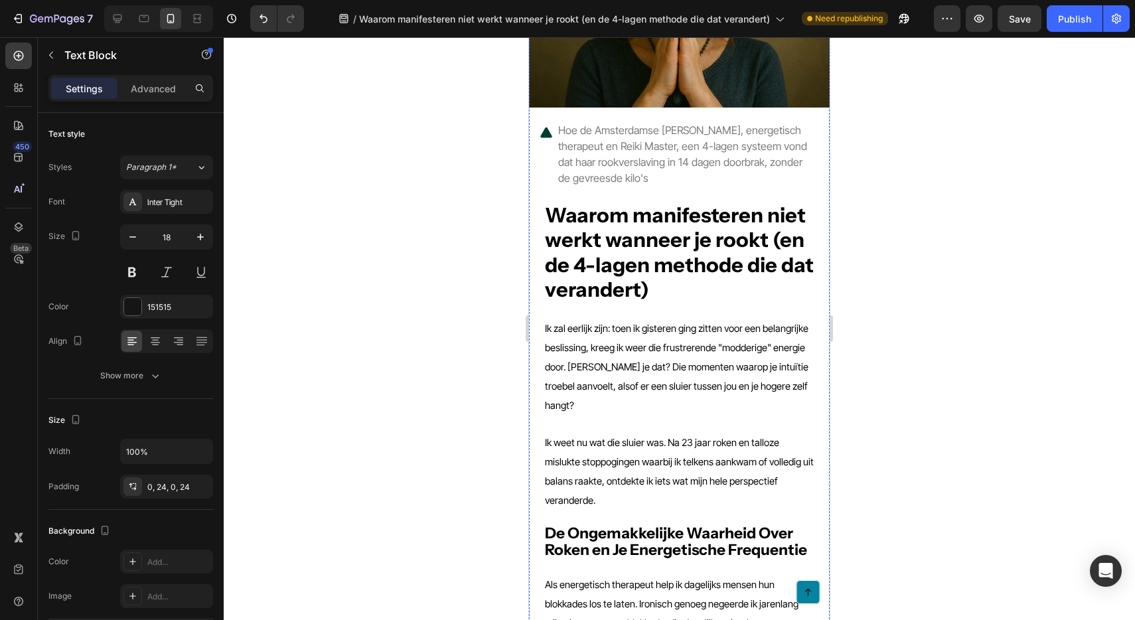
scroll to position [0, 0]
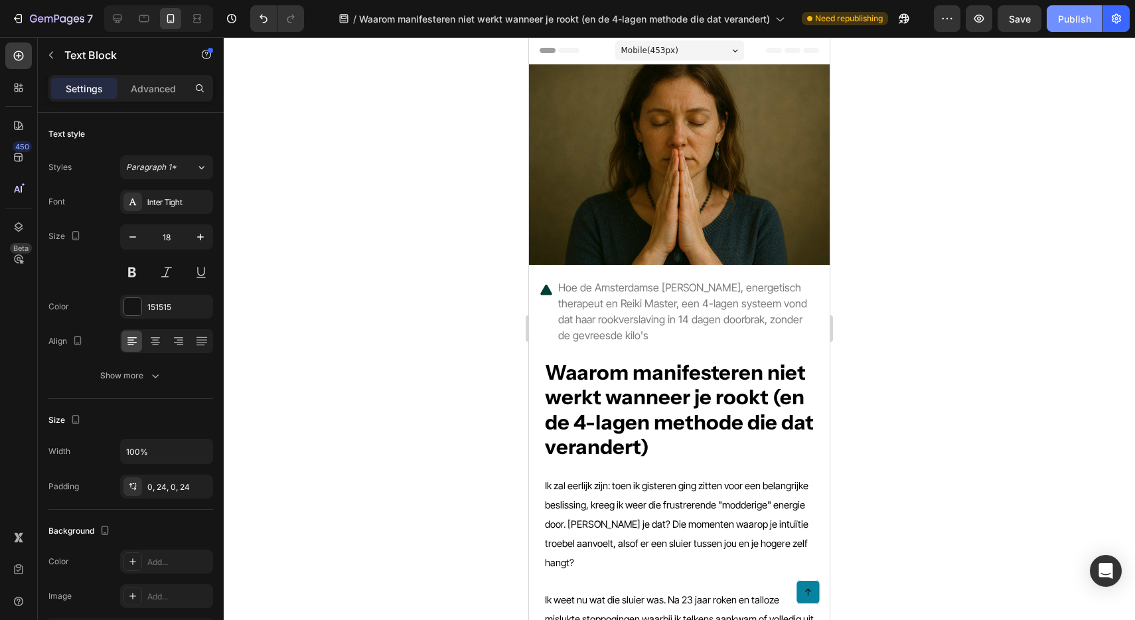
click at [1057, 23] on button "Publish" at bounding box center [1075, 18] width 56 height 27
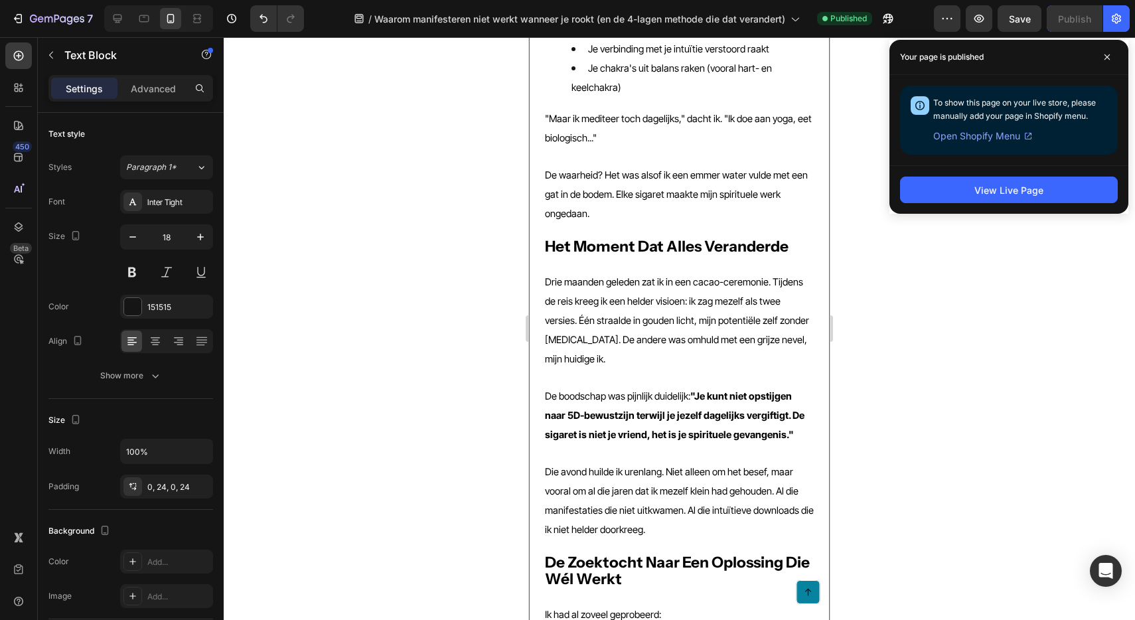
scroll to position [917, 0]
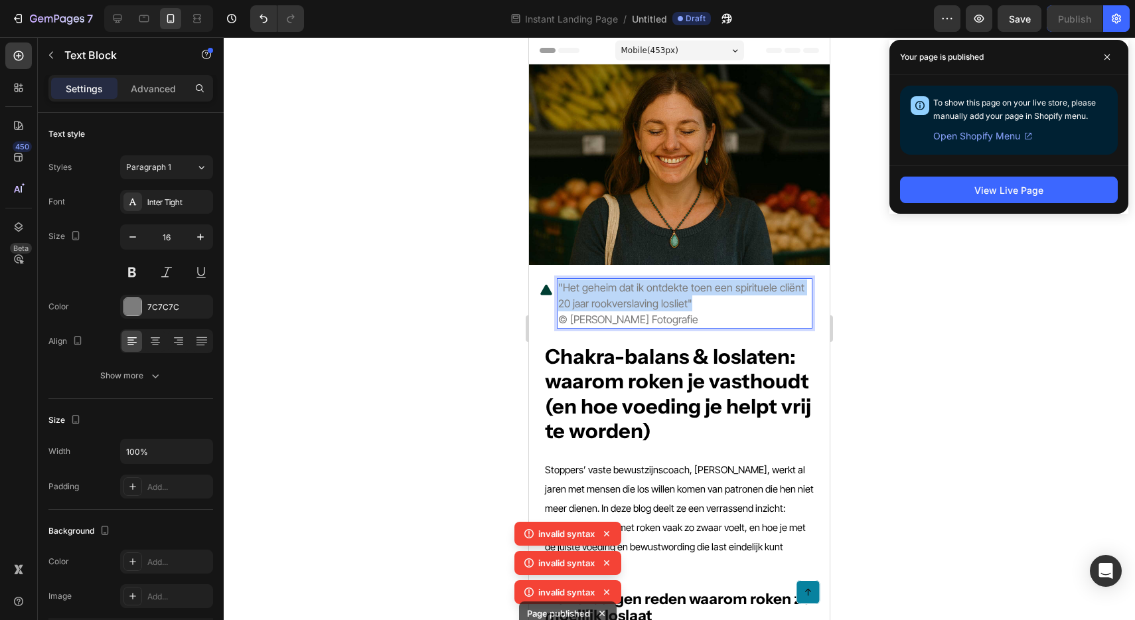
drag, startPoint x: 696, startPoint y: 305, endPoint x: 559, endPoint y: 289, distance: 138.3
click at [559, 289] on p ""Het geheim dat ik ontdekte toen een spirituele cliënt 20 jaar rookverslaving l…" at bounding box center [684, 303] width 253 height 48
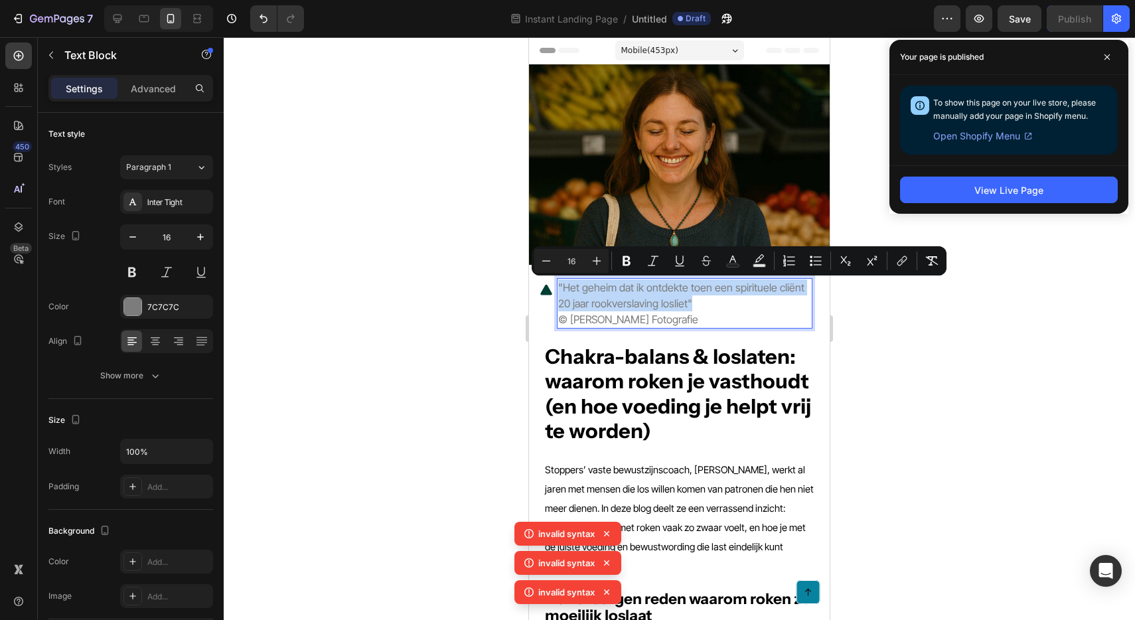
copy span ""Het geheim dat ik ontdekte toen een spirituele cliënt 20 jaar rookverslaving l…"
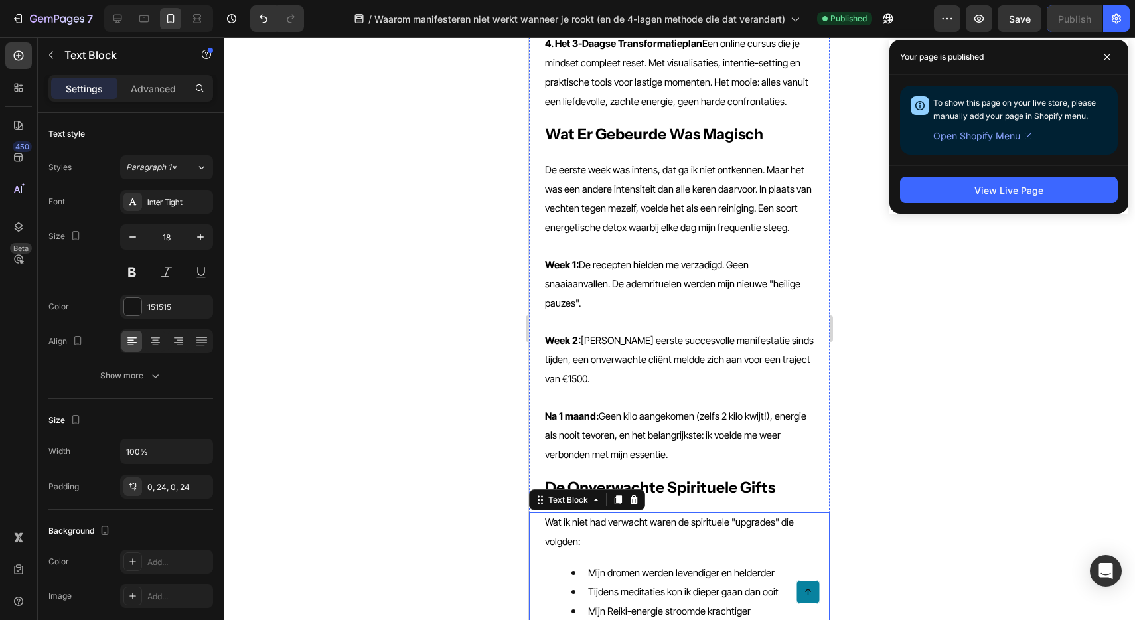
scroll to position [2354, 0]
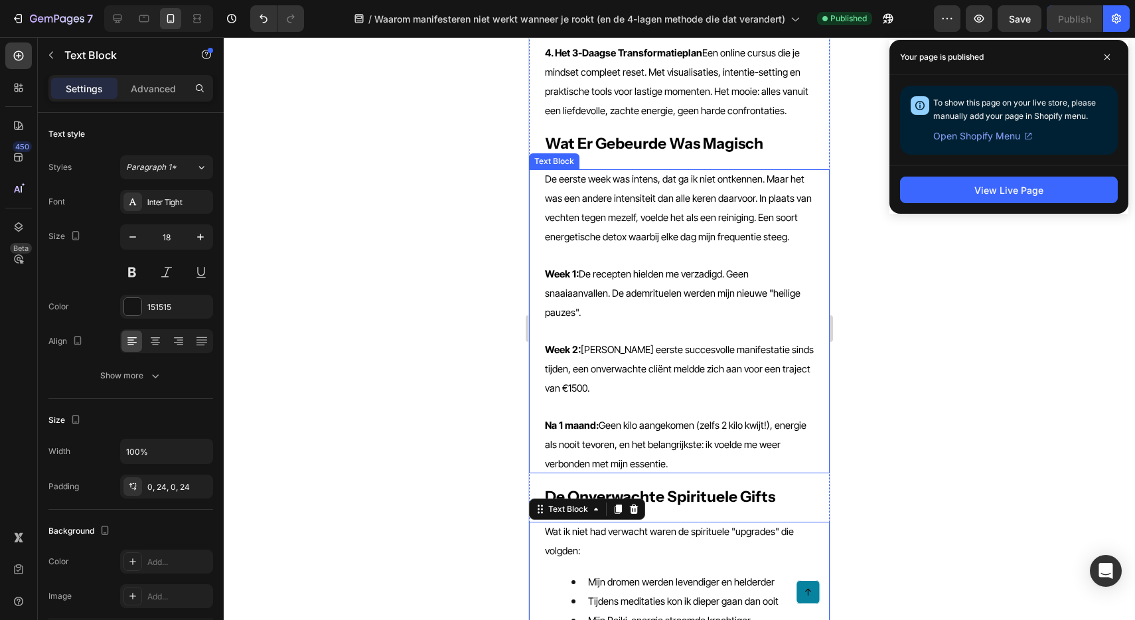
click at [665, 398] on p at bounding box center [679, 407] width 269 height 18
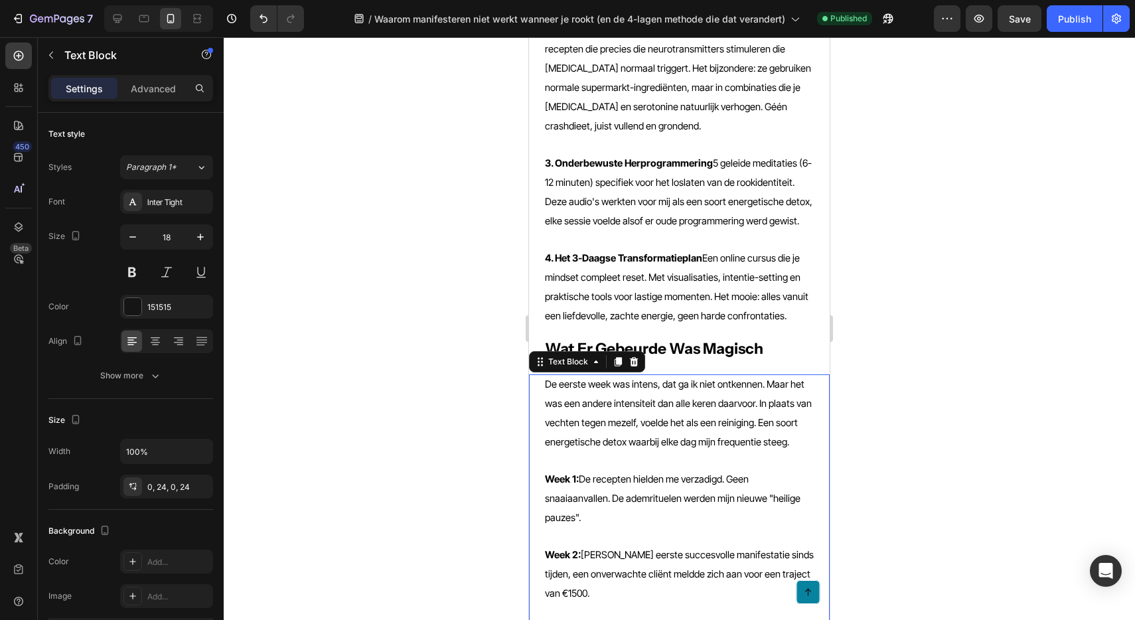
scroll to position [2148, 0]
click at [879, 293] on div at bounding box center [679, 328] width 911 height 583
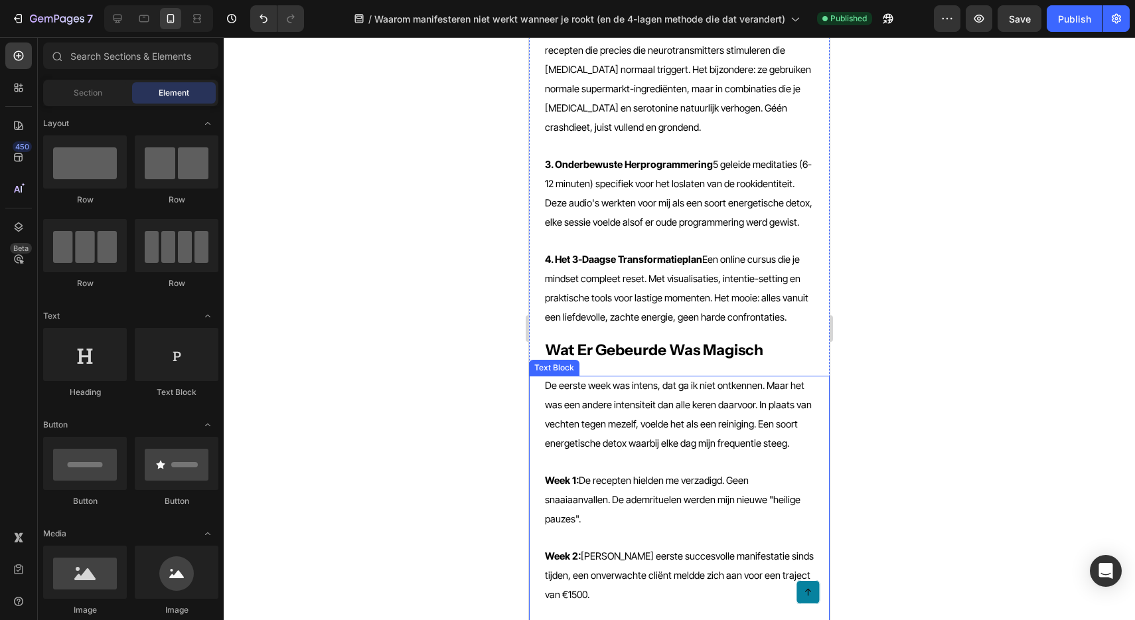
click at [686, 376] on p "De eerste week was intens, dat ga ik niet ontkennen. Maar het was een andere in…" at bounding box center [679, 414] width 269 height 77
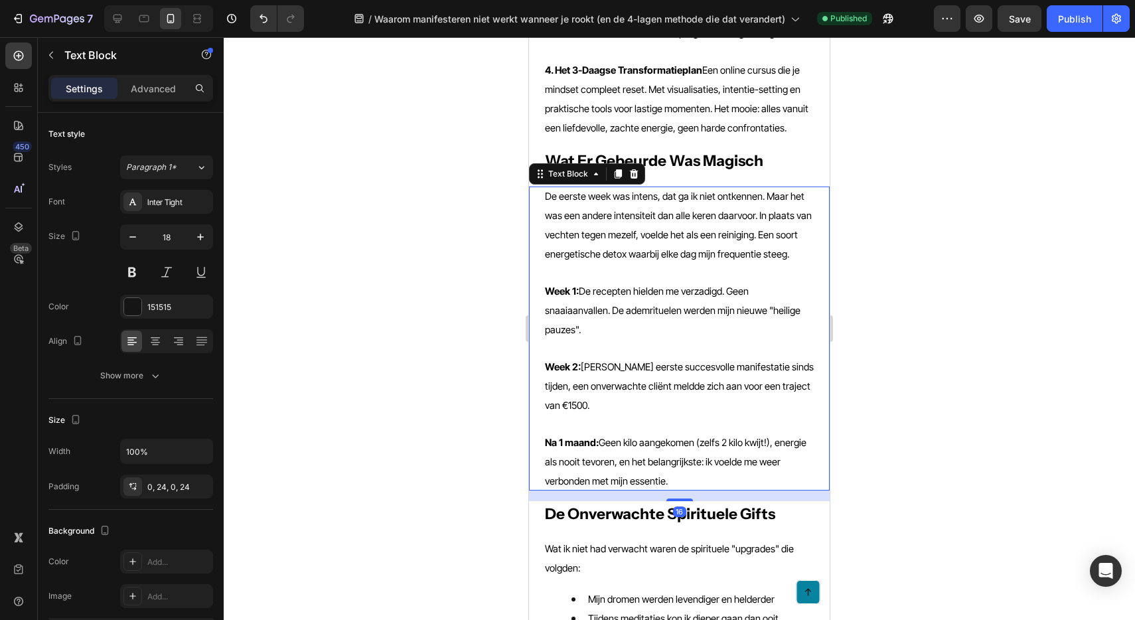
scroll to position [2355, 0]
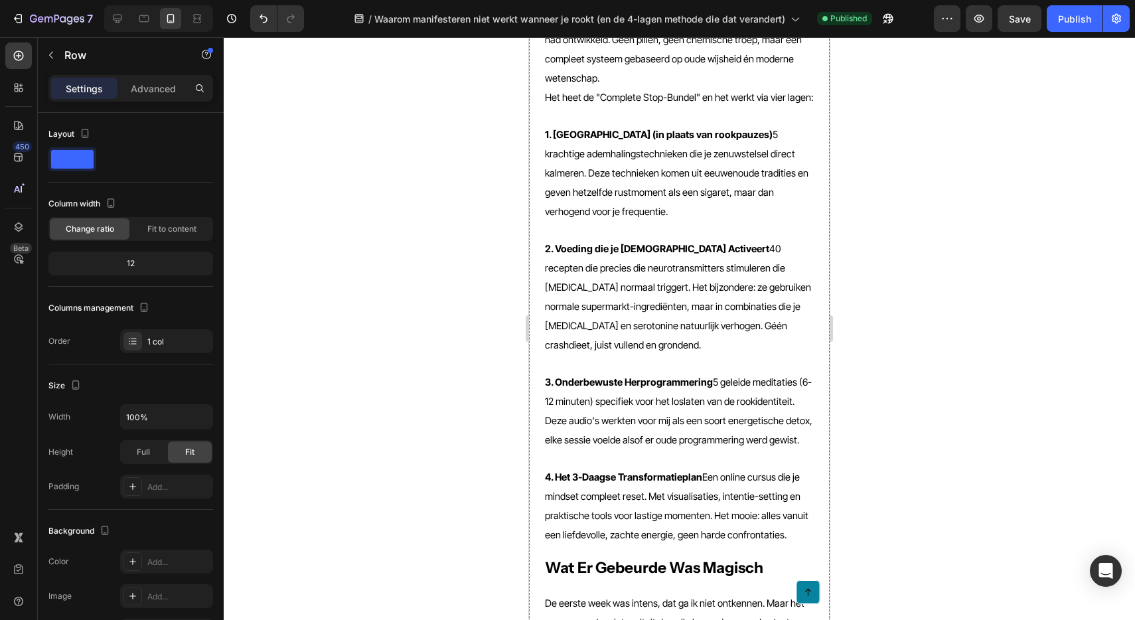
scroll to position [1909, 0]
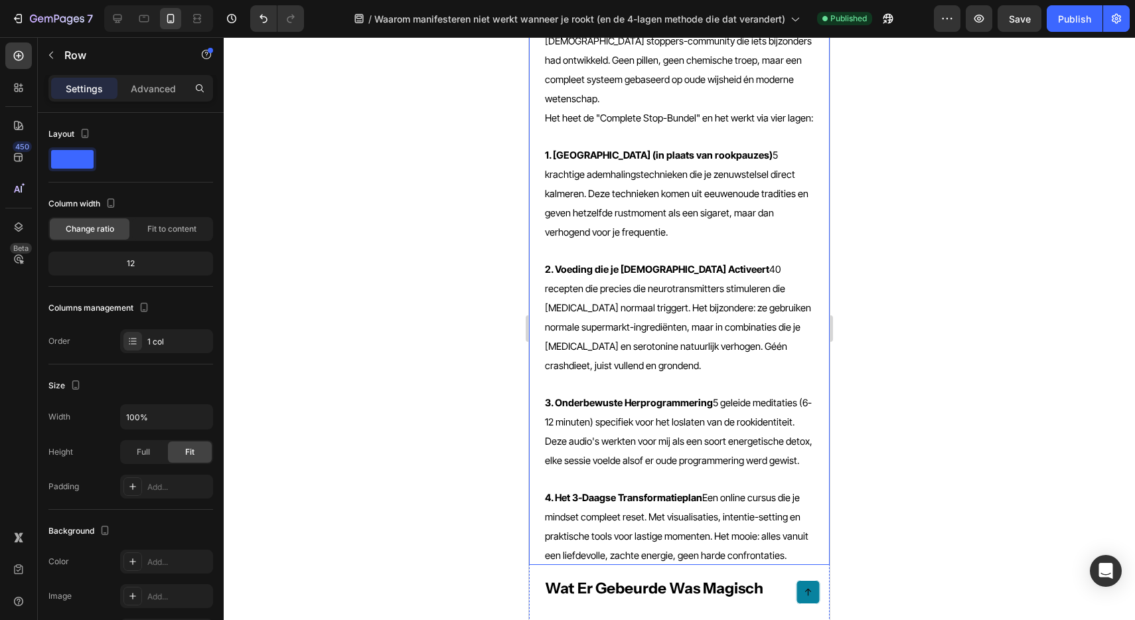
click at [672, 492] on span "4. Het 3-Daagse Transformatieplan Een online cursus die je mindset compleet res…" at bounding box center [676, 527] width 263 height 70
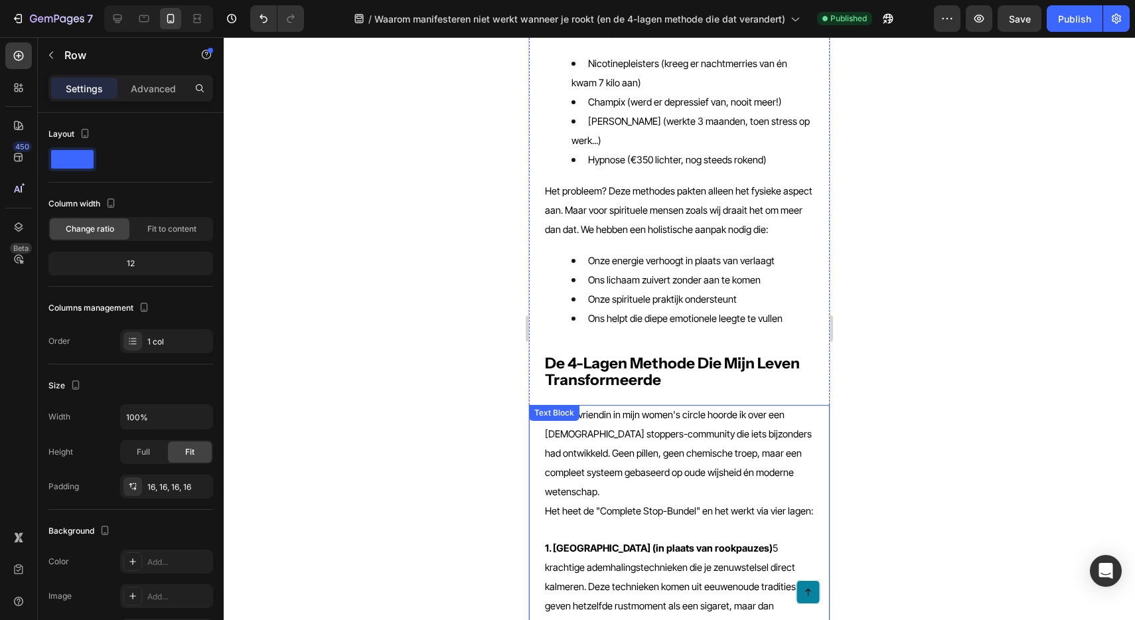
scroll to position [1515, 0]
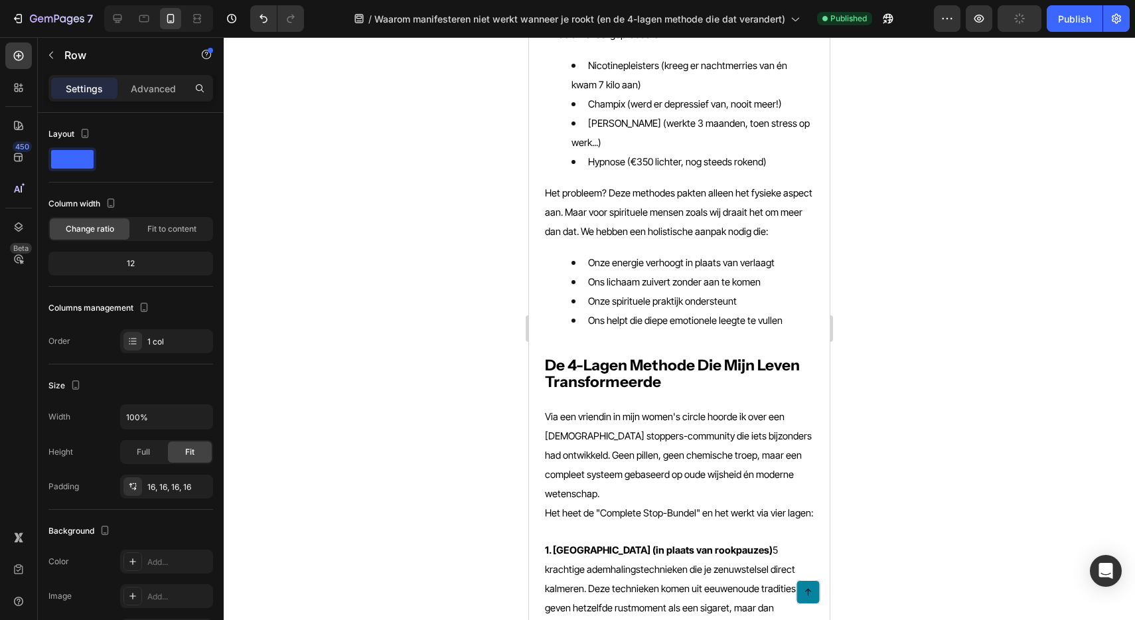
click at [878, 338] on div at bounding box center [679, 328] width 911 height 583
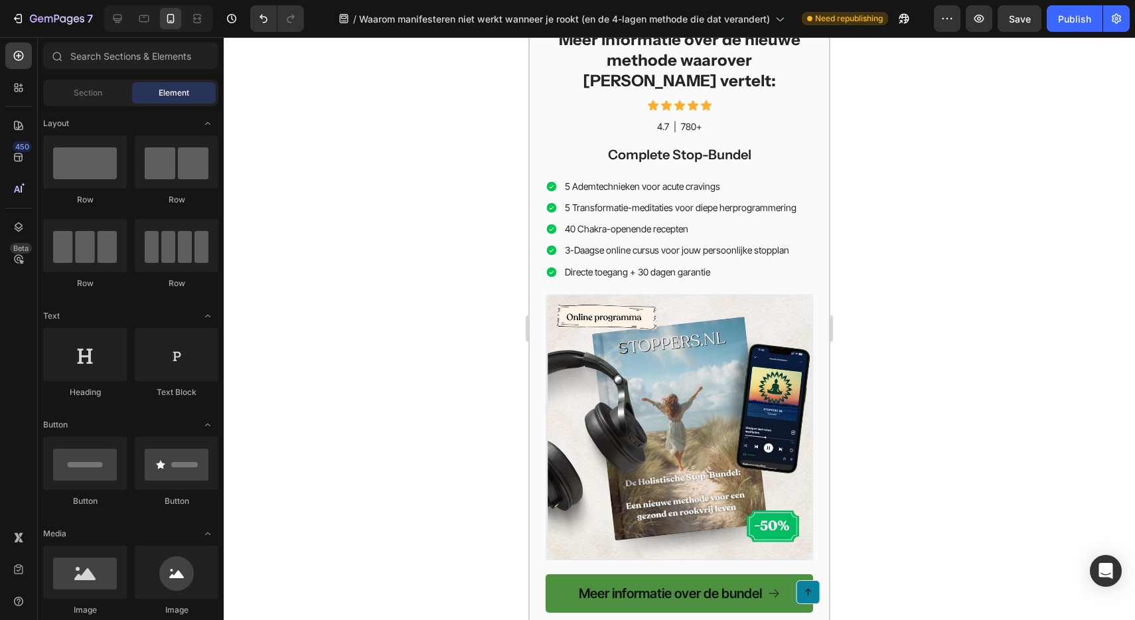
scroll to position [4318, 0]
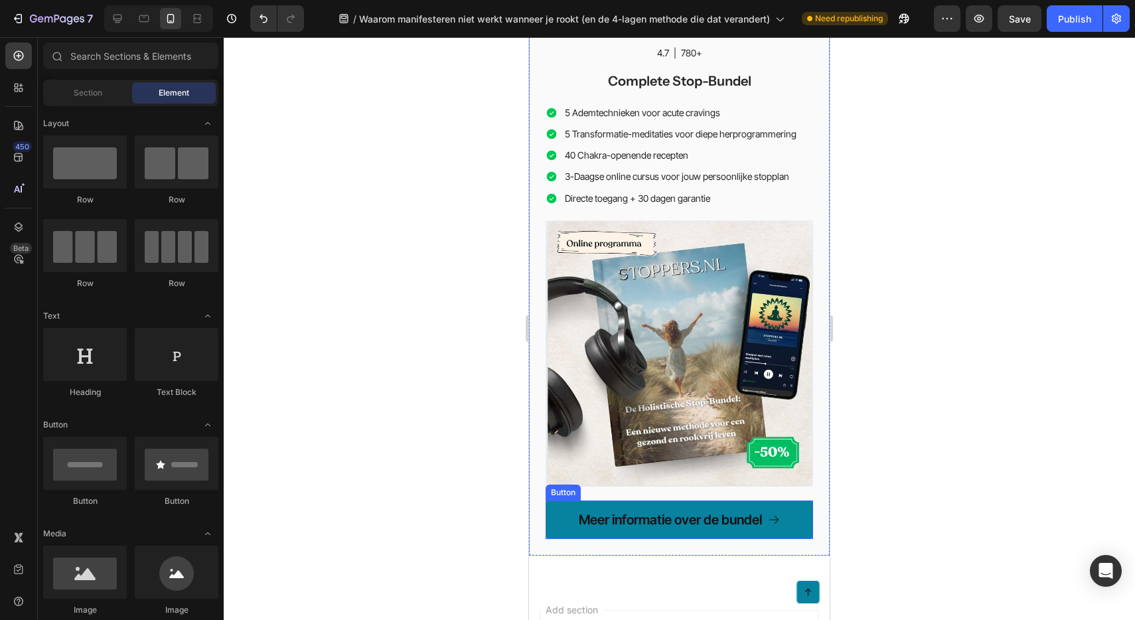
click at [555, 500] on link "Meer informatie over de bundel" at bounding box center [679, 519] width 267 height 38
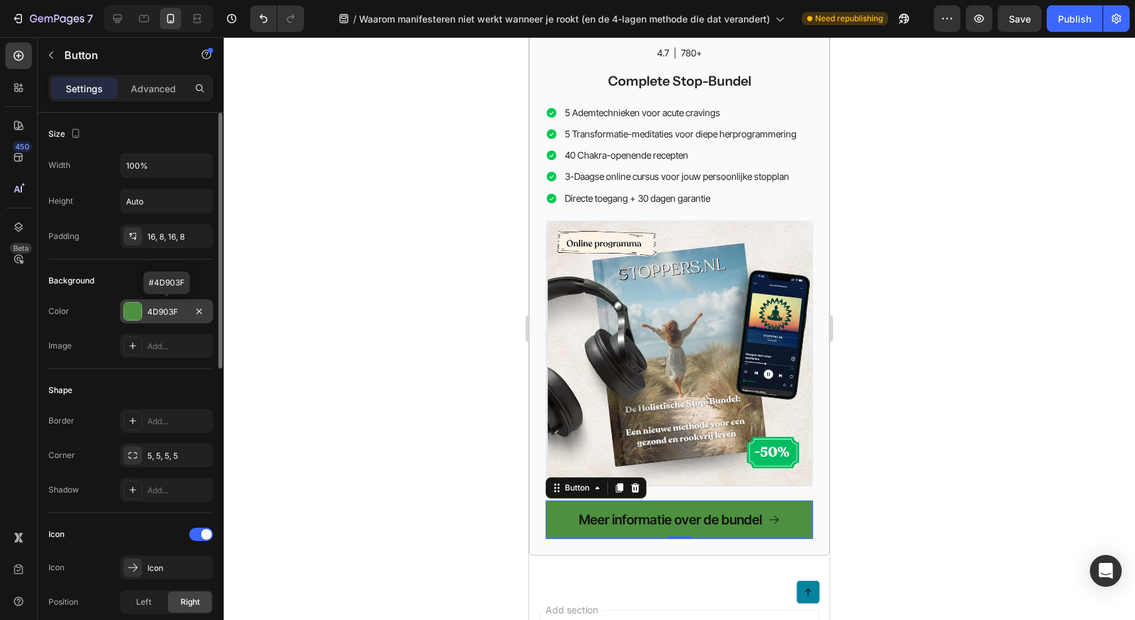
click at [127, 317] on div at bounding box center [132, 311] width 17 height 17
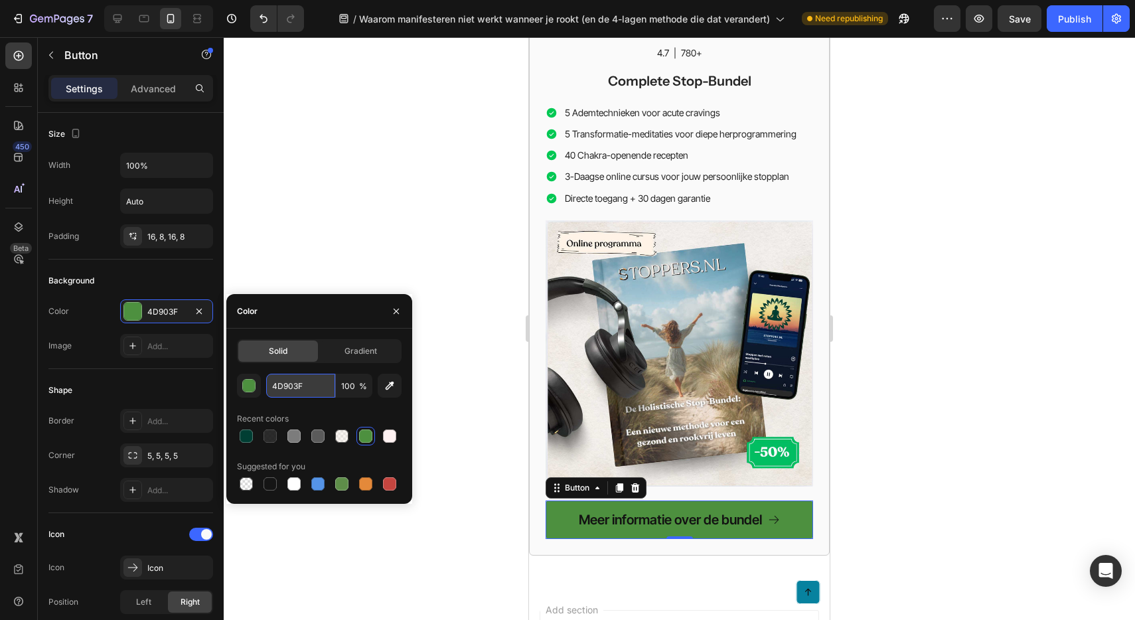
click at [284, 388] on input "4D903F" at bounding box center [300, 386] width 69 height 24
paste input "#4EF0B0"
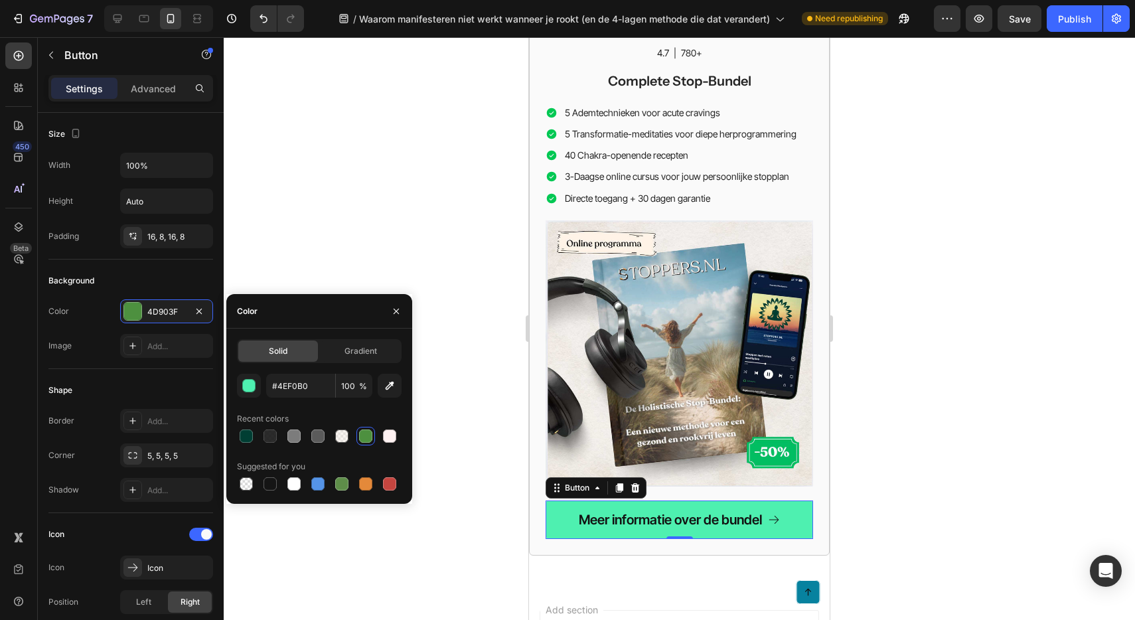
click at [354, 409] on div "Recent colors" at bounding box center [319, 418] width 165 height 21
type input "4EF0B0"
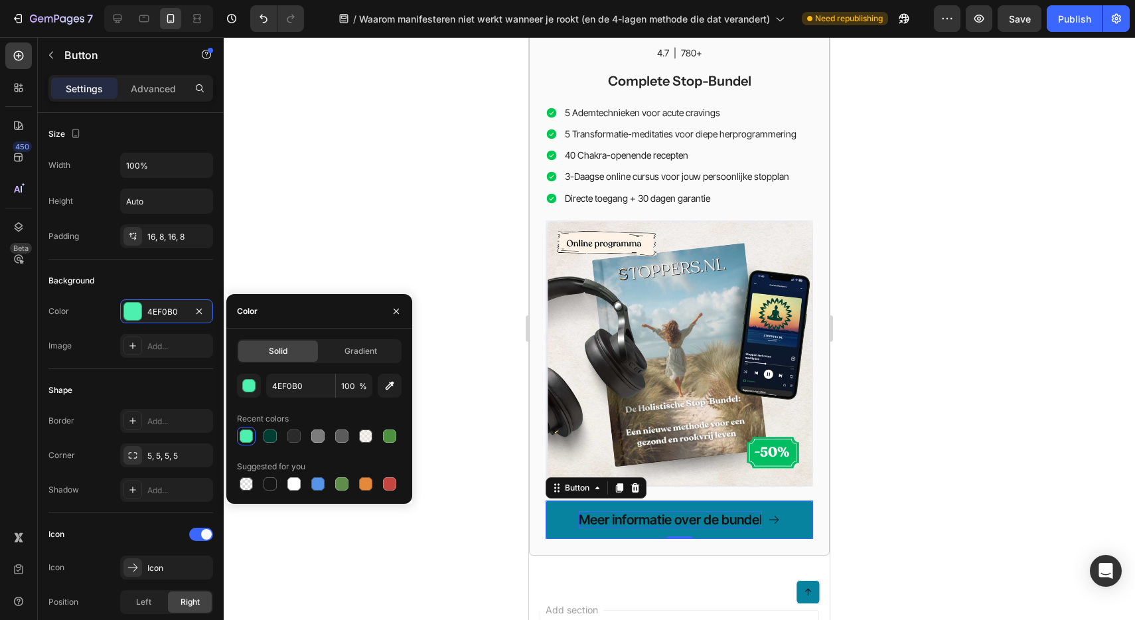
click at [615, 511] on p "Meer informatie over de bundel" at bounding box center [670, 519] width 183 height 17
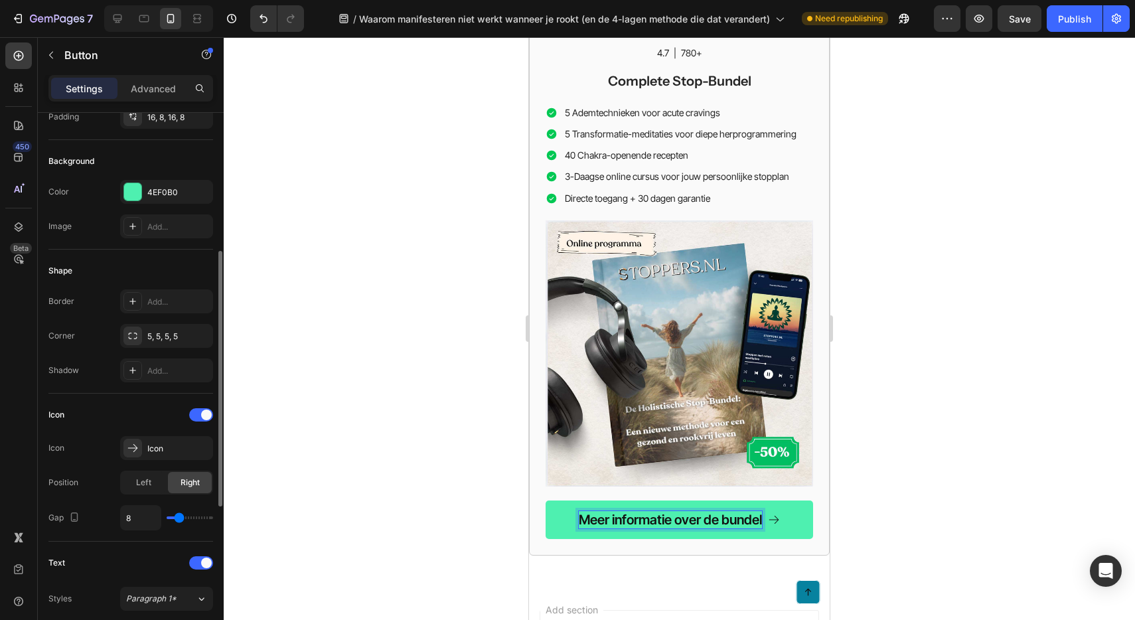
scroll to position [35, 0]
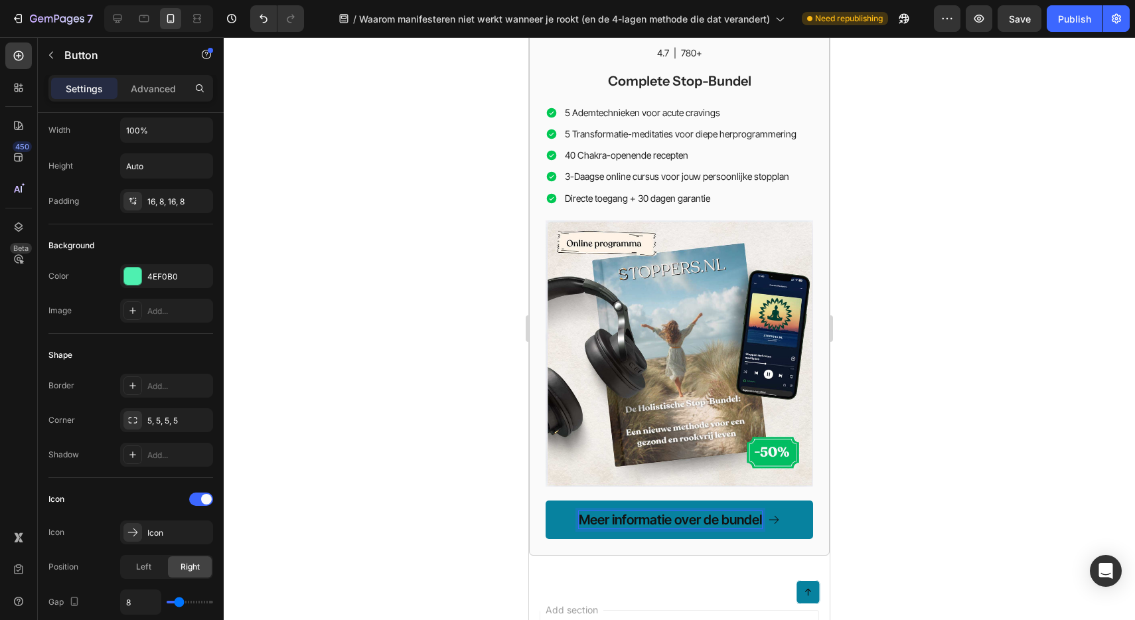
click at [588, 511] on p "Meer informatie over de bundel" at bounding box center [670, 519] width 183 height 17
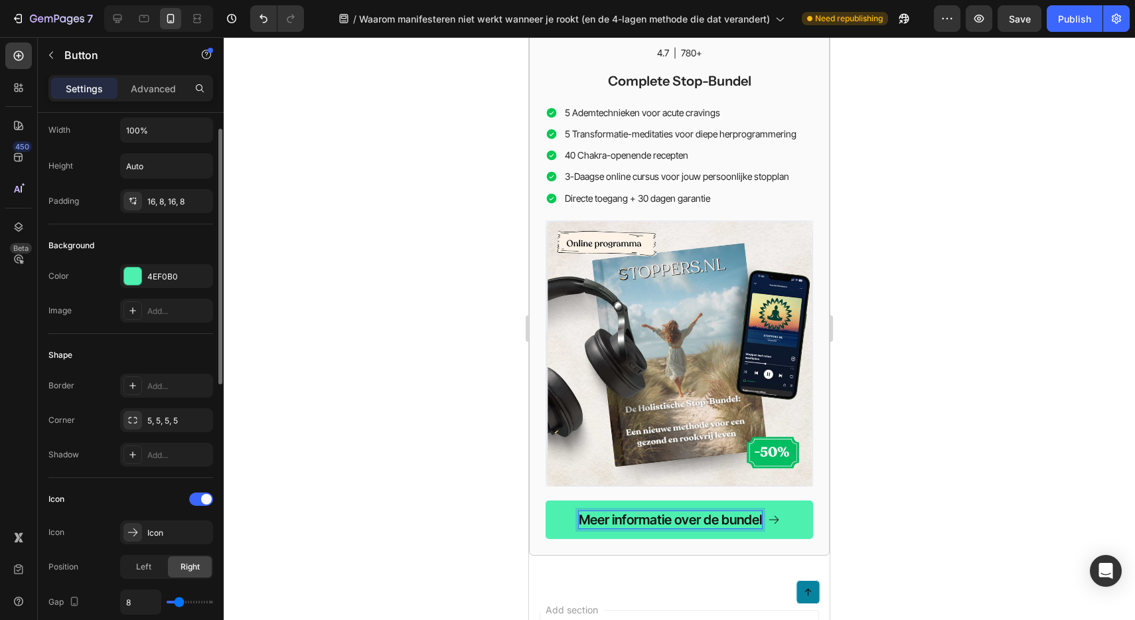
click at [85, 281] on div "Color 4EF0B0" at bounding box center [130, 276] width 165 height 24
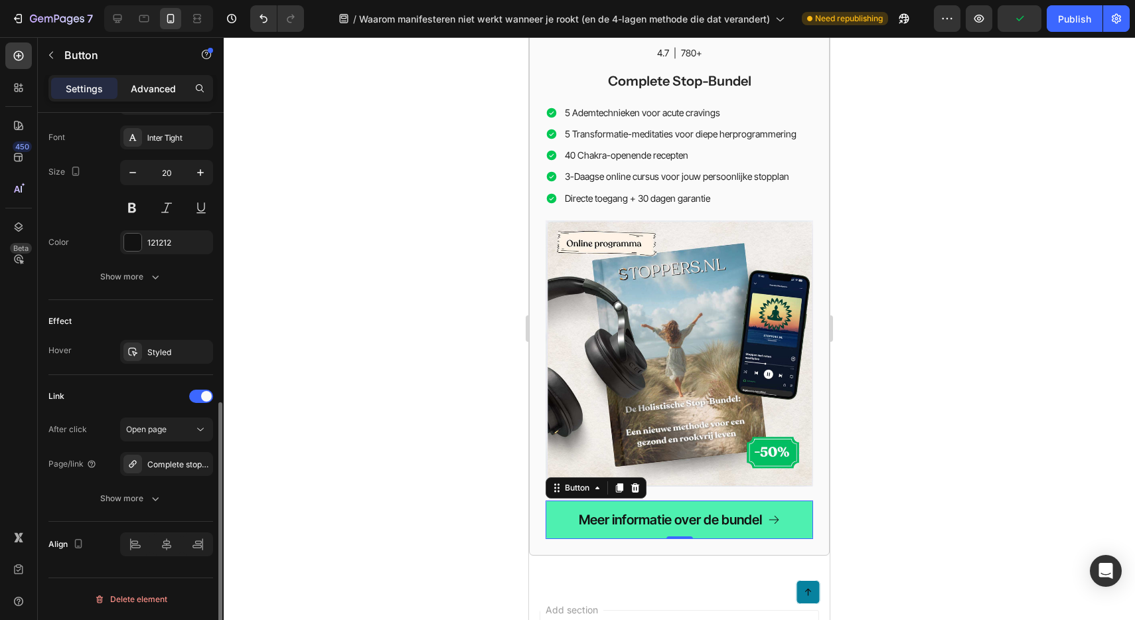
click at [132, 84] on p "Advanced" at bounding box center [153, 89] width 45 height 14
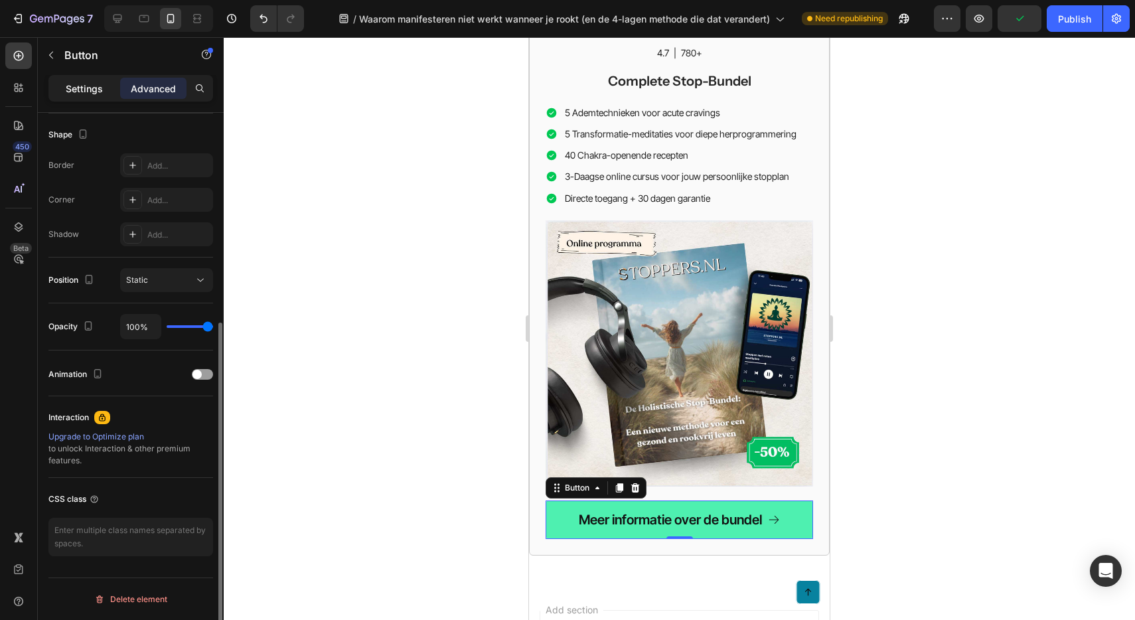
click at [69, 89] on p "Settings" at bounding box center [84, 89] width 37 height 14
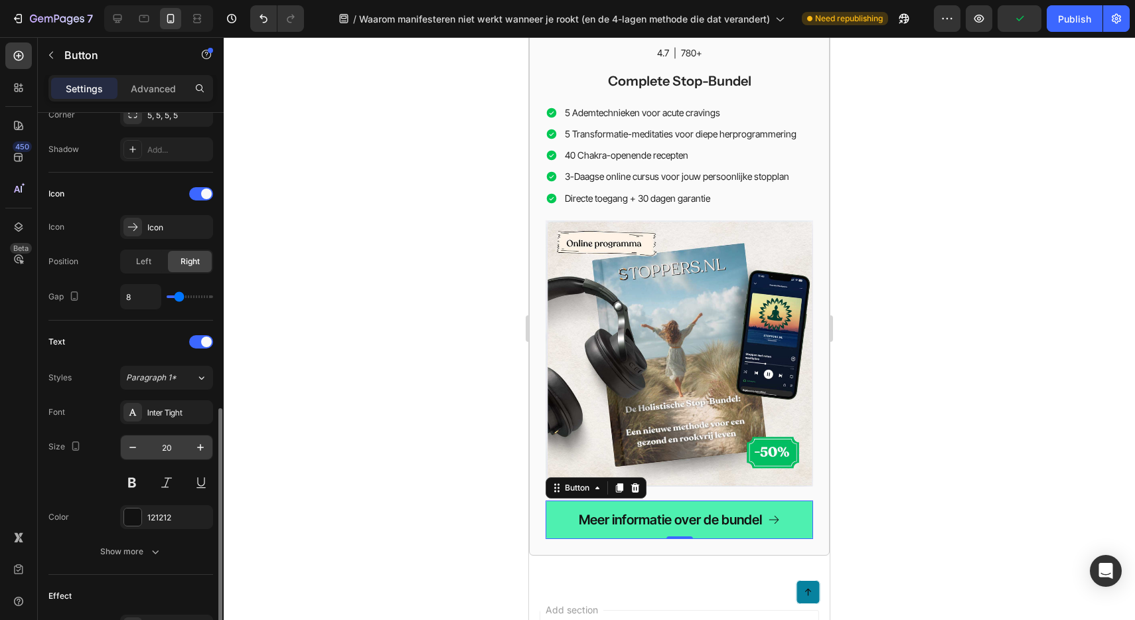
scroll to position [615, 0]
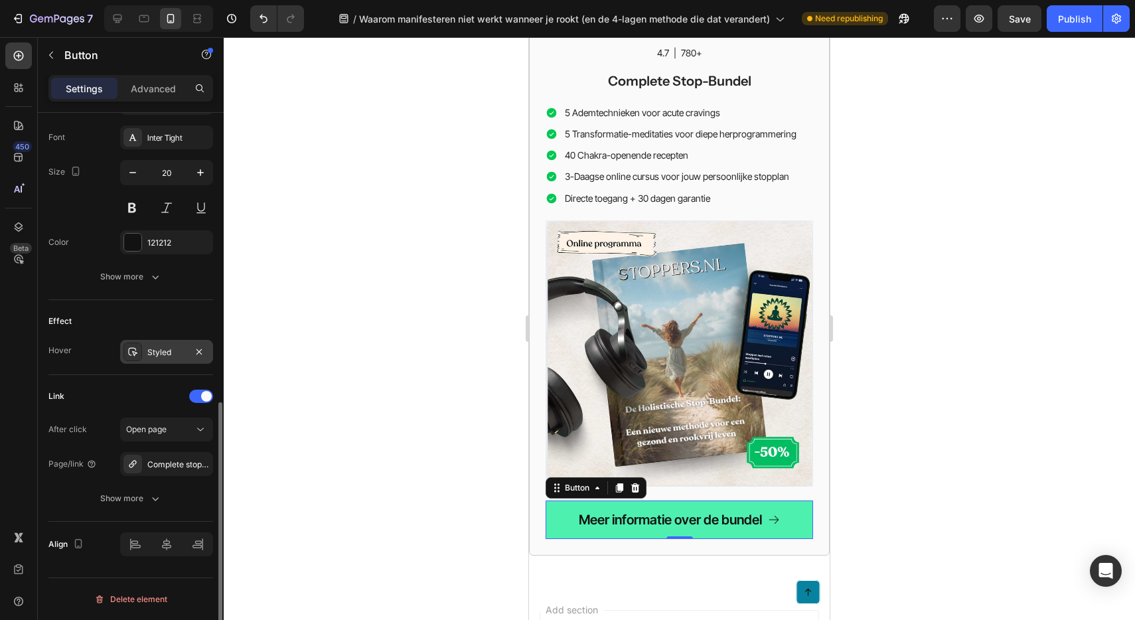
click at [176, 350] on div "Styled" at bounding box center [166, 352] width 38 height 12
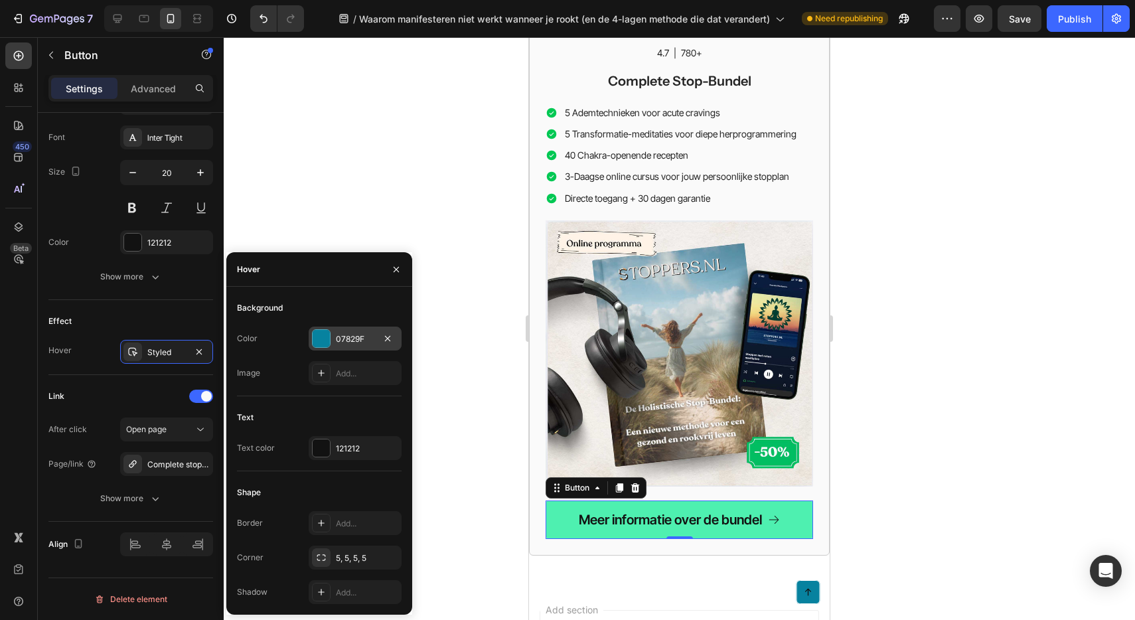
click at [352, 334] on div "07829F" at bounding box center [355, 339] width 38 height 12
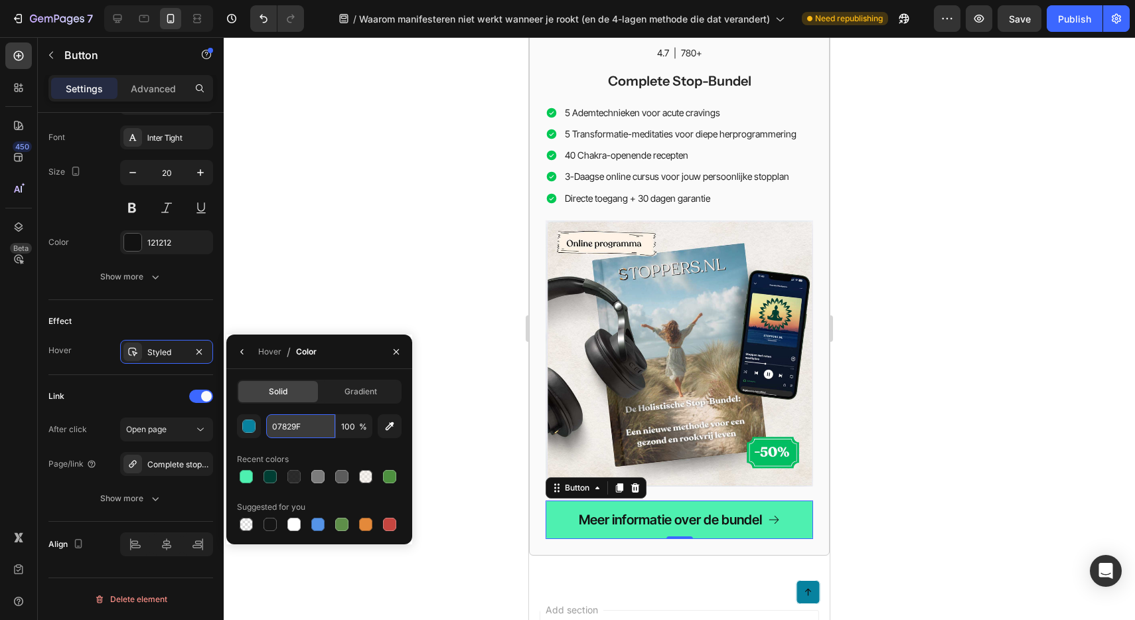
click at [293, 430] on input "07829F" at bounding box center [300, 426] width 69 height 24
paste input "#4EF0B0"
type input "4EF0B0"
click at [352, 426] on input "100" at bounding box center [354, 426] width 37 height 24
click at [348, 426] on input "100" at bounding box center [354, 426] width 37 height 24
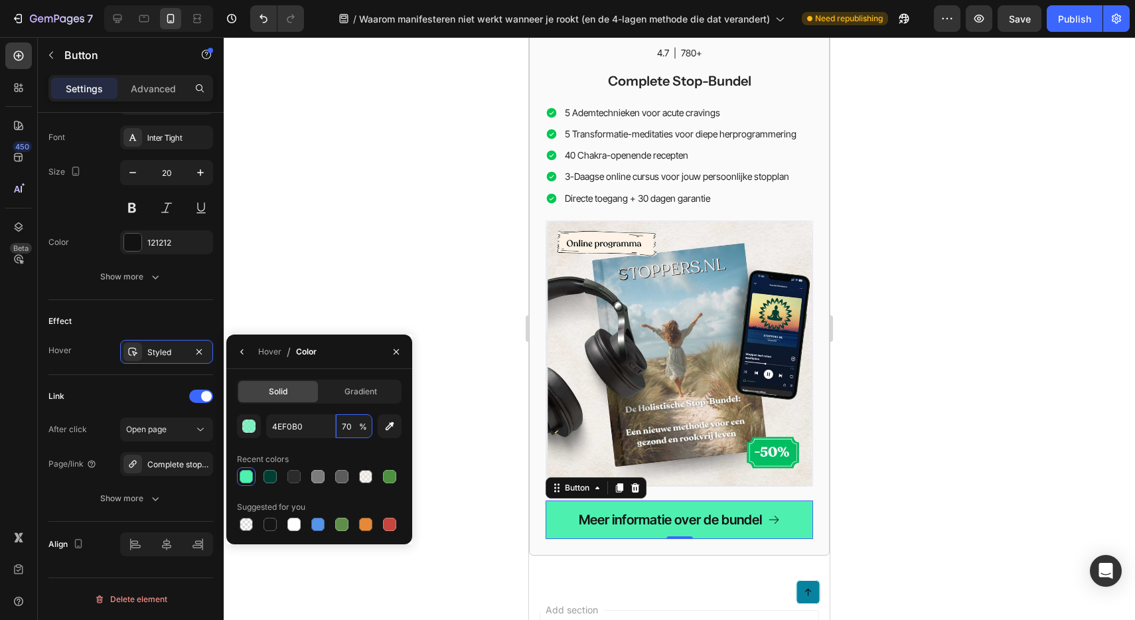
type input "70"
click at [357, 352] on div "Hover / Color" at bounding box center [319, 351] width 186 height 35
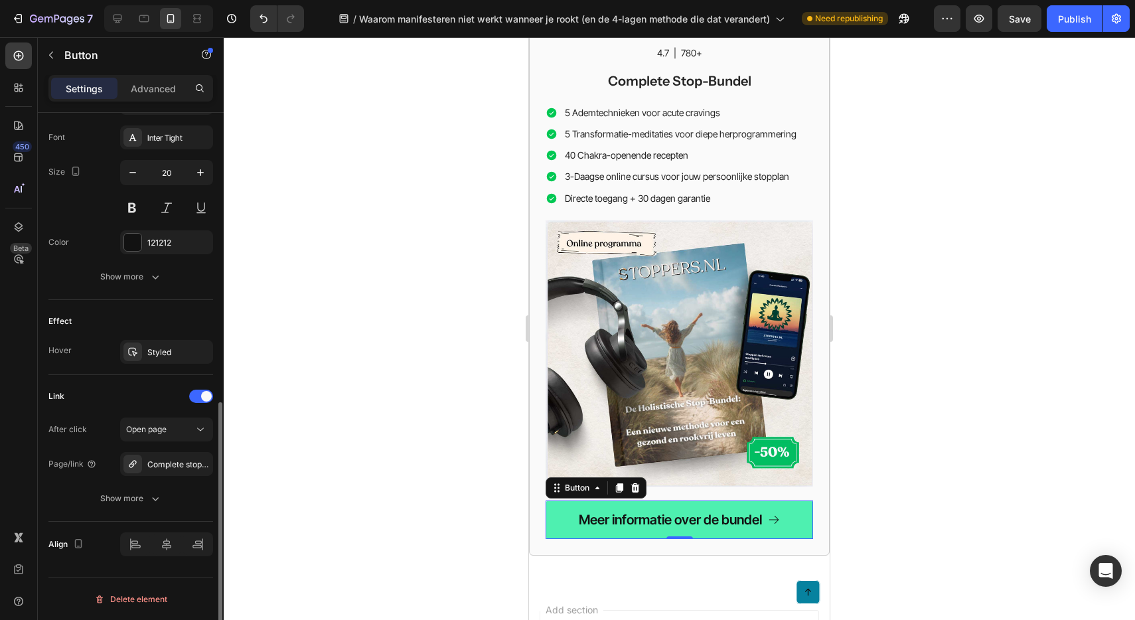
click at [146, 317] on div "Effect" at bounding box center [130, 321] width 165 height 21
click at [133, 239] on div at bounding box center [132, 242] width 17 height 17
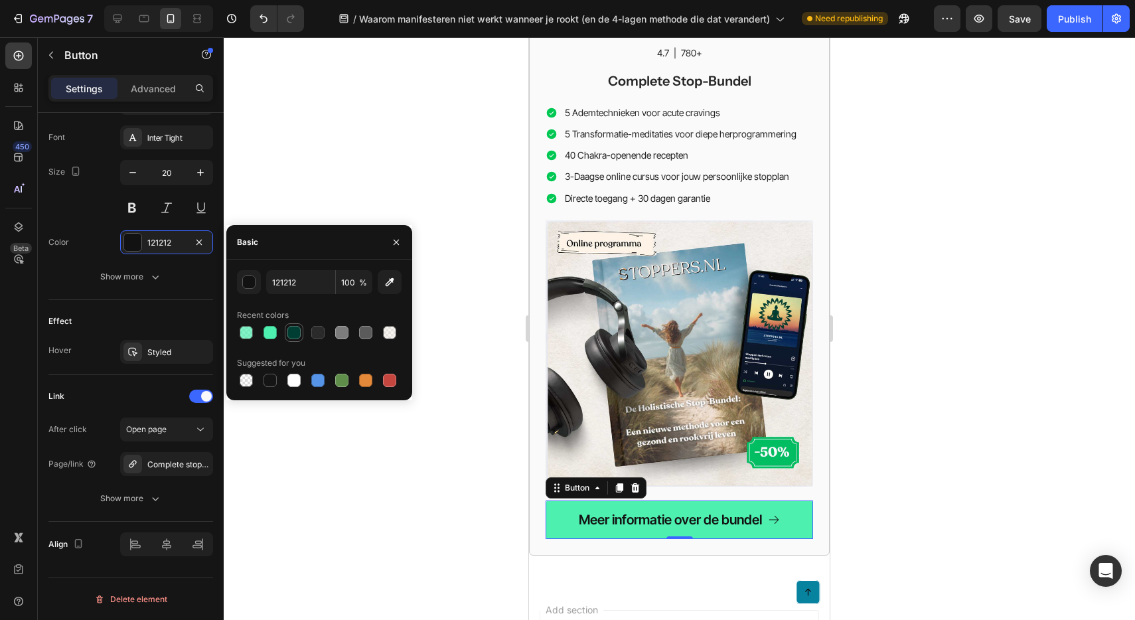
click at [291, 329] on div at bounding box center [293, 332] width 13 height 13
type input "003E33"
click at [474, 377] on div at bounding box center [679, 328] width 911 height 583
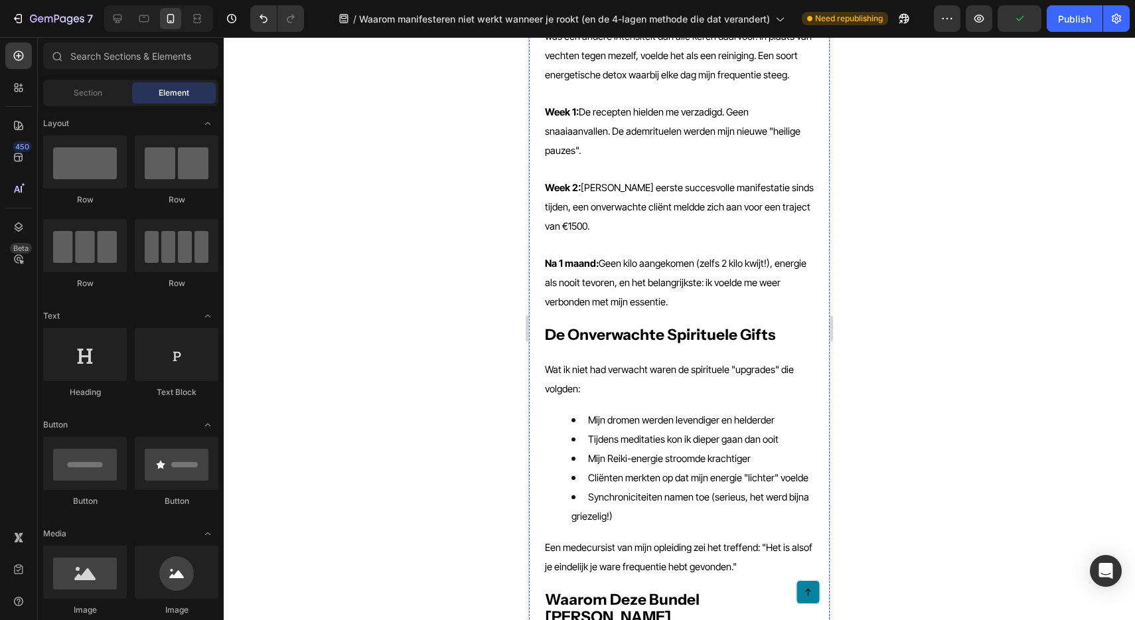
scroll to position [2564, 0]
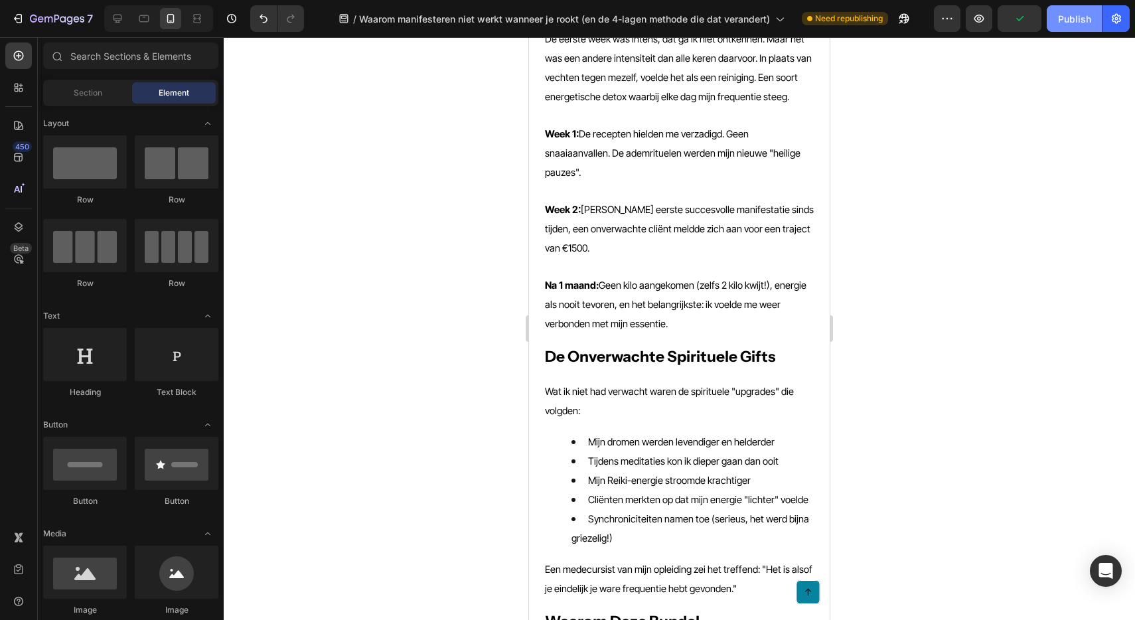
click at [1063, 19] on div "Publish" at bounding box center [1074, 19] width 33 height 14
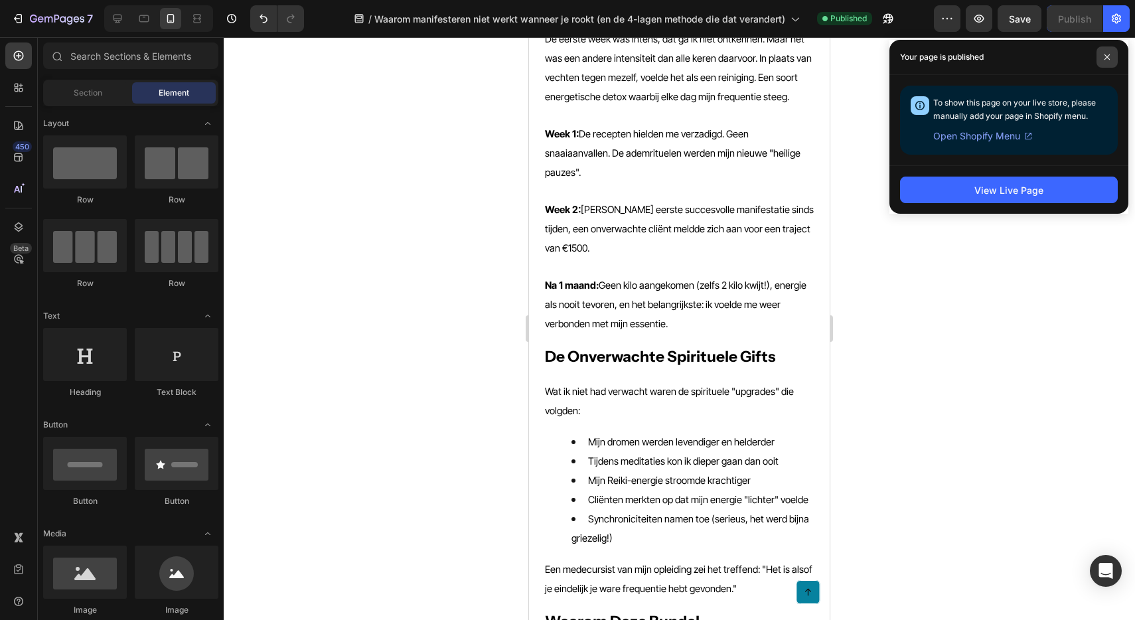
click at [1104, 59] on icon at bounding box center [1107, 57] width 7 height 7
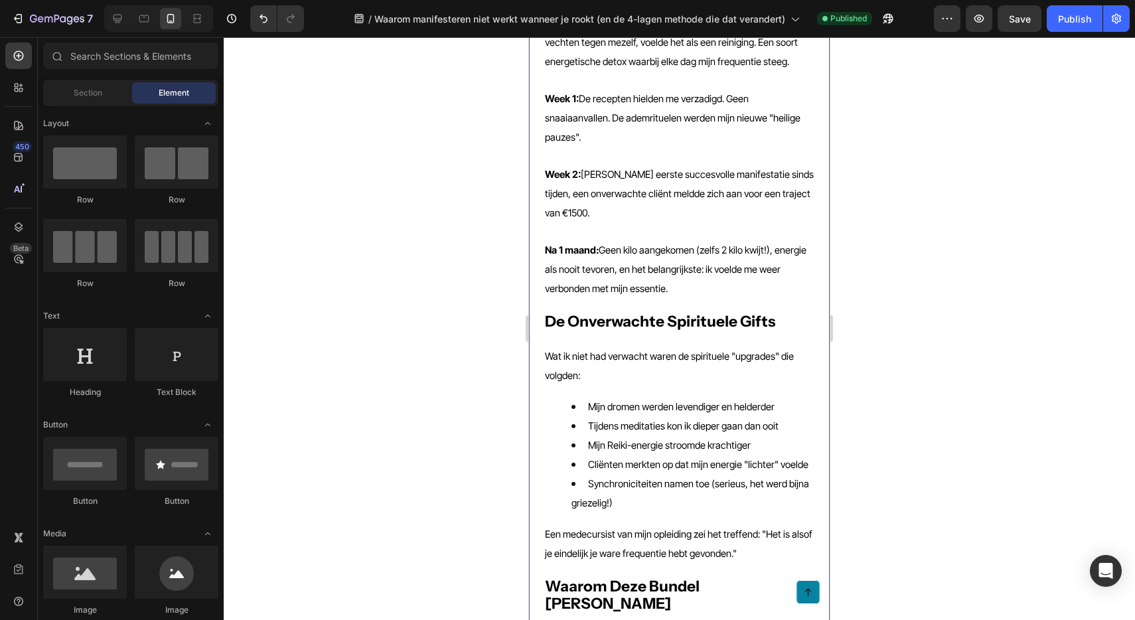
scroll to position [2604, 0]
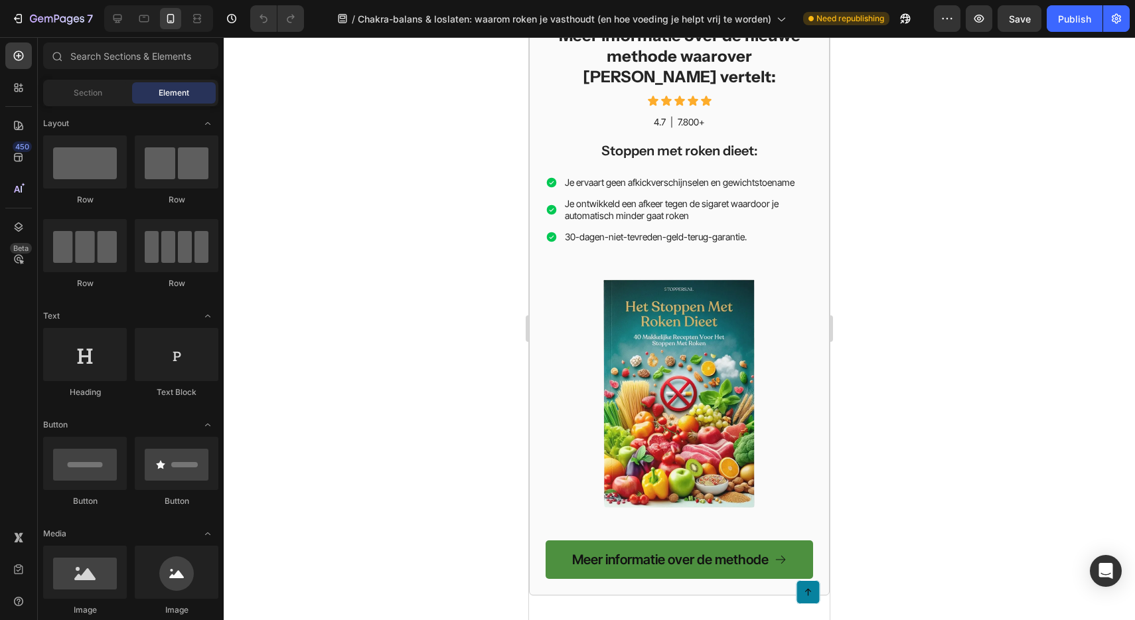
scroll to position [2686, 0]
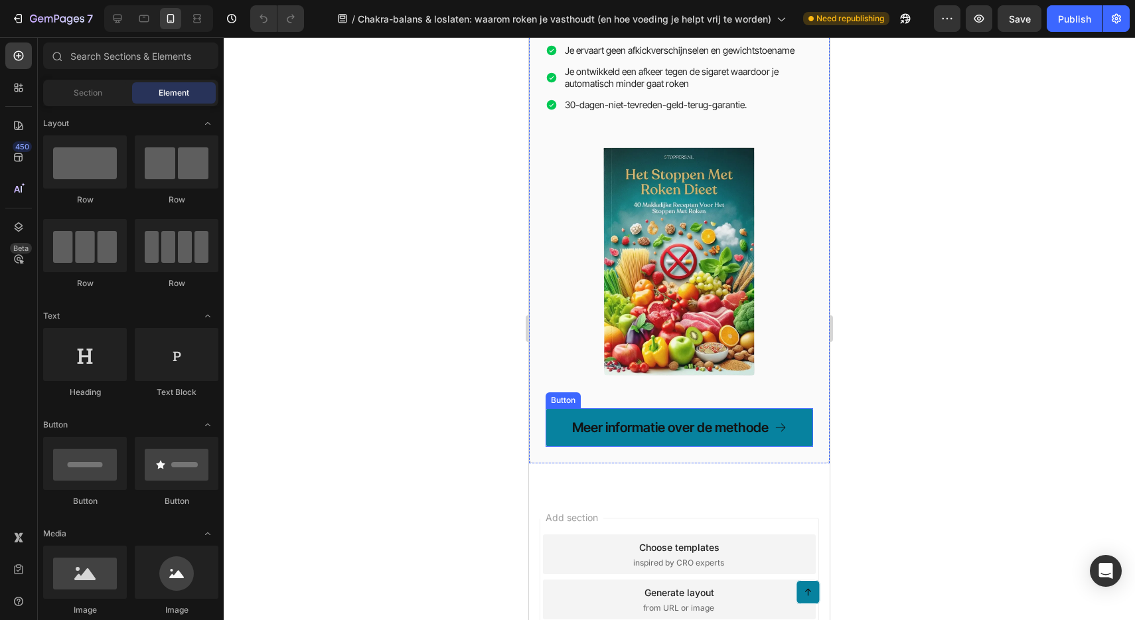
click at [562, 408] on link "Meer informatie over de methode" at bounding box center [679, 427] width 267 height 38
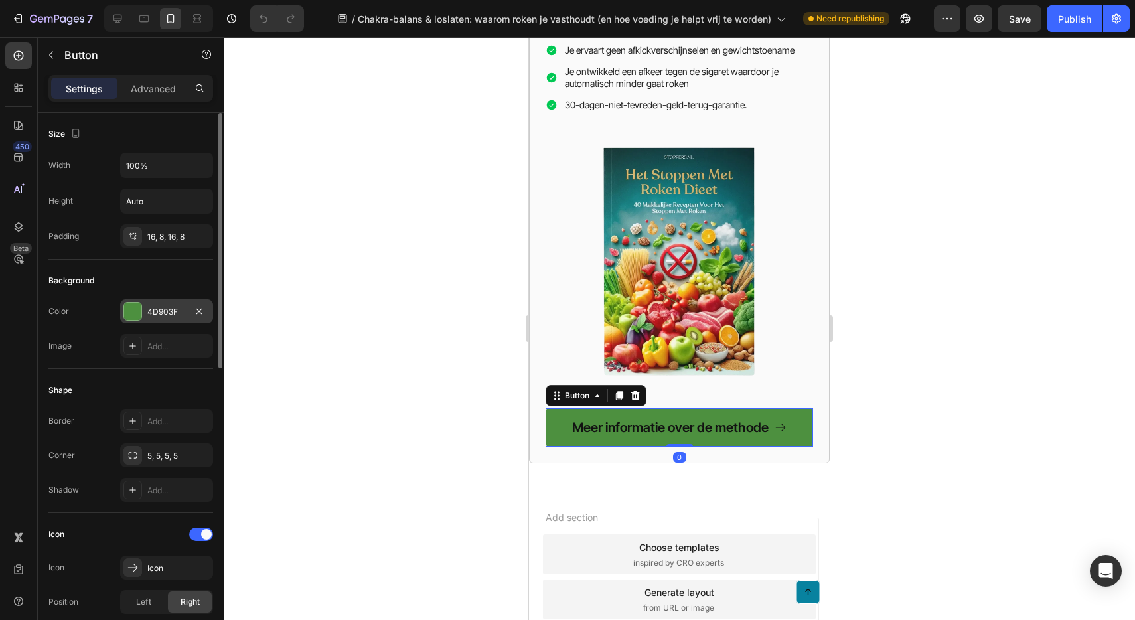
click at [135, 314] on div at bounding box center [132, 311] width 17 height 17
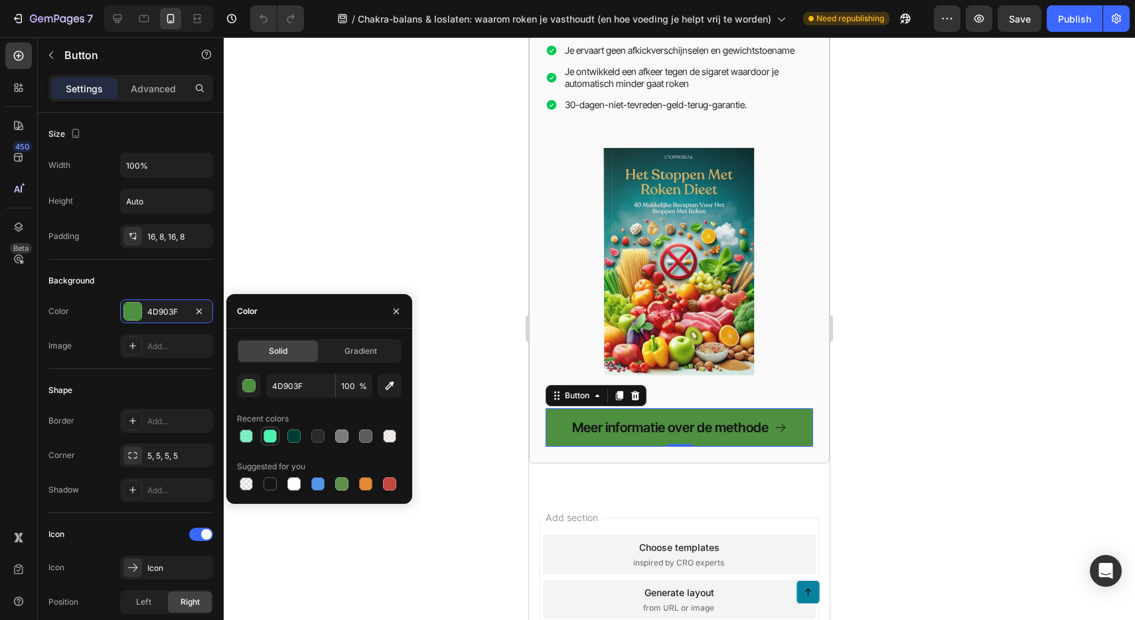
click at [270, 435] on div at bounding box center [269, 435] width 13 height 13
type input "4EF0B0"
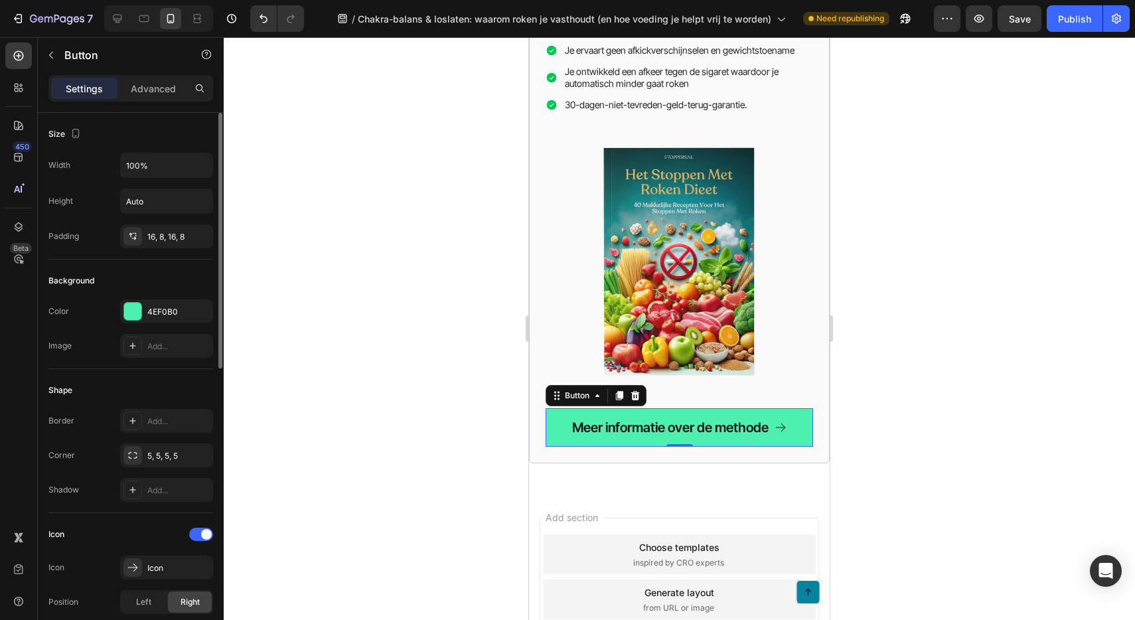
click at [98, 370] on div "Shape Border Add... Corner 5, 5, 5, 5 Shadow Add..." at bounding box center [130, 441] width 165 height 144
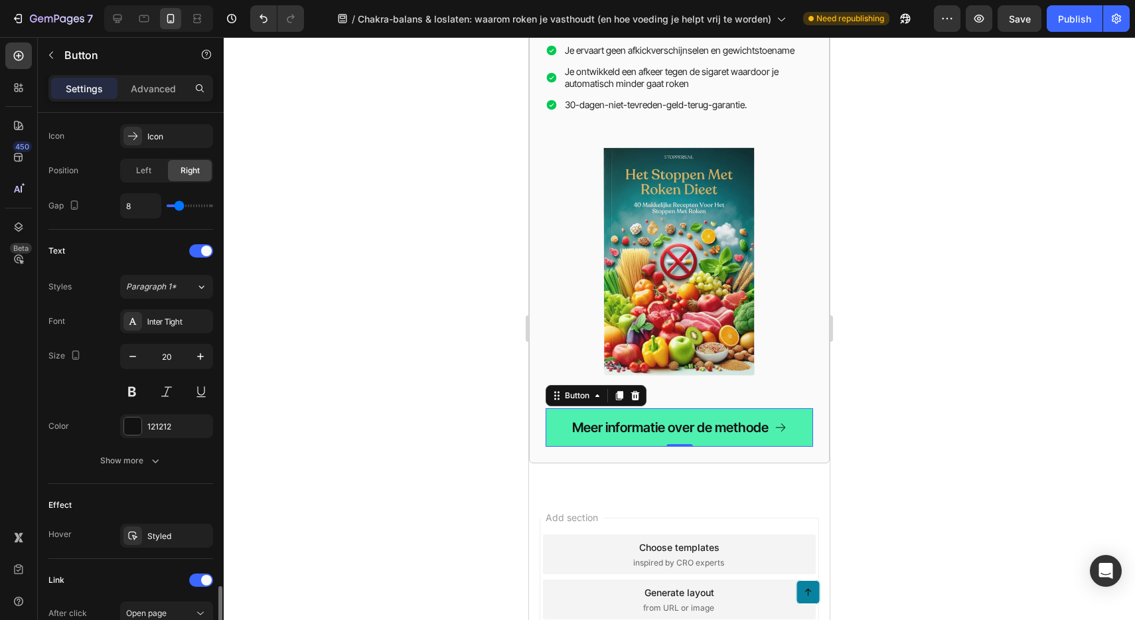
scroll to position [615, 0]
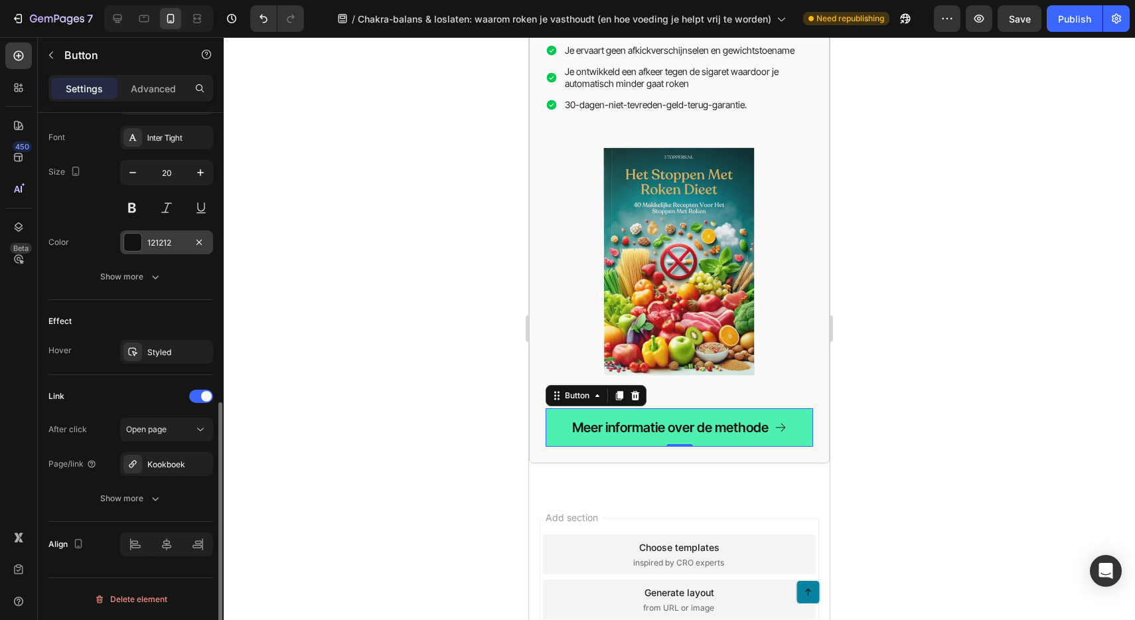
click at [129, 246] on div at bounding box center [132, 242] width 17 height 17
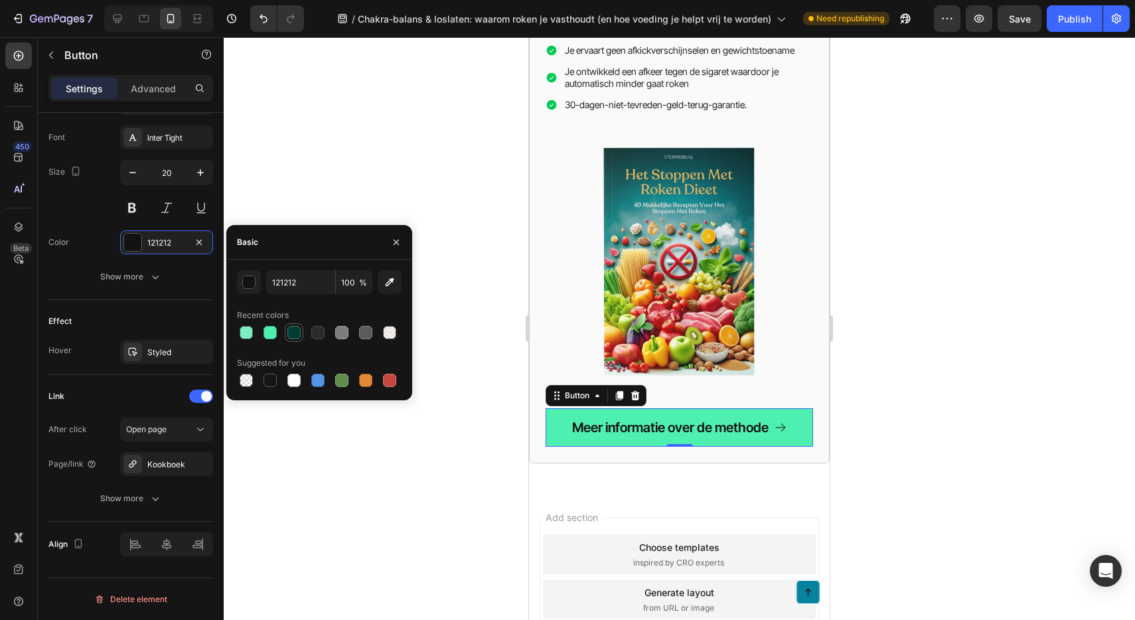
click at [293, 331] on div at bounding box center [293, 332] width 13 height 13
type input "003E33"
click at [139, 299] on div "Text Styles Paragraph 1* Font Inter Tight Size 20 Color 003E33 Show more" at bounding box center [130, 173] width 165 height 254
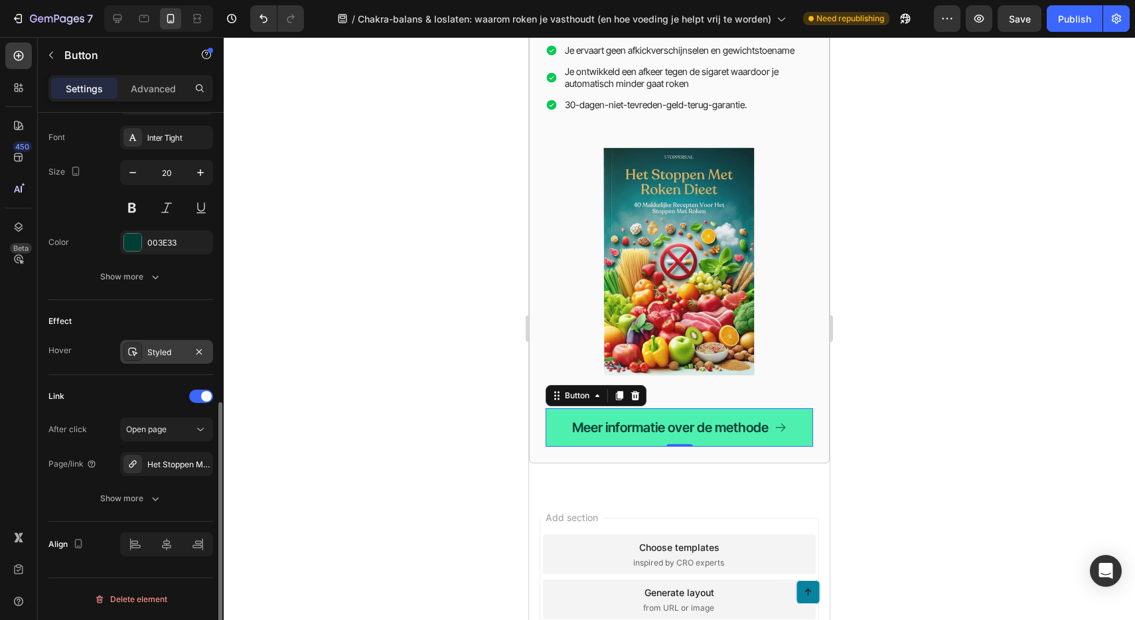
click at [140, 355] on div at bounding box center [132, 351] width 19 height 19
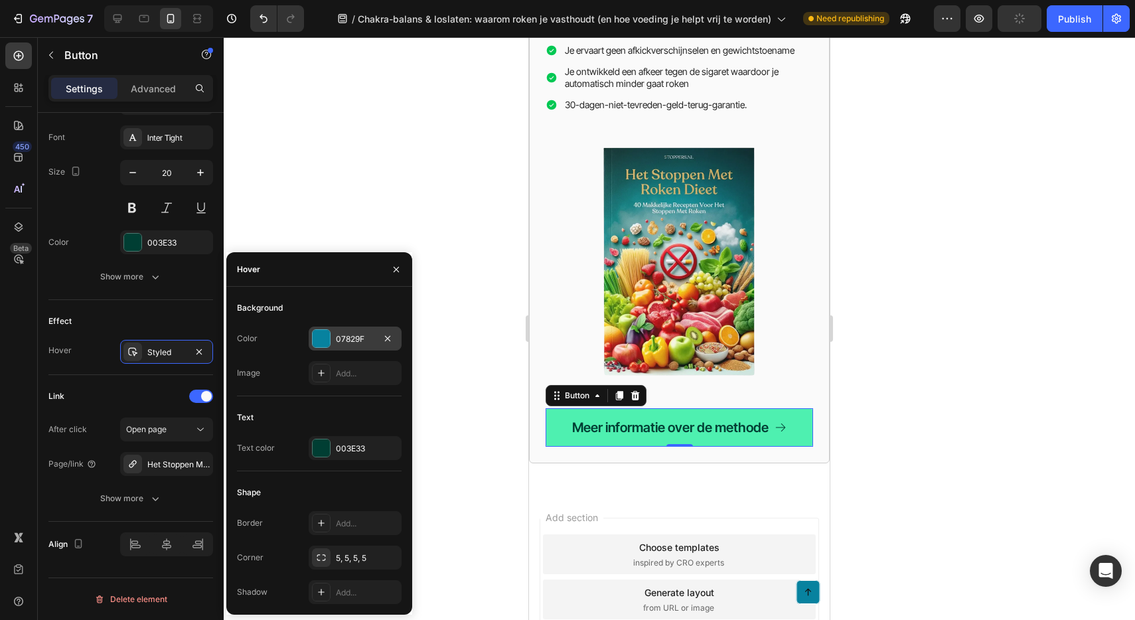
click at [325, 340] on div at bounding box center [321, 338] width 17 height 17
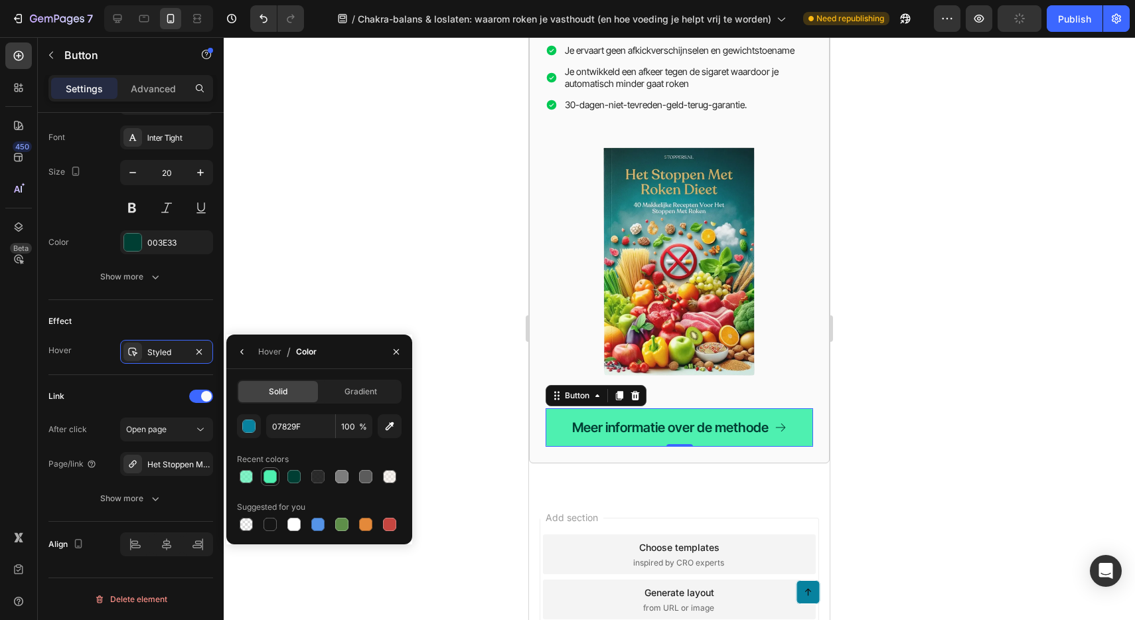
click at [269, 476] on div at bounding box center [269, 476] width 13 height 13
type input "4EF0B0"
click at [0, 0] on input "100" at bounding box center [0, 0] width 0 height 0
type input "70"
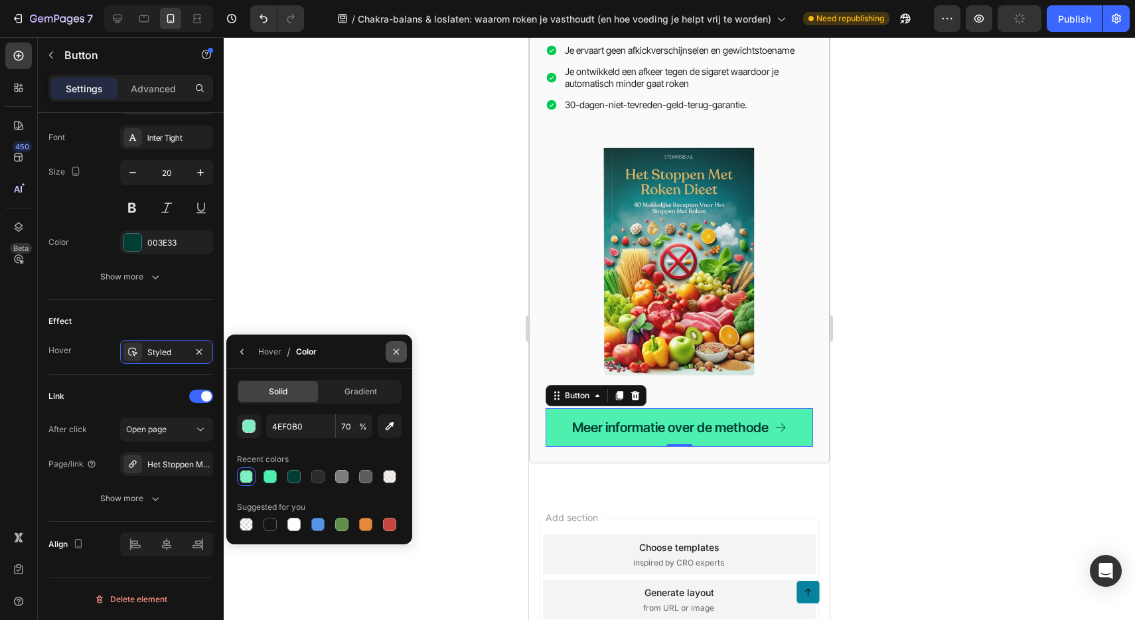
click at [392, 354] on icon "button" at bounding box center [396, 351] width 11 height 11
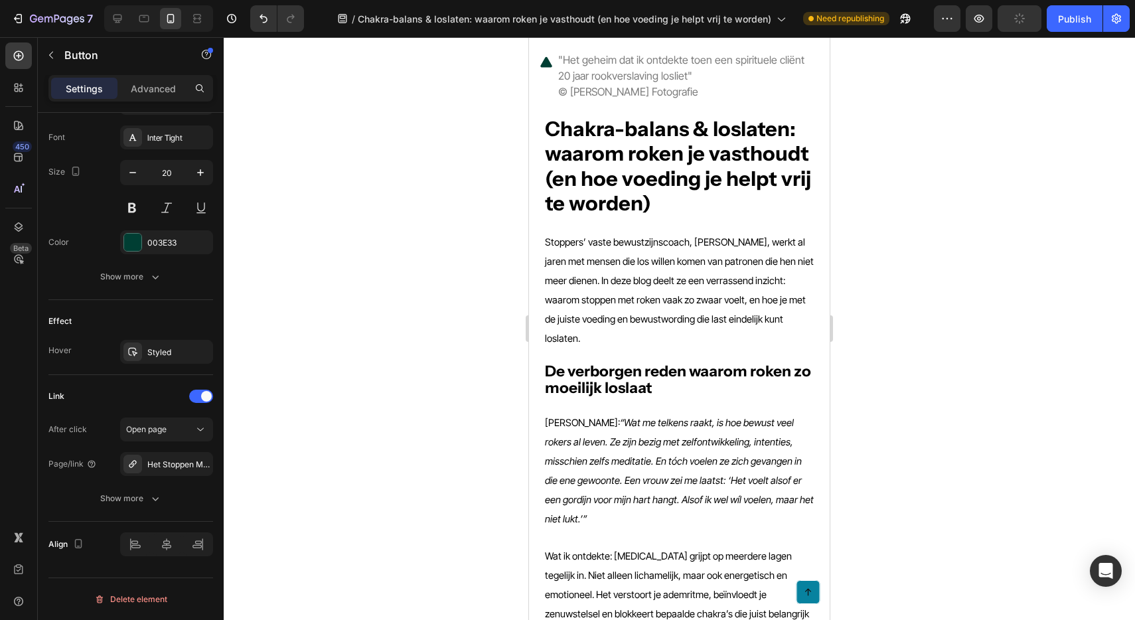
scroll to position [0, 0]
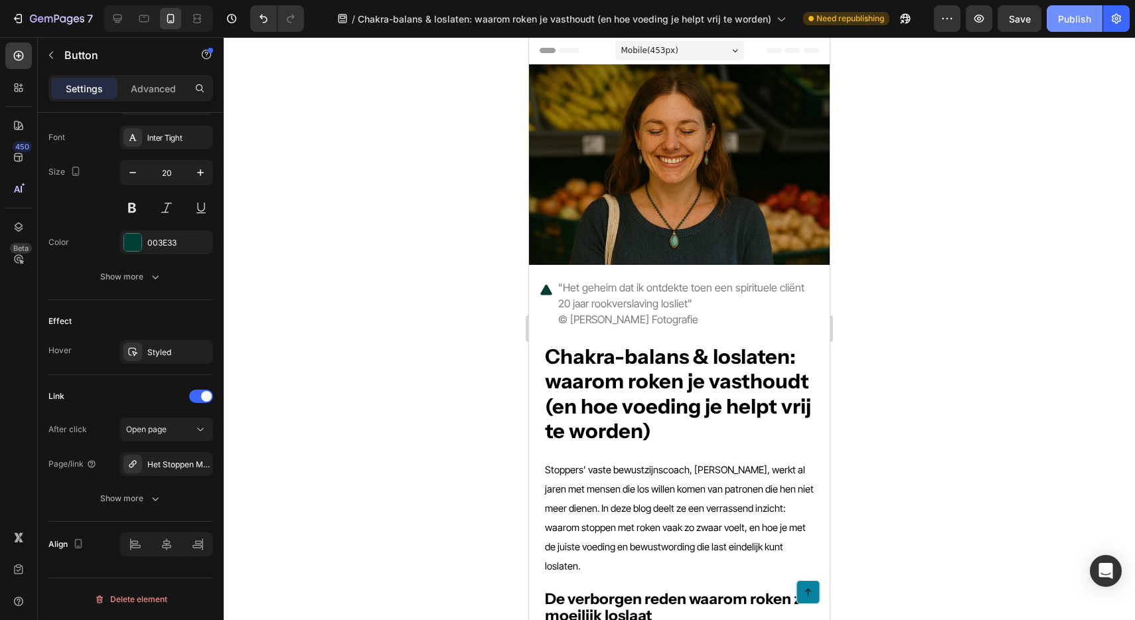
click at [1084, 23] on div "Publish" at bounding box center [1074, 19] width 33 height 14
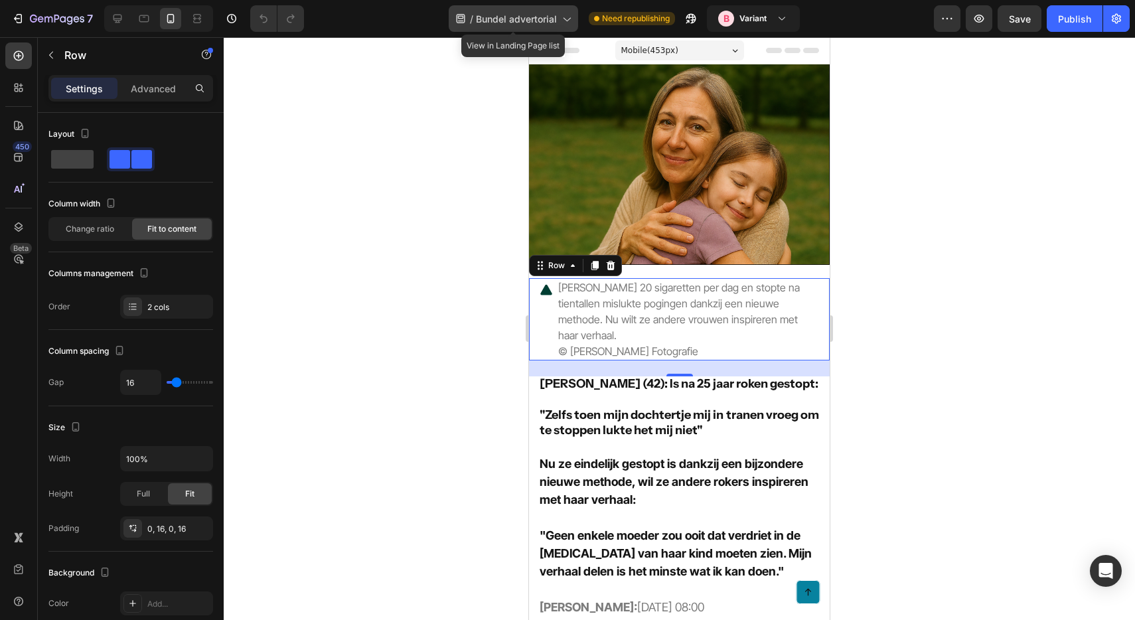
click at [532, 15] on span "Bundel advertorial" at bounding box center [516, 19] width 81 height 14
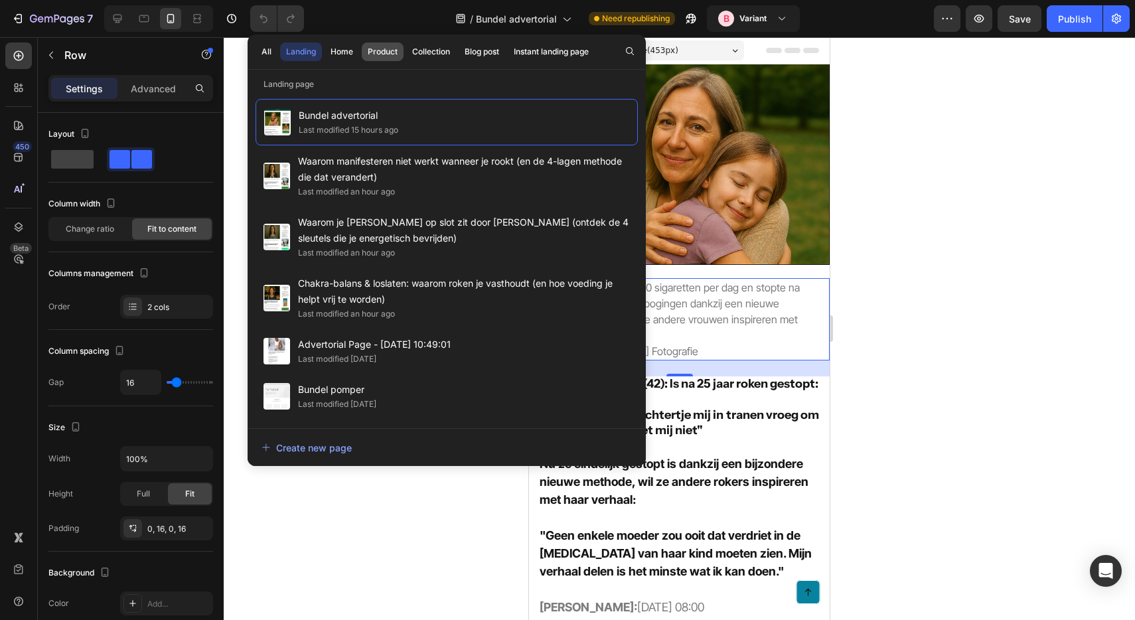
click at [374, 54] on div "Product" at bounding box center [383, 52] width 30 height 12
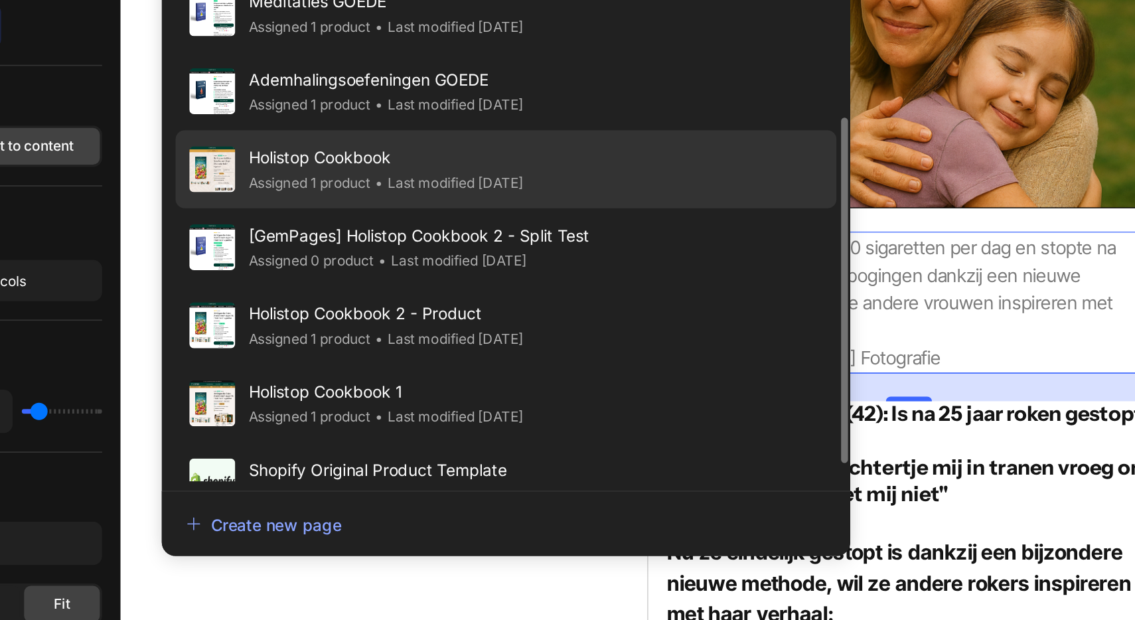
scroll to position [203, 0]
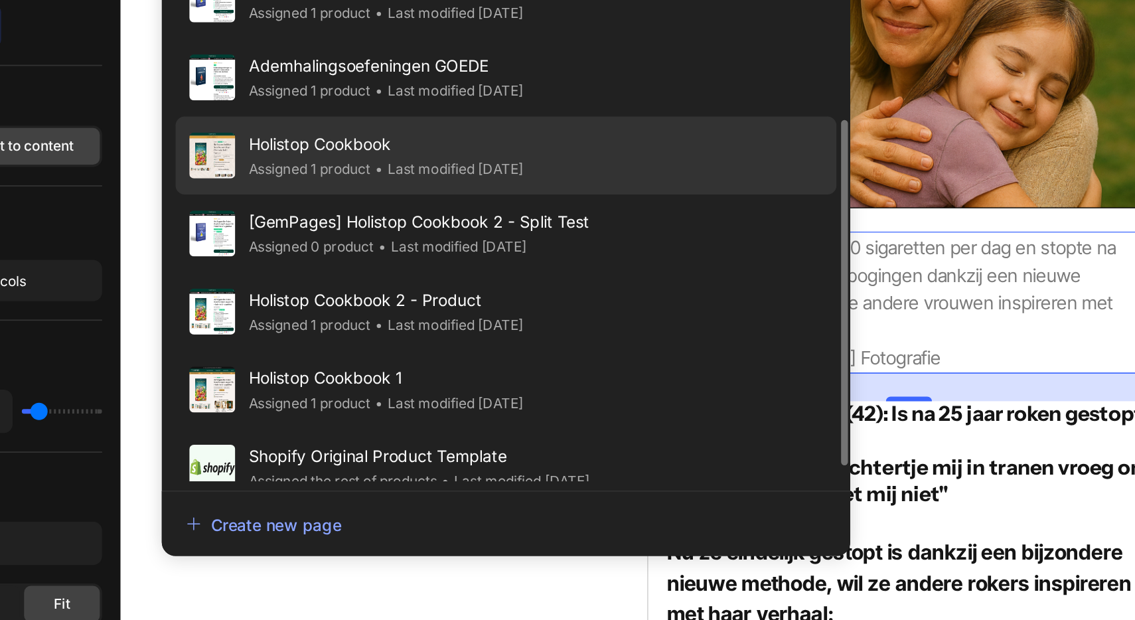
click at [391, 234] on span "Holistop Cookbook" at bounding box center [377, 228] width 159 height 16
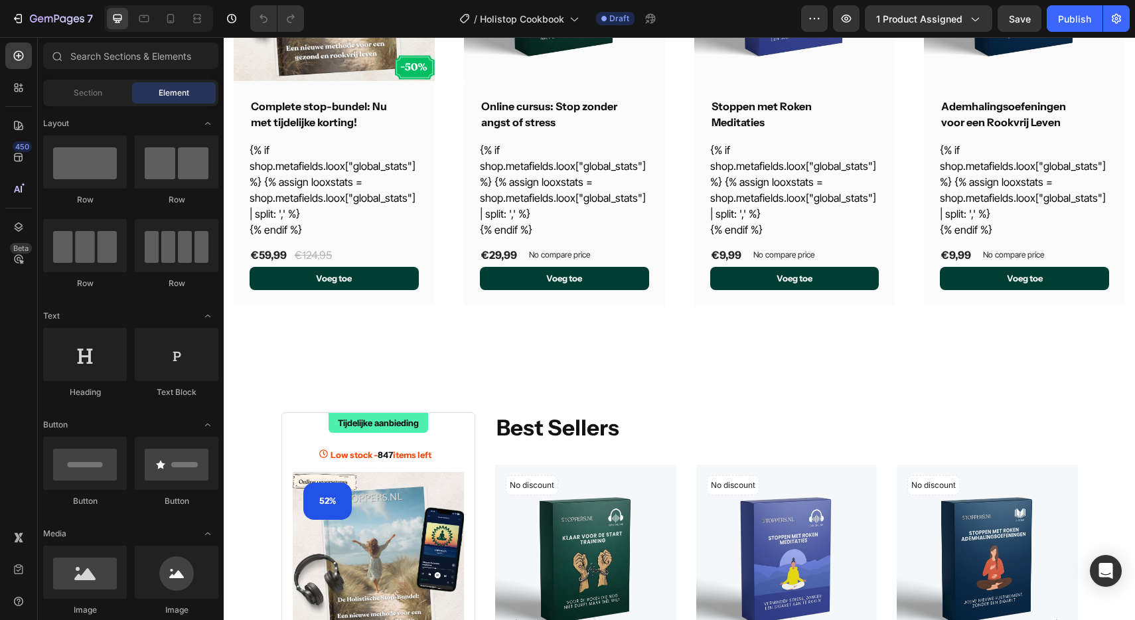
scroll to position [4896, 0]
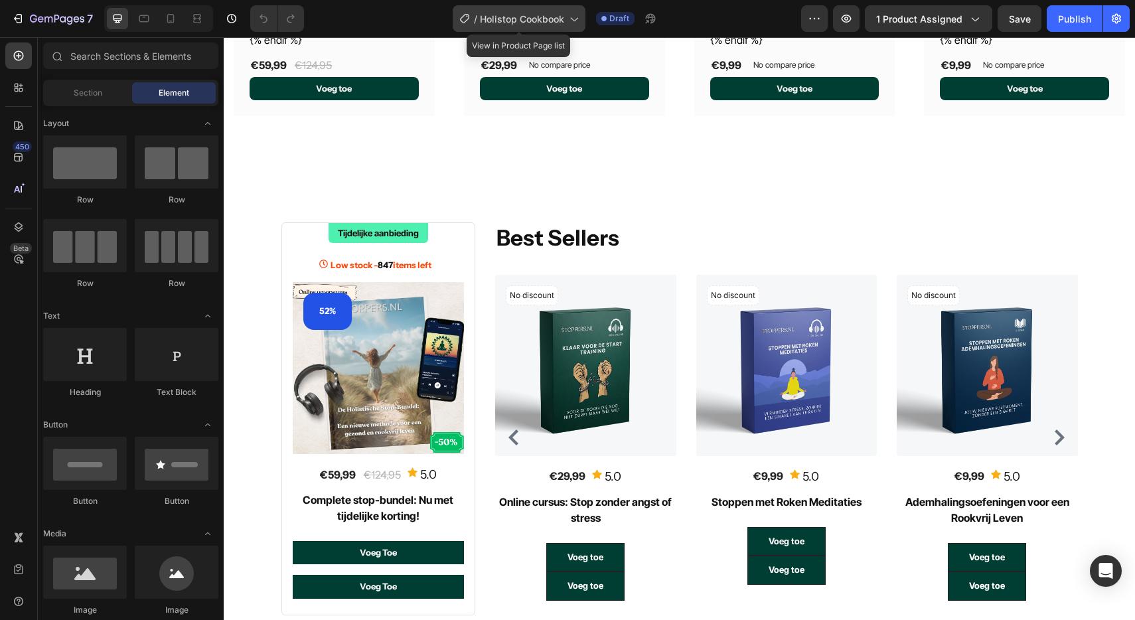
click at [518, 12] on span "Holistop Cookbook" at bounding box center [522, 19] width 84 height 14
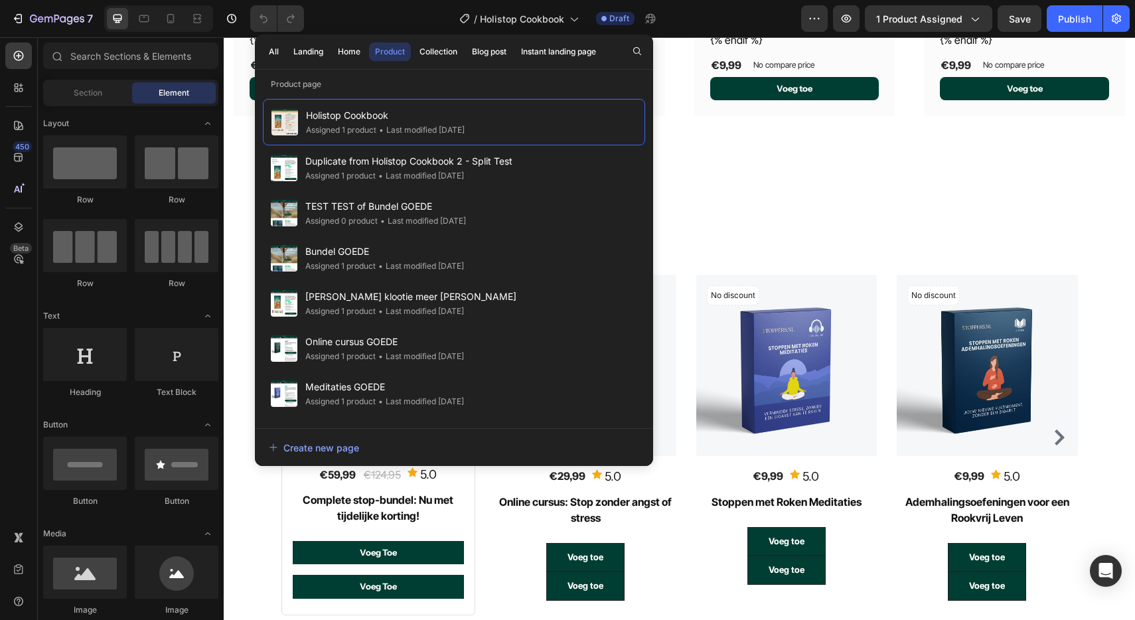
click at [367, 21] on div "/ Holistop Cookbook Draft" at bounding box center [558, 18] width 486 height 27
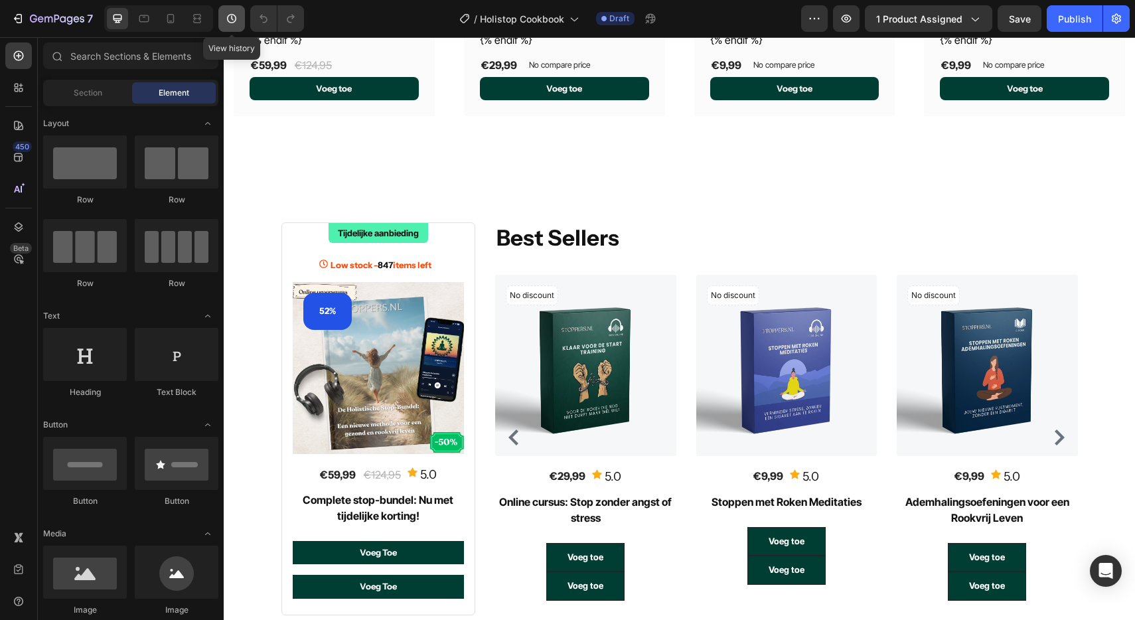
click at [232, 19] on icon "button" at bounding box center [231, 18] width 9 height 9
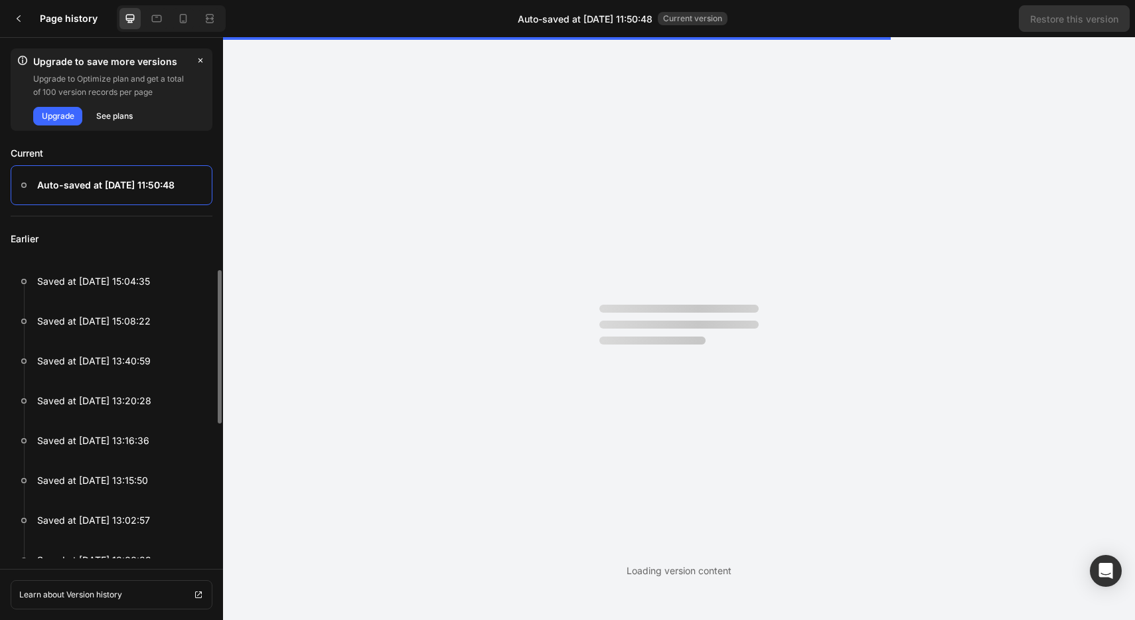
scroll to position [340, 0]
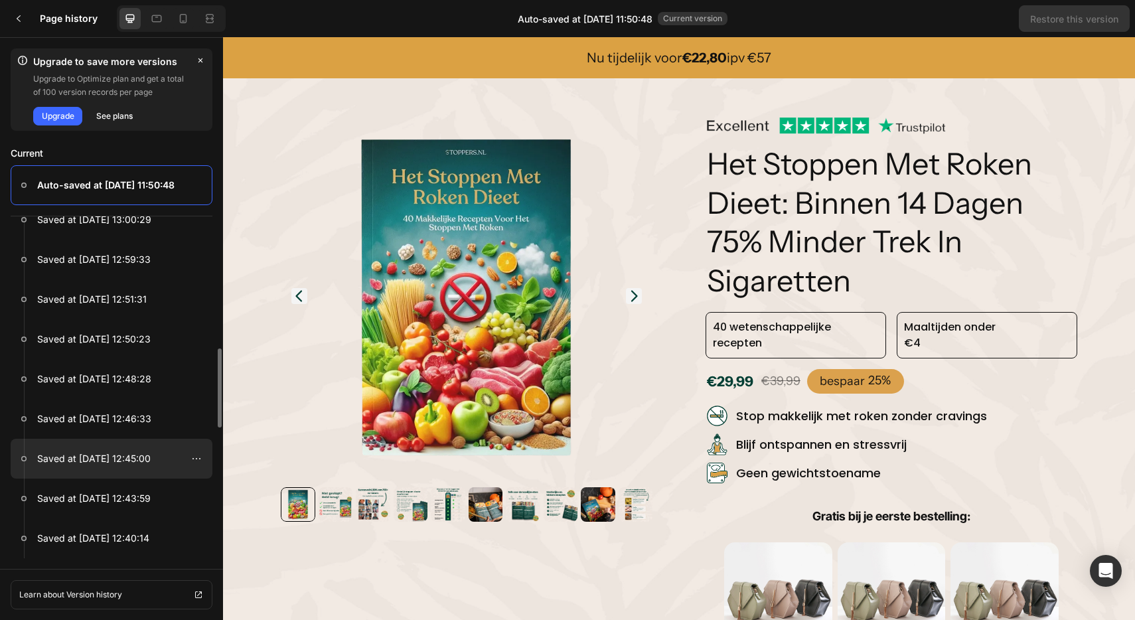
click at [130, 448] on div at bounding box center [112, 459] width 202 height 40
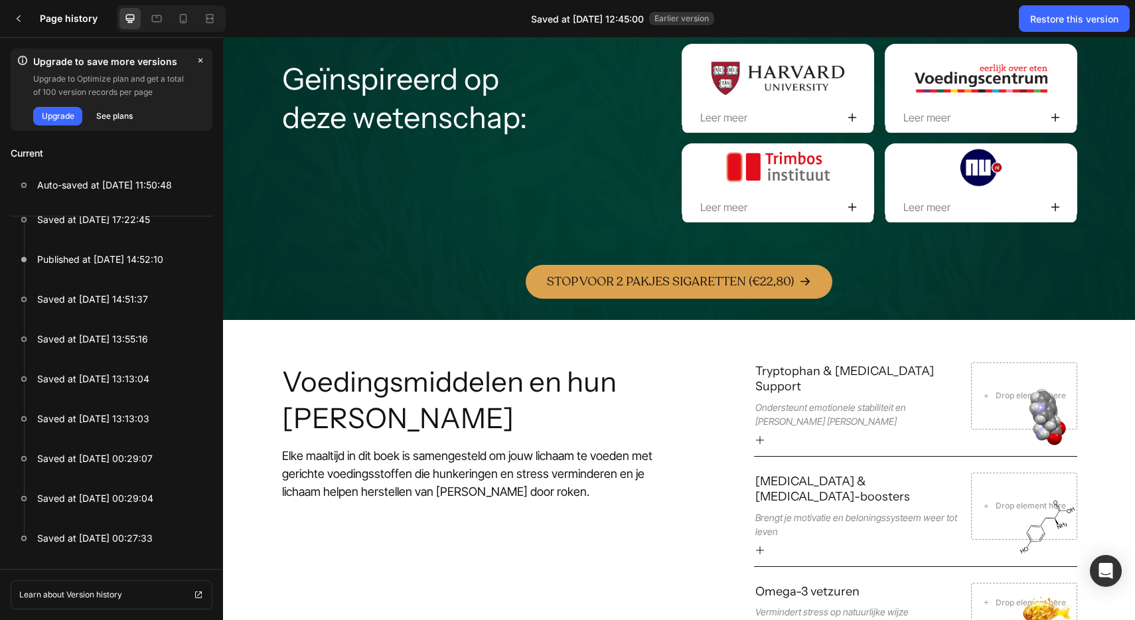
scroll to position [9964, 0]
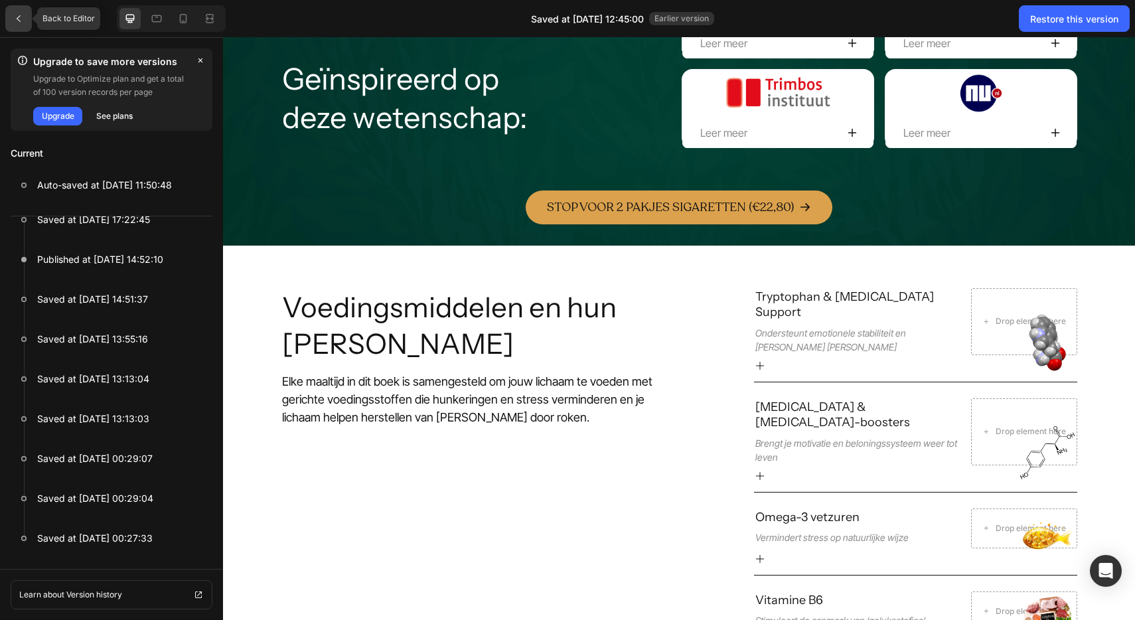
click at [24, 21] on div at bounding box center [18, 18] width 27 height 27
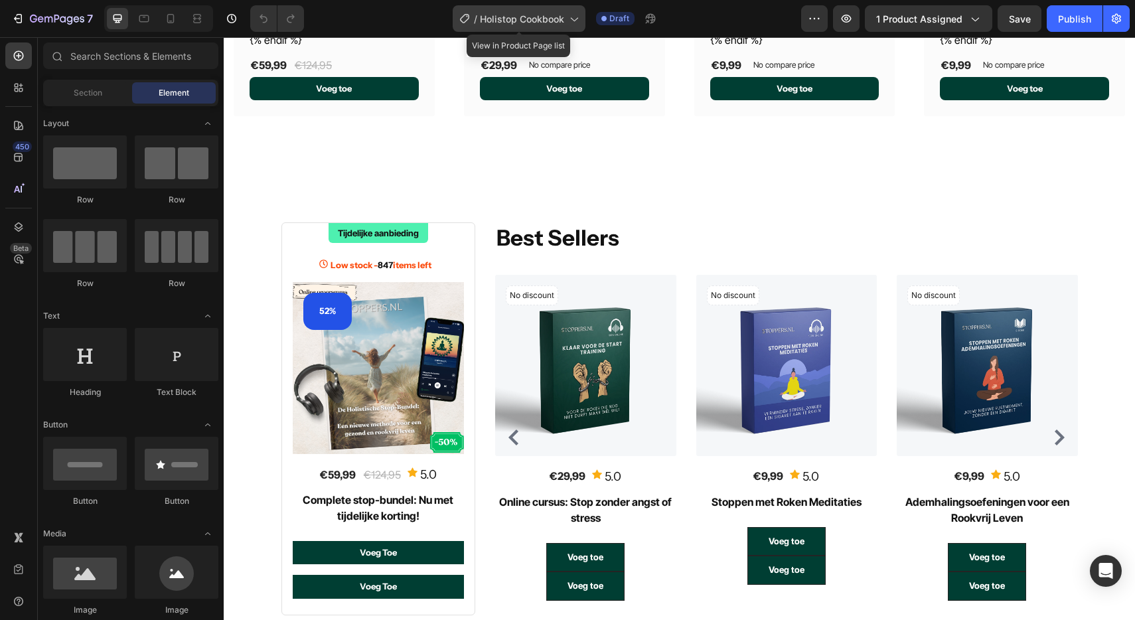
click at [494, 21] on span "Holistop Cookbook" at bounding box center [522, 19] width 84 height 14
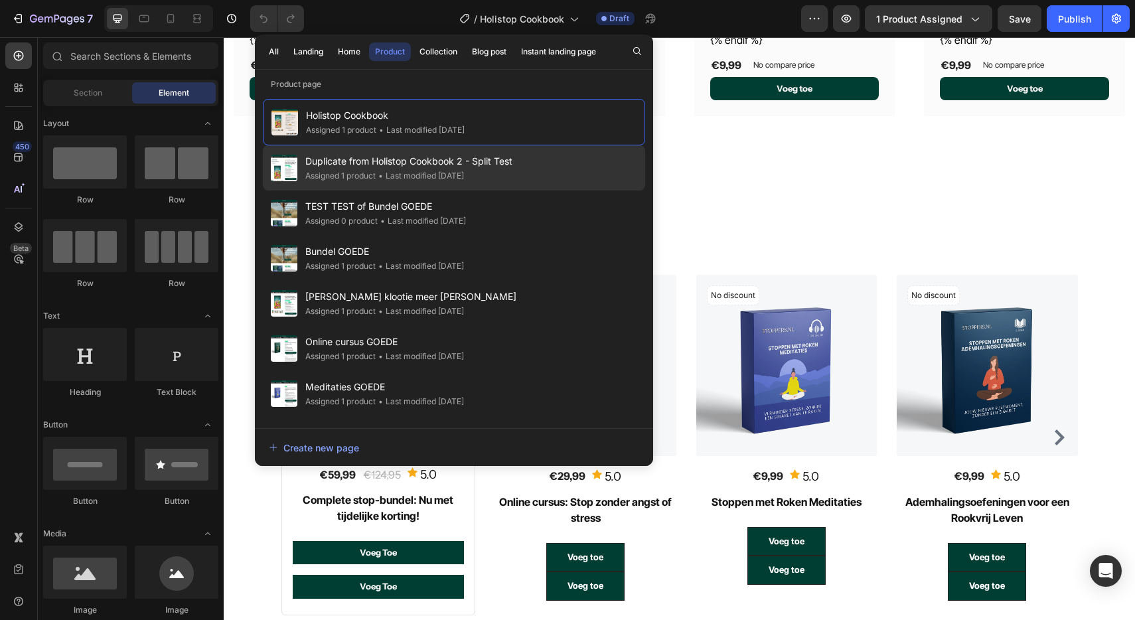
click at [454, 181] on div "• Last modified 20 days ago" at bounding box center [420, 175] width 88 height 13
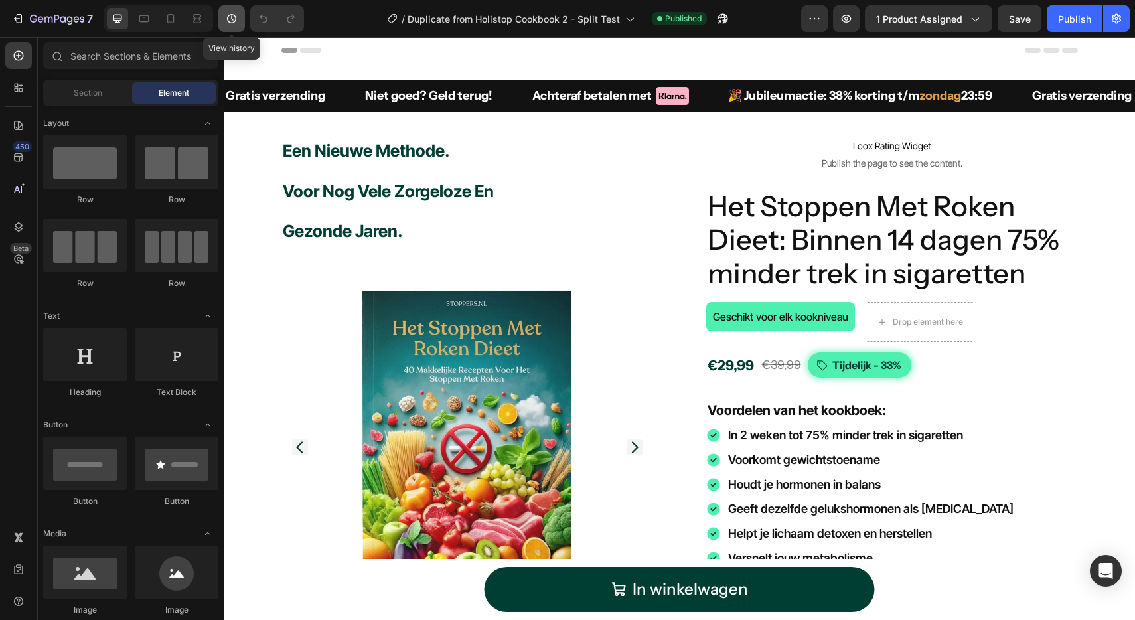
click at [225, 19] on icon "button" at bounding box center [231, 18] width 13 height 13
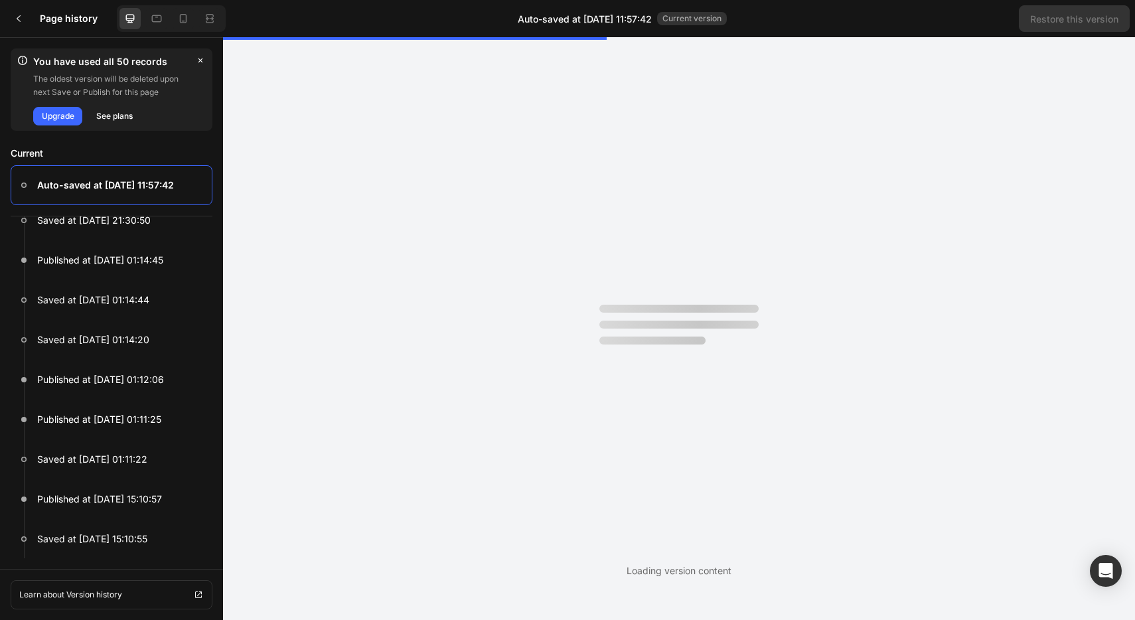
scroll to position [340, 0]
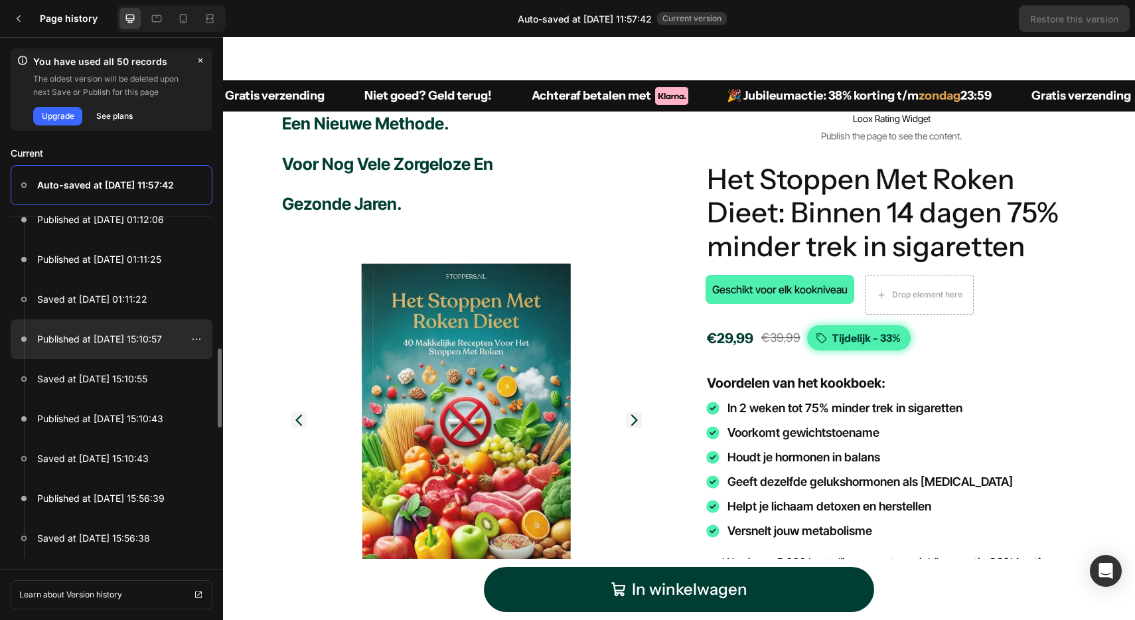
click at [124, 343] on p "Published at [DATE] 15:10:57" at bounding box center [99, 339] width 125 height 16
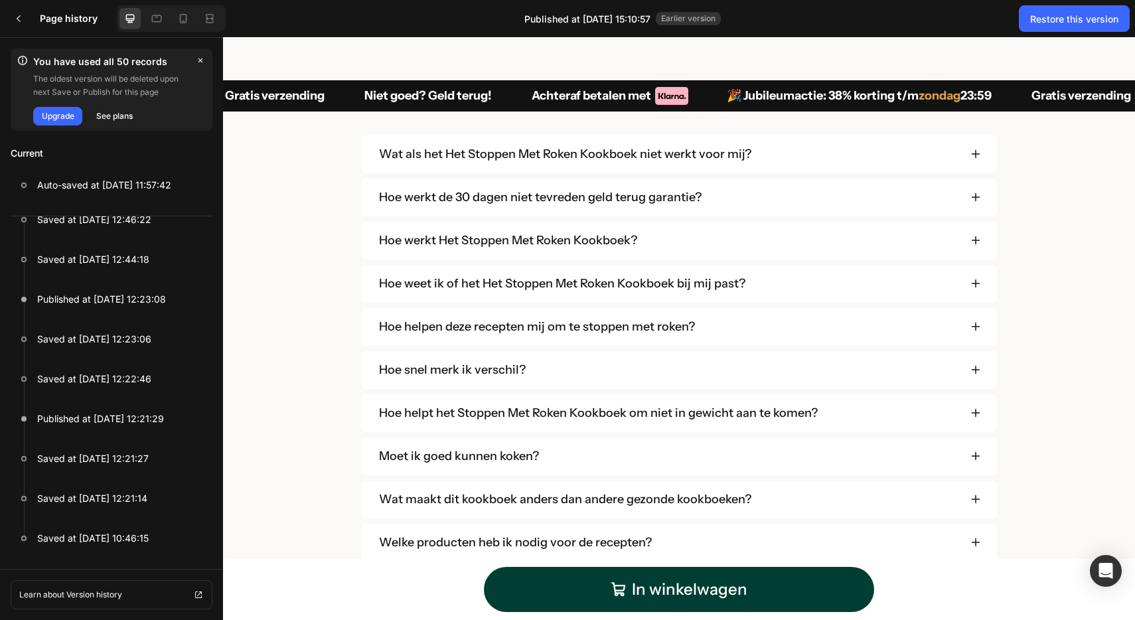
scroll to position [5930, 0]
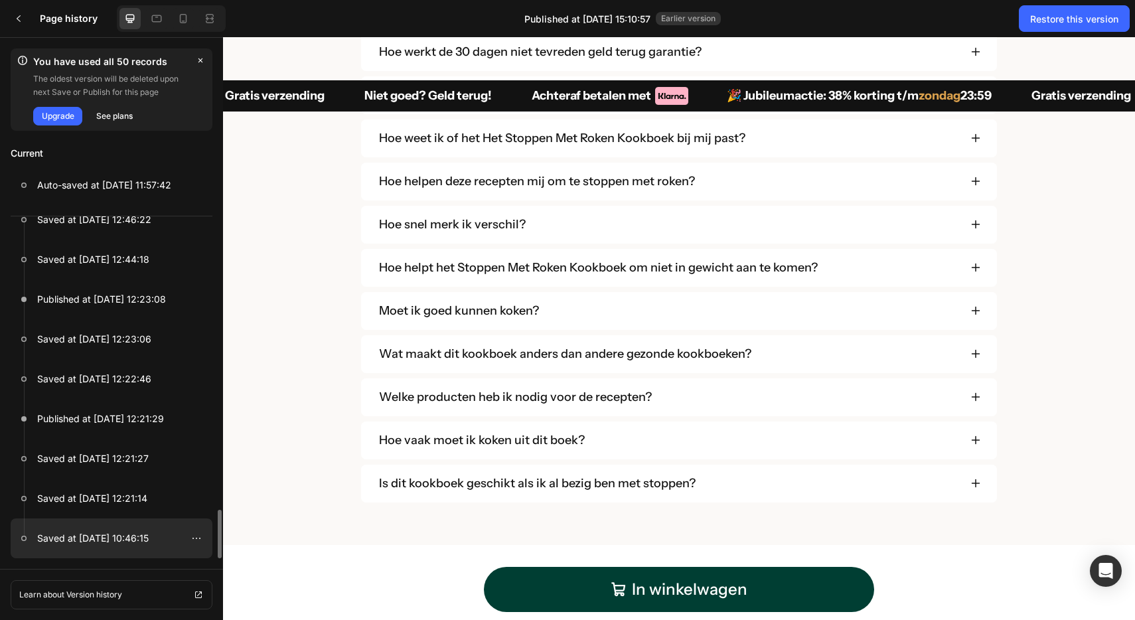
click at [123, 545] on p "Saved at [DATE] 10:46:15" at bounding box center [92, 538] width 111 height 16
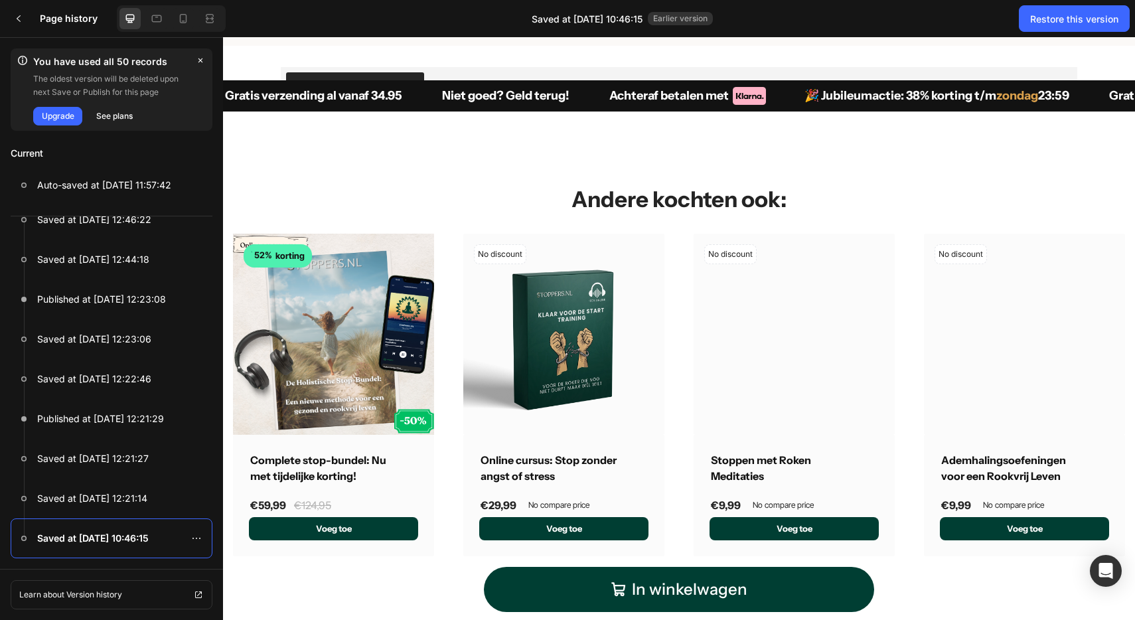
scroll to position [6714, 0]
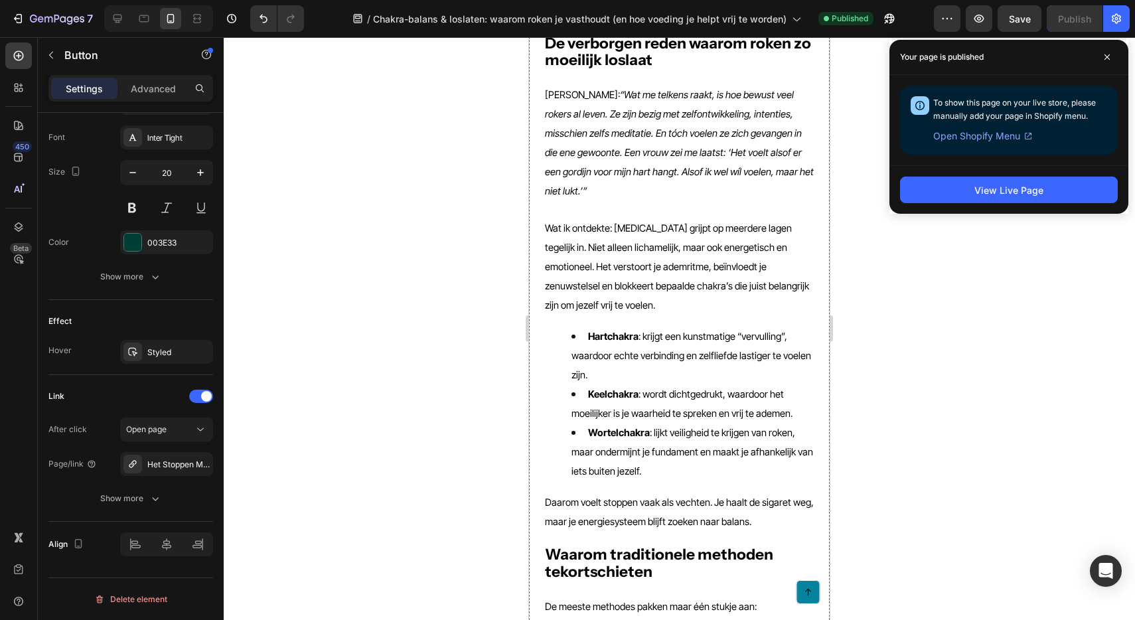
scroll to position [542, 0]
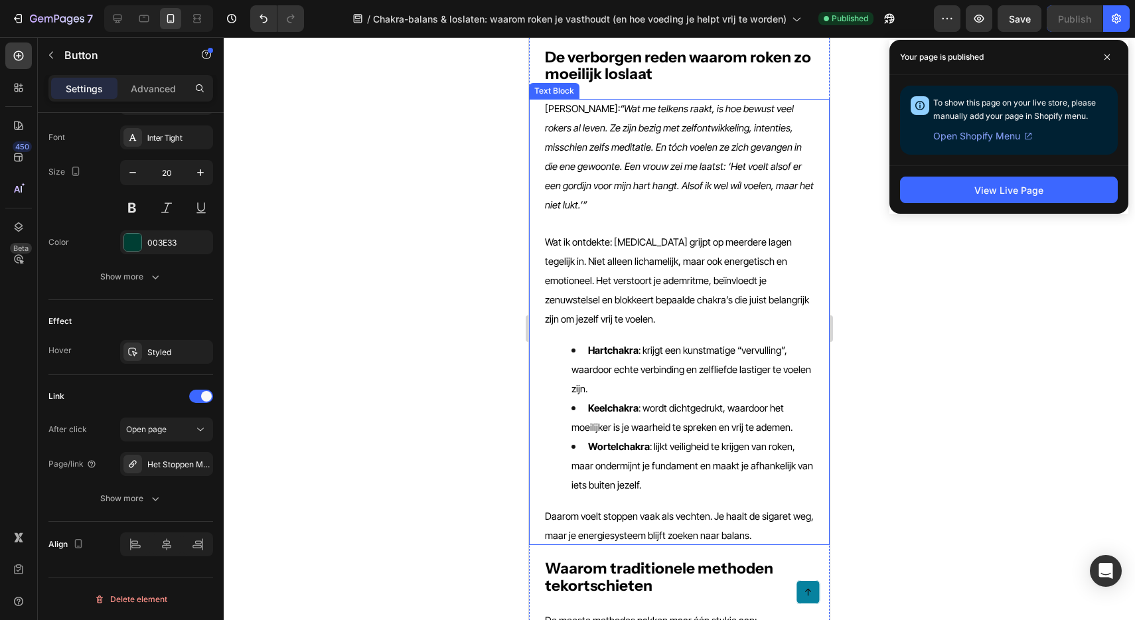
click at [700, 398] on li "Keelchakra : wordt dichtgedrukt, waardoor het moeilijker is je waarheid te spre…" at bounding box center [692, 417] width 242 height 38
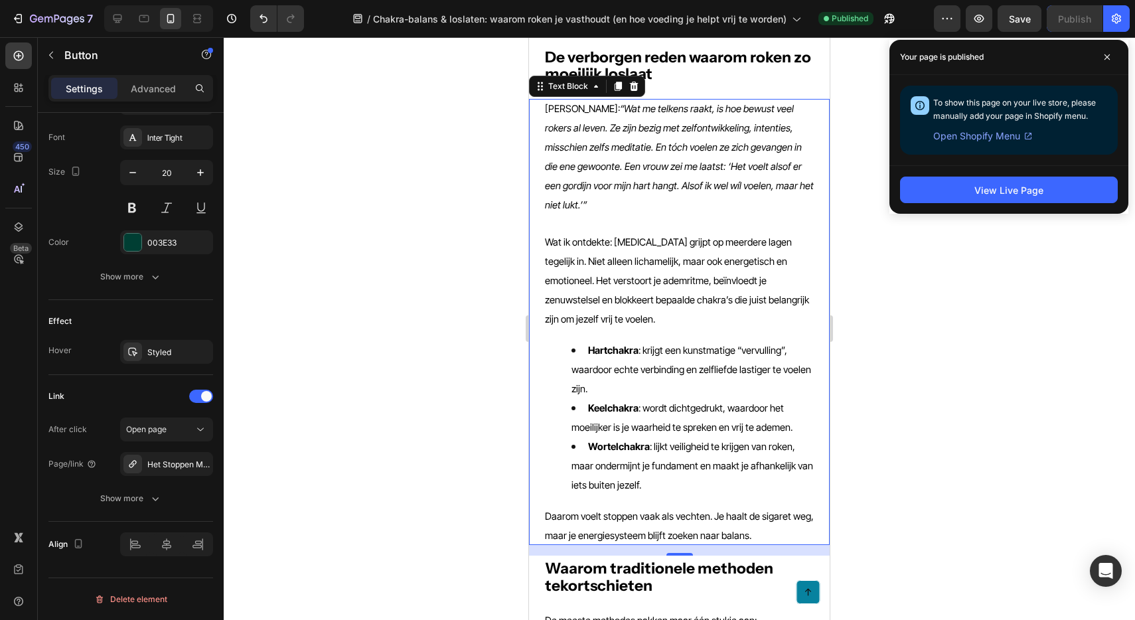
click at [700, 398] on li "Keelchakra : wordt dichtgedrukt, waardoor het moeilijker is je waarheid te spre…" at bounding box center [692, 417] width 242 height 38
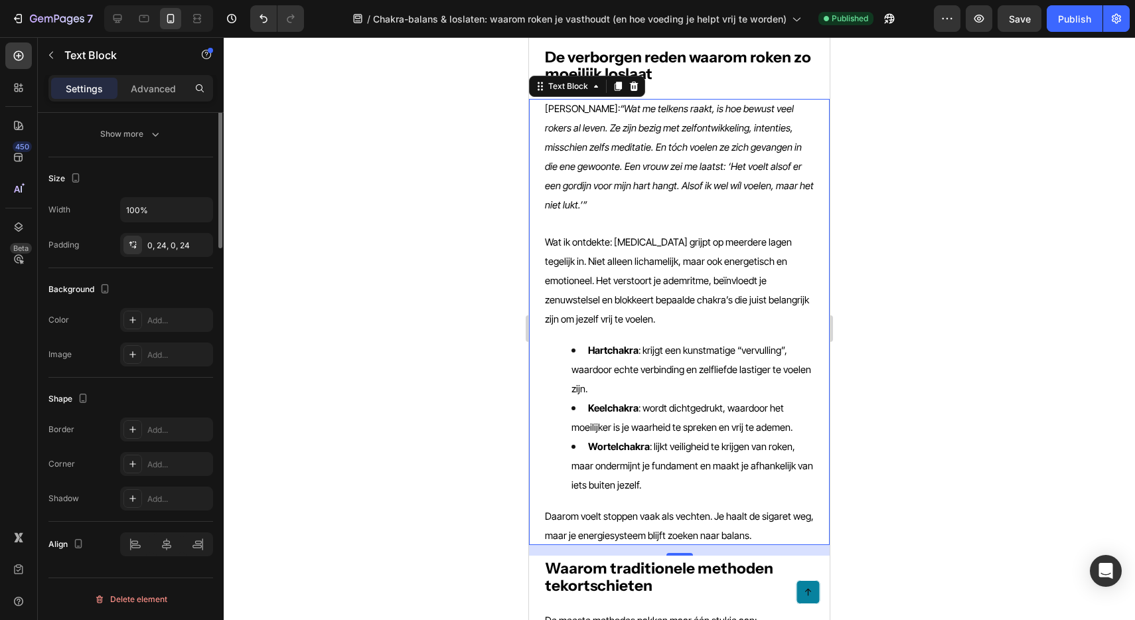
scroll to position [0, 0]
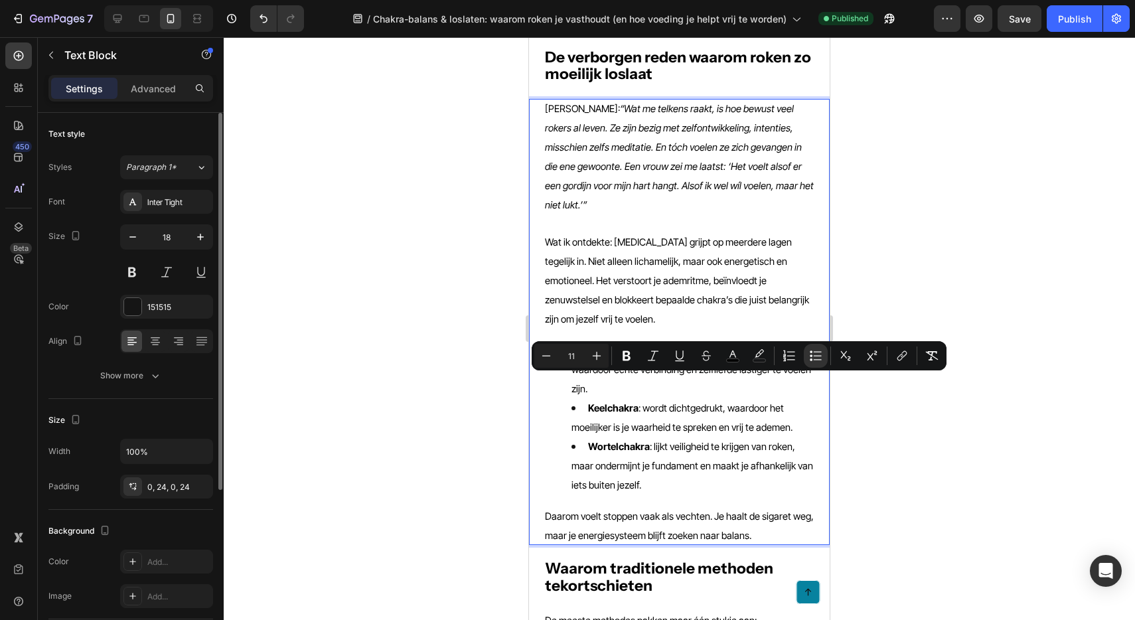
click at [664, 457] on li "Wortelchakra : lijkt veiligheid te krijgen van roken, maar ondermijnt je fundam…" at bounding box center [692, 466] width 242 height 58
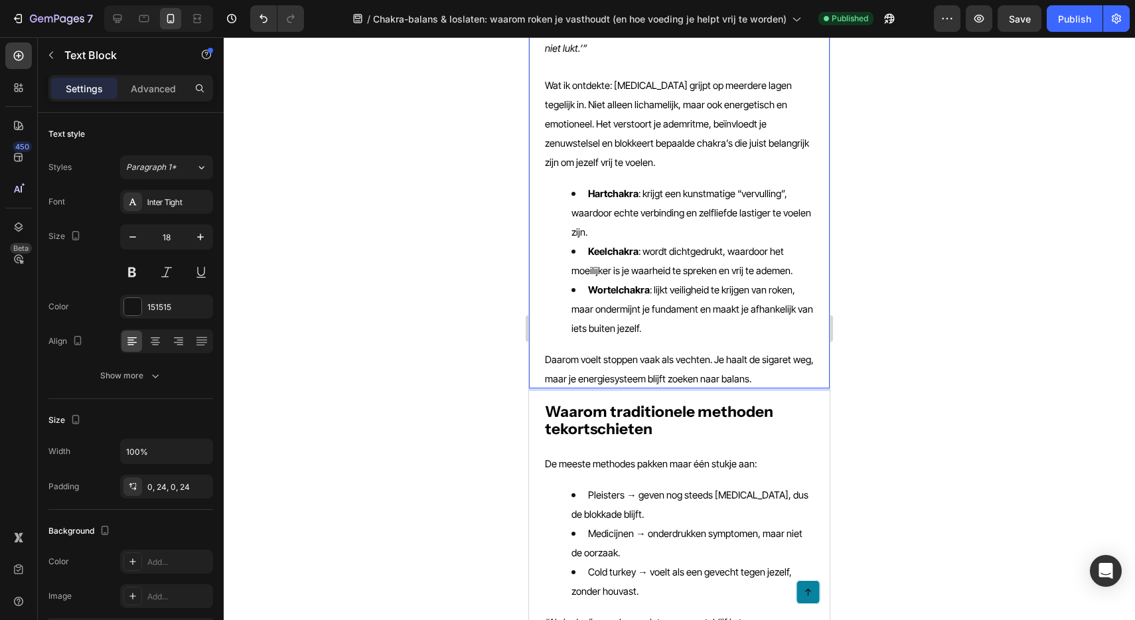
scroll to position [727, 0]
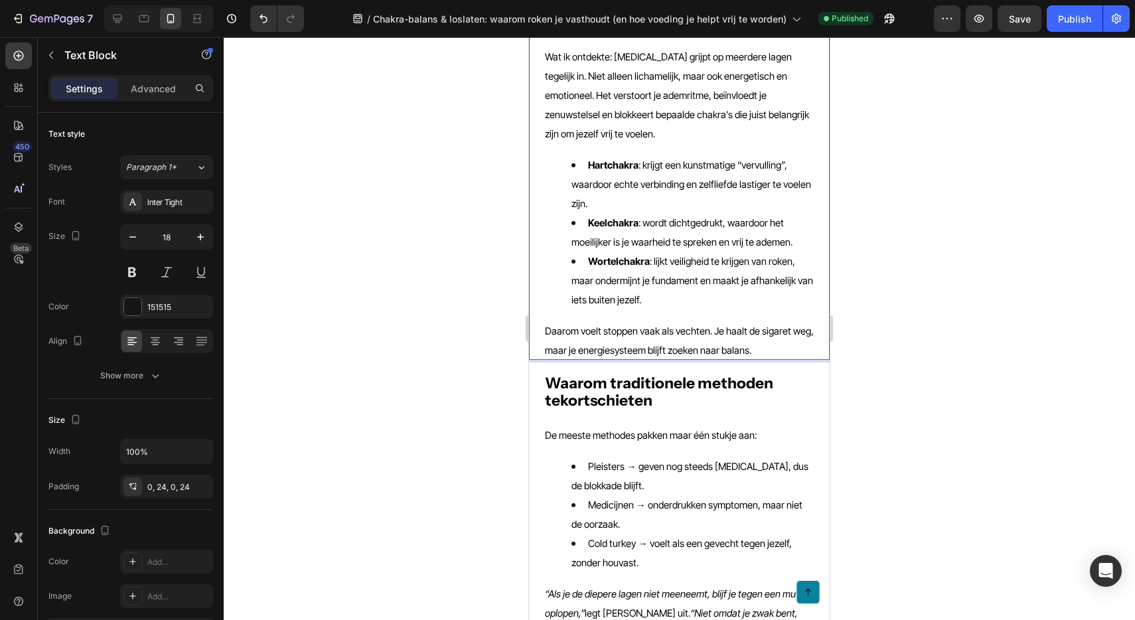
click at [504, 356] on div at bounding box center [679, 328] width 911 height 583
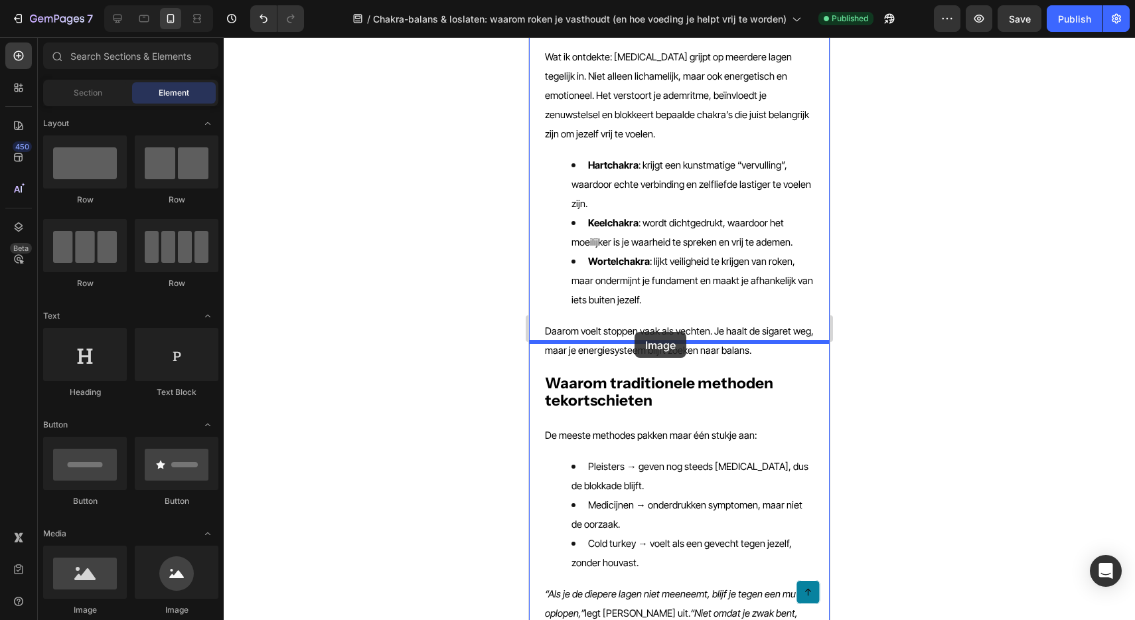
drag, startPoint x: 616, startPoint y: 597, endPoint x: 632, endPoint y: 335, distance: 262.7
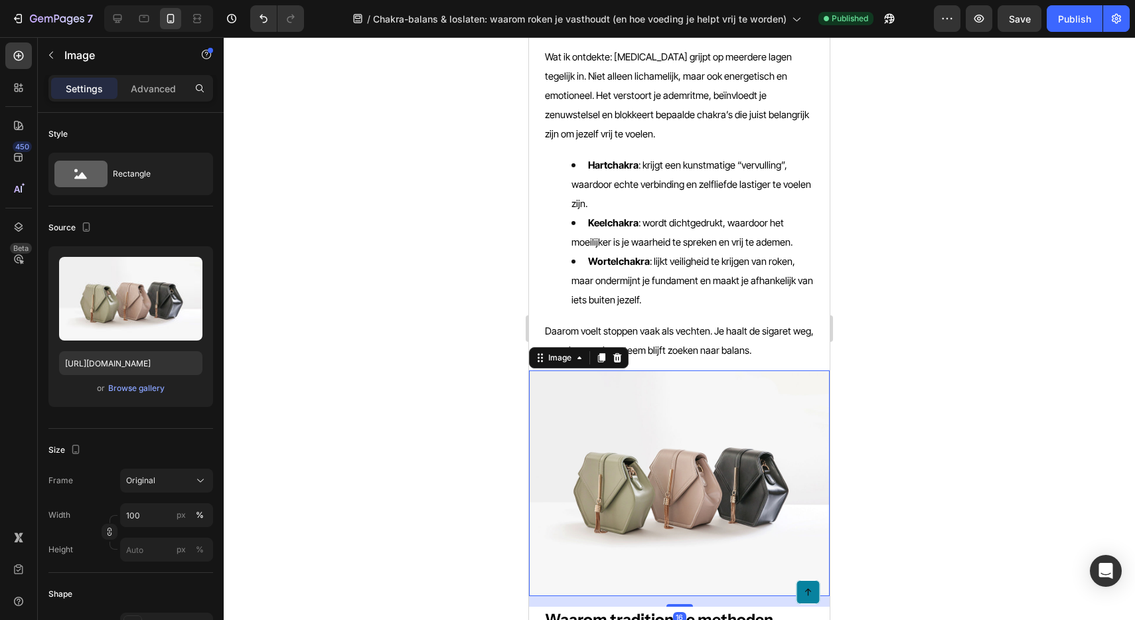
click at [676, 390] on img at bounding box center [679, 483] width 301 height 226
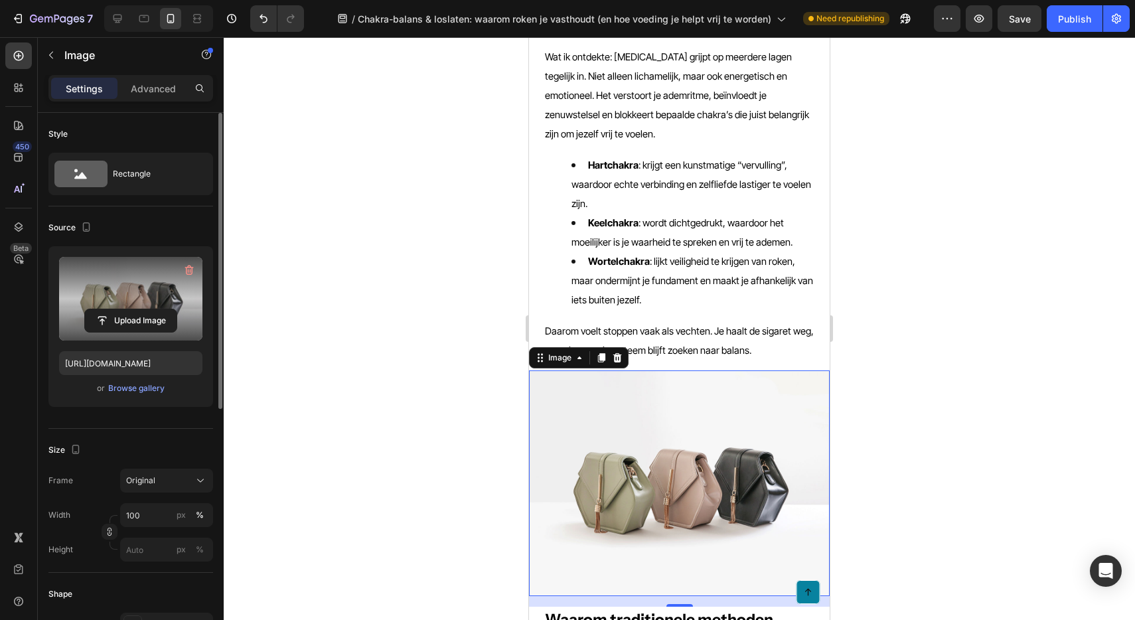
click at [113, 295] on label at bounding box center [130, 299] width 143 height 84
click at [113, 309] on input "file" at bounding box center [131, 320] width 92 height 23
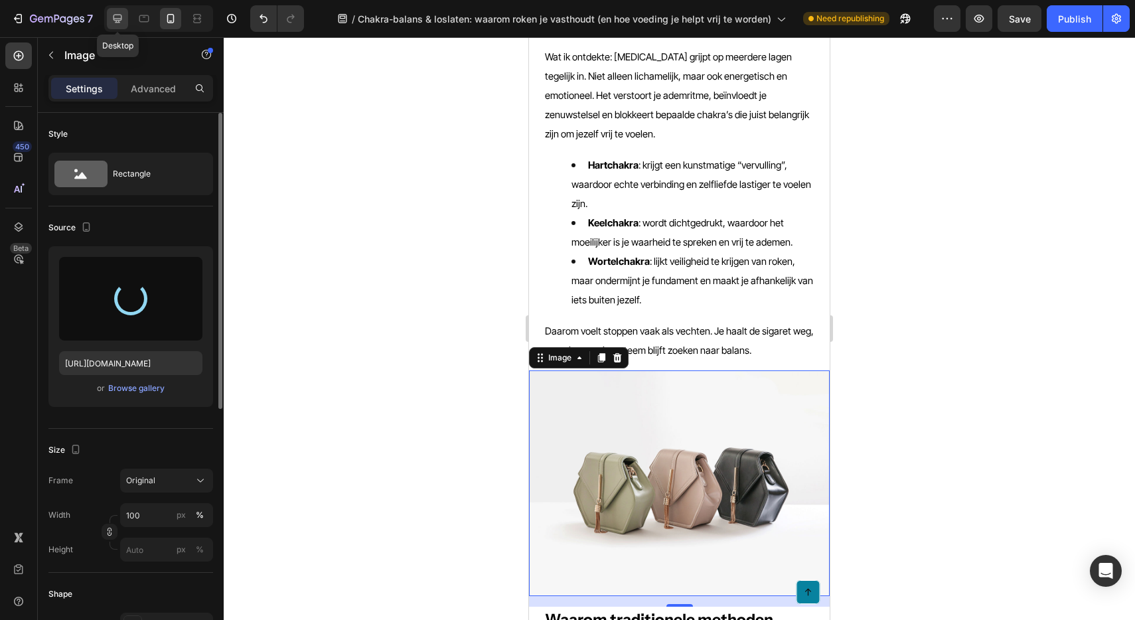
click at [120, 23] on icon at bounding box center [117, 18] width 13 height 13
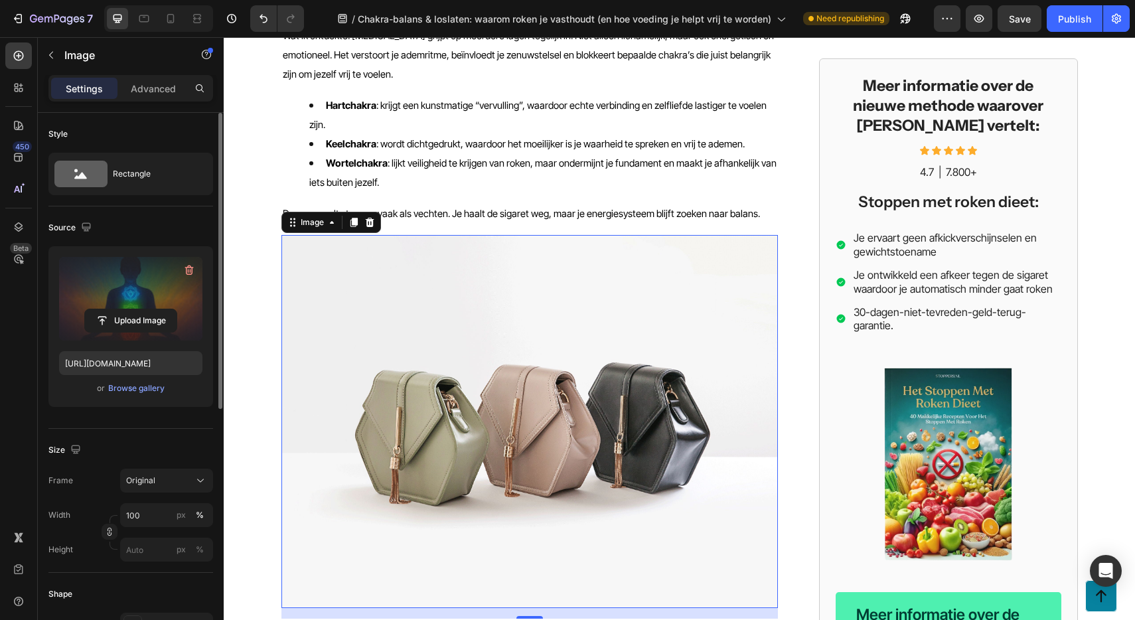
type input "[URL][DOMAIN_NAME]"
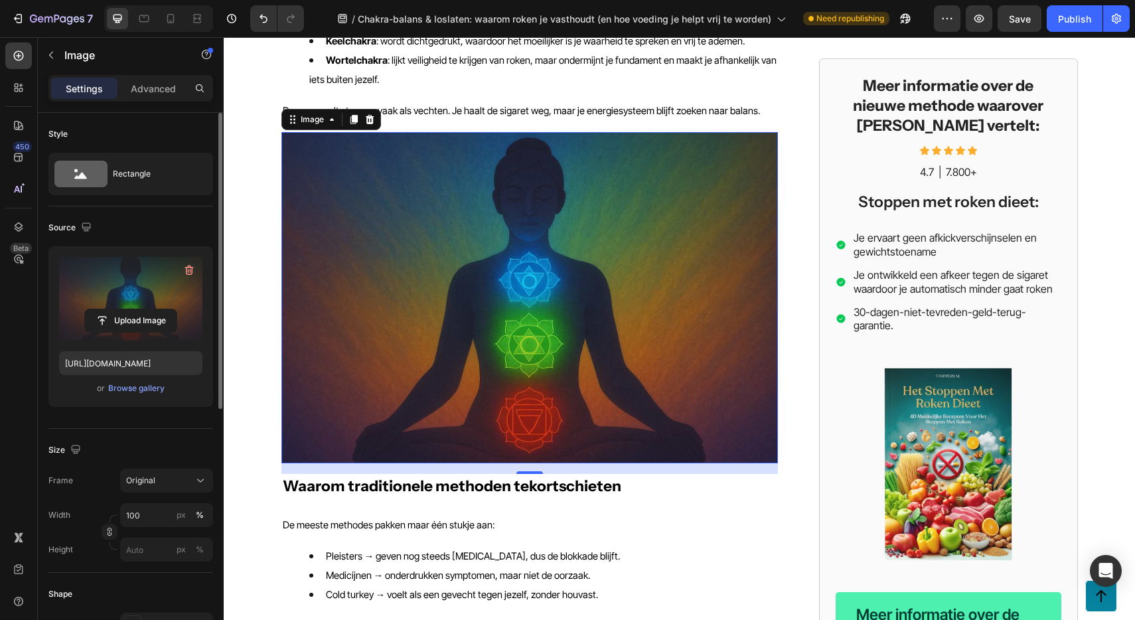
scroll to position [872, 0]
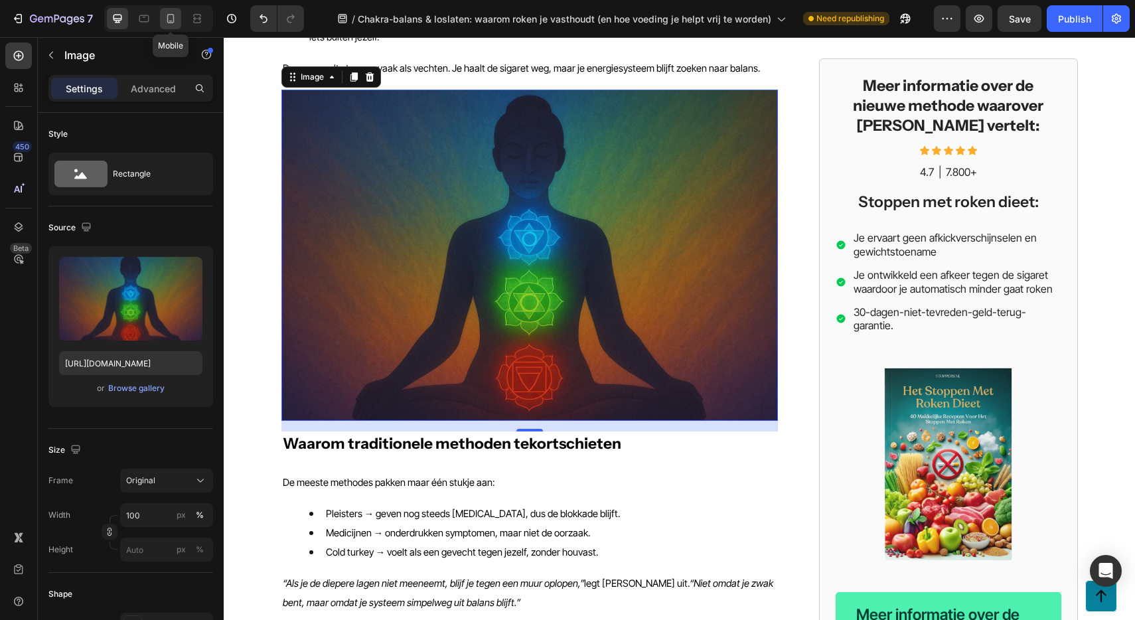
click at [167, 17] on icon at bounding box center [170, 18] width 13 height 13
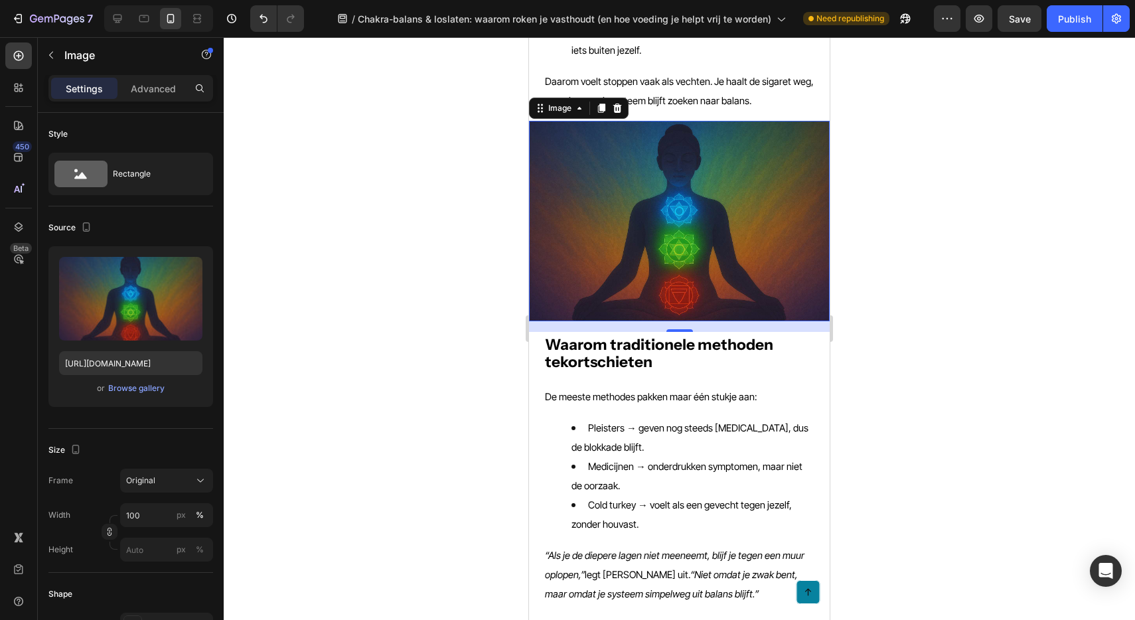
scroll to position [985, 0]
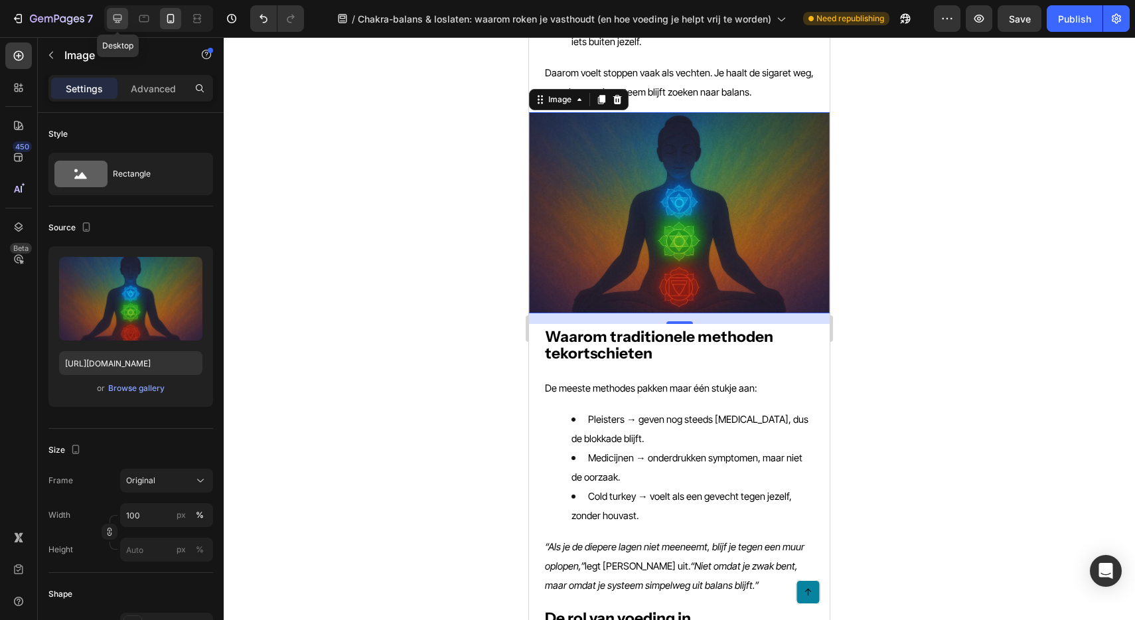
click at [118, 16] on icon at bounding box center [117, 18] width 13 height 13
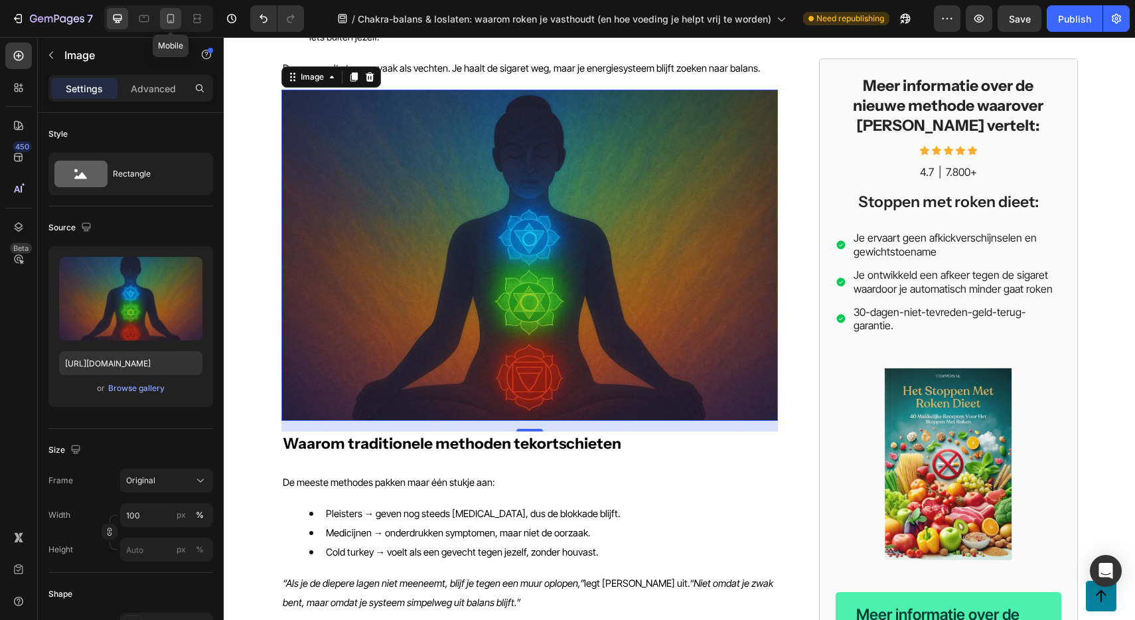
click at [172, 17] on icon at bounding box center [170, 18] width 13 height 13
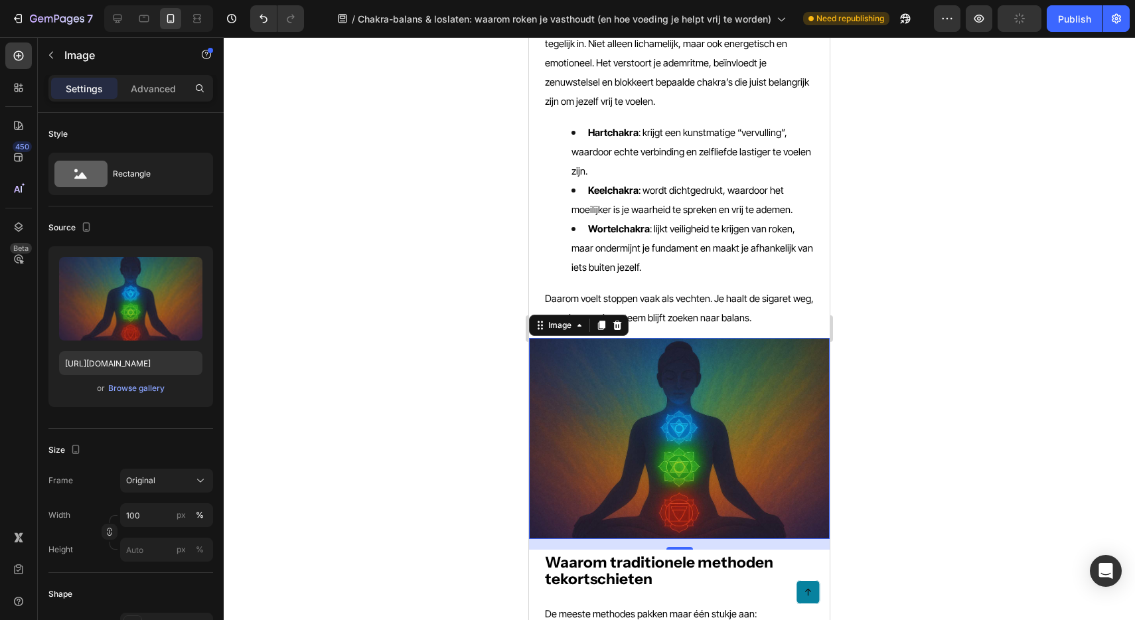
scroll to position [757, 0]
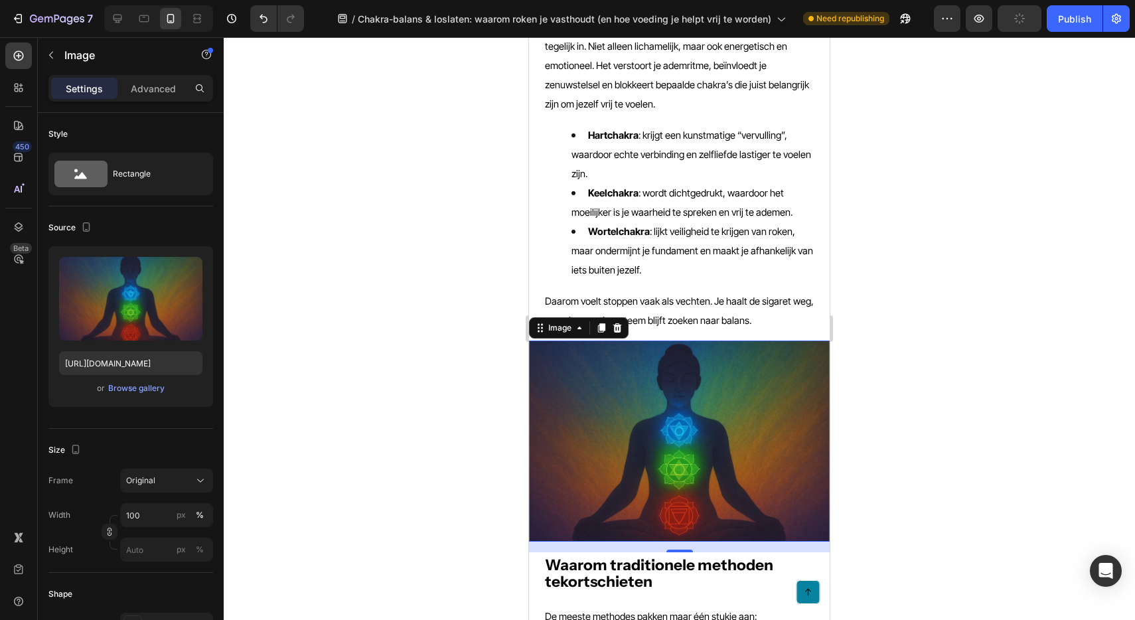
click at [890, 279] on div at bounding box center [679, 328] width 911 height 583
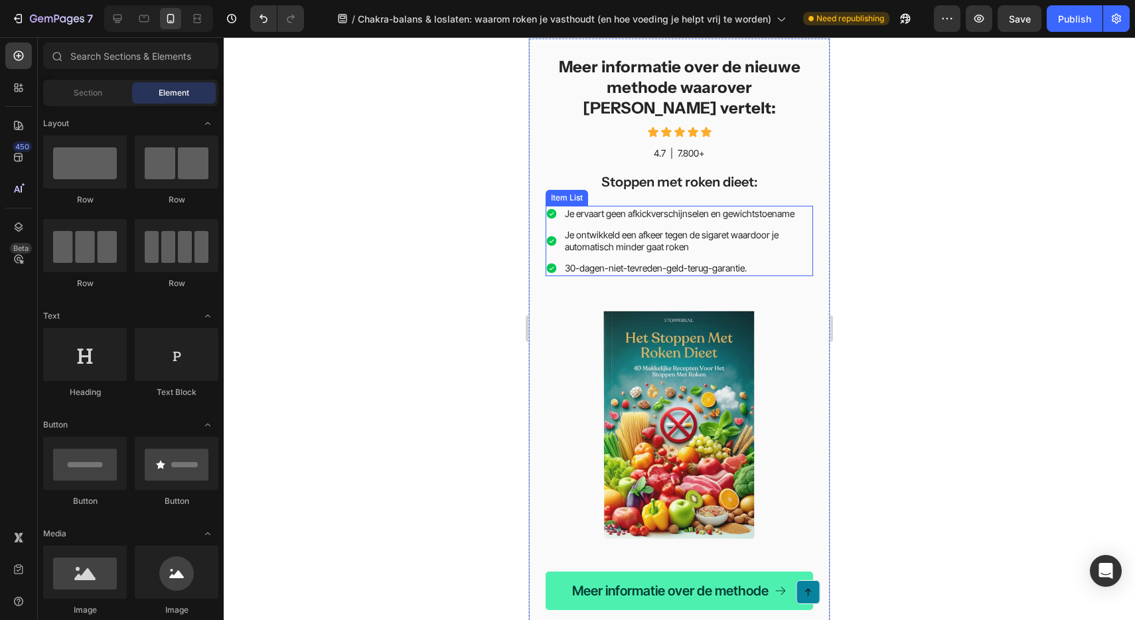
scroll to position [2898, 0]
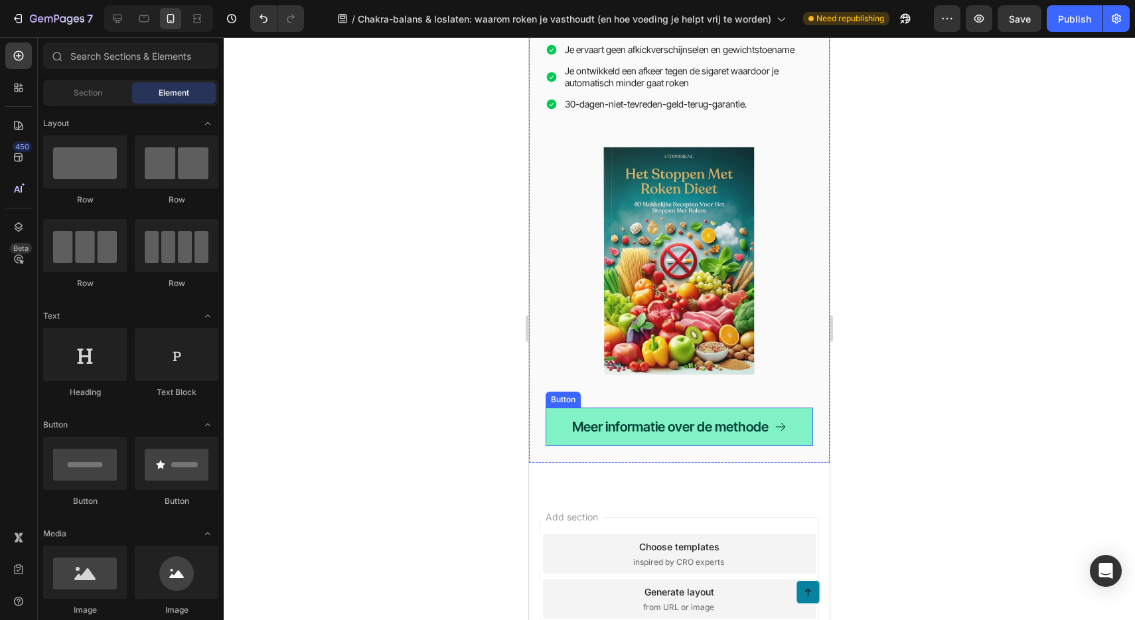
click at [560, 407] on link "Meer informatie over de methode" at bounding box center [679, 426] width 267 height 38
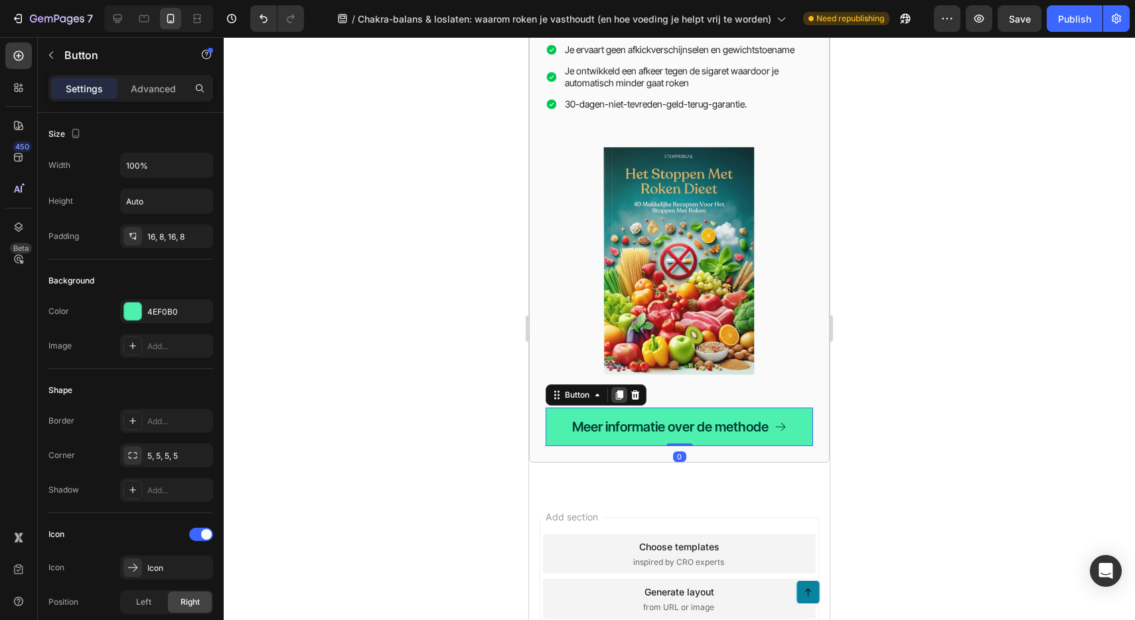
click at [619, 391] on icon at bounding box center [619, 395] width 7 height 9
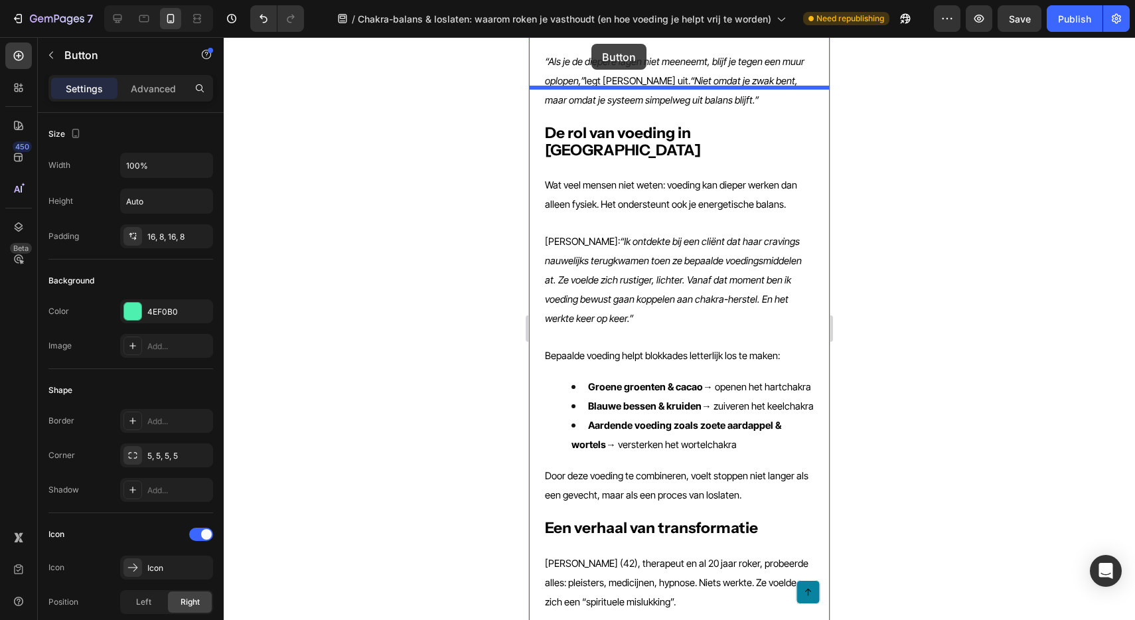
scroll to position [1423, 0]
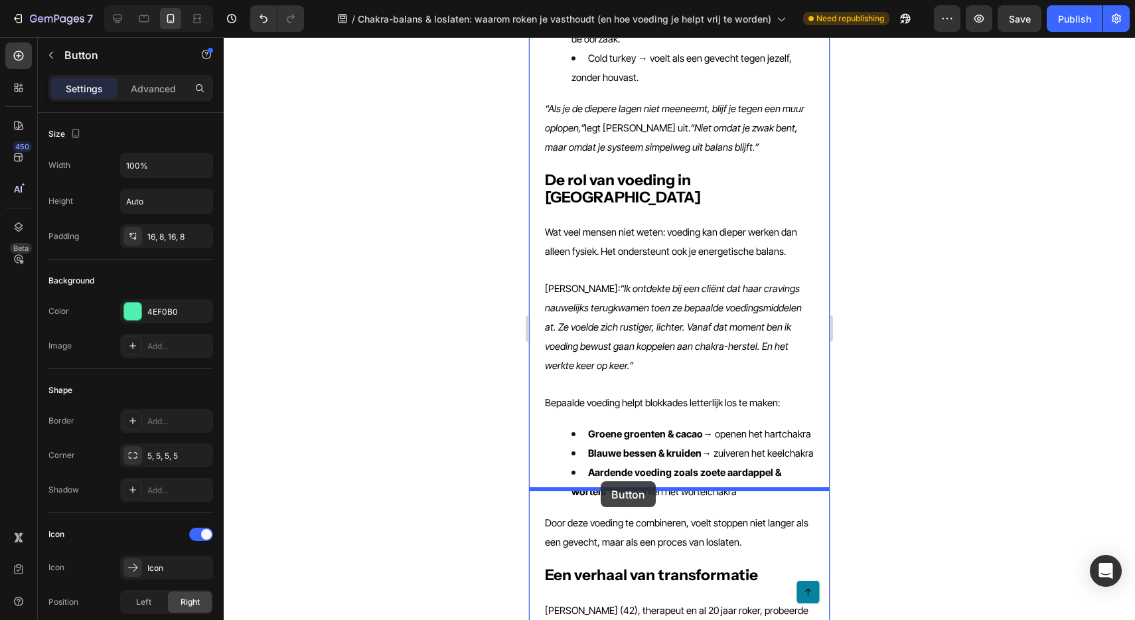
drag, startPoint x: 557, startPoint y: 334, endPoint x: 601, endPoint y: 479, distance: 151.6
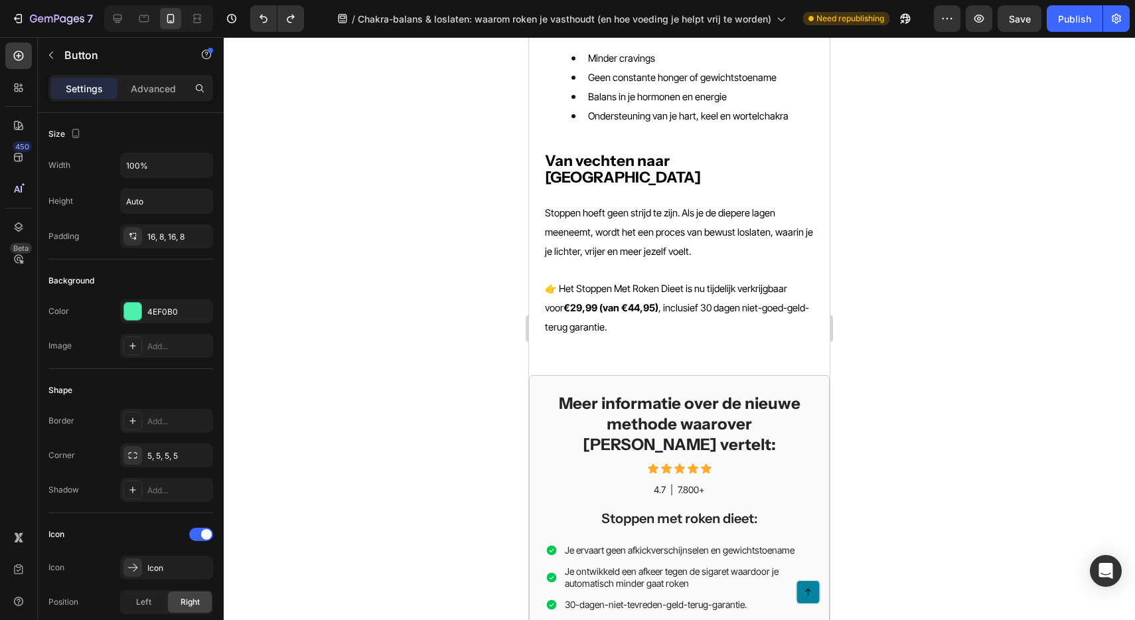
scroll to position [2843, 0]
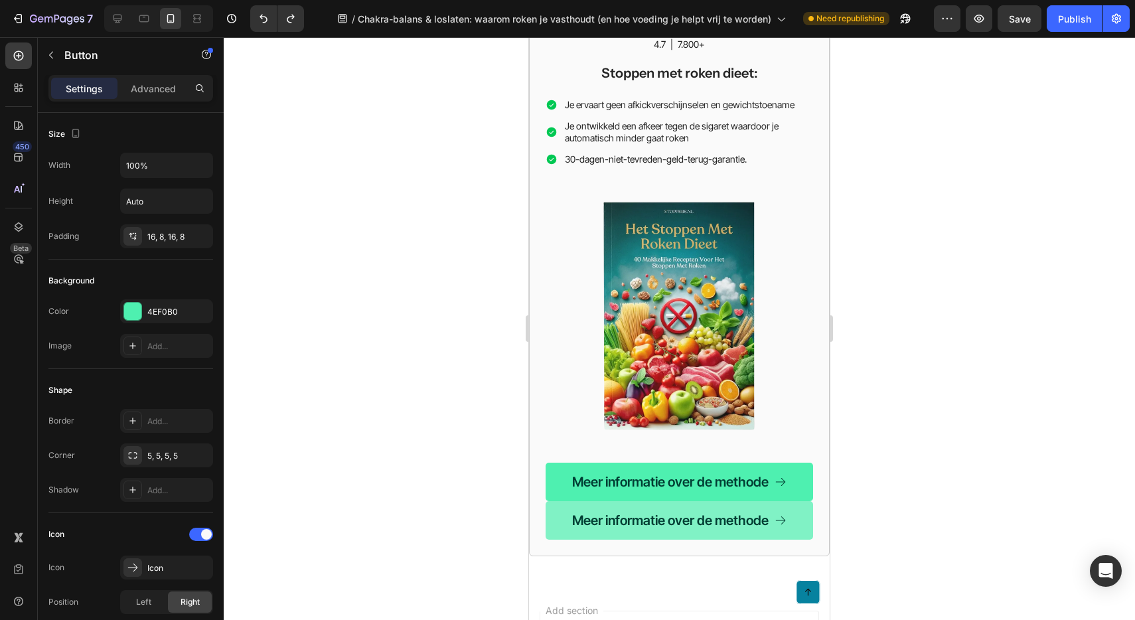
click at [552, 501] on link "Meer informatie over de methode" at bounding box center [679, 520] width 267 height 38
click at [798, 501] on link "Meer informatie over de methode" at bounding box center [679, 520] width 267 height 38
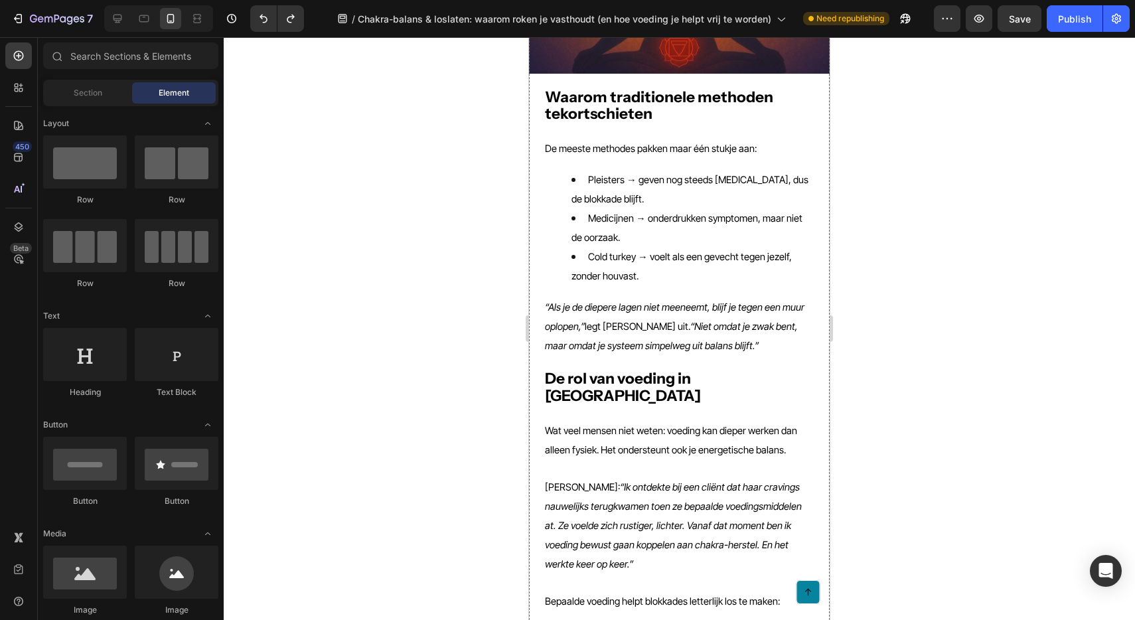
scroll to position [1339, 0]
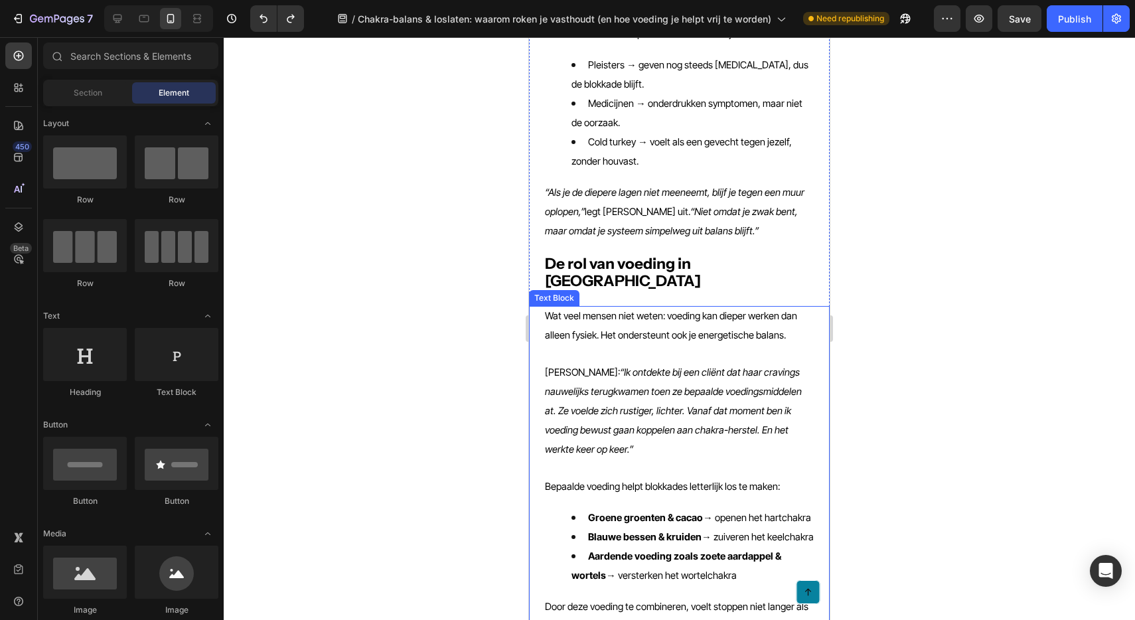
click at [648, 550] on span "Aardende voeding zoals zoete aardappel & wortels → versterken het wortelchakra" at bounding box center [676, 565] width 210 height 31
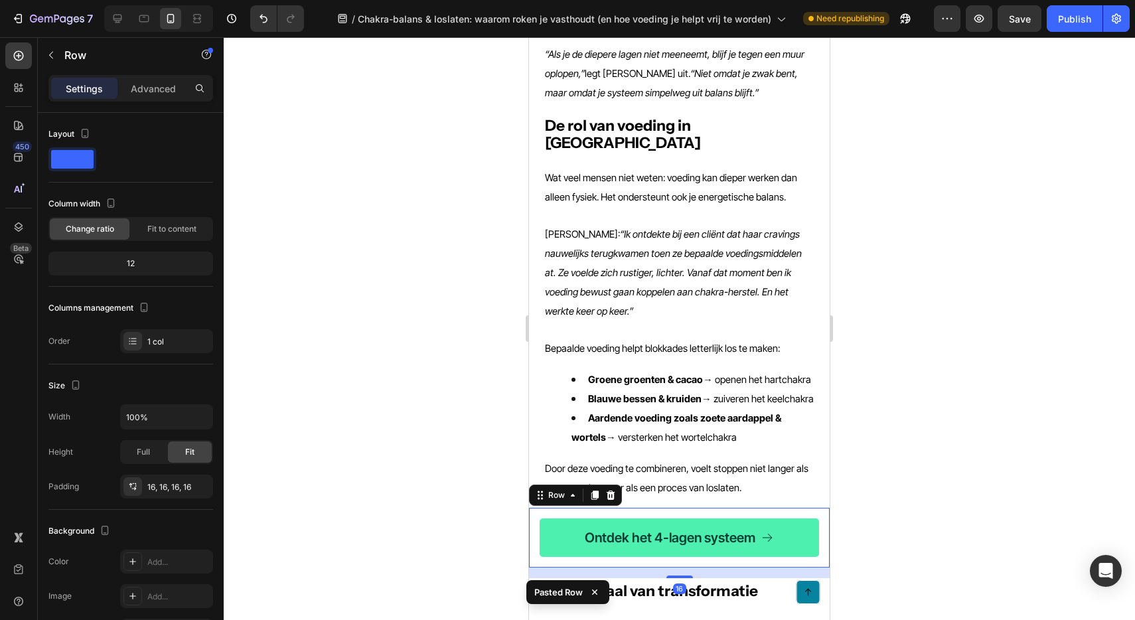
scroll to position [1478, 0]
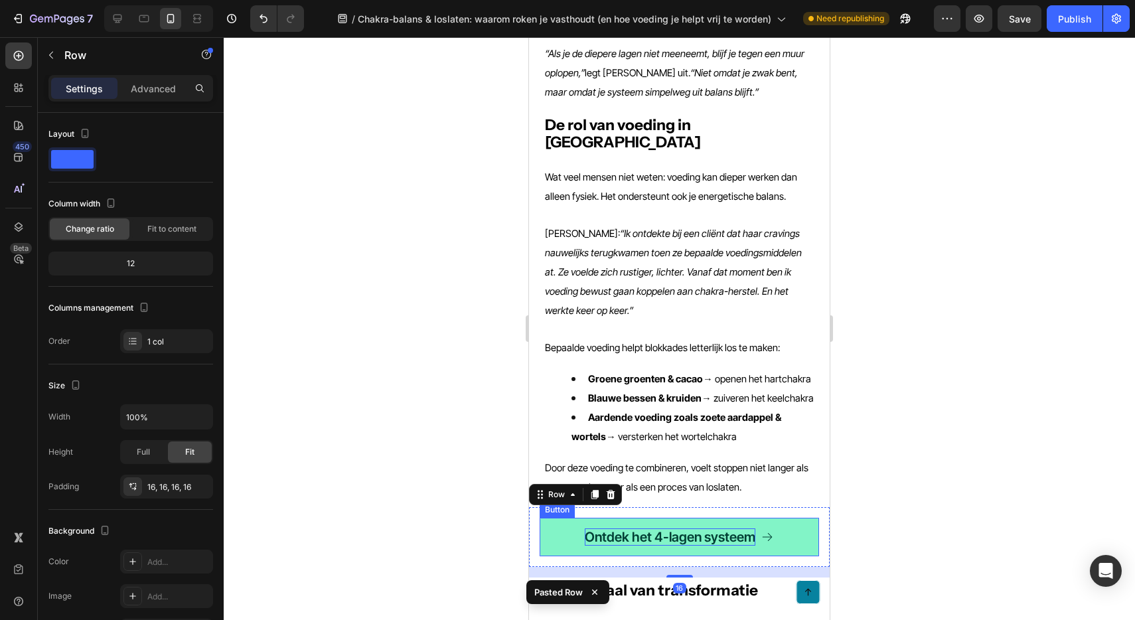
click at [625, 528] on p "Ontdek het 4-lagen systeem" at bounding box center [670, 536] width 171 height 17
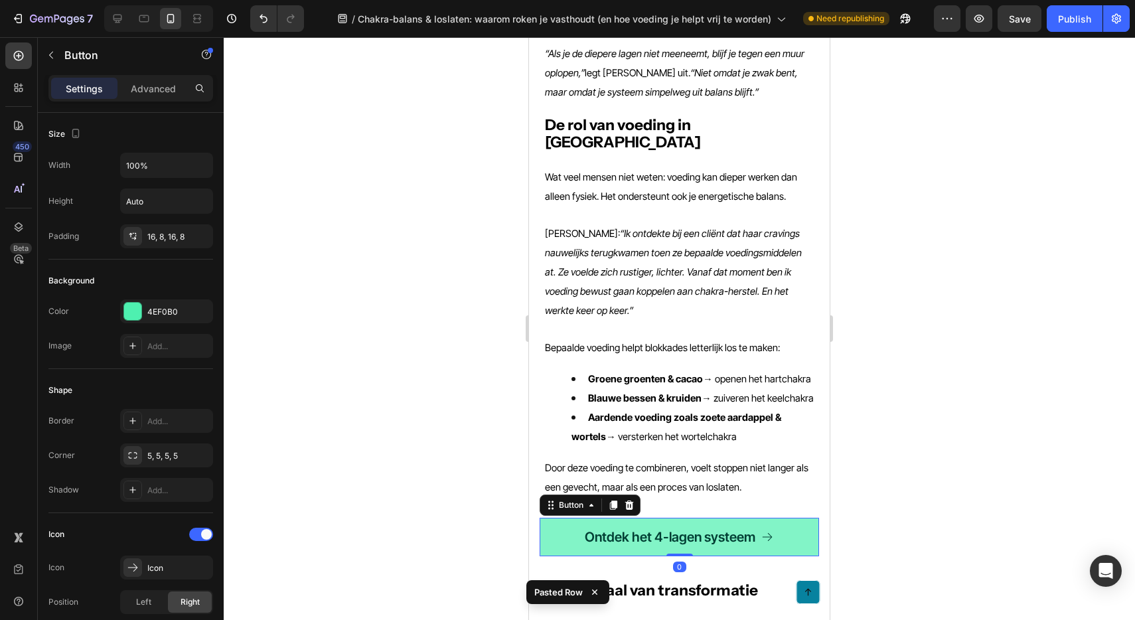
click at [557, 518] on link "Ontdek het 4-lagen systeem" at bounding box center [679, 537] width 279 height 38
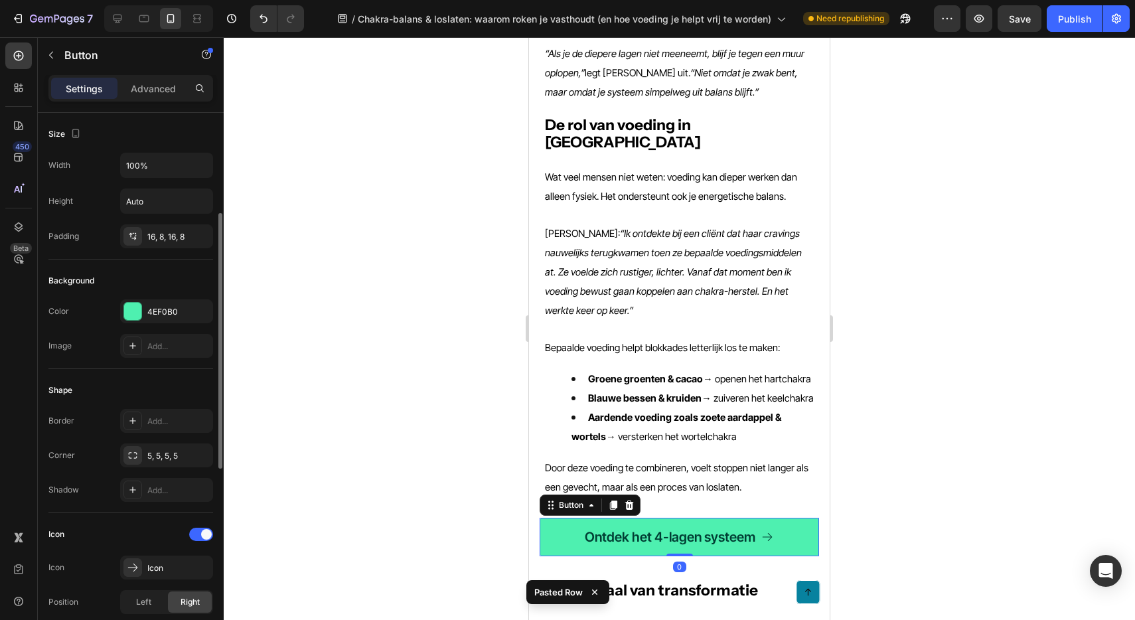
scroll to position [597, 0]
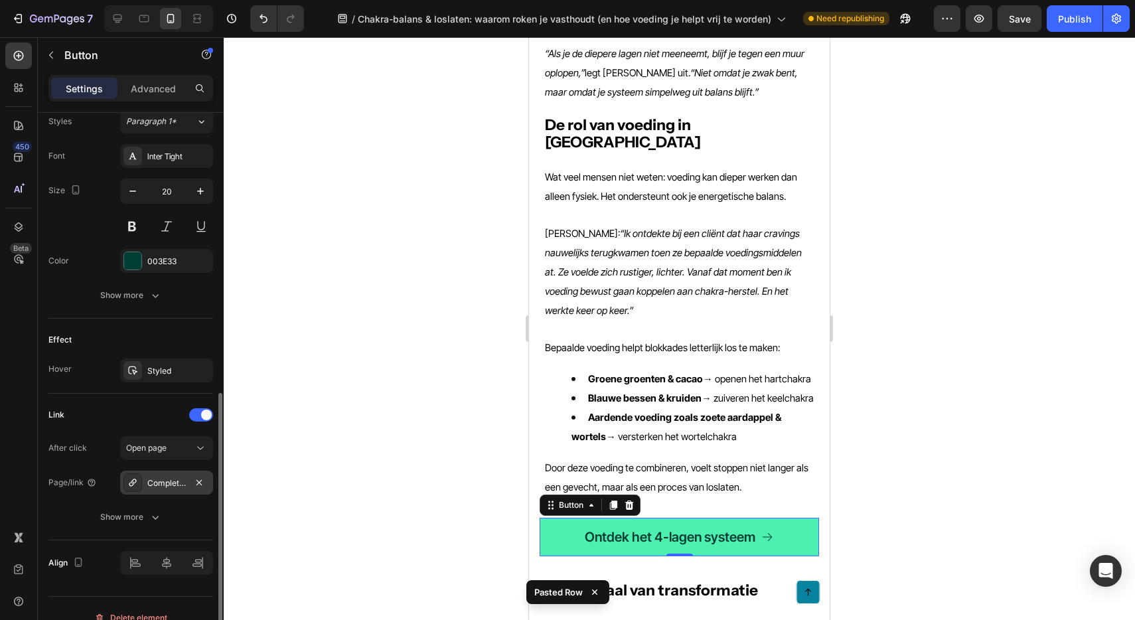
click at [168, 479] on div "Complete stop-bundel: Nu met tijdelijke korting!" at bounding box center [166, 483] width 38 height 12
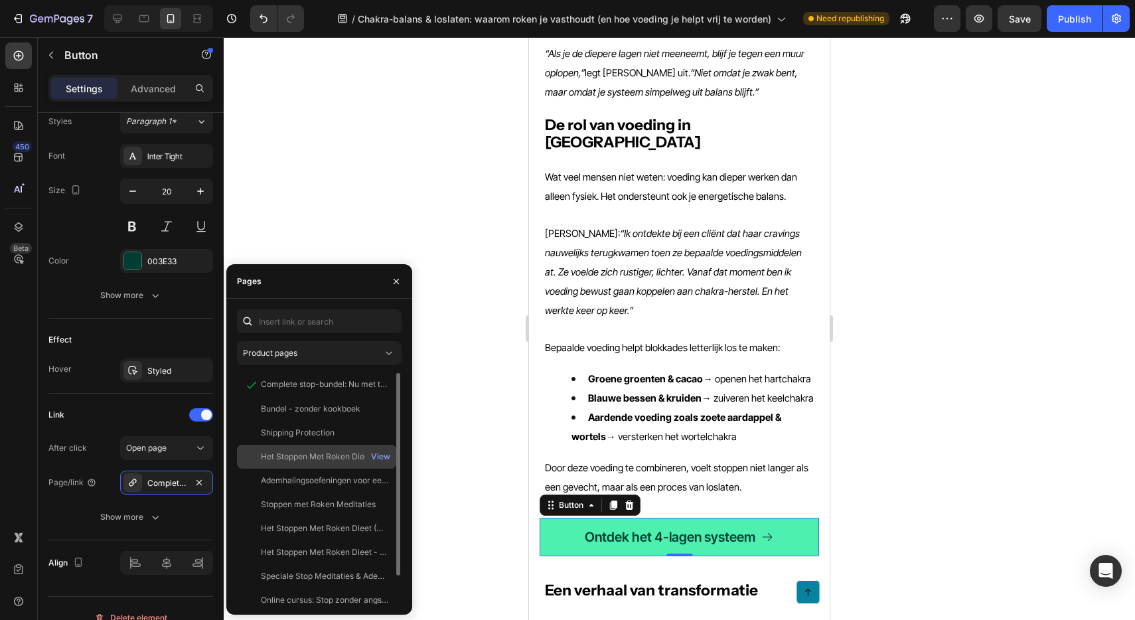
click at [314, 455] on div "Het Stoppen Met Roken Dieet - Kookboek" at bounding box center [324, 457] width 127 height 12
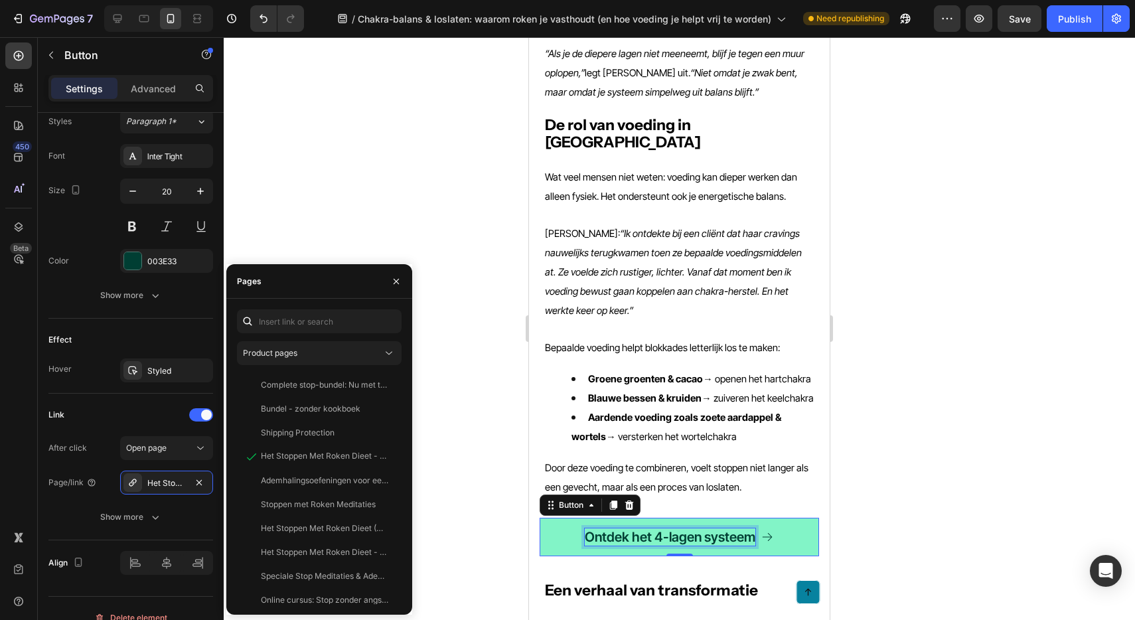
click at [623, 528] on p "Ontdek het 4-lagen systeem" at bounding box center [670, 536] width 171 height 17
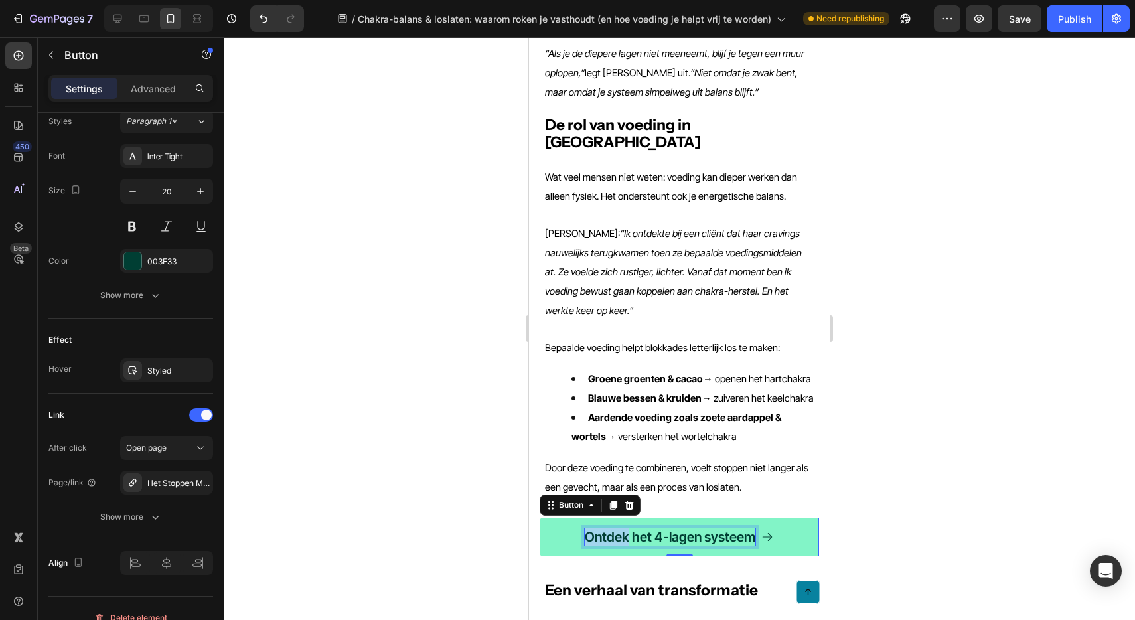
click at [623, 528] on p "Ontdek het 4-lagen systeem" at bounding box center [670, 536] width 171 height 17
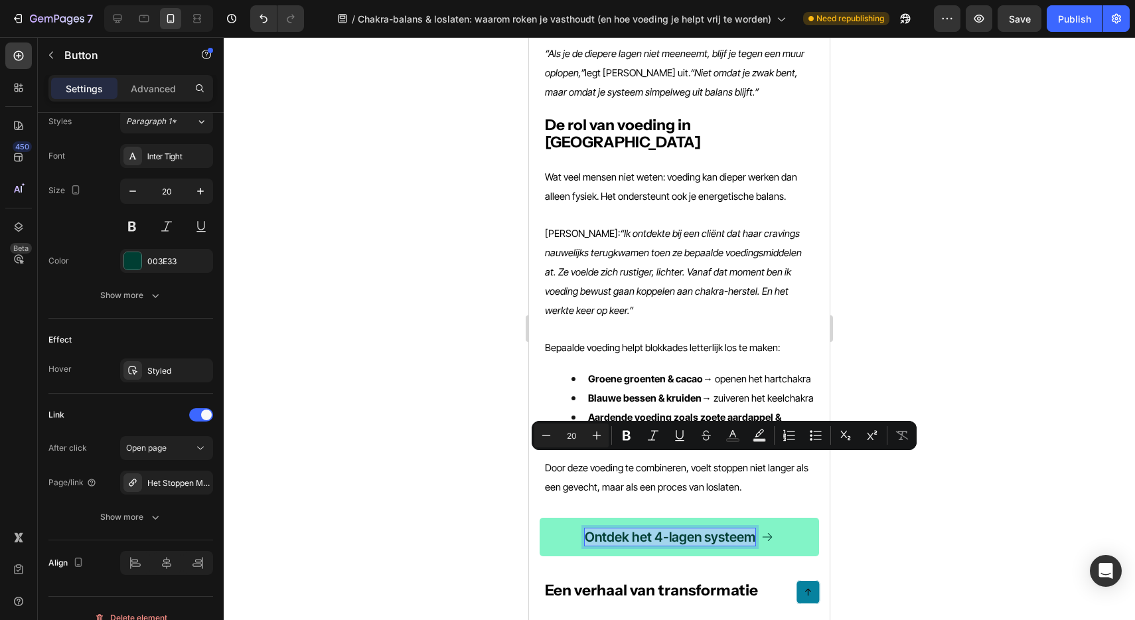
click at [655, 528] on p "Ontdek het 4-lagen systeem" at bounding box center [670, 536] width 171 height 17
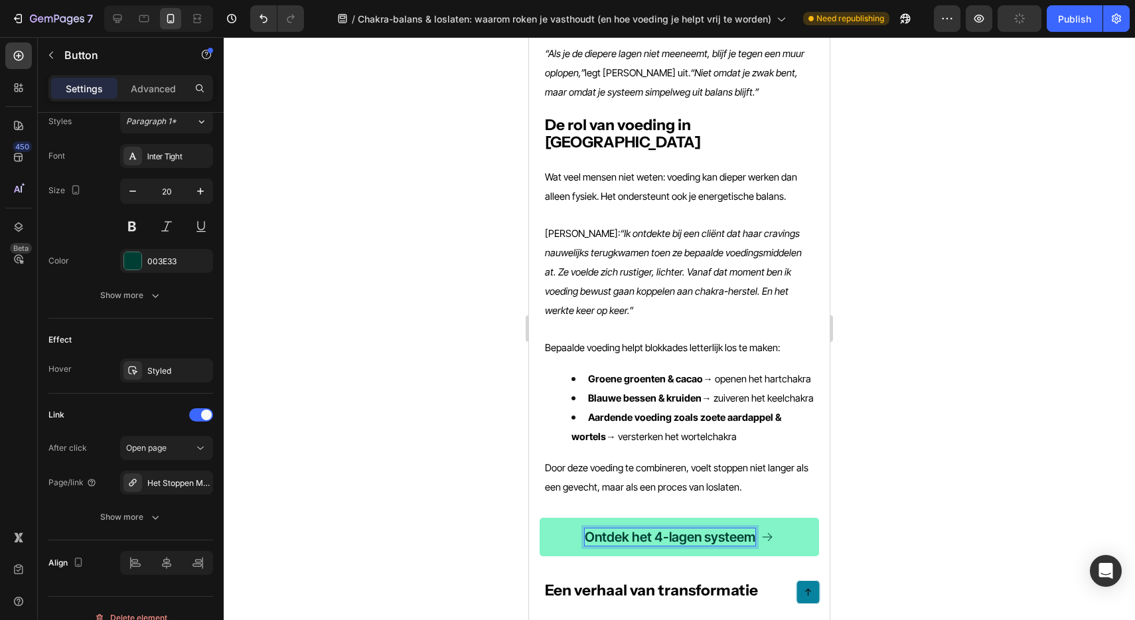
click at [642, 528] on p "Ontdek het 4-lagen systeem" at bounding box center [670, 536] width 171 height 17
click at [944, 477] on div at bounding box center [679, 328] width 911 height 583
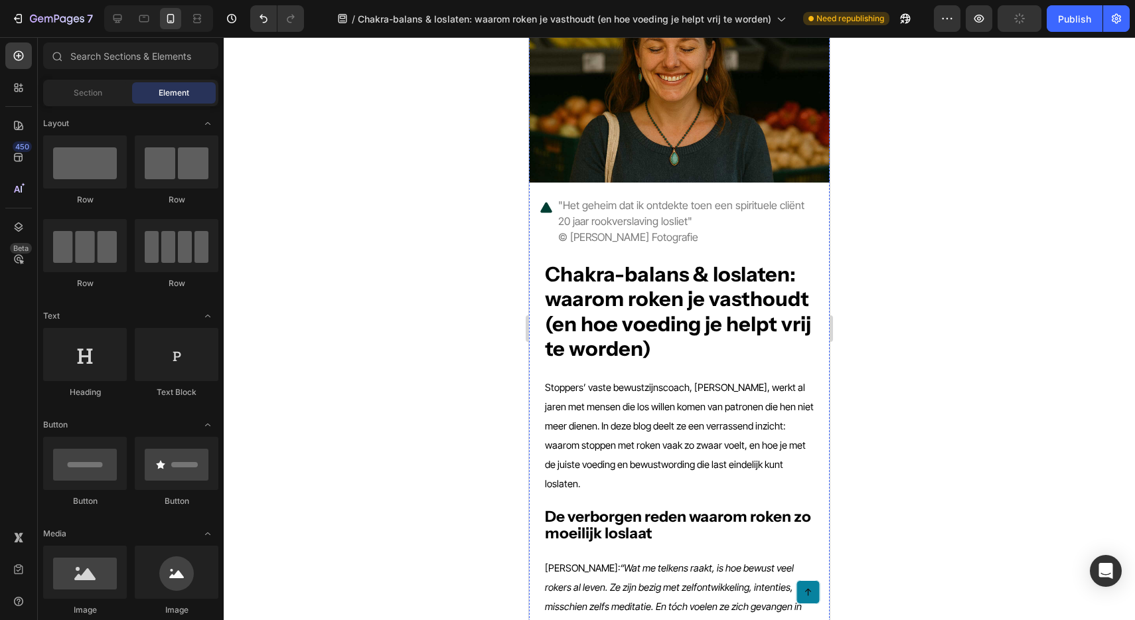
scroll to position [0, 0]
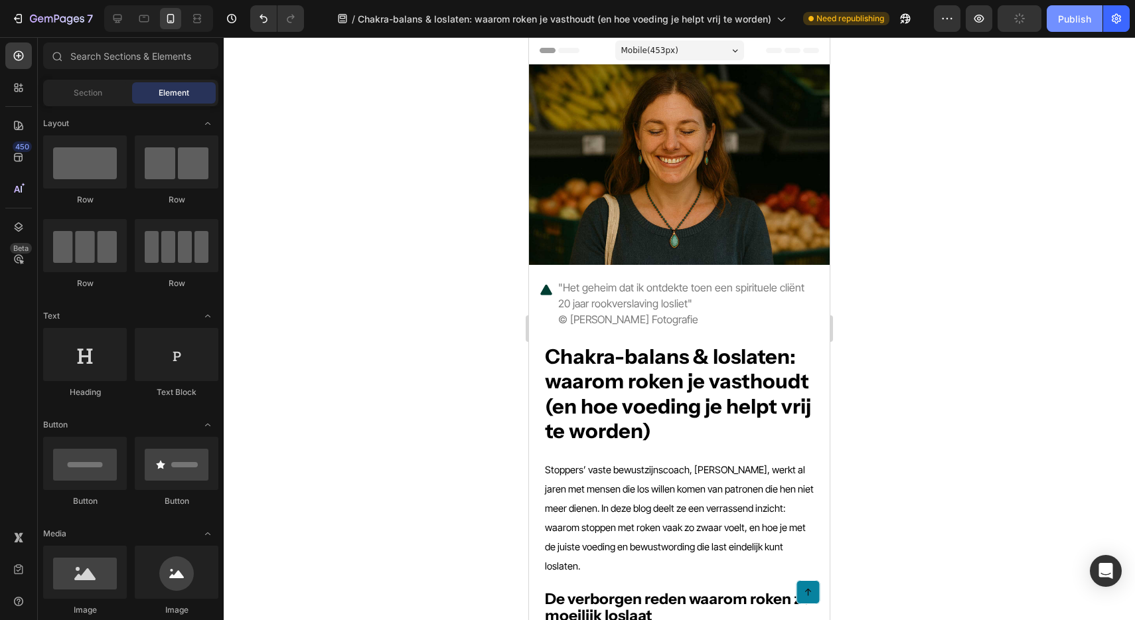
click at [1067, 16] on div "Publish" at bounding box center [1074, 19] width 33 height 14
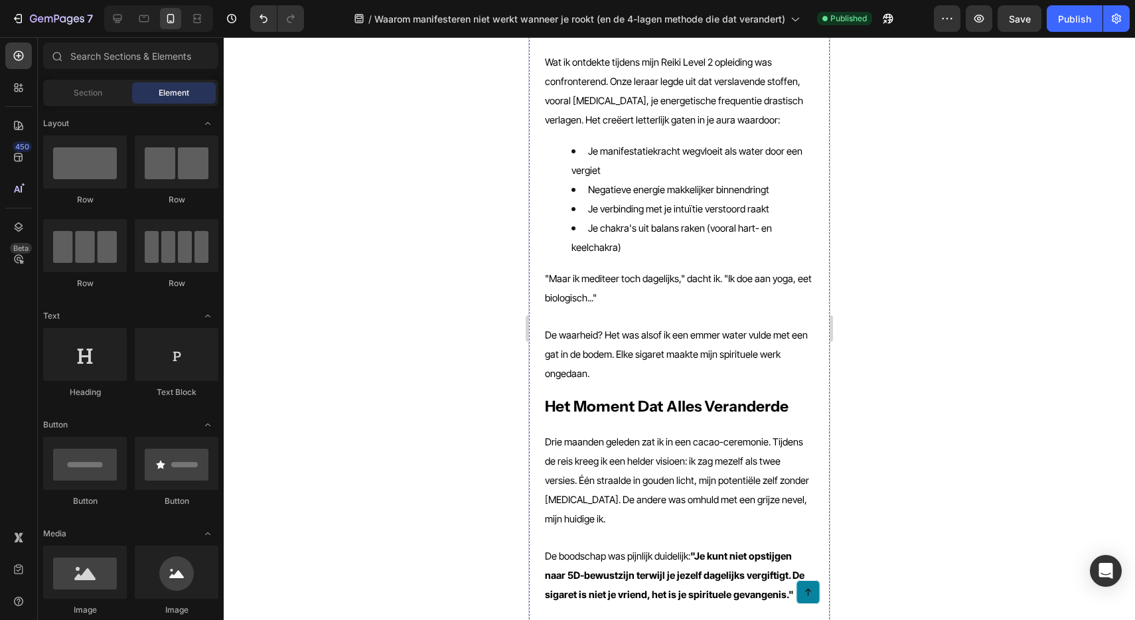
scroll to position [774, 0]
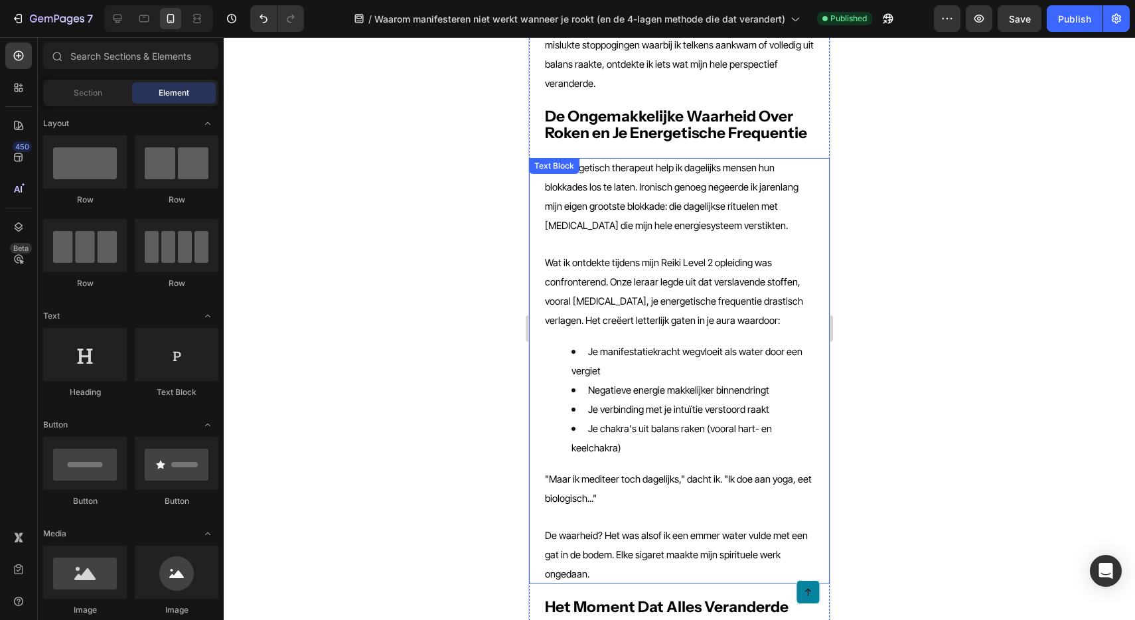
click at [700, 346] on span "Je manifestatiekracht wegvloeit als water door een vergiet" at bounding box center [686, 361] width 231 height 31
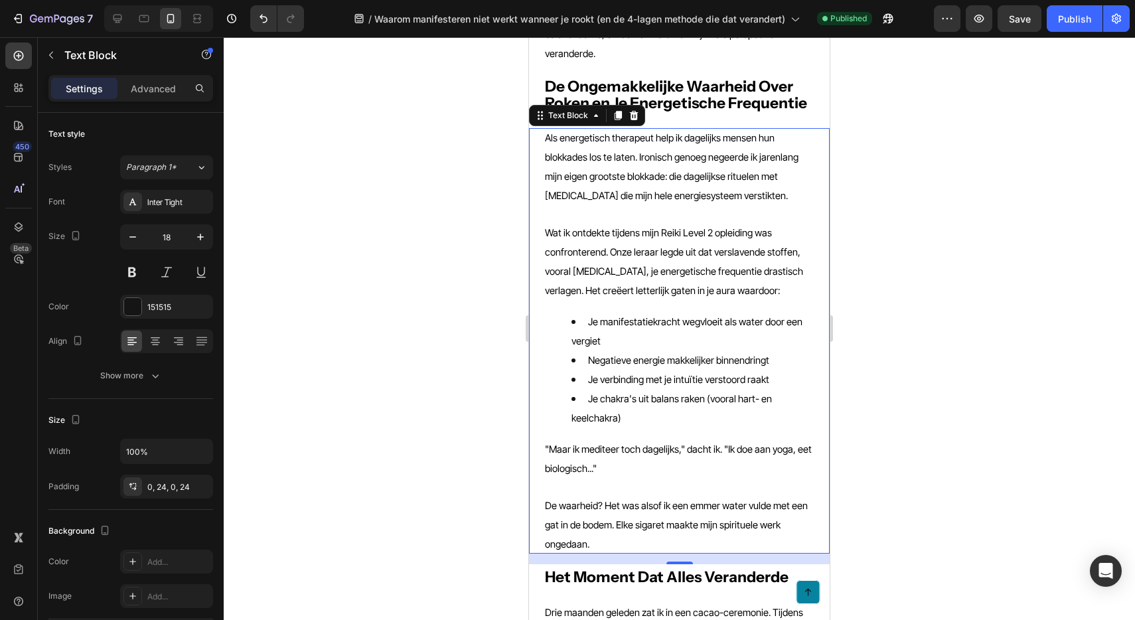
scroll to position [625, 0]
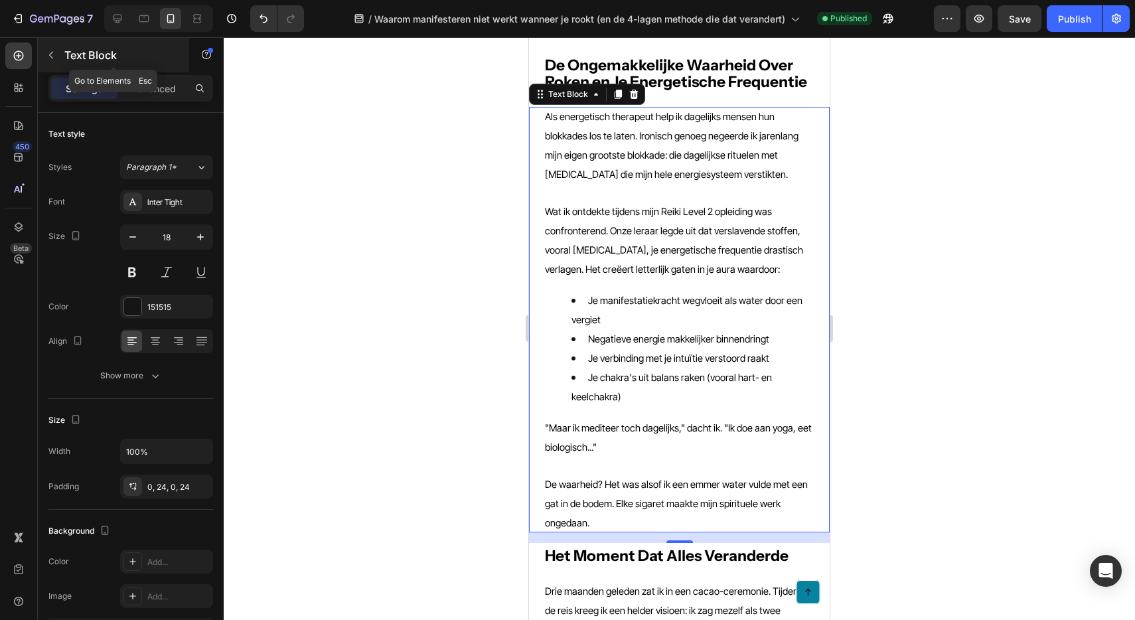
click at [60, 56] on button "button" at bounding box center [50, 54] width 21 height 21
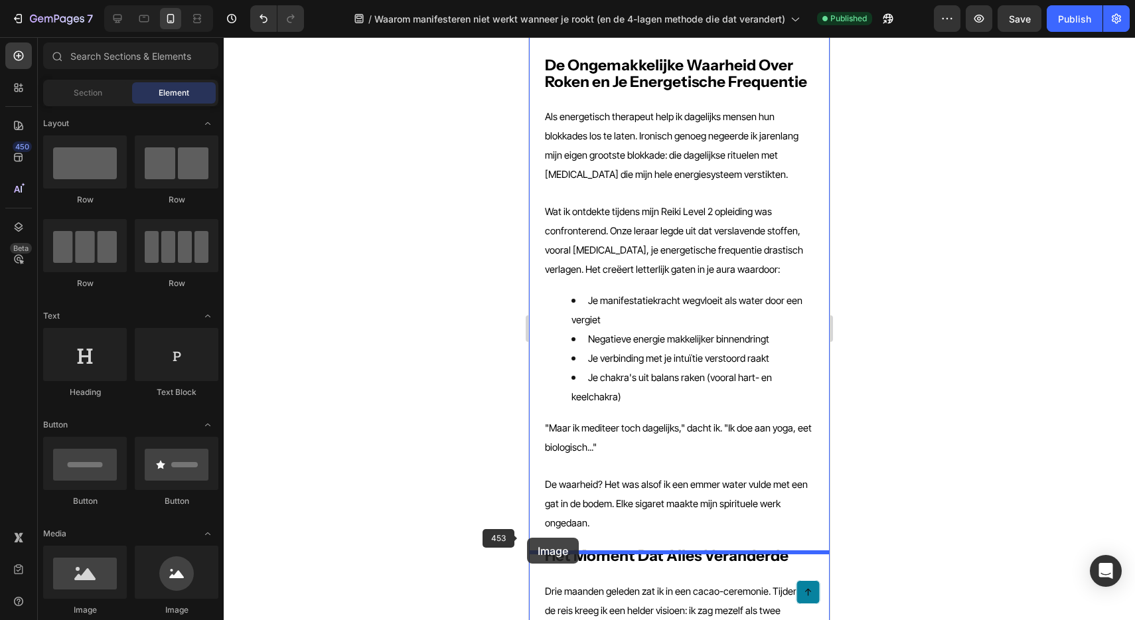
scroll to position [635, 0]
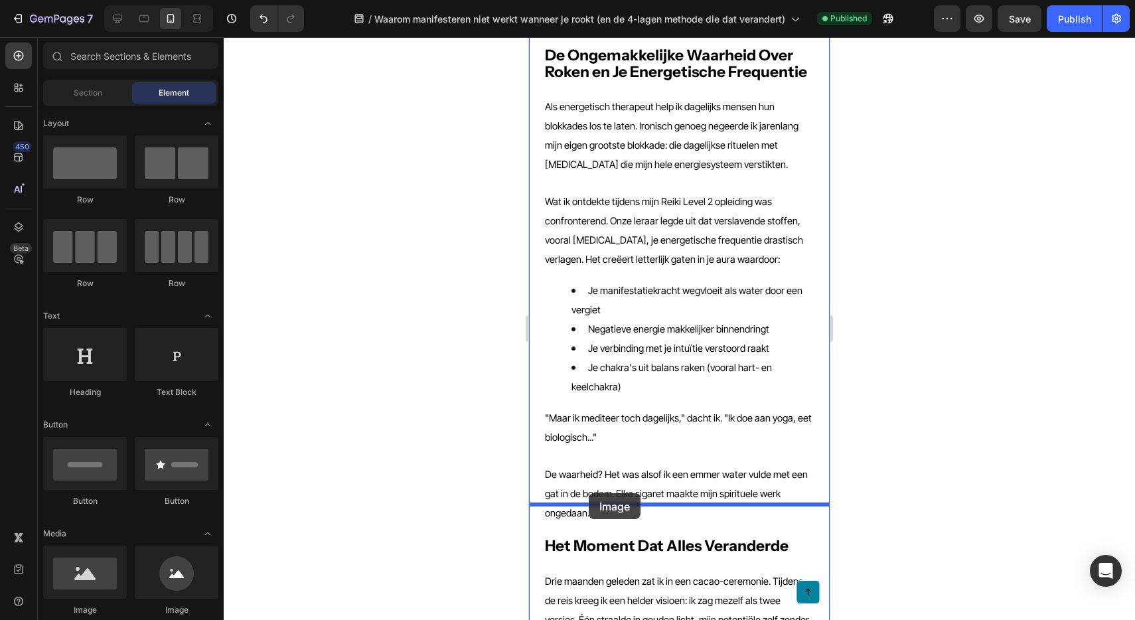
drag, startPoint x: 618, startPoint y: 619, endPoint x: 589, endPoint y: 493, distance: 128.8
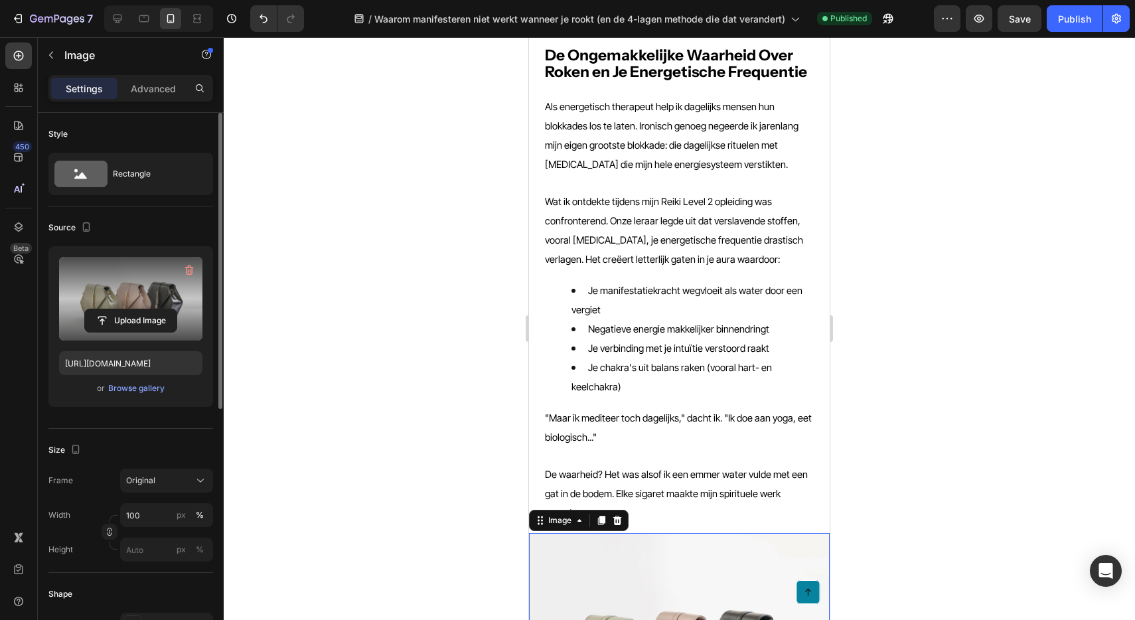
click at [128, 291] on label at bounding box center [130, 299] width 143 height 84
click at [128, 309] on input "file" at bounding box center [131, 320] width 92 height 23
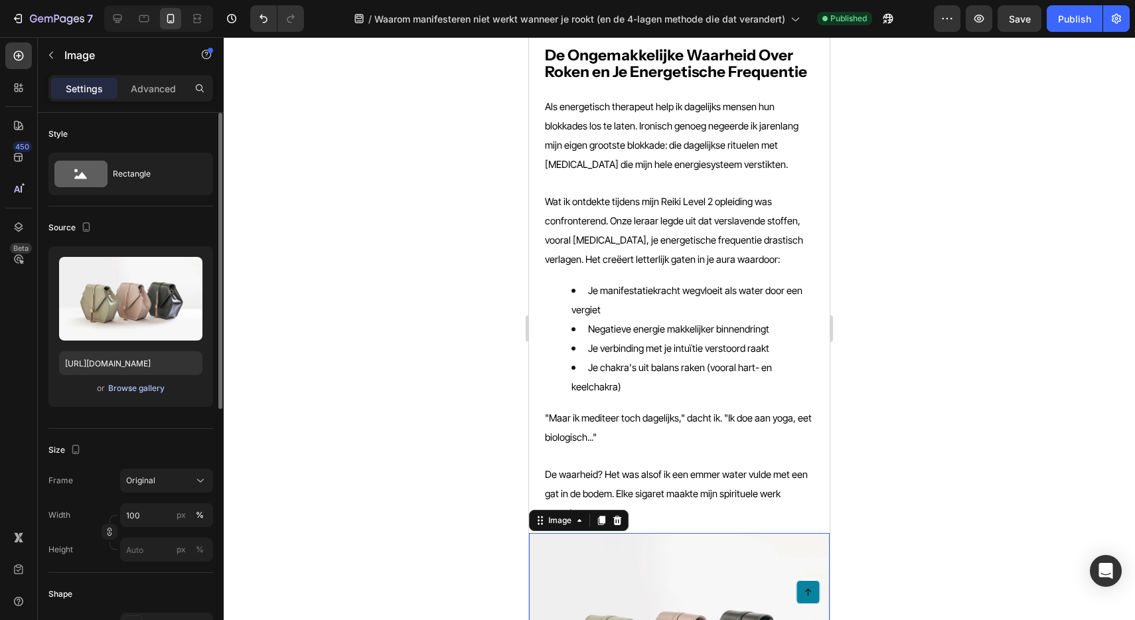
click at [141, 390] on div "Browse gallery" at bounding box center [136, 388] width 56 height 12
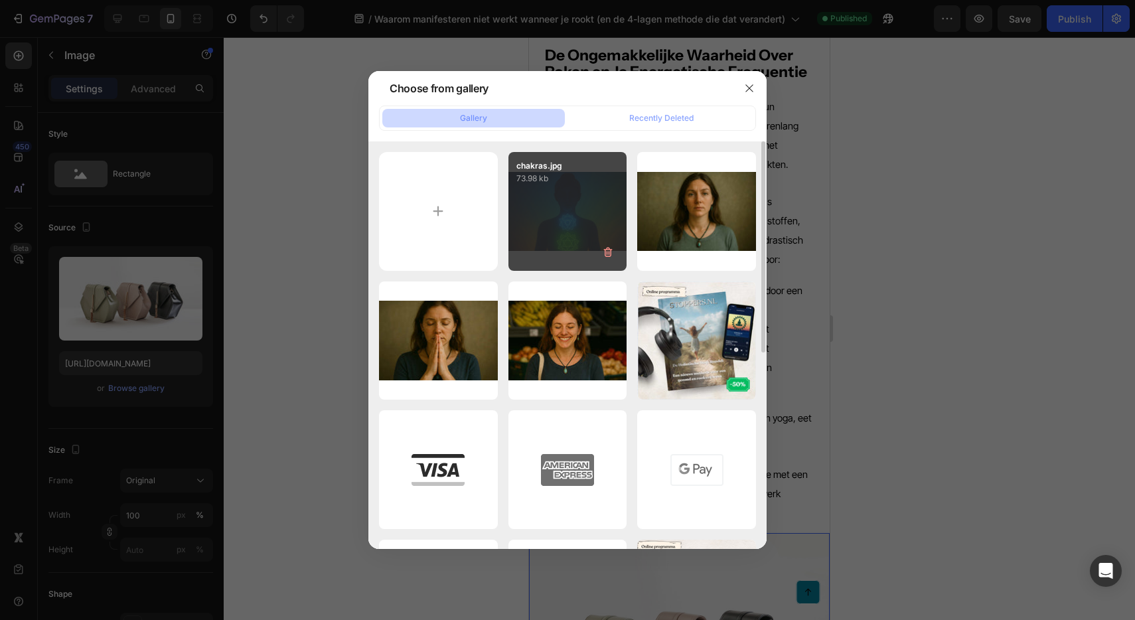
click at [555, 216] on div "chakras.jpg 73.98 kb" at bounding box center [567, 211] width 119 height 119
type input "[URL][DOMAIN_NAME]"
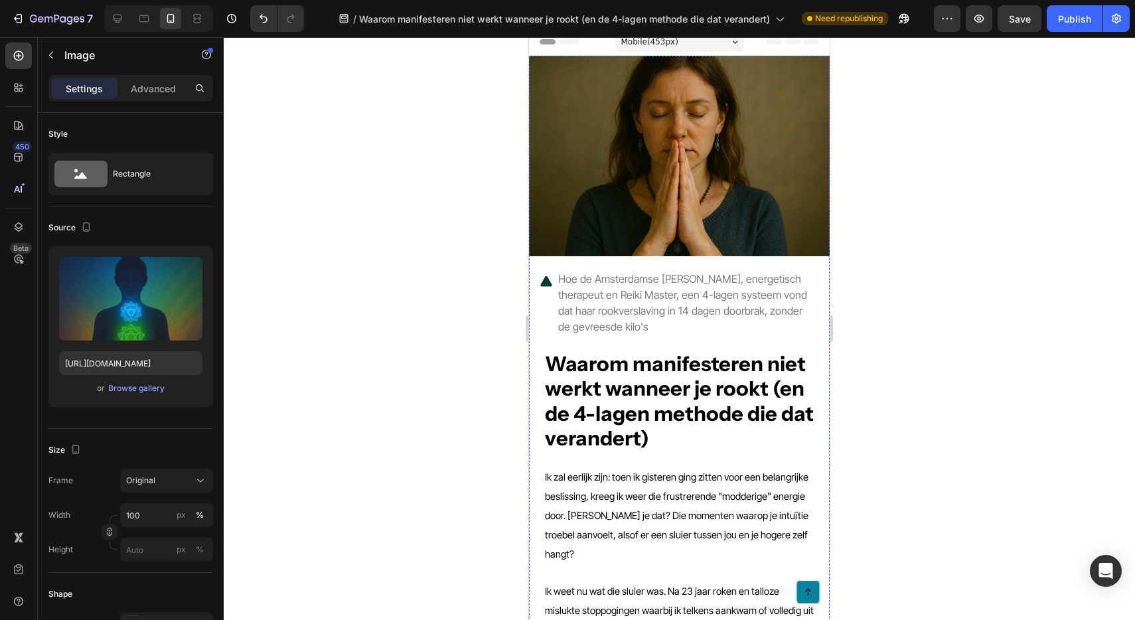
scroll to position [0, 0]
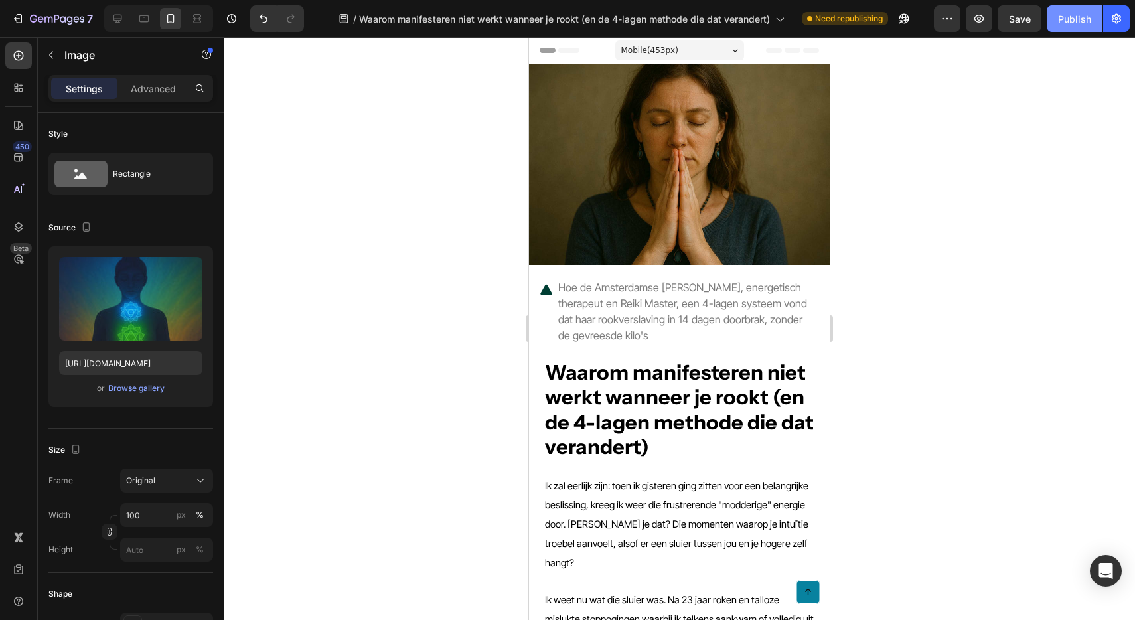
click at [1069, 21] on div "Publish" at bounding box center [1074, 19] width 33 height 14
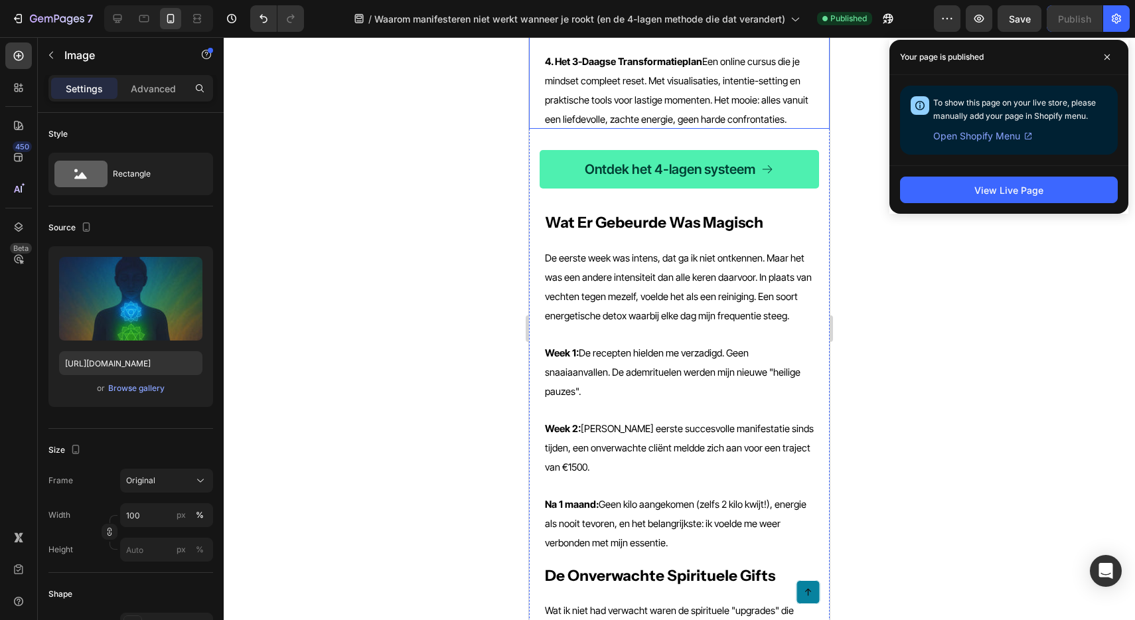
scroll to position [2388, 0]
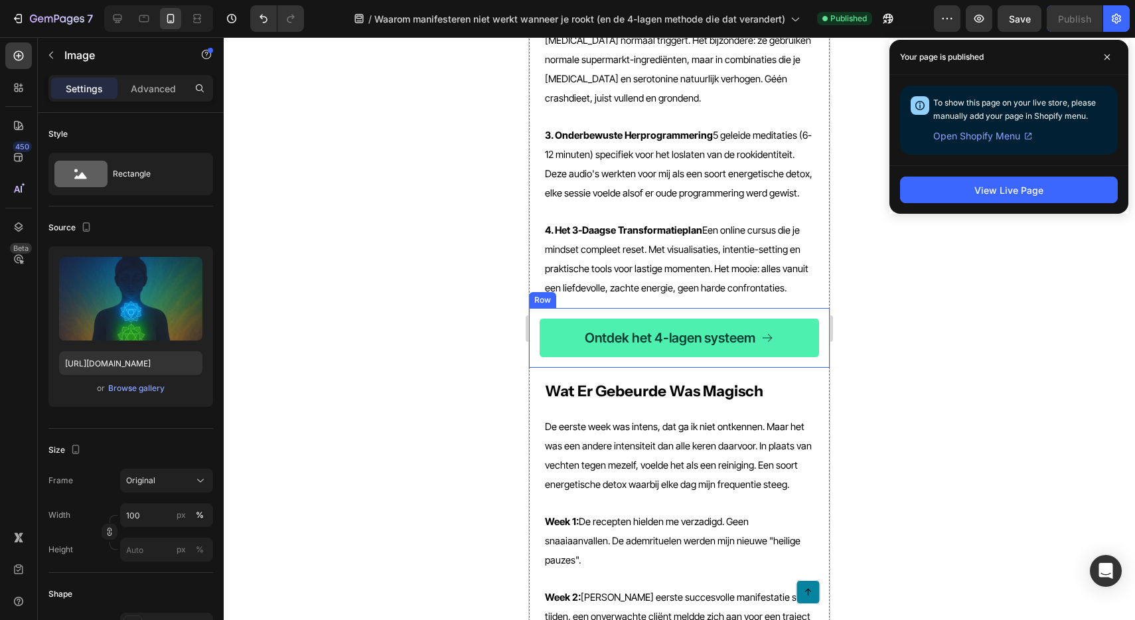
click at [534, 308] on div "Ontdek het 4-lagen systeem Button Row" at bounding box center [679, 338] width 301 height 60
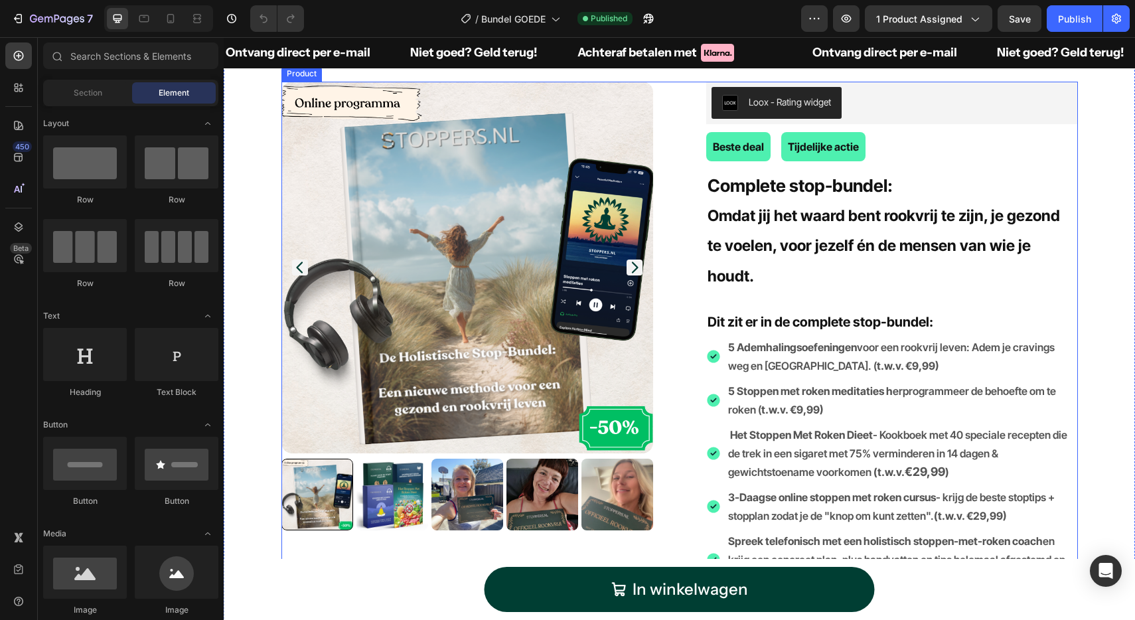
scroll to position [420, 0]
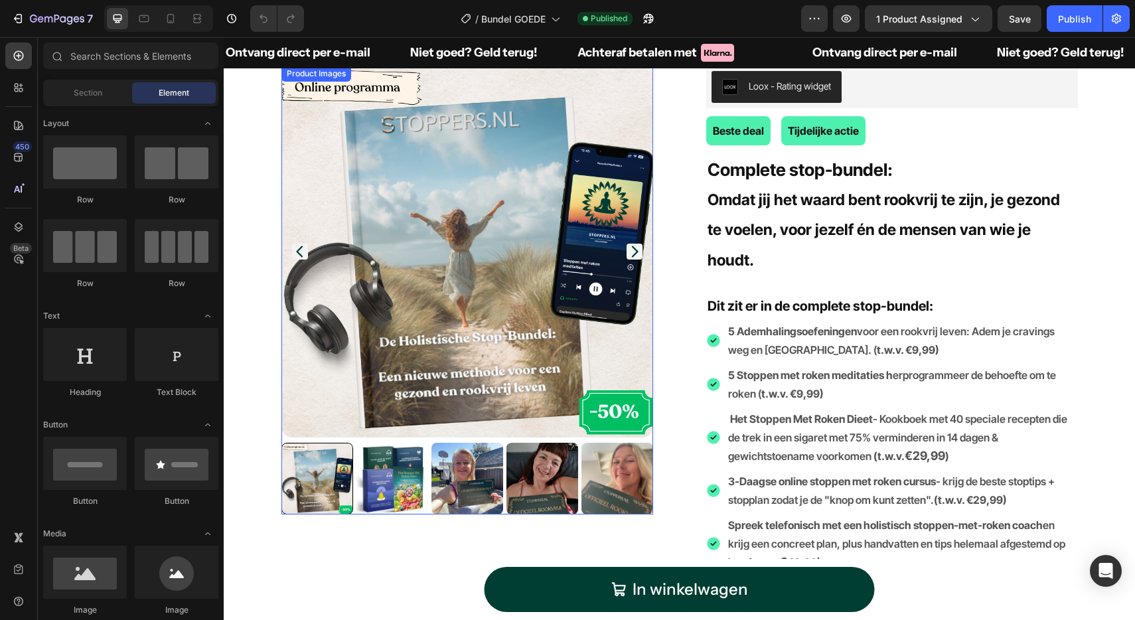
click at [506, 295] on img at bounding box center [467, 252] width 372 height 372
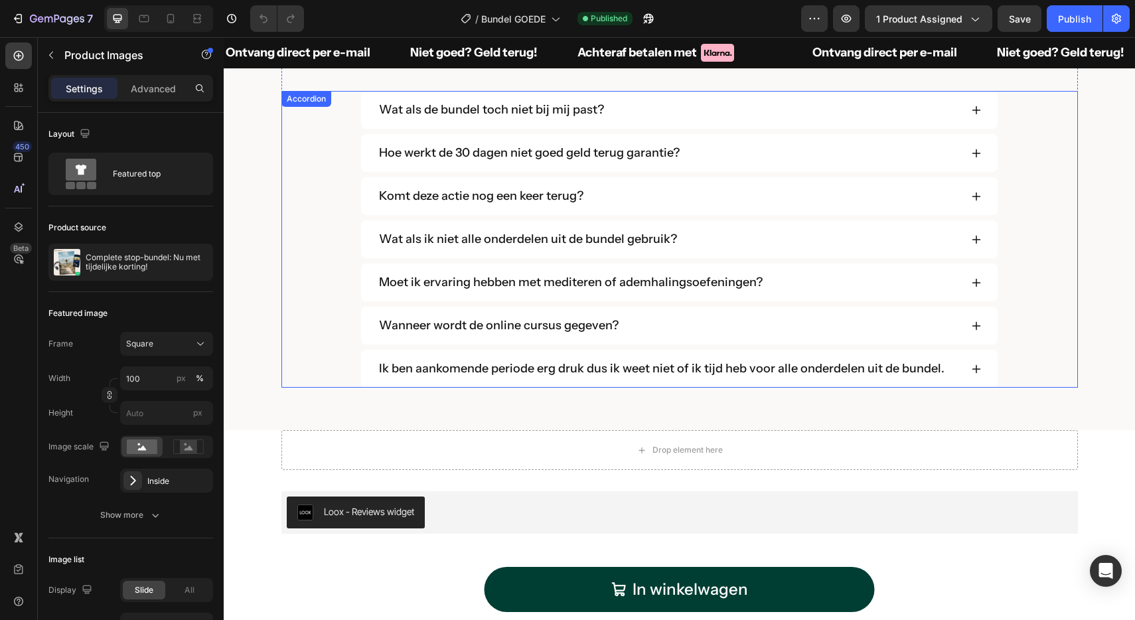
scroll to position [2266, 0]
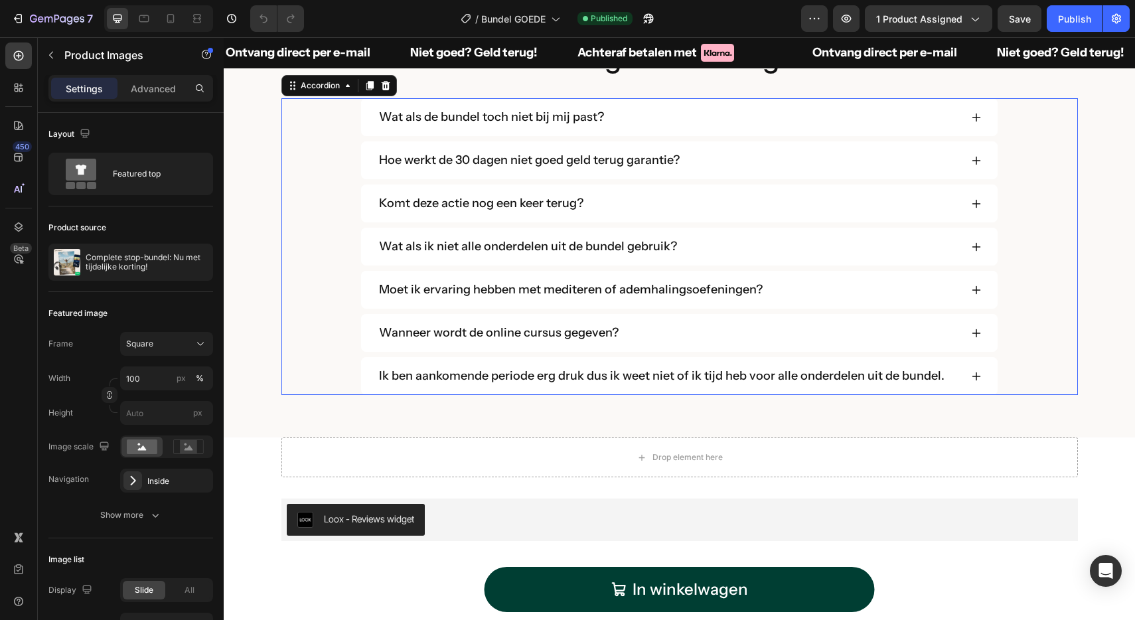
click at [809, 170] on div "Hoe werkt de 30 dagen niet goed geld terug garantie?" at bounding box center [668, 160] width 583 height 22
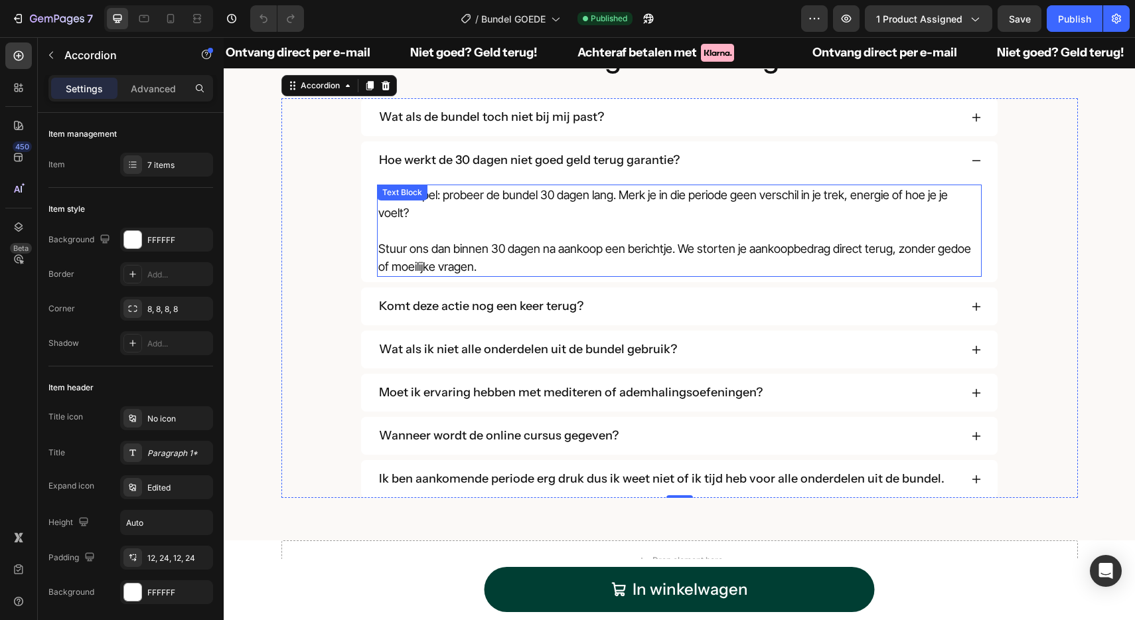
click at [649, 248] on p "Heel simpel: probeer de bundel 30 dagen lang. Merk je in die periode geen versc…" at bounding box center [678, 231] width 601 height 90
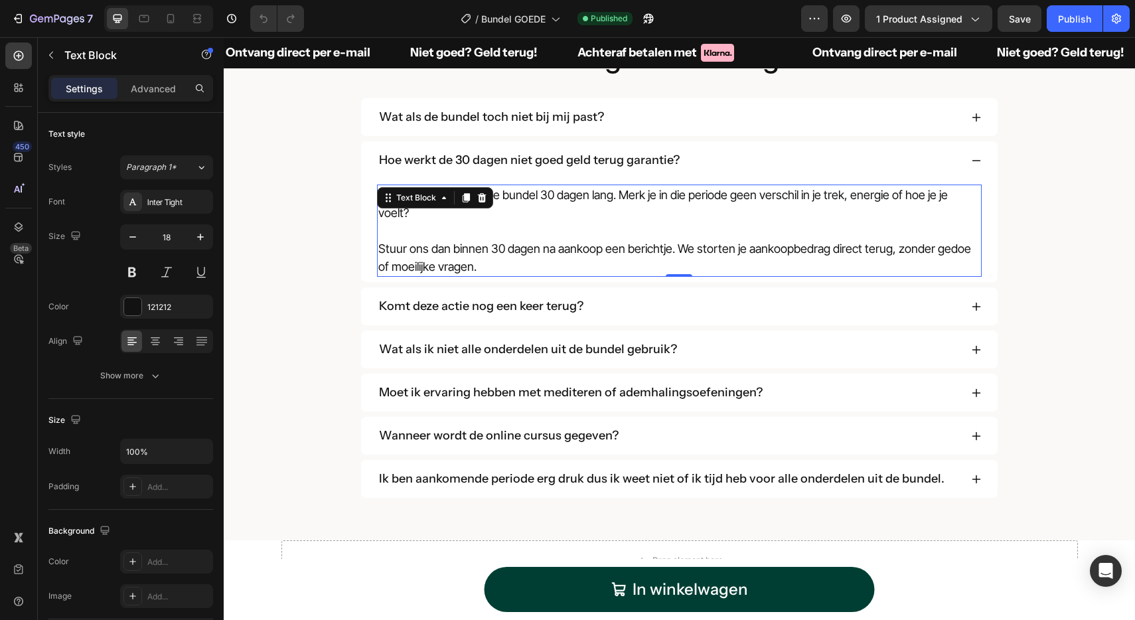
click at [649, 248] on p "Heel simpel: probeer de bundel 30 dagen lang. Merk je in die periode geen versc…" at bounding box center [678, 231] width 601 height 90
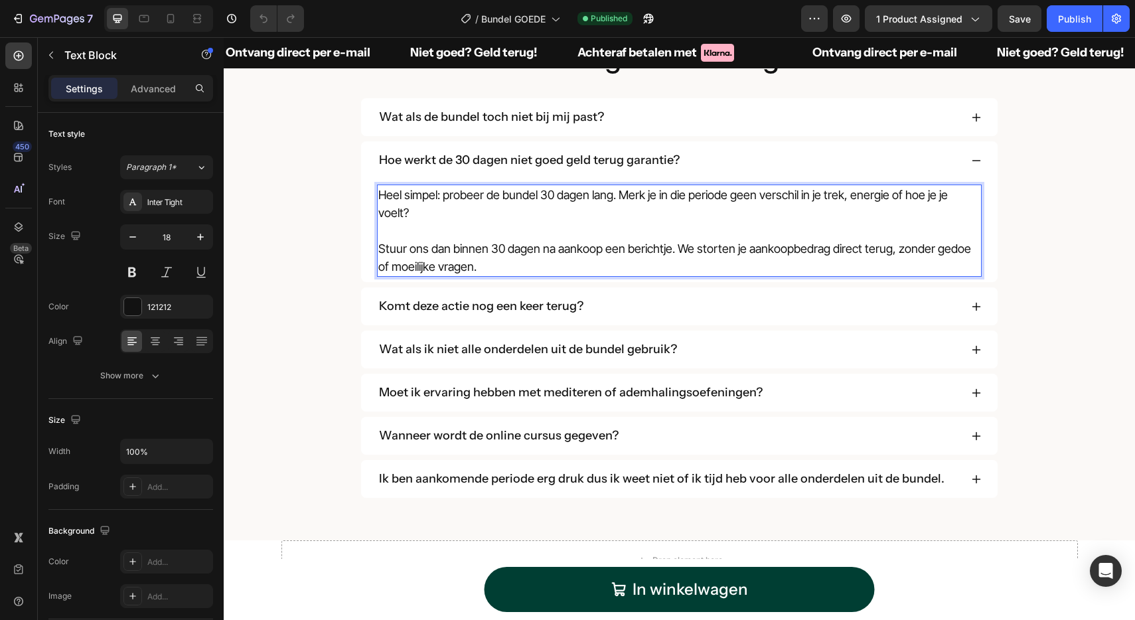
click at [384, 242] on span "Stuur ons dan binnen 30 dagen na aankoop een berichtje. We storten je aankoopbe…" at bounding box center [674, 258] width 593 height 32
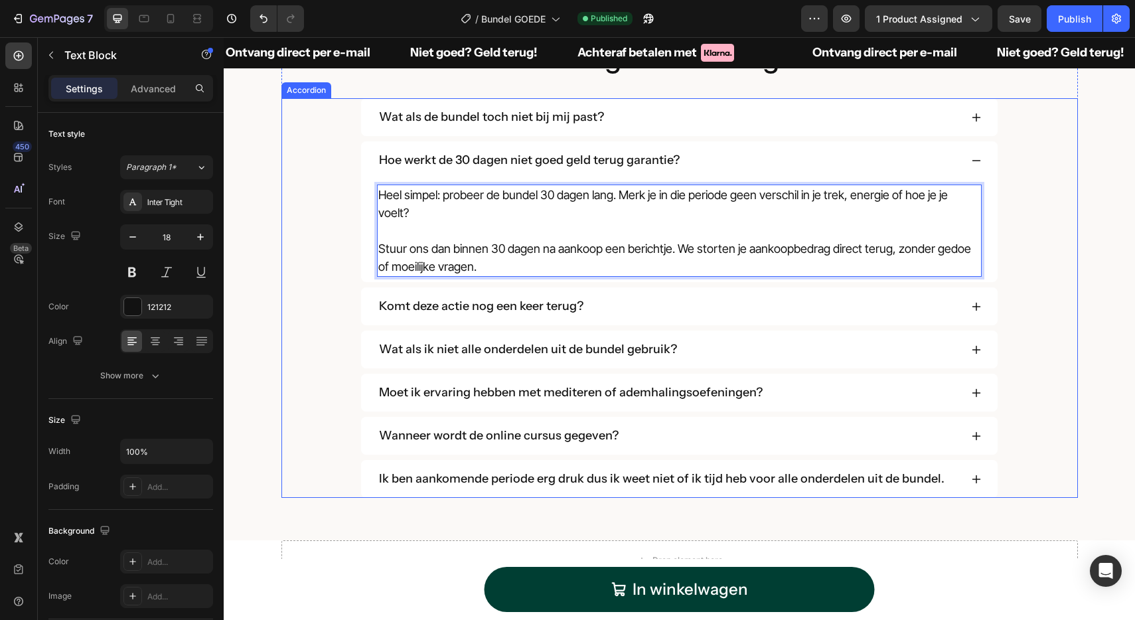
click at [604, 295] on div "Komt deze actie nog een keer terug?" at bounding box center [668, 306] width 583 height 22
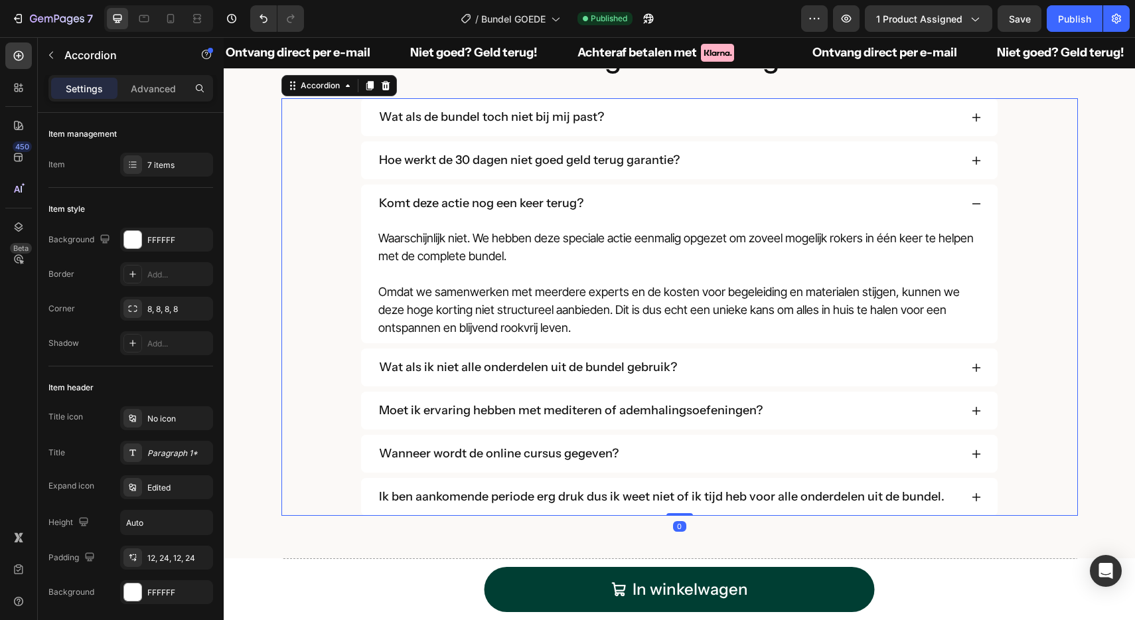
click at [520, 160] on p "Hoe werkt de 30 dagen niet goed geld terug garantie?" at bounding box center [529, 160] width 301 height 18
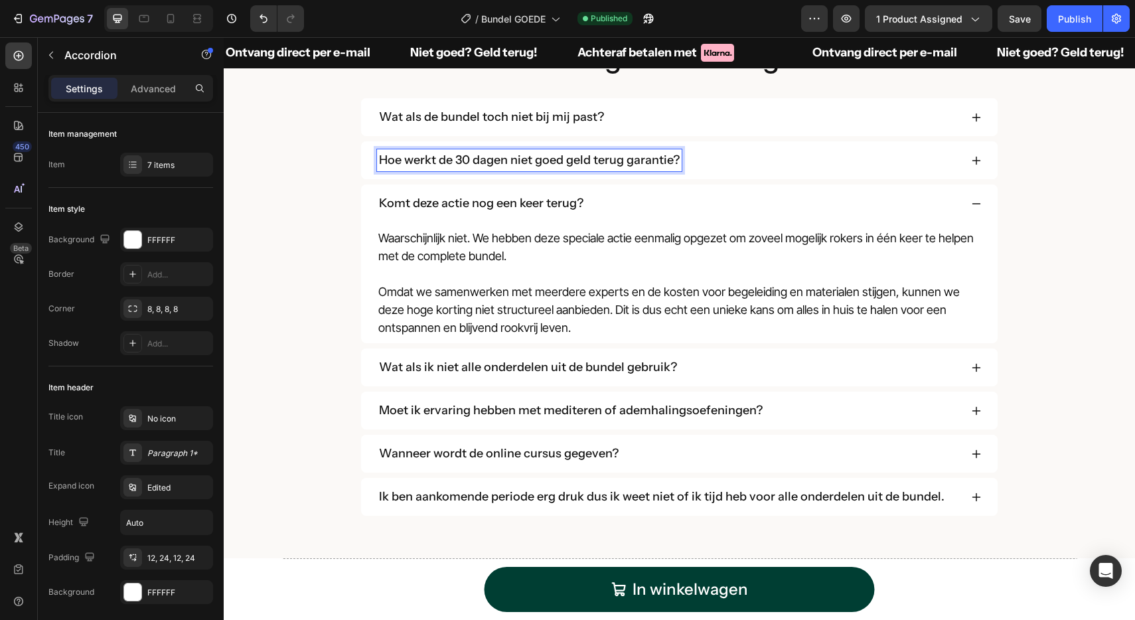
click at [696, 169] on div "Hoe werkt de 30 dagen niet goed geld terug garantie?" at bounding box center [668, 160] width 583 height 22
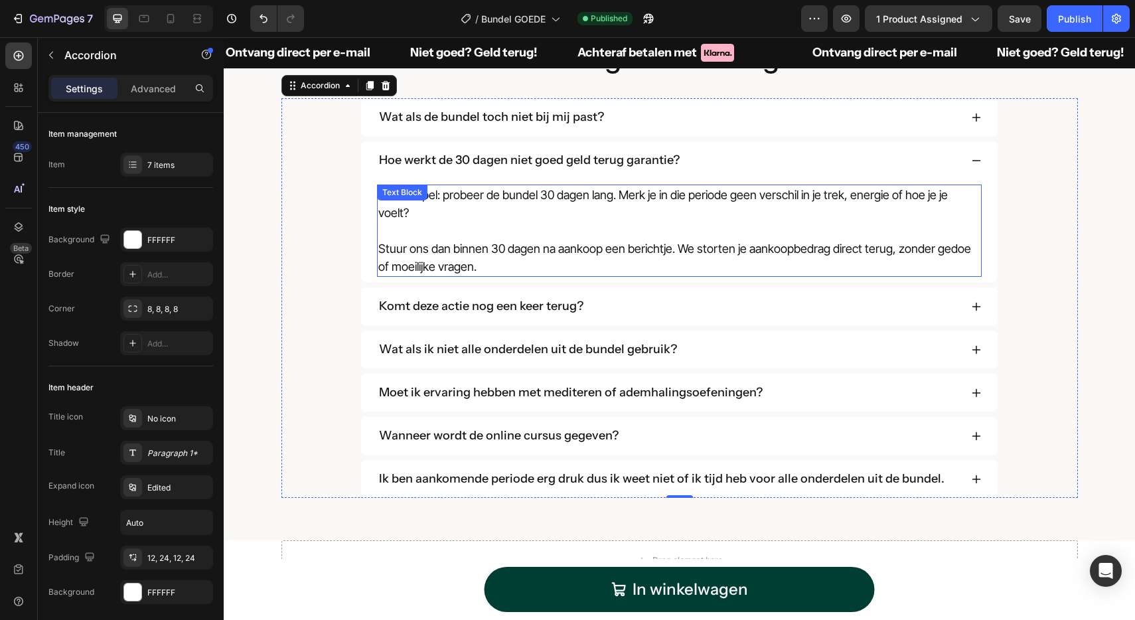
click at [644, 240] on p "Heel simpel: probeer de bundel 30 dagen lang. Merk je in die periode geen versc…" at bounding box center [678, 231] width 601 height 90
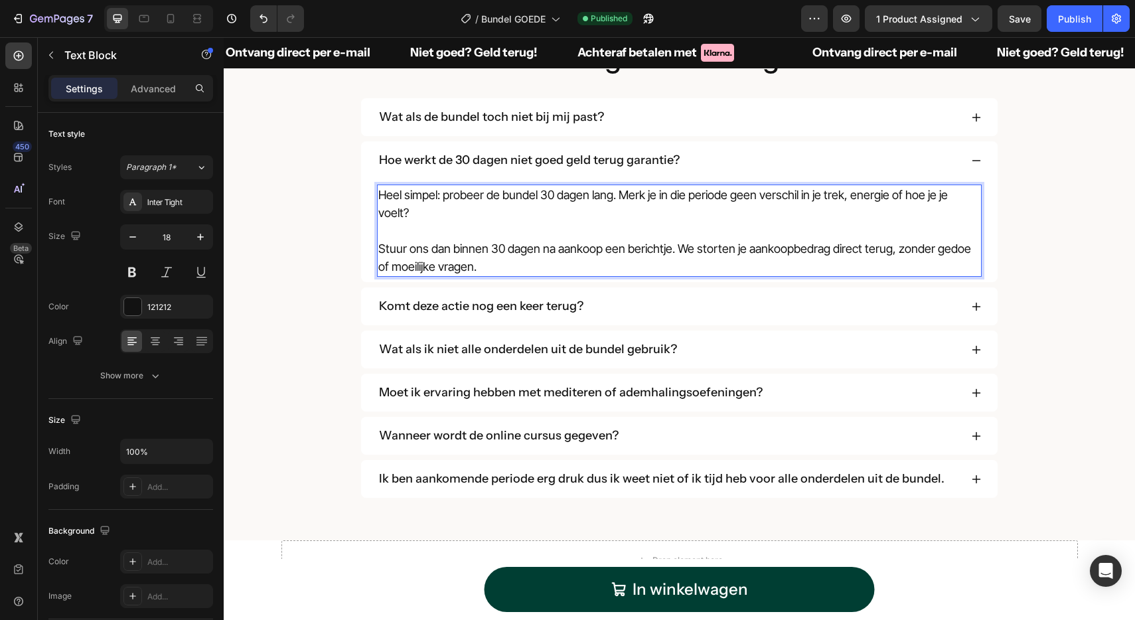
click at [841, 242] on span "Stuur ons dan binnen 30 dagen na aankoop een berichtje. We storten je aankoopbe…" at bounding box center [674, 258] width 593 height 32
click at [427, 250] on span "Stuur ons dan binnen 30 dagen na aankoop een berichtje. We storten je aankoopbe…" at bounding box center [664, 258] width 573 height 32
copy span "geretourneerd"
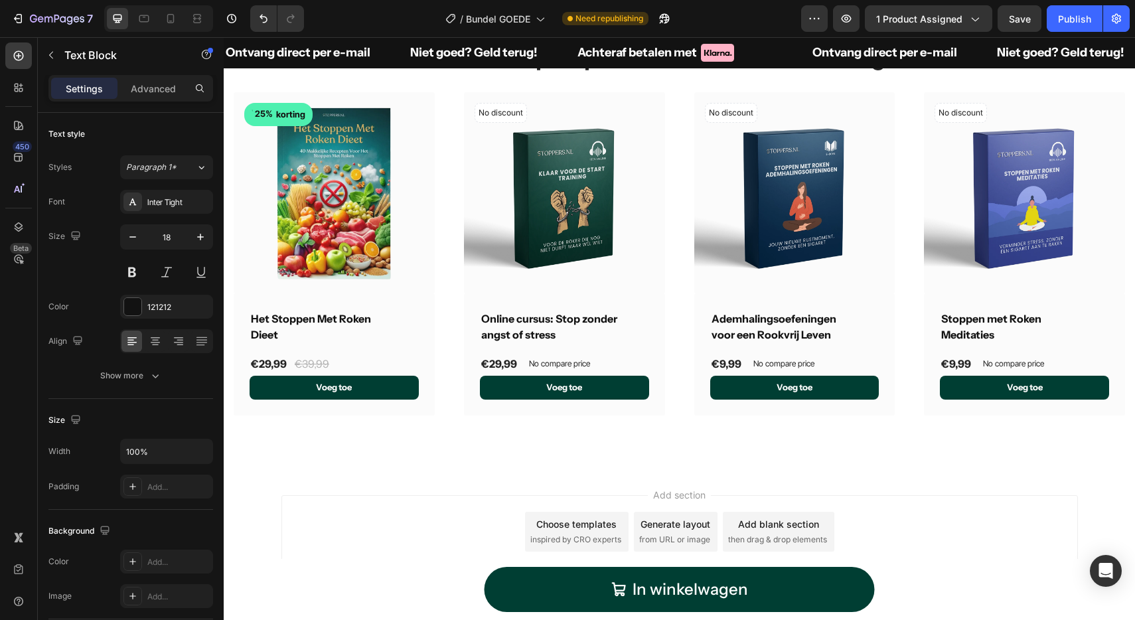
scroll to position [2878, 0]
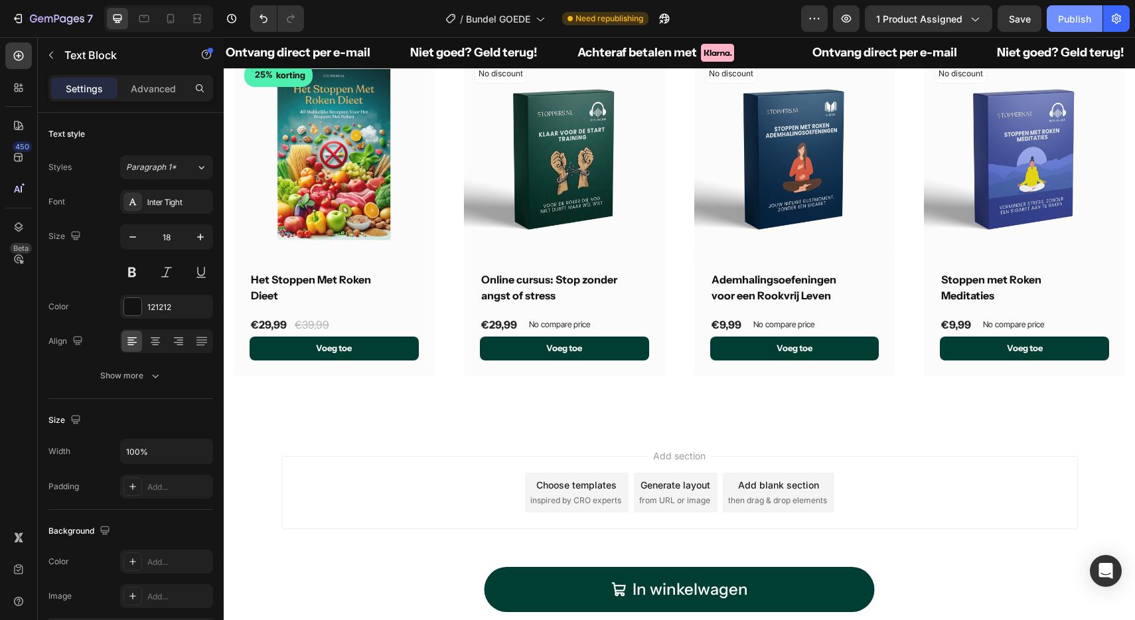
click at [1071, 15] on div "Publish" at bounding box center [1074, 19] width 33 height 14
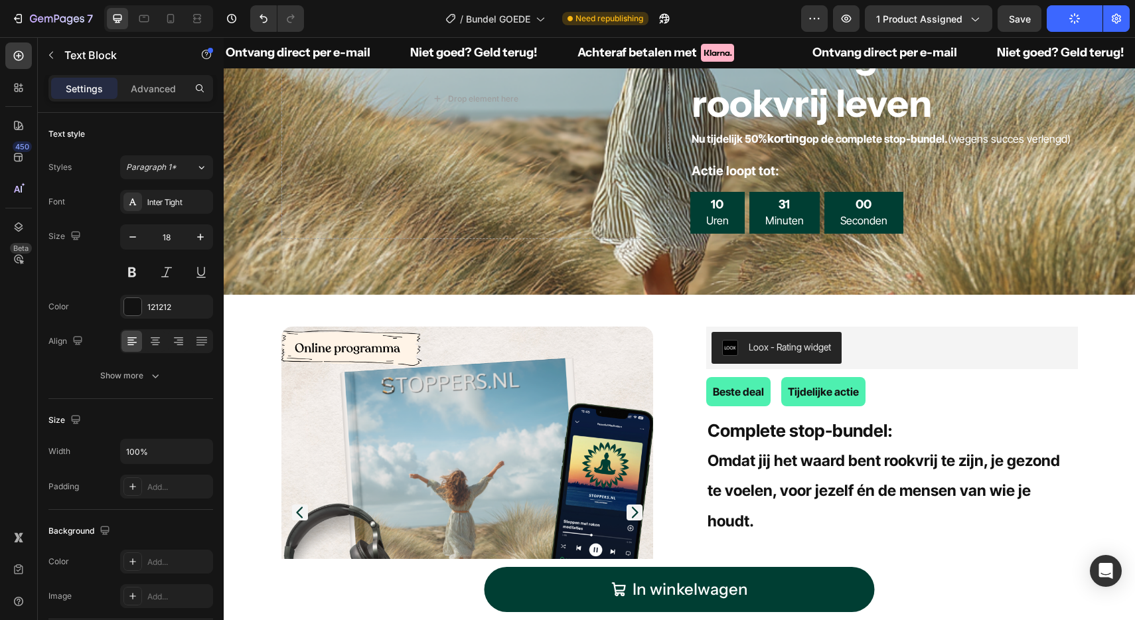
scroll to position [121, 0]
